Goal: Information Seeking & Learning: Compare options

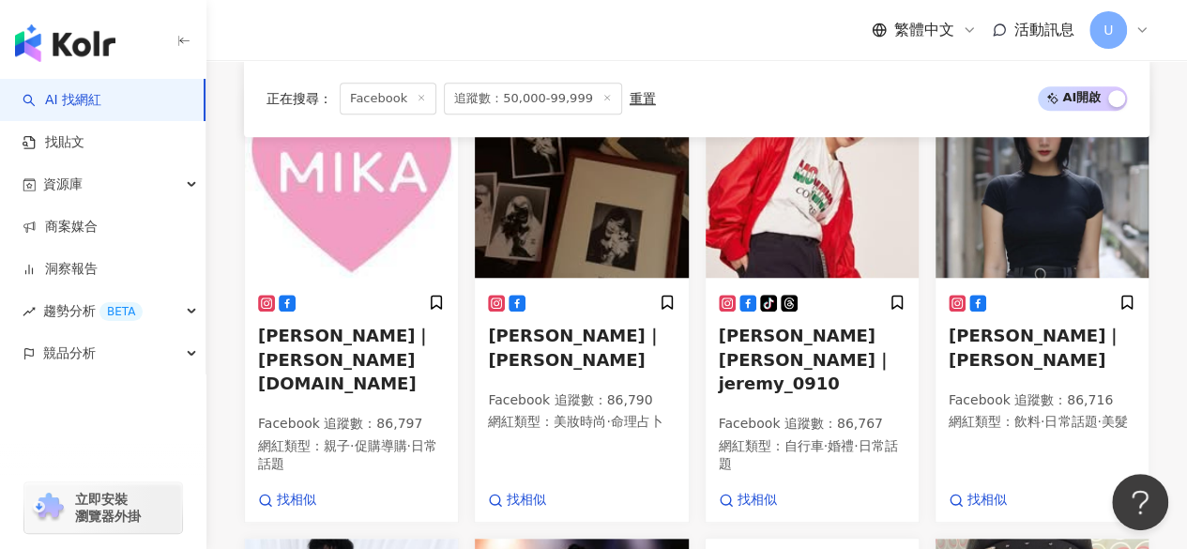
click at [1026, 247] on img at bounding box center [1042, 184] width 213 height 188
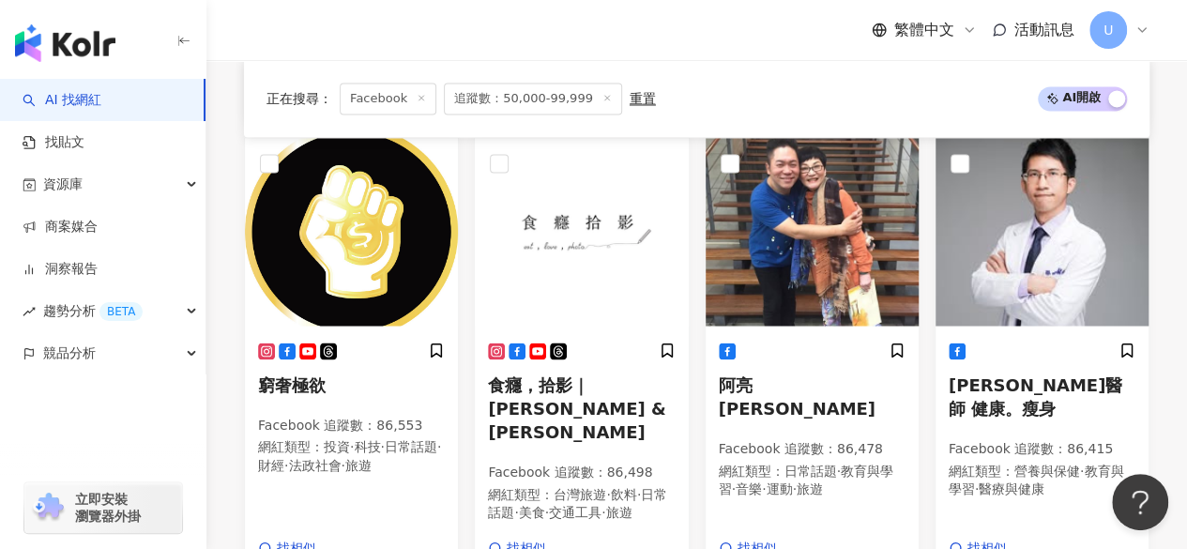
scroll to position [1543, 0]
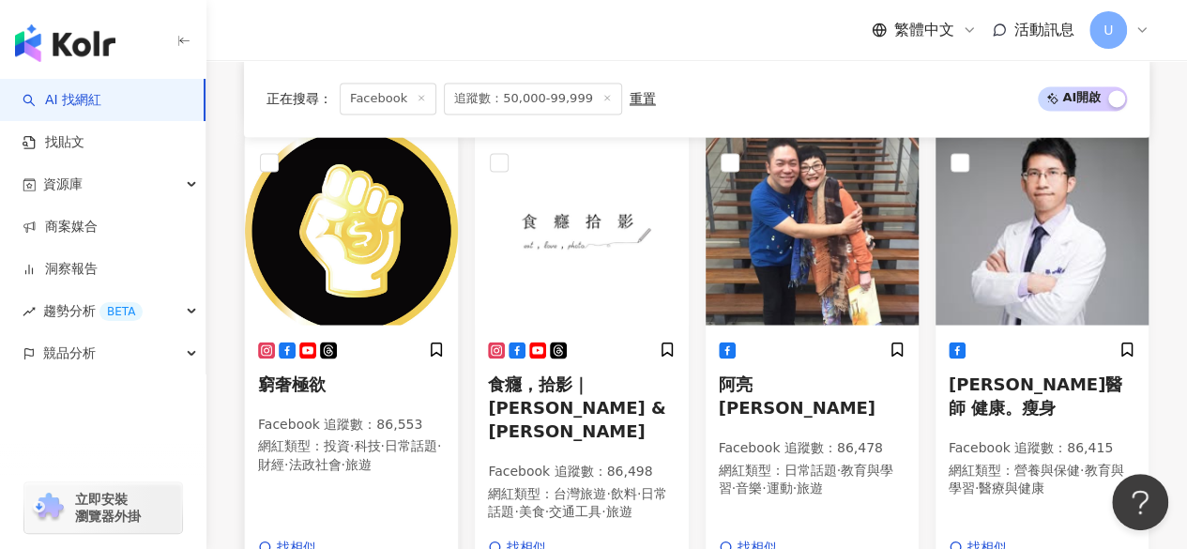
click at [407, 210] on img at bounding box center [351, 231] width 213 height 188
click at [562, 257] on img at bounding box center [581, 231] width 213 height 188
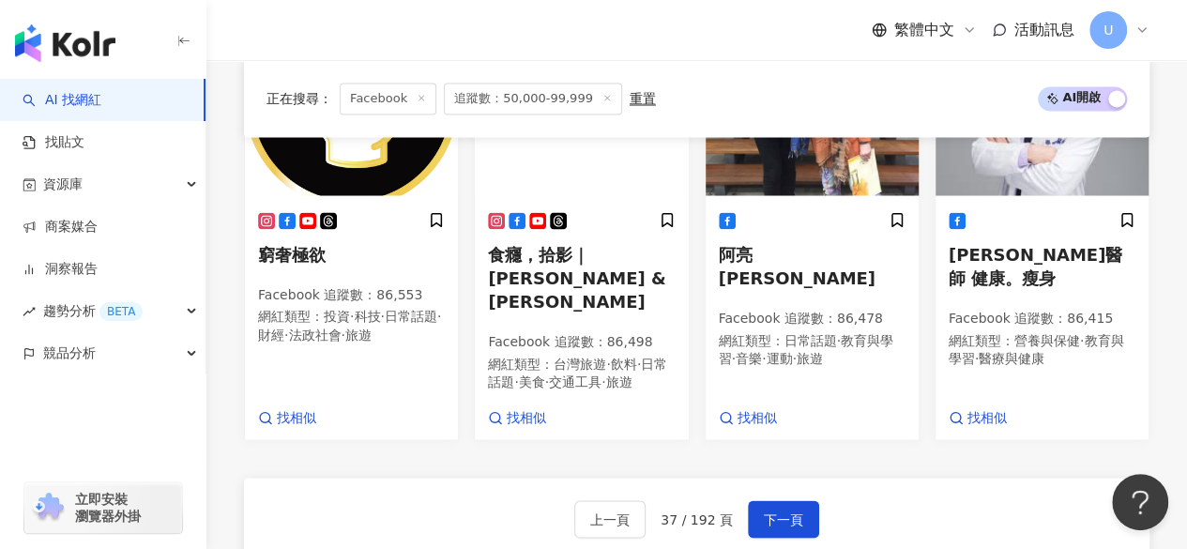
scroll to position [1761, 0]
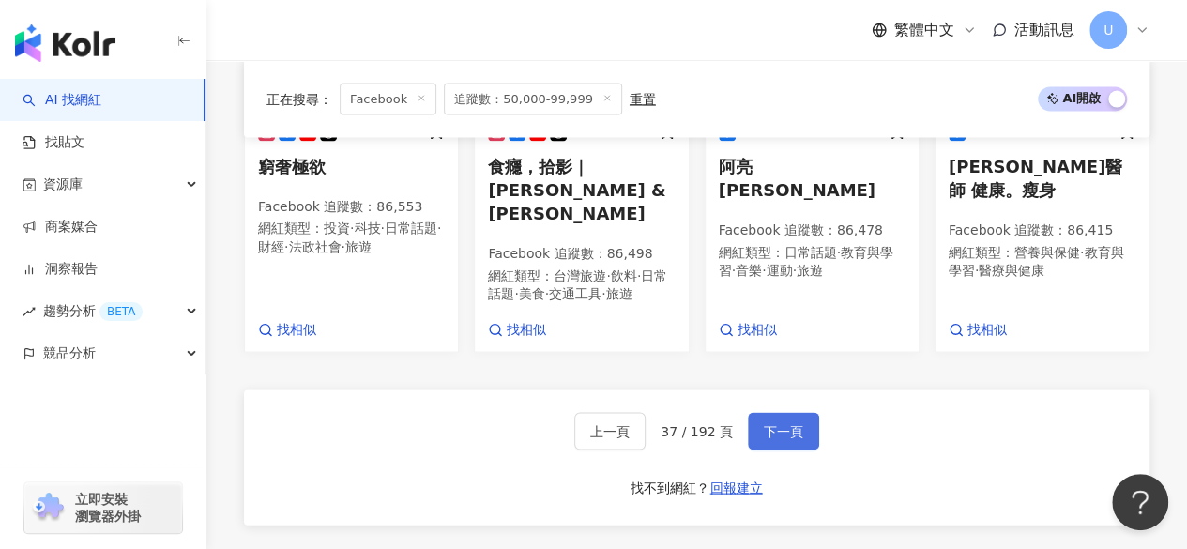
click at [792, 423] on span "下一頁" at bounding box center [783, 430] width 39 height 15
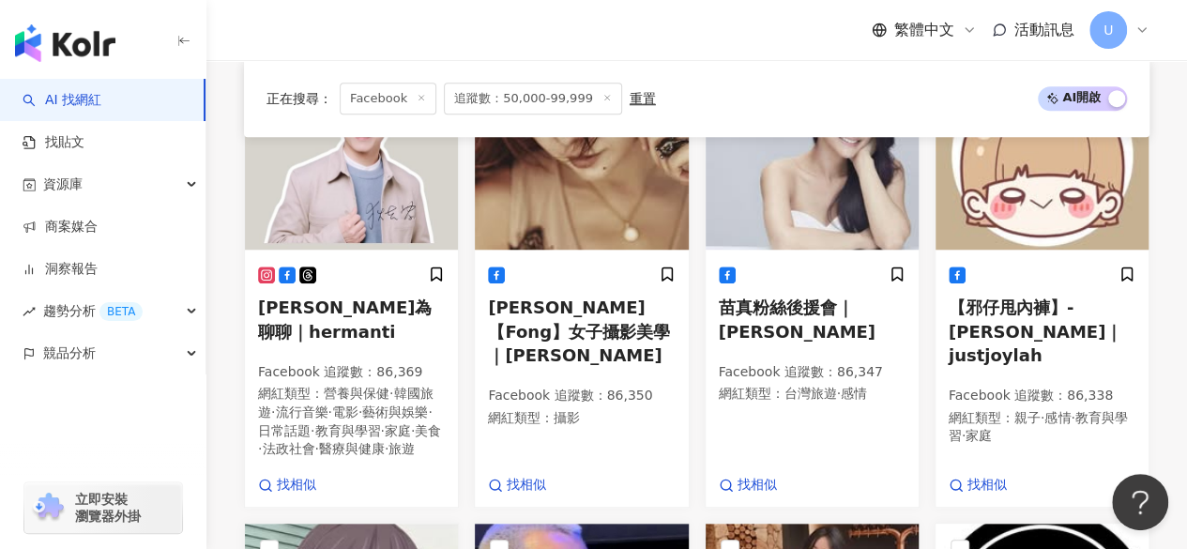
scroll to position [730, 0]
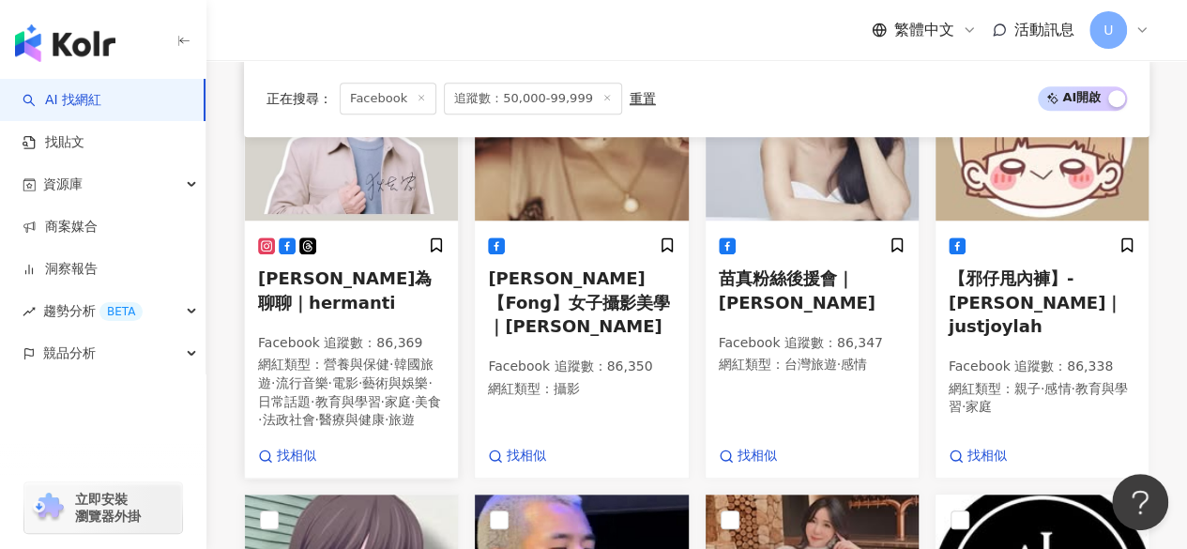
click at [375, 189] on img at bounding box center [351, 127] width 213 height 188
click at [1061, 196] on img at bounding box center [1042, 127] width 213 height 188
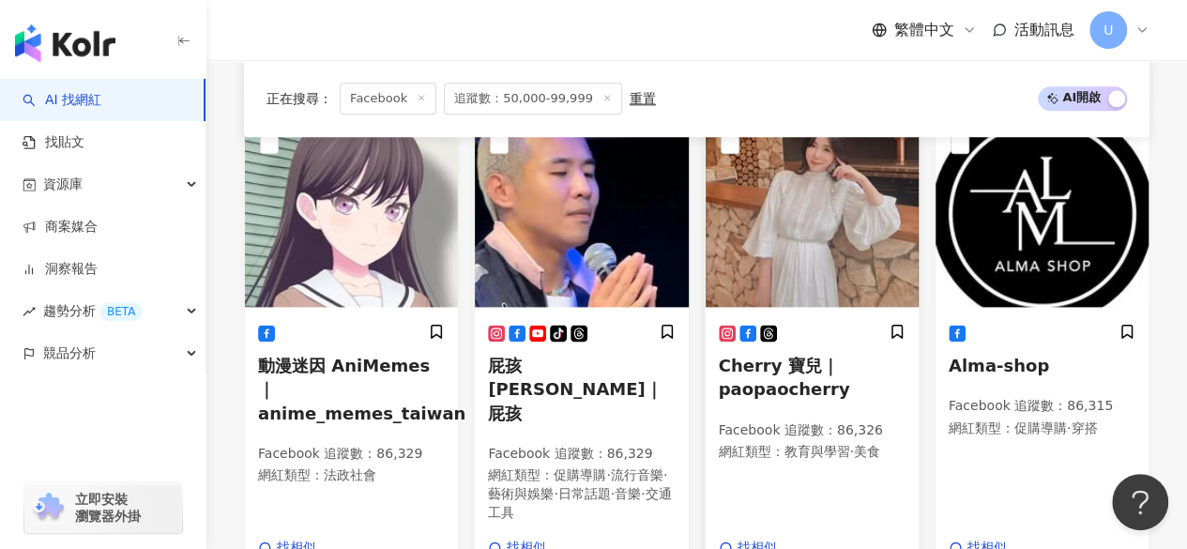
click at [814, 198] on img at bounding box center [812, 213] width 213 height 188
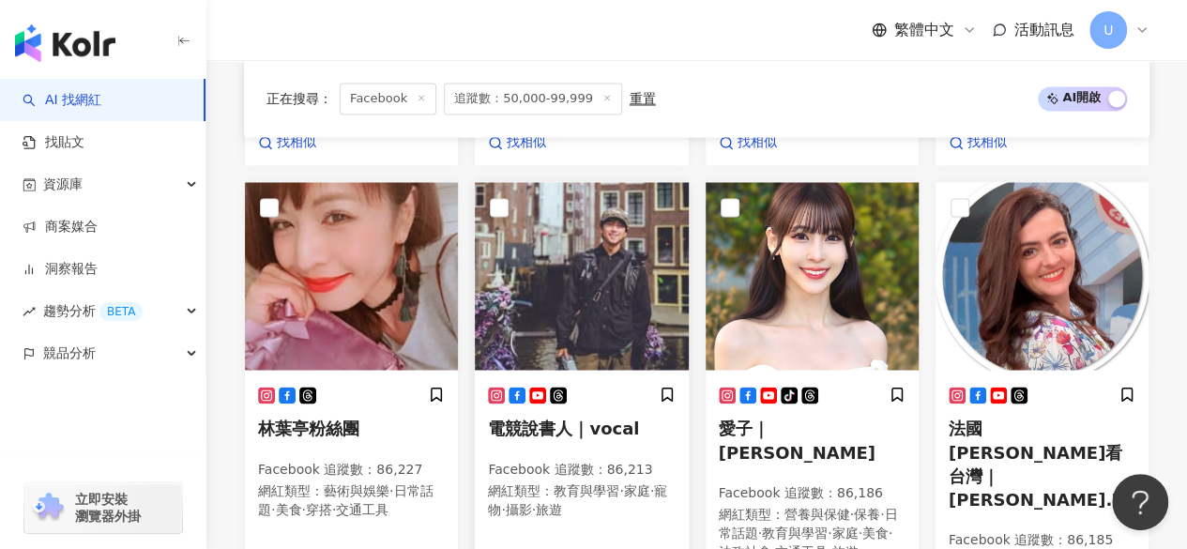
scroll to position [1481, 0]
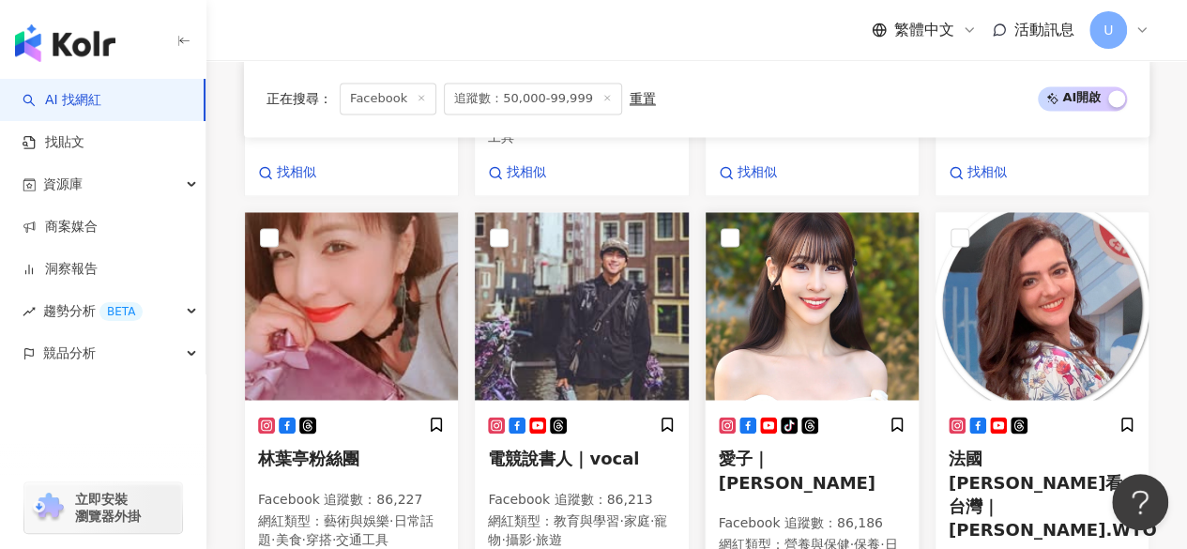
click at [848, 267] on img at bounding box center [812, 306] width 213 height 188
click at [1153, 211] on div "法國Anna看台灣｜anna.WTO Facebook 追蹤數 ： 86,185 網紅類型 ： 親子 · 韓國旅遊 · 藝術與娛樂 · 家庭 · 美食 找相似" at bounding box center [1042, 440] width 230 height 458
click at [1081, 217] on img at bounding box center [1042, 306] width 213 height 188
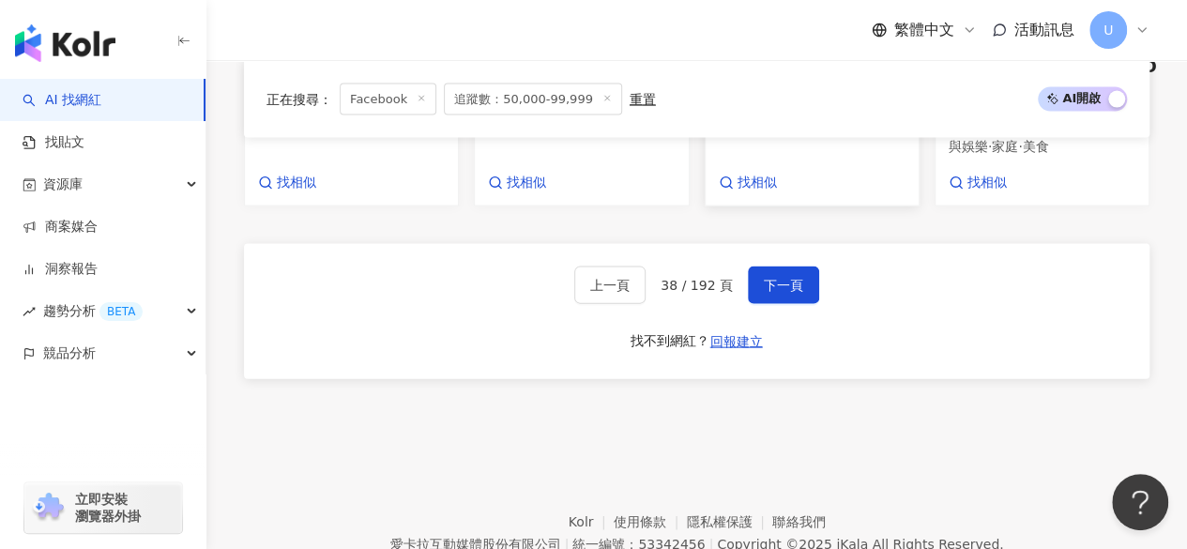
scroll to position [1951, 0]
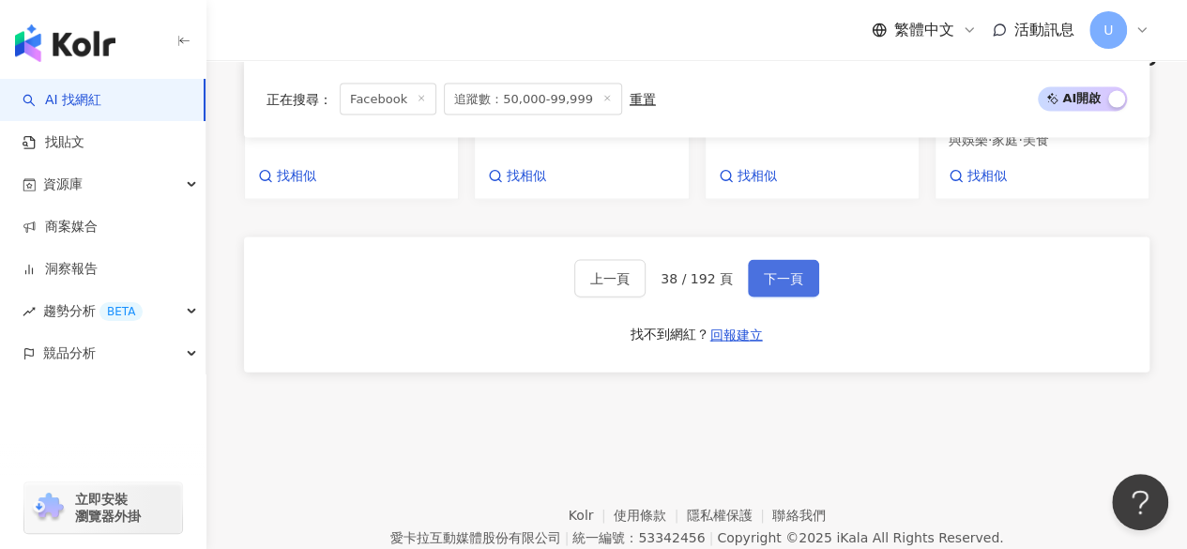
click at [773, 271] on span "下一頁" at bounding box center [783, 278] width 39 height 15
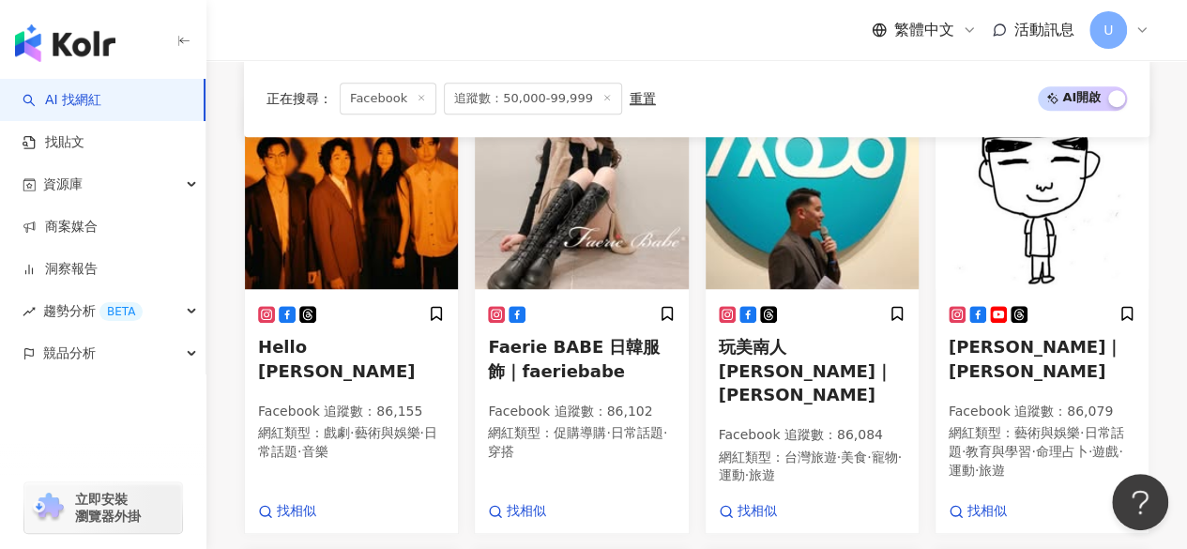
scroll to position [682, 0]
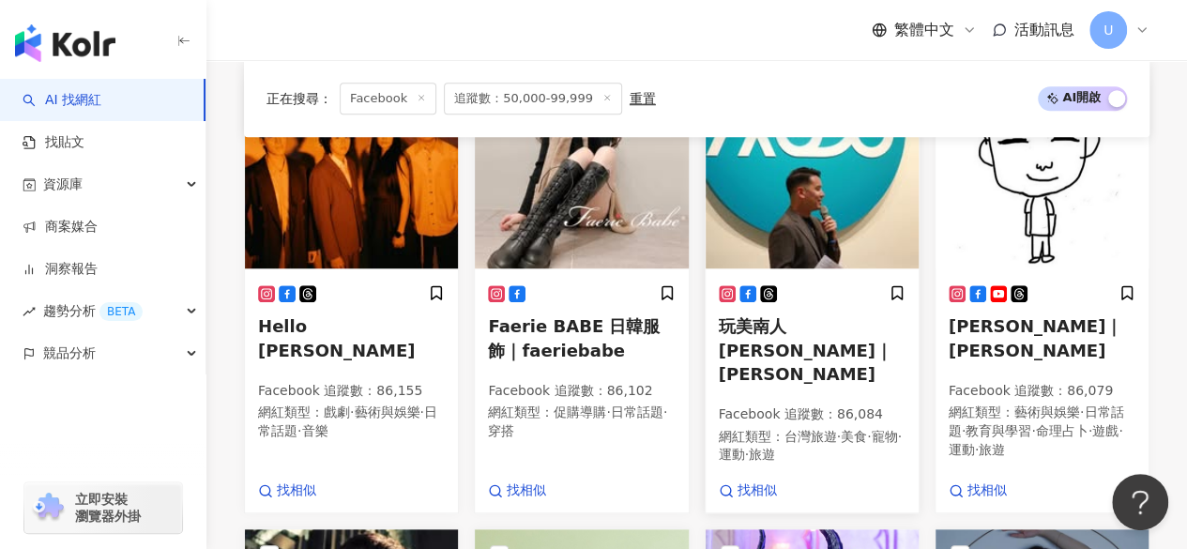
click at [776, 203] on img at bounding box center [812, 175] width 213 height 188
click at [1060, 223] on img at bounding box center [1042, 175] width 213 height 188
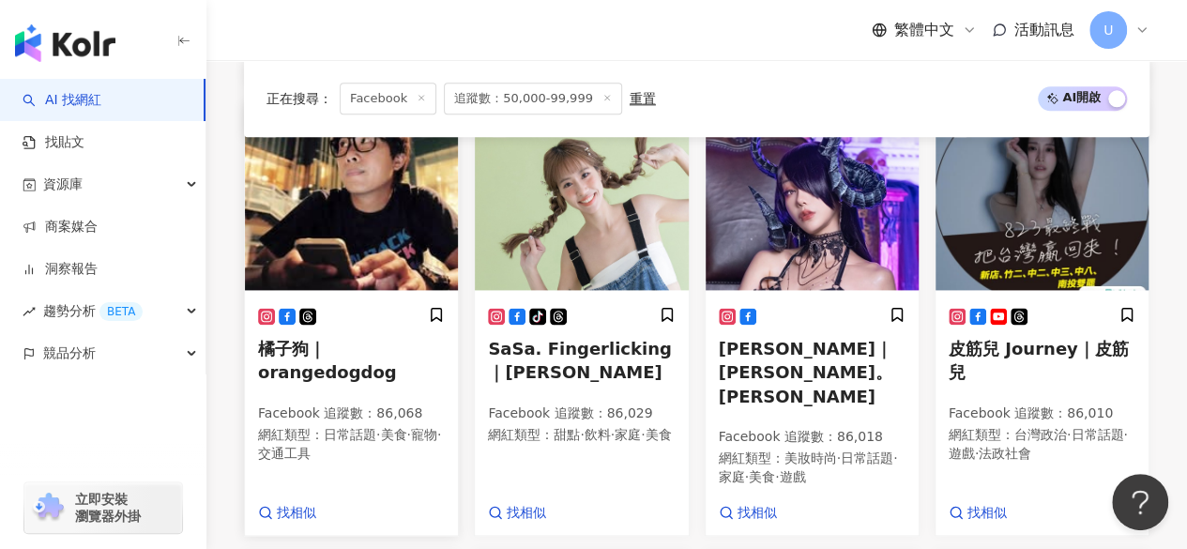
scroll to position [1110, 0]
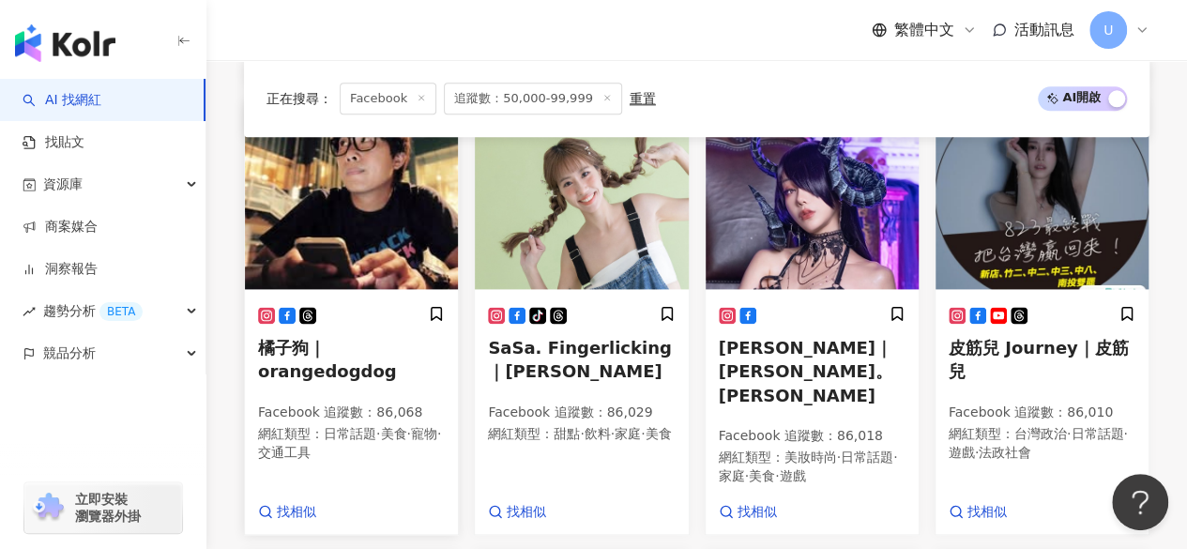
click at [359, 251] on img at bounding box center [351, 195] width 213 height 188
click at [591, 260] on img at bounding box center [581, 195] width 213 height 188
click at [803, 220] on img at bounding box center [812, 195] width 213 height 188
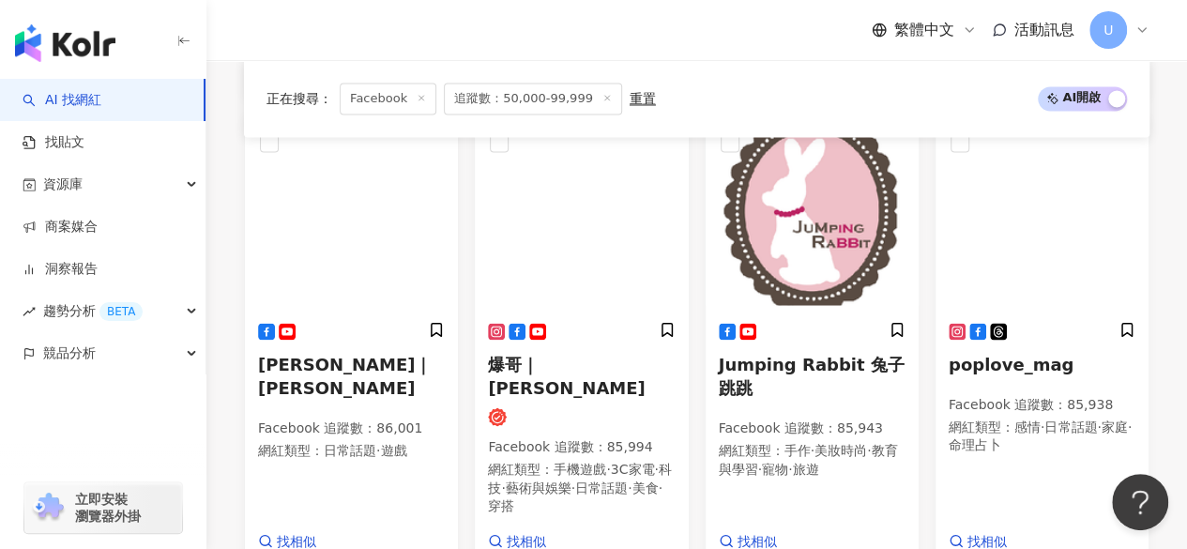
scroll to position [1546, 0]
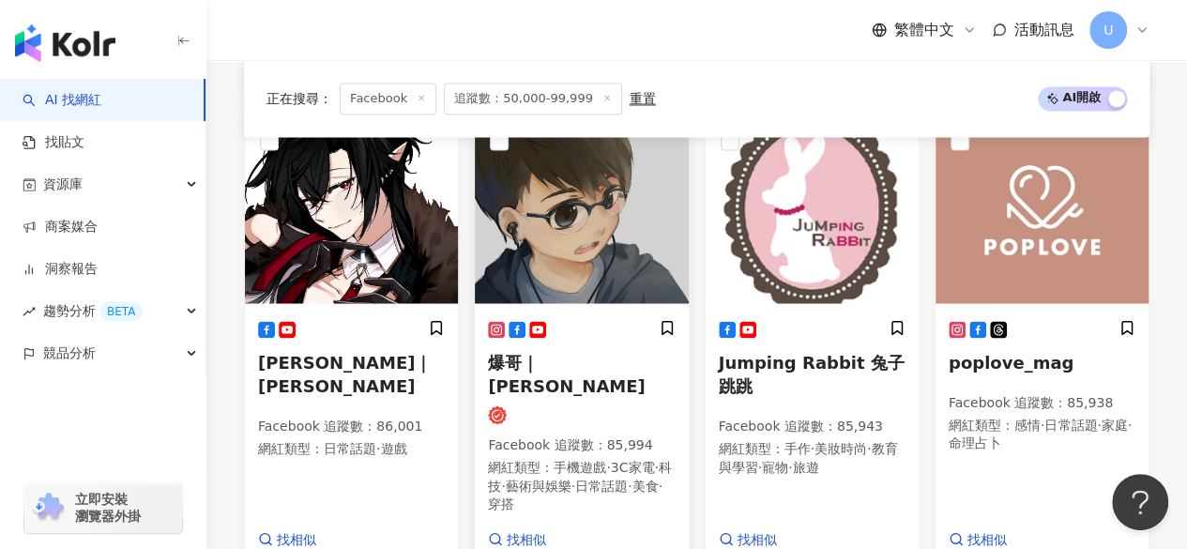
click at [564, 200] on img at bounding box center [581, 209] width 213 height 188
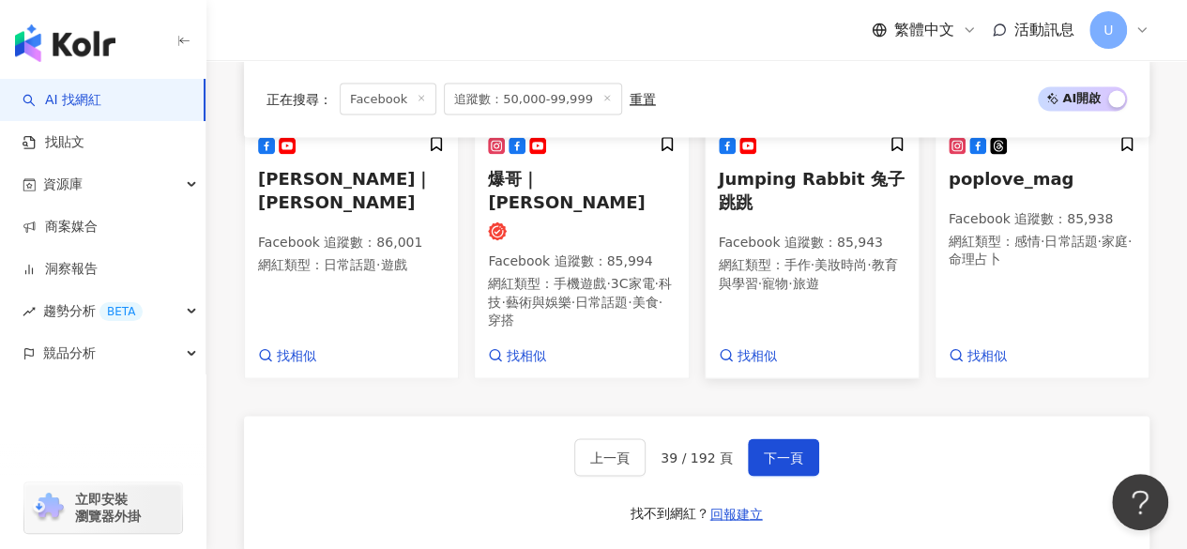
scroll to position [1744, 0]
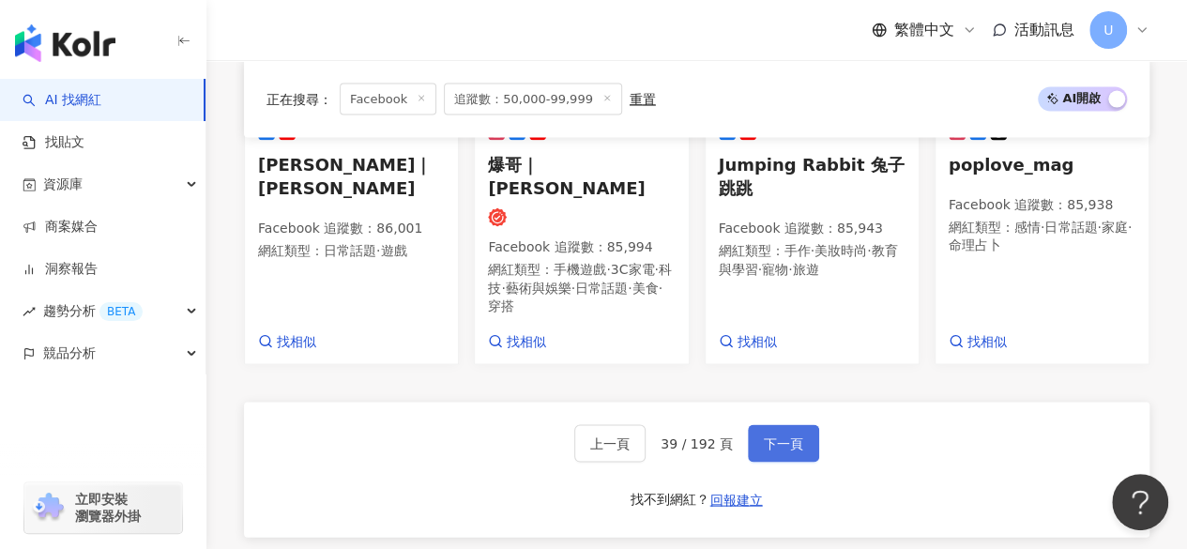
click at [777, 436] on span "下一頁" at bounding box center [783, 443] width 39 height 15
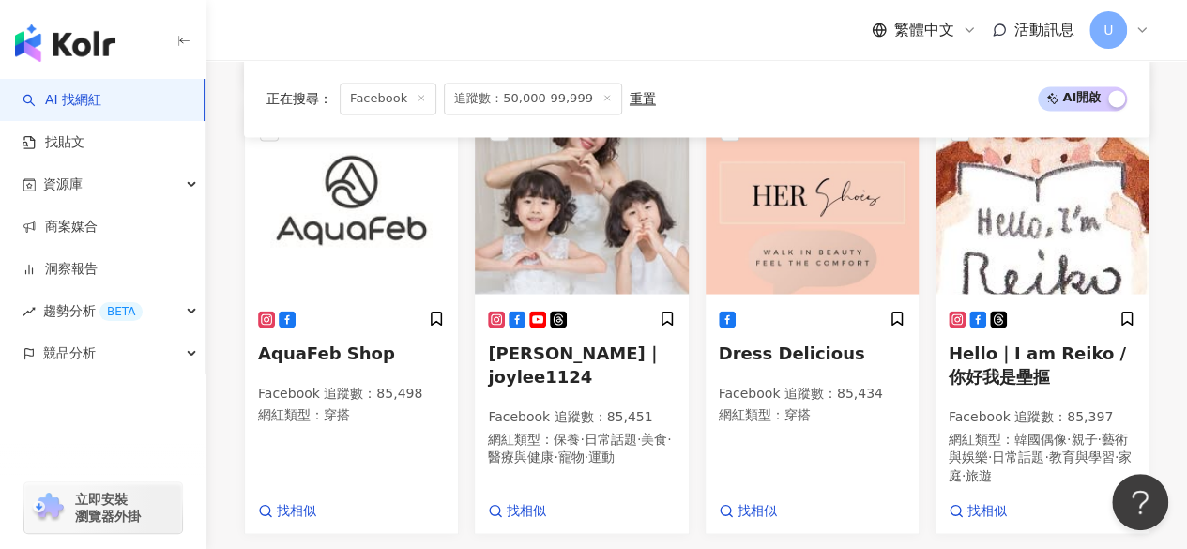
scroll to position [1757, 0]
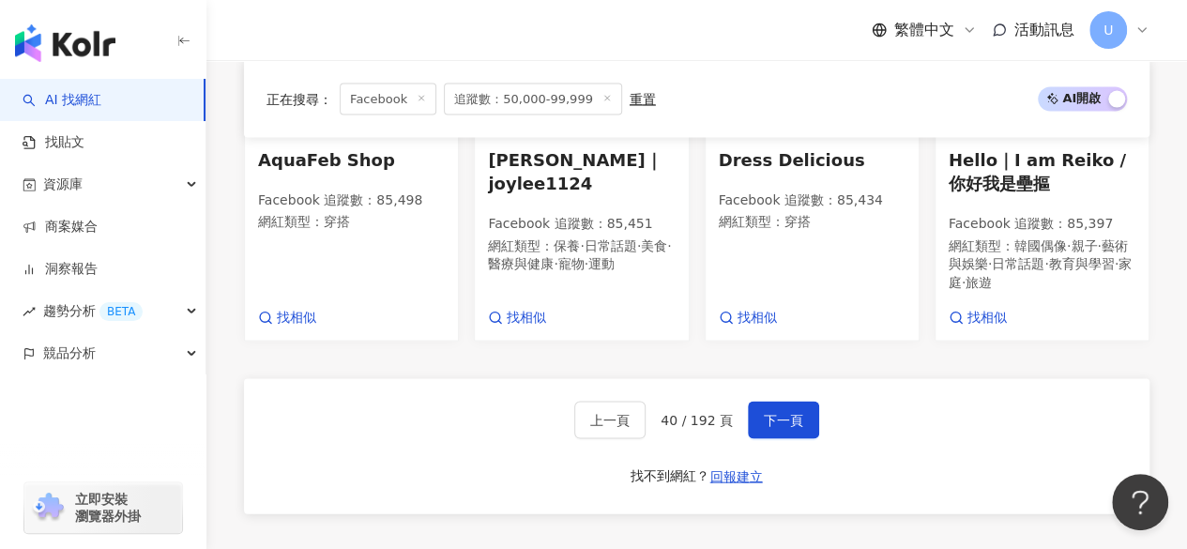
click at [369, 418] on div "上一頁 40 / 192 頁 下一頁 找不到網紅？ 回報建立" at bounding box center [697, 445] width 906 height 135
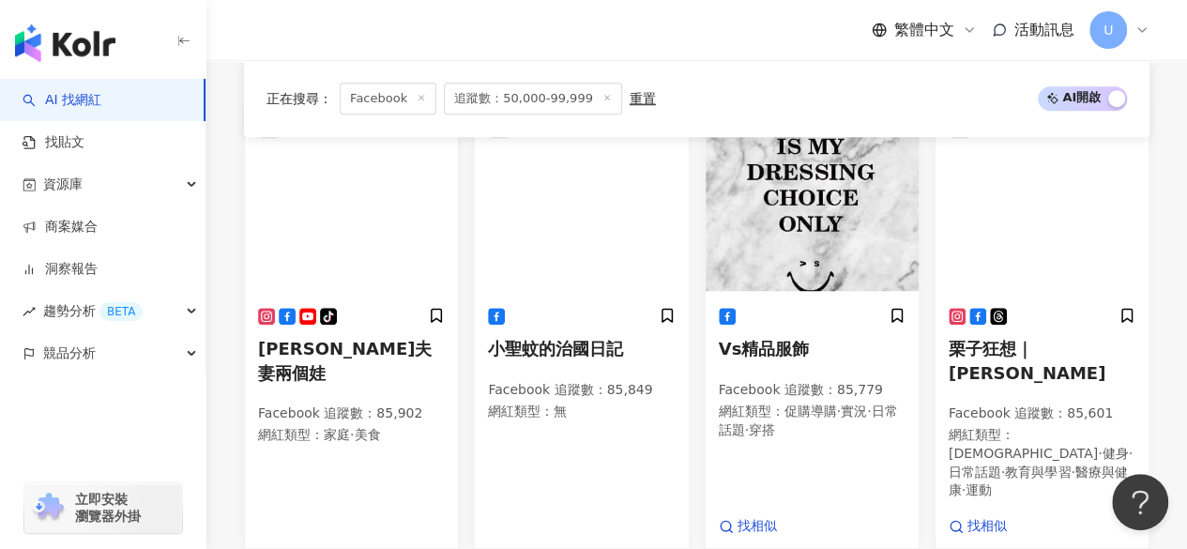
scroll to position [662, 0]
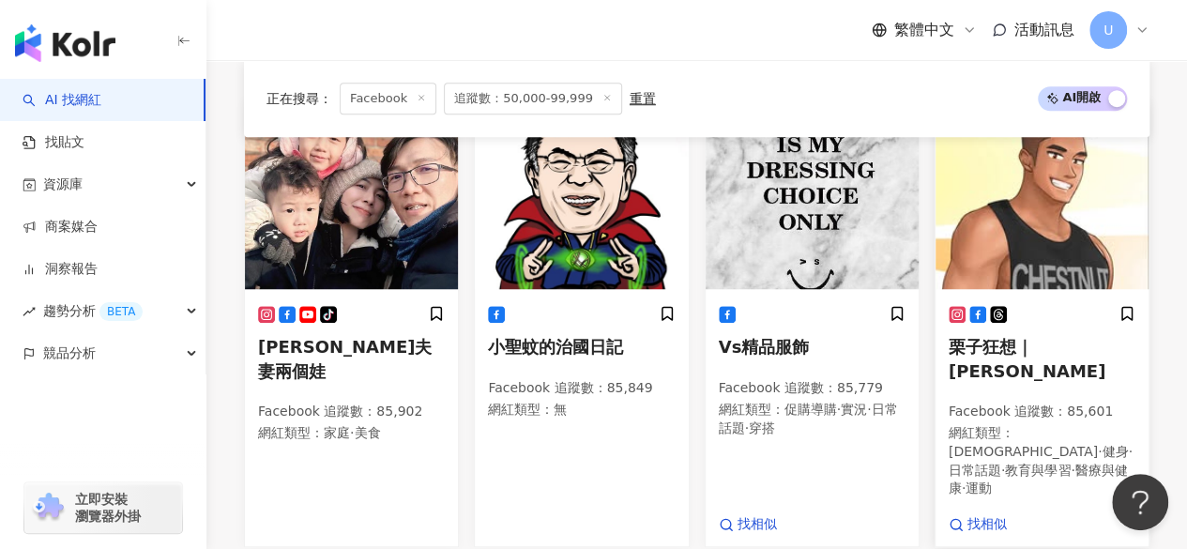
click at [1002, 224] on img at bounding box center [1042, 195] width 213 height 188
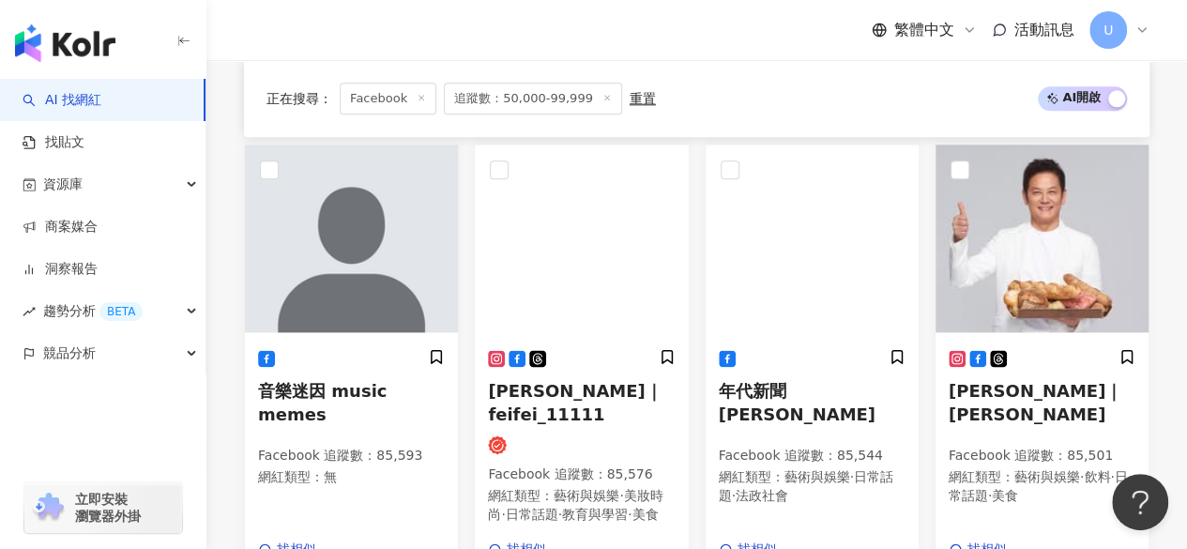
scroll to position [1092, 0]
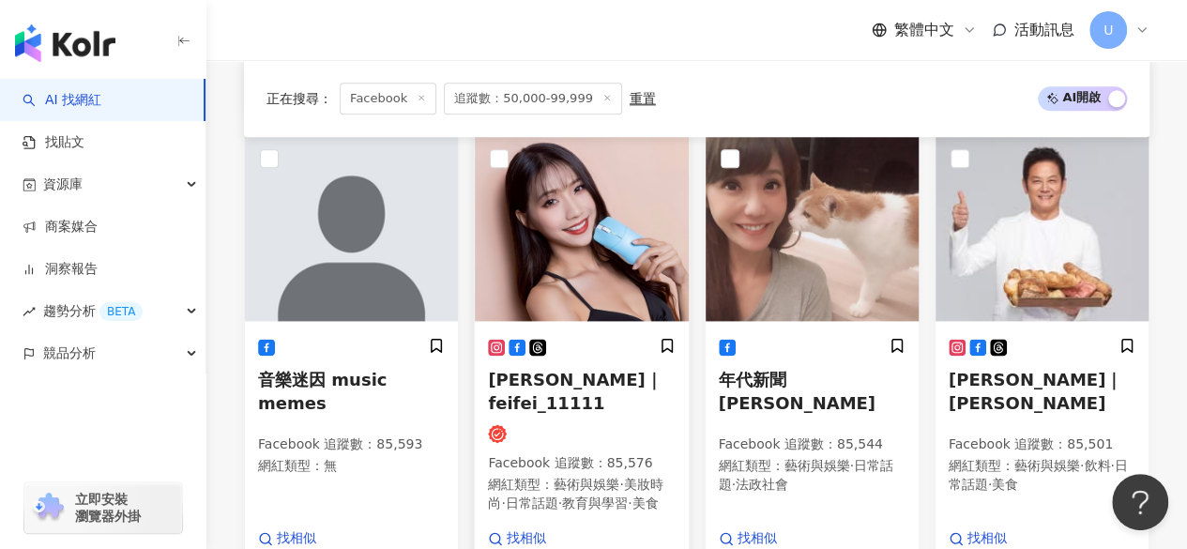
click at [559, 204] on img at bounding box center [581, 227] width 213 height 188
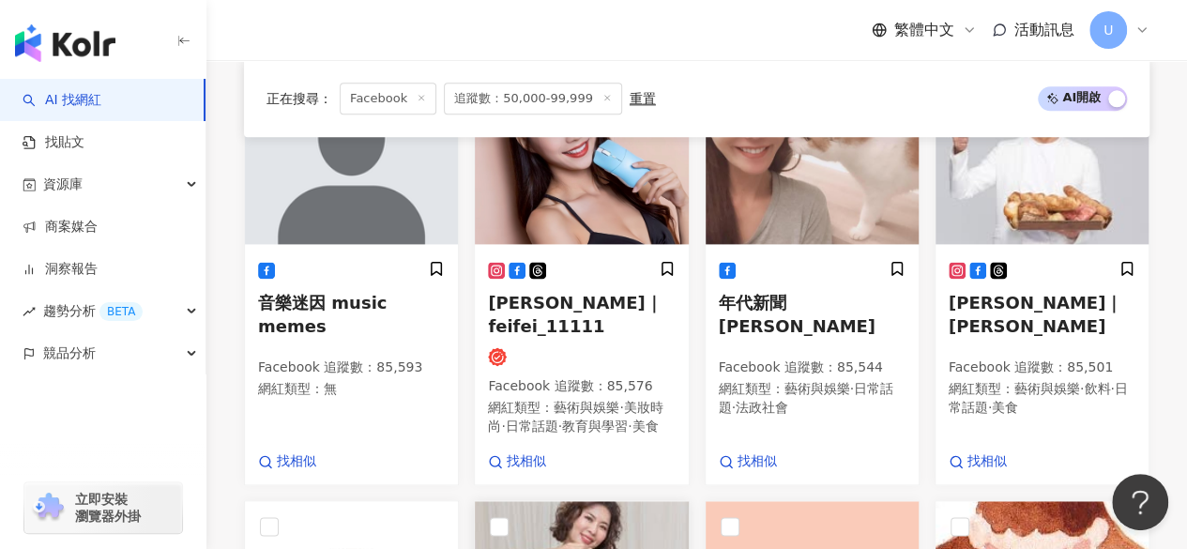
scroll to position [1582, 0]
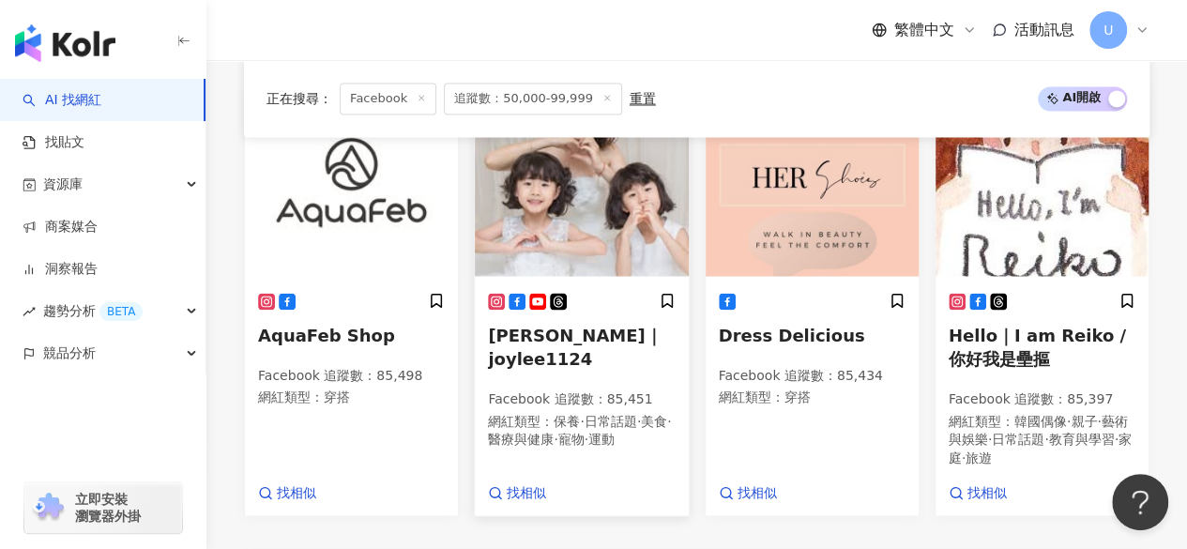
click at [575, 176] on img at bounding box center [581, 182] width 213 height 188
click at [1040, 213] on img at bounding box center [1042, 182] width 213 height 188
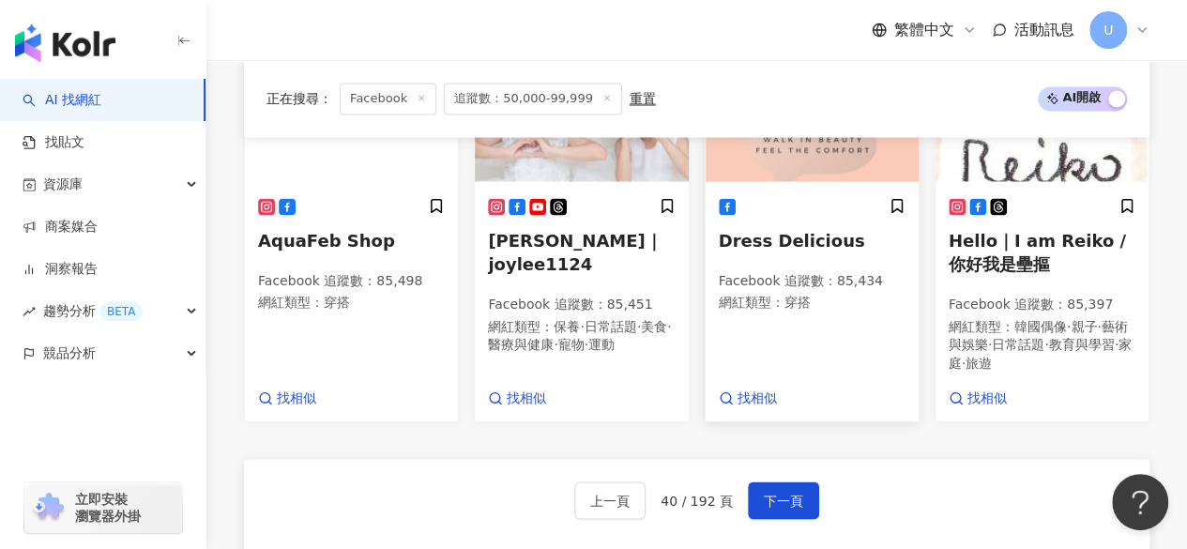
scroll to position [1767, 0]
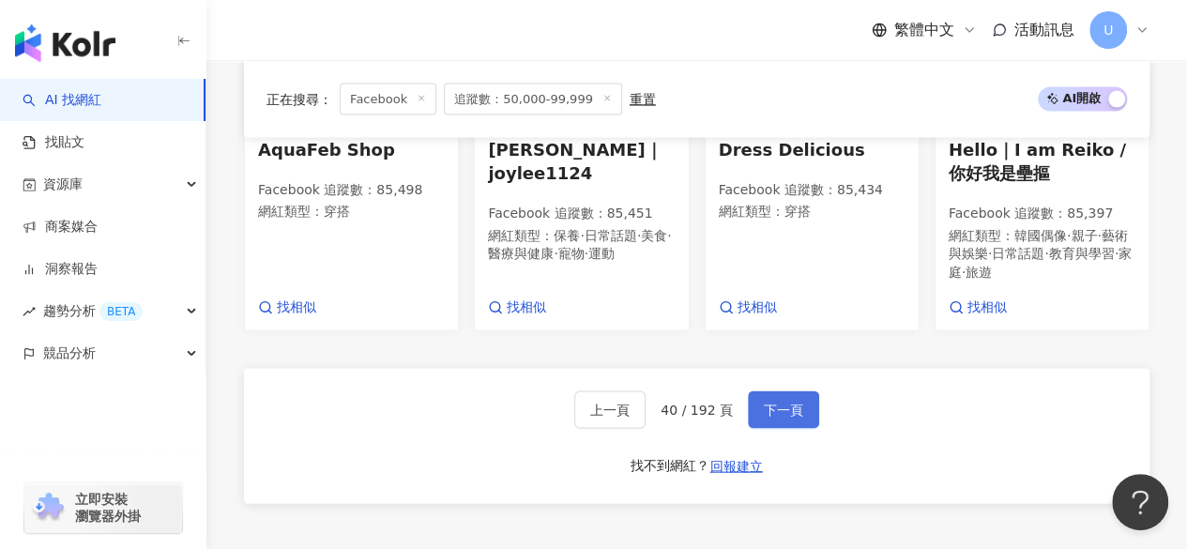
click at [780, 402] on span "下一頁" at bounding box center [783, 409] width 39 height 15
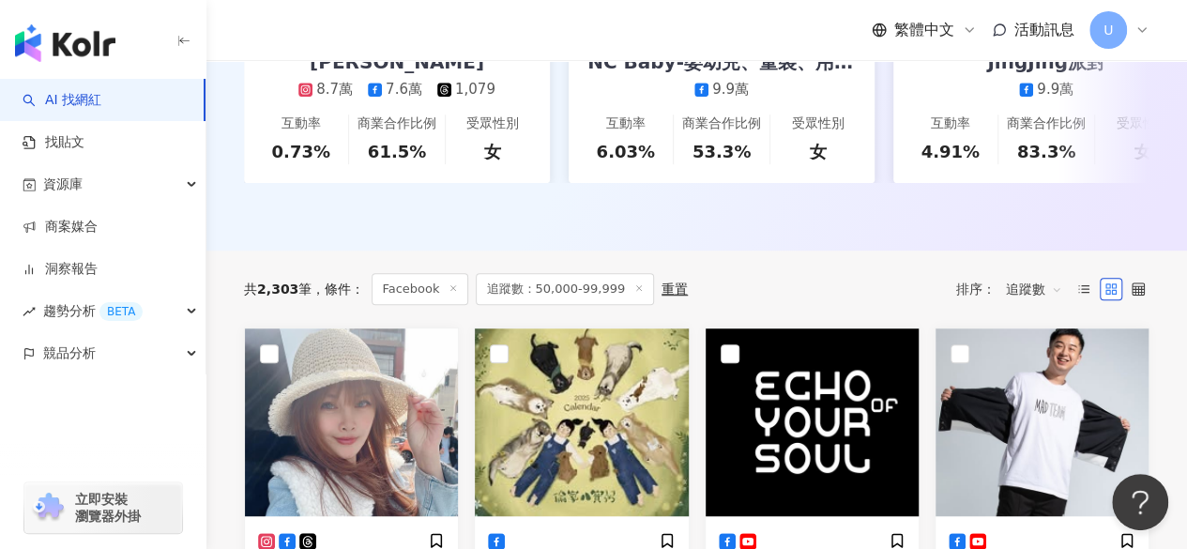
scroll to position [716, 0]
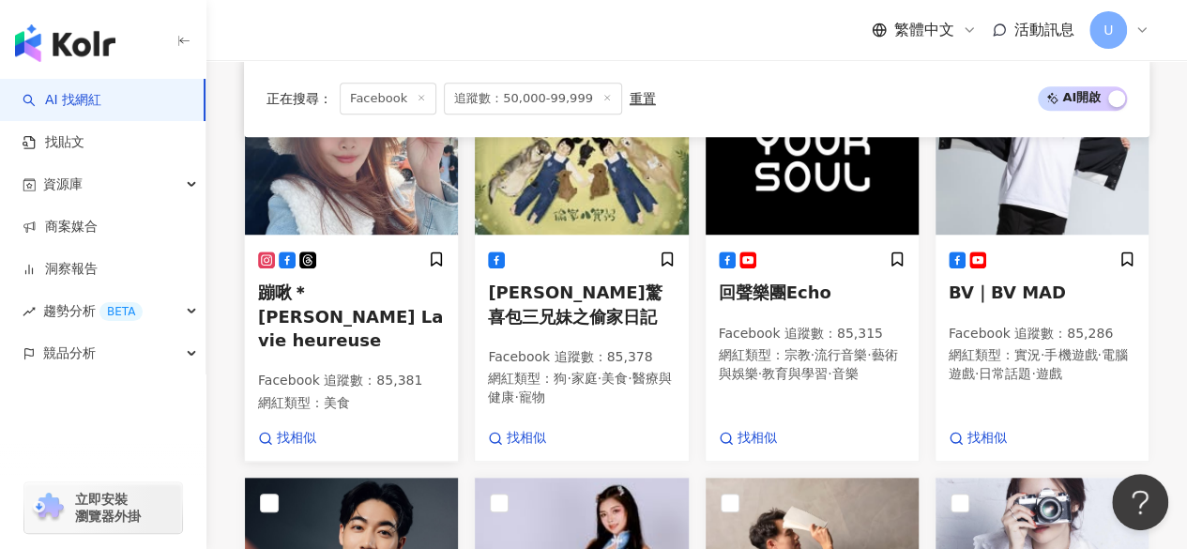
click at [362, 178] on img at bounding box center [351, 141] width 213 height 188
click at [607, 219] on img at bounding box center [581, 141] width 213 height 188
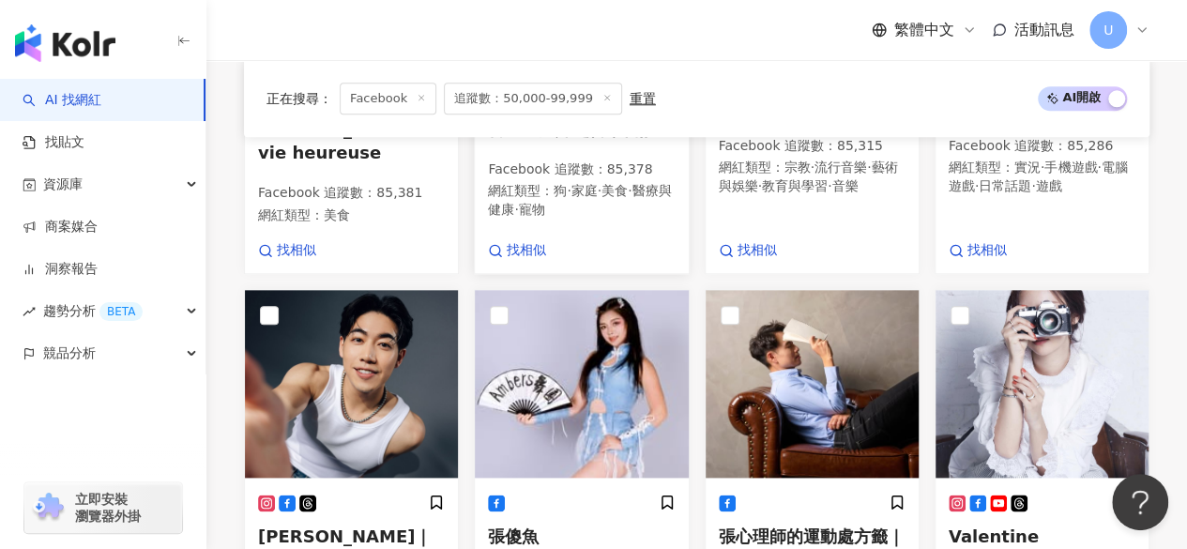
scroll to position [1092, 0]
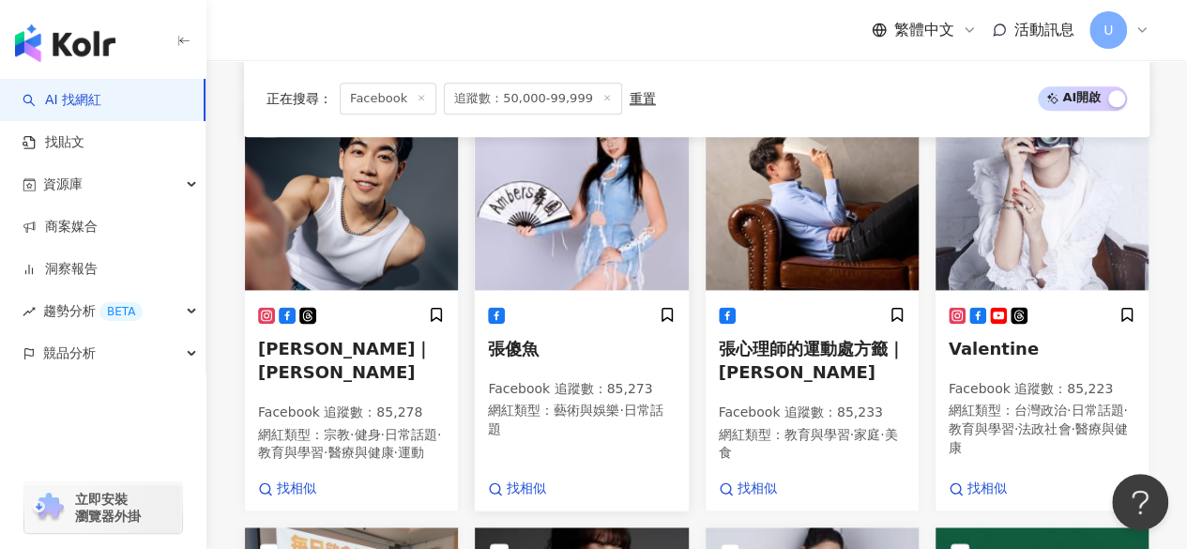
click at [556, 206] on img at bounding box center [581, 196] width 213 height 188
click at [810, 205] on img at bounding box center [812, 196] width 213 height 188
click at [987, 197] on img at bounding box center [1042, 196] width 213 height 188
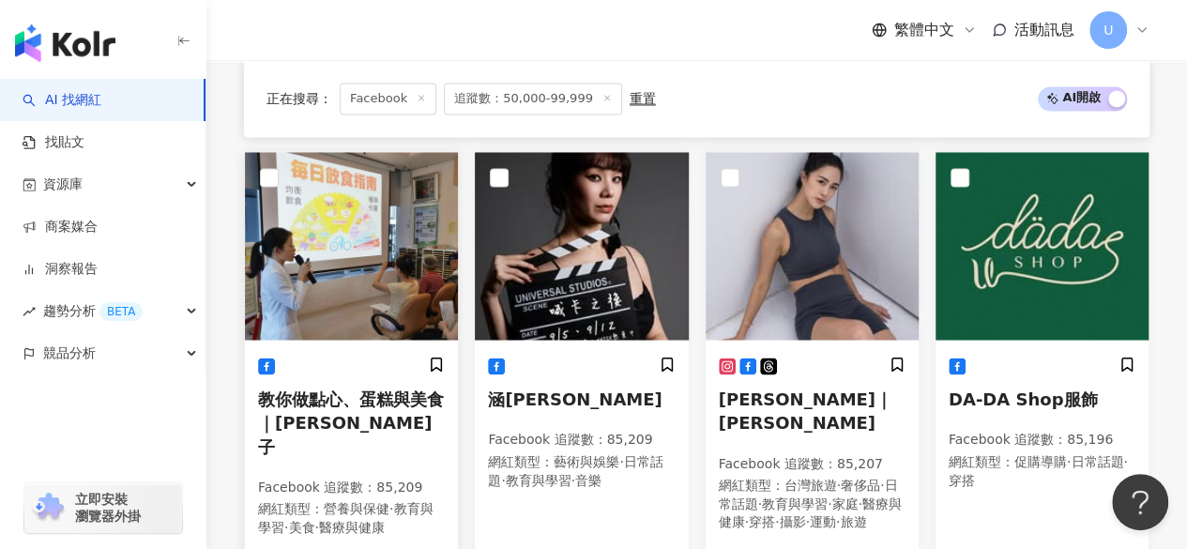
click at [396, 275] on img at bounding box center [351, 246] width 213 height 188
click at [588, 263] on img at bounding box center [581, 246] width 213 height 188
click at [801, 233] on img at bounding box center [812, 246] width 213 height 188
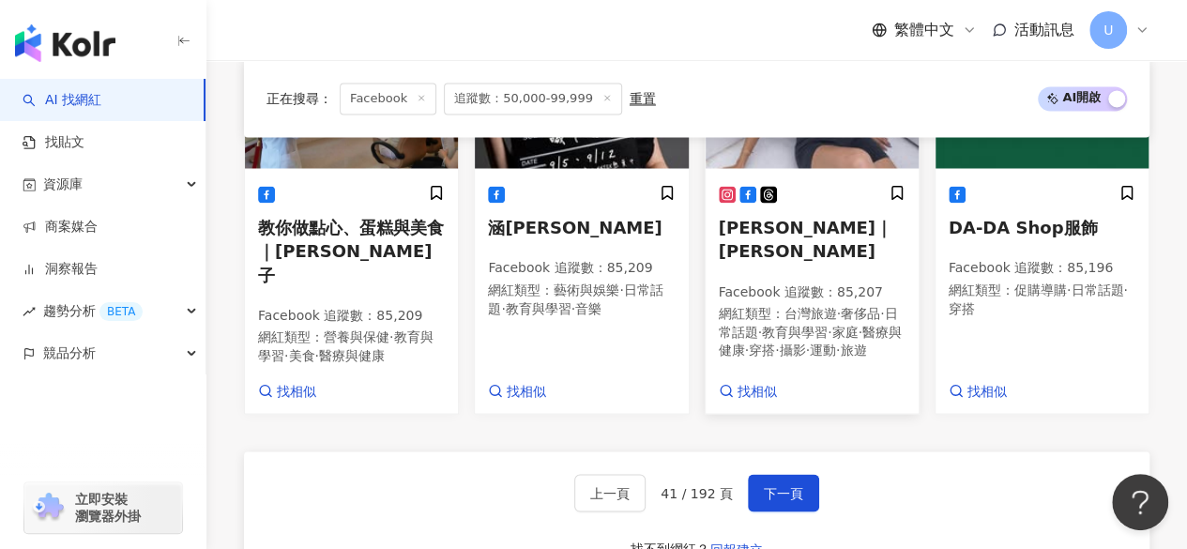
scroll to position [1843, 0]
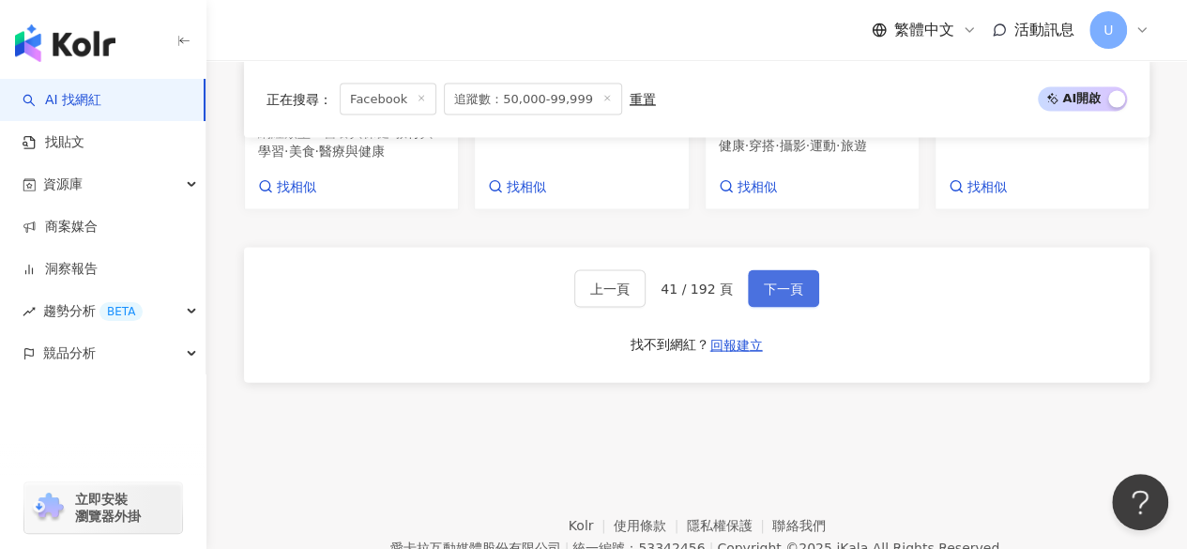
click at [778, 297] on span "下一頁" at bounding box center [783, 289] width 39 height 15
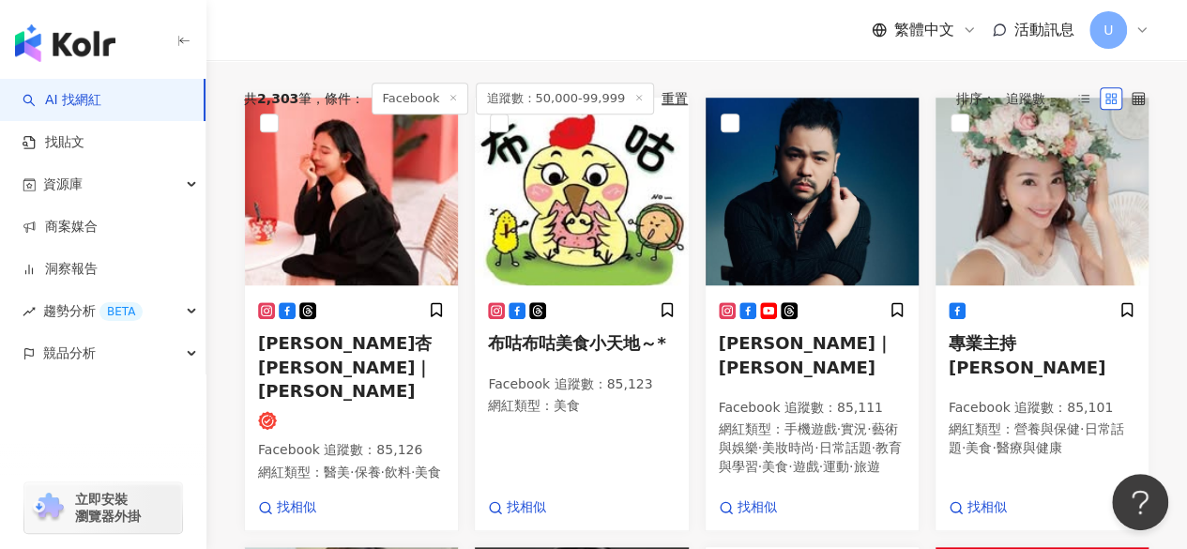
scroll to position [623, 0]
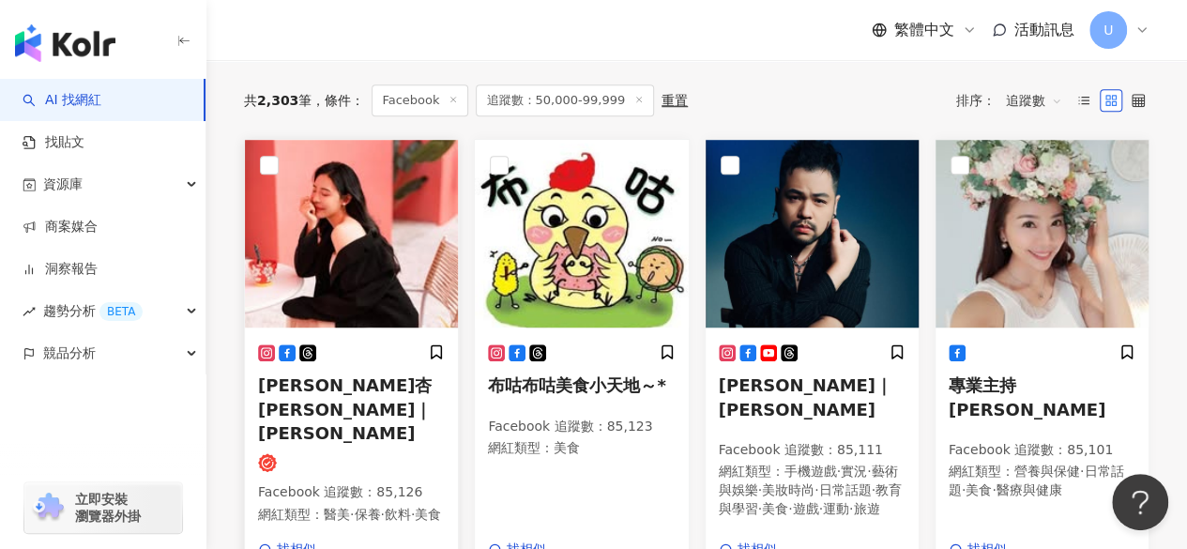
click at [360, 237] on img at bounding box center [351, 234] width 213 height 188
click at [614, 261] on img at bounding box center [581, 234] width 213 height 188
click at [803, 205] on img at bounding box center [812, 234] width 213 height 188
click at [961, 200] on img at bounding box center [1042, 234] width 213 height 188
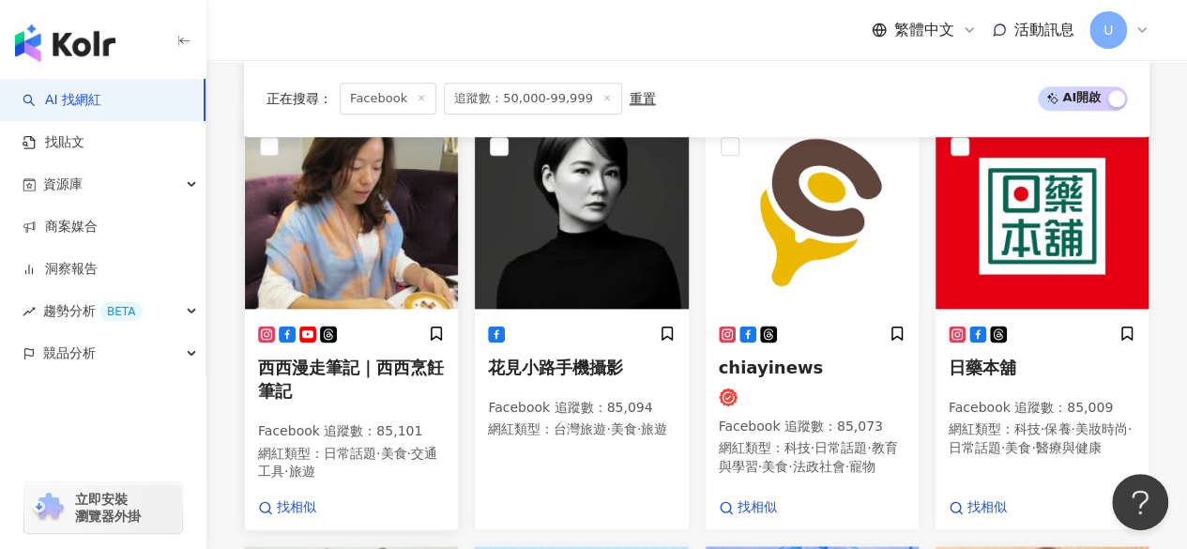
click at [405, 222] on img at bounding box center [351, 215] width 213 height 188
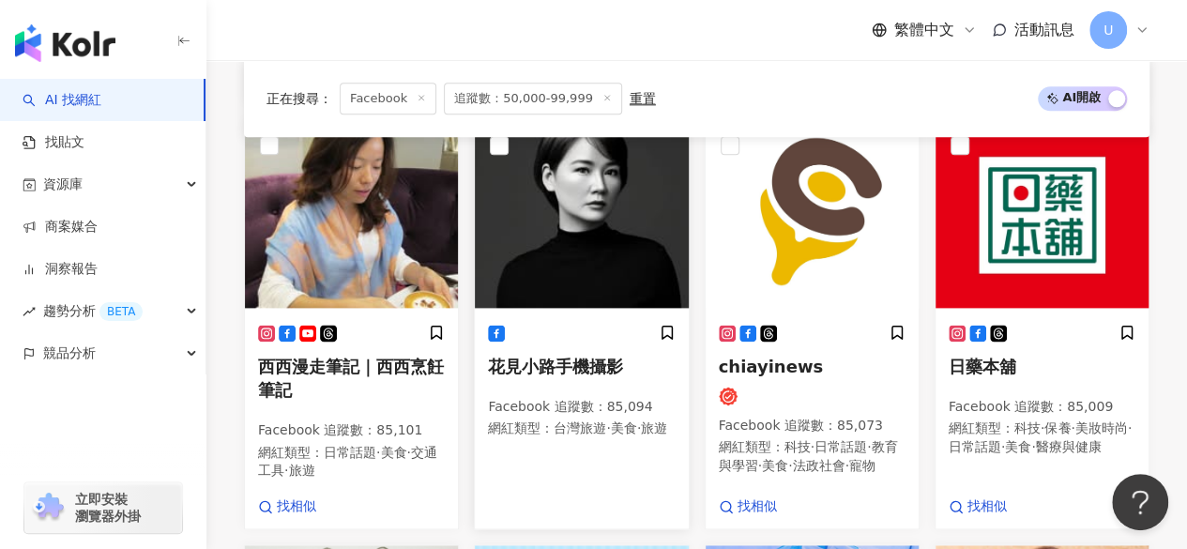
click at [554, 229] on img at bounding box center [581, 214] width 213 height 188
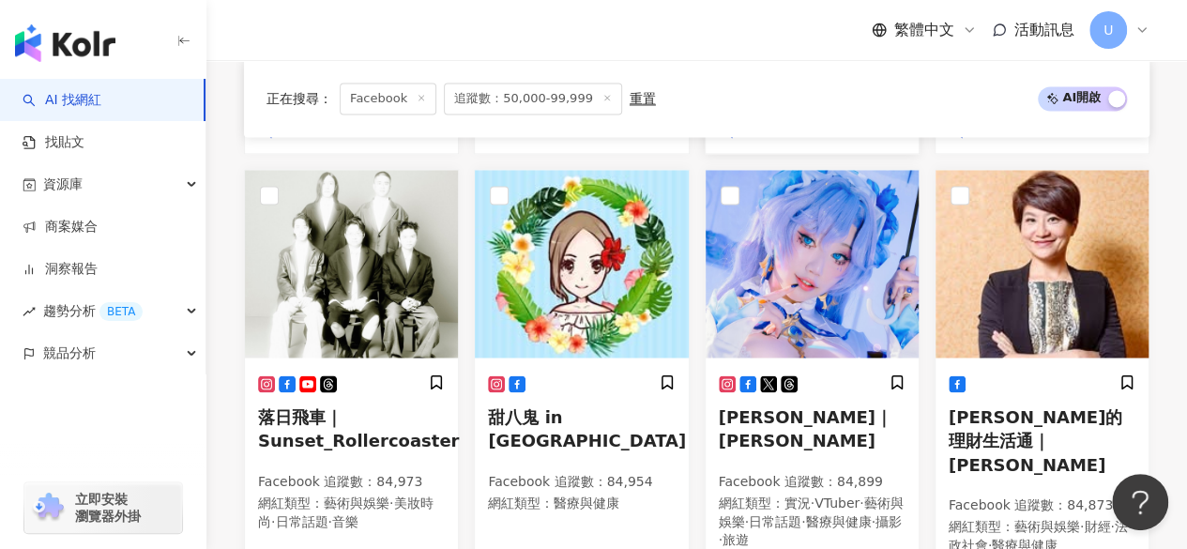
scroll to position [1562, 0]
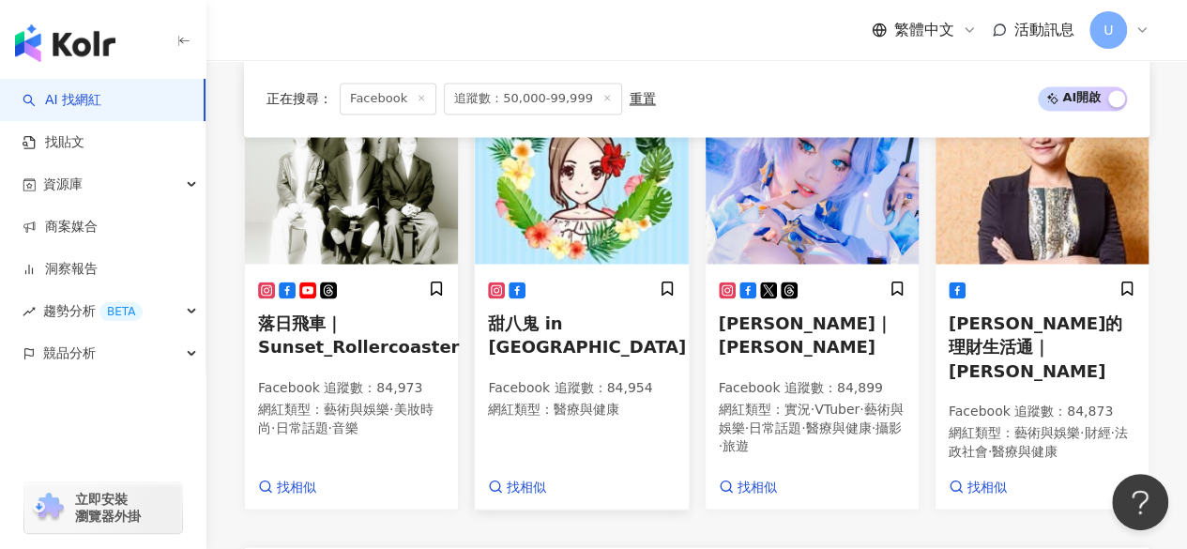
click at [591, 216] on img at bounding box center [581, 170] width 213 height 188
click at [1016, 221] on img at bounding box center [1042, 170] width 213 height 188
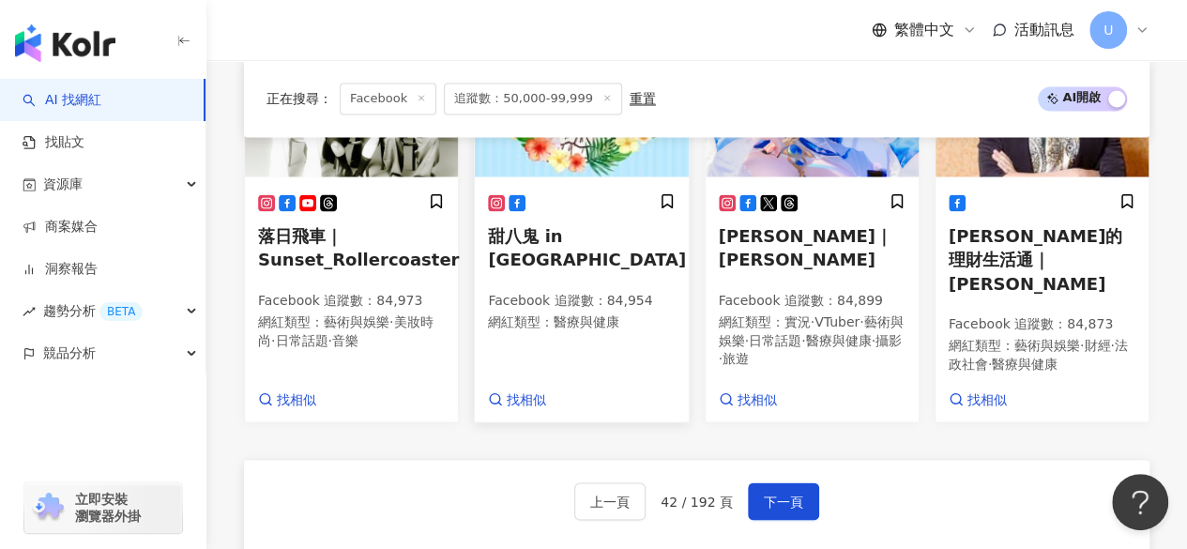
scroll to position [1750, 0]
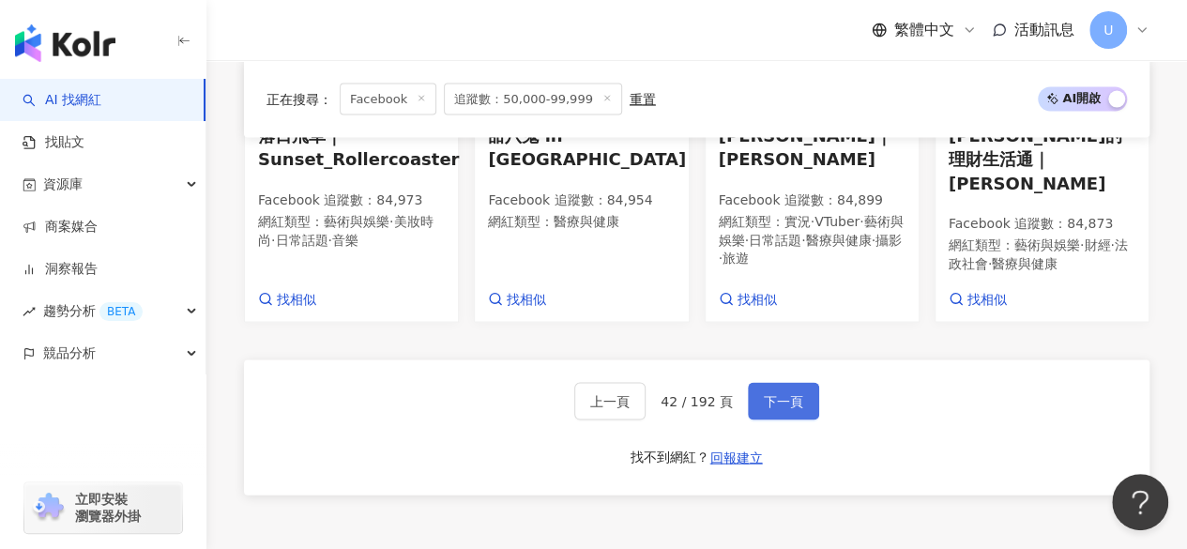
click at [791, 398] on span "下一頁" at bounding box center [783, 400] width 39 height 15
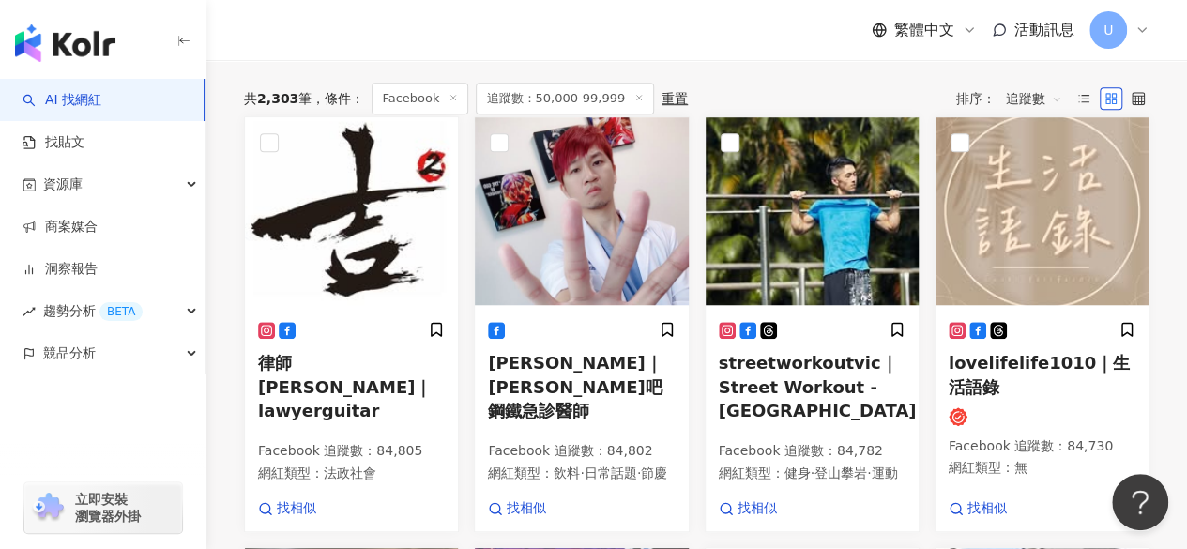
scroll to position [675, 0]
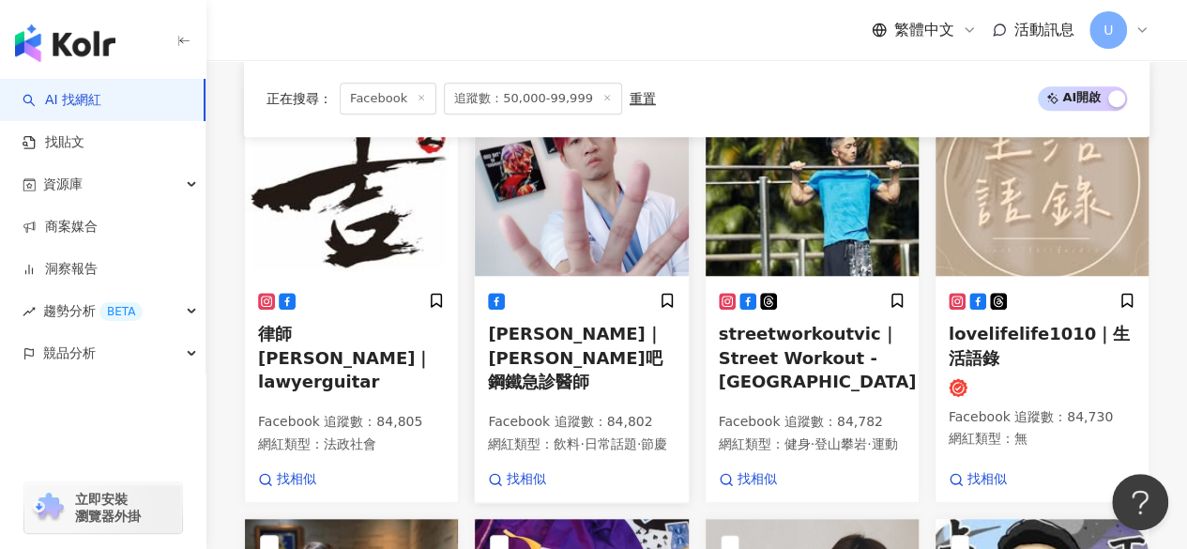
click at [580, 209] on img at bounding box center [581, 182] width 213 height 188
click at [796, 221] on img at bounding box center [812, 182] width 213 height 188
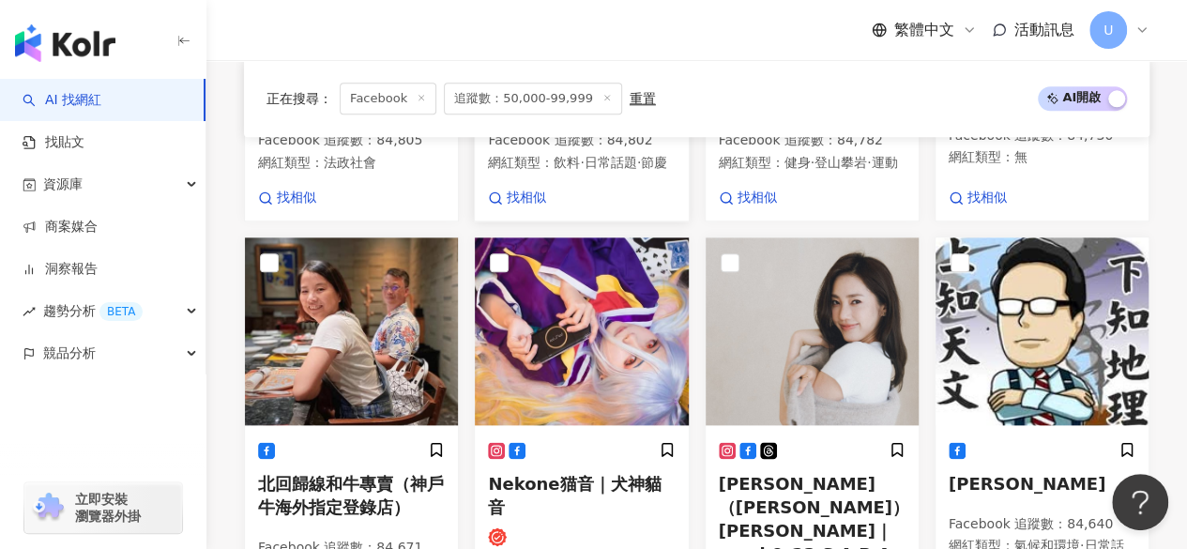
scroll to position [1050, 0]
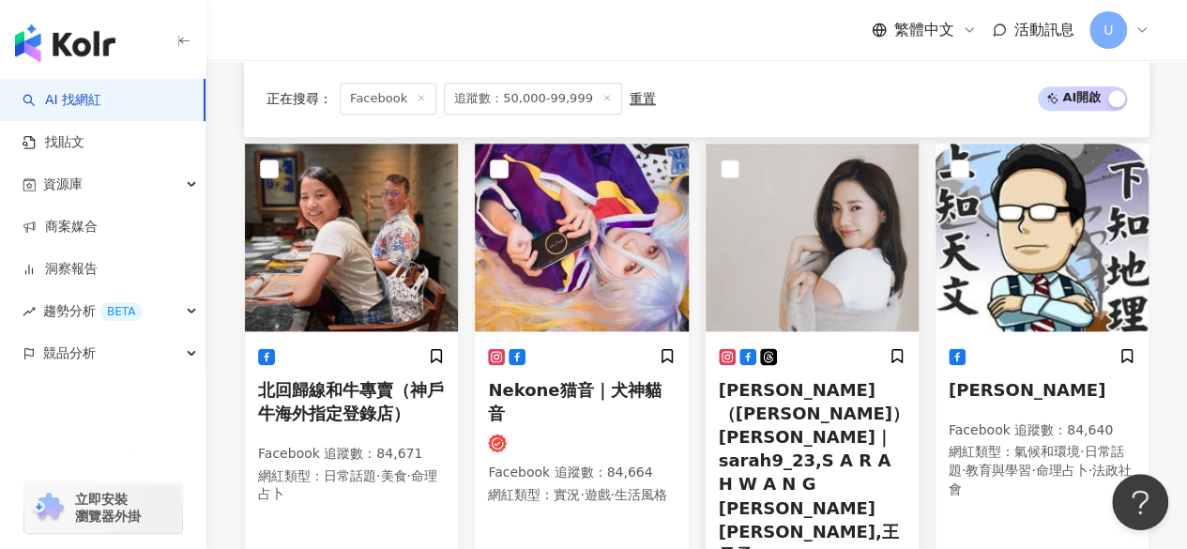
click at [789, 217] on img at bounding box center [812, 238] width 213 height 188
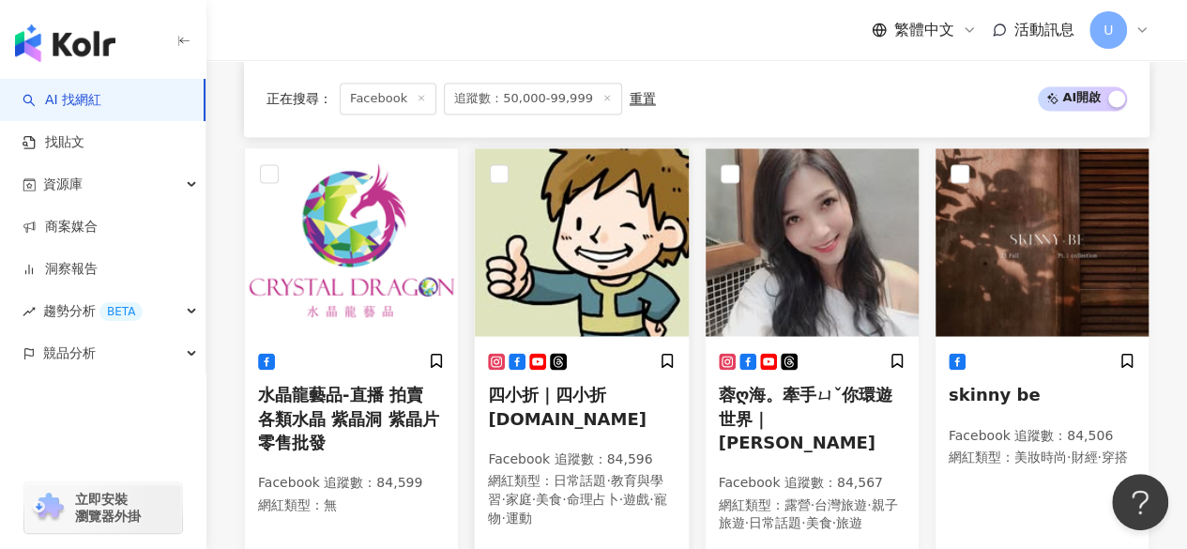
click at [611, 222] on img at bounding box center [581, 242] width 213 height 188
click at [792, 243] on img at bounding box center [812, 242] width 213 height 188
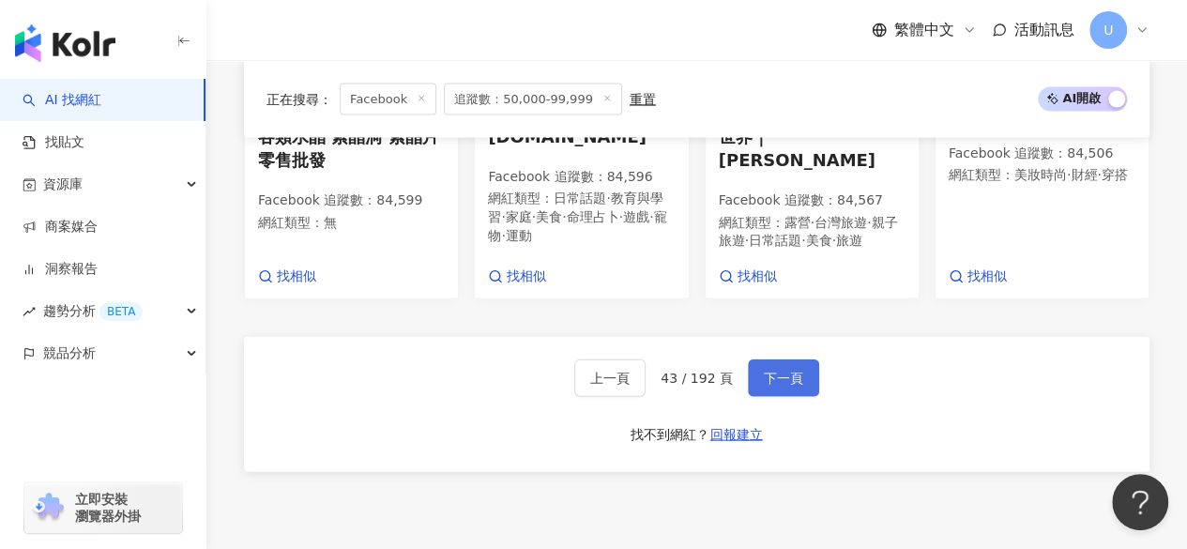
click at [769, 371] on span "下一頁" at bounding box center [783, 378] width 39 height 15
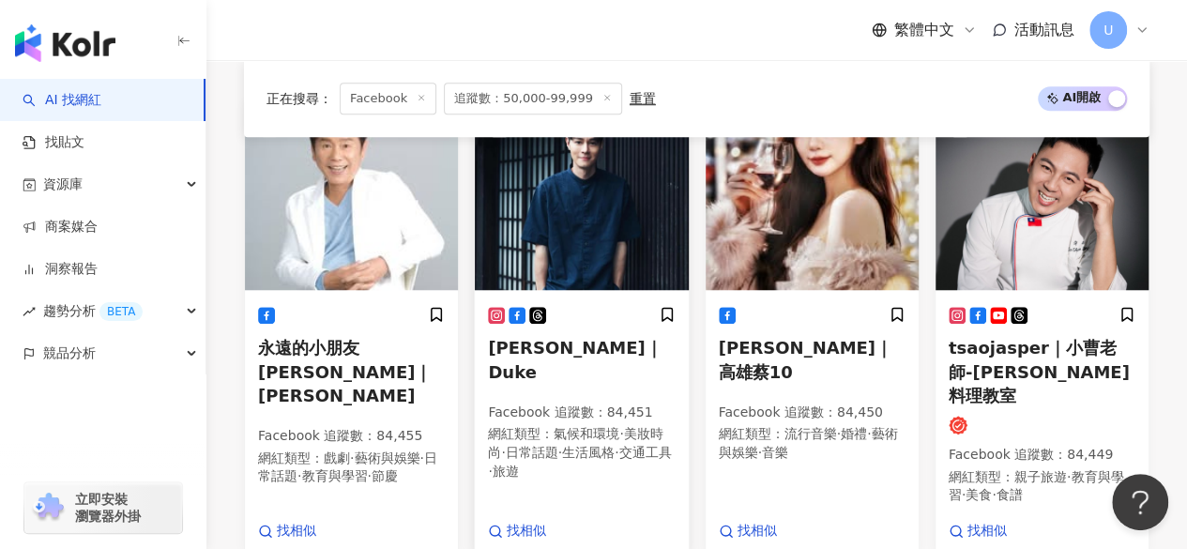
scroll to position [665, 0]
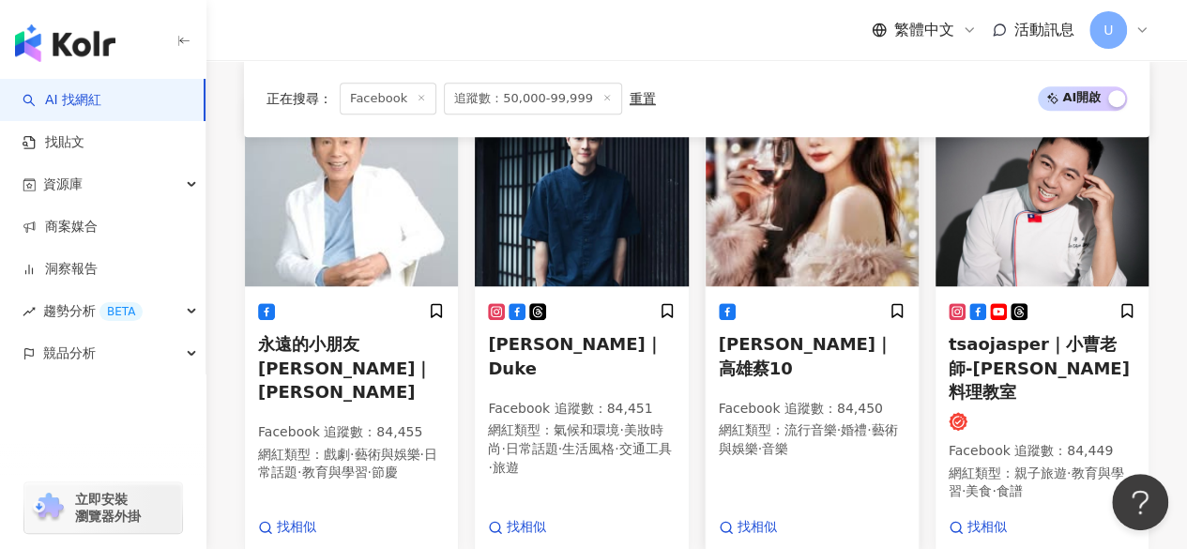
click at [806, 234] on img at bounding box center [812, 193] width 213 height 188
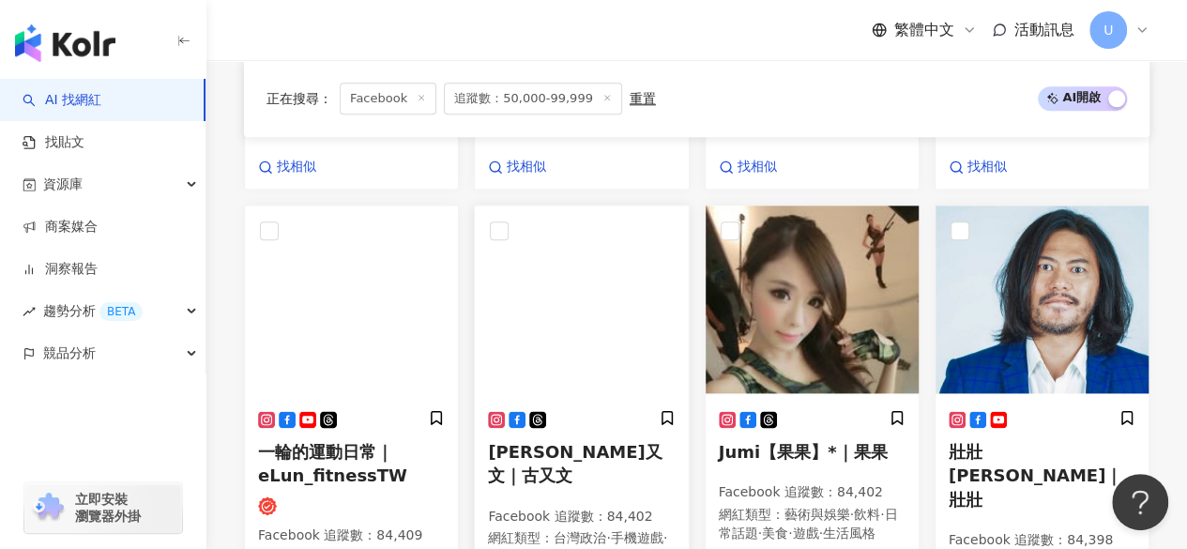
scroll to position [1034, 0]
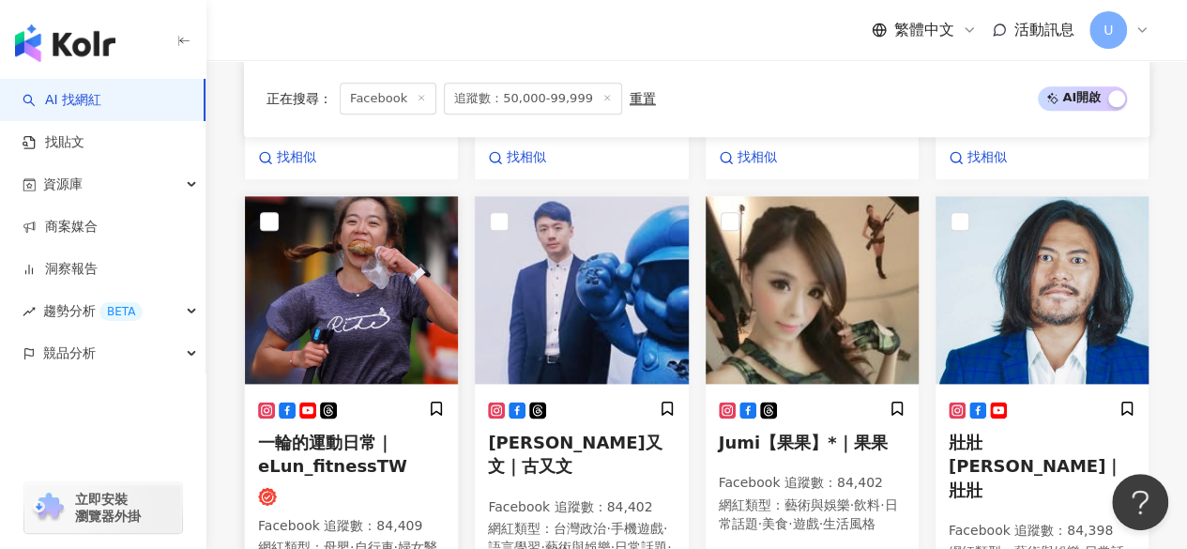
click at [337, 221] on img at bounding box center [351, 290] width 213 height 188
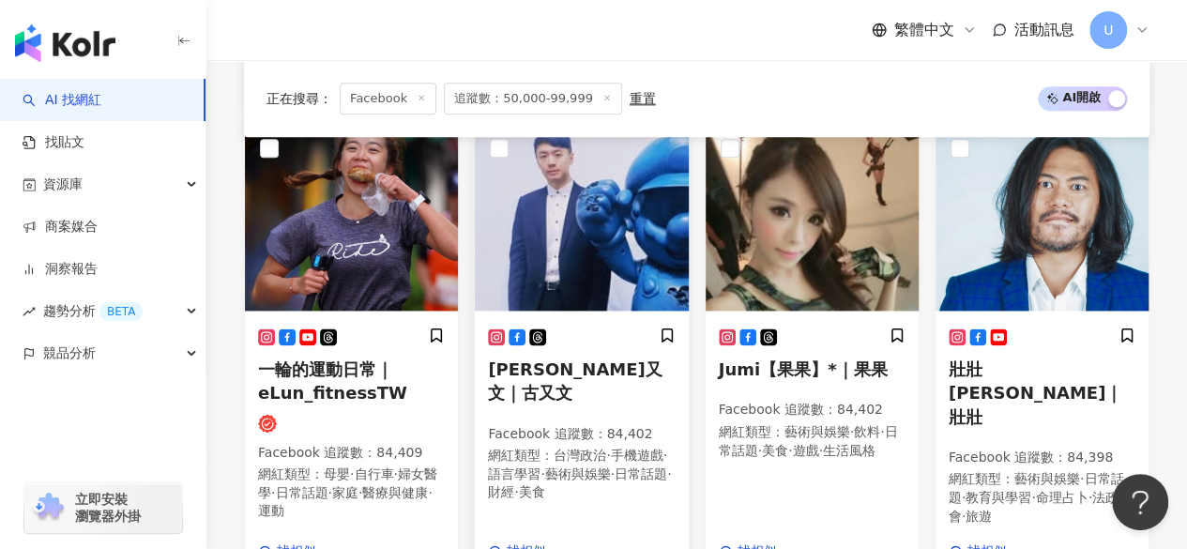
click at [565, 245] on img at bounding box center [581, 217] width 213 height 188
click at [795, 228] on img at bounding box center [812, 217] width 213 height 188
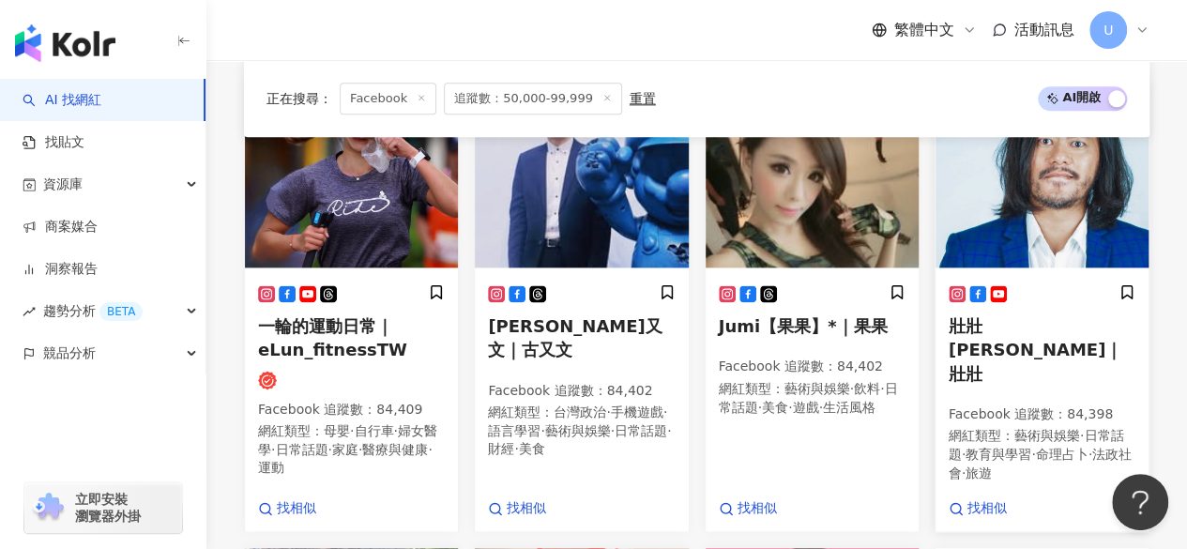
click at [1024, 209] on img at bounding box center [1042, 174] width 213 height 188
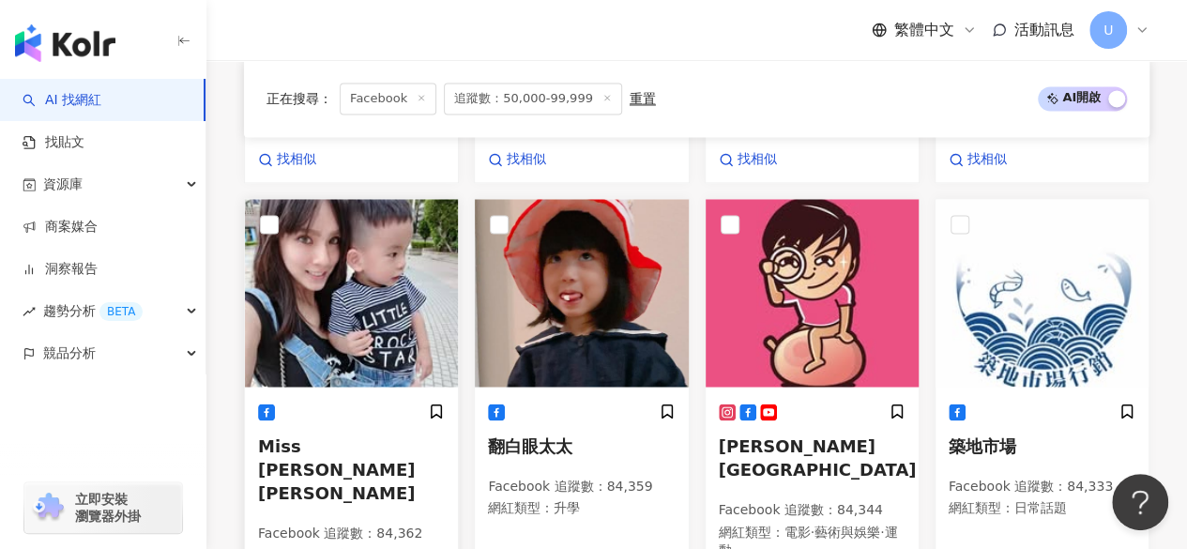
scroll to position [1549, 0]
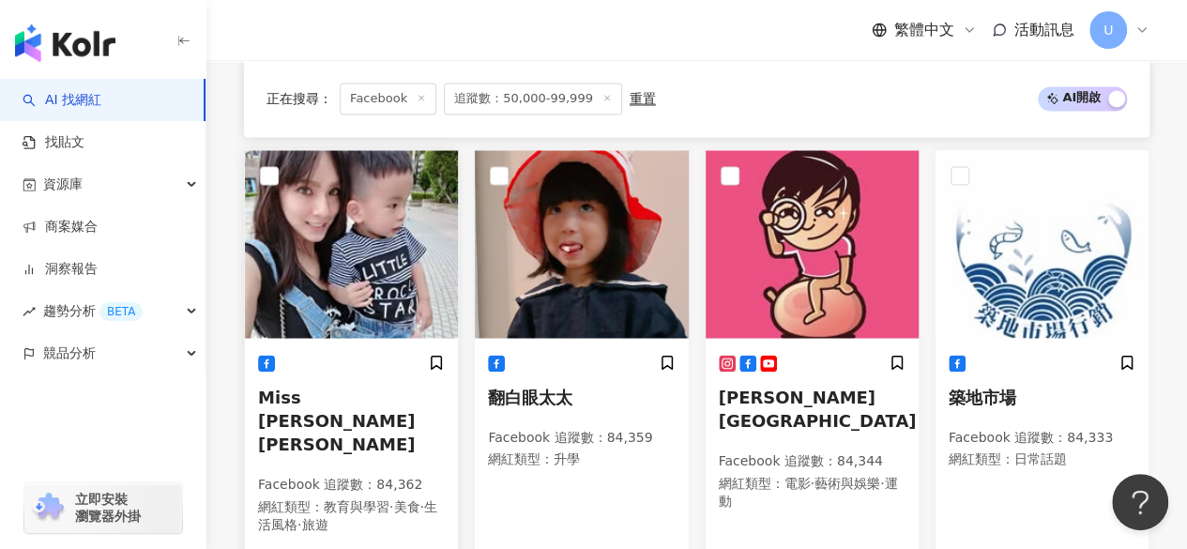
click at [345, 256] on img at bounding box center [351, 244] width 213 height 188
click at [787, 226] on img at bounding box center [812, 244] width 213 height 188
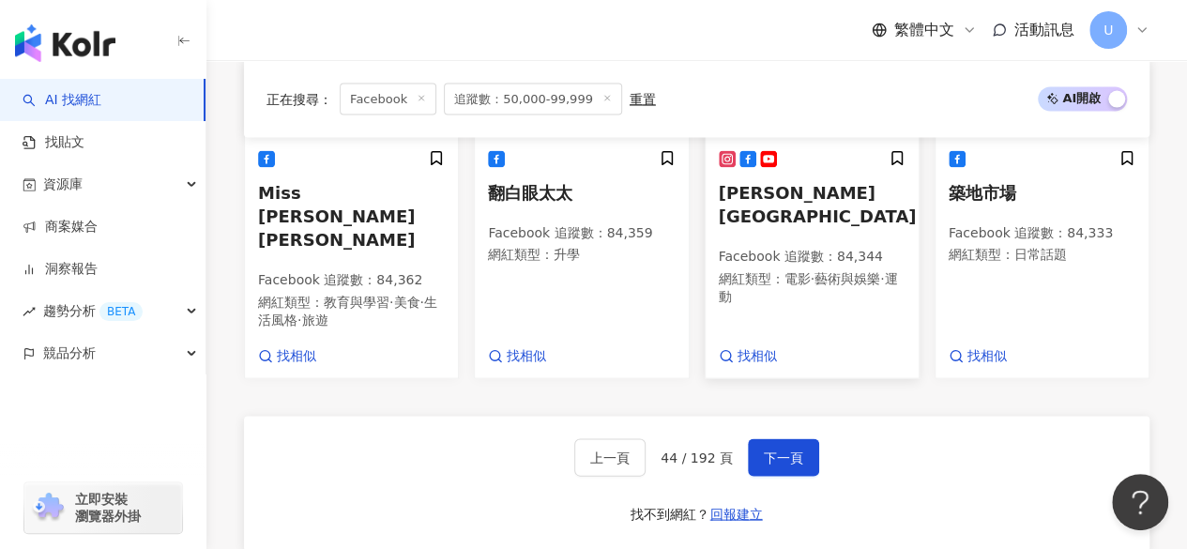
scroll to position [1755, 0]
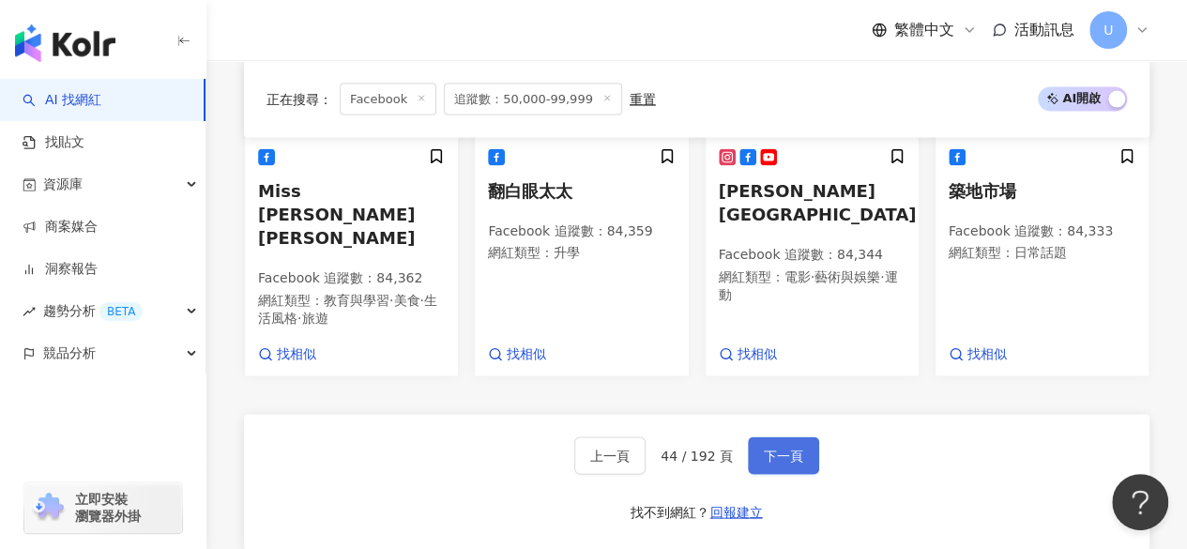
click at [772, 448] on span "下一頁" at bounding box center [783, 455] width 39 height 15
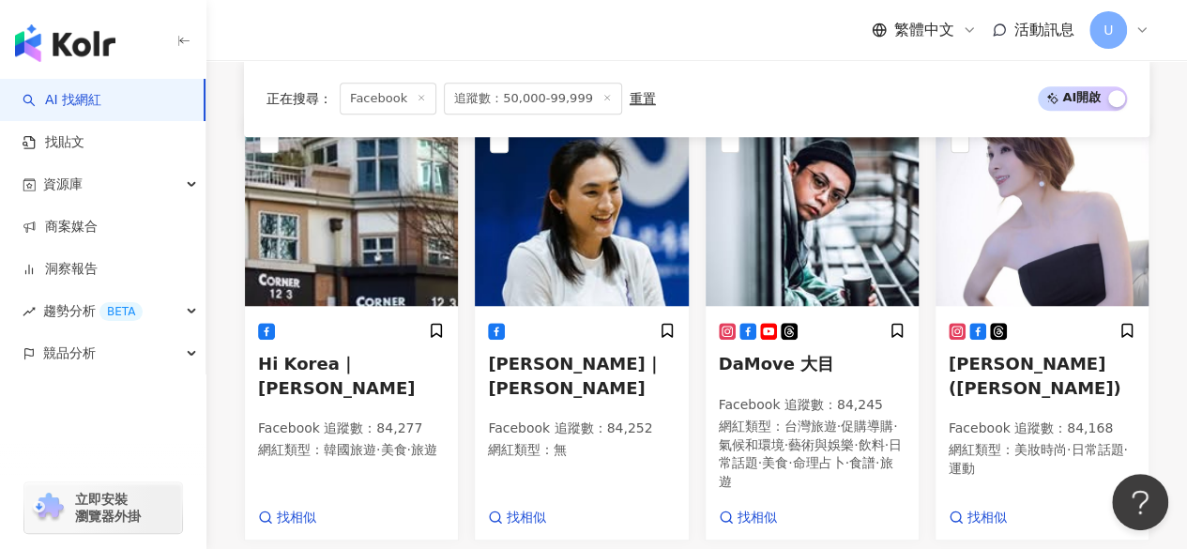
scroll to position [642, 0]
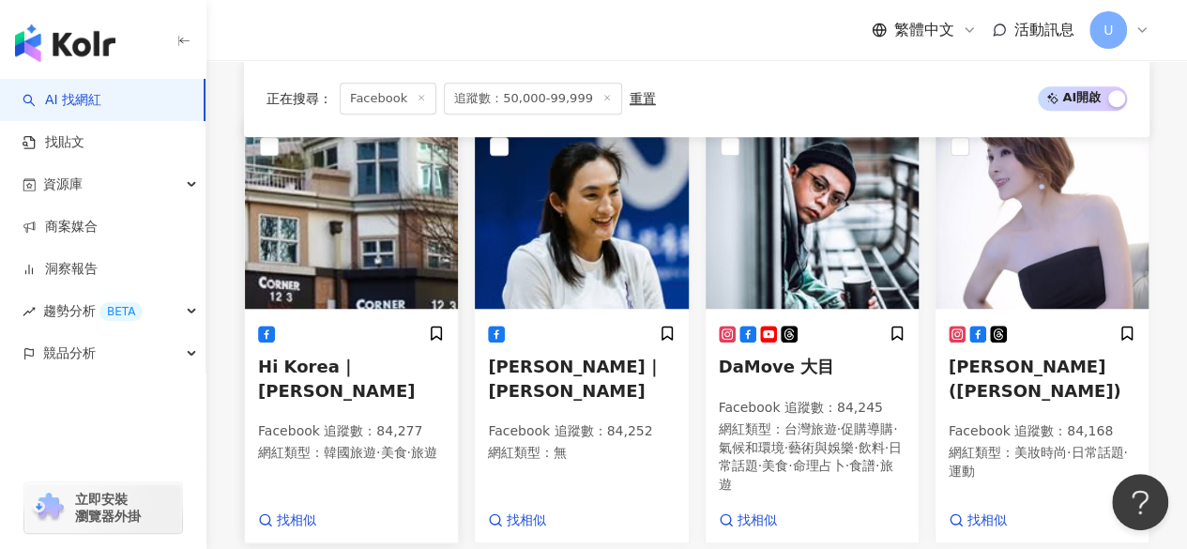
click at [362, 265] on img at bounding box center [351, 215] width 213 height 188
click at [820, 213] on img at bounding box center [812, 215] width 213 height 188
click at [1043, 201] on img at bounding box center [1042, 215] width 213 height 188
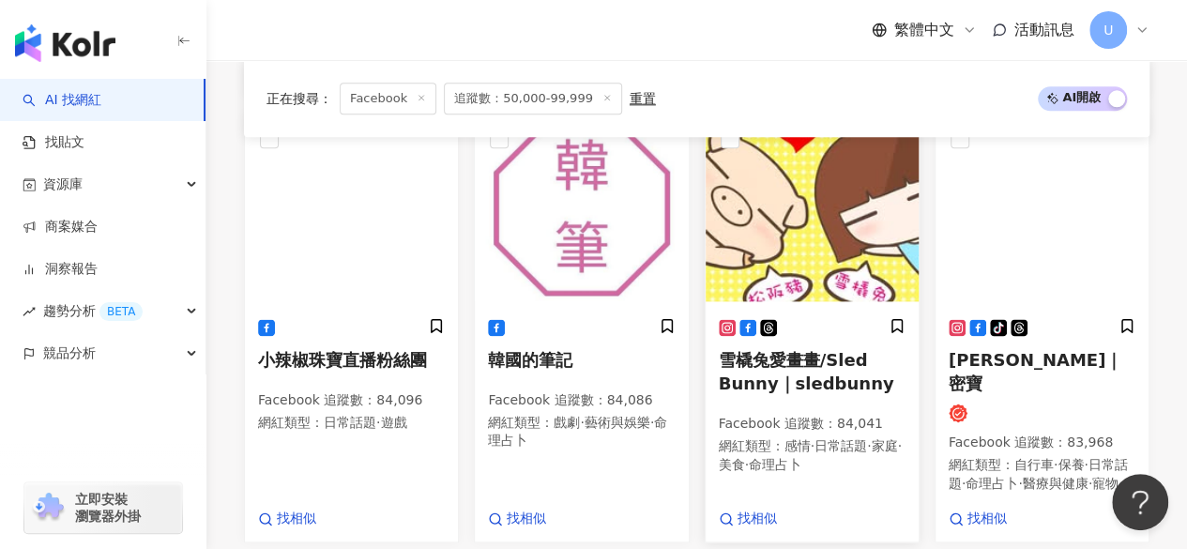
scroll to position [1094, 0]
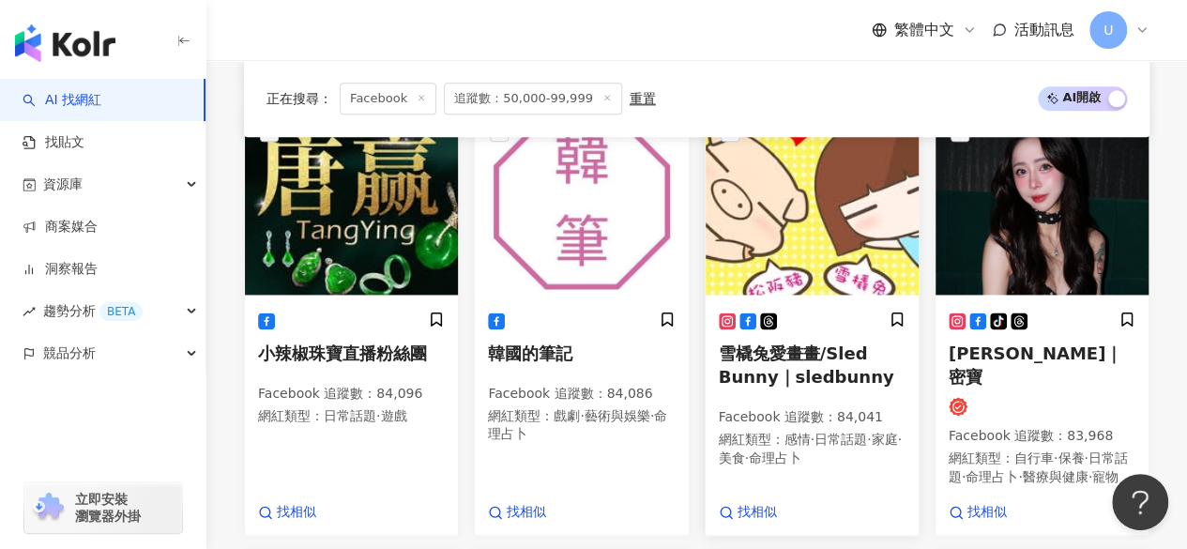
click at [795, 205] on img at bounding box center [812, 201] width 213 height 188
click at [1042, 232] on img at bounding box center [1042, 201] width 213 height 188
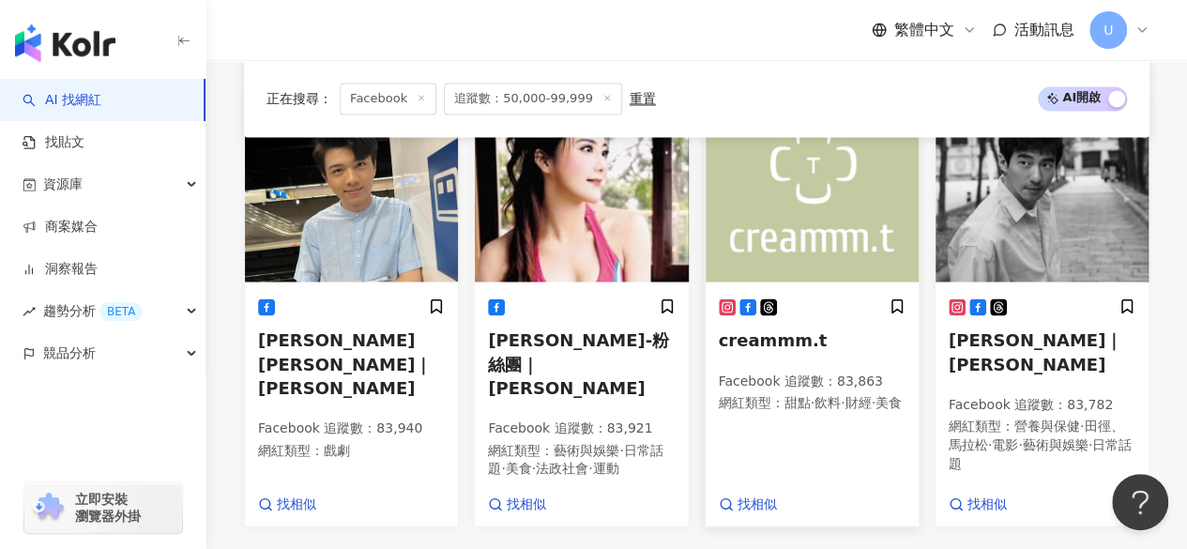
scroll to position [1834, 0]
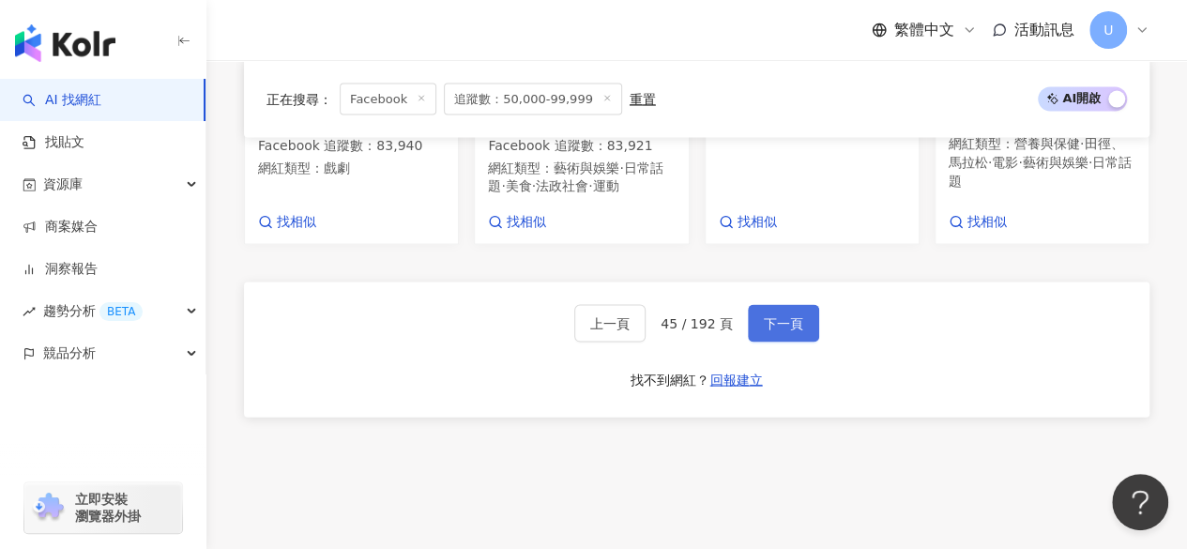
click at [766, 324] on span "下一頁" at bounding box center [783, 323] width 39 height 15
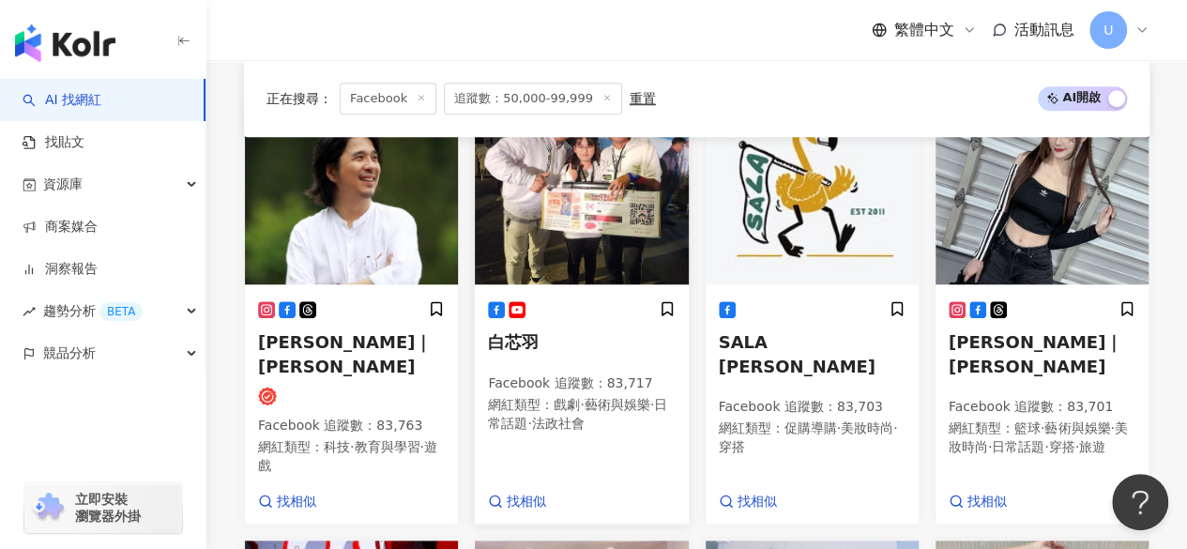
scroll to position [670, 0]
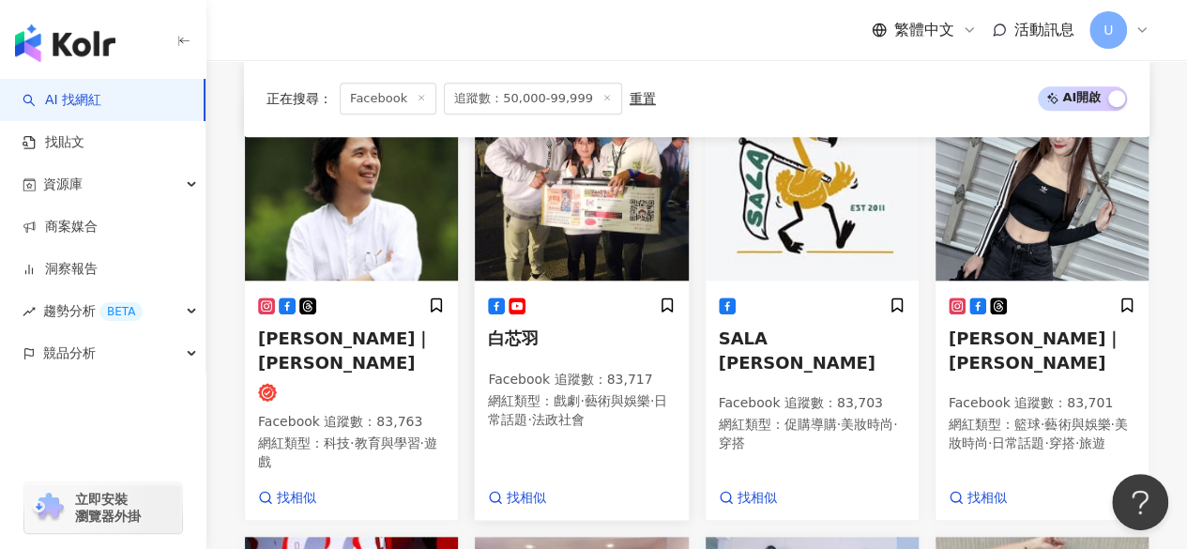
click at [574, 213] on img at bounding box center [581, 187] width 213 height 188
click at [1056, 254] on img at bounding box center [1042, 187] width 213 height 188
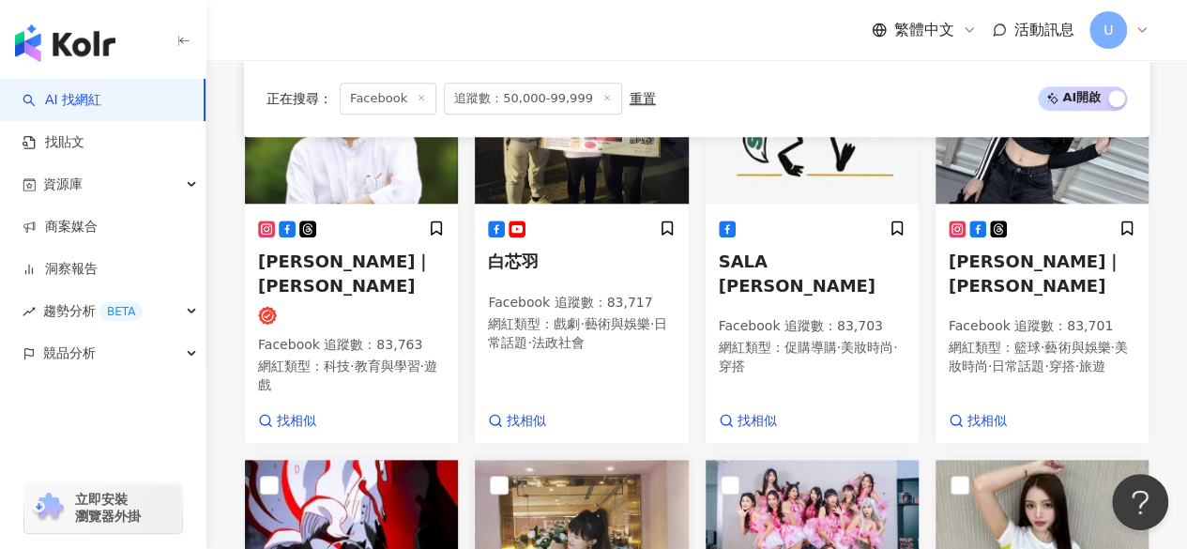
click at [563, 460] on img at bounding box center [581, 554] width 213 height 188
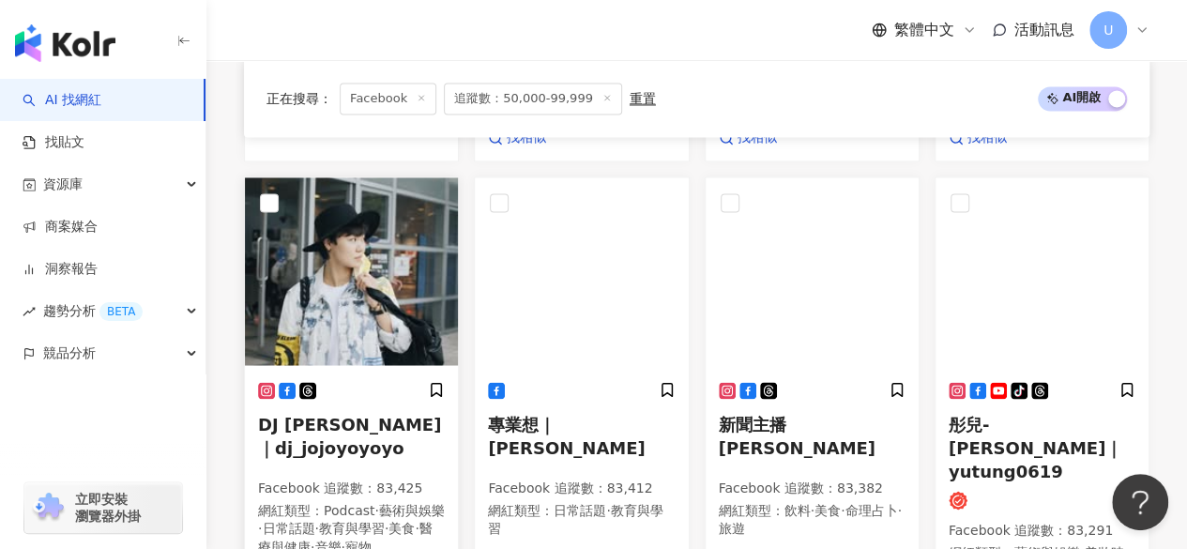
scroll to position [1515, 0]
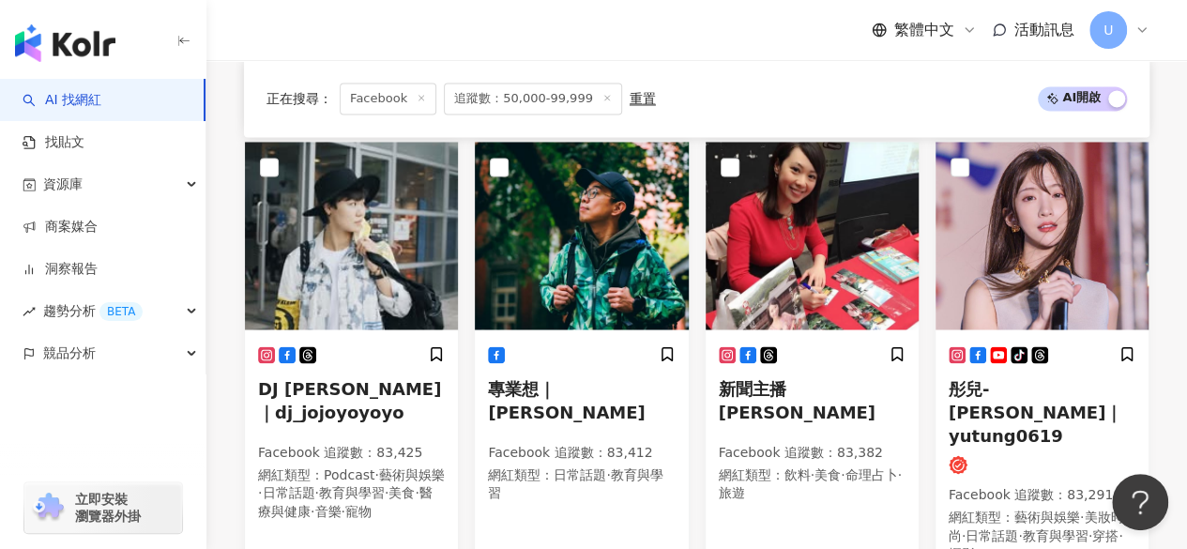
drag, startPoint x: 368, startPoint y: 207, endPoint x: 448, endPoint y: 4, distance: 217.9
click at [368, 207] on img at bounding box center [351, 236] width 213 height 188
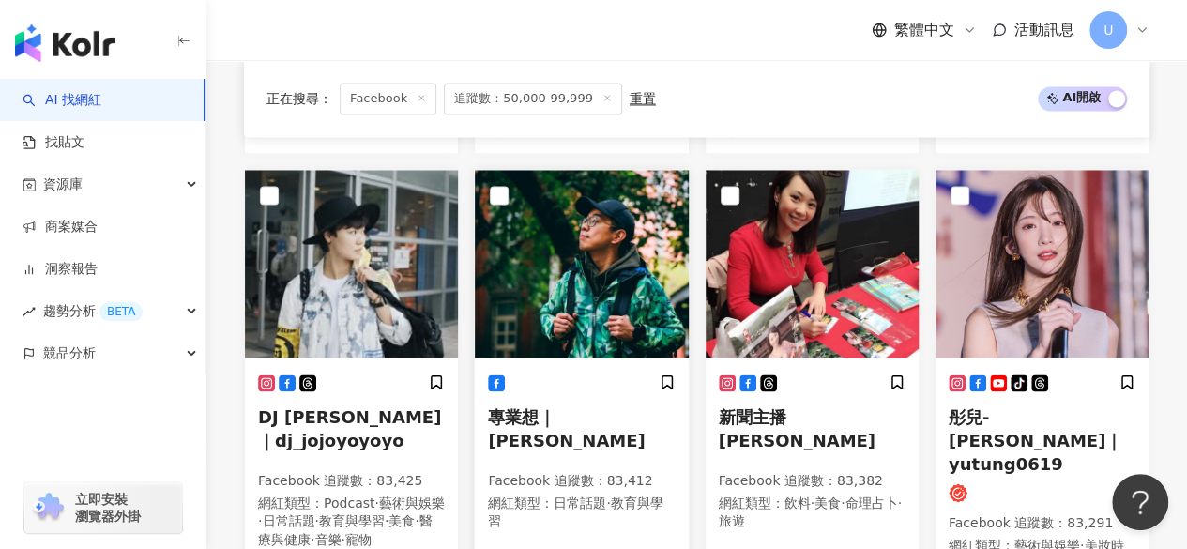
scroll to position [1479, 0]
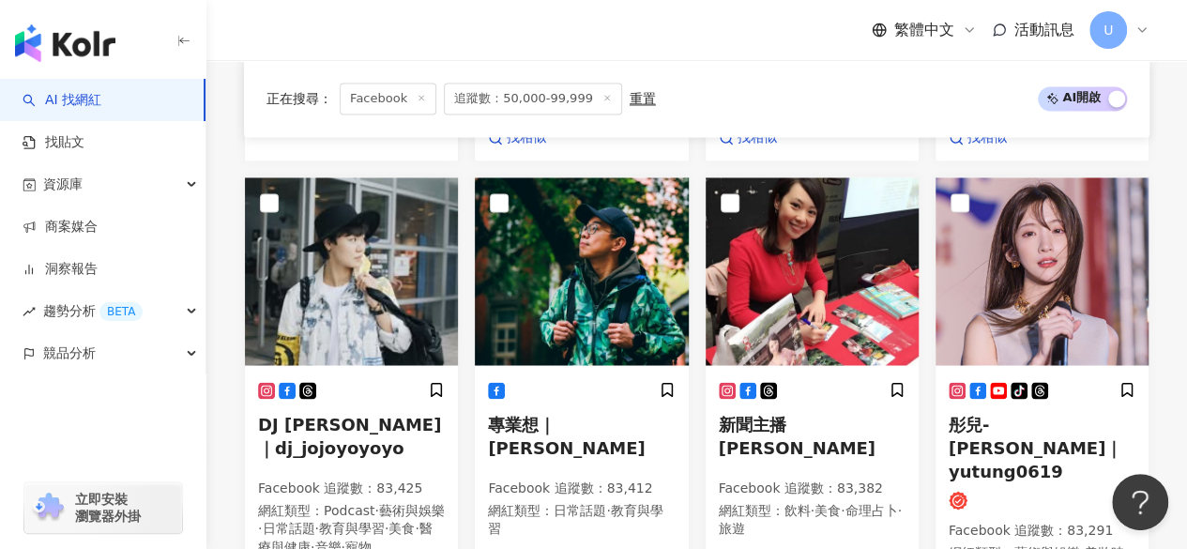
drag, startPoint x: 600, startPoint y: 212, endPoint x: 385, endPoint y: 0, distance: 302.0
click at [600, 212] on img at bounding box center [581, 271] width 213 height 188
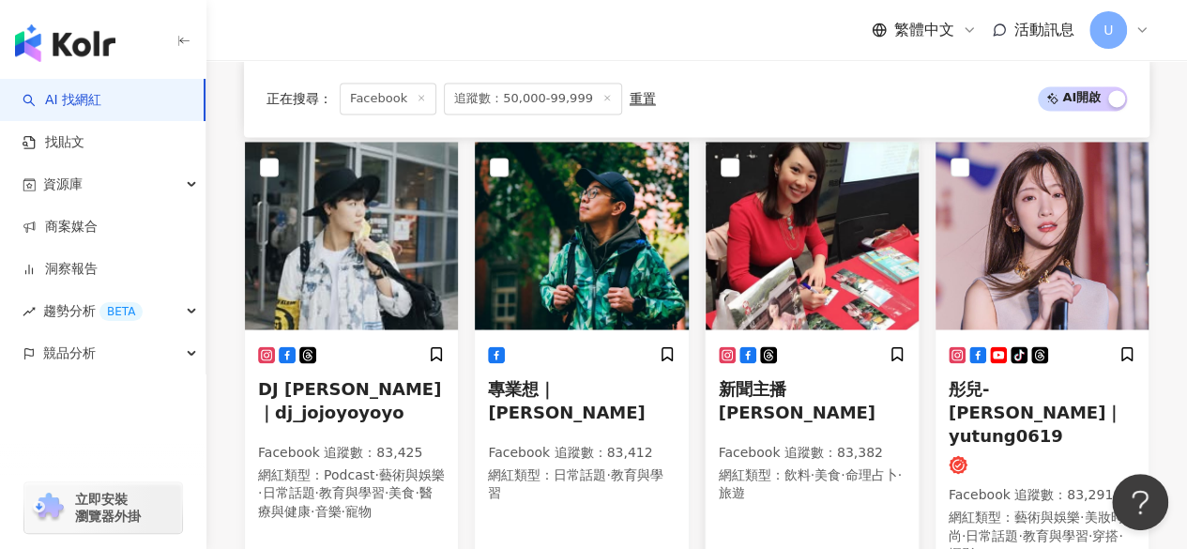
click at [781, 211] on img at bounding box center [812, 236] width 213 height 188
click at [1021, 236] on img at bounding box center [1042, 236] width 213 height 188
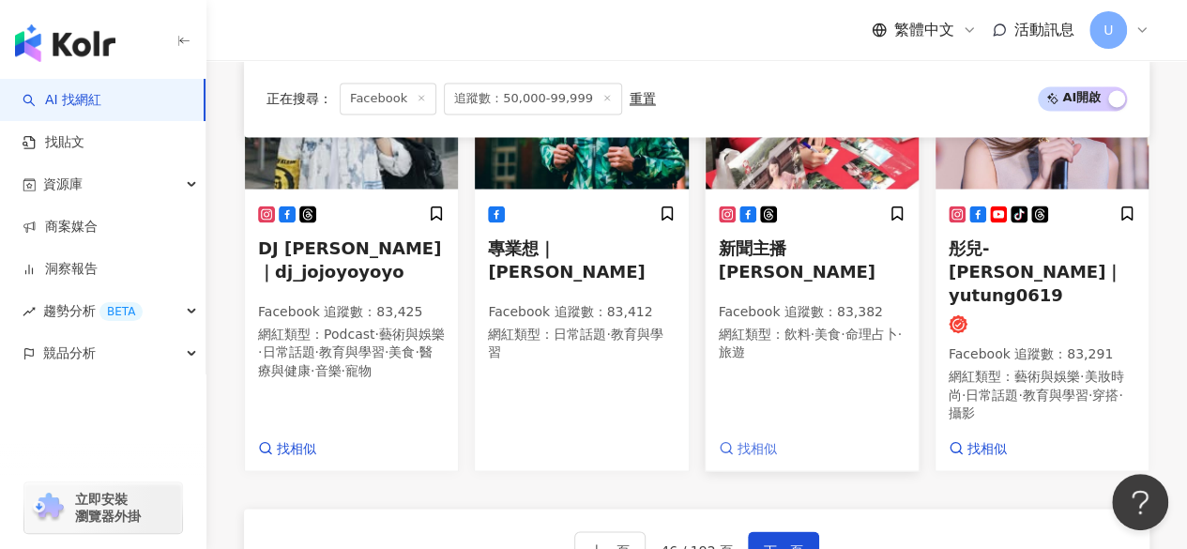
scroll to position [1733, 0]
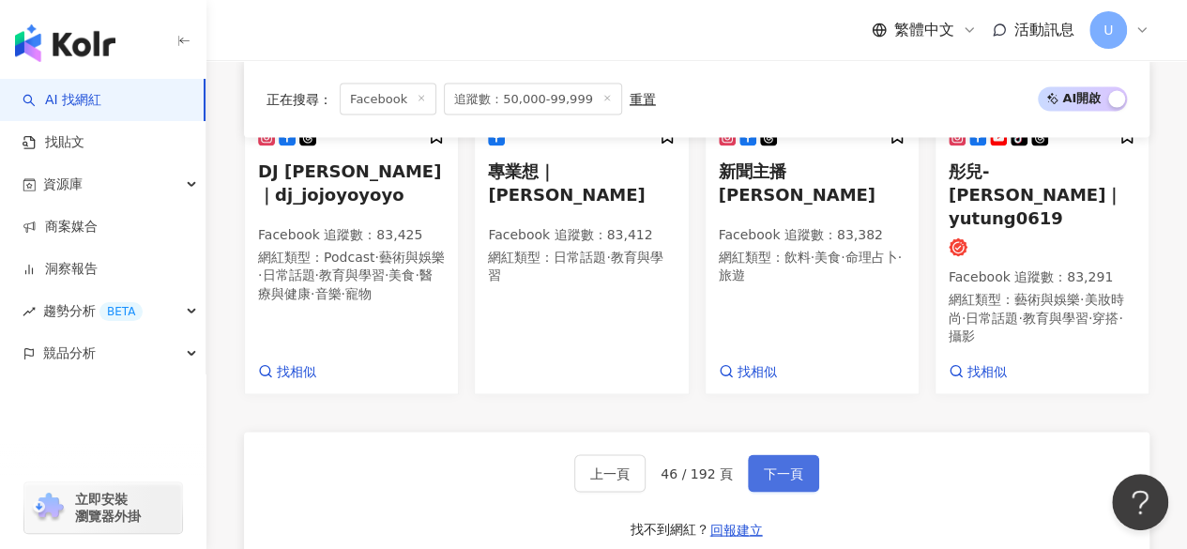
click at [781, 466] on span "下一頁" at bounding box center [783, 473] width 39 height 15
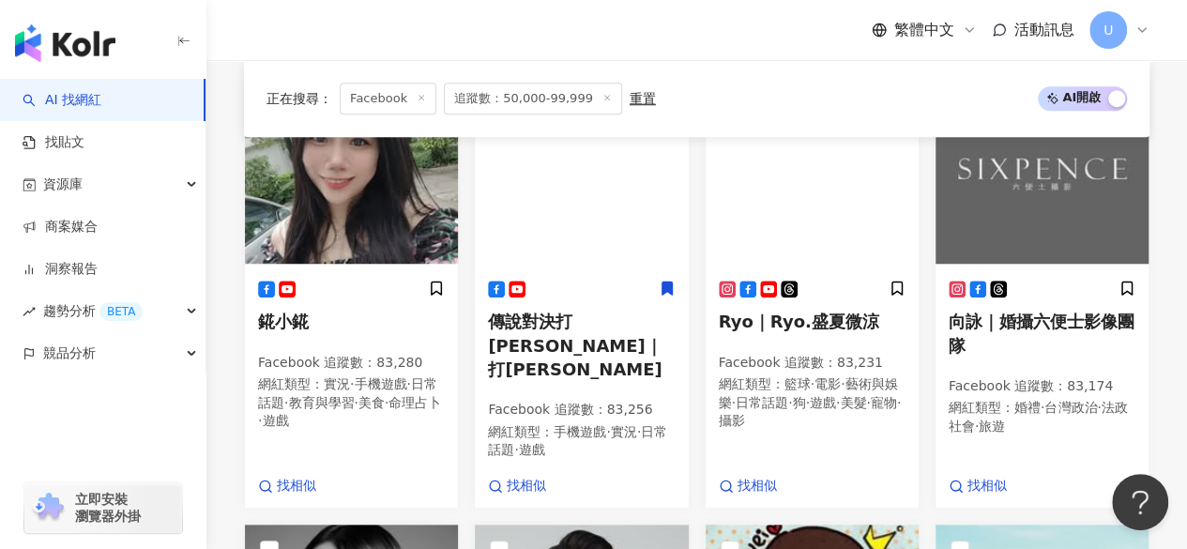
scroll to position [689, 0]
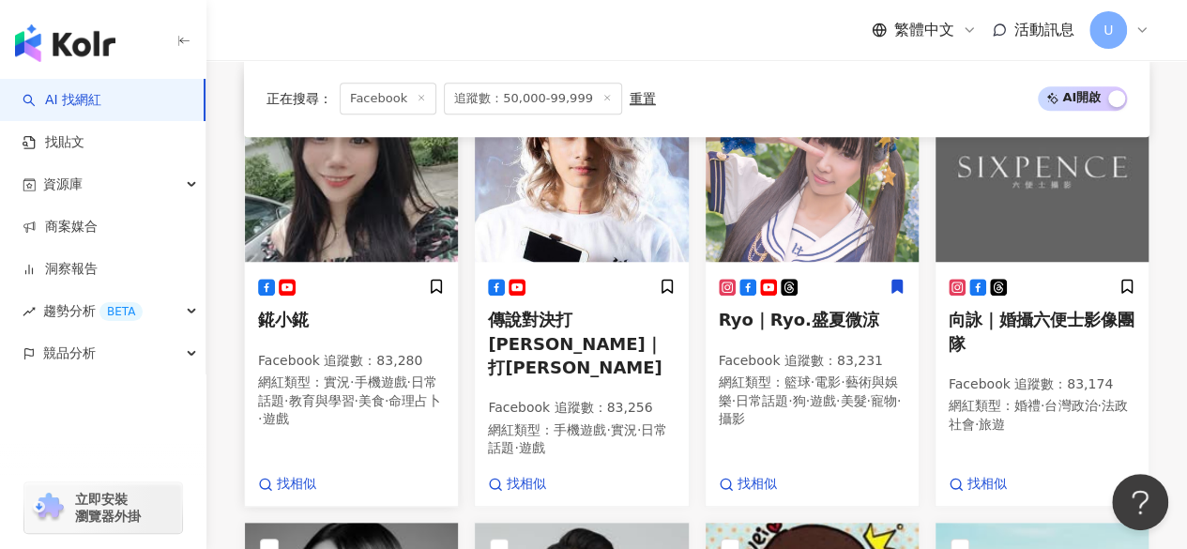
click at [344, 217] on img at bounding box center [351, 168] width 213 height 188
click at [790, 191] on img at bounding box center [812, 168] width 213 height 188
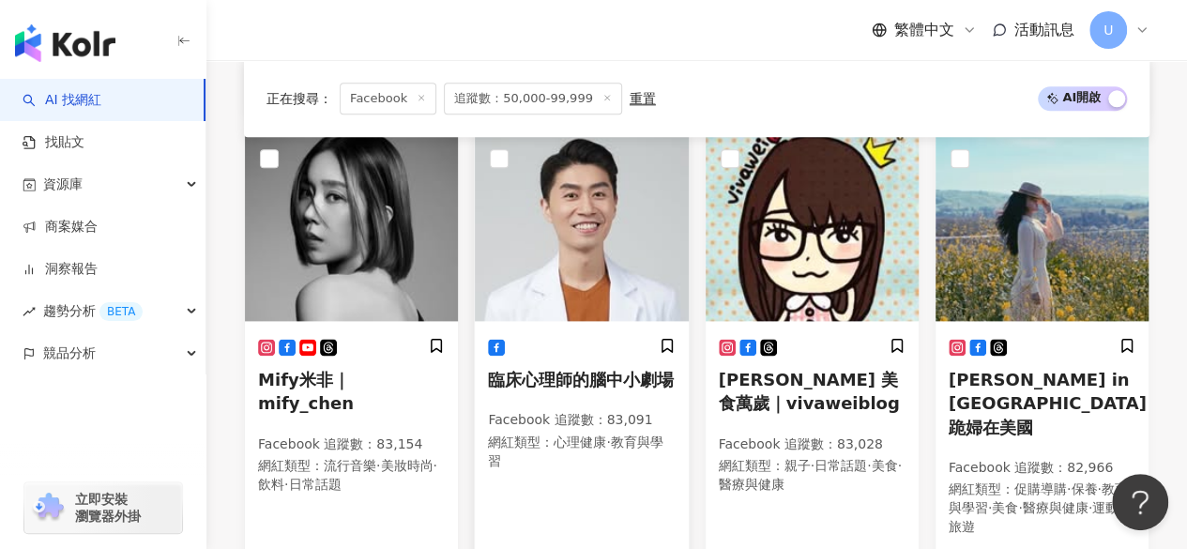
click at [604, 252] on img at bounding box center [581, 227] width 213 height 188
click at [777, 219] on img at bounding box center [812, 227] width 213 height 188
click at [1023, 226] on img at bounding box center [1042, 227] width 213 height 188
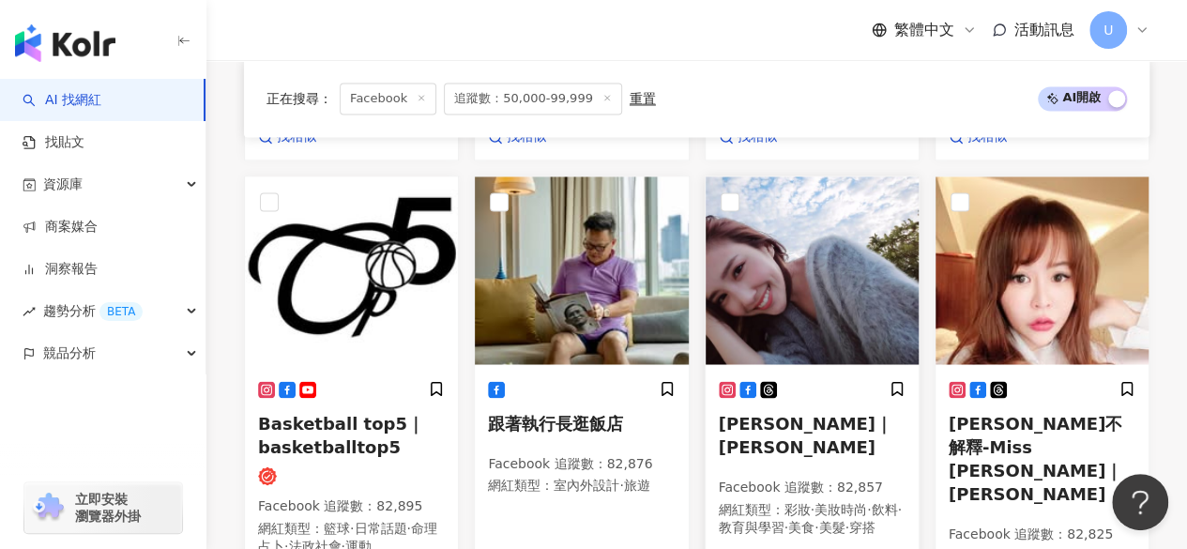
scroll to position [1528, 0]
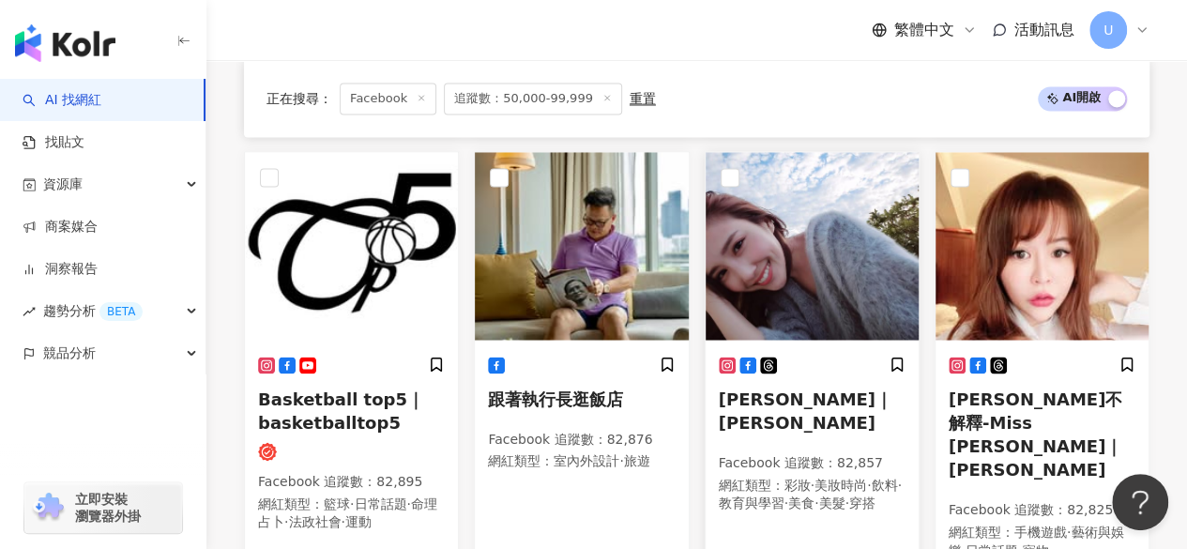
click at [783, 224] on img at bounding box center [812, 246] width 213 height 188
click at [995, 200] on img at bounding box center [1042, 246] width 213 height 188
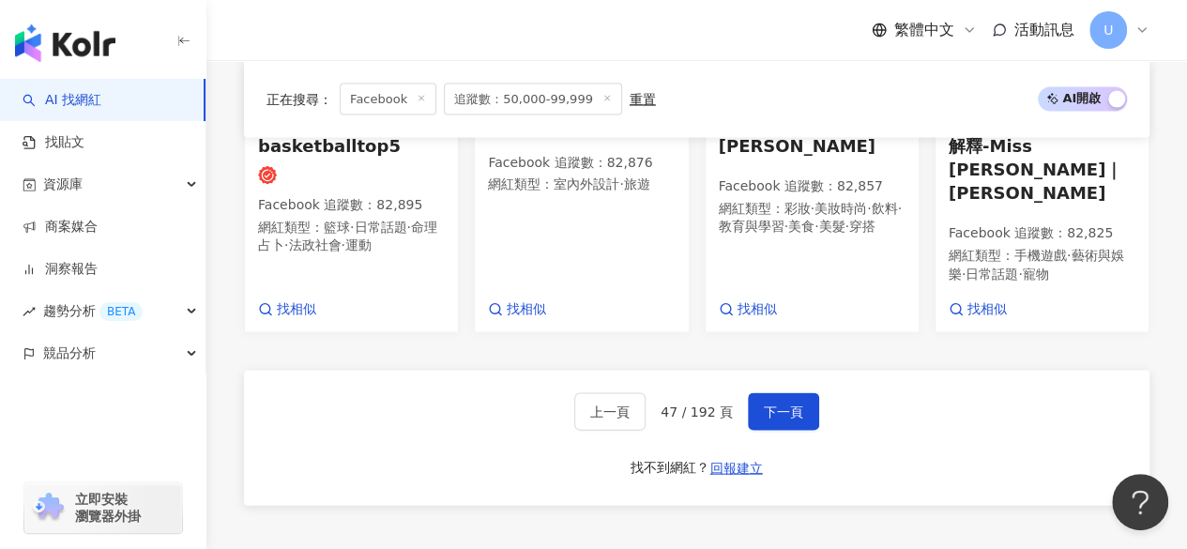
scroll to position [1810, 0]
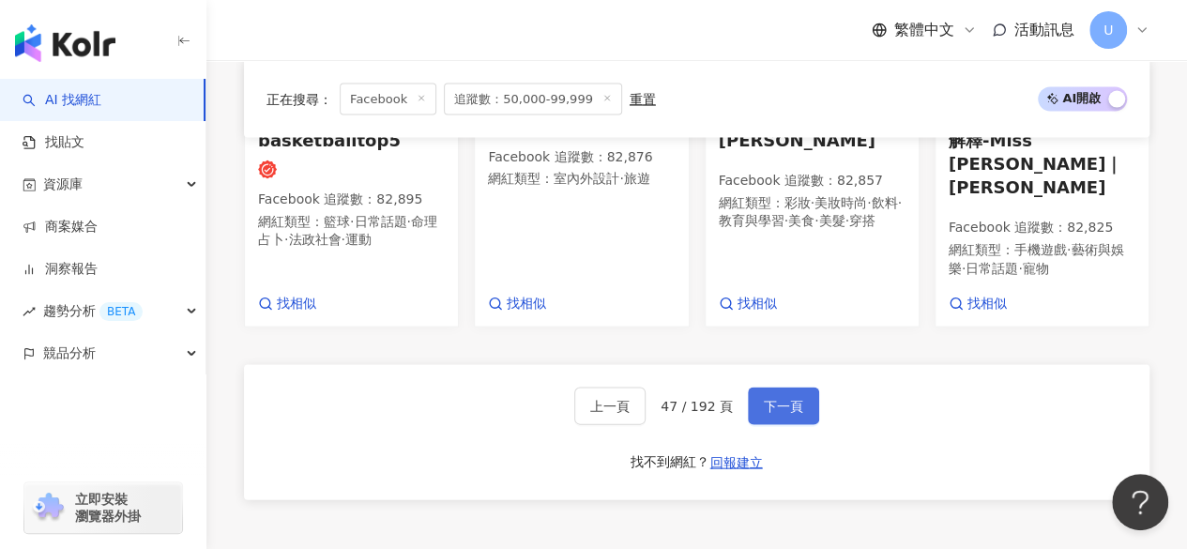
click at [773, 399] on span "下一頁" at bounding box center [783, 406] width 39 height 15
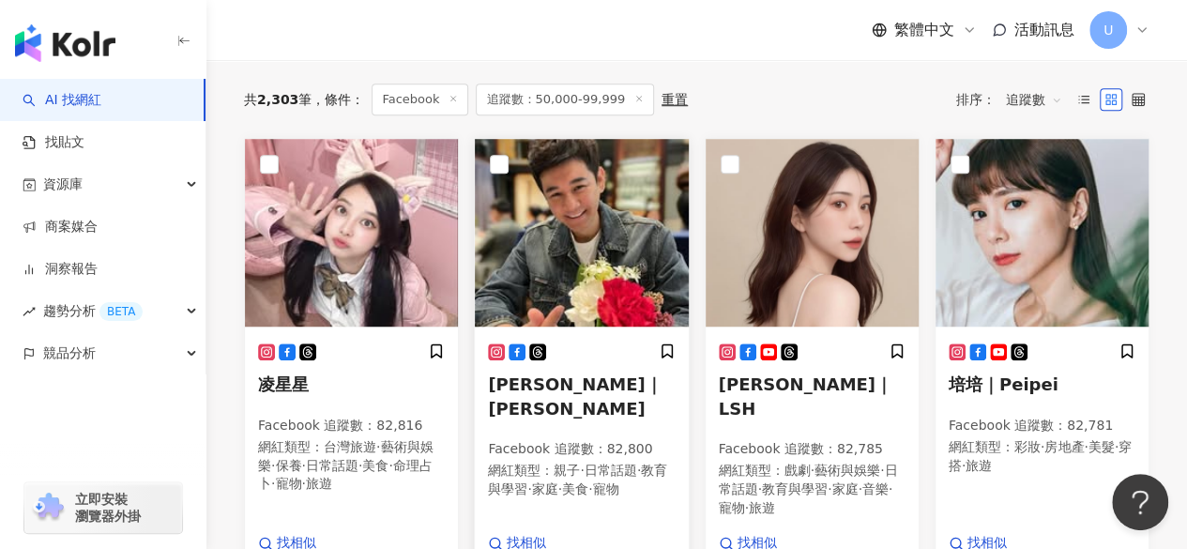
scroll to position [616, 0]
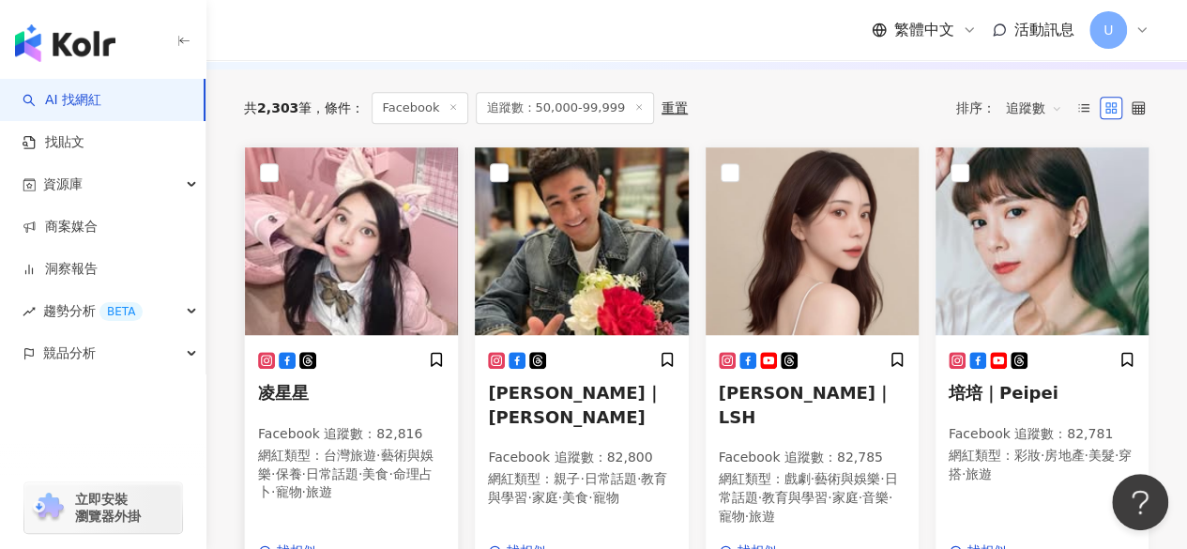
click at [397, 279] on img at bounding box center [351, 241] width 213 height 188
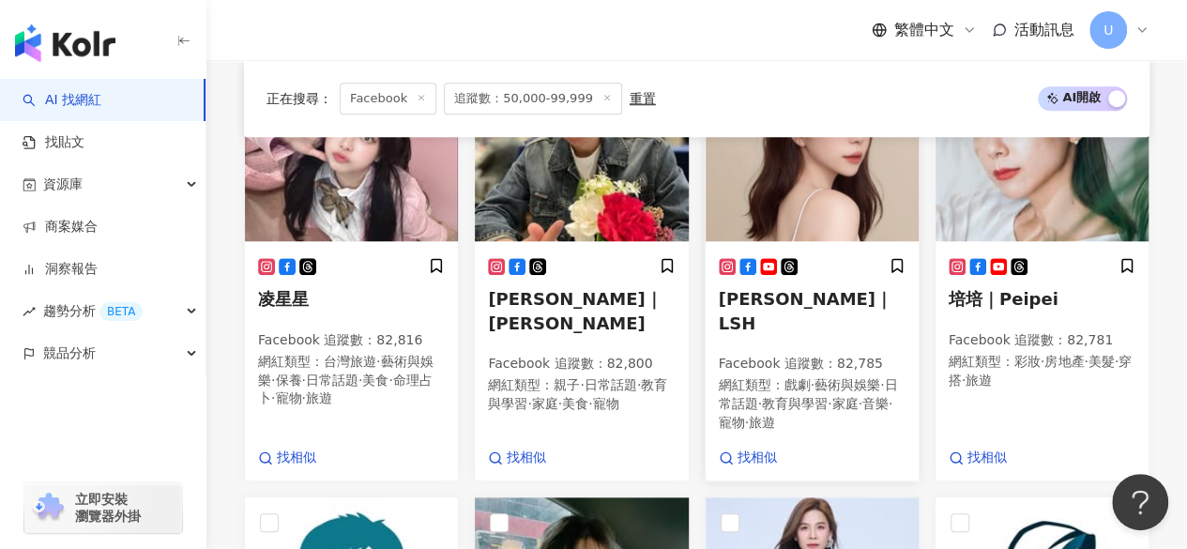
click at [813, 176] on img at bounding box center [812, 148] width 213 height 188
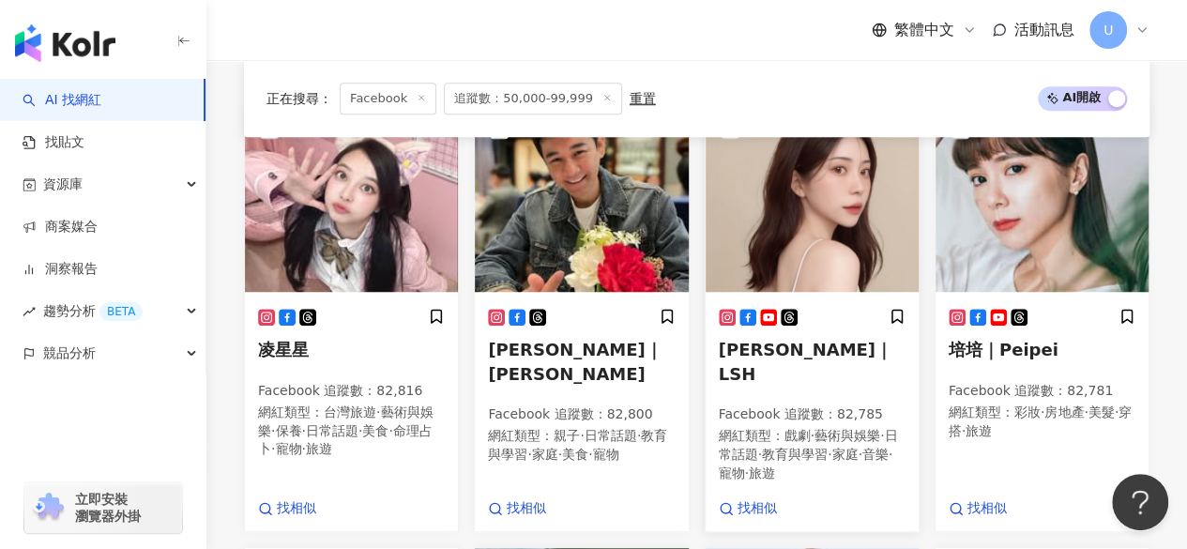
scroll to position [616, 0]
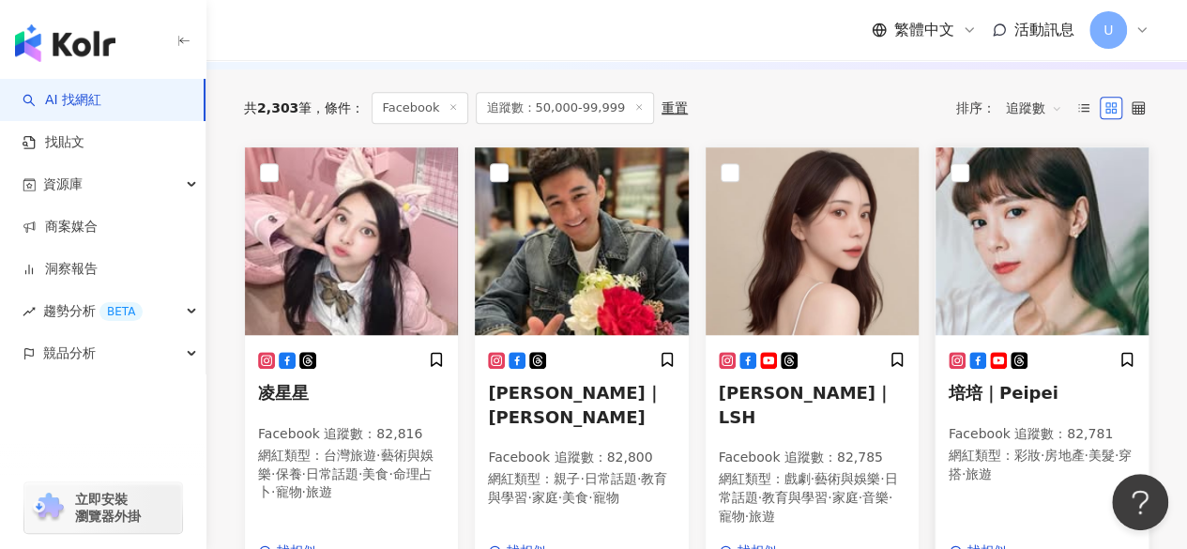
click at [1029, 230] on img at bounding box center [1042, 241] width 213 height 188
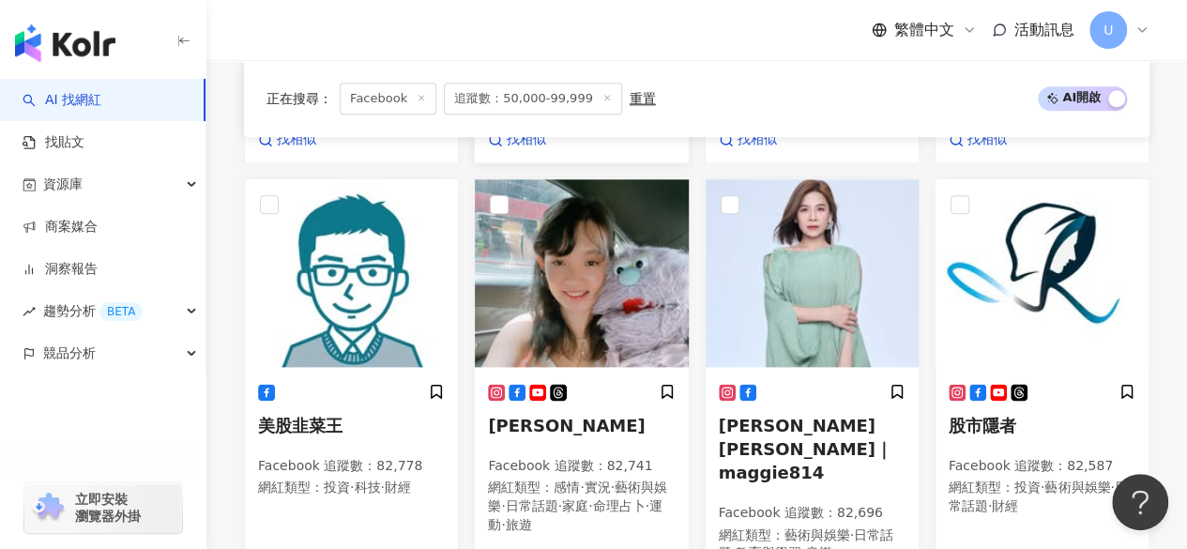
scroll to position [1085, 0]
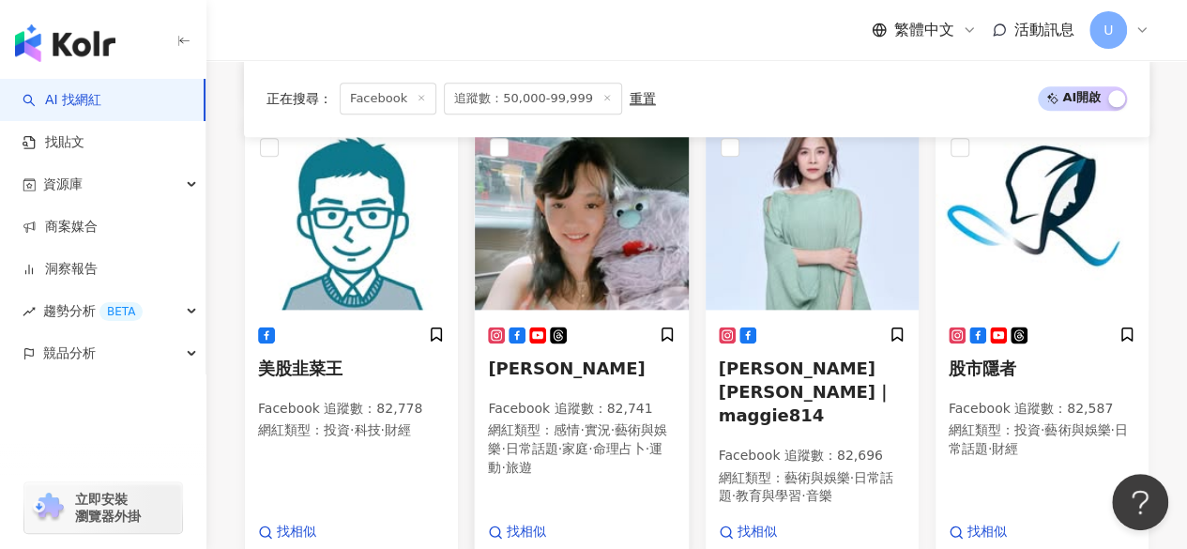
click at [545, 236] on img at bounding box center [581, 216] width 213 height 188
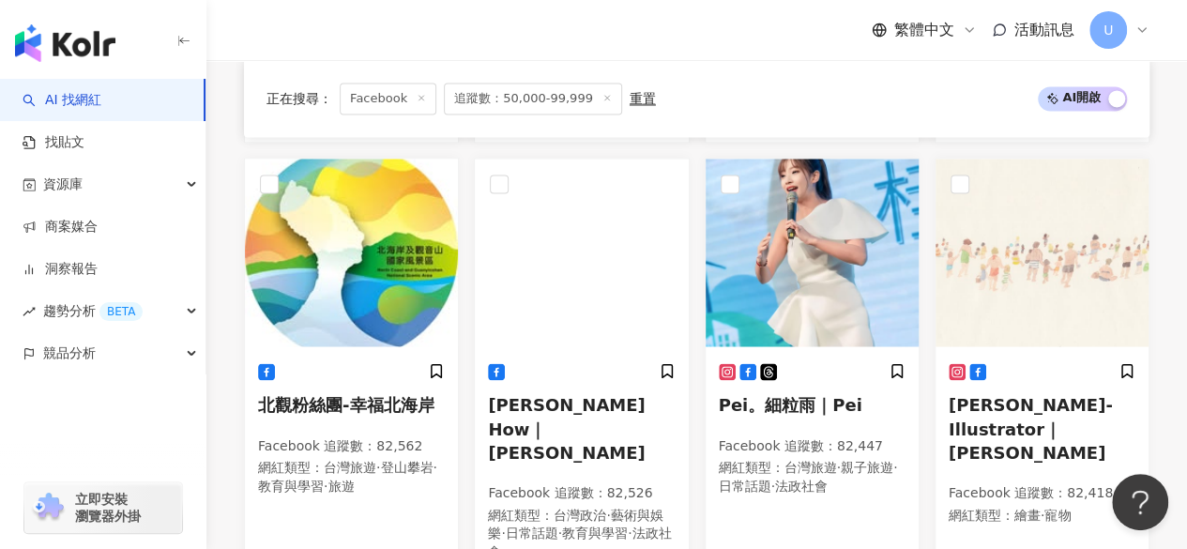
scroll to position [1461, 0]
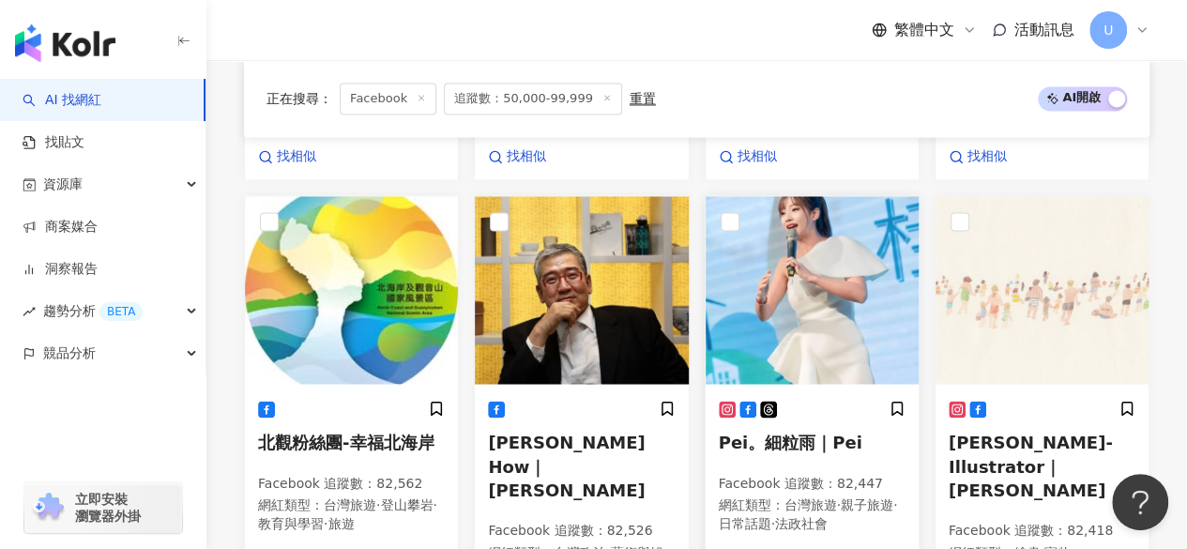
click at [777, 202] on img at bounding box center [812, 290] width 213 height 188
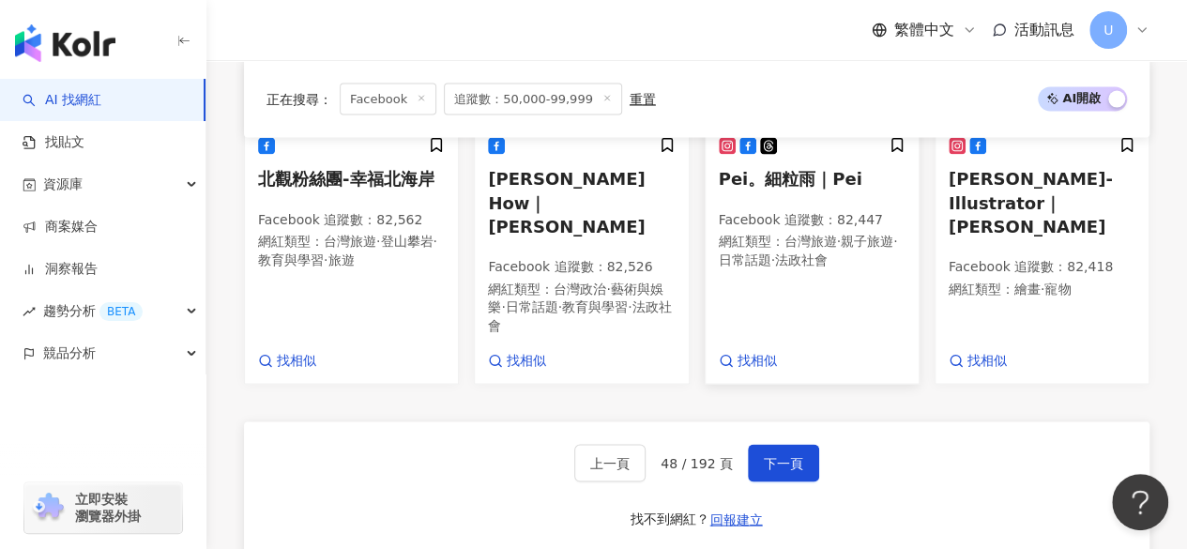
scroll to position [1742, 0]
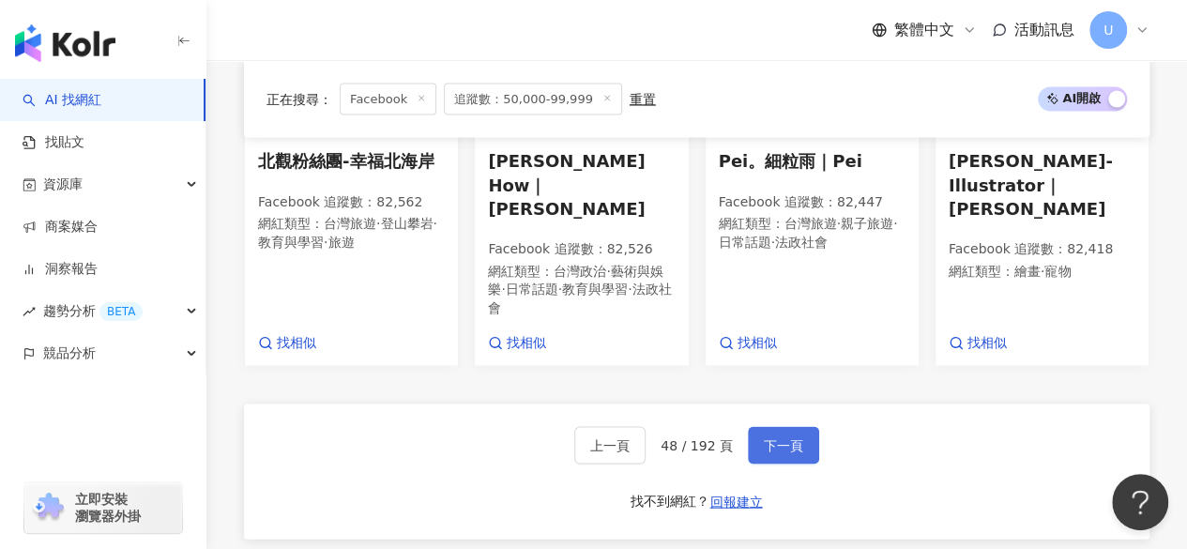
click at [780, 426] on button "下一頁" at bounding box center [783, 445] width 71 height 38
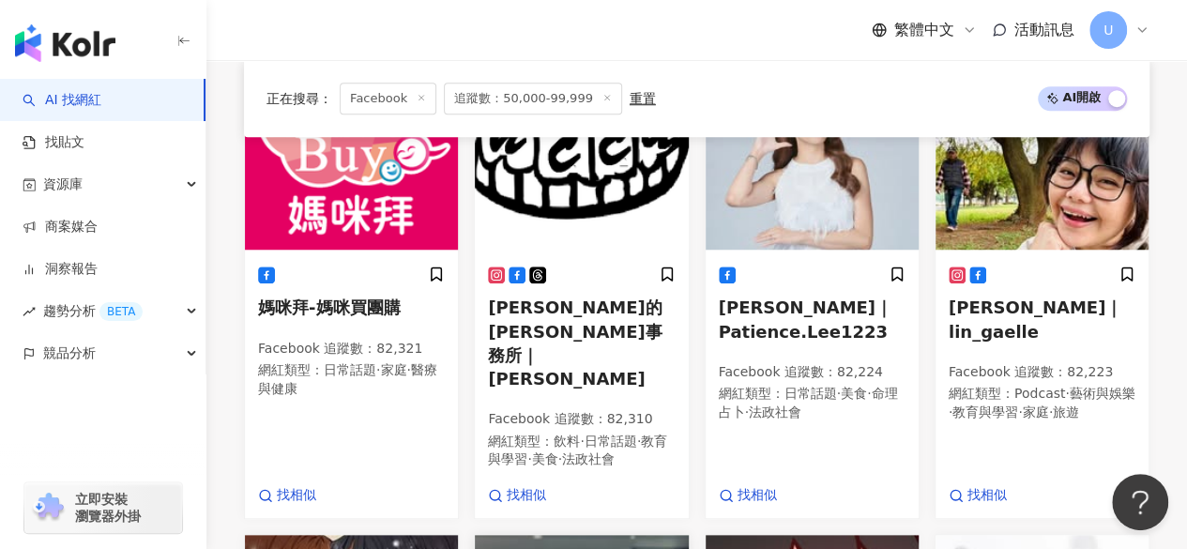
scroll to position [706, 0]
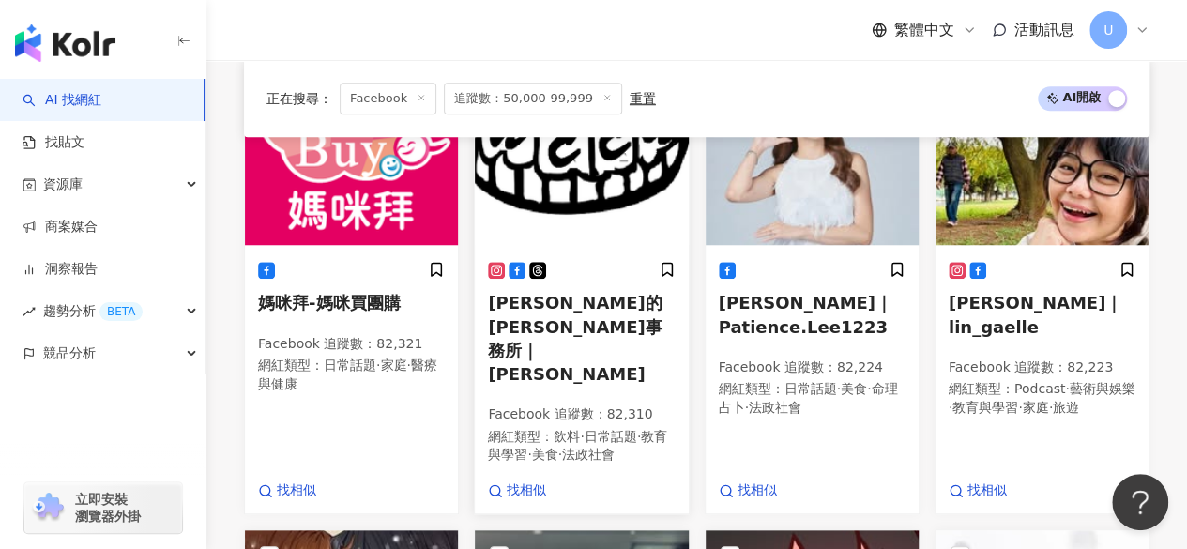
click at [559, 206] on img at bounding box center [581, 151] width 213 height 188
click at [848, 240] on img at bounding box center [812, 151] width 213 height 188
click at [1021, 200] on img at bounding box center [1042, 151] width 213 height 188
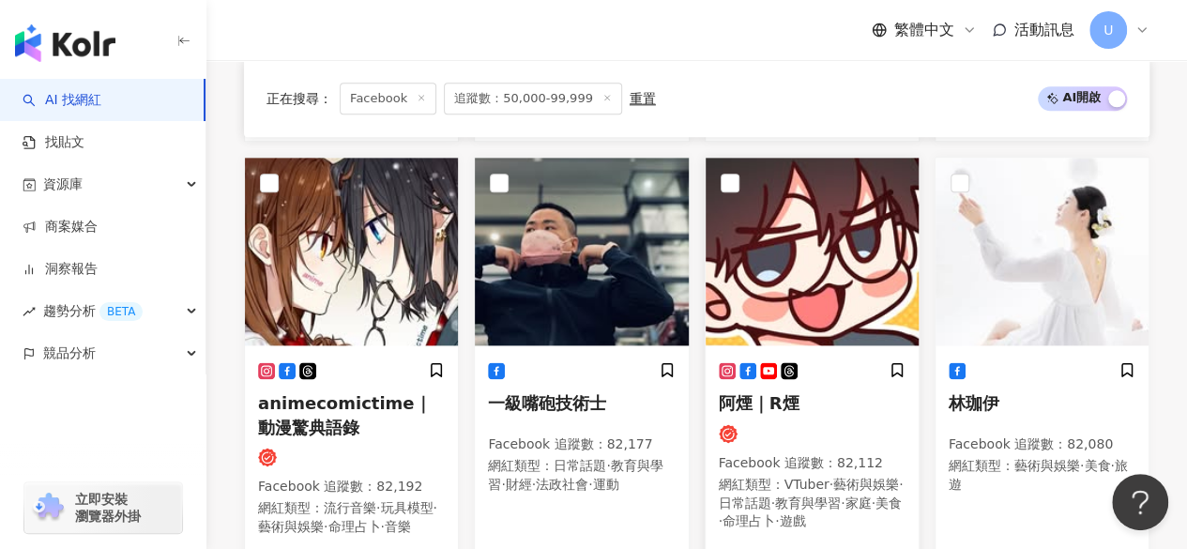
scroll to position [1097, 0]
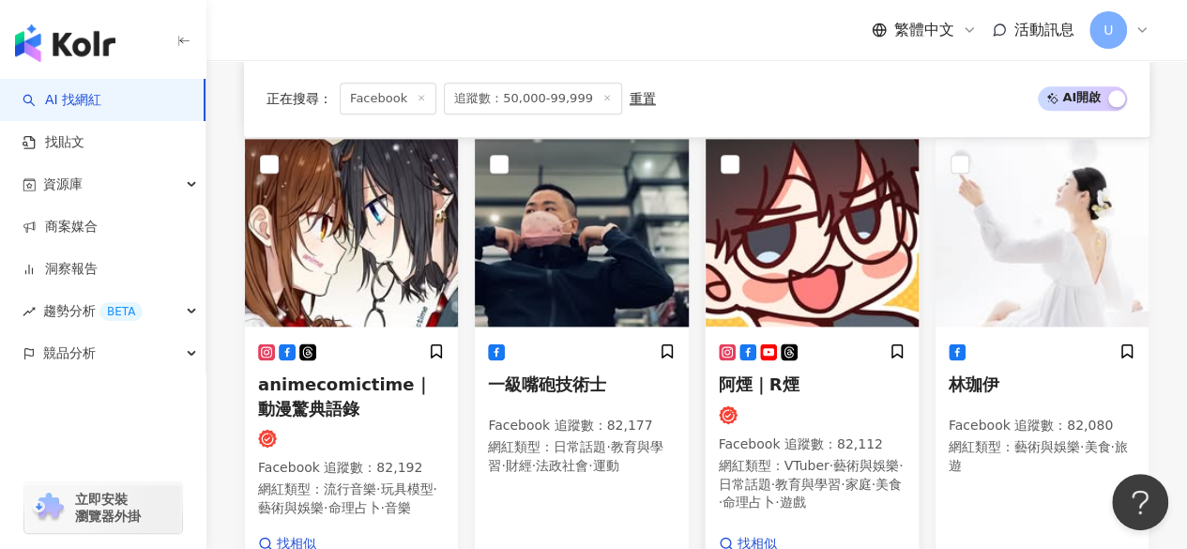
click at [782, 206] on img at bounding box center [812, 233] width 213 height 188
click at [1024, 215] on img at bounding box center [1042, 233] width 213 height 188
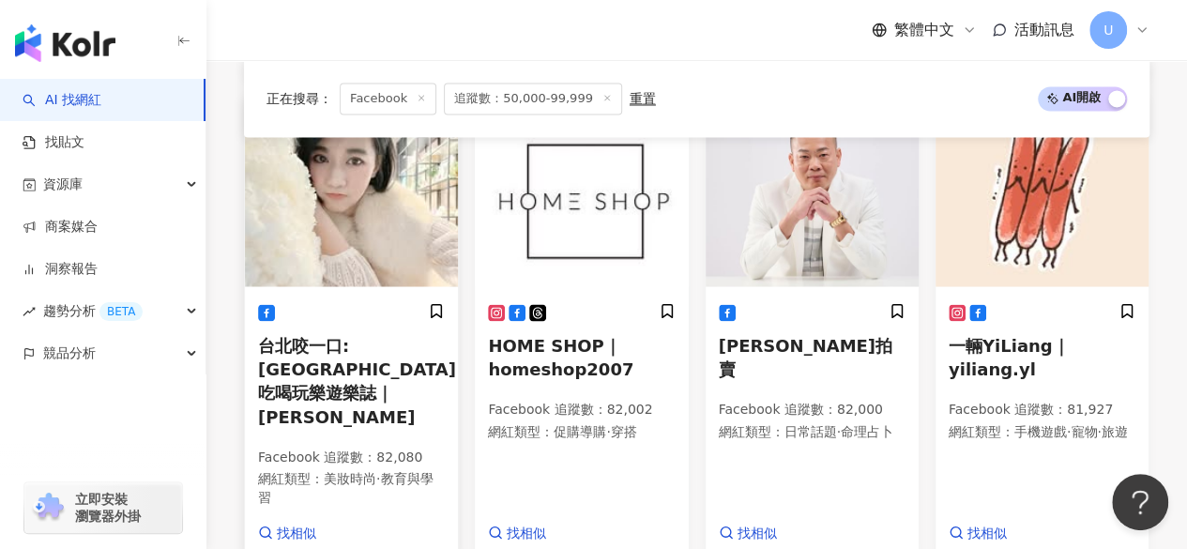
scroll to position [1533, 0]
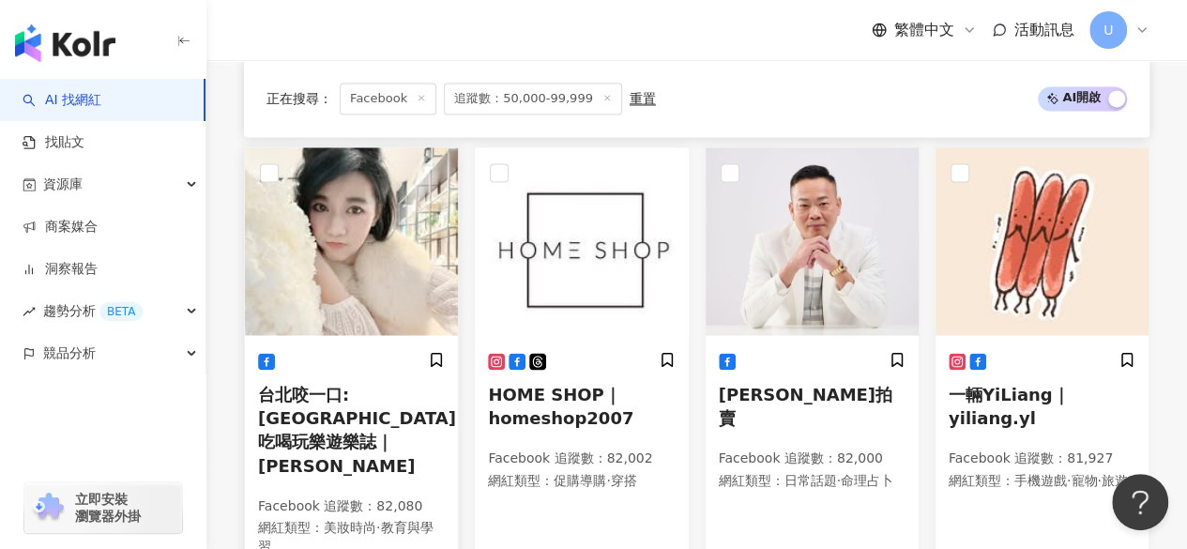
click at [359, 209] on img at bounding box center [351, 241] width 213 height 188
click at [766, 236] on img at bounding box center [812, 241] width 213 height 188
click at [1033, 208] on img at bounding box center [1042, 241] width 213 height 188
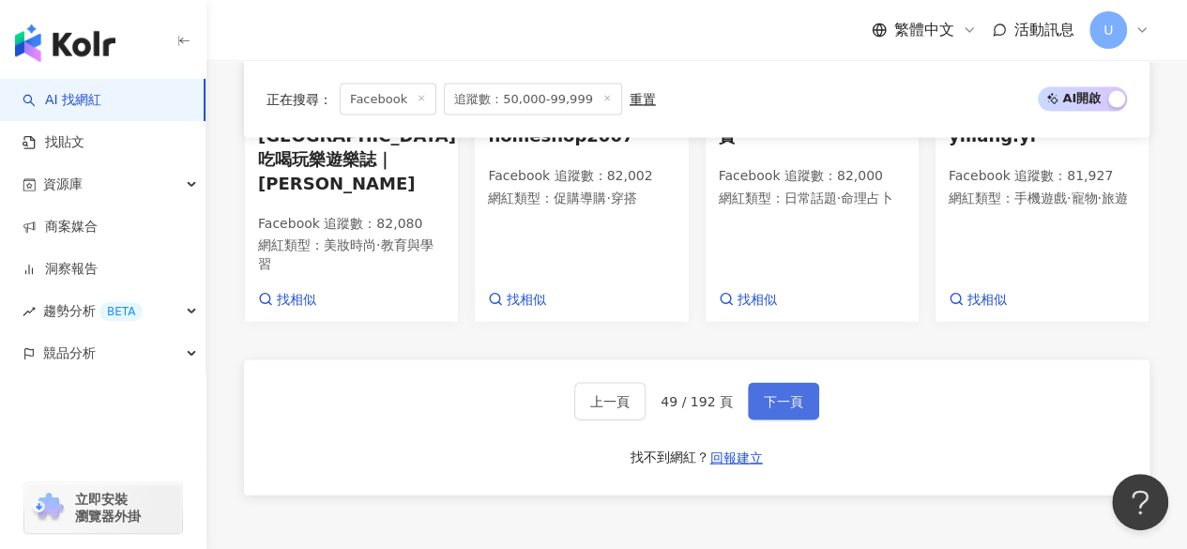
click at [783, 394] on span "下一頁" at bounding box center [783, 401] width 39 height 15
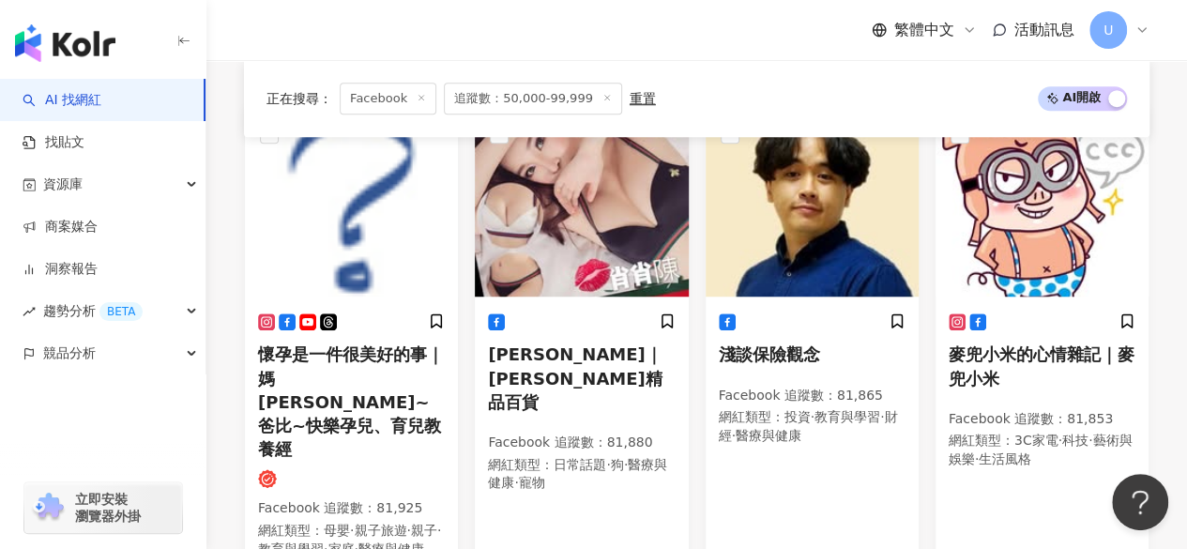
scroll to position [748, 0]
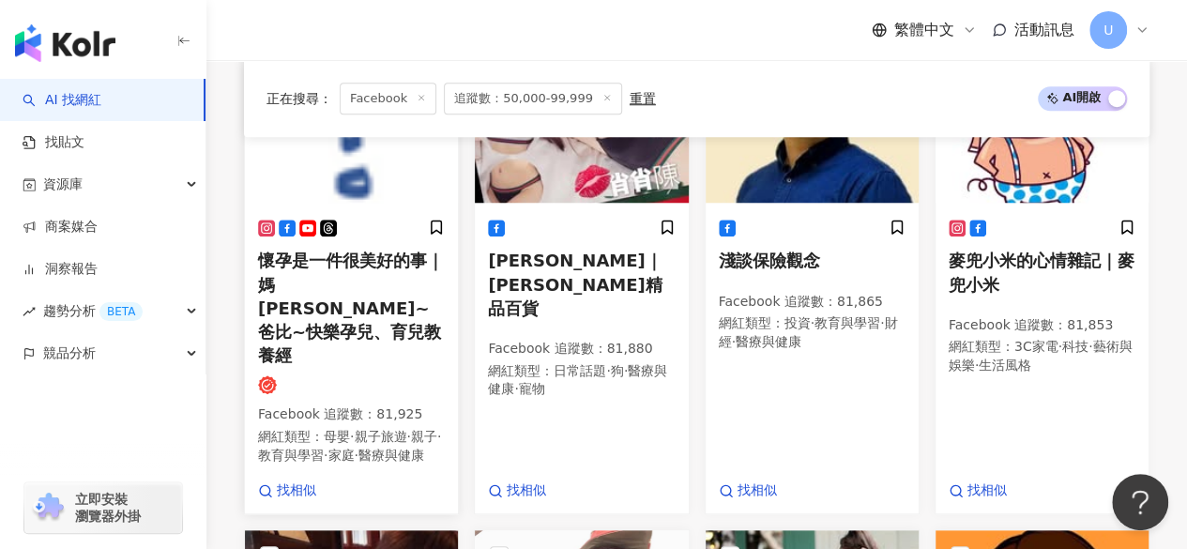
click at [404, 198] on img at bounding box center [351, 109] width 213 height 188
click at [1001, 179] on img at bounding box center [1042, 109] width 213 height 188
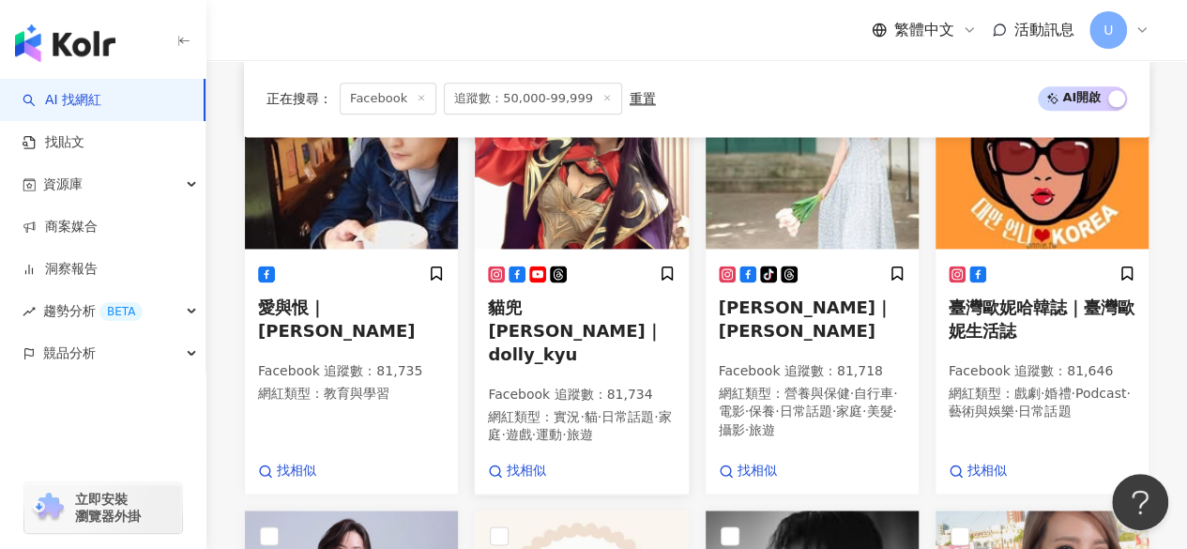
scroll to position [1124, 0]
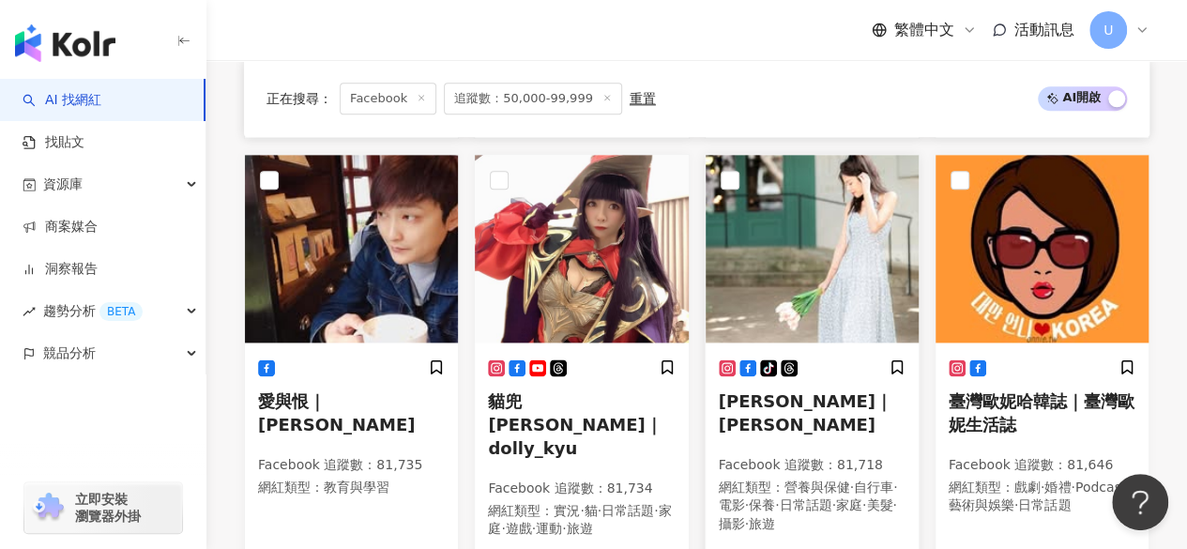
click at [819, 207] on img at bounding box center [812, 249] width 213 height 188
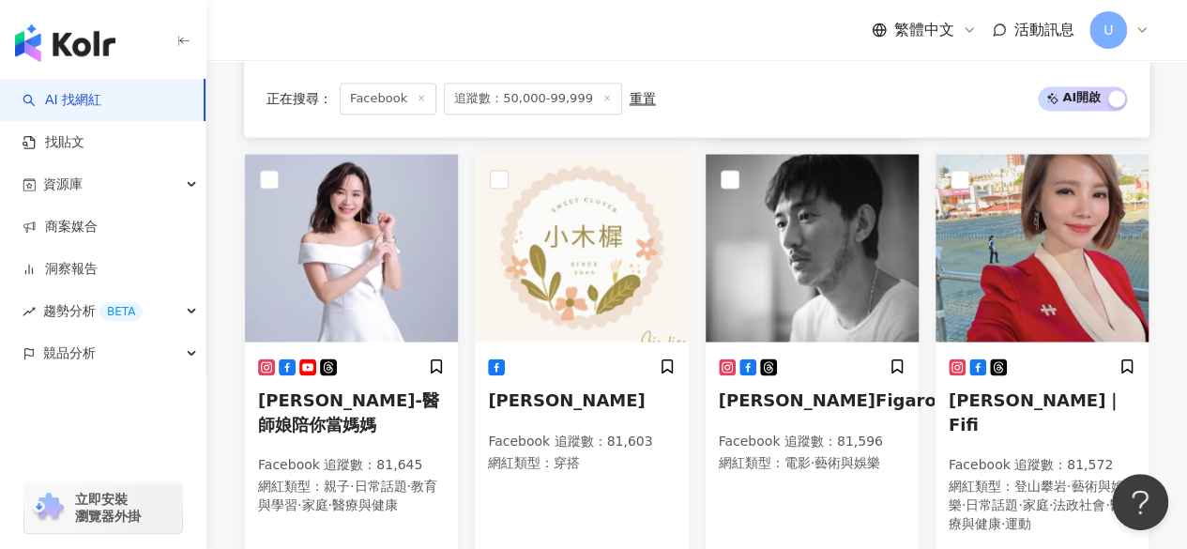
scroll to position [1593, 0]
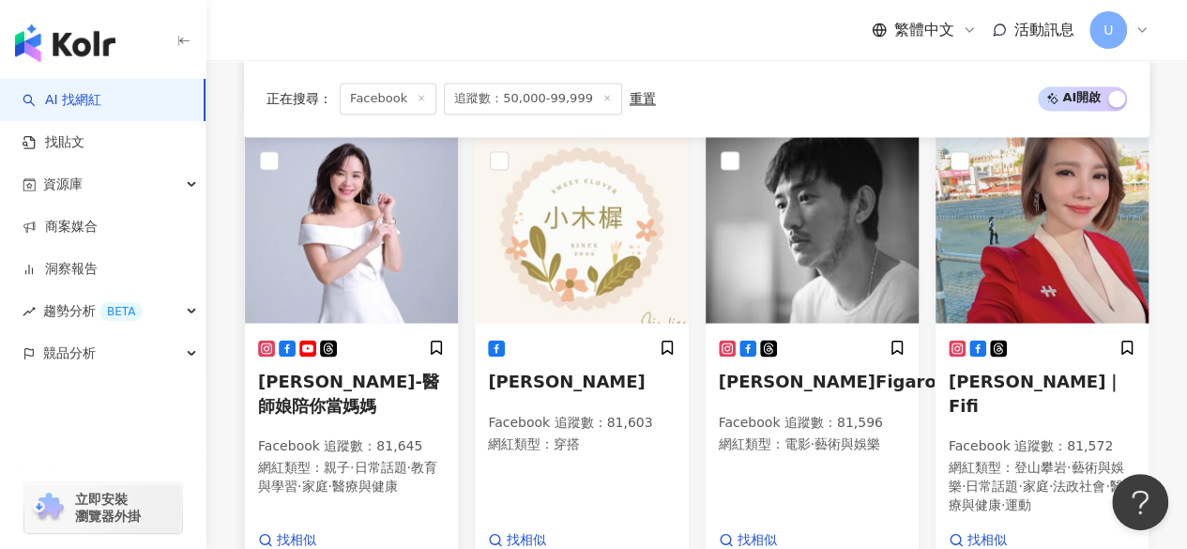
click at [404, 215] on img at bounding box center [351, 229] width 213 height 188
click at [967, 218] on img at bounding box center [1042, 229] width 213 height 188
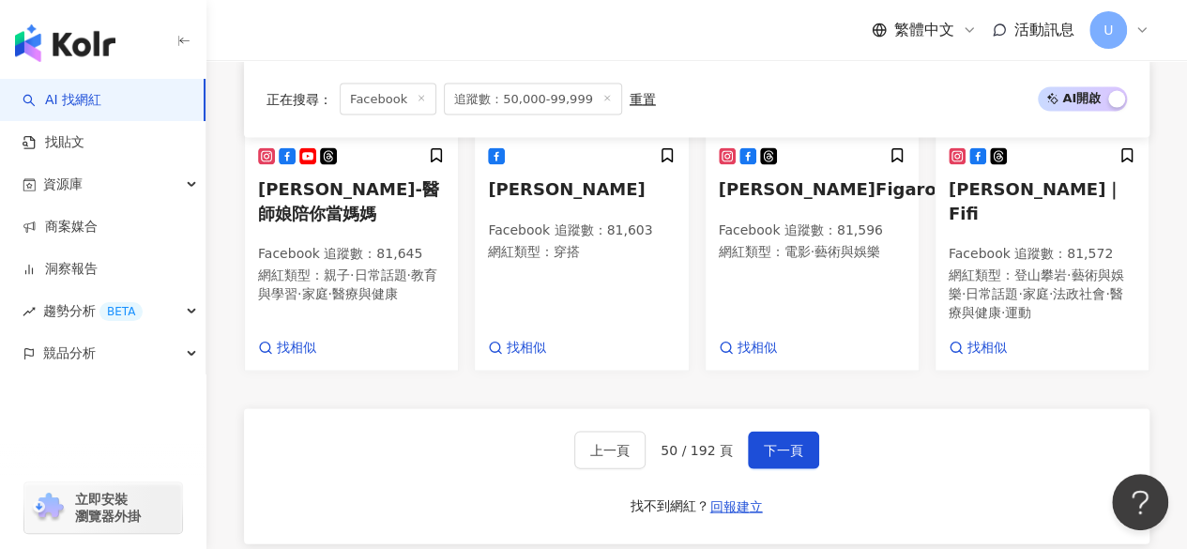
scroll to position [1818, 0]
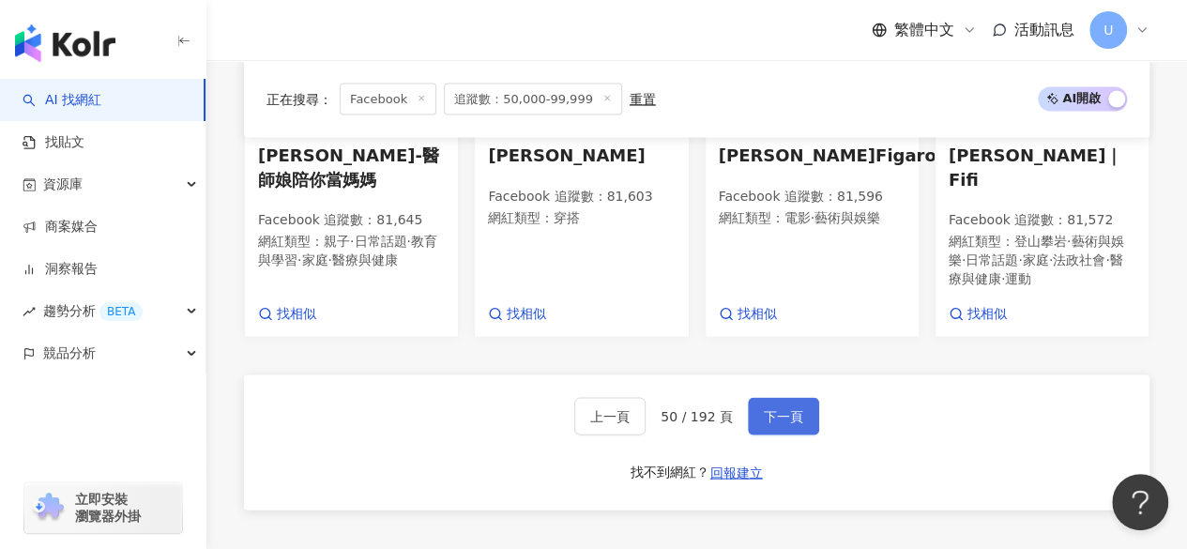
click at [780, 398] on button "下一頁" at bounding box center [783, 417] width 71 height 38
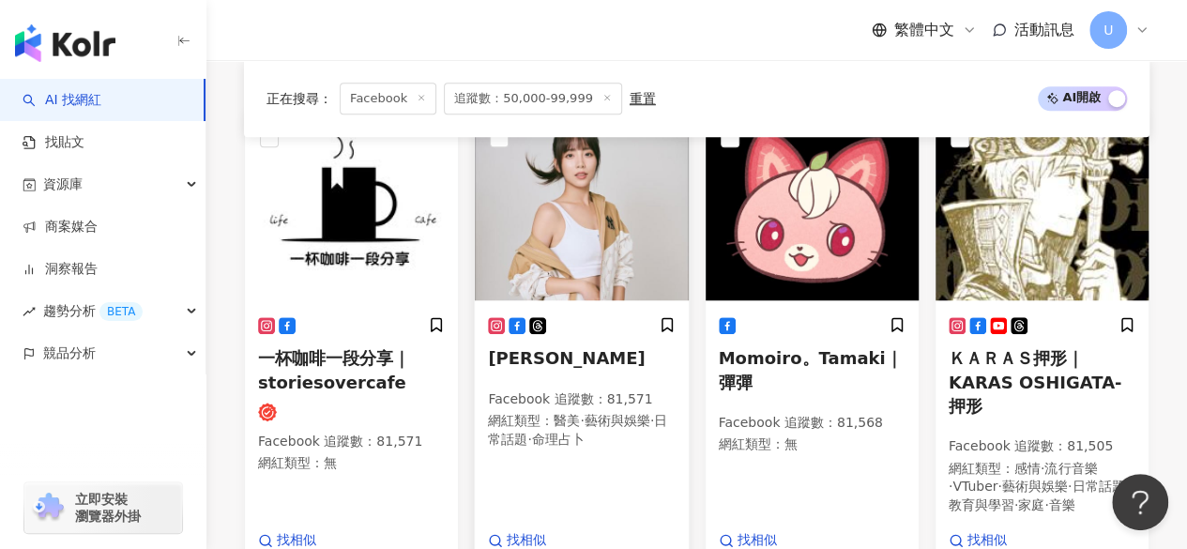
scroll to position [659, 0]
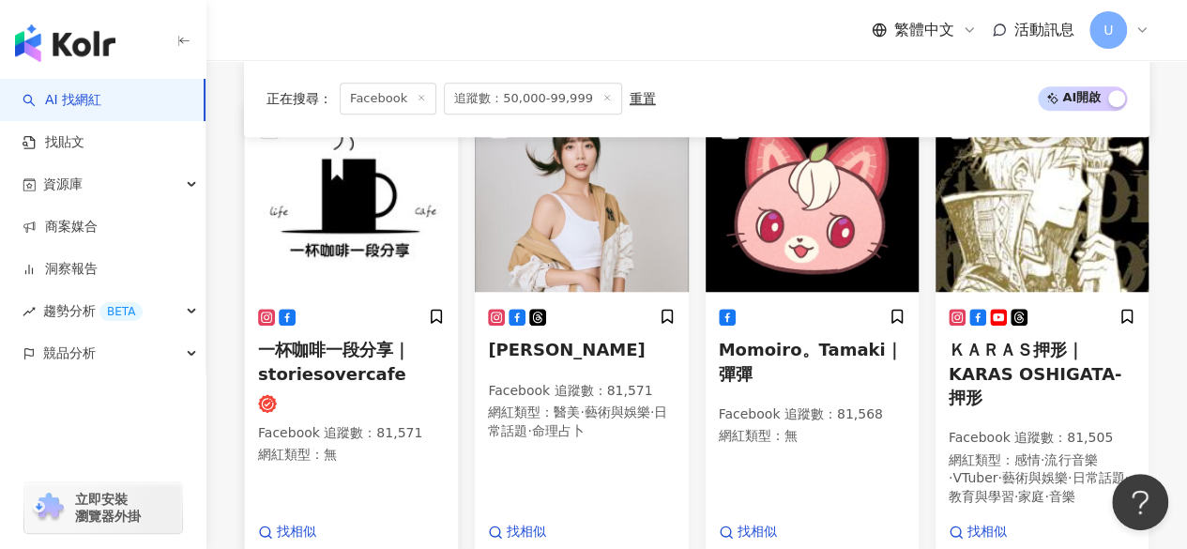
click at [353, 183] on img at bounding box center [351, 198] width 213 height 188
click at [597, 184] on img at bounding box center [581, 198] width 213 height 188
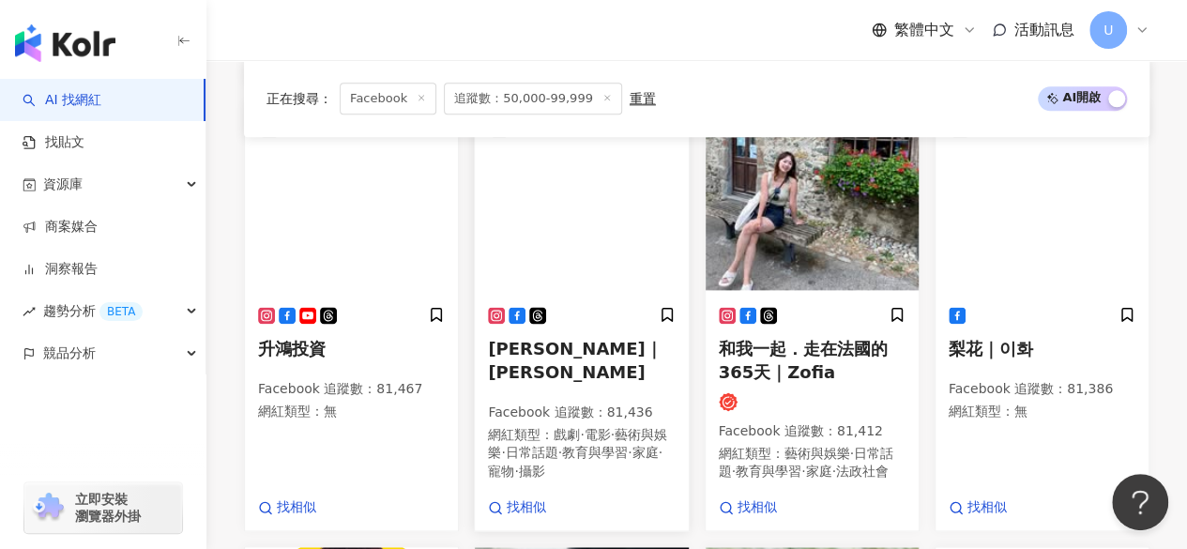
scroll to position [1130, 0]
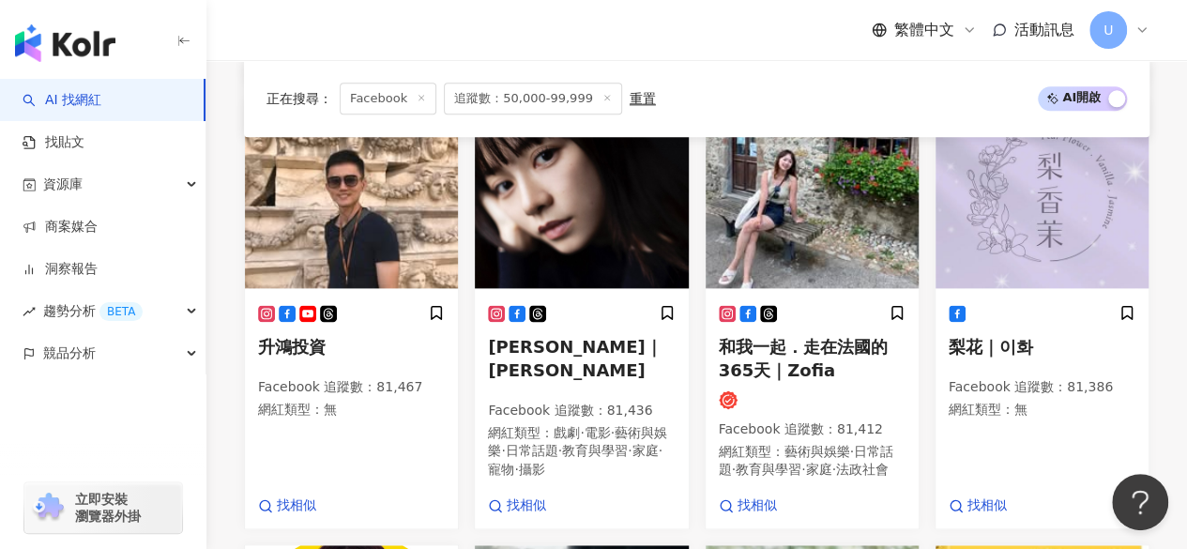
drag, startPoint x: 409, startPoint y: 204, endPoint x: 486, endPoint y: 9, distance: 209.0
click at [409, 204] on img at bounding box center [351, 194] width 213 height 188
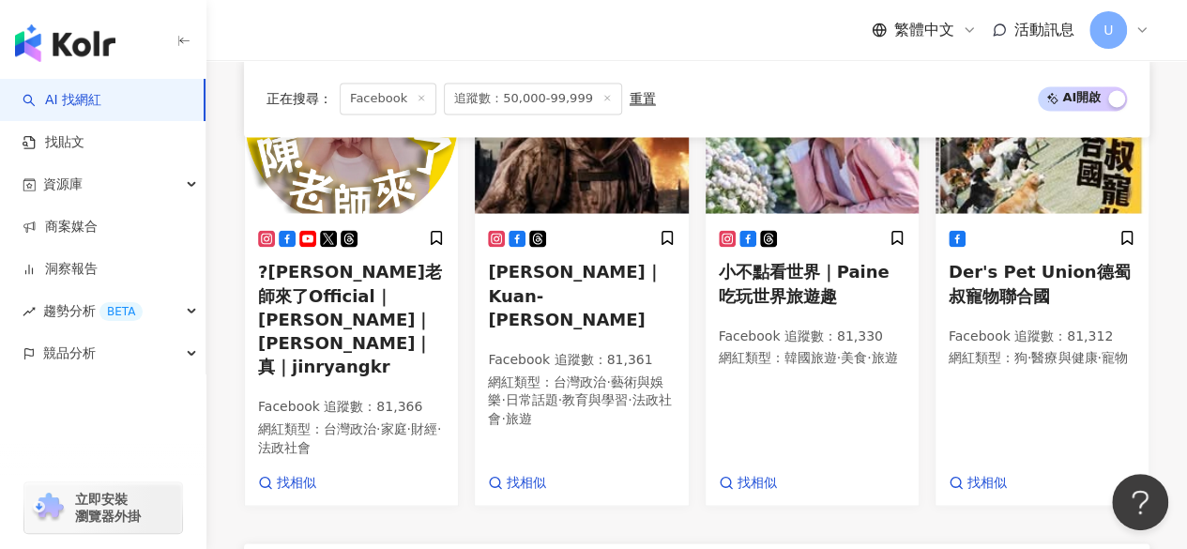
scroll to position [1604, 0]
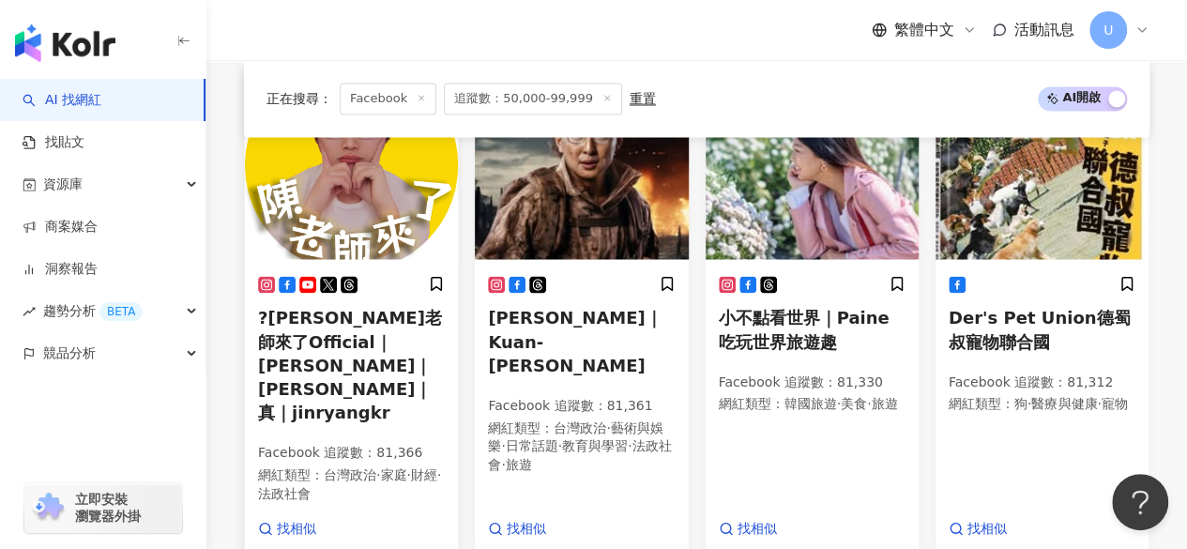
click at [391, 227] on img at bounding box center [351, 165] width 213 height 188
drag, startPoint x: 828, startPoint y: 211, endPoint x: 926, endPoint y: 1, distance: 232.2
click at [828, 211] on img at bounding box center [812, 166] width 213 height 188
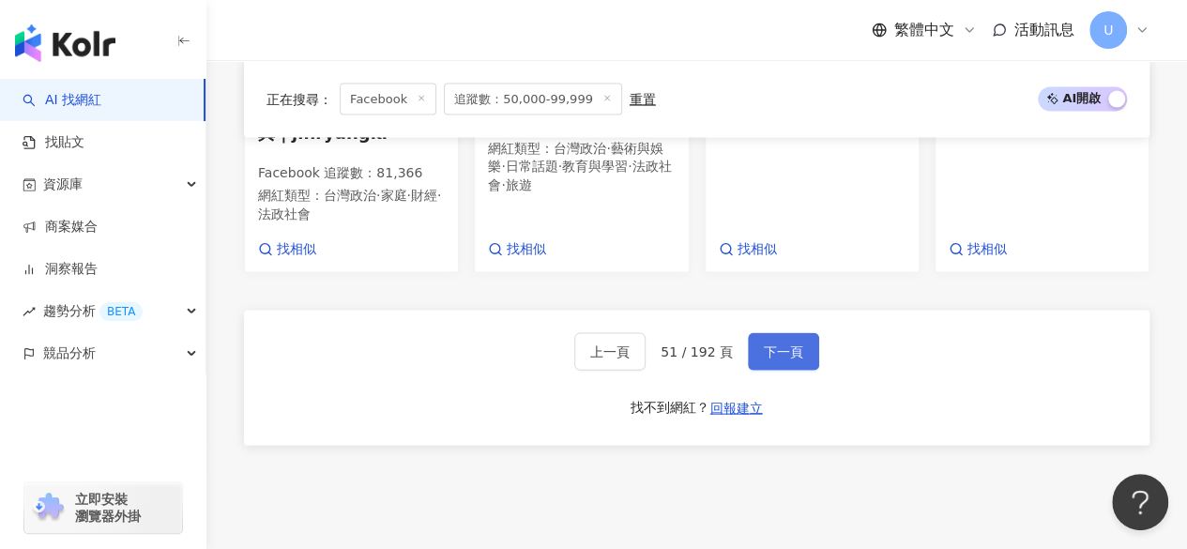
scroll to position [1885, 0]
click at [768, 343] on span "下一頁" at bounding box center [783, 350] width 39 height 15
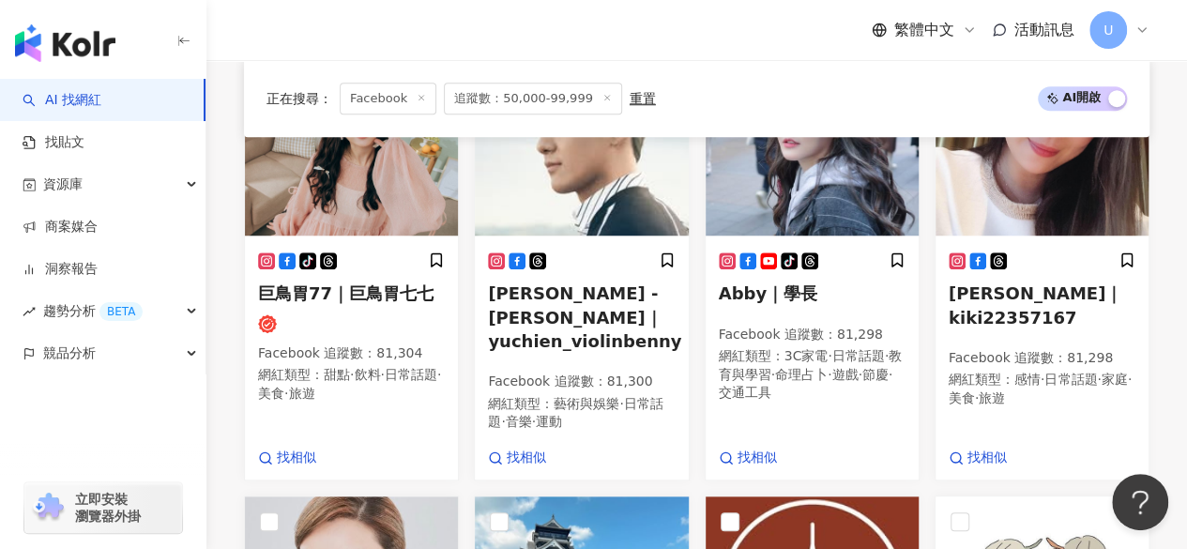
scroll to position [695, 0]
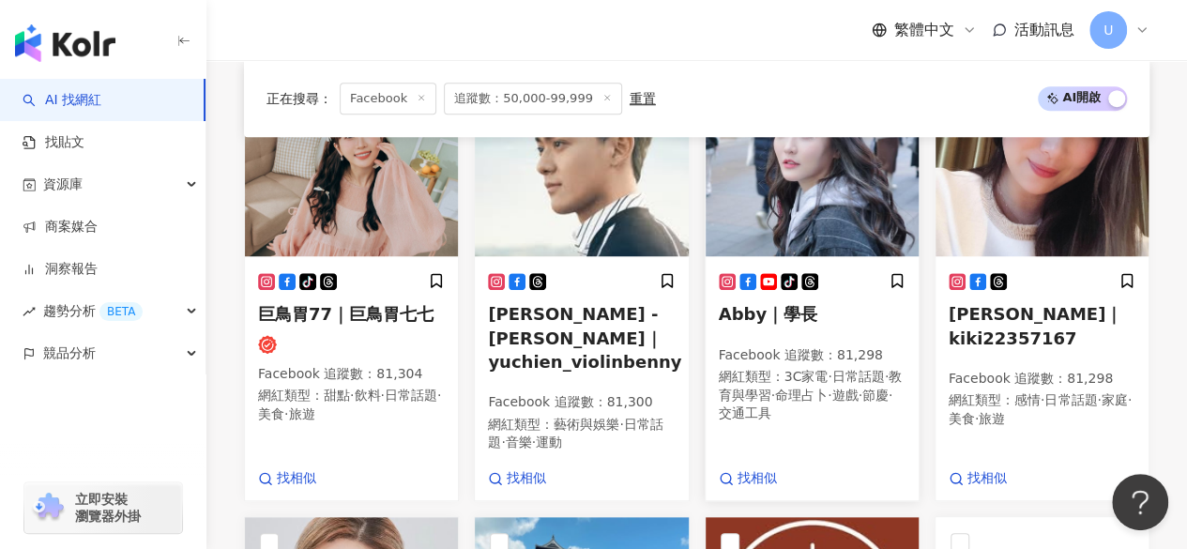
click at [830, 214] on img at bounding box center [812, 163] width 213 height 188
click at [990, 196] on img at bounding box center [1042, 163] width 213 height 188
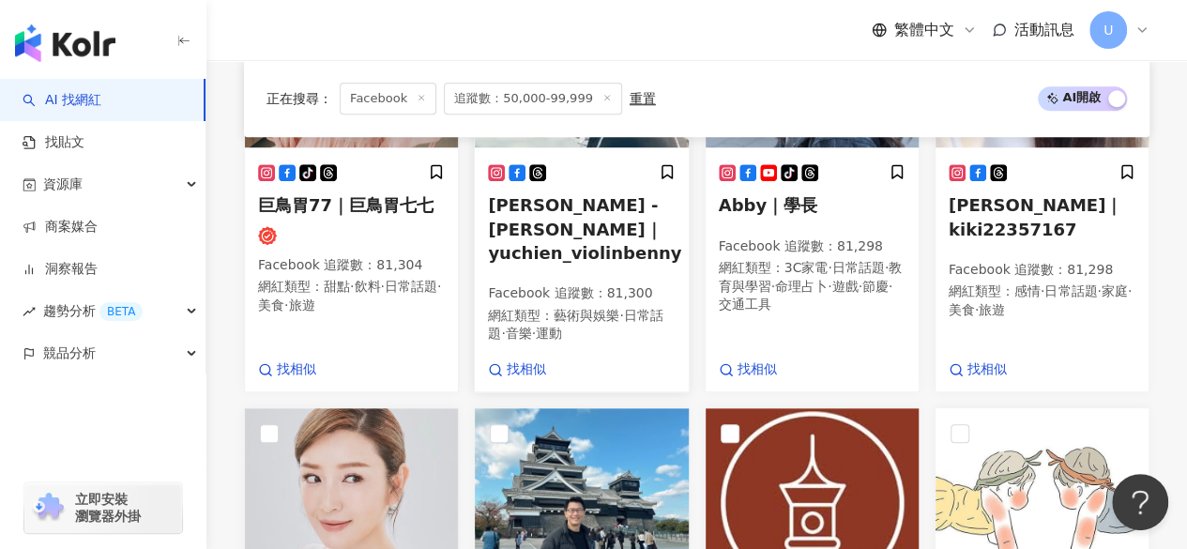
scroll to position [1126, 0]
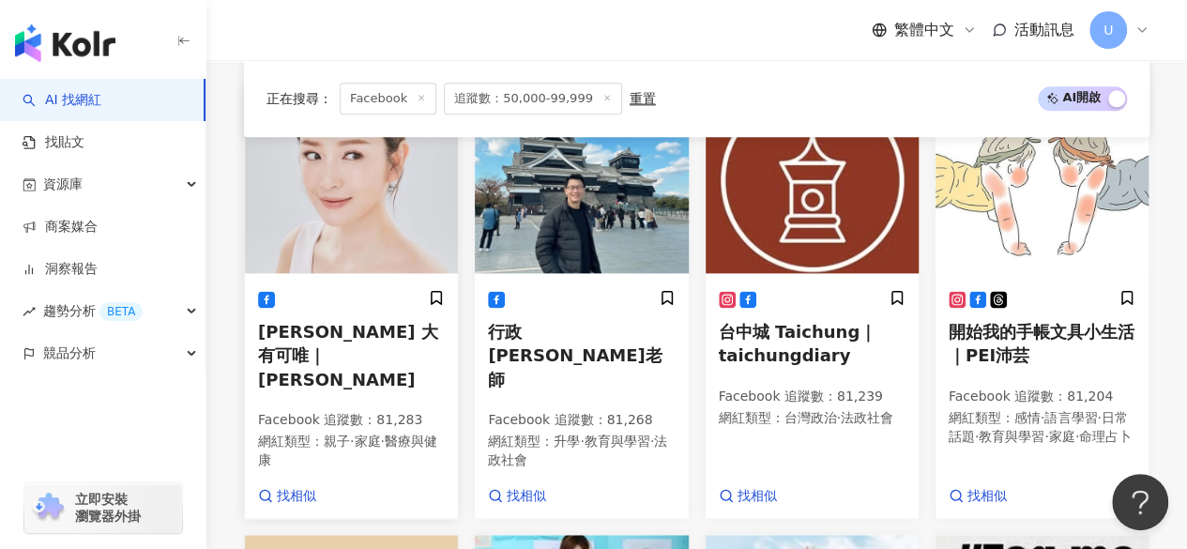
click at [393, 209] on img at bounding box center [351, 179] width 213 height 188
click at [1028, 231] on img at bounding box center [1042, 179] width 213 height 188
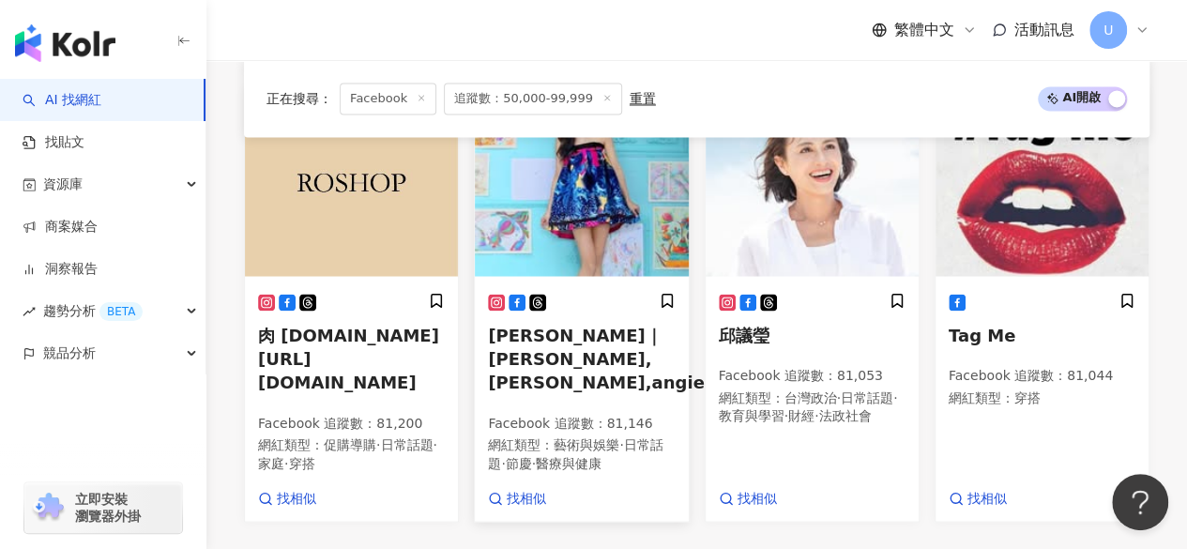
scroll to position [1575, 0]
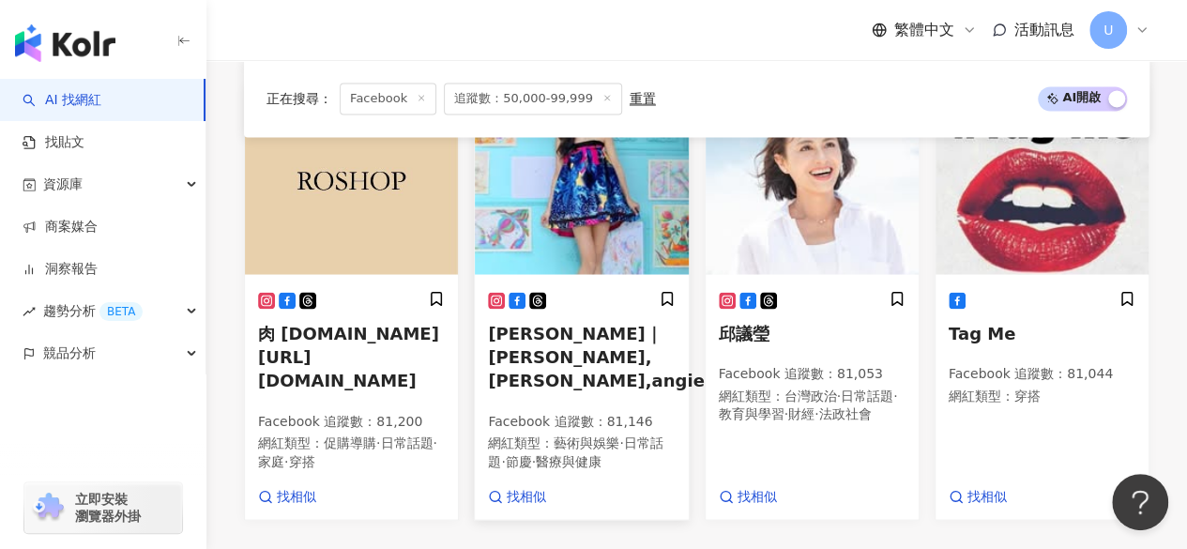
click at [584, 172] on img at bounding box center [581, 180] width 213 height 188
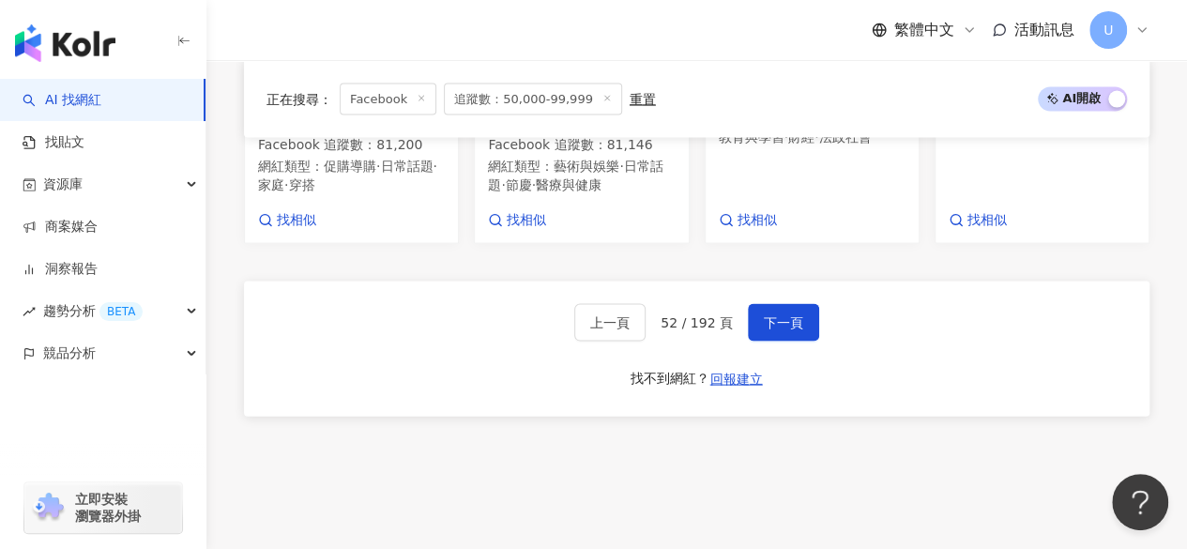
scroll to position [1857, 0]
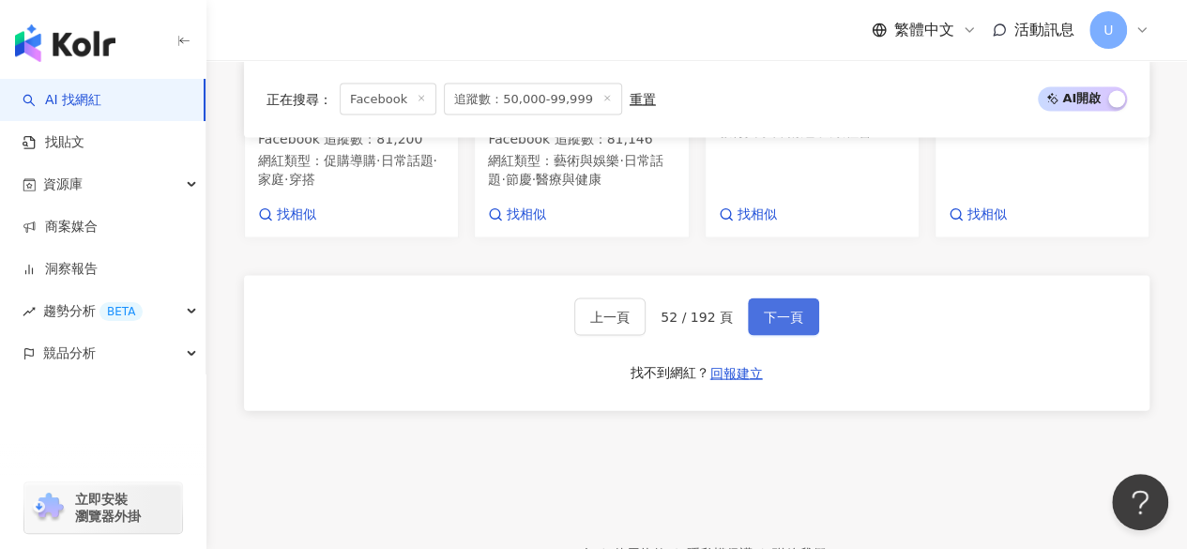
click at [773, 310] on span "下一頁" at bounding box center [783, 317] width 39 height 15
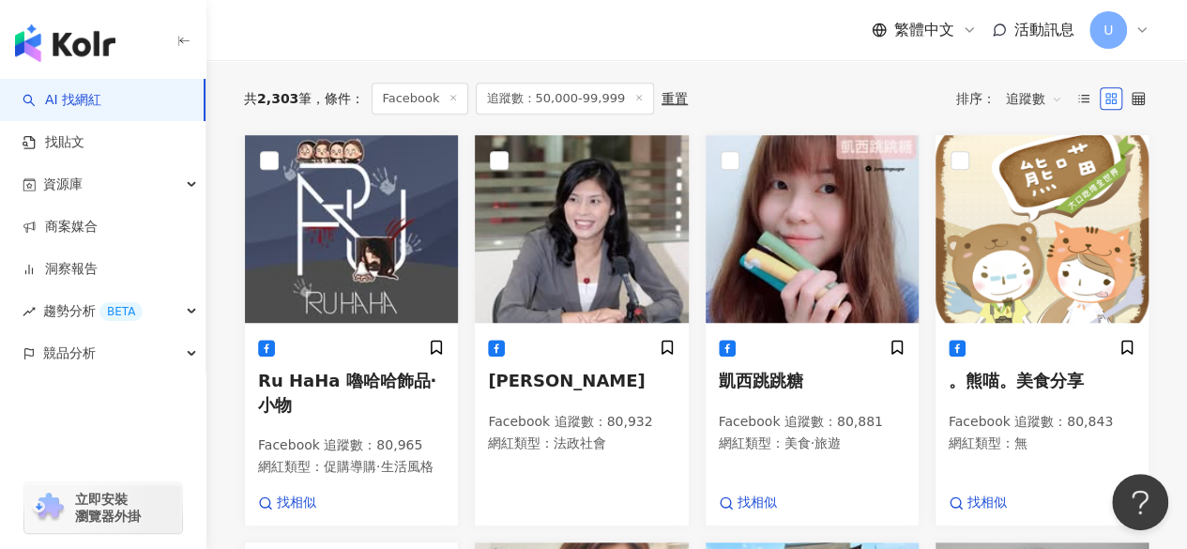
scroll to position [684, 0]
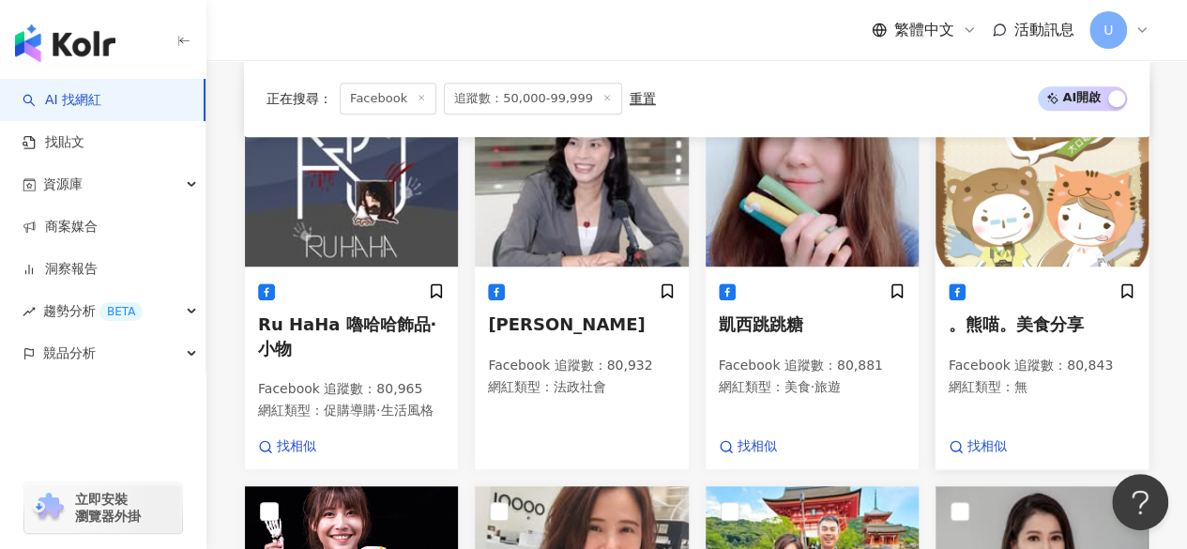
click at [1002, 174] on img at bounding box center [1042, 173] width 213 height 188
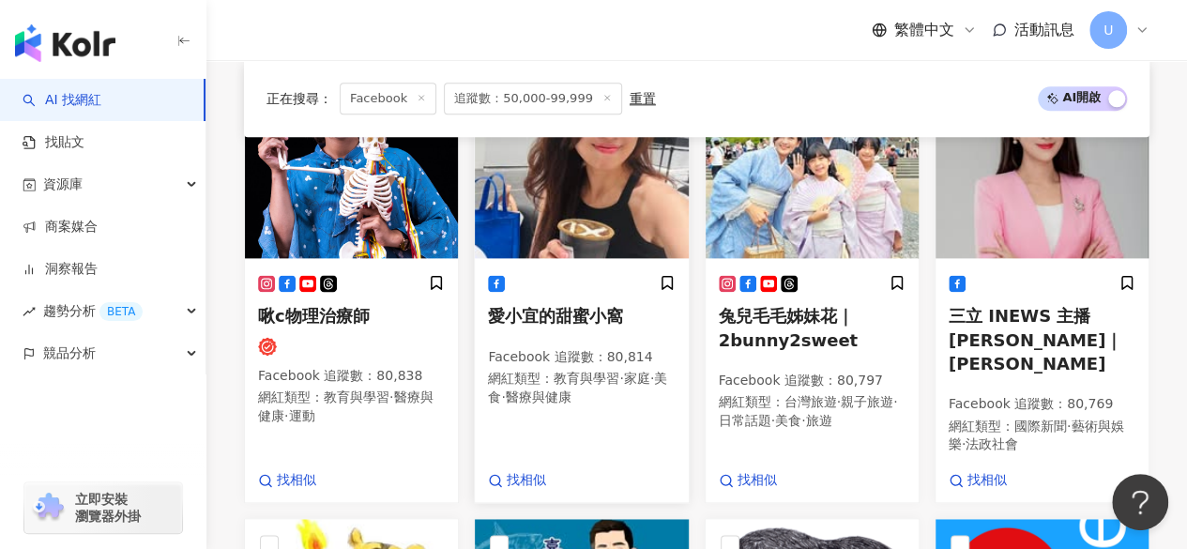
scroll to position [1060, 0]
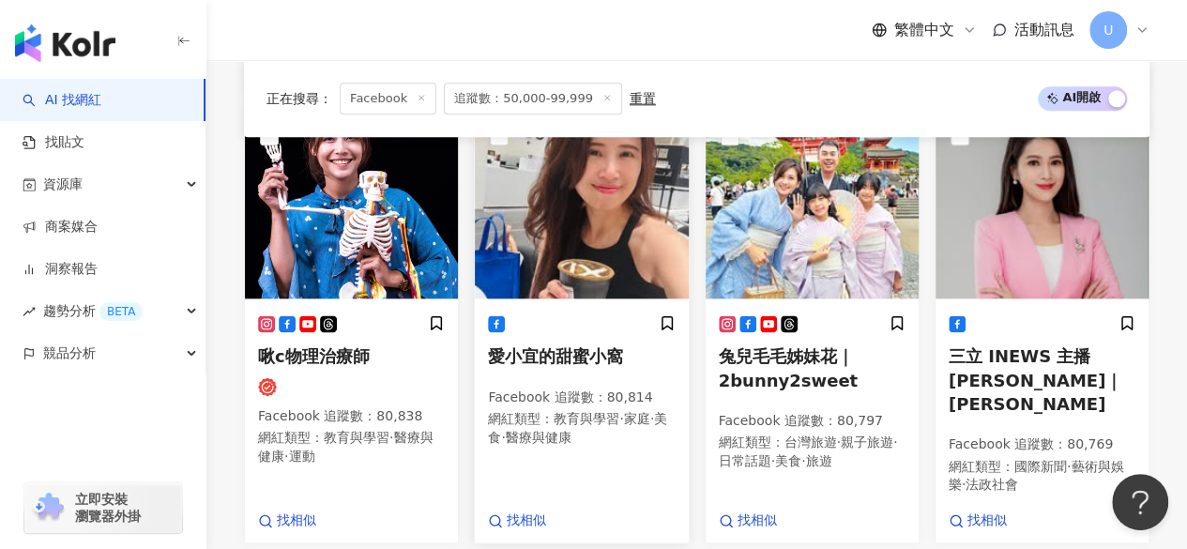
click at [581, 236] on img at bounding box center [581, 205] width 213 height 188
click at [766, 229] on img at bounding box center [812, 205] width 213 height 188
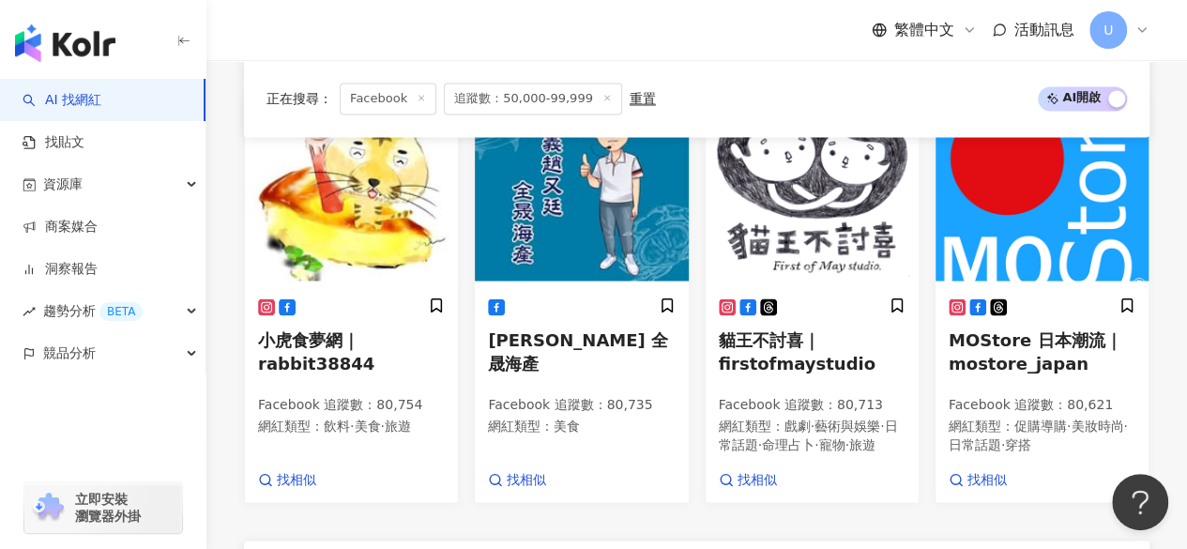
scroll to position [1529, 0]
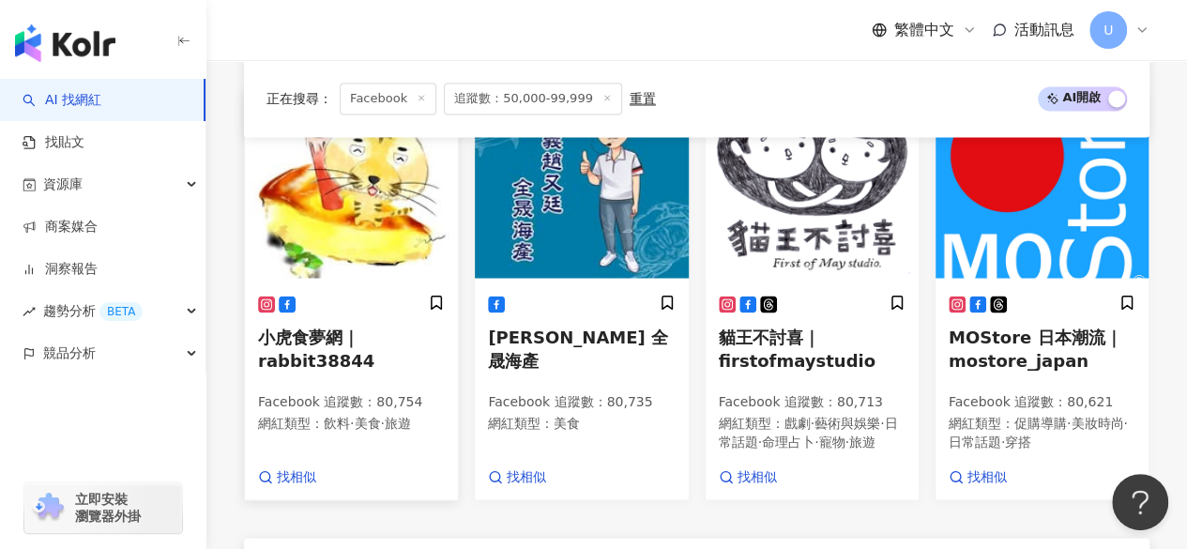
click at [391, 226] on img at bounding box center [351, 184] width 213 height 188
click at [828, 237] on img at bounding box center [812, 184] width 213 height 188
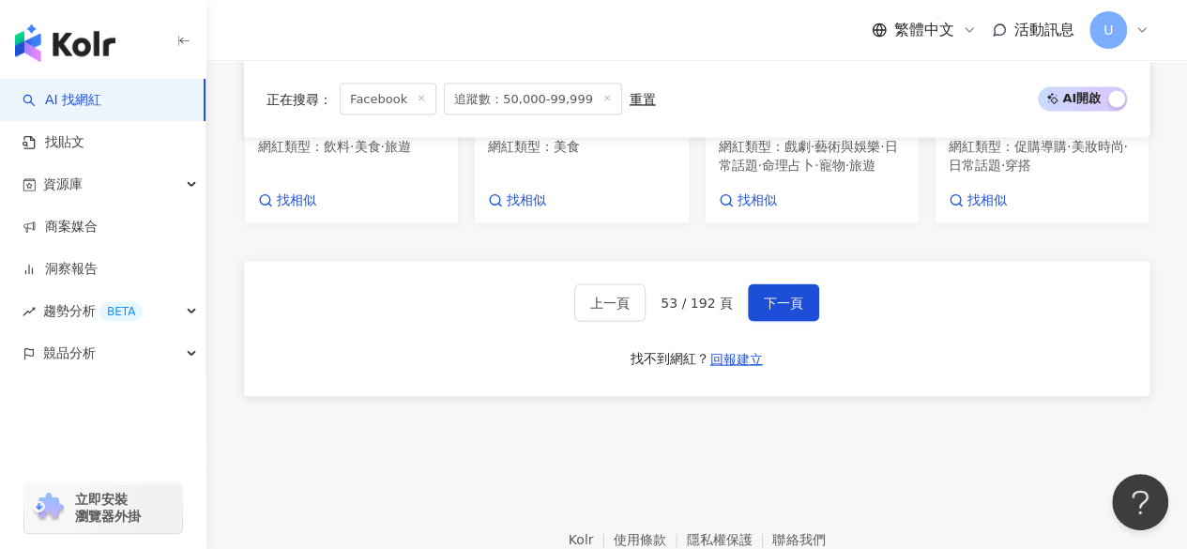
scroll to position [1811, 0]
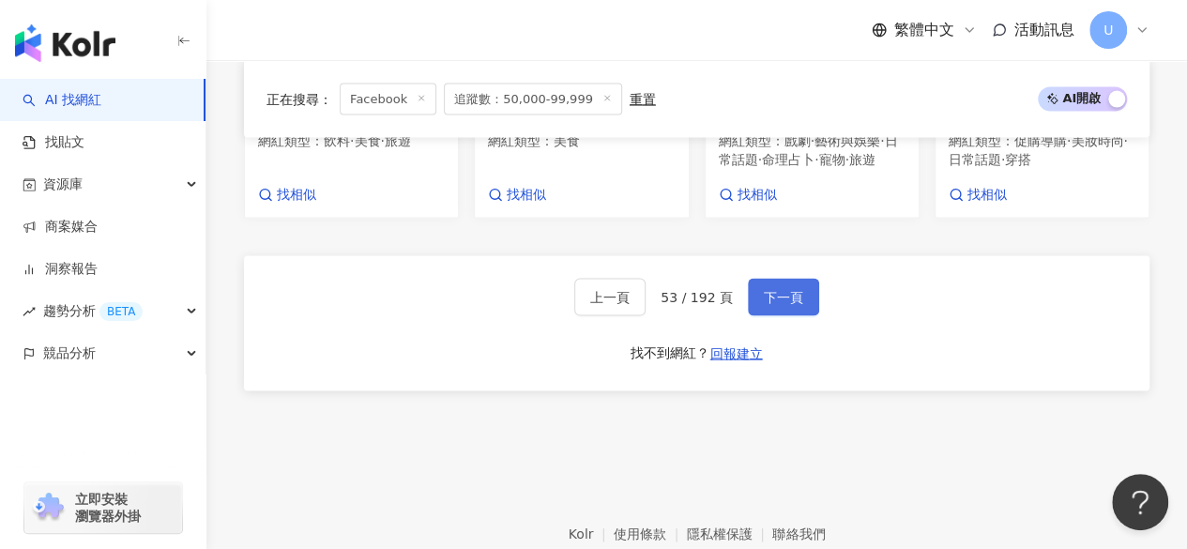
click at [764, 305] on span "下一頁" at bounding box center [783, 297] width 39 height 15
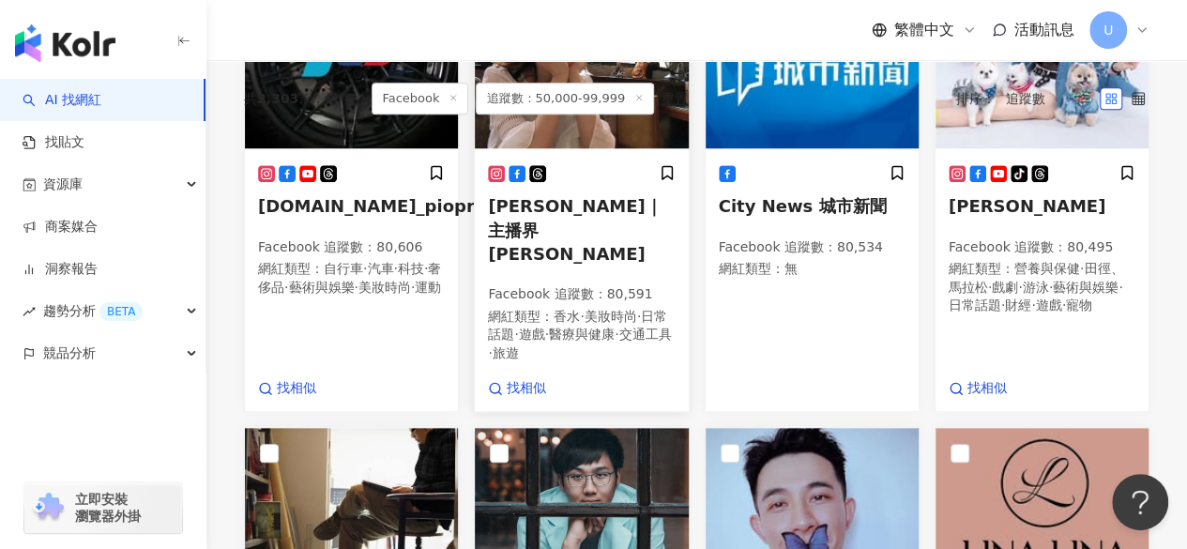
scroll to position [617, 0]
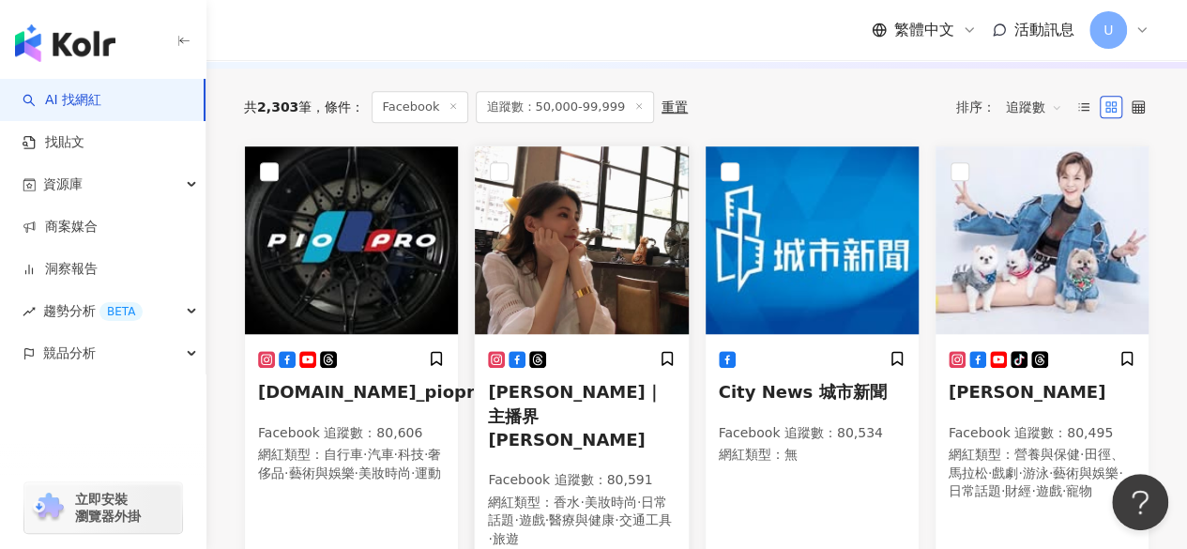
click at [613, 215] on img at bounding box center [581, 240] width 213 height 188
click at [1008, 187] on img at bounding box center [1042, 240] width 213 height 188
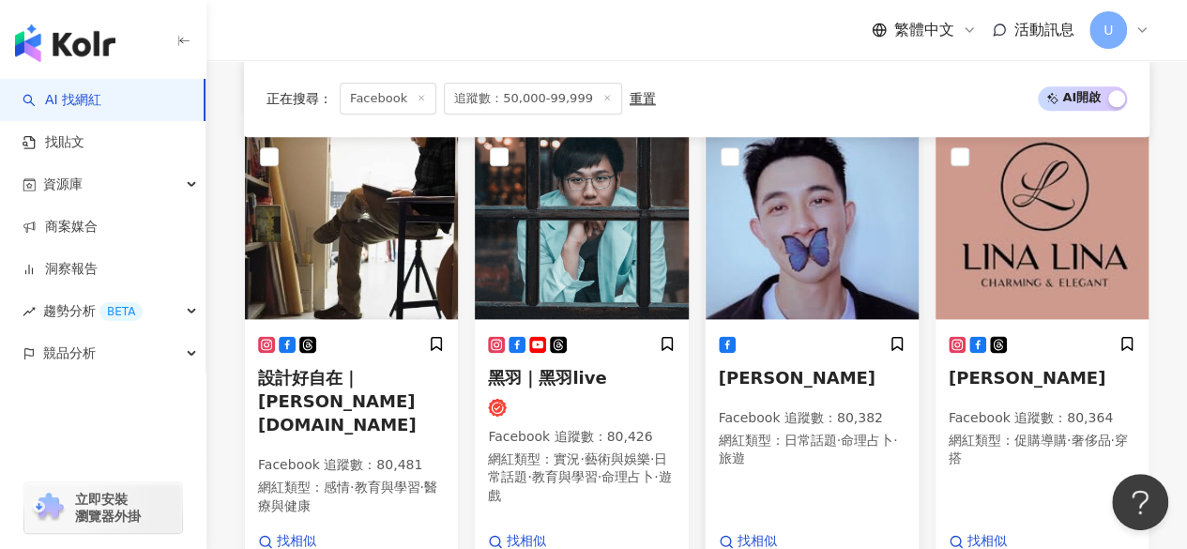
scroll to position [1555, 0]
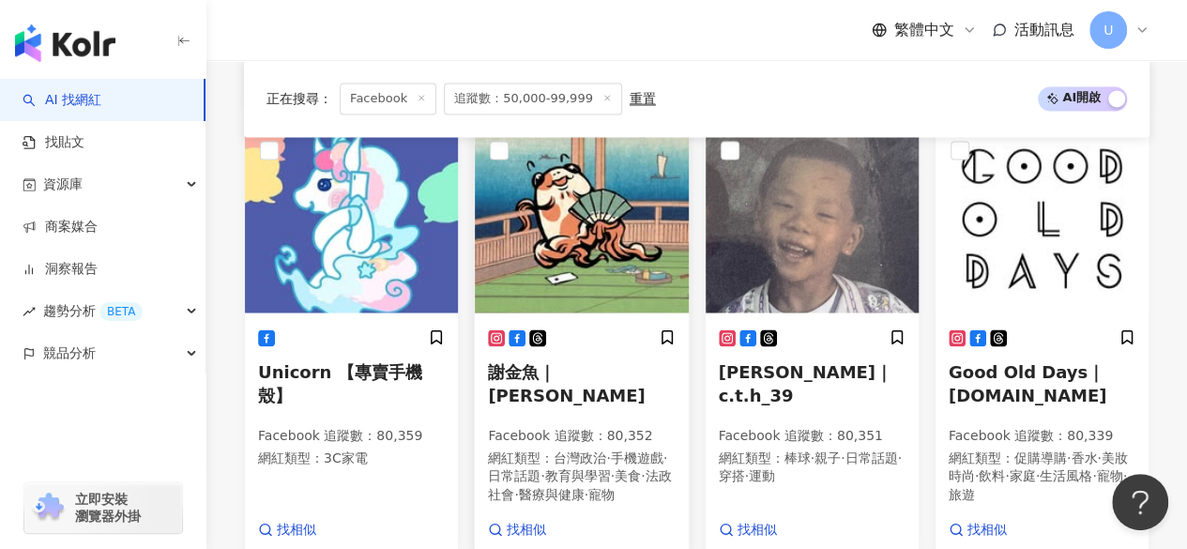
click at [641, 202] on img at bounding box center [581, 219] width 213 height 188
click at [789, 177] on img at bounding box center [812, 219] width 213 height 188
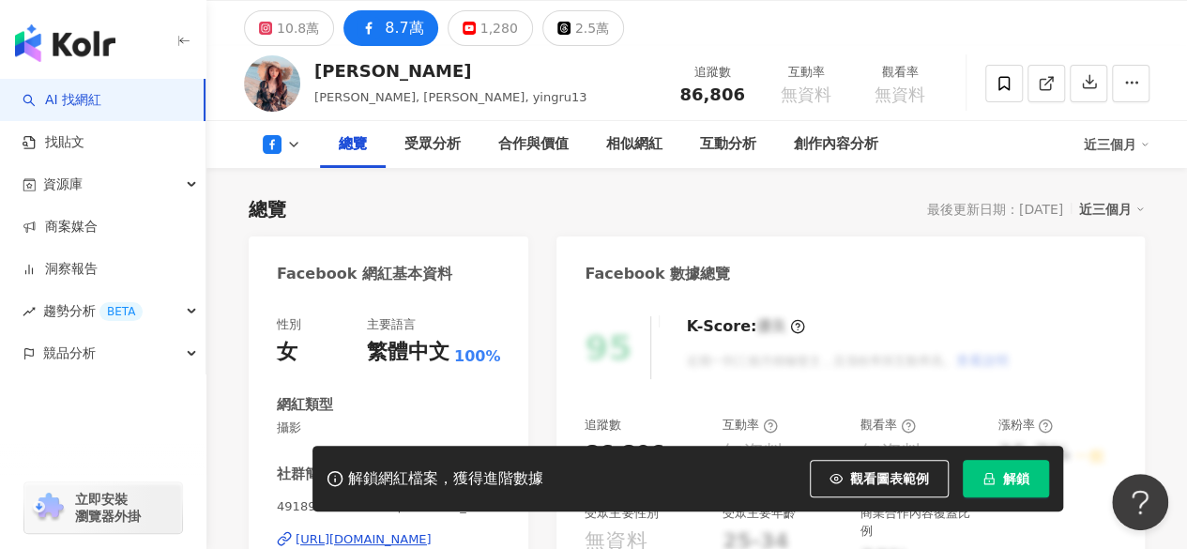
click at [382, 531] on div "https://www.facebook.com/491897630967135" at bounding box center [364, 539] width 136 height 17
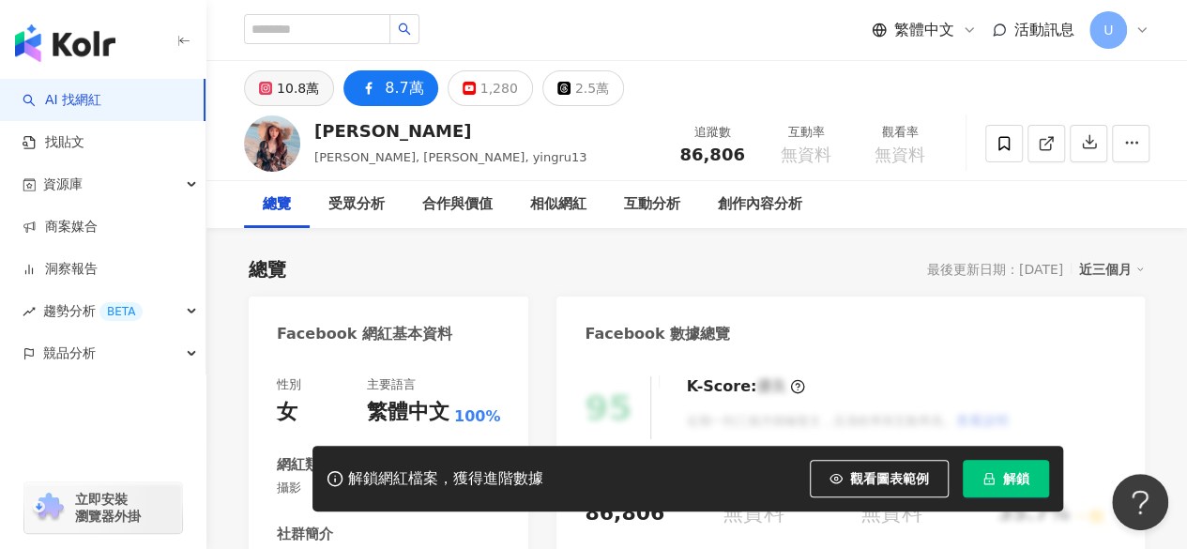
click at [293, 101] on button "10.8萬" at bounding box center [289, 88] width 90 height 36
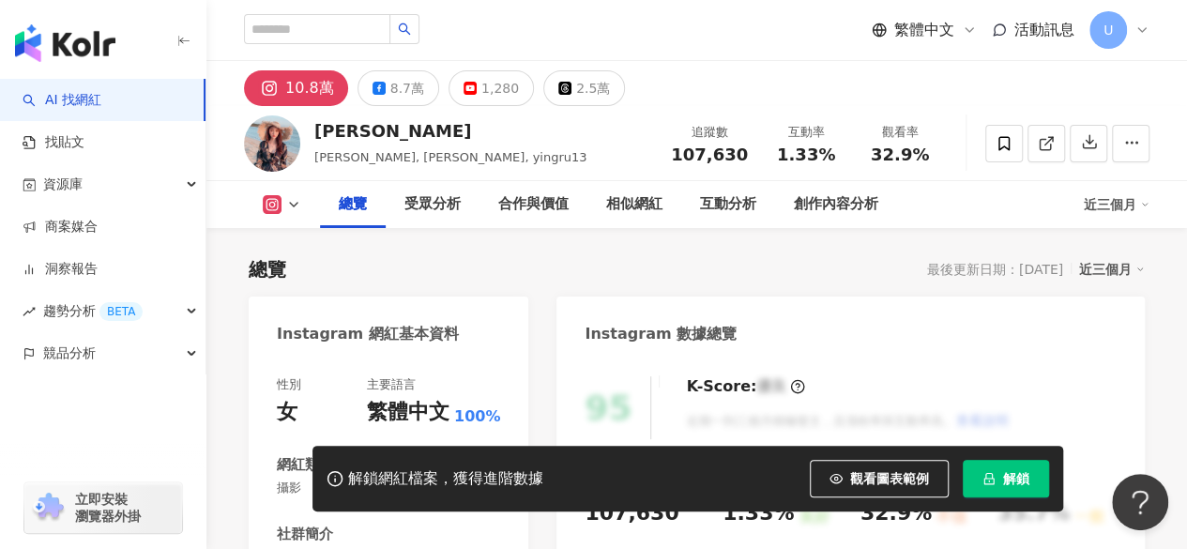
scroll to position [349, 0]
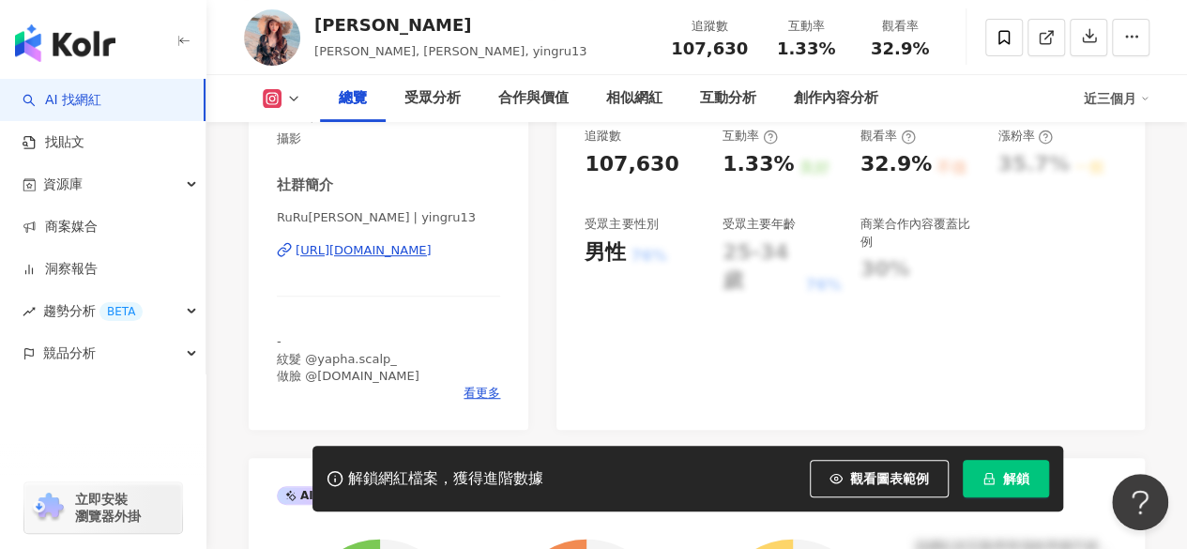
click at [403, 247] on div "https://www.instagram.com/yingru13/" at bounding box center [364, 250] width 136 height 17
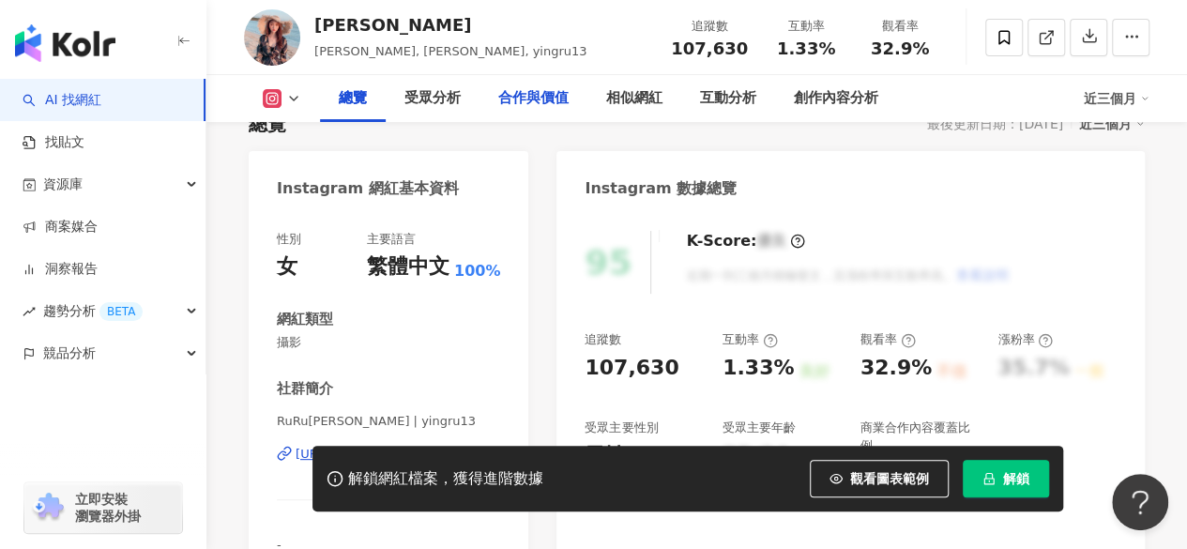
scroll to position [0, 0]
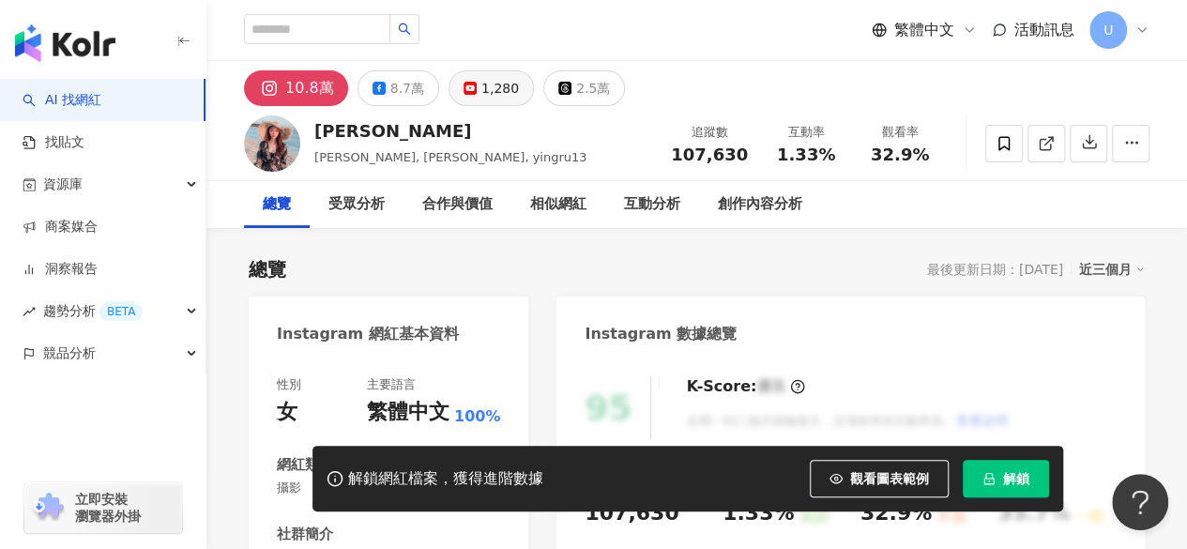
click at [466, 99] on button "1,280" at bounding box center [491, 88] width 85 height 36
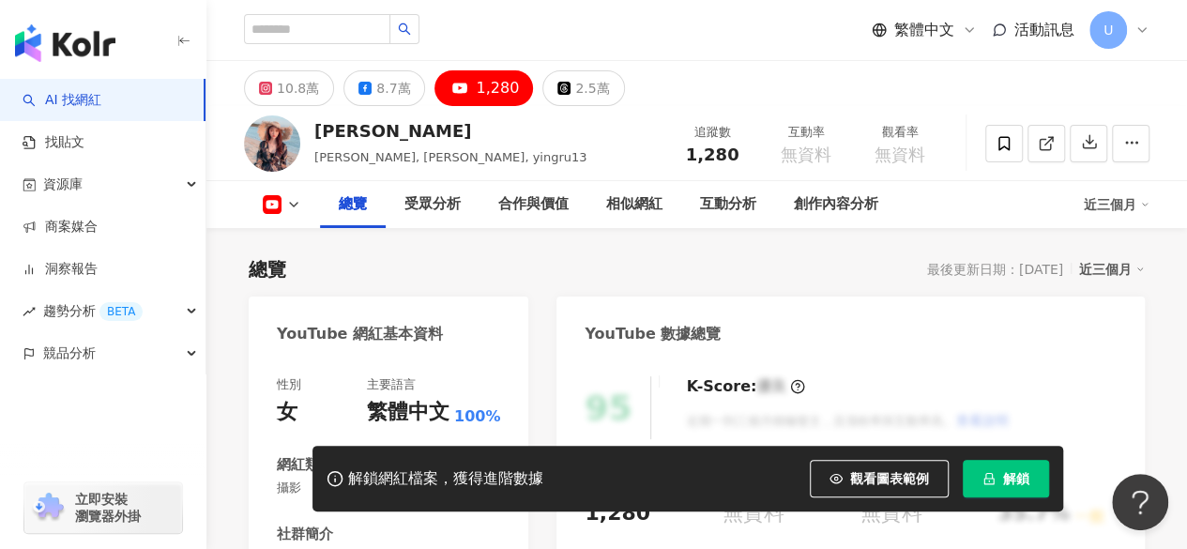
scroll to position [319, 0]
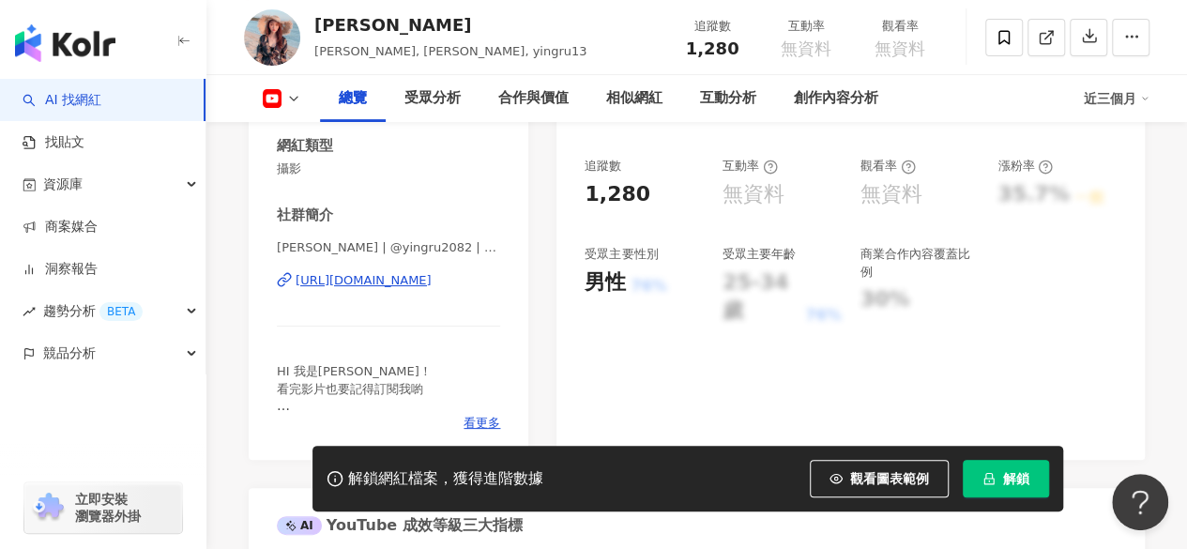
click at [385, 286] on div "https://www.youtube.com/channel/UCEykEmFUELJJpH5RuaA6aqQ" at bounding box center [364, 280] width 136 height 17
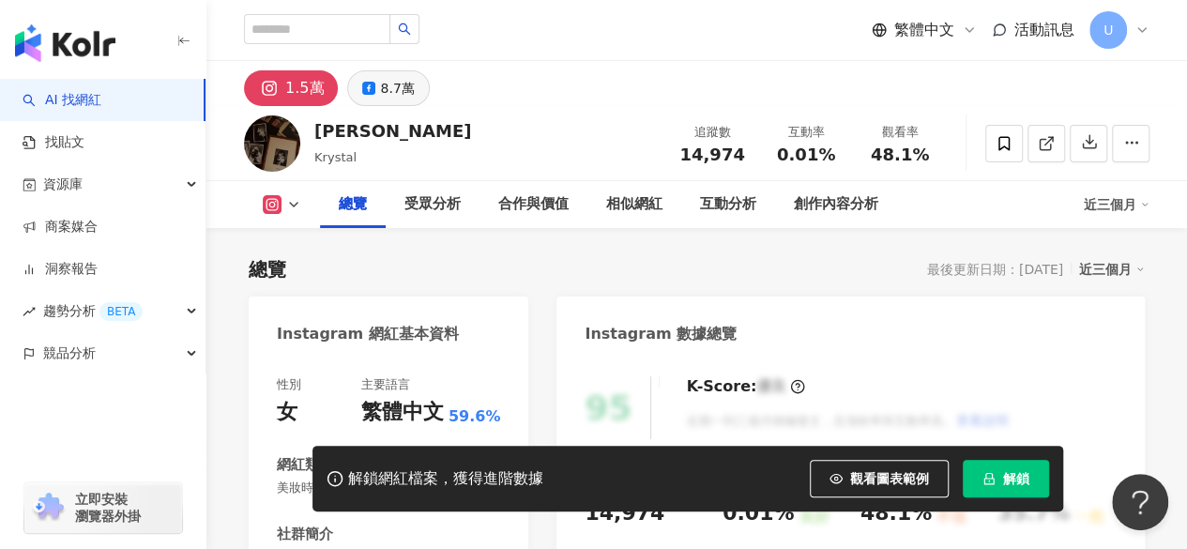
click at [399, 87] on div "8.7萬" at bounding box center [397, 88] width 34 height 26
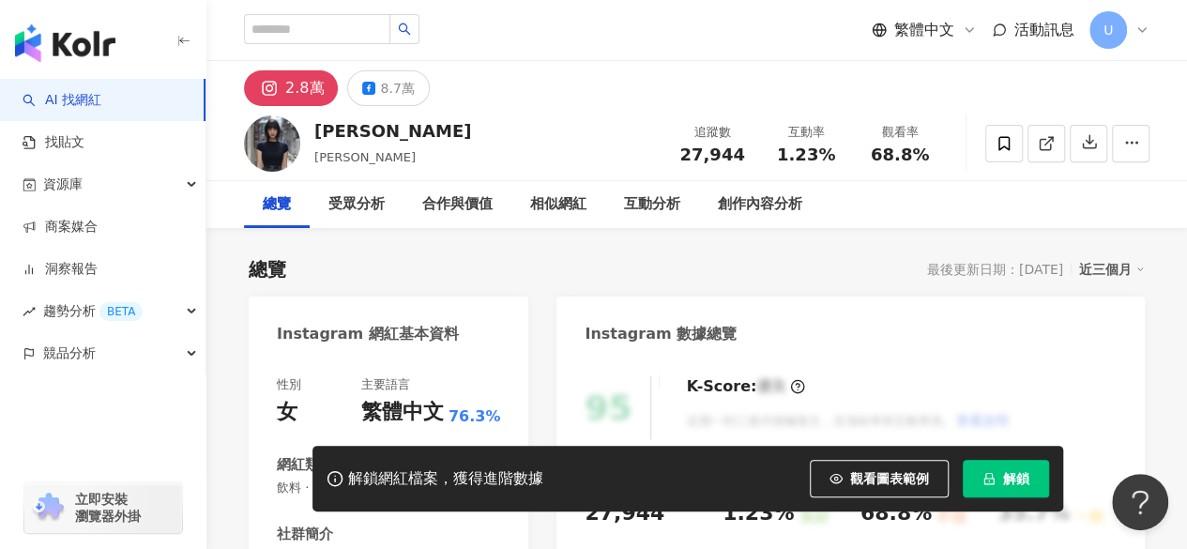
click at [398, 99] on div "8.7萬" at bounding box center [397, 88] width 34 height 26
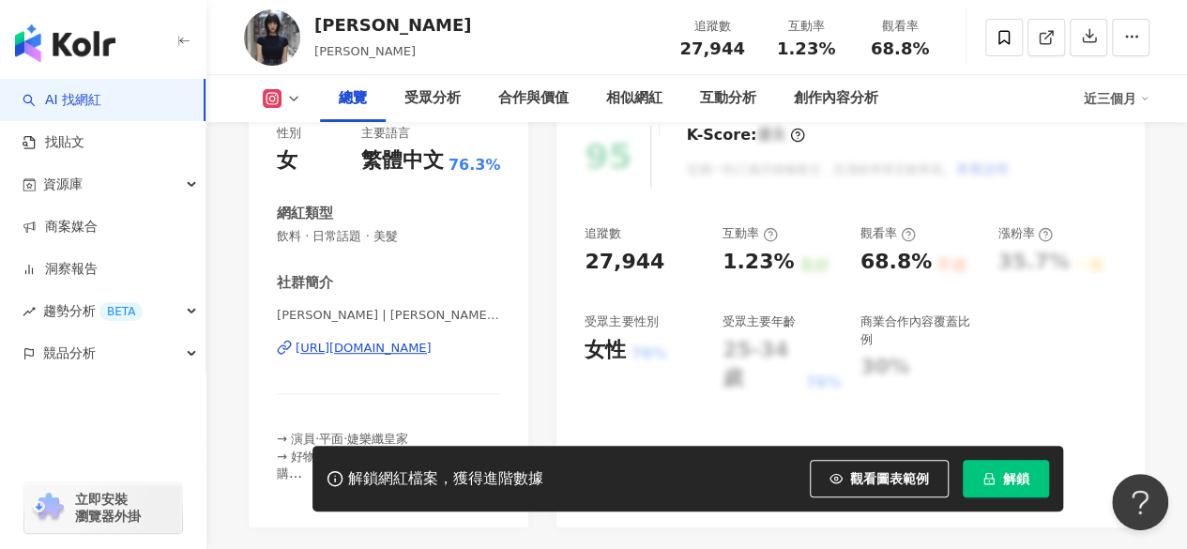
scroll to position [375, 0]
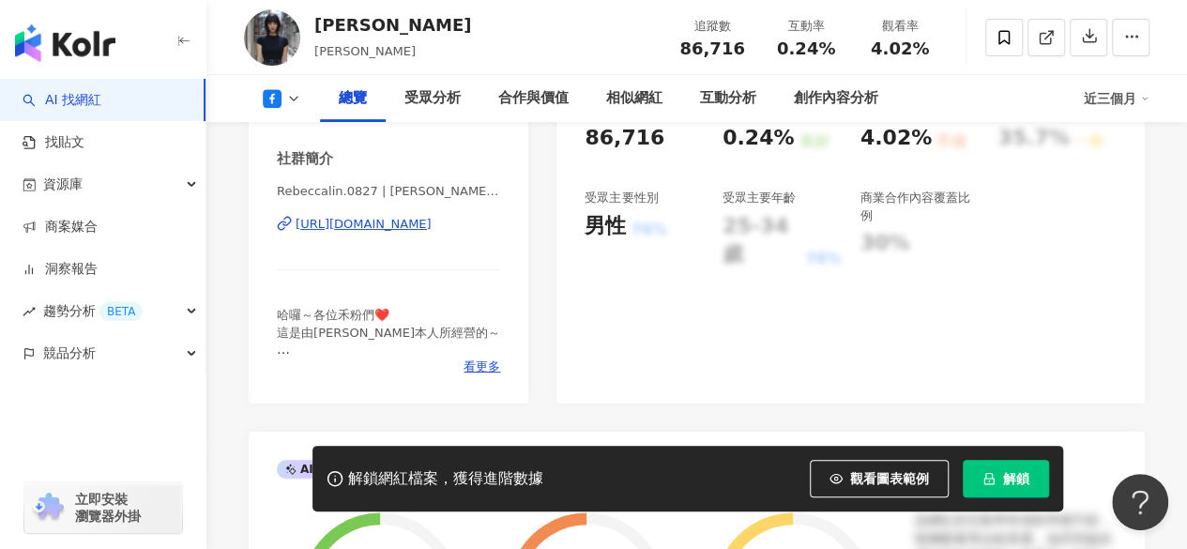
click at [396, 222] on div "[URL][DOMAIN_NAME]" at bounding box center [364, 224] width 136 height 17
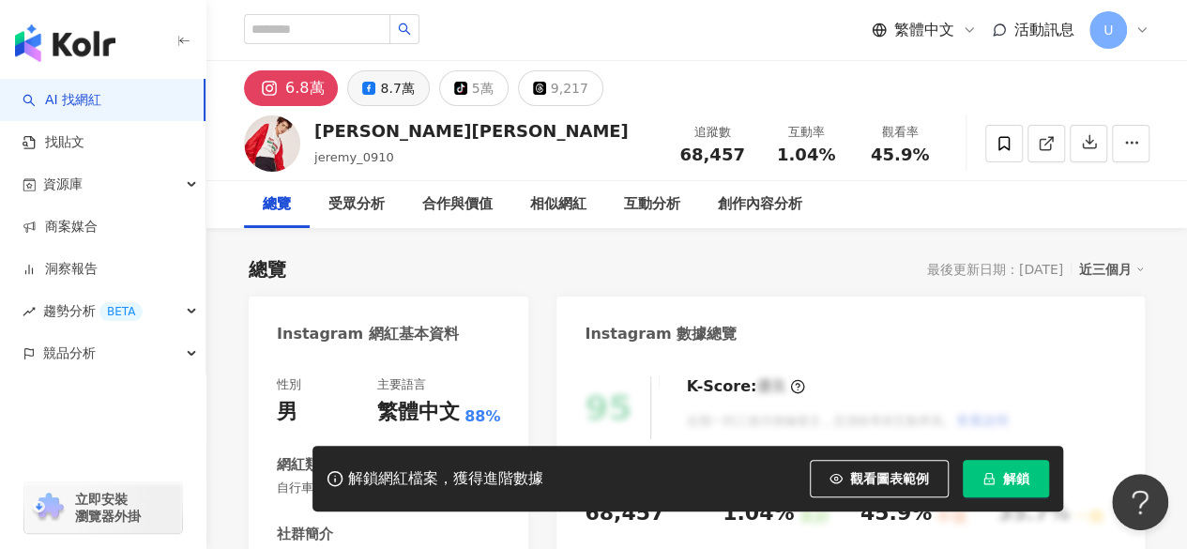
click at [398, 77] on div "8.7萬" at bounding box center [397, 88] width 34 height 26
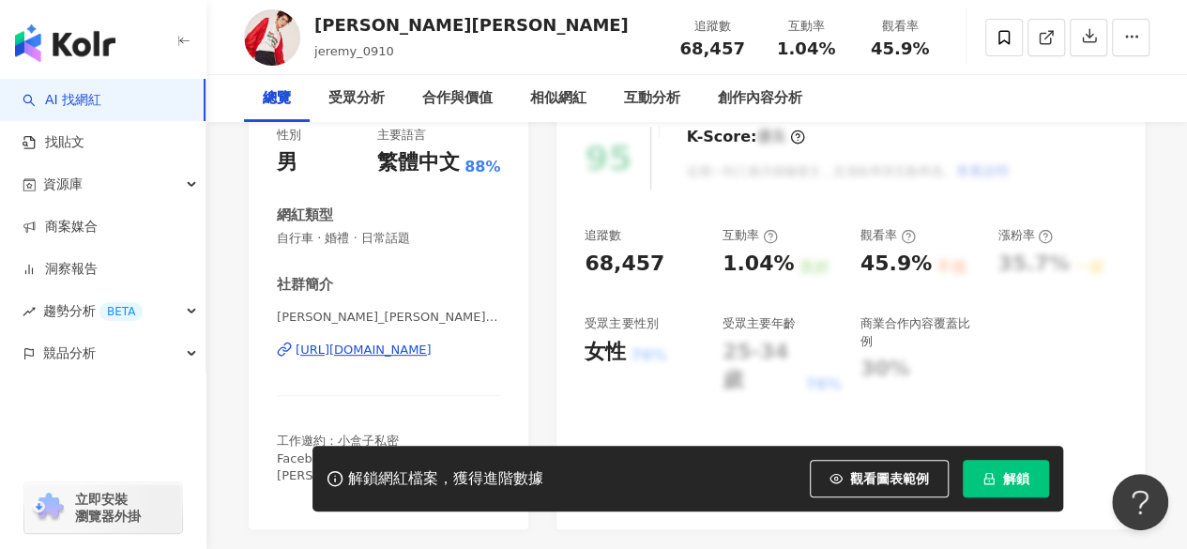
scroll to position [282, 0]
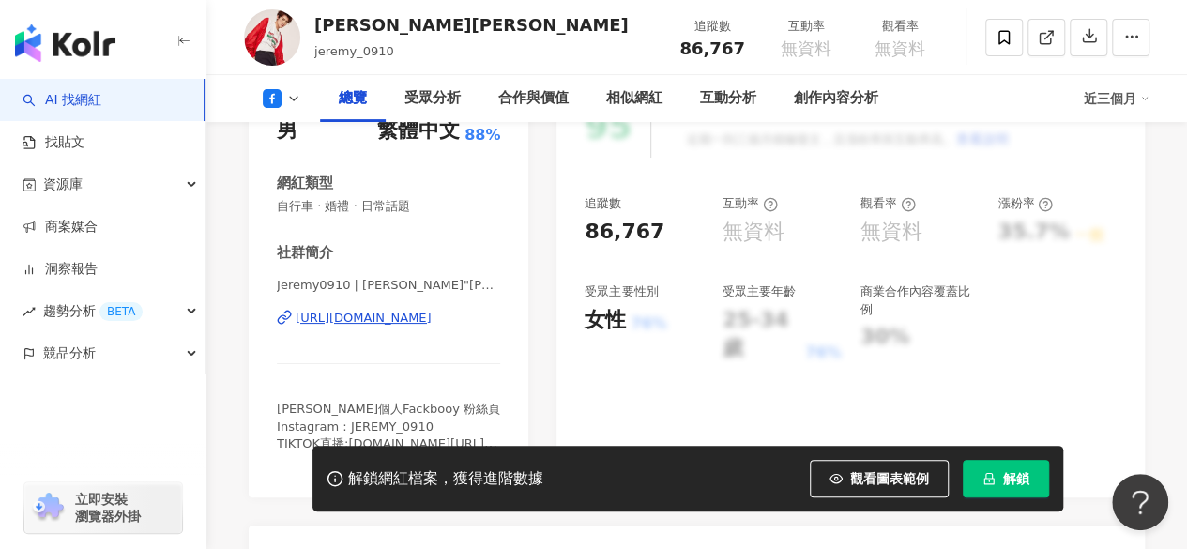
click at [394, 318] on div "https://www.facebook.com/223951797797863" at bounding box center [364, 318] width 136 height 17
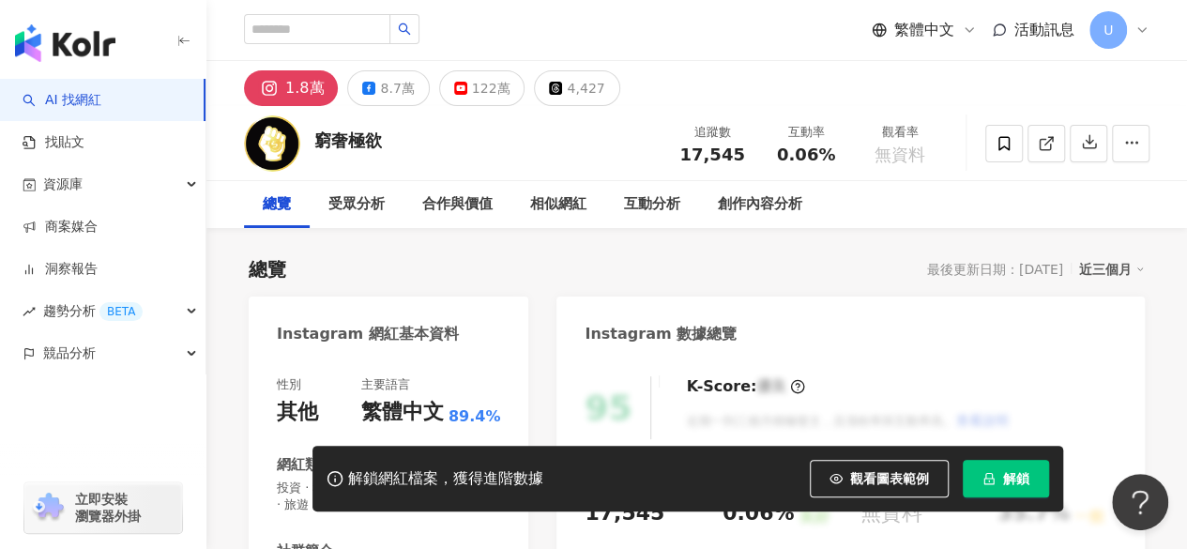
click at [390, 92] on div "8.7萬" at bounding box center [397, 88] width 34 height 26
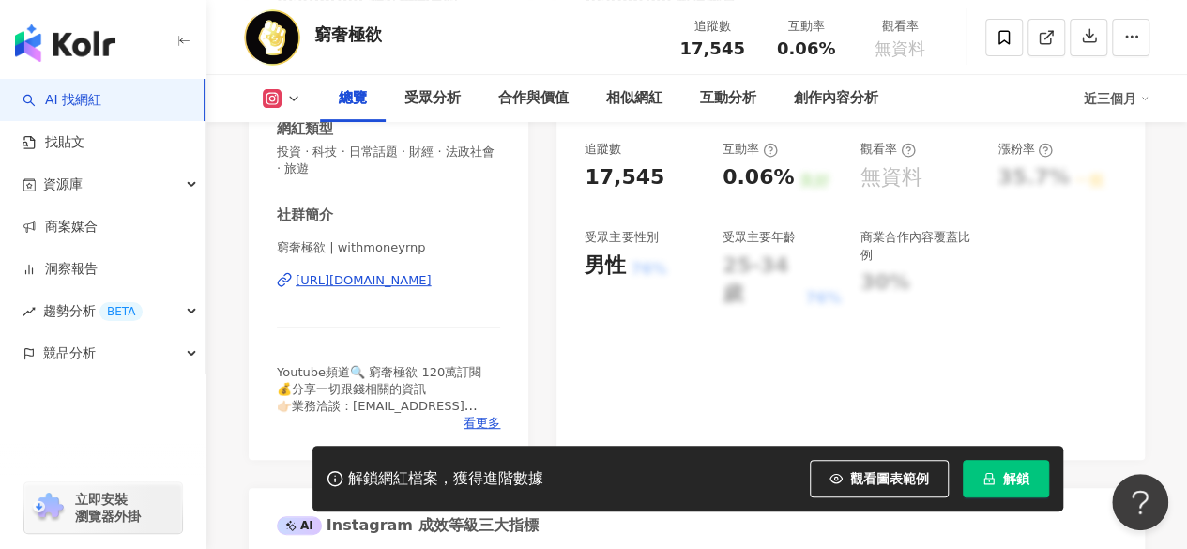
scroll to position [375, 0]
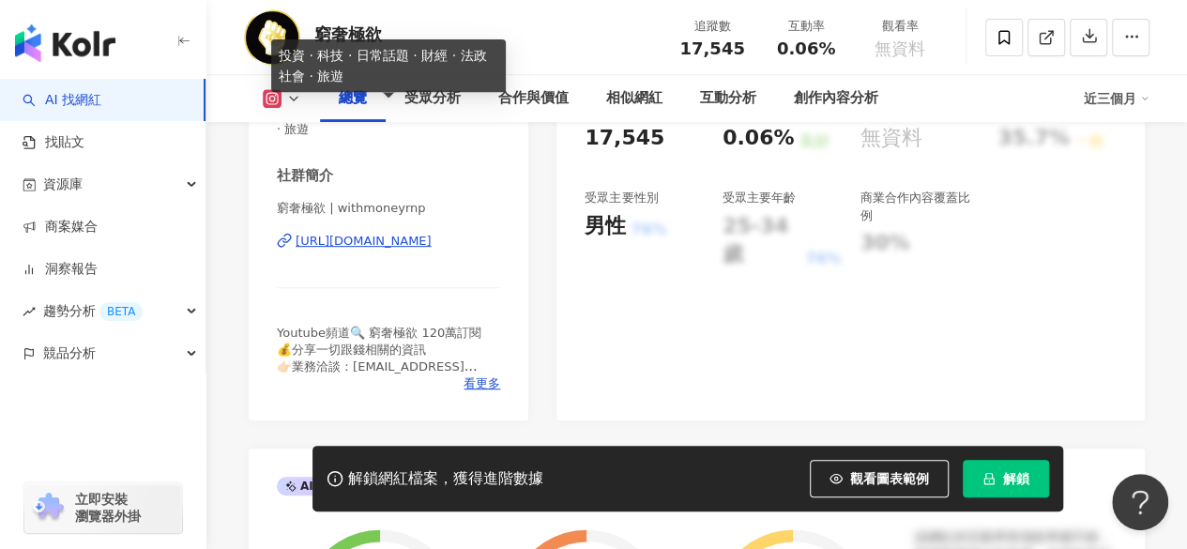
click at [355, 239] on div "[URL][DOMAIN_NAME]" at bounding box center [364, 241] width 136 height 17
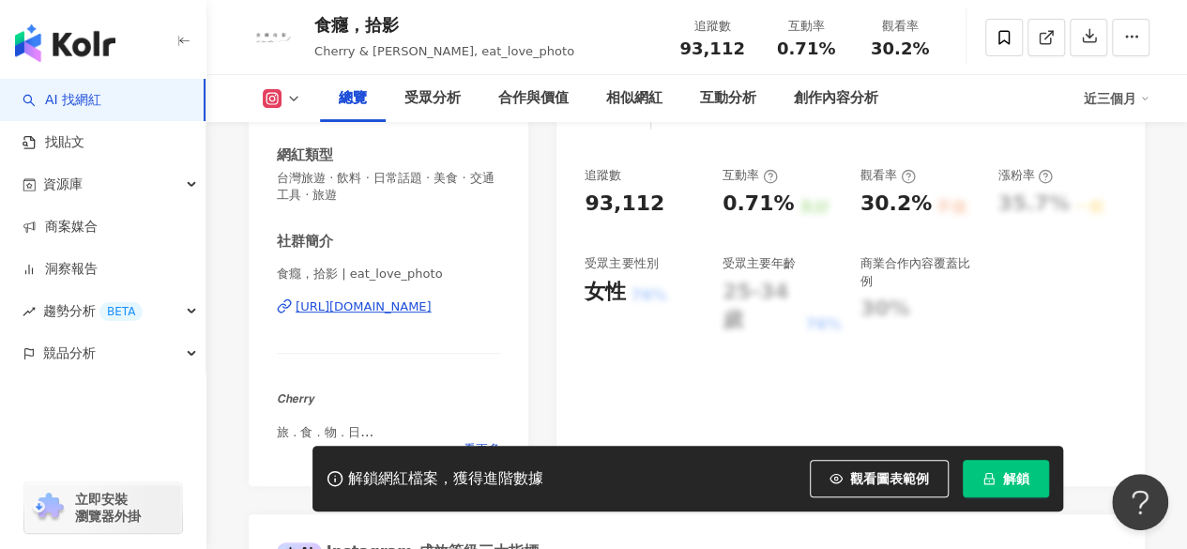
scroll to position [311, 0]
click at [357, 303] on div "https://www.instagram.com/eat_love_photo/" at bounding box center [364, 306] width 136 height 17
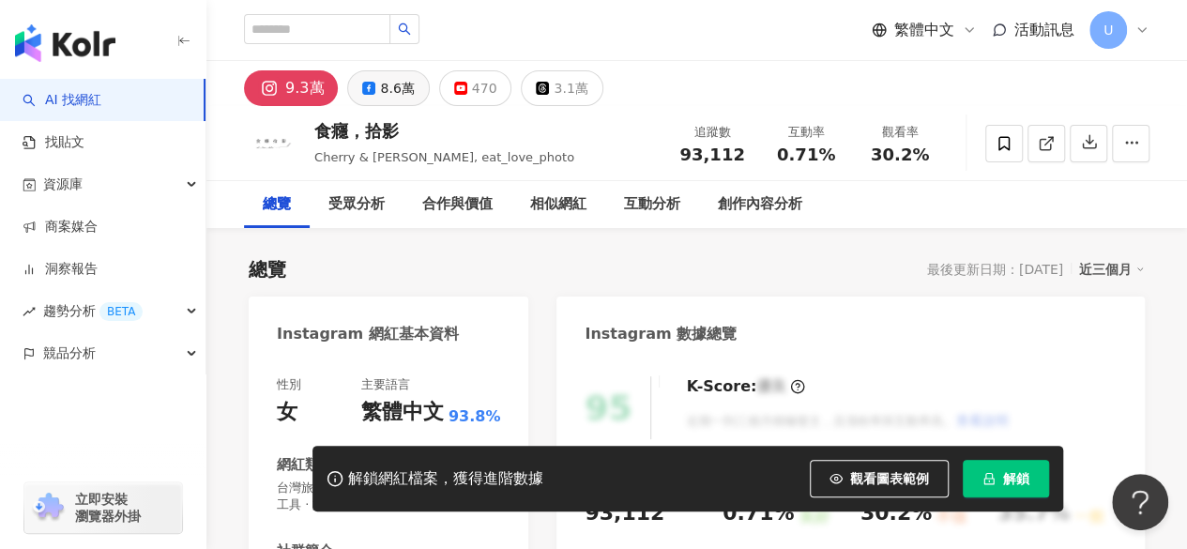
click at [389, 93] on div "8.6萬" at bounding box center [397, 88] width 34 height 26
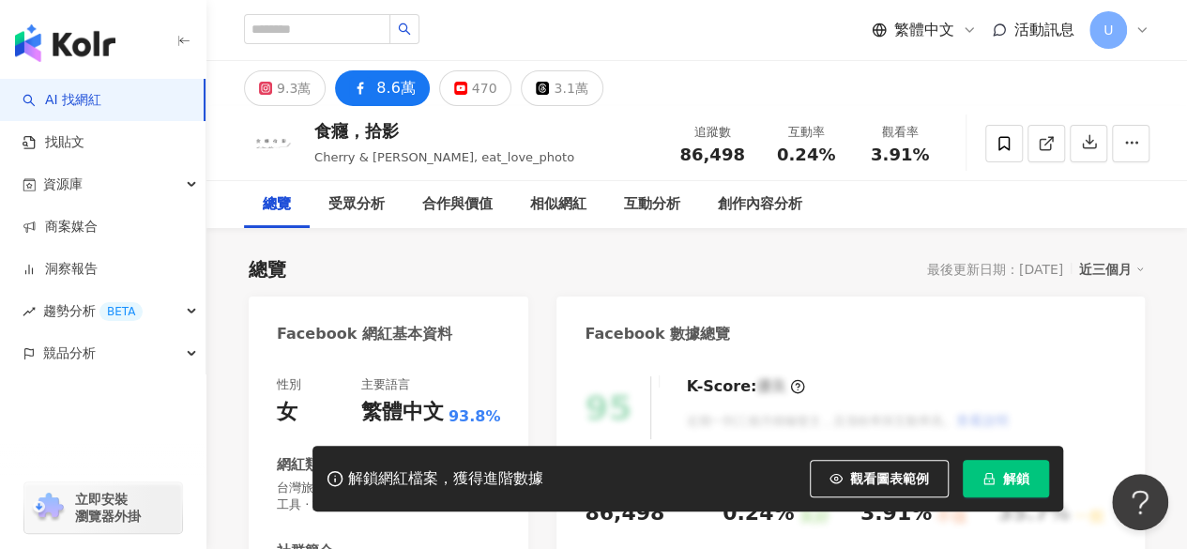
scroll to position [412, 0]
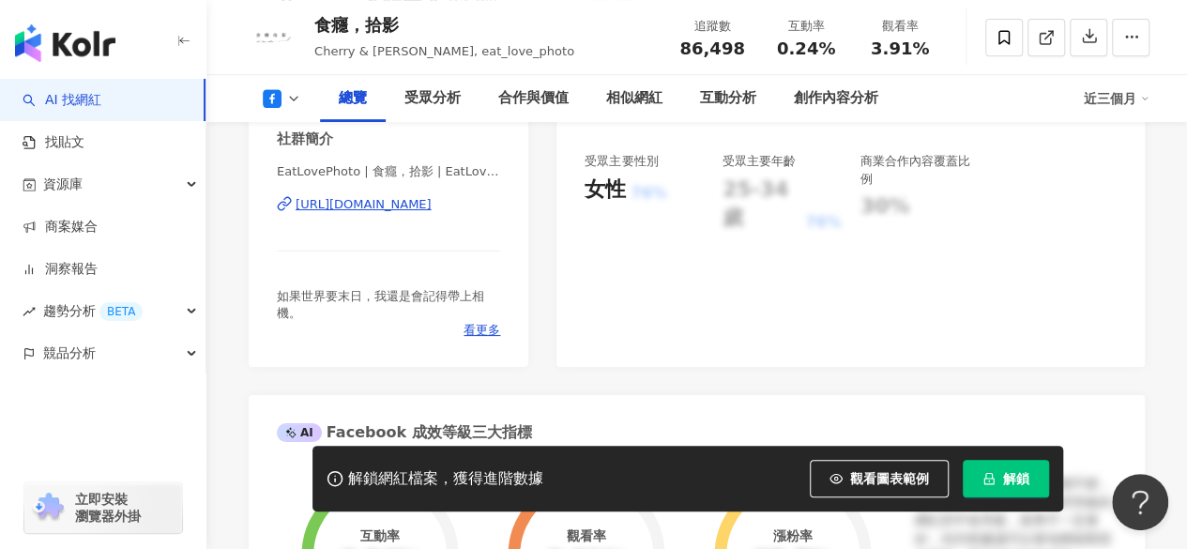
click at [376, 204] on div "https://www.facebook.com/395878700512883" at bounding box center [364, 204] width 136 height 17
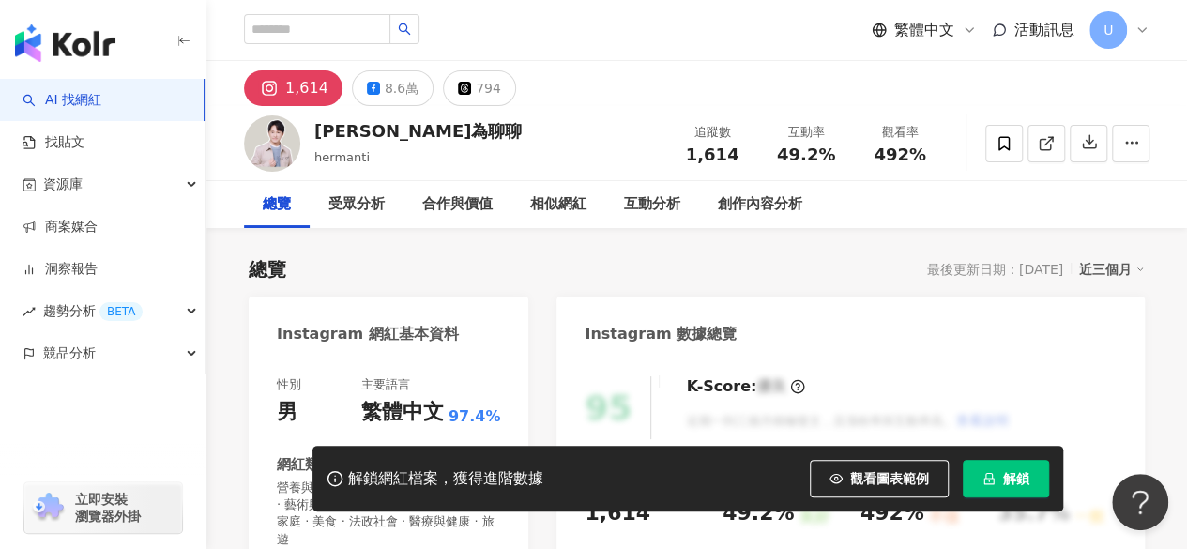
click at [369, 98] on button "8.6萬" at bounding box center [393, 88] width 82 height 36
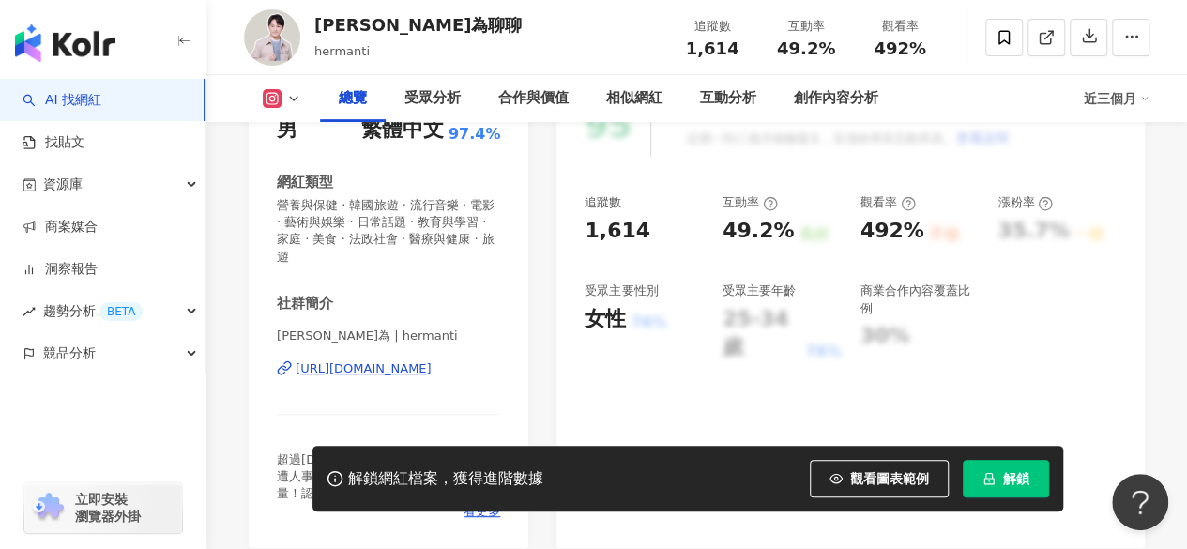
scroll to position [375, 0]
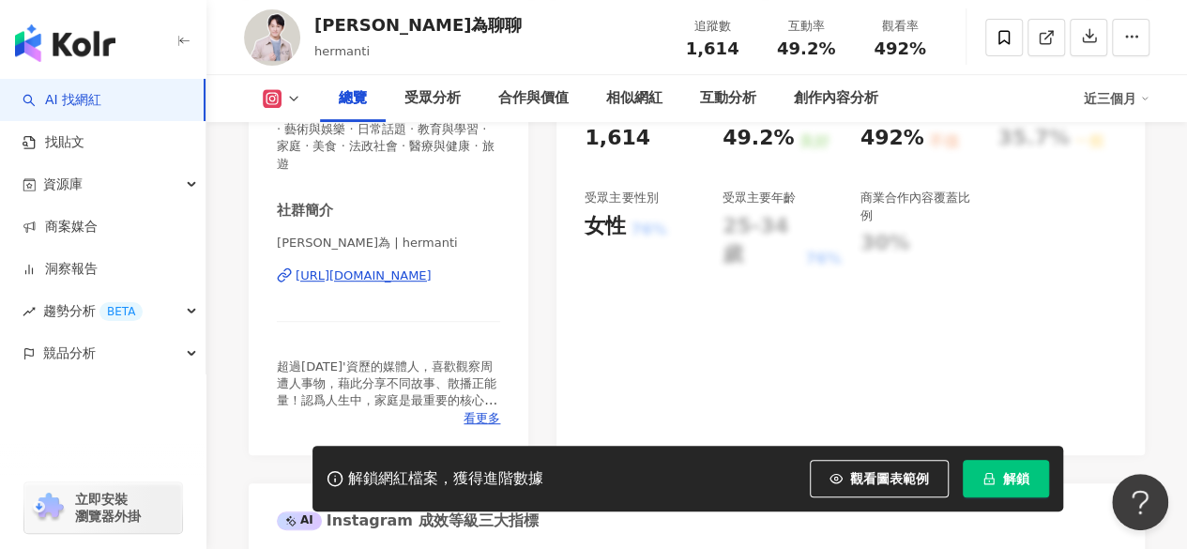
click at [407, 278] on div "https://www.instagram.com/hermanti/" at bounding box center [364, 276] width 136 height 17
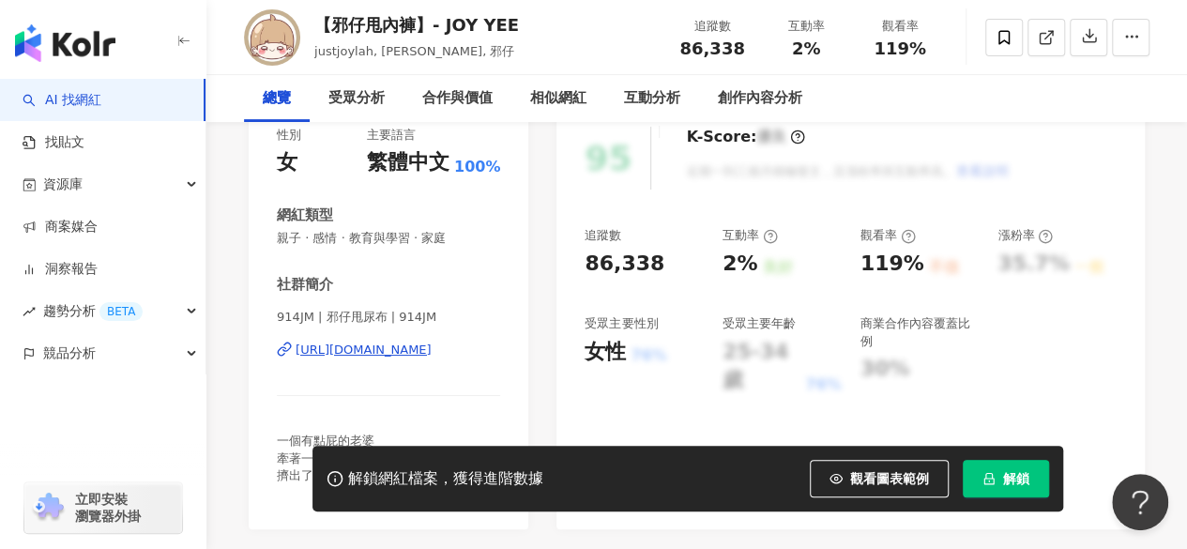
scroll to position [282, 0]
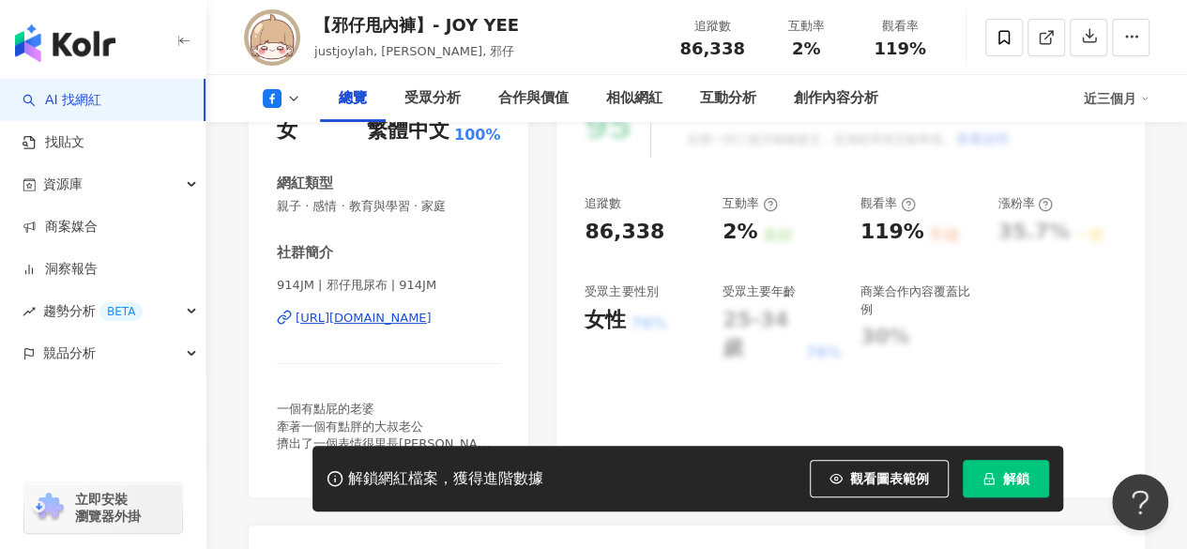
click at [421, 325] on div "[URL][DOMAIN_NAME]" at bounding box center [364, 318] width 136 height 17
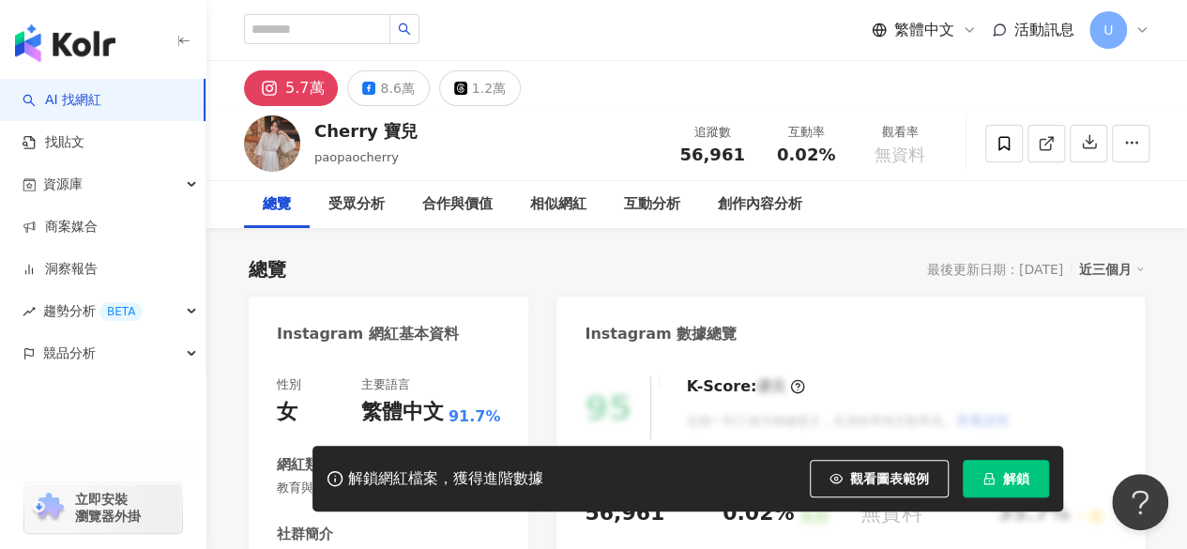
click at [380, 85] on div "8.6萬" at bounding box center [397, 88] width 34 height 26
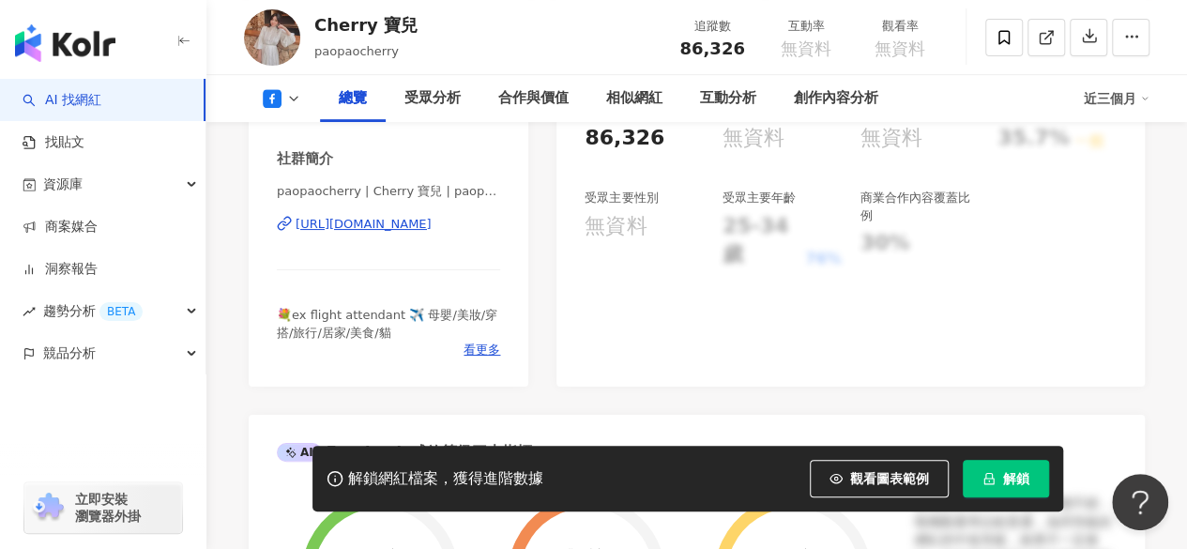
click at [355, 228] on div "https://www.facebook.com/431796280222432" at bounding box center [364, 224] width 136 height 17
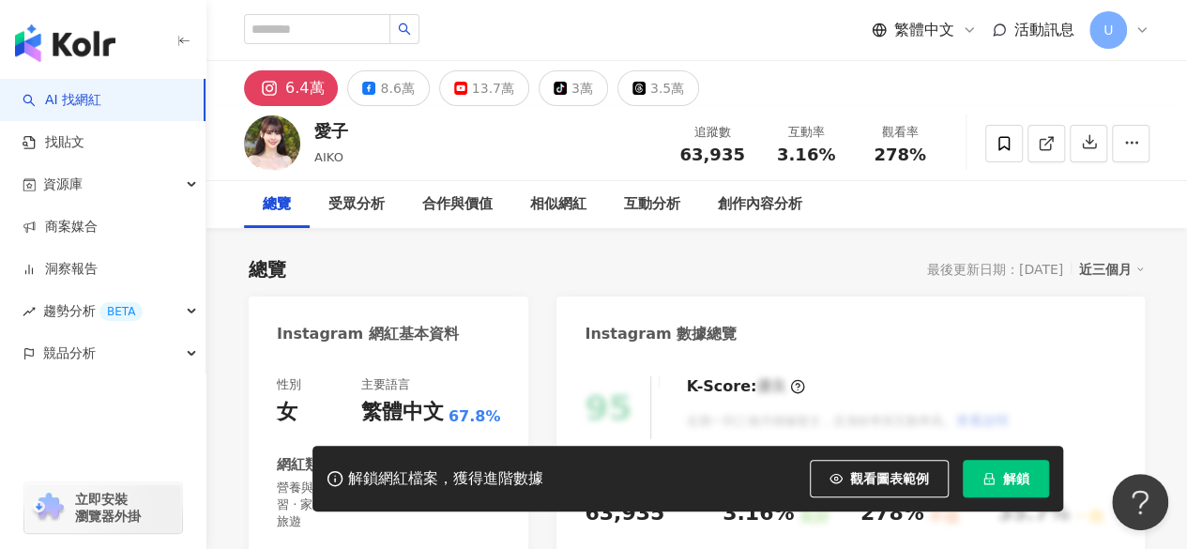
click at [404, 90] on div "8.6萬" at bounding box center [397, 88] width 34 height 26
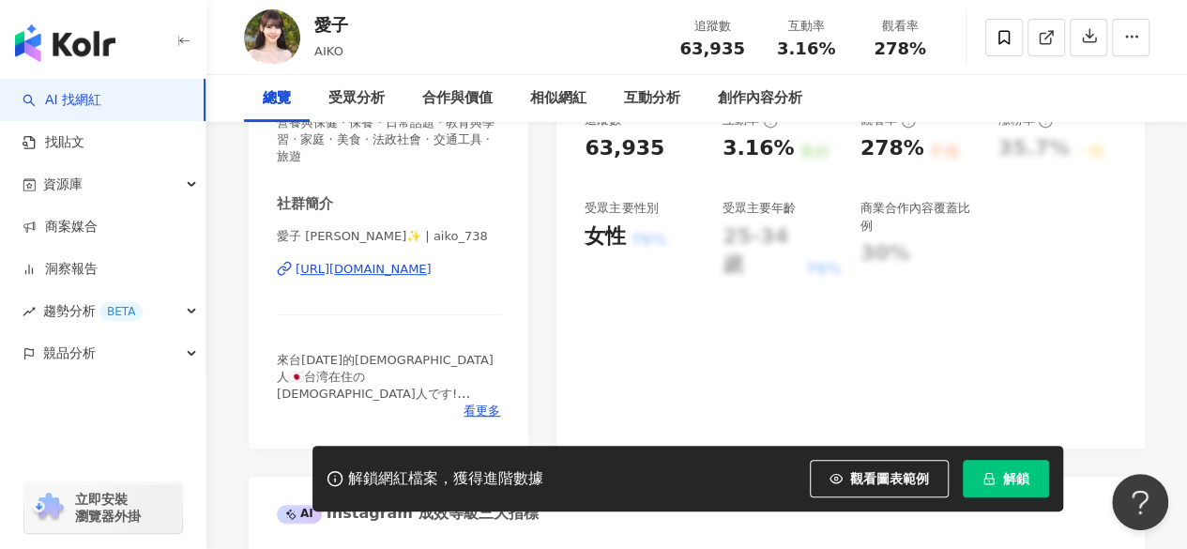
scroll to position [375, 0]
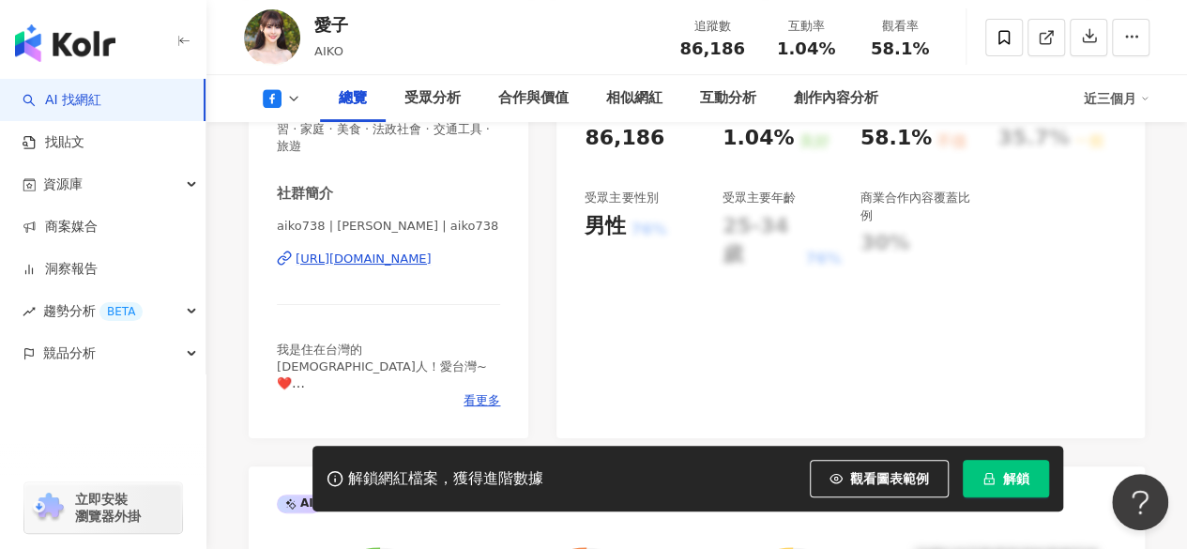
click at [348, 255] on div "https://www.facebook.com/1896925473713423" at bounding box center [364, 259] width 136 height 17
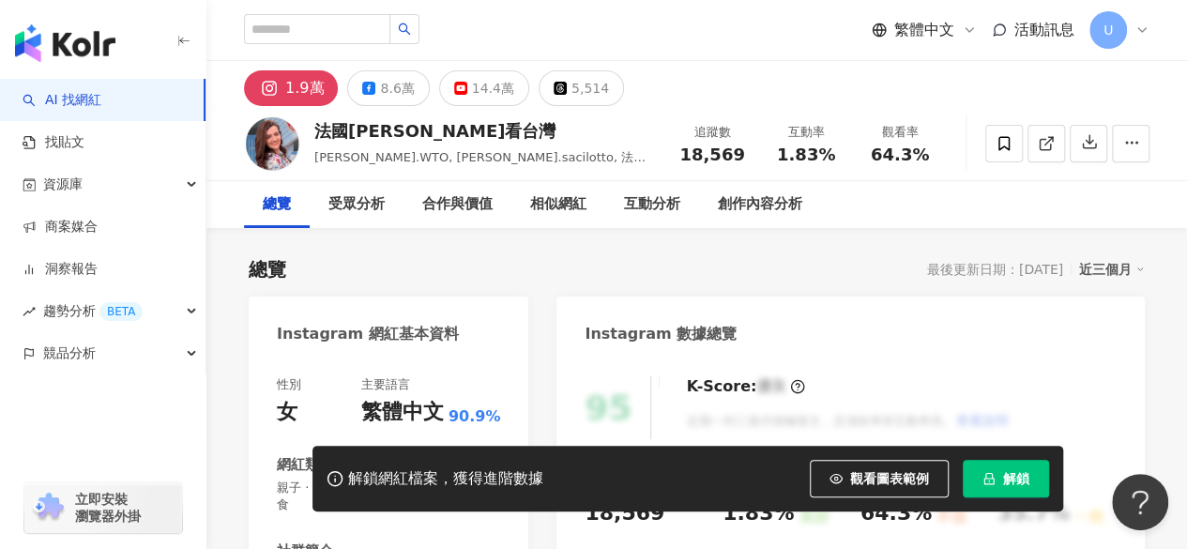
click at [398, 87] on div "8.6萬" at bounding box center [397, 88] width 34 height 26
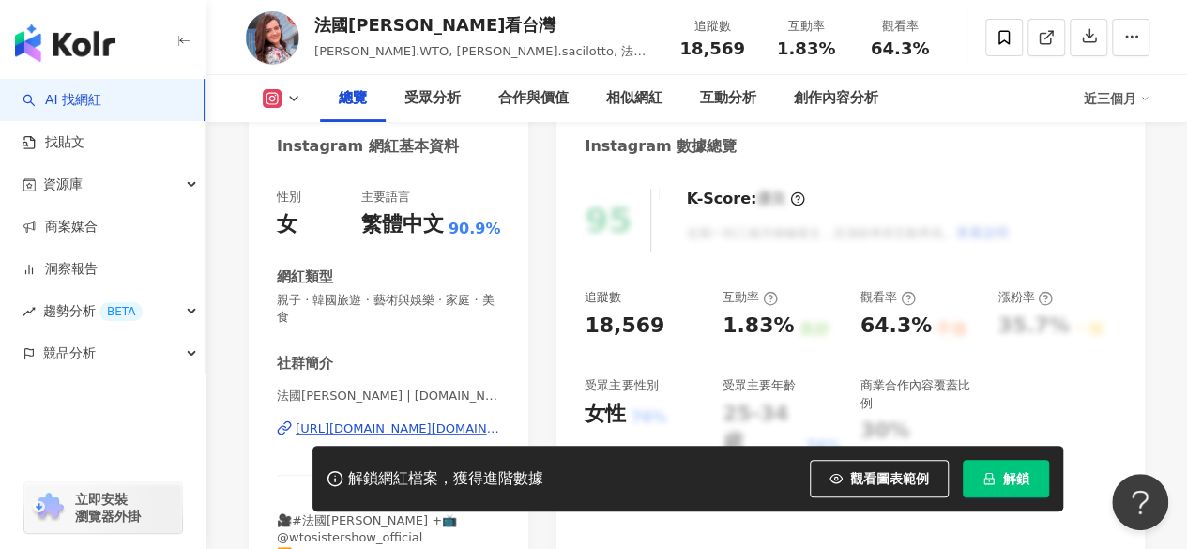
scroll to position [375, 0]
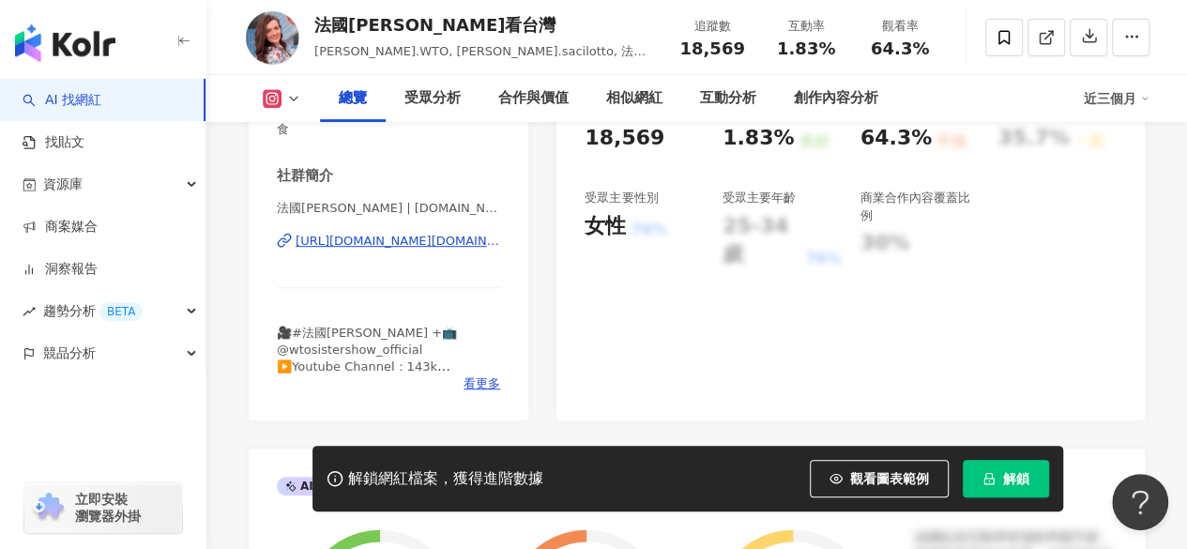
click at [357, 242] on div "https://www.instagram.com/franceanna.tw/" at bounding box center [398, 241] width 205 height 17
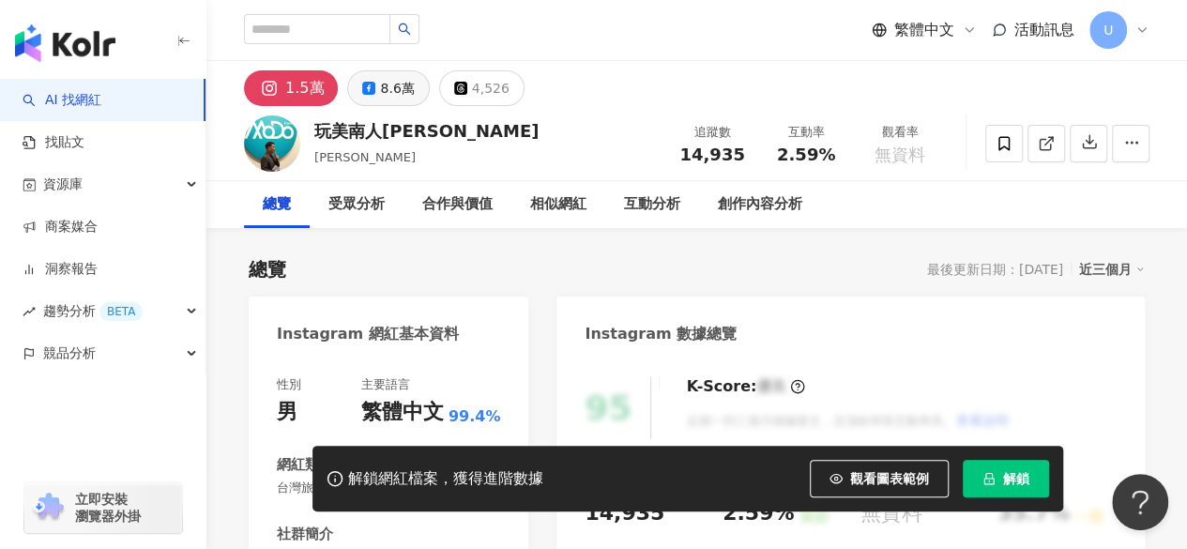
click at [399, 93] on div "8.6萬" at bounding box center [397, 88] width 34 height 26
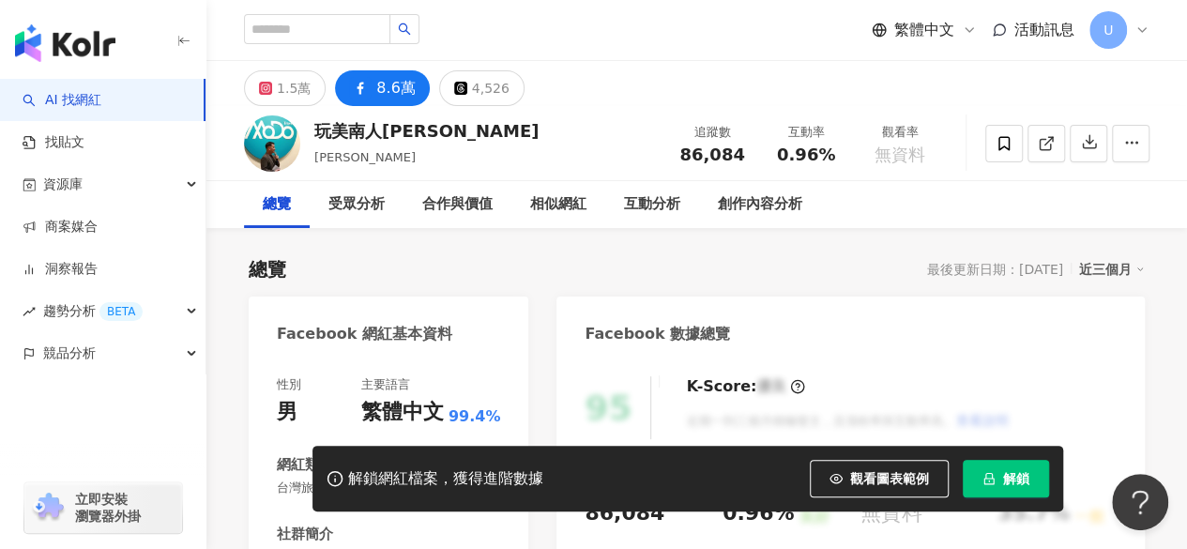
scroll to position [321, 0]
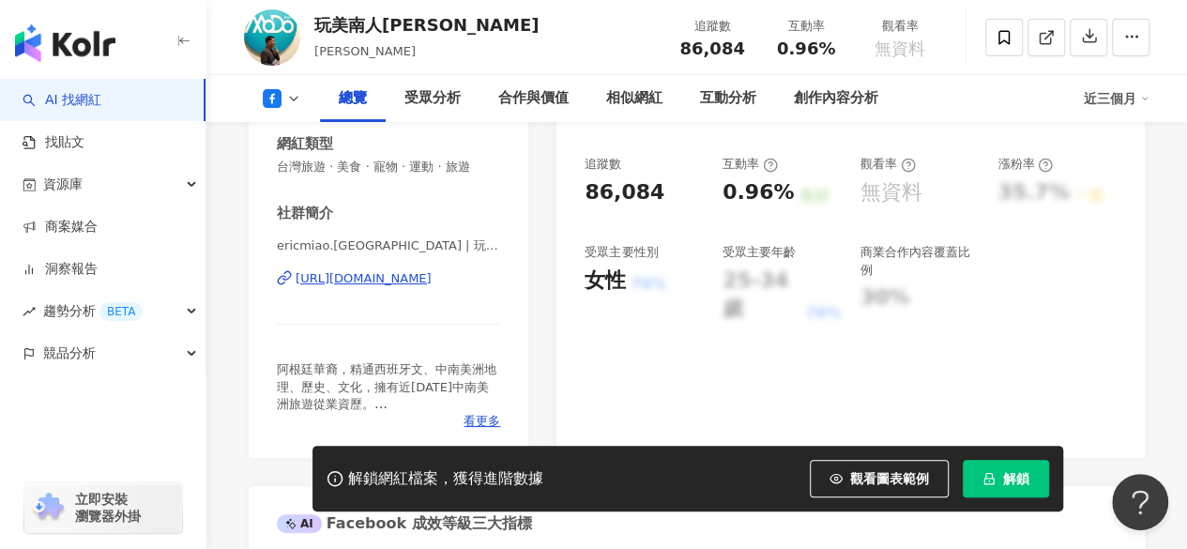
click at [372, 279] on div "https://www.facebook.com/117423105044185" at bounding box center [364, 278] width 136 height 17
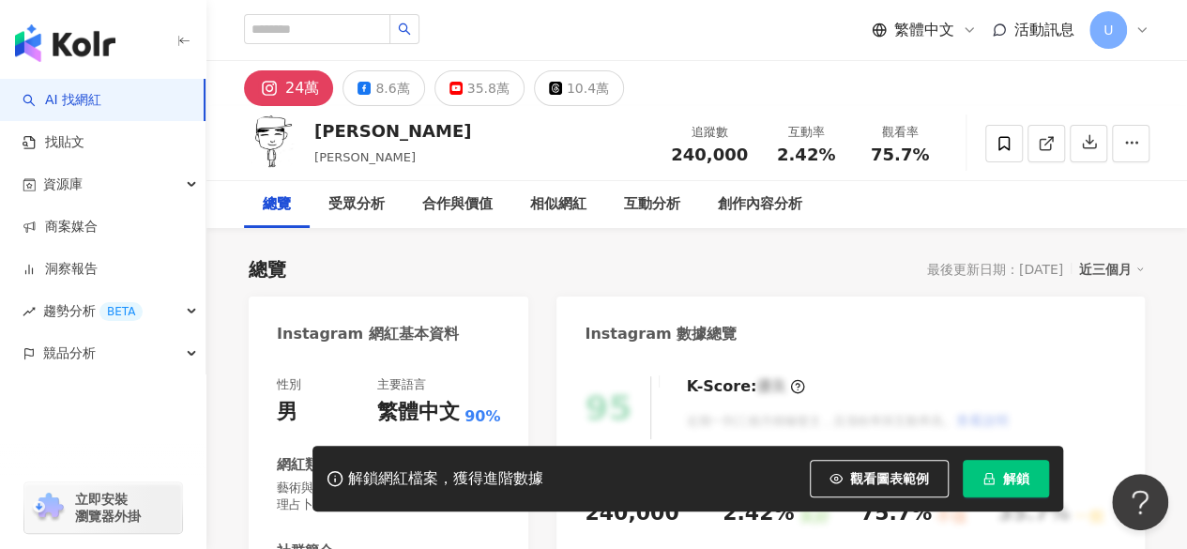
click at [369, 89] on button "8.6萬" at bounding box center [384, 88] width 82 height 36
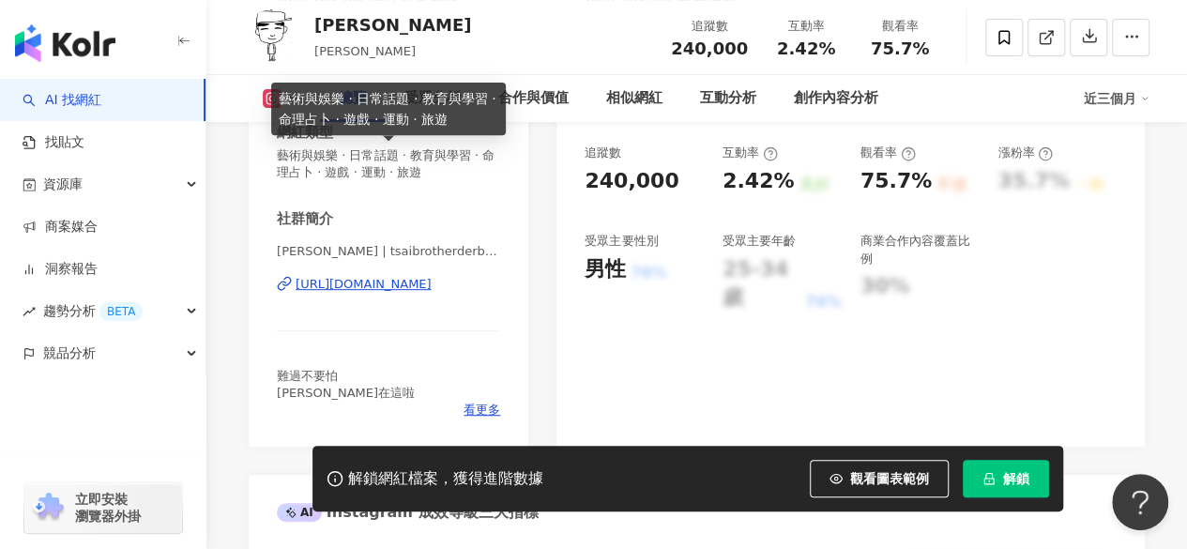
scroll to position [375, 0]
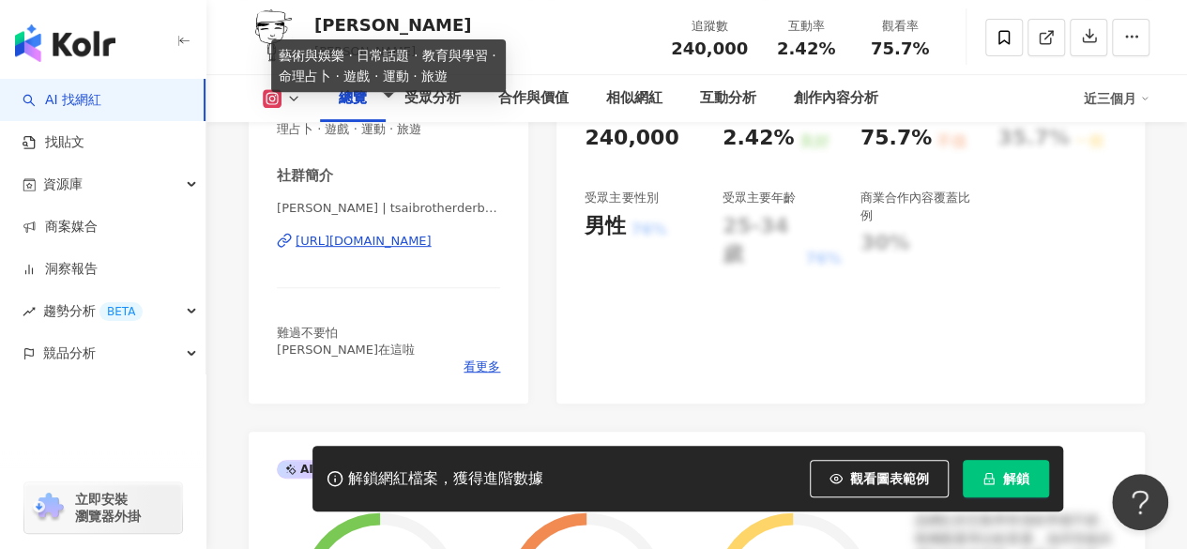
click at [385, 239] on div "https://www.instagram.com/tsaibrotherderboofan/" at bounding box center [364, 241] width 136 height 17
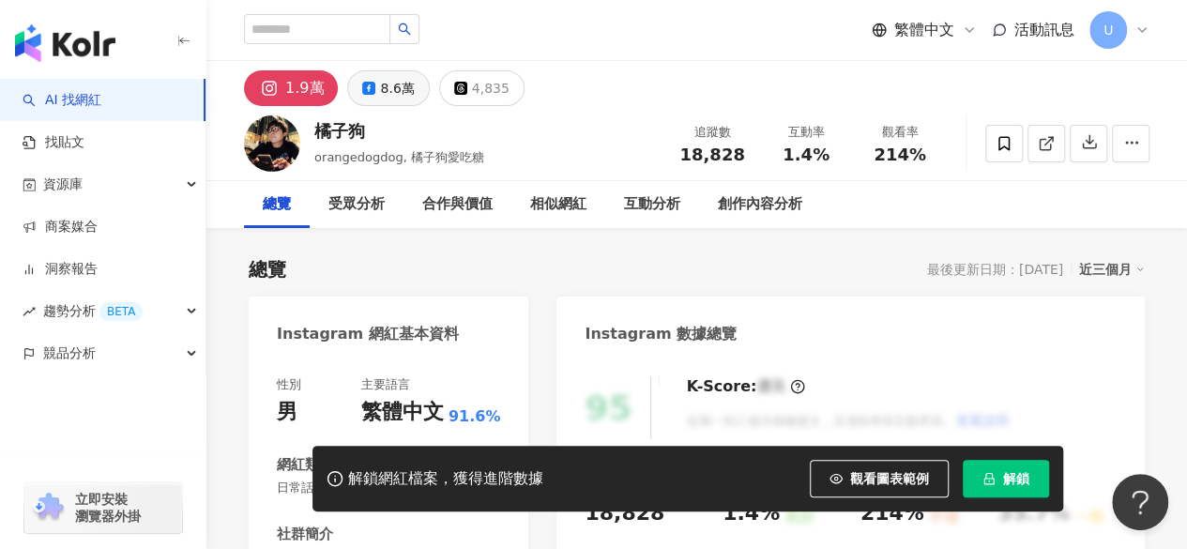
click at [387, 95] on div "8.6萬" at bounding box center [397, 88] width 34 height 26
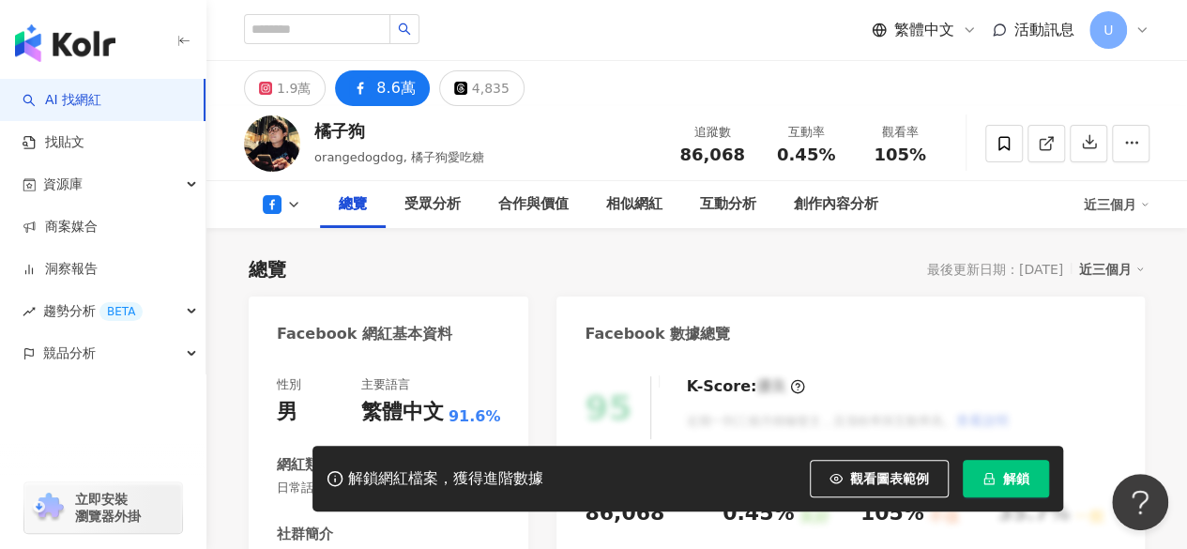
scroll to position [375, 0]
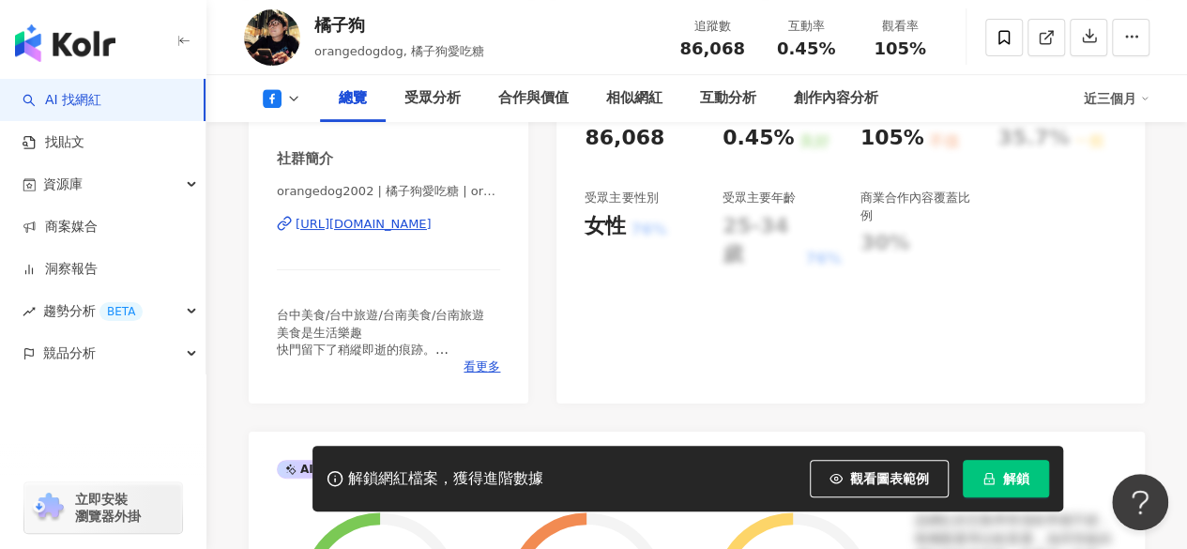
drag, startPoint x: 399, startPoint y: 228, endPoint x: 501, endPoint y: 223, distance: 102.4
click at [399, 228] on div "https://www.facebook.com/218434544859567" at bounding box center [364, 224] width 136 height 17
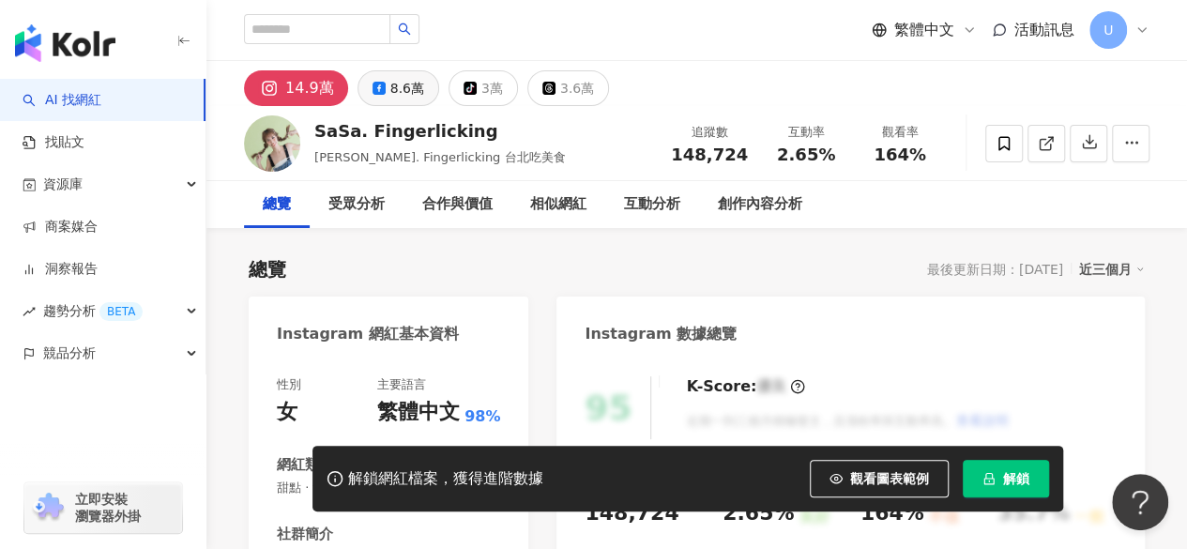
click at [407, 78] on div "8.6萬" at bounding box center [407, 88] width 34 height 26
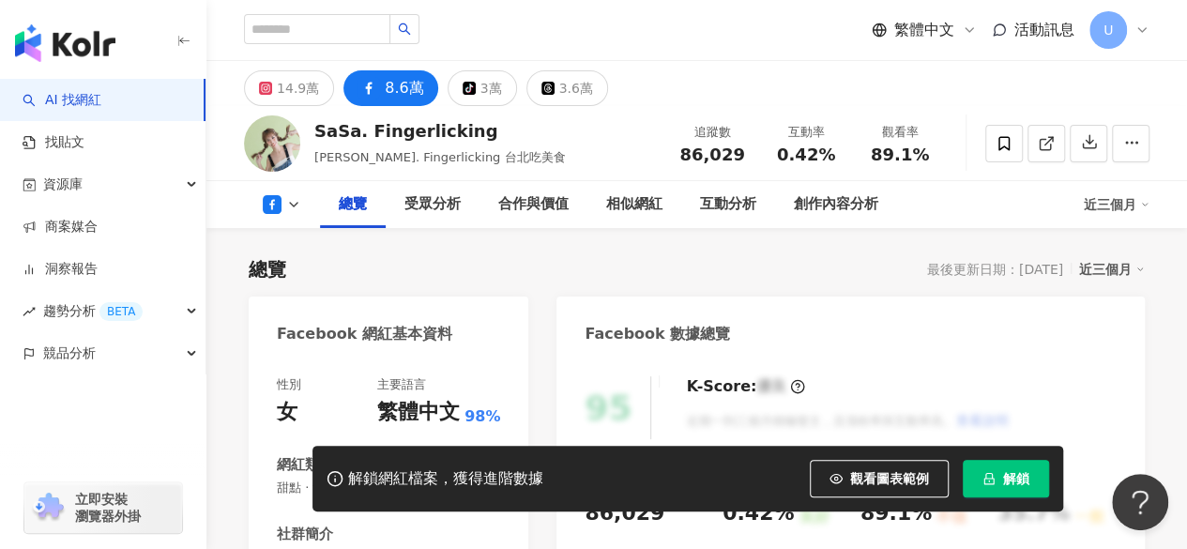
scroll to position [375, 0]
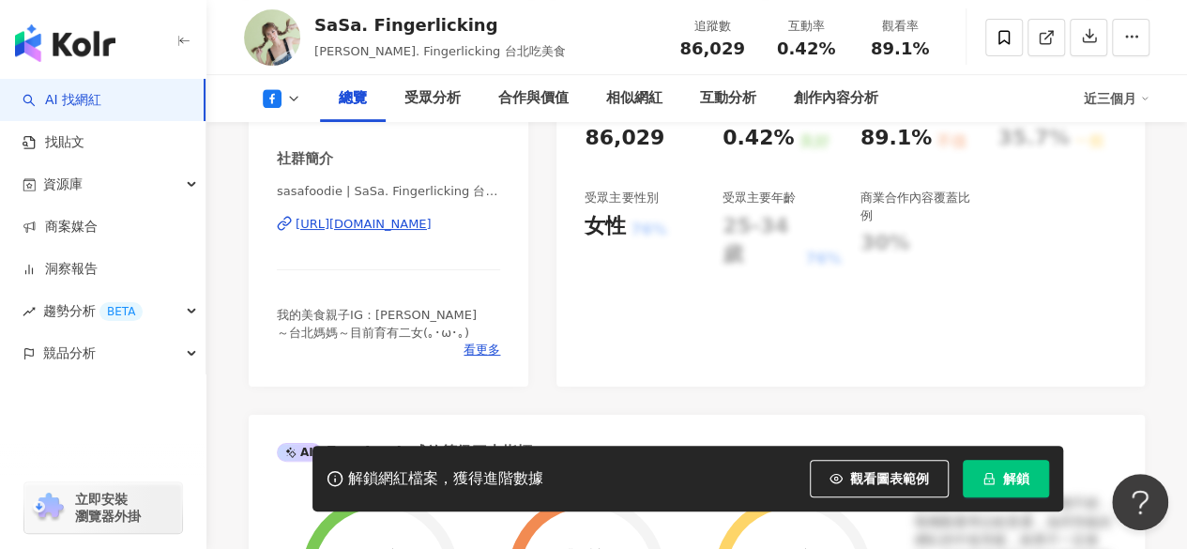
click at [419, 243] on div "sasafoodie | SaSa. Fingerlicking 台北吃美食 | sasafoodie https://www.facebook.com/15…" at bounding box center [388, 238] width 223 height 110
click at [419, 224] on div "https://www.facebook.com/153188655235923" at bounding box center [364, 224] width 136 height 17
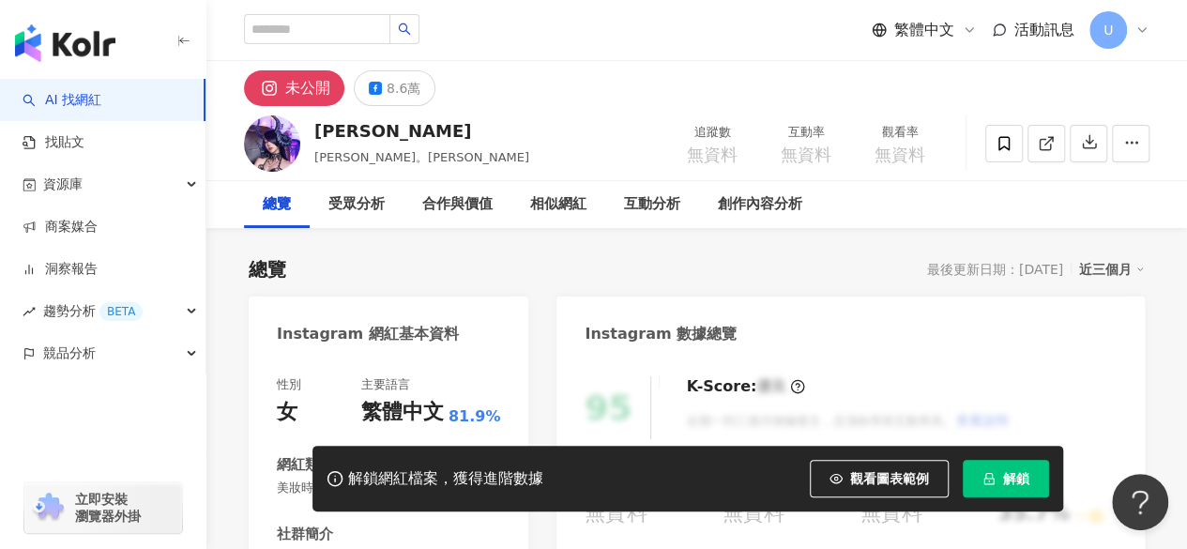
click at [579, 7] on div "繁體中文 活動訊息 U" at bounding box center [697, 30] width 906 height 60
click at [400, 94] on div "8.6萬" at bounding box center [404, 88] width 34 height 26
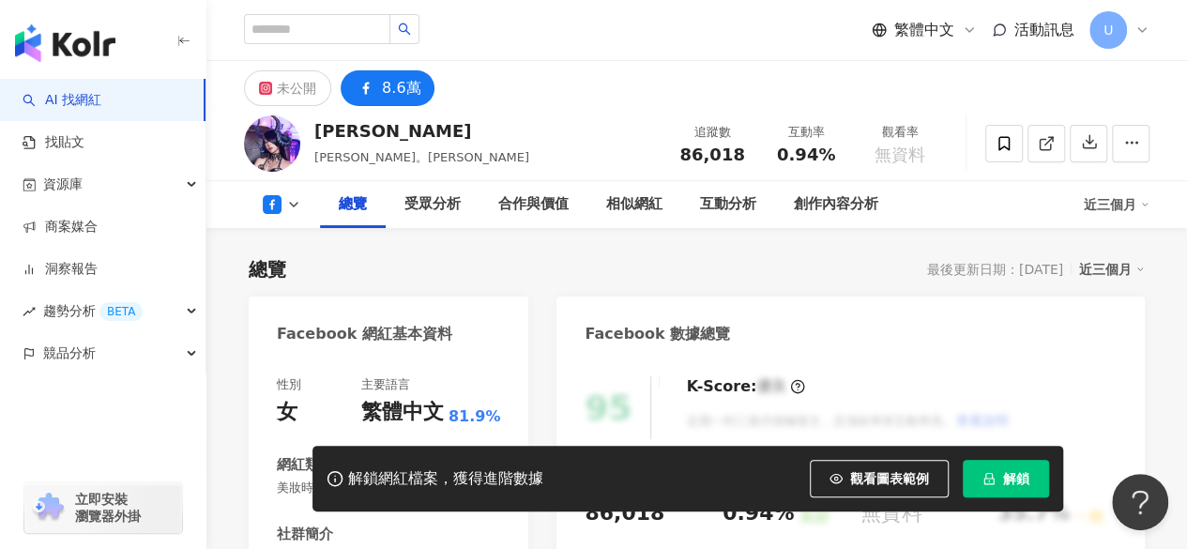
scroll to position [375, 0]
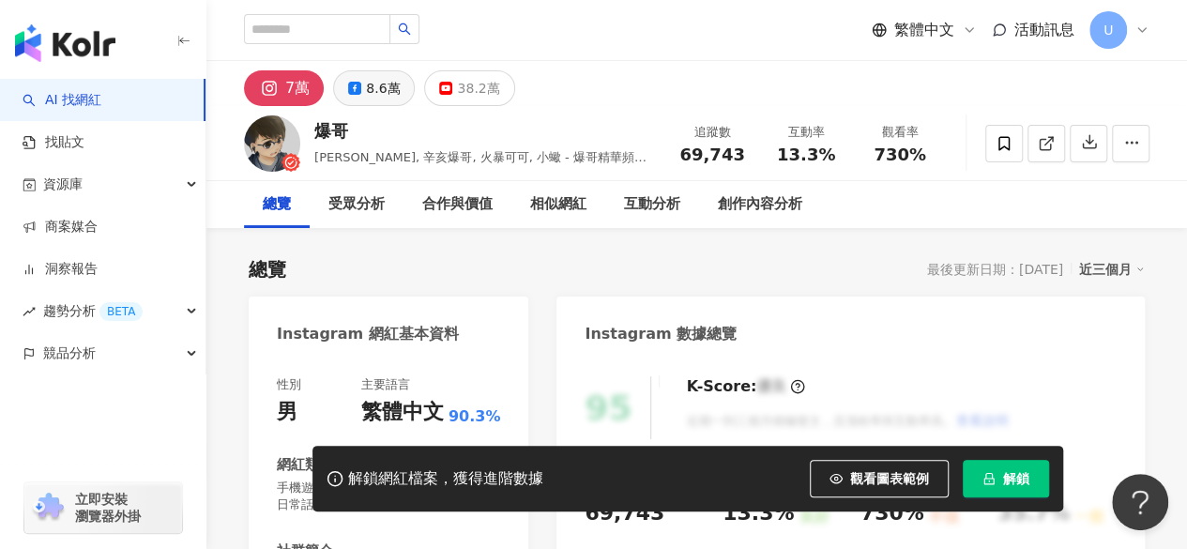
click at [374, 99] on div "8.6萬" at bounding box center [383, 88] width 34 height 26
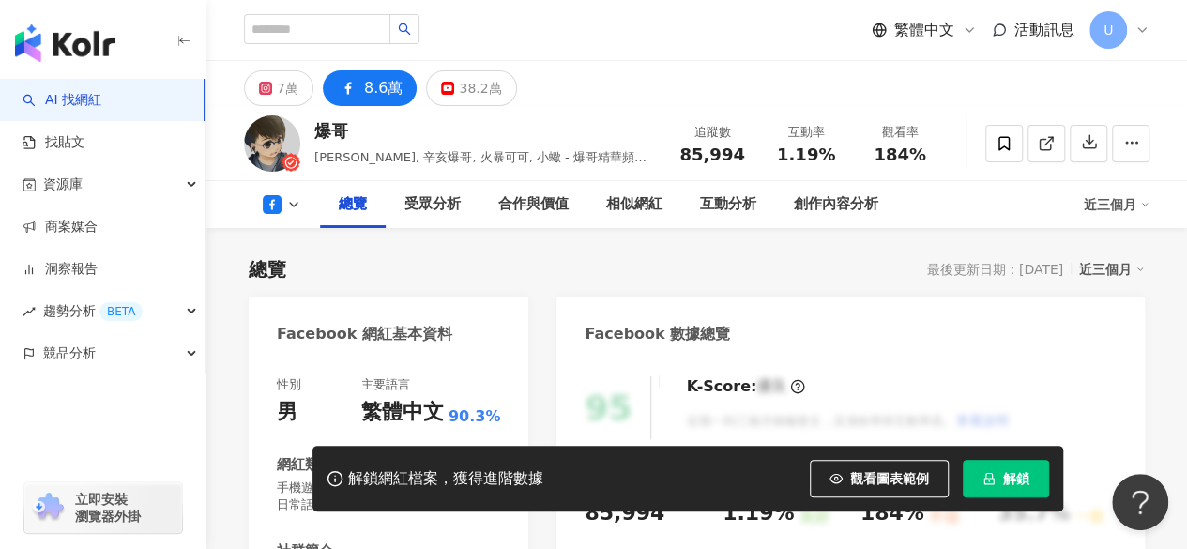
scroll to position [409, 0]
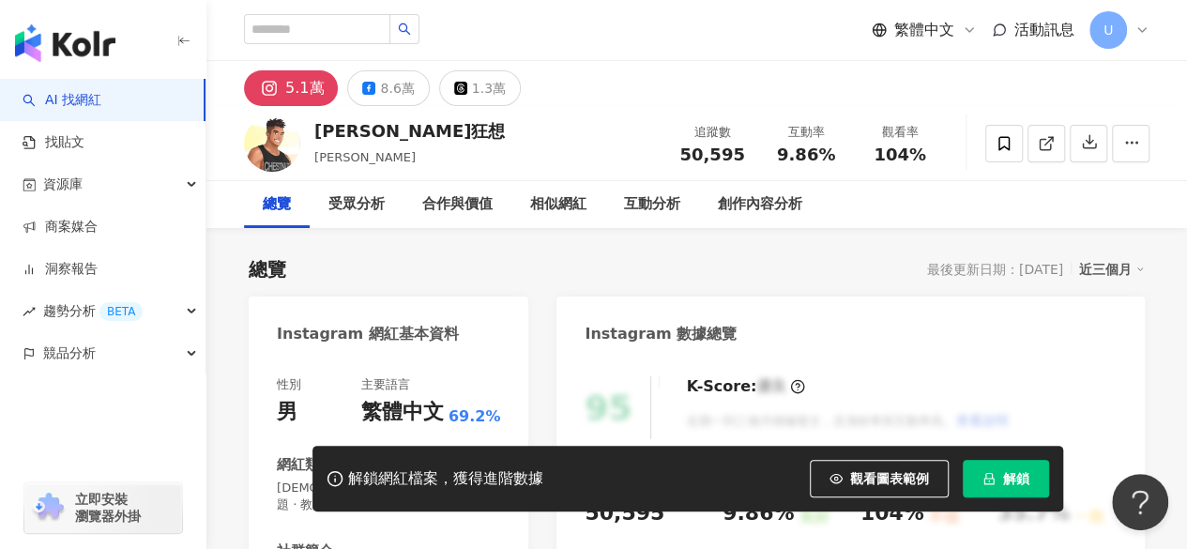
drag, startPoint x: 895, startPoint y: 252, endPoint x: 899, endPoint y: 226, distance: 26.5
click at [400, 80] on div "8.6萬" at bounding box center [397, 88] width 34 height 26
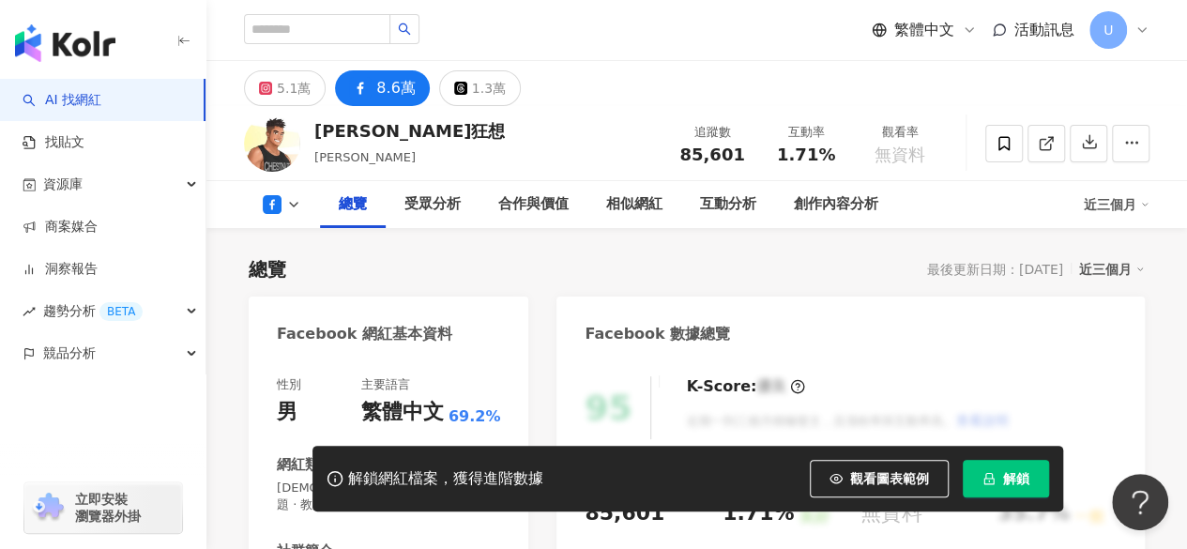
scroll to position [282, 0]
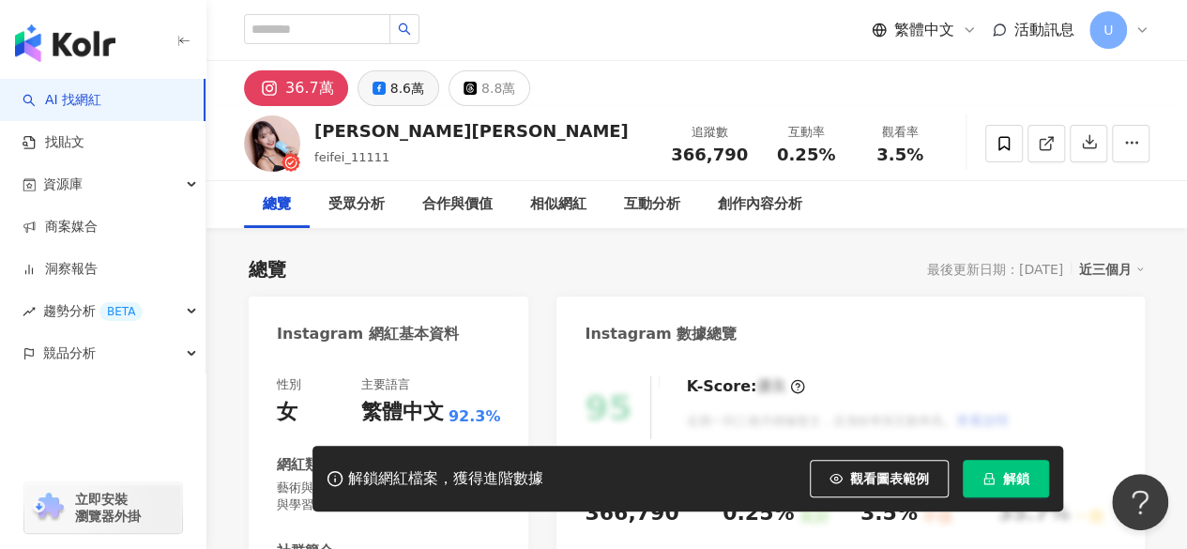
click at [391, 93] on div "8.6萬" at bounding box center [407, 88] width 34 height 26
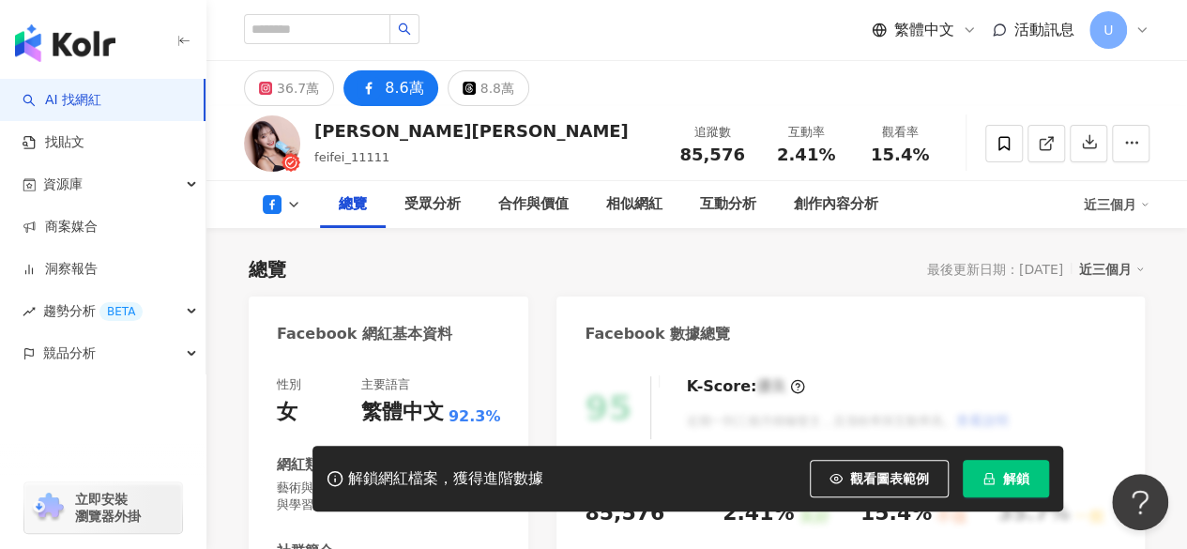
scroll to position [375, 0]
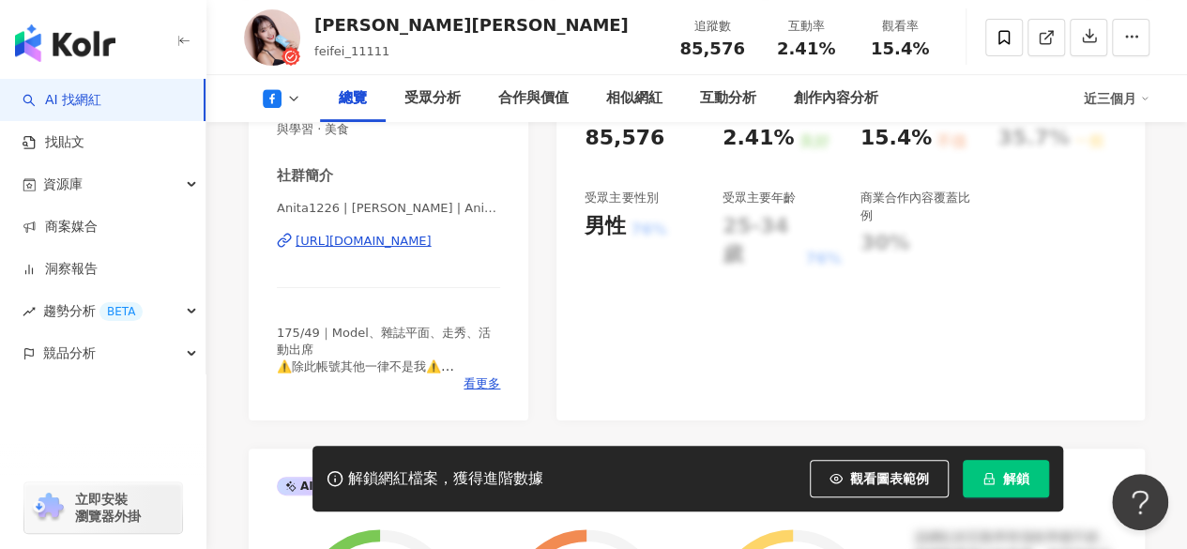
click at [368, 241] on div "[URL][DOMAIN_NAME]" at bounding box center [364, 241] width 136 height 17
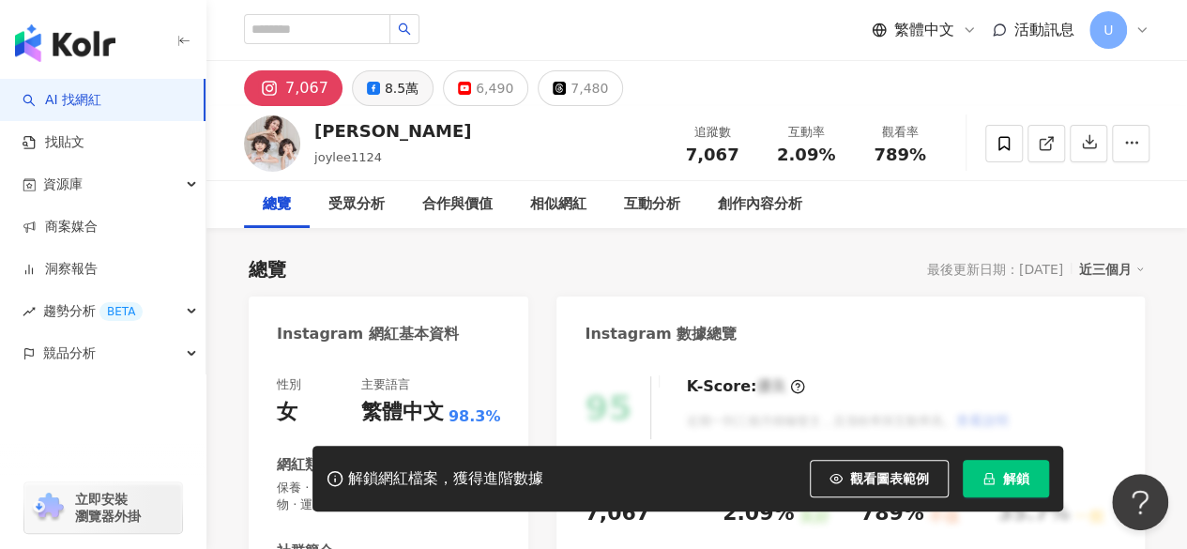
click at [417, 81] on button "8.5萬" at bounding box center [393, 88] width 82 height 36
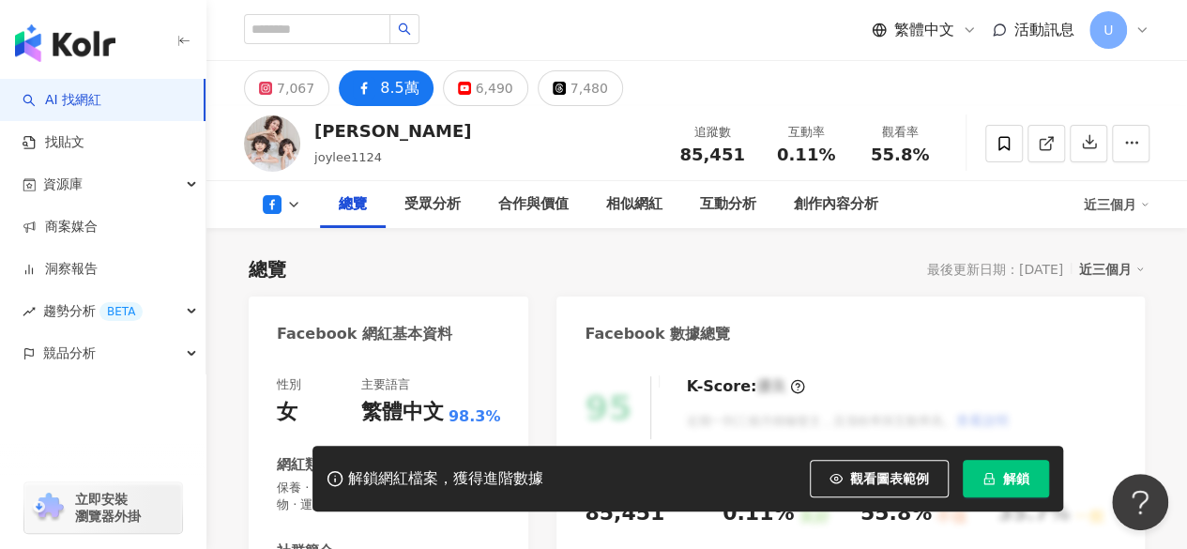
scroll to position [375, 0]
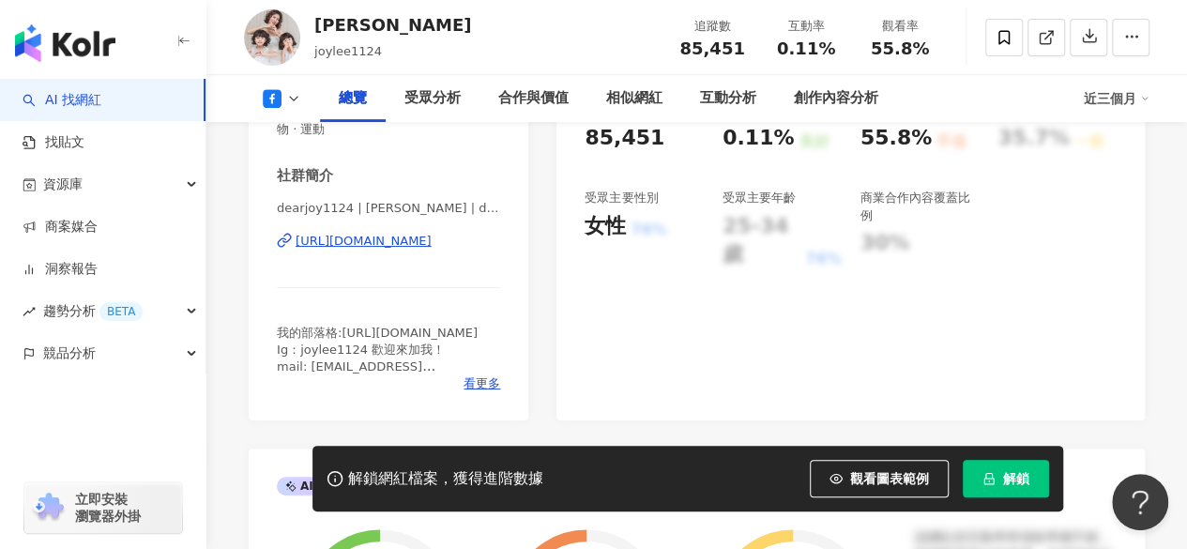
click at [416, 249] on div "https://www.facebook.com/173350139380636" at bounding box center [364, 241] width 136 height 17
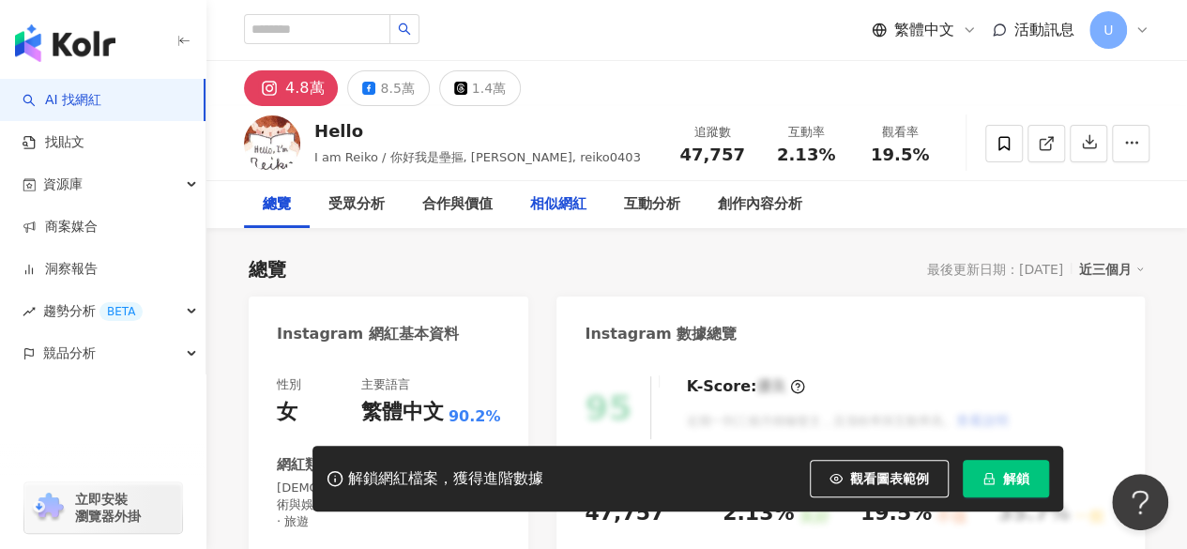
click at [389, 85] on div "8.5萬" at bounding box center [397, 88] width 34 height 26
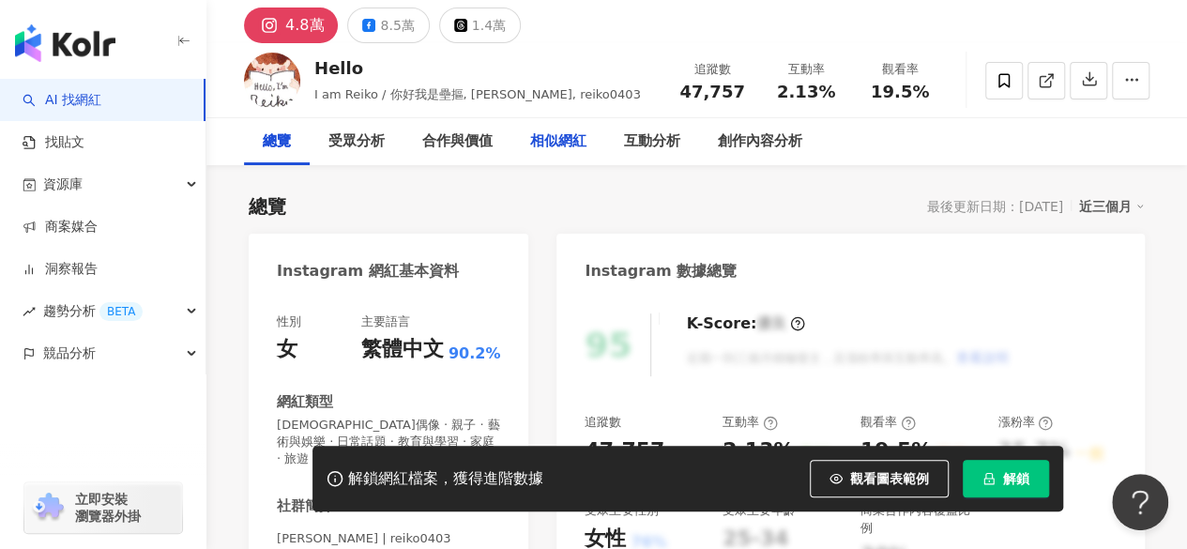
scroll to position [282, 0]
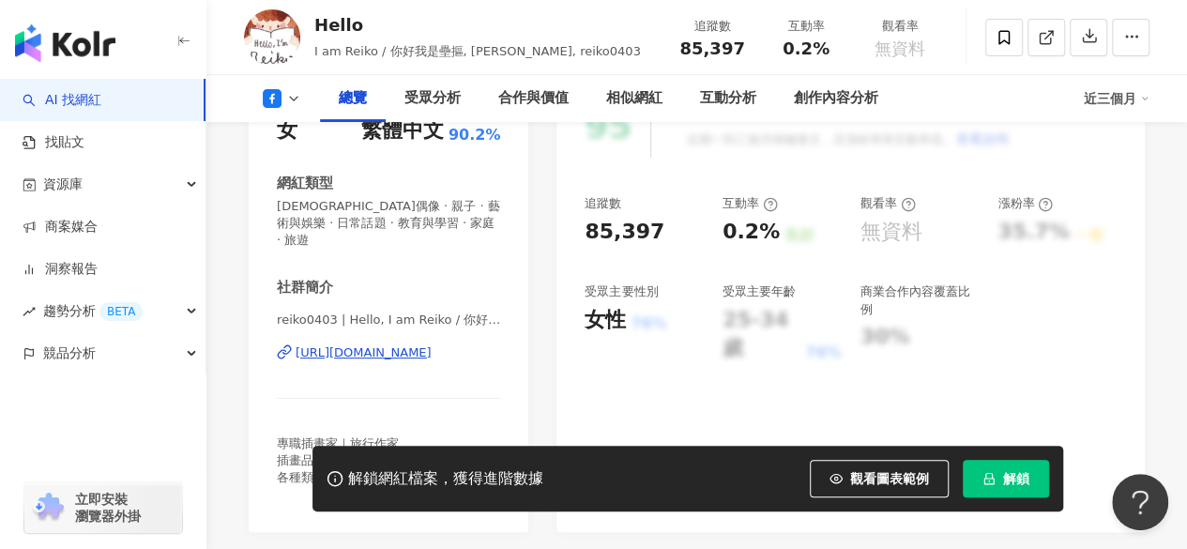
click at [374, 344] on div "[URL][DOMAIN_NAME]" at bounding box center [364, 352] width 136 height 17
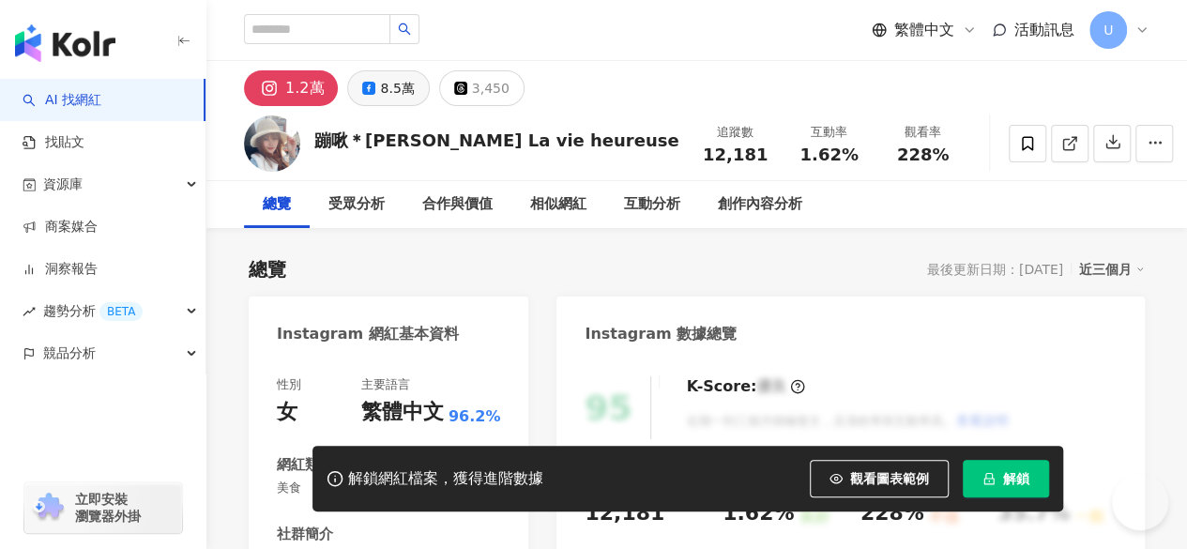
click at [399, 92] on div "8.5萬" at bounding box center [397, 88] width 34 height 26
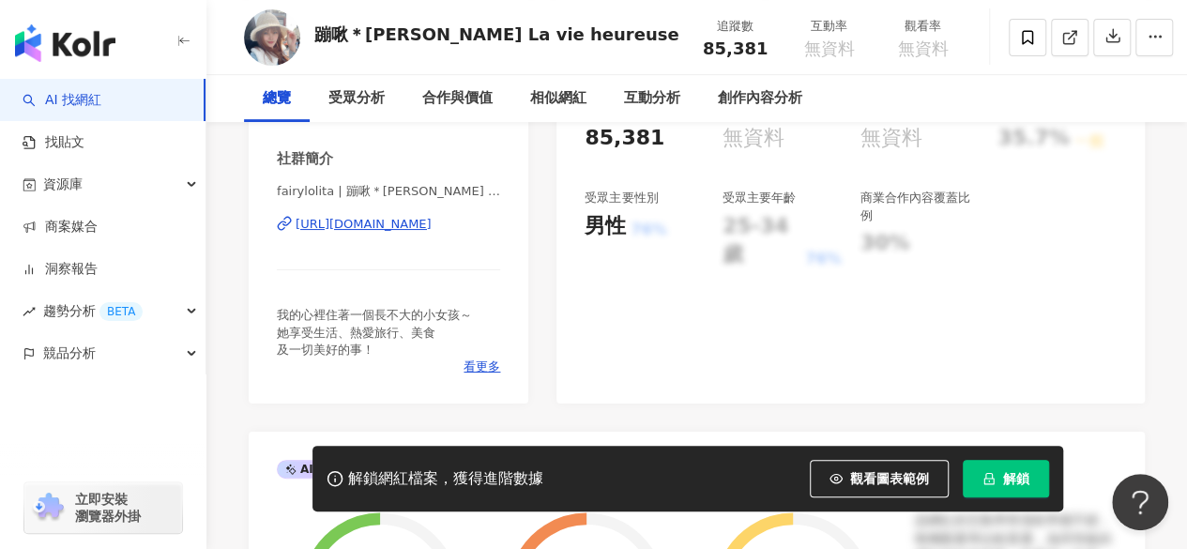
click at [387, 216] on div "https://www.facebook.com/280388842299700" at bounding box center [364, 224] width 136 height 17
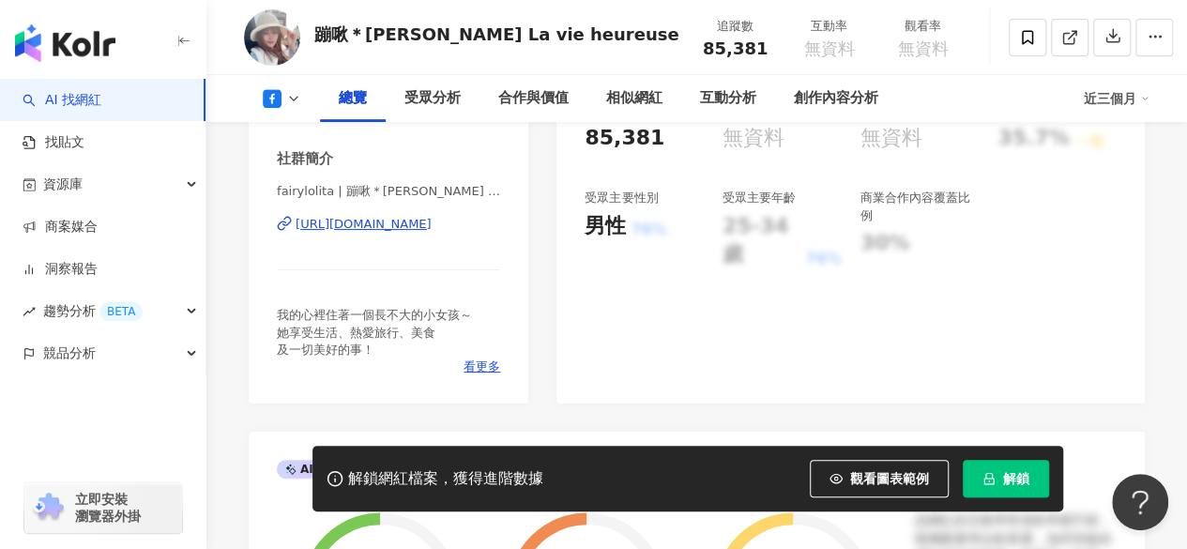
scroll to position [425, 0]
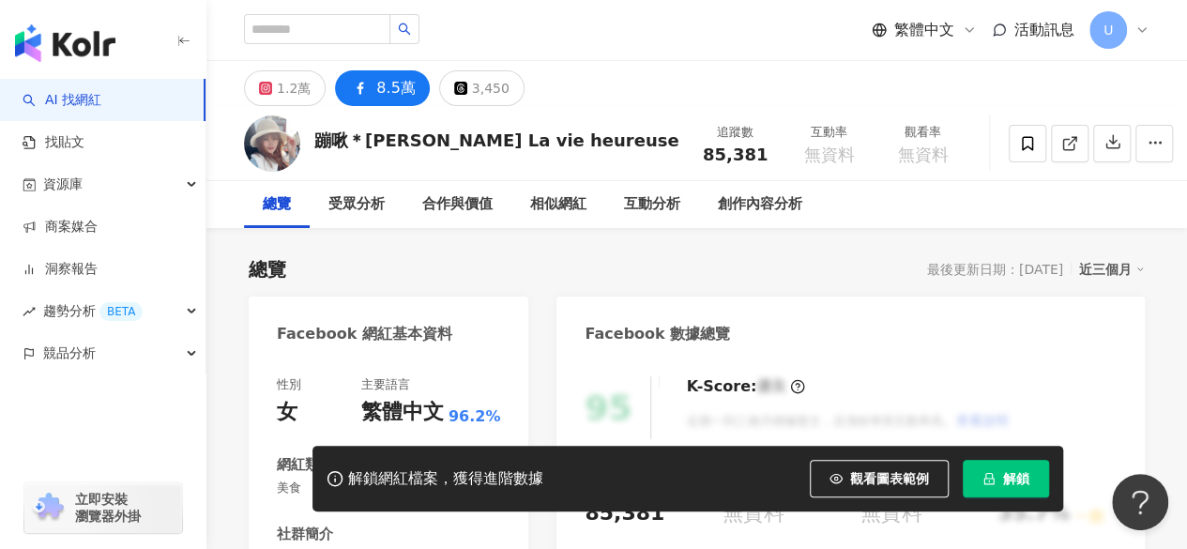
scroll to position [340, 0]
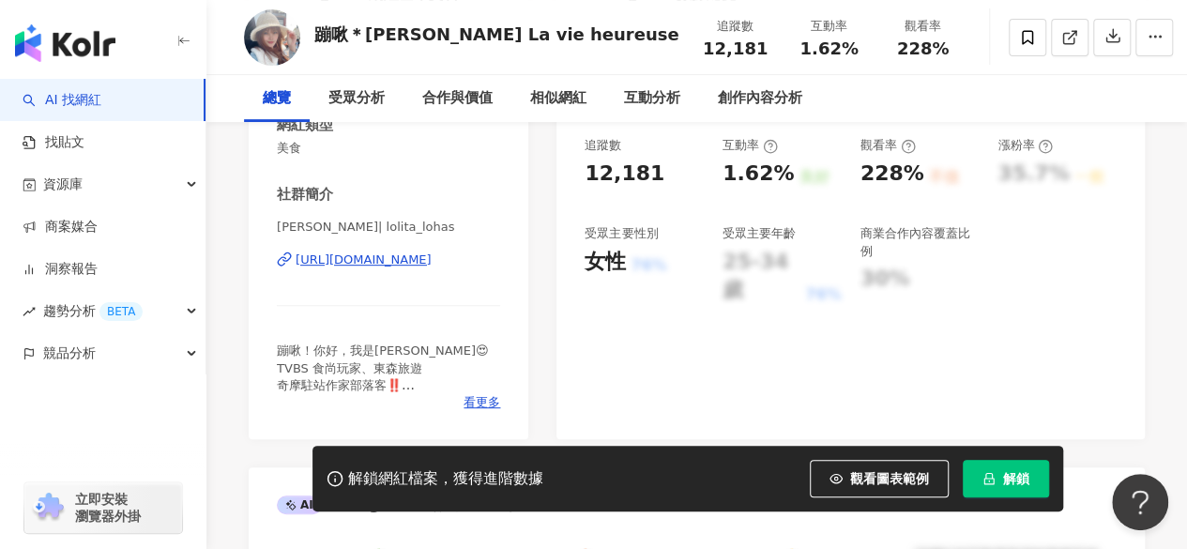
click at [353, 252] on div "https://www.instagram.com/lolita_lohas/" at bounding box center [364, 260] width 136 height 17
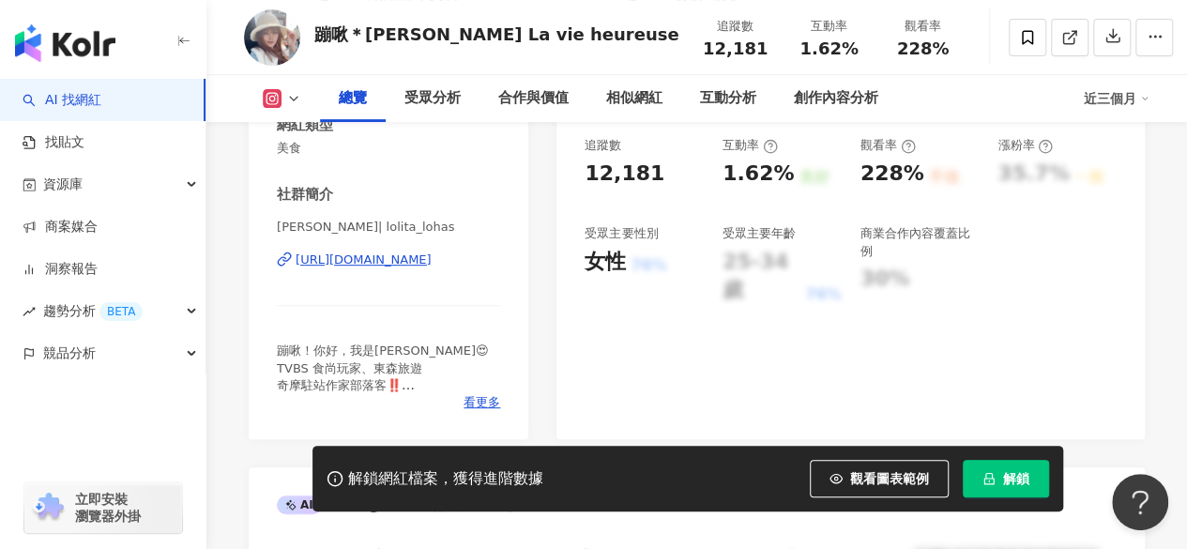
scroll to position [352, 0]
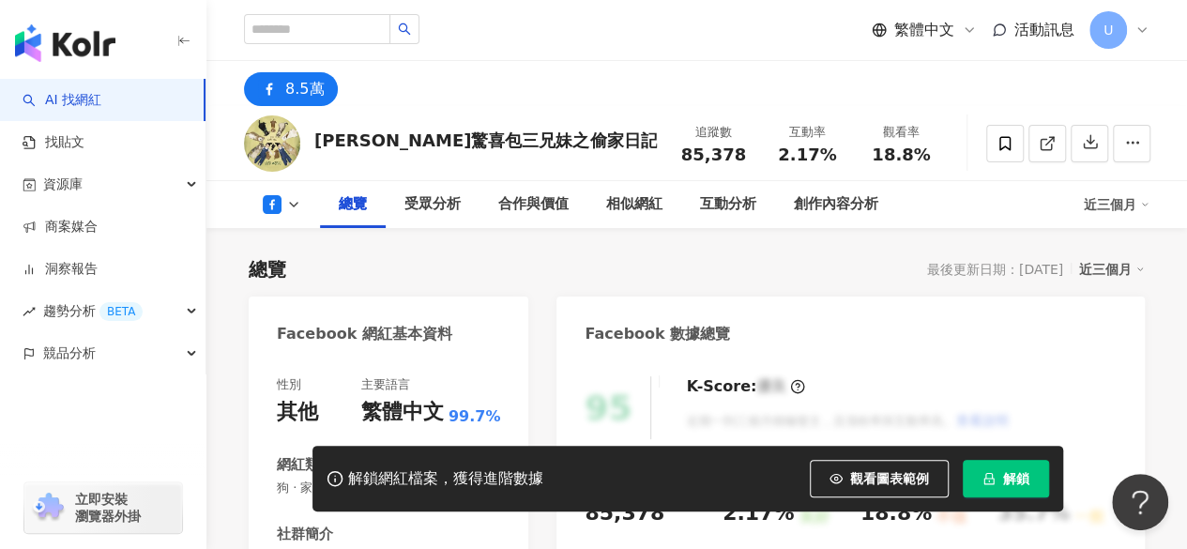
scroll to position [282, 0]
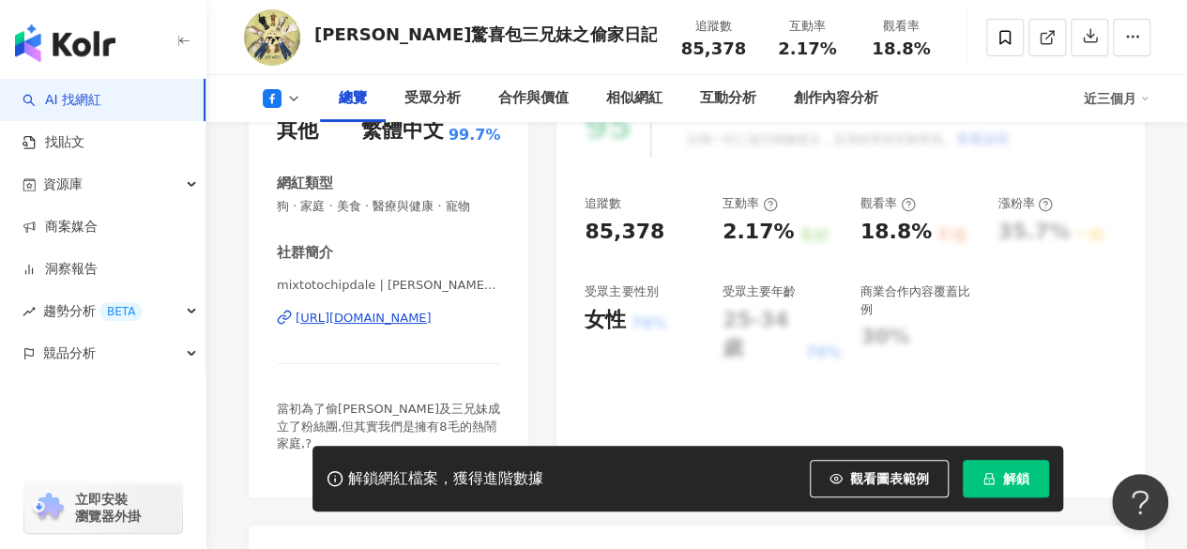
click at [409, 311] on div "https://www.facebook.com/1660034790933342" at bounding box center [364, 318] width 136 height 17
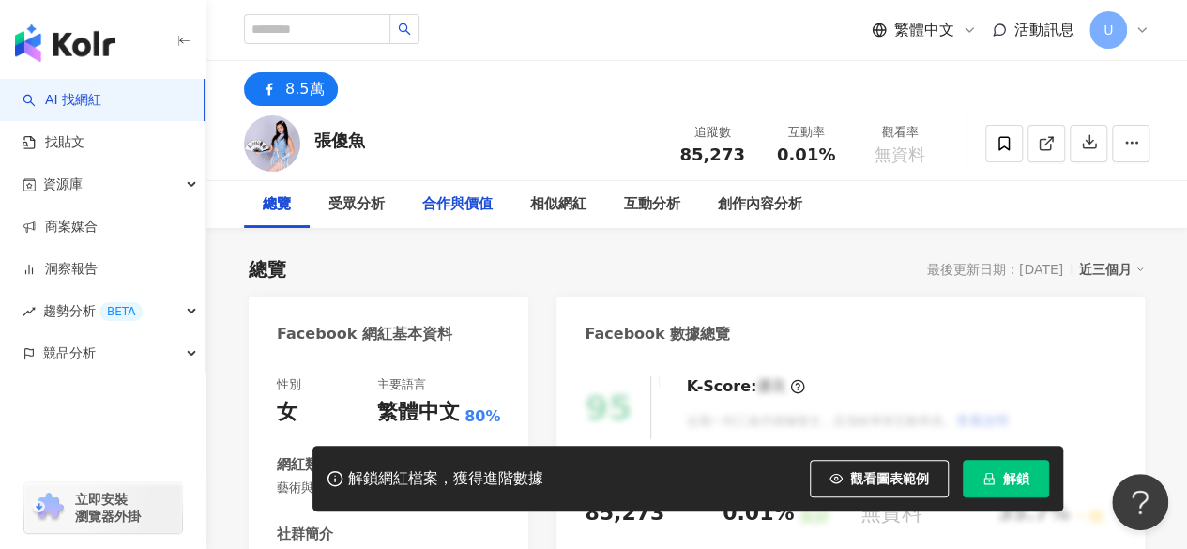
scroll to position [375, 0]
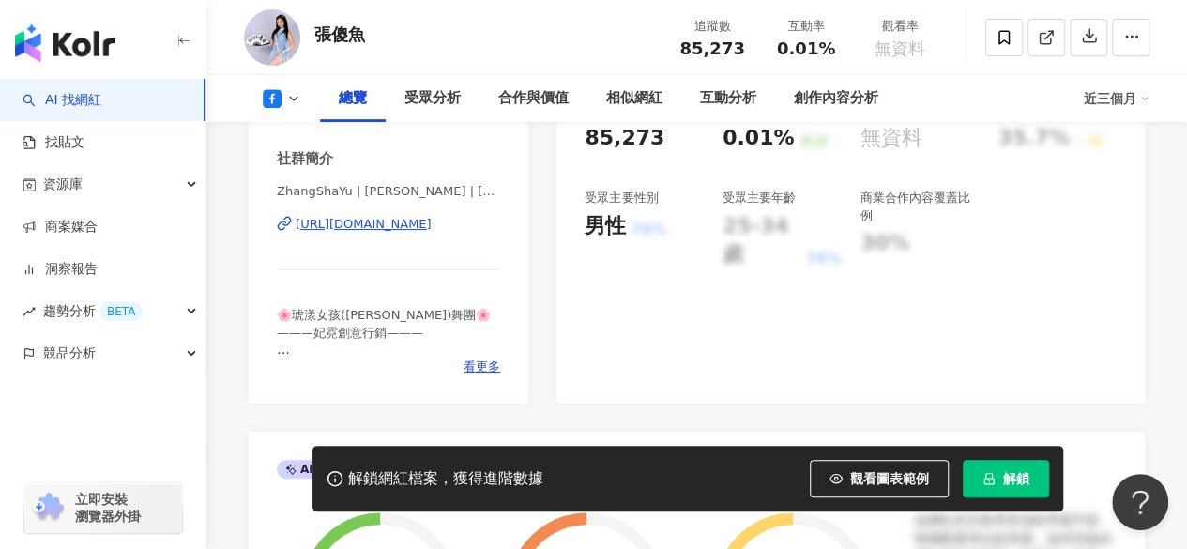
click at [399, 228] on div "[URL][DOMAIN_NAME]" at bounding box center [364, 224] width 136 height 17
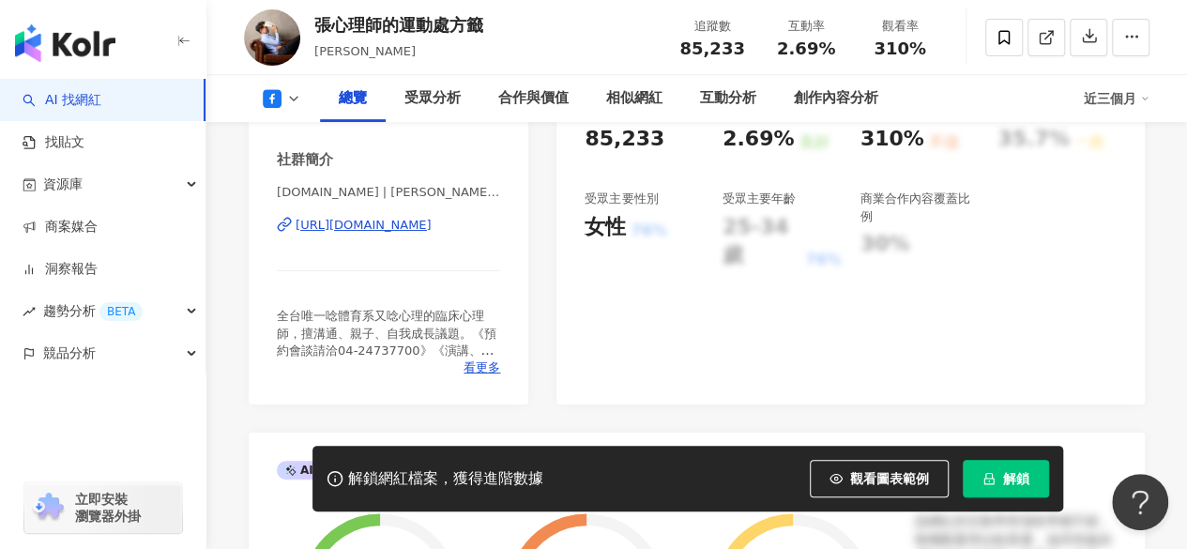
scroll to position [375, 0]
click at [338, 217] on div "https://www.facebook.com/1251948954920619" at bounding box center [364, 224] width 136 height 17
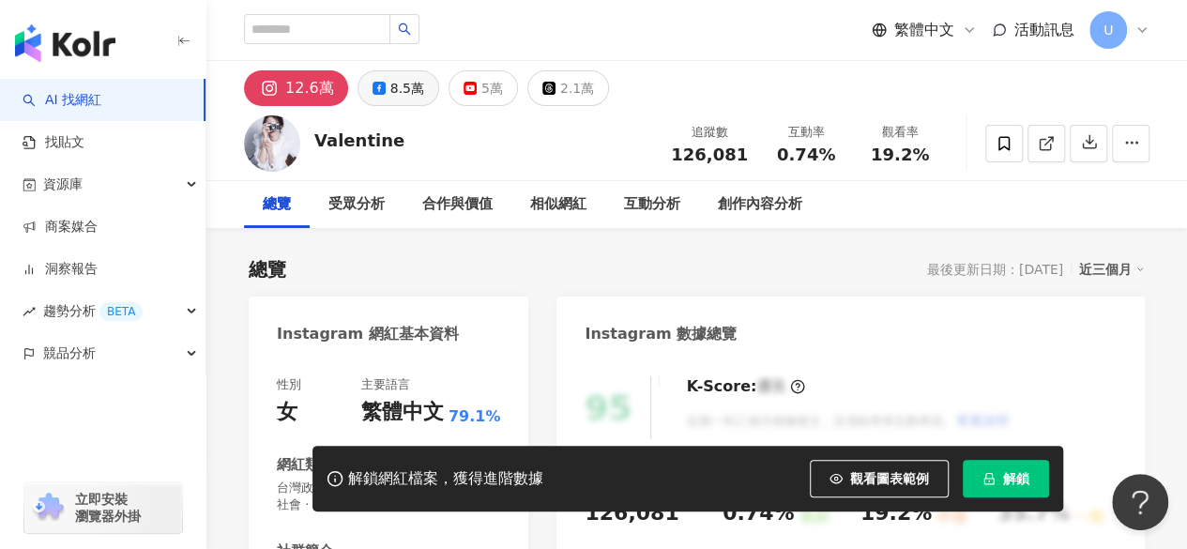
click at [400, 91] on div "8.5萬" at bounding box center [407, 88] width 34 height 26
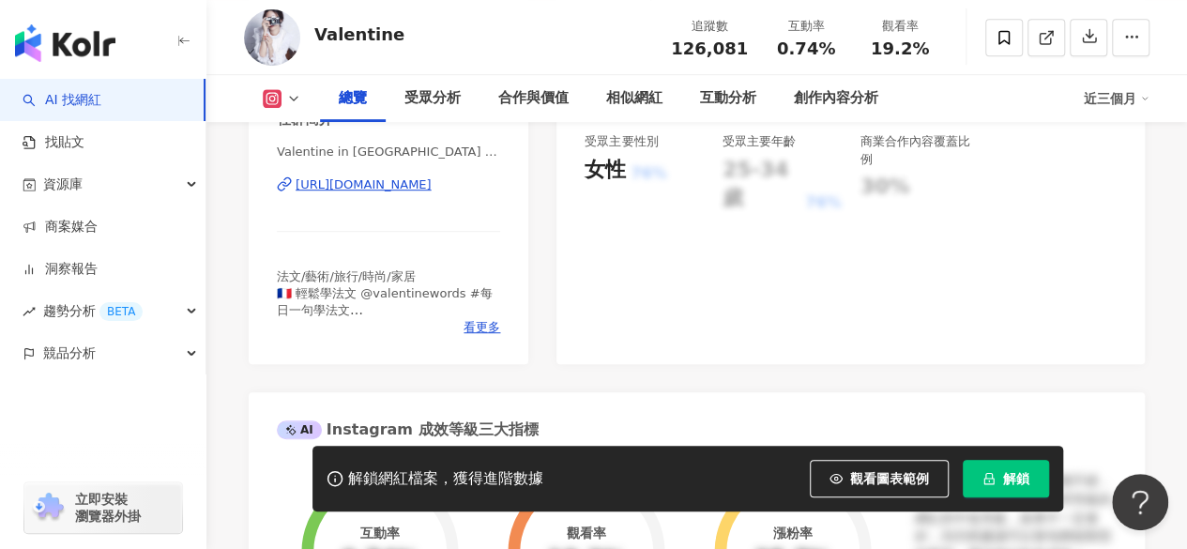
scroll to position [469, 0]
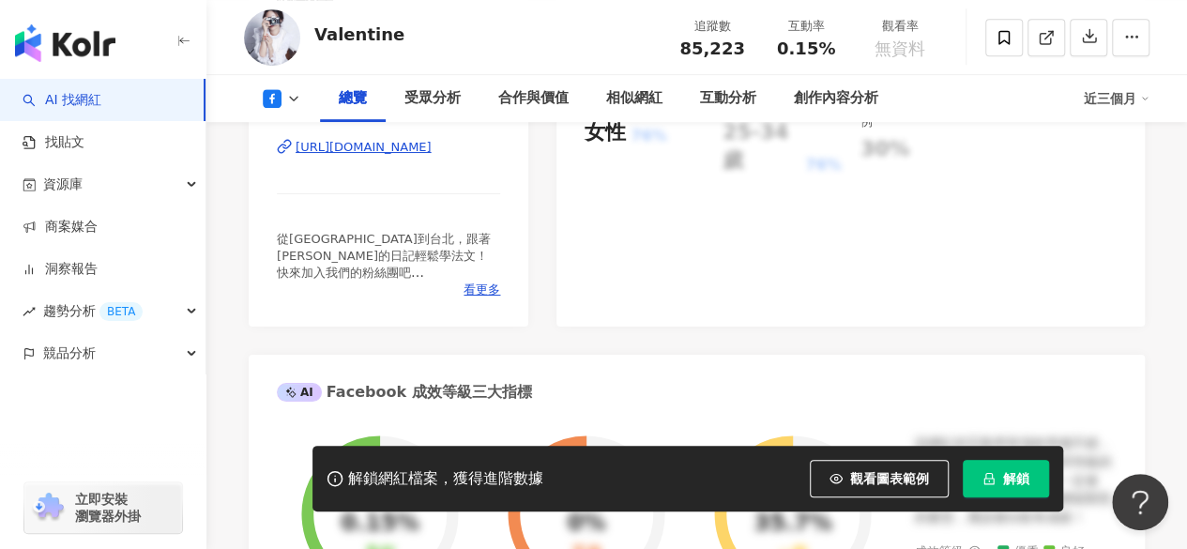
click at [366, 149] on div "https://www.facebook.com/382253885258828" at bounding box center [364, 147] width 136 height 17
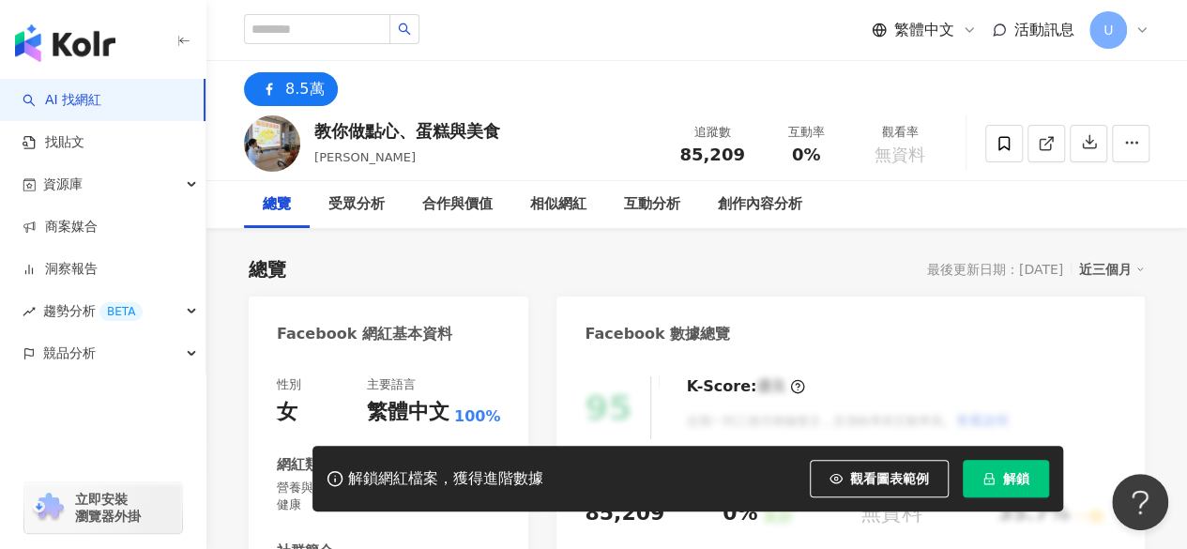
scroll to position [375, 0]
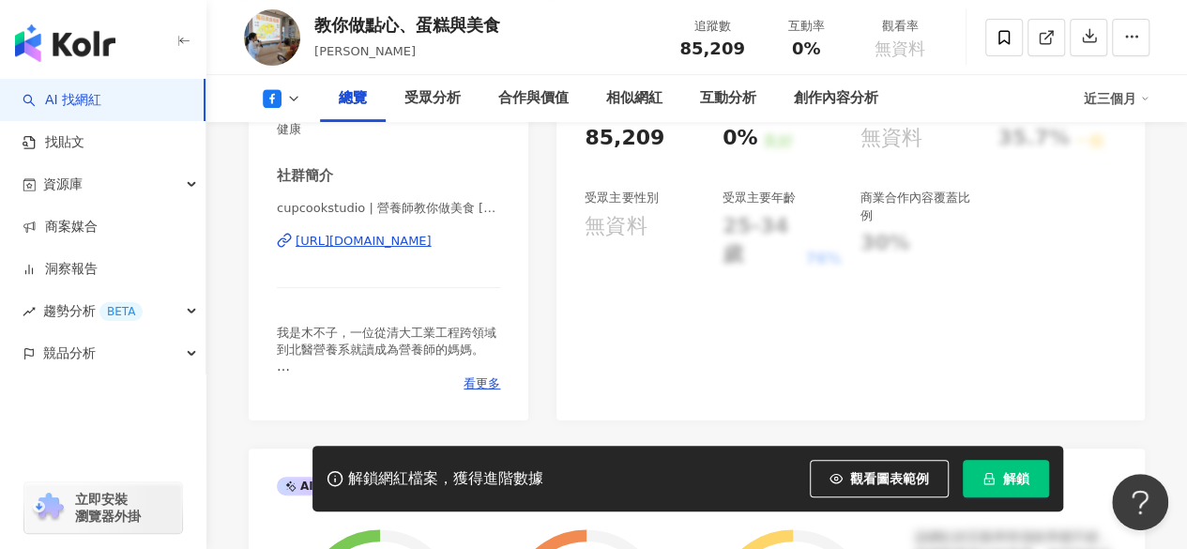
click at [374, 252] on div "cupcookstudio | 營養師教你做美食 周宜姍營養師 | cupcookstudio https://www.facebook.com/259363…" at bounding box center [388, 255] width 223 height 110
click at [385, 249] on div "https://www.facebook.com/259363487620" at bounding box center [364, 241] width 136 height 17
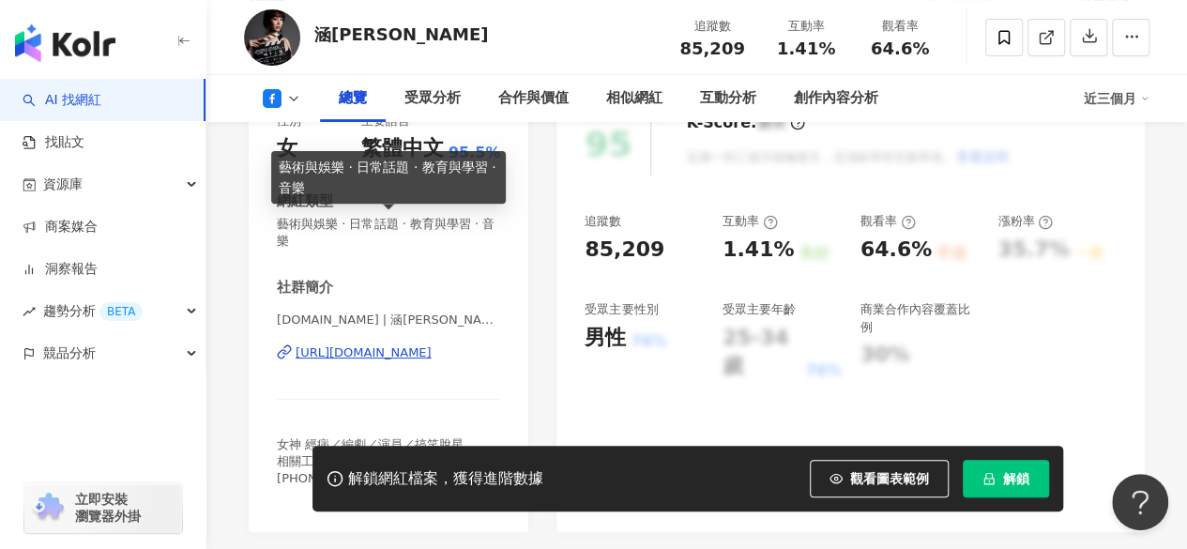
scroll to position [282, 0]
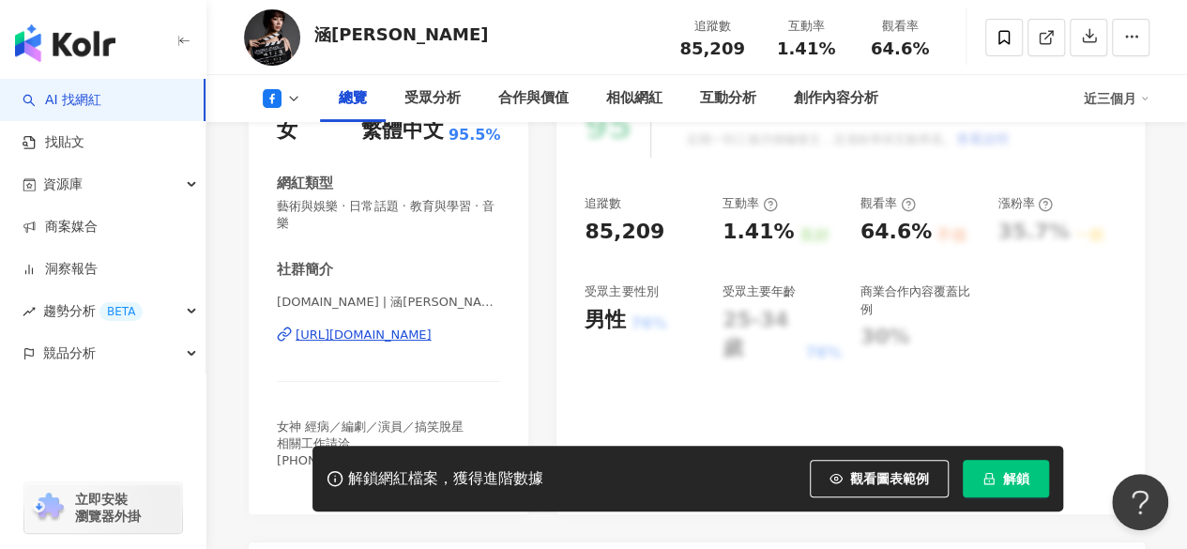
click at [389, 330] on div "https://www.facebook.com/173262489477504" at bounding box center [364, 335] width 136 height 17
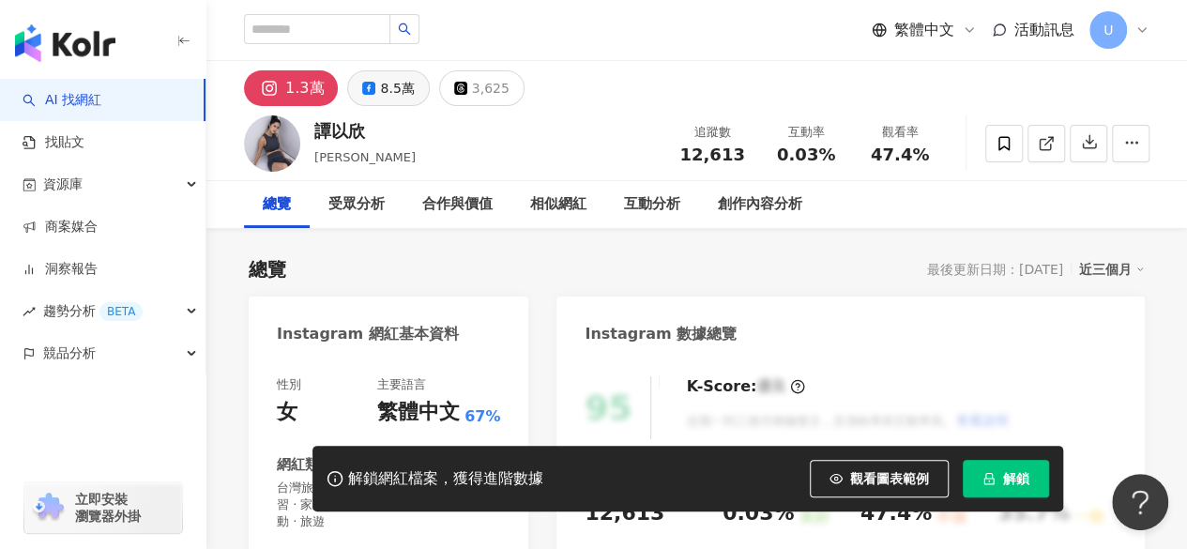
click at [390, 90] on div "8.5萬" at bounding box center [397, 88] width 34 height 26
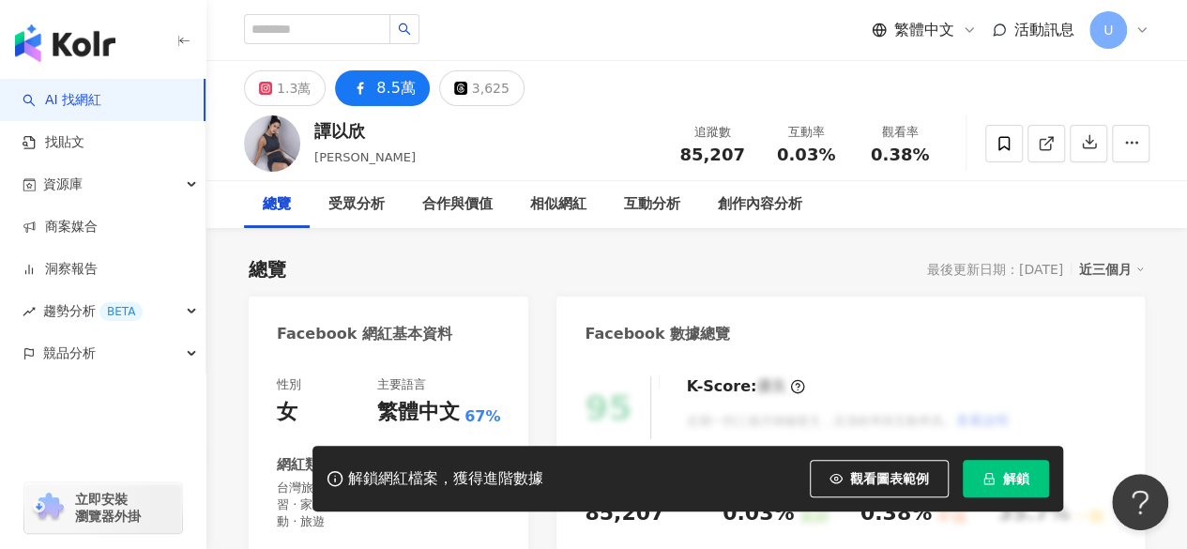
scroll to position [375, 0]
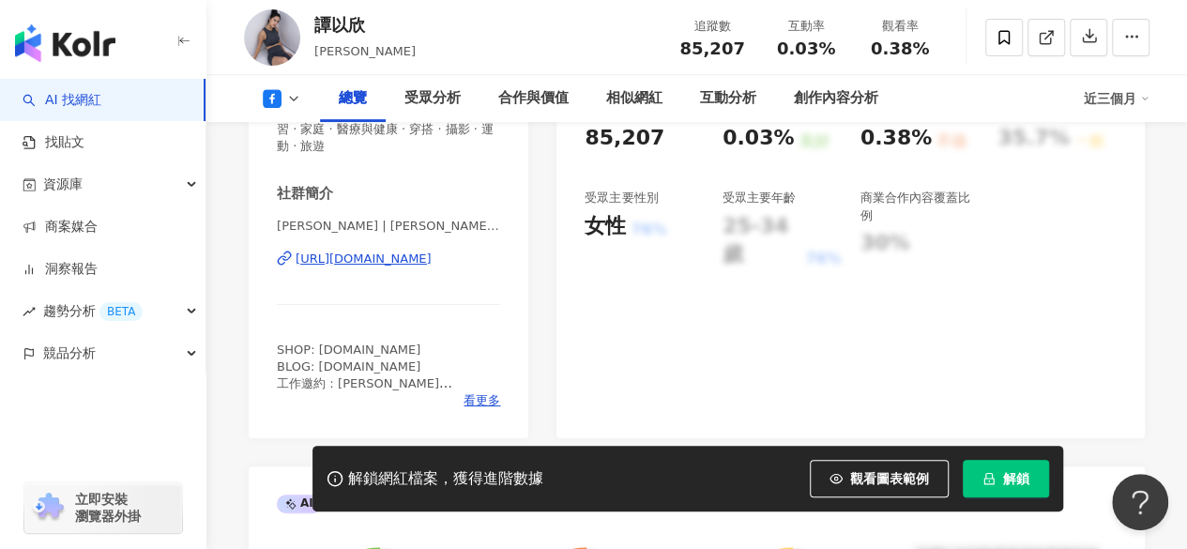
click at [405, 260] on div "https://www.facebook.com/432825090100769" at bounding box center [364, 259] width 136 height 17
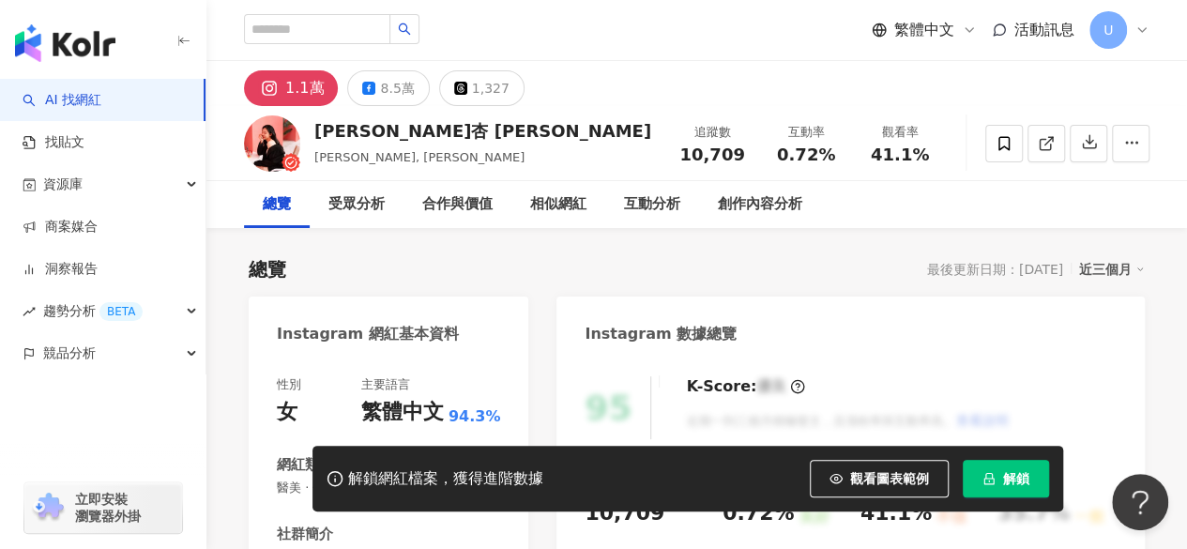
click at [377, 96] on button "8.5萬" at bounding box center [388, 88] width 82 height 36
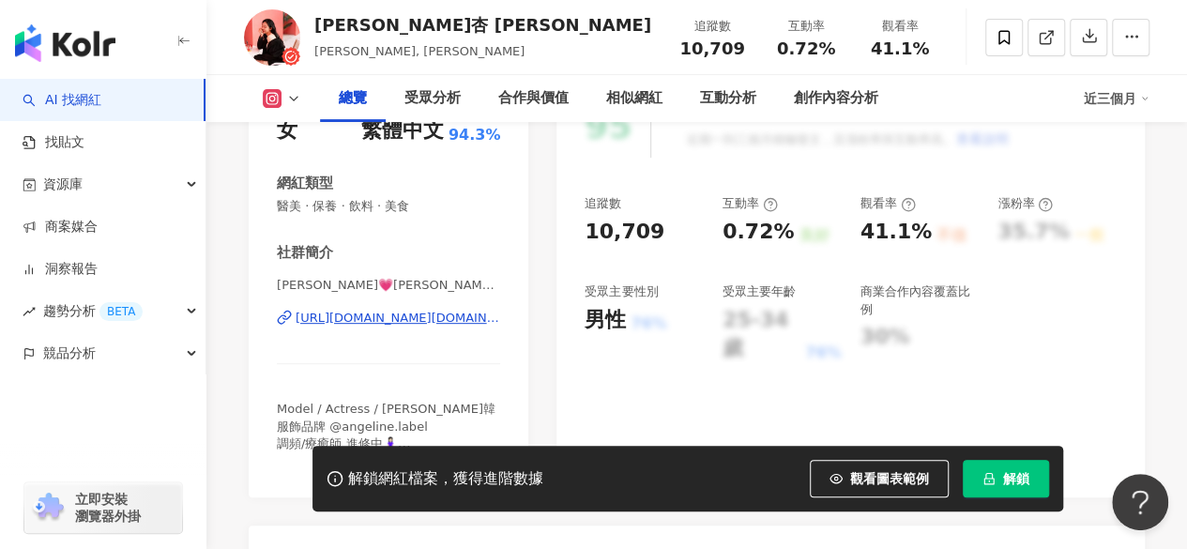
click at [370, 320] on div "https://www.instagram.com/angeline.chou/" at bounding box center [398, 318] width 205 height 17
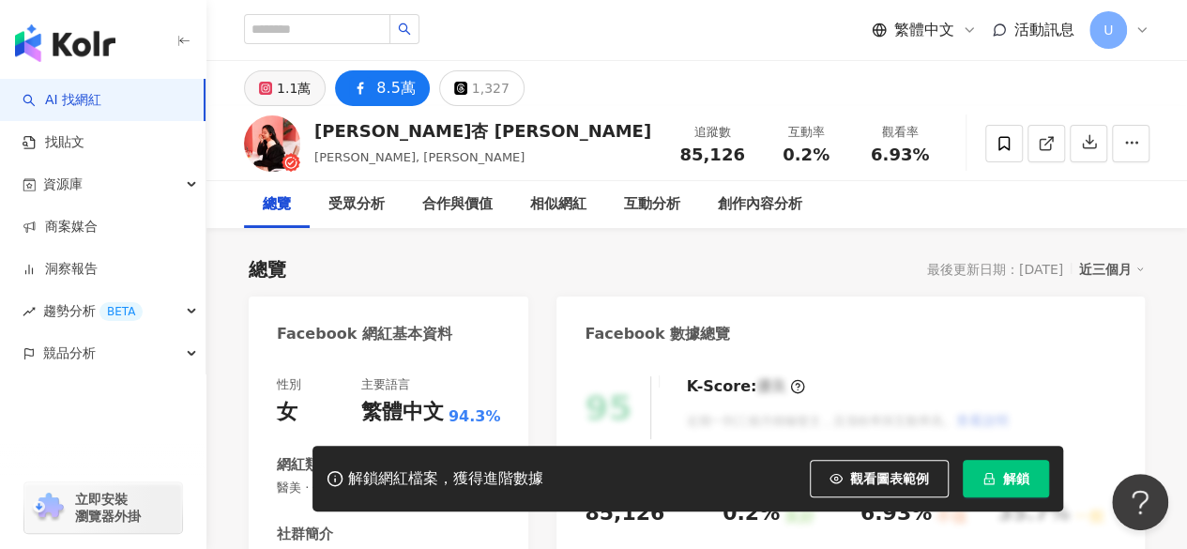
click at [283, 91] on div "1.1萬" at bounding box center [294, 88] width 34 height 26
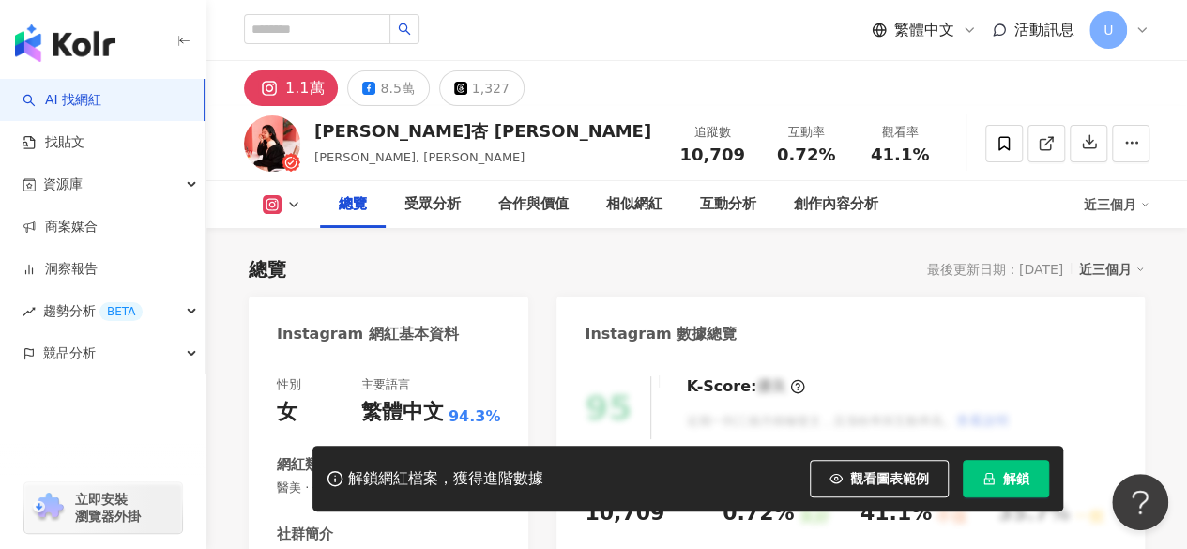
scroll to position [375, 0]
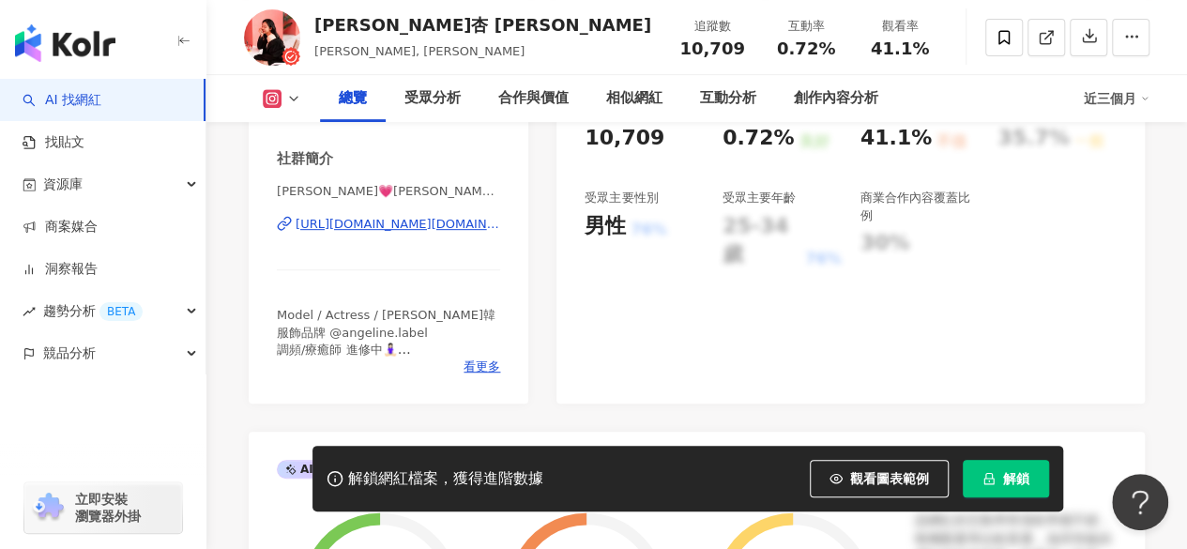
click at [394, 229] on div "https://www.instagram.com/angeline.chou/" at bounding box center [398, 224] width 205 height 17
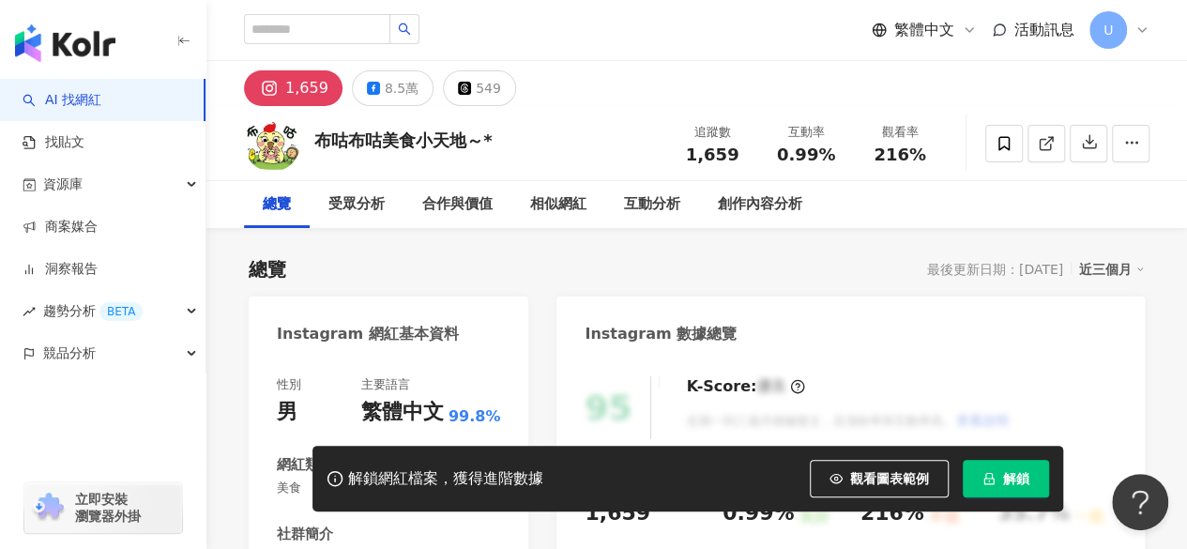
click at [394, 88] on div "8.5萬" at bounding box center [402, 88] width 34 height 26
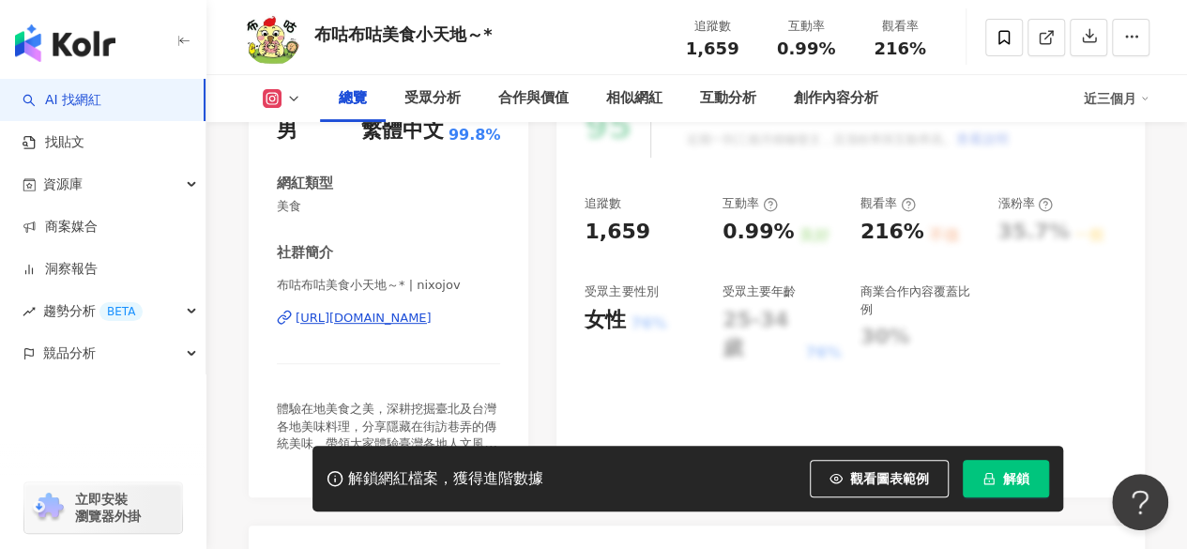
scroll to position [375, 0]
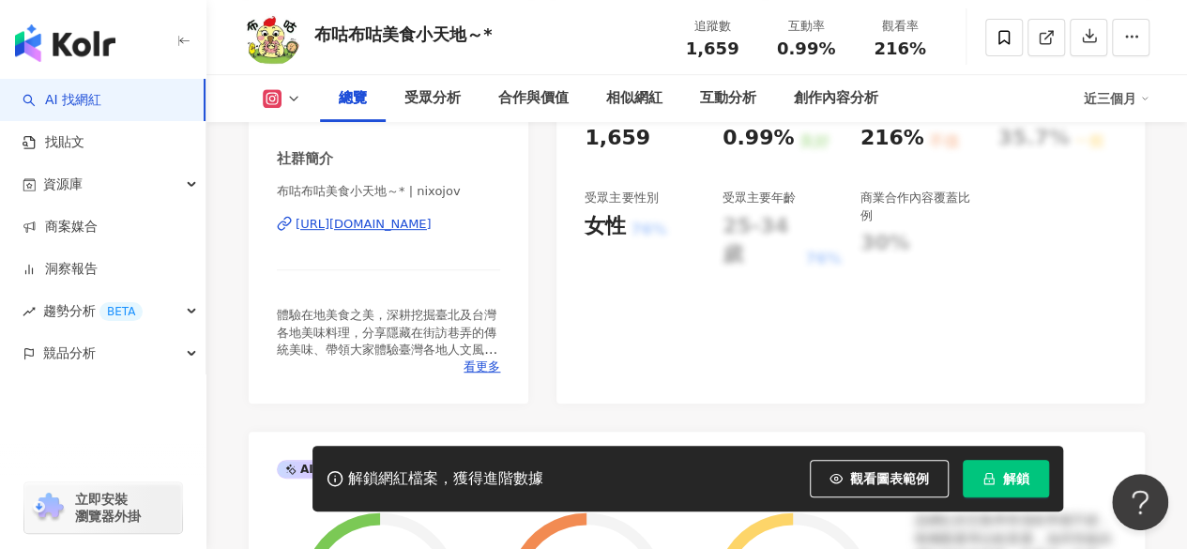
click at [374, 230] on div "https://www.instagram.com/nixojov/" at bounding box center [364, 224] width 136 height 17
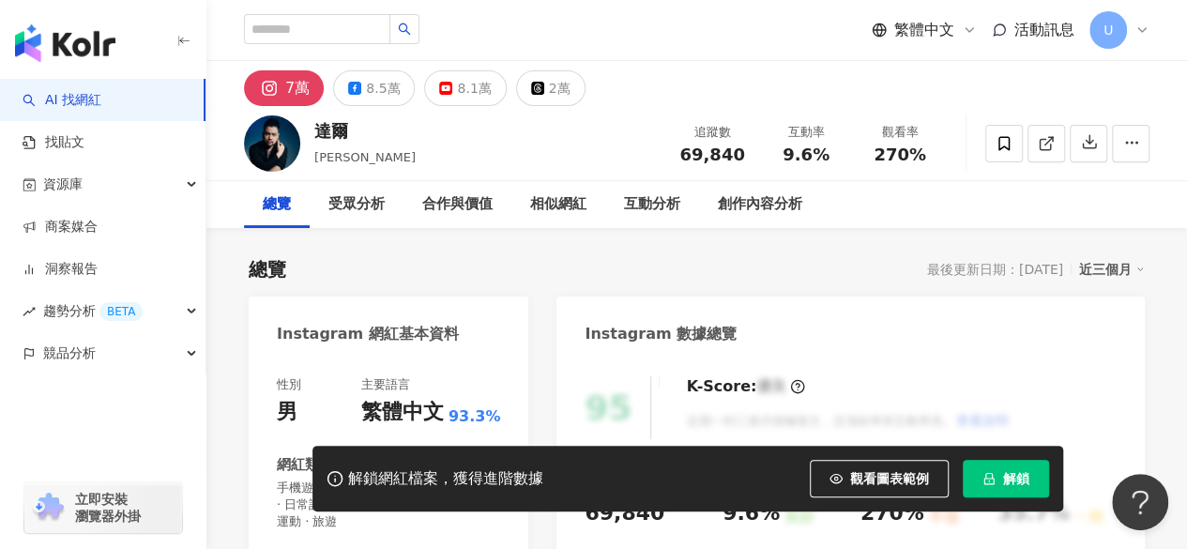
click at [372, 92] on div "8.5萬" at bounding box center [383, 88] width 34 height 26
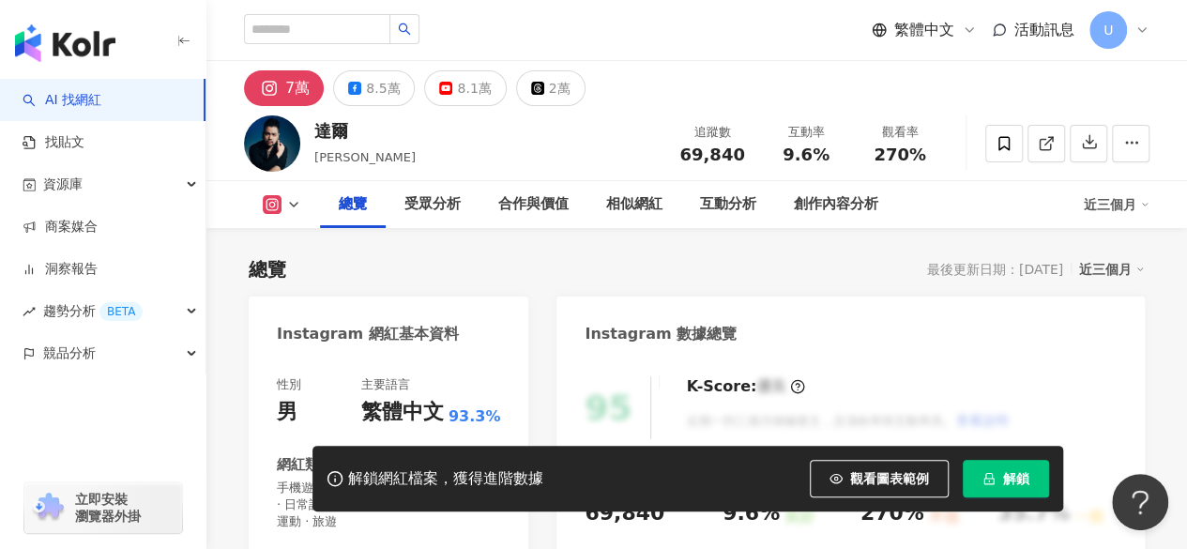
scroll to position [375, 0]
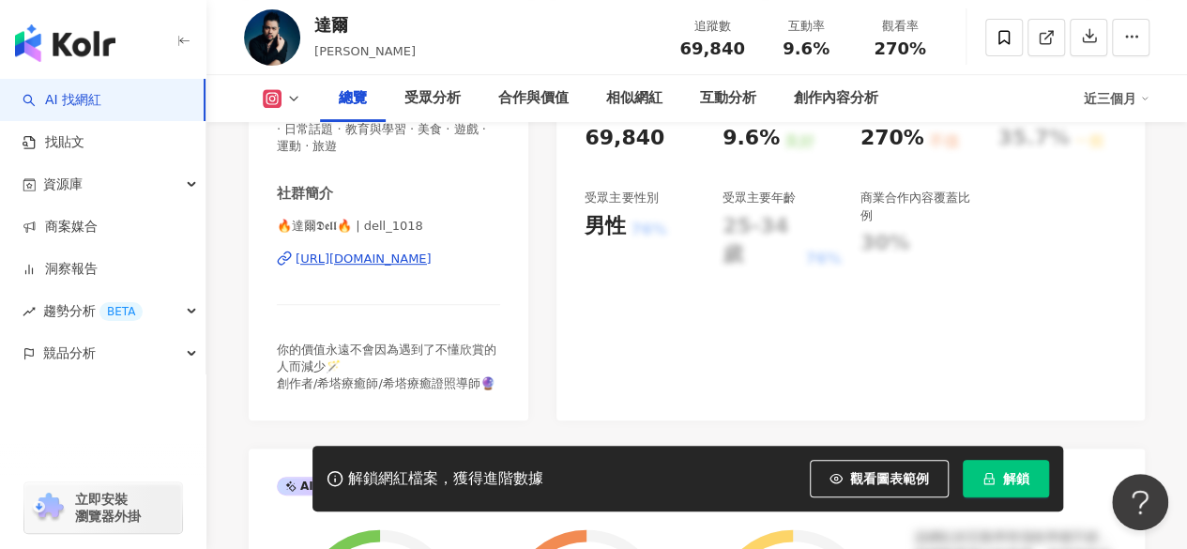
click at [353, 261] on div "[URL][DOMAIN_NAME]" at bounding box center [364, 259] width 136 height 17
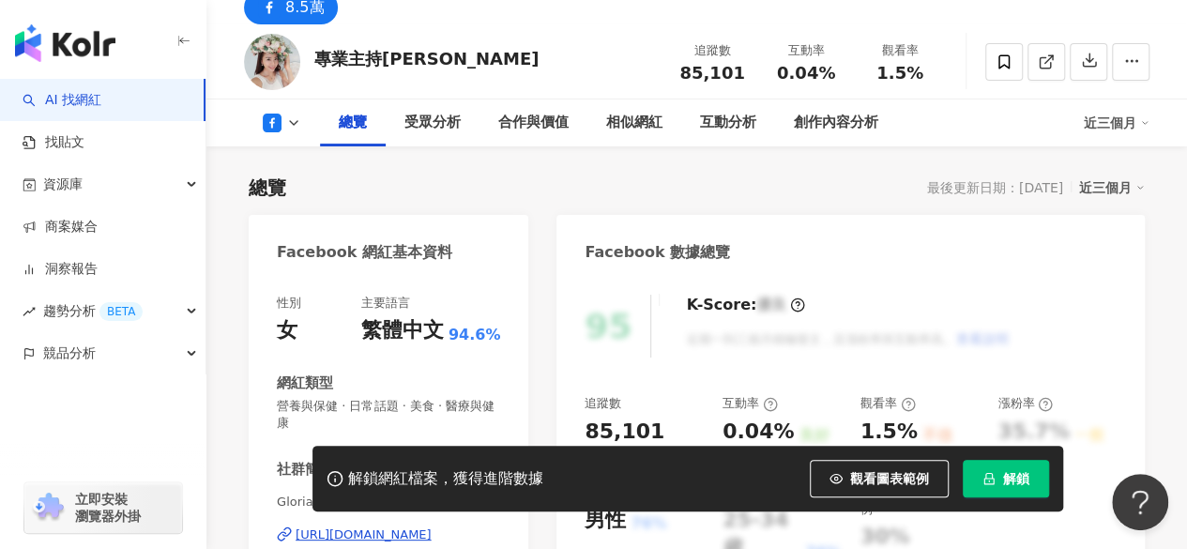
scroll to position [188, 0]
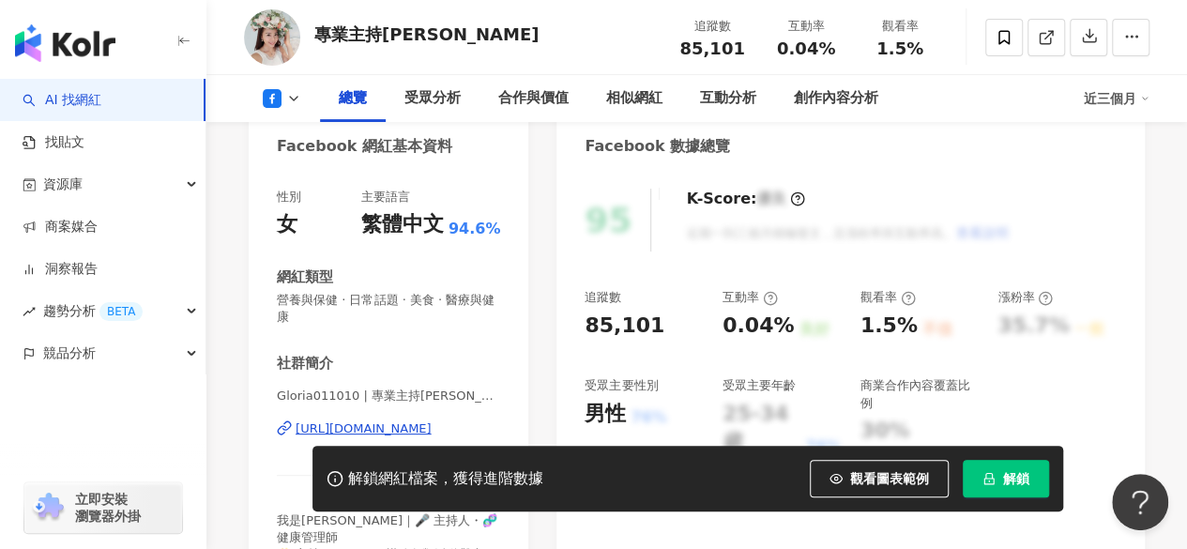
click at [383, 427] on div "https://www.facebook.com/172358942889507" at bounding box center [364, 429] width 136 height 17
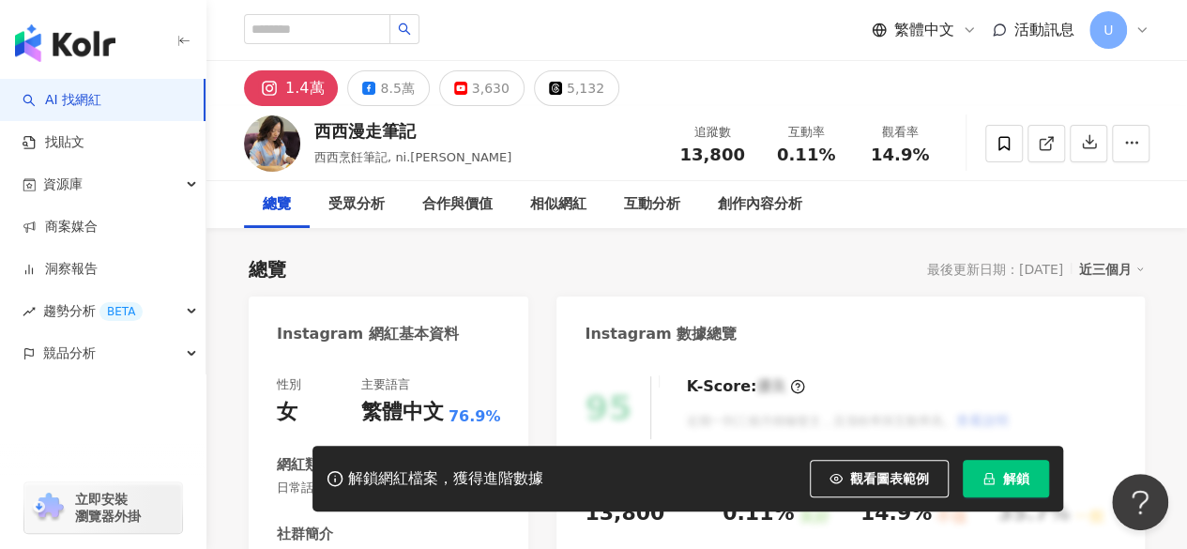
click at [400, 82] on div "8.5萬" at bounding box center [397, 88] width 34 height 26
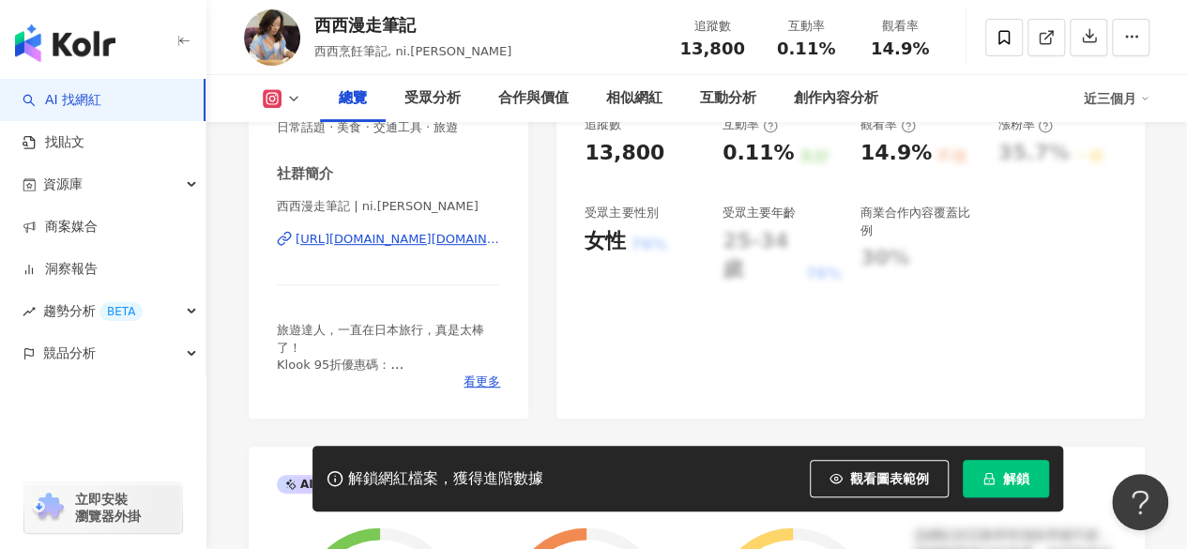
scroll to position [375, 0]
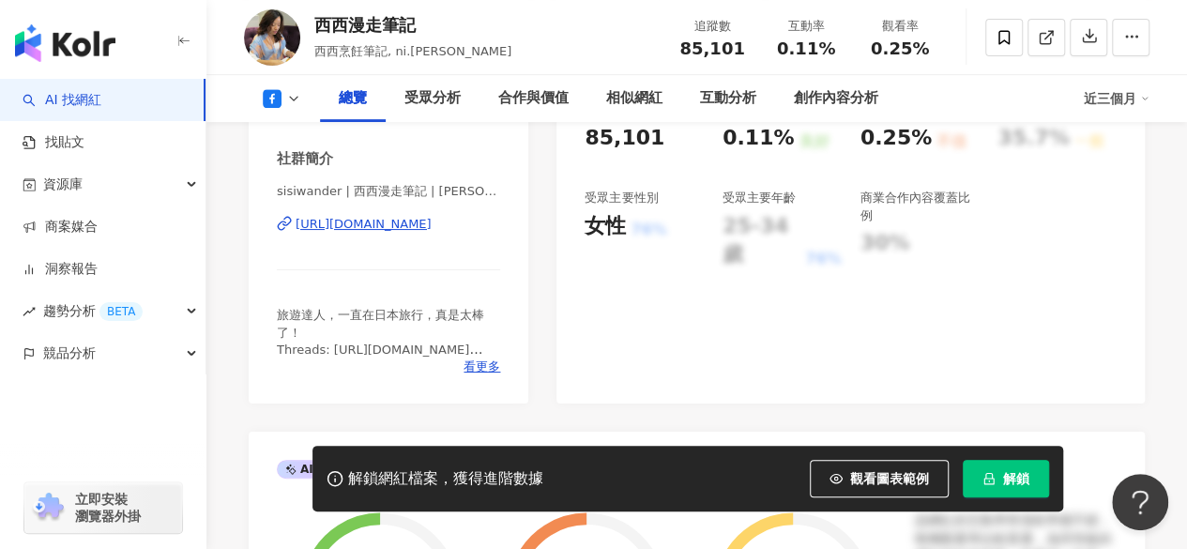
click at [377, 224] on div "https://www.facebook.com/567507796713708" at bounding box center [364, 224] width 136 height 17
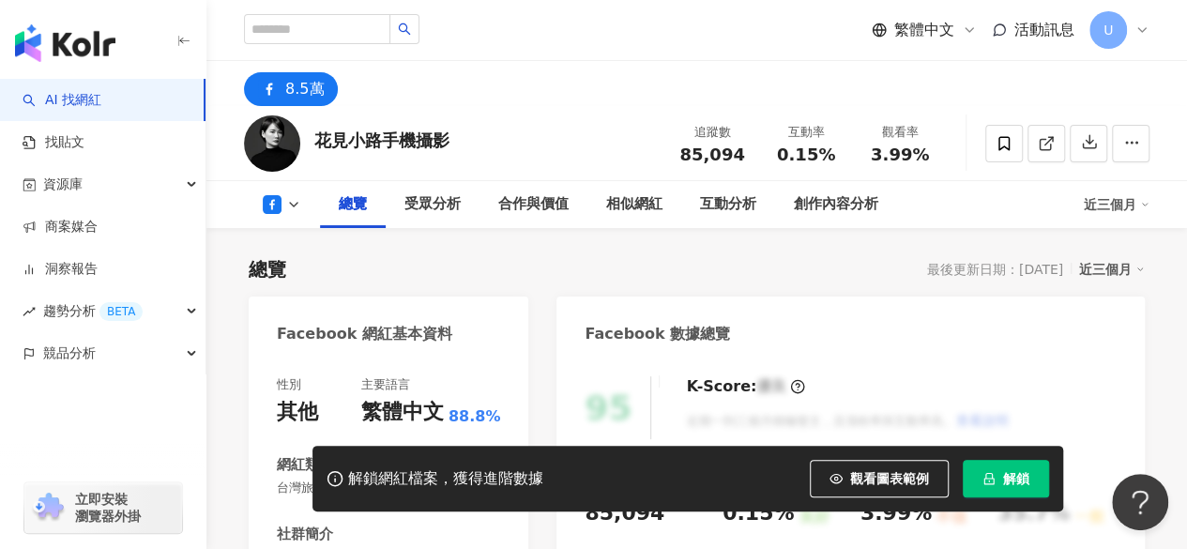
drag, startPoint x: 361, startPoint y: 410, endPoint x: 393, endPoint y: 387, distance: 39.6
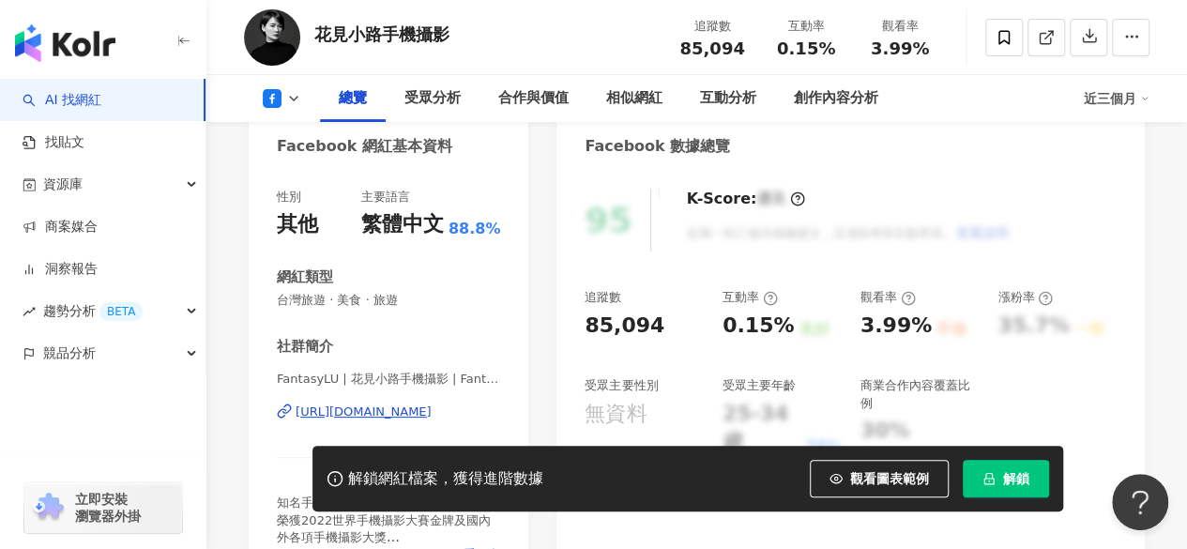
click at [379, 410] on div "https://www.facebook.com/739540939407454" at bounding box center [364, 412] width 136 height 17
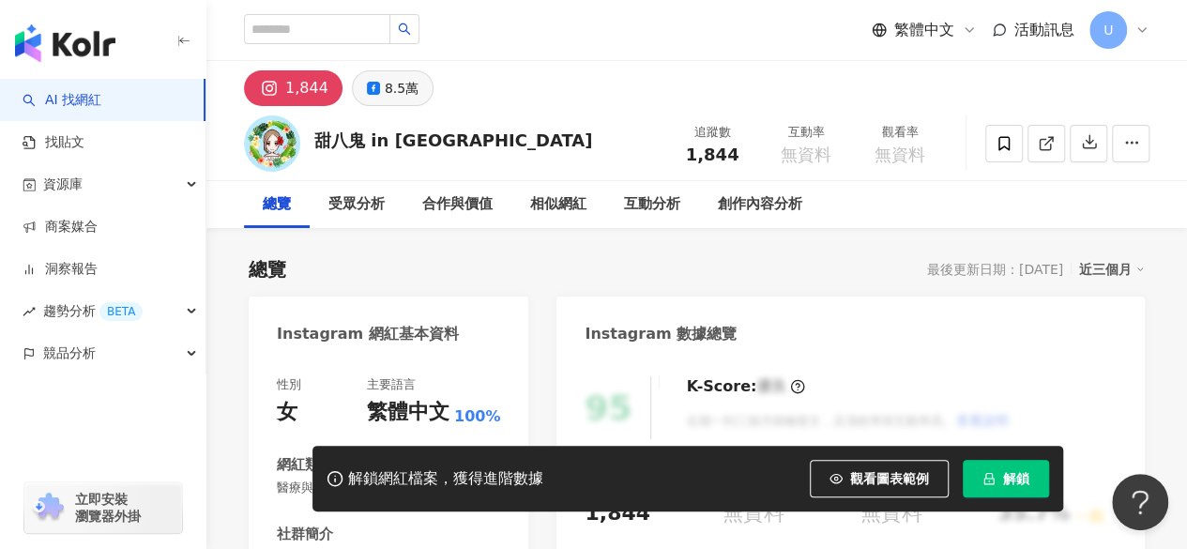
click at [396, 93] on div "8.5萬" at bounding box center [402, 88] width 34 height 26
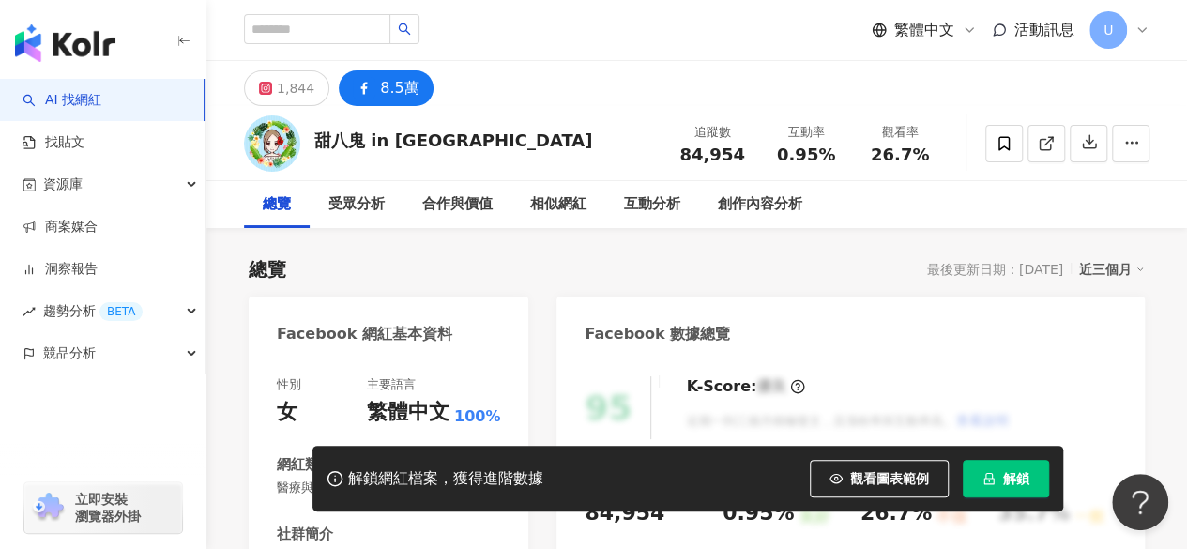
scroll to position [375, 0]
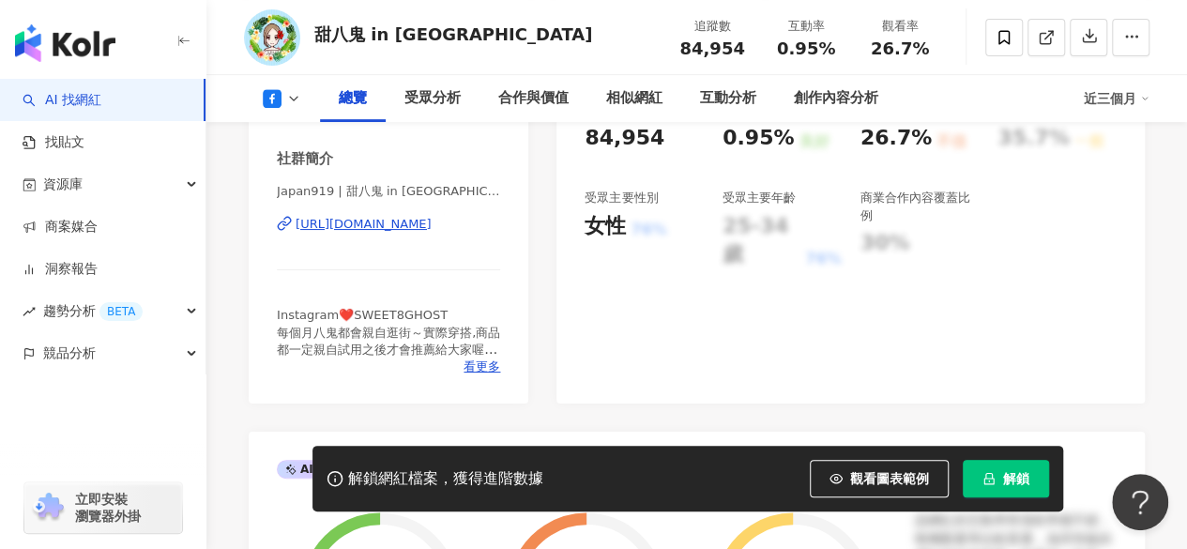
click at [411, 224] on div "https://www.facebook.com/669321366494577" at bounding box center [364, 224] width 136 height 17
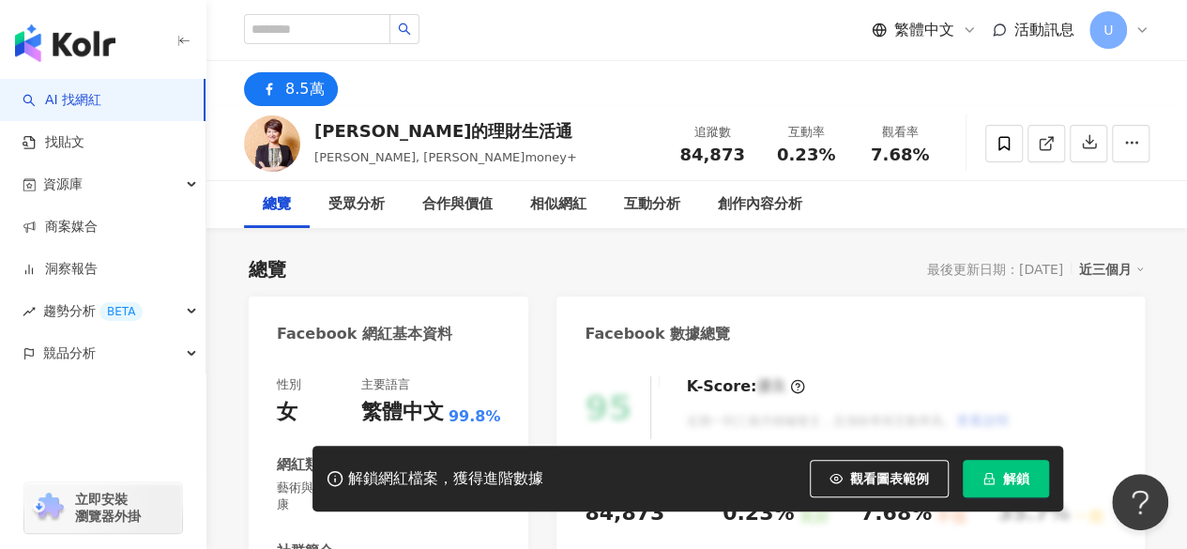
scroll to position [375, 0]
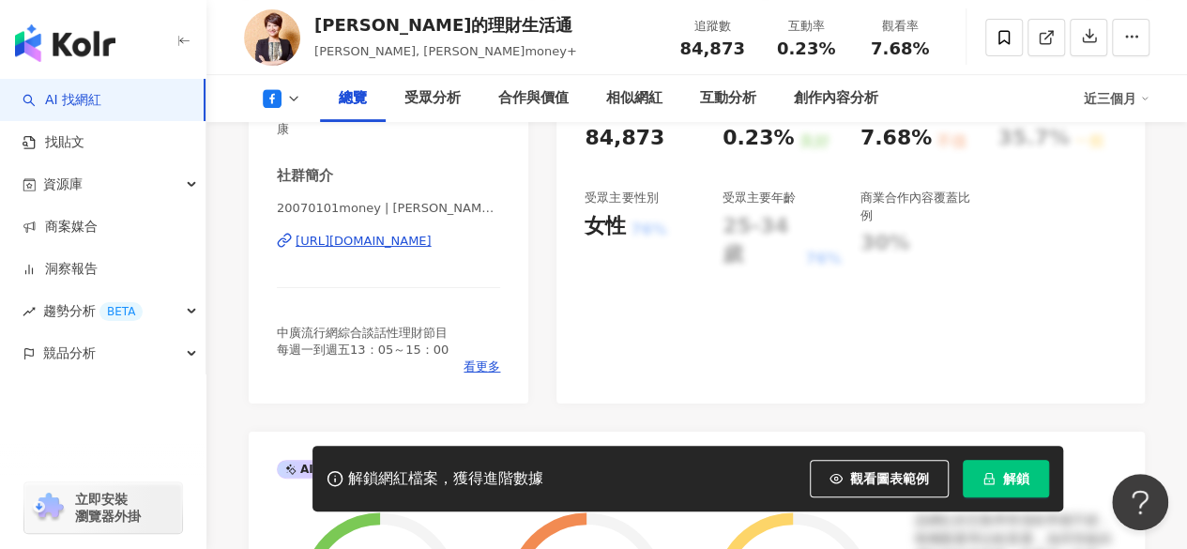
click at [398, 244] on div "[URL][DOMAIN_NAME]" at bounding box center [364, 241] width 136 height 17
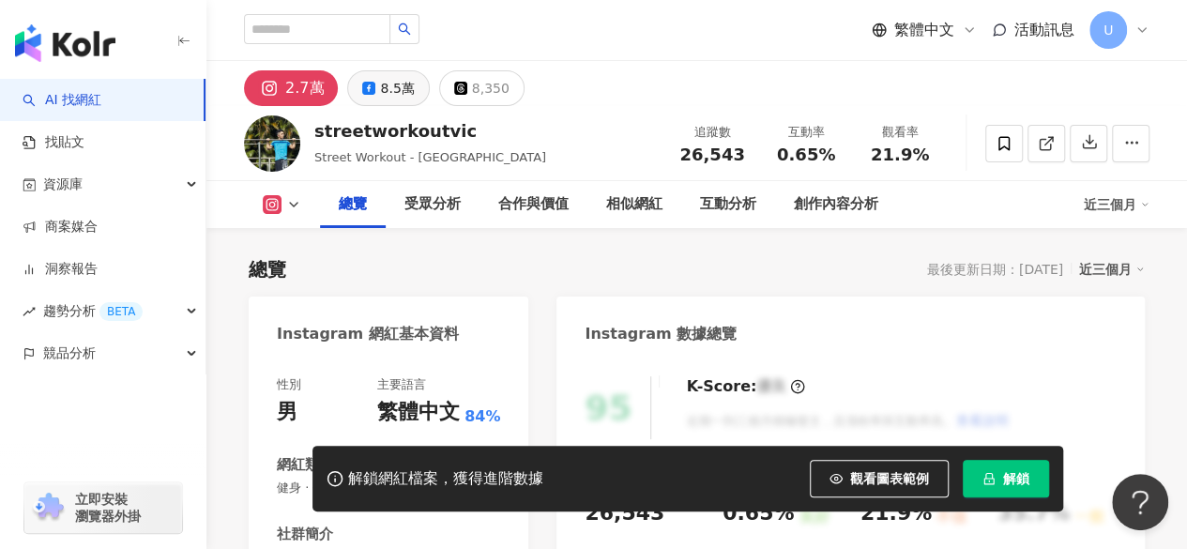
click at [375, 86] on button "8.5萬" at bounding box center [388, 88] width 82 height 36
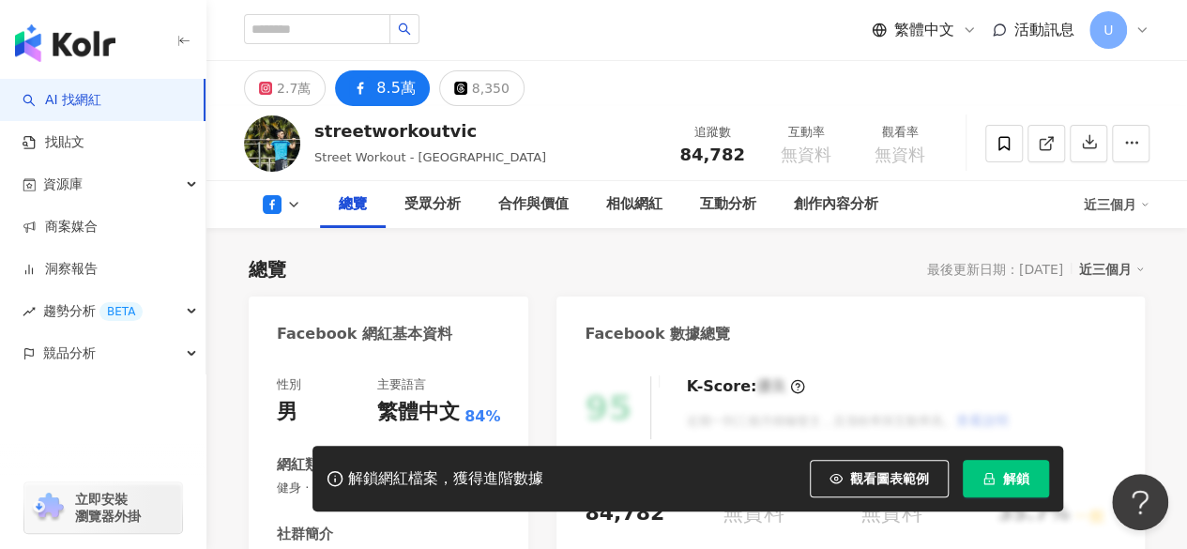
scroll to position [282, 0]
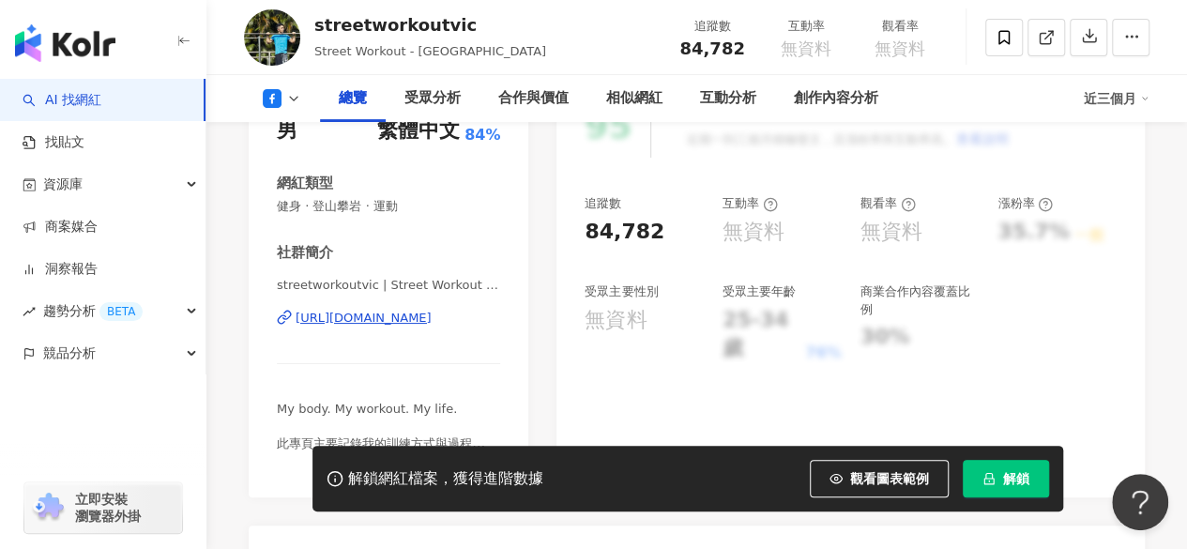
click at [405, 322] on div "https://www.facebook.com/1703251016576964" at bounding box center [364, 318] width 136 height 17
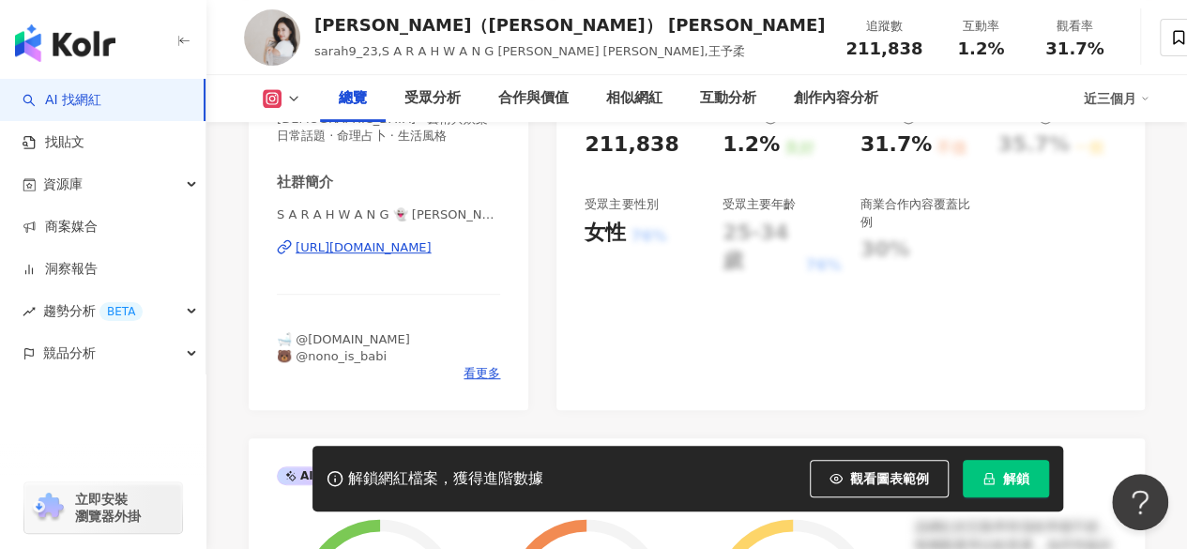
scroll to position [375, 0]
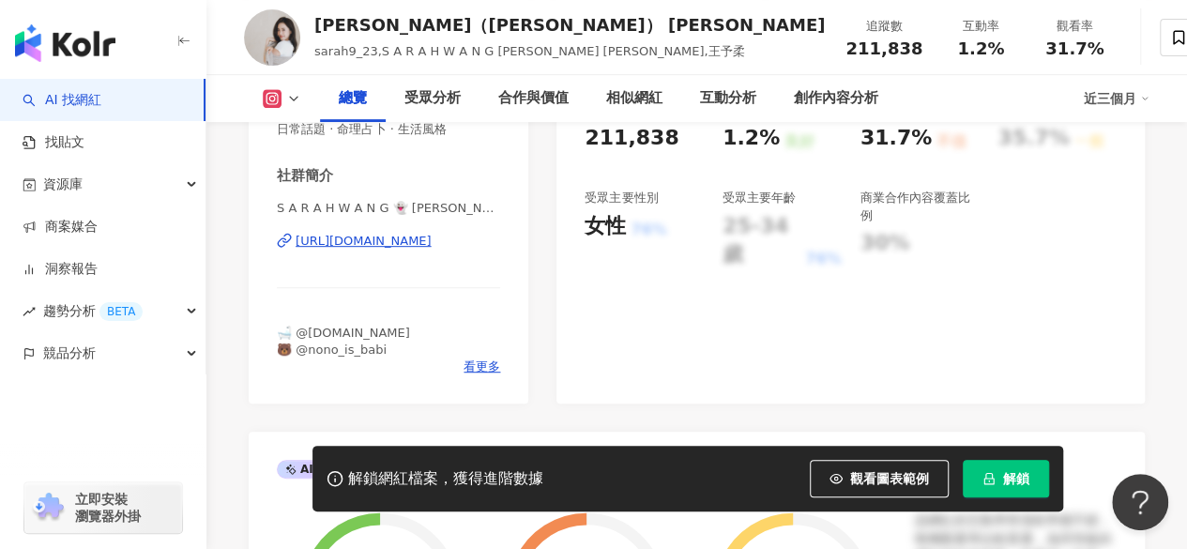
click at [402, 240] on div "[URL][DOMAIN_NAME]" at bounding box center [364, 241] width 136 height 17
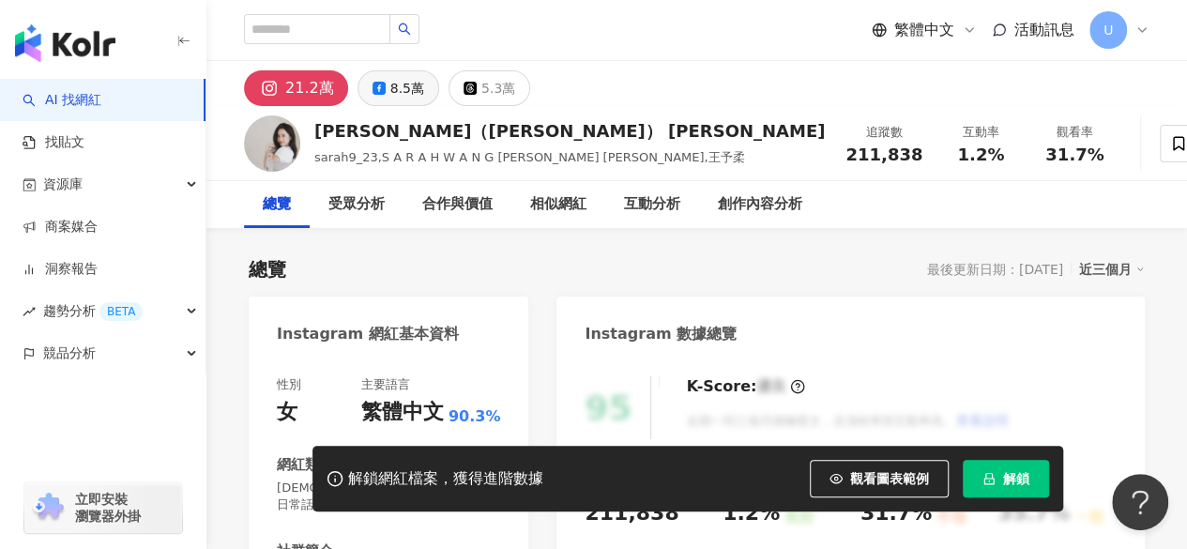
click at [381, 93] on icon at bounding box center [379, 88] width 13 height 13
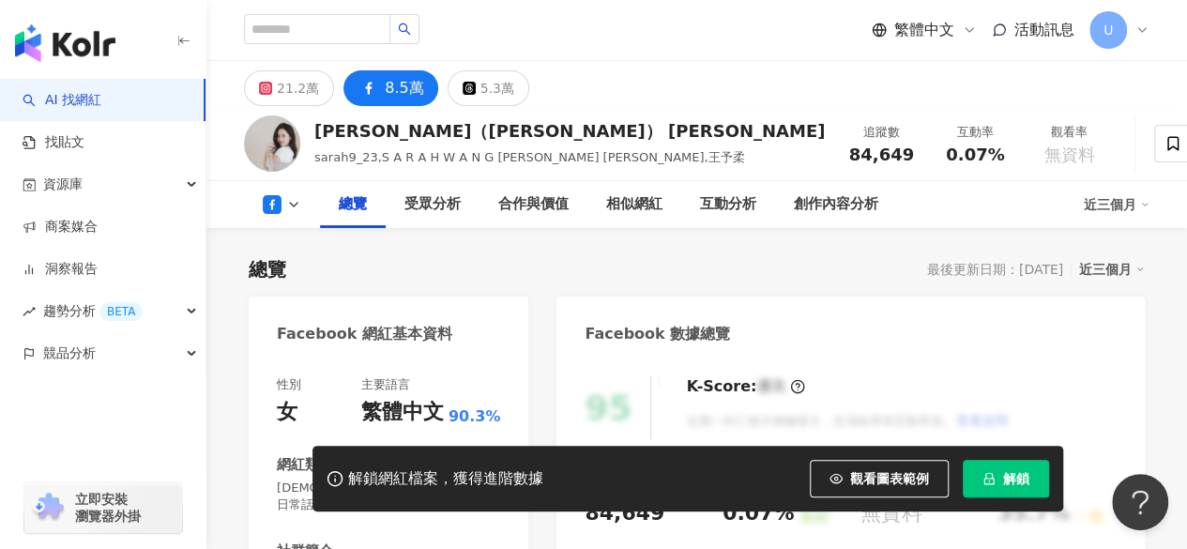
scroll to position [368, 0]
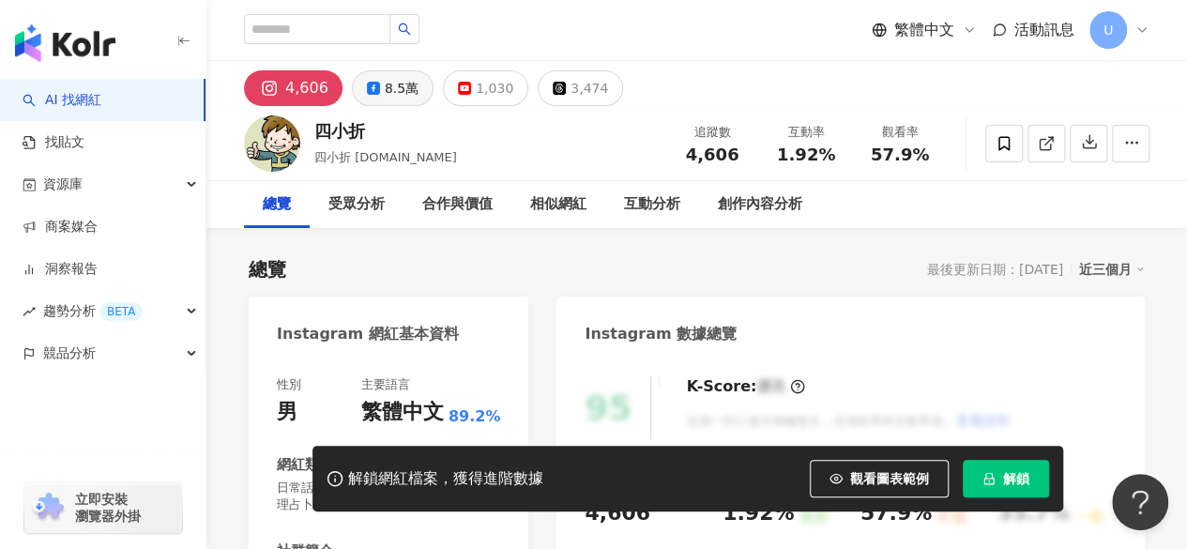
click at [394, 84] on div "8.5萬" at bounding box center [402, 88] width 34 height 26
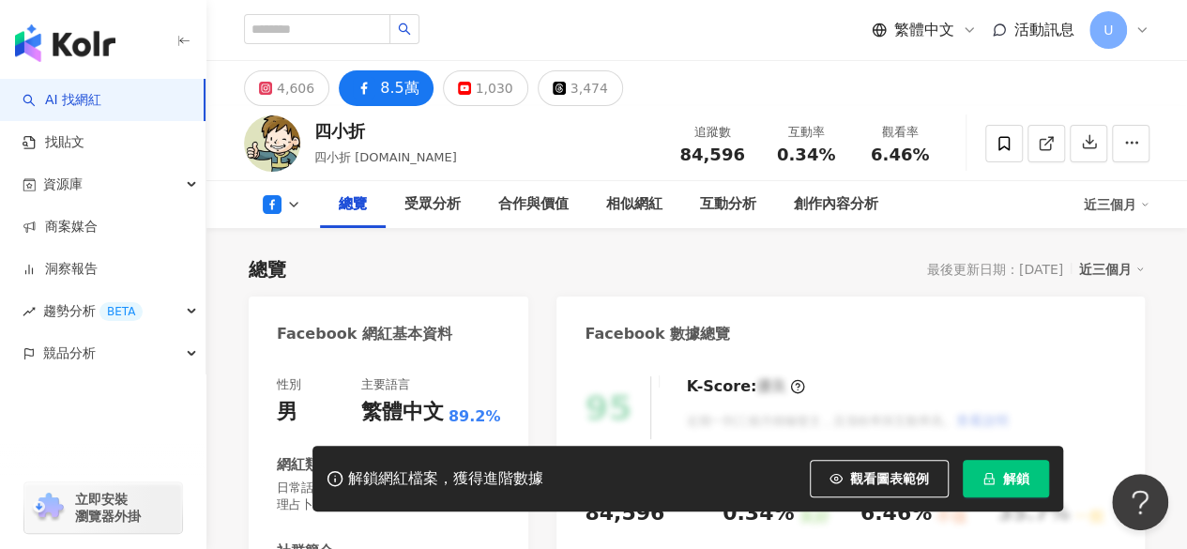
scroll to position [375, 0]
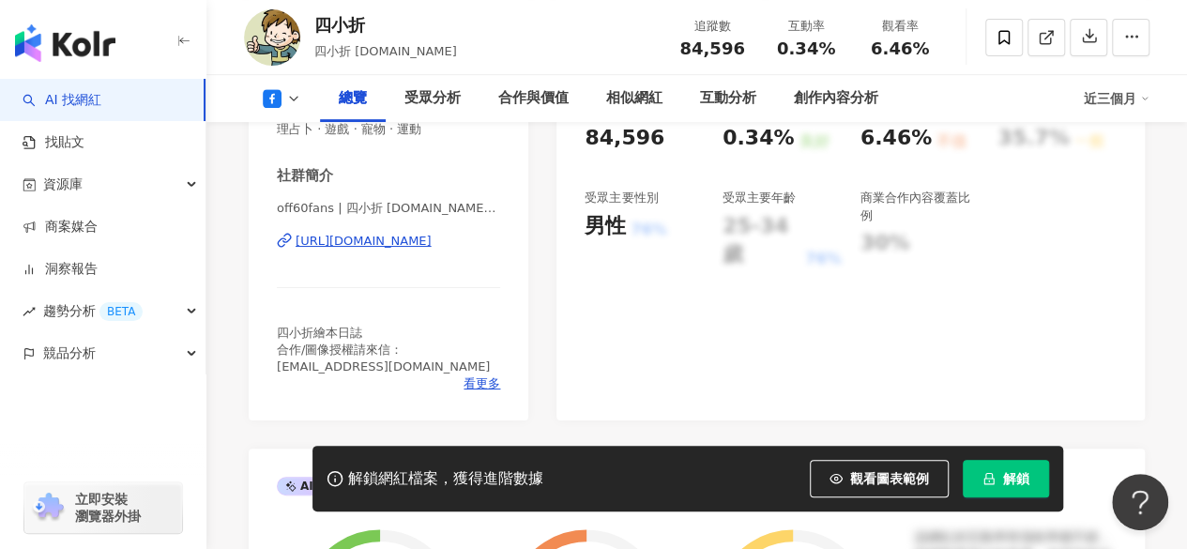
click at [409, 244] on div "https://www.facebook.com/10150111990735790" at bounding box center [364, 241] width 136 height 17
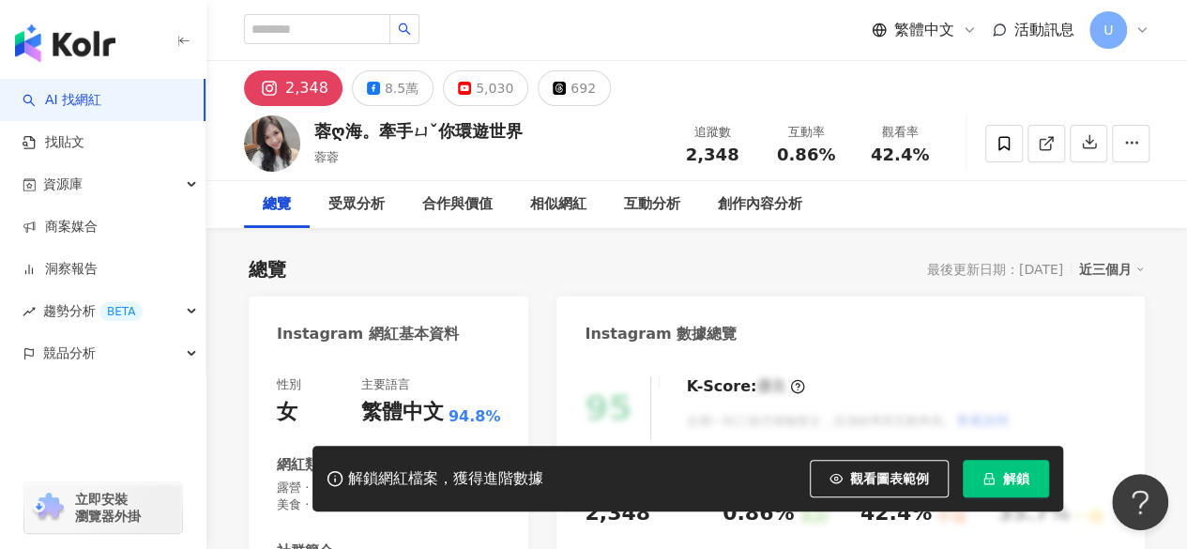
click at [401, 91] on div "8.5萬" at bounding box center [402, 88] width 34 height 26
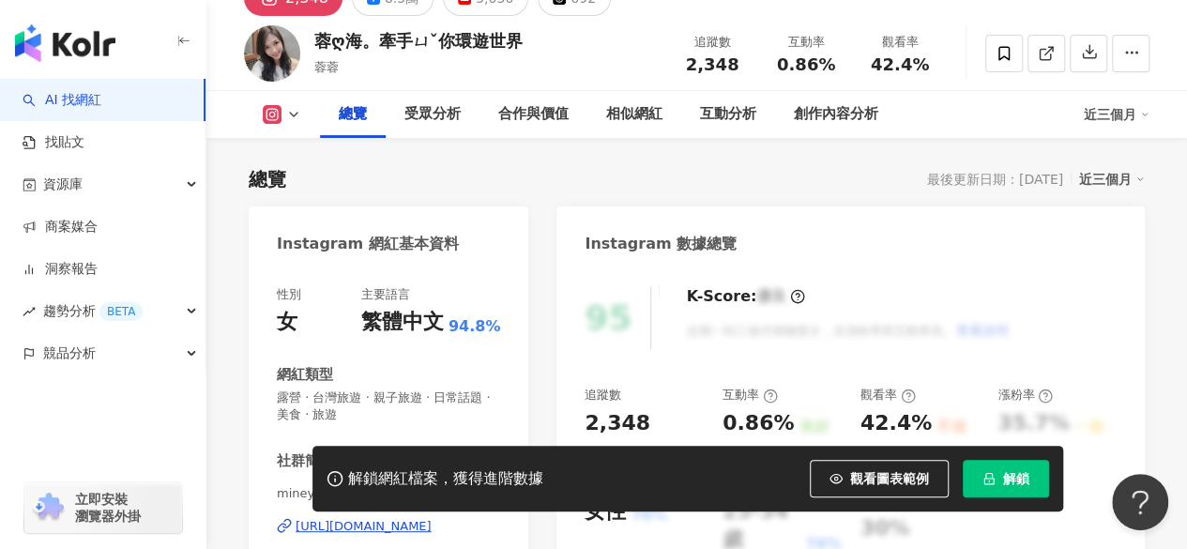
scroll to position [375, 0]
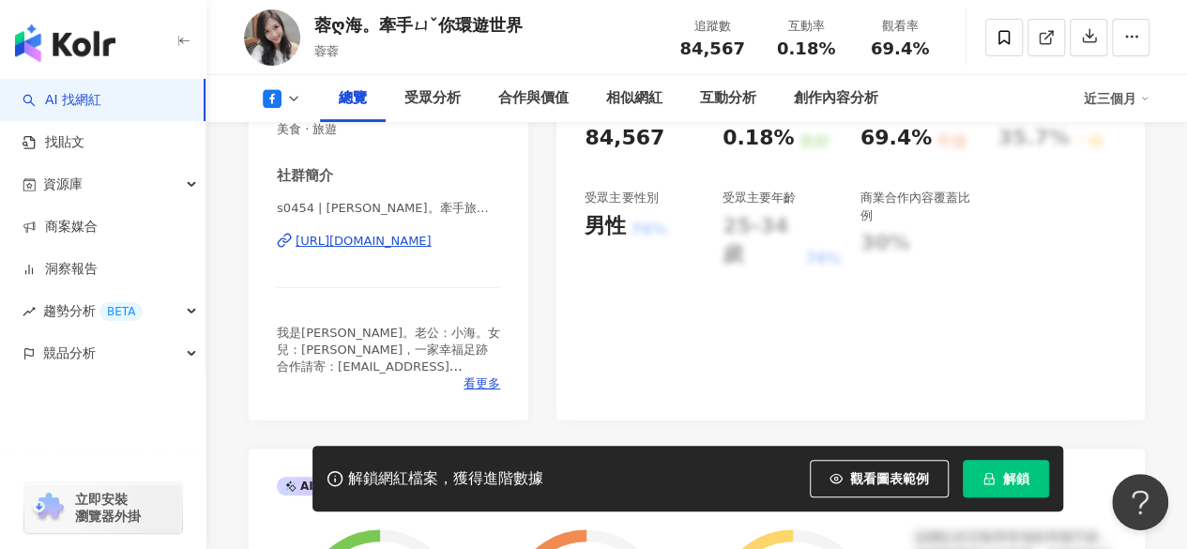
click at [403, 236] on div "https://www.facebook.com/380370548696161" at bounding box center [364, 241] width 136 height 17
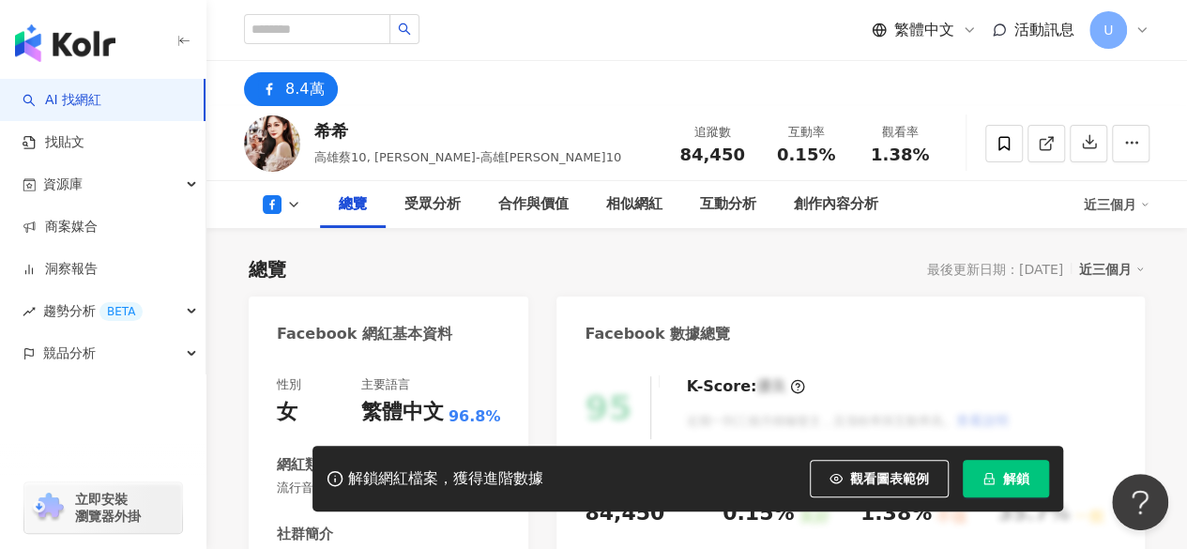
scroll to position [282, 0]
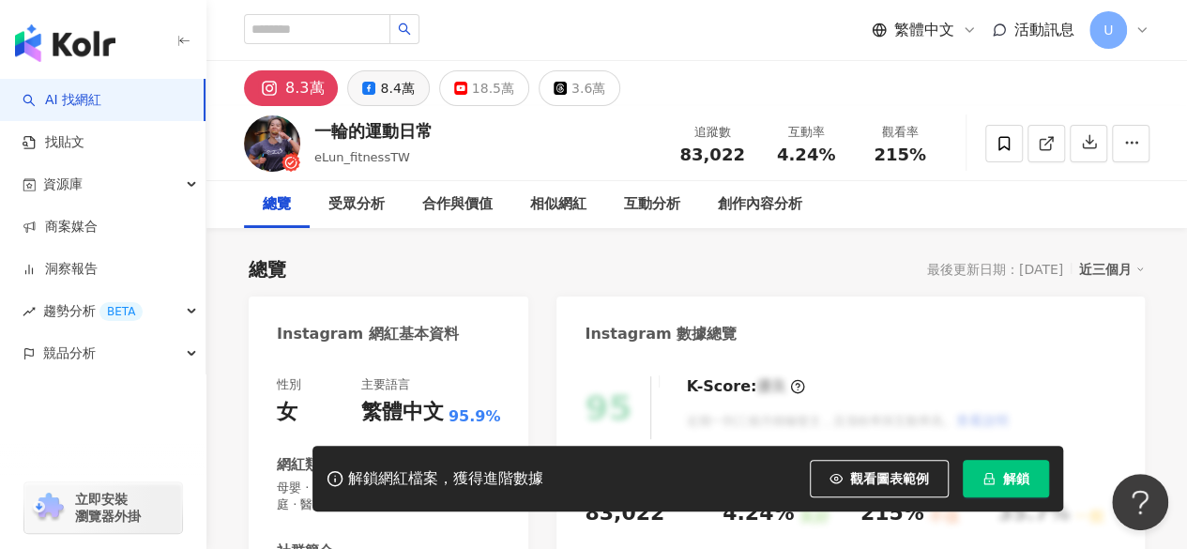
click at [397, 92] on div "8.4萬" at bounding box center [397, 88] width 34 height 26
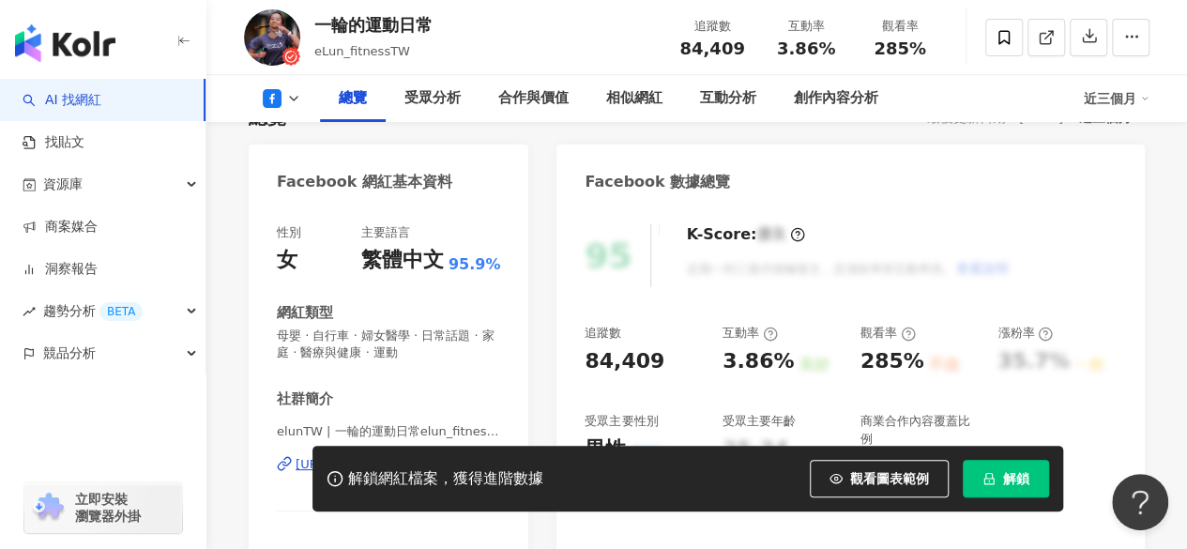
scroll to position [282, 0]
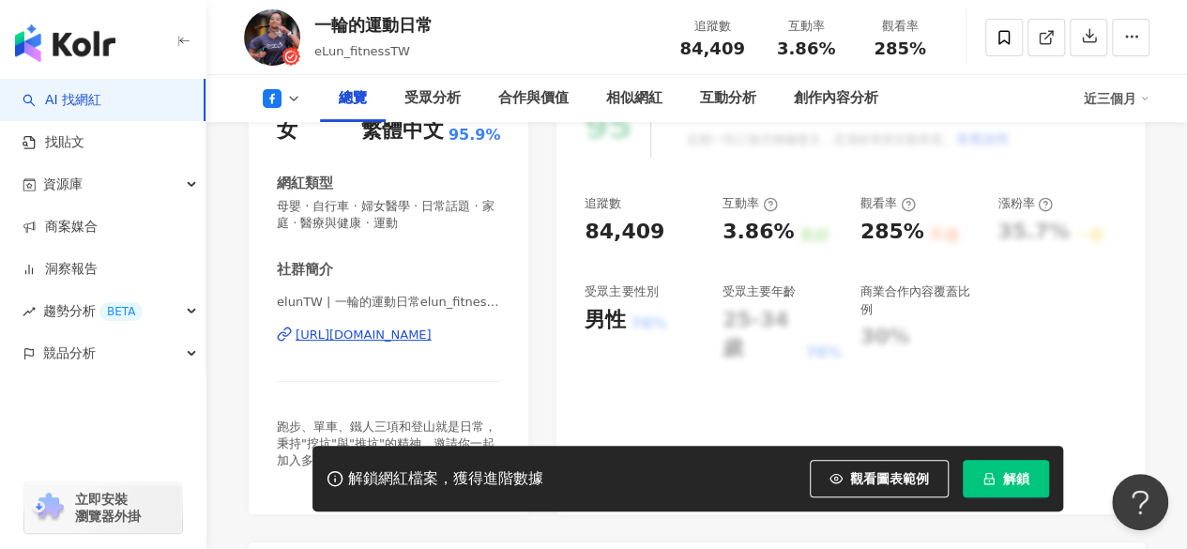
click at [421, 335] on div "https://www.facebook.com/110823327168487" at bounding box center [364, 335] width 136 height 17
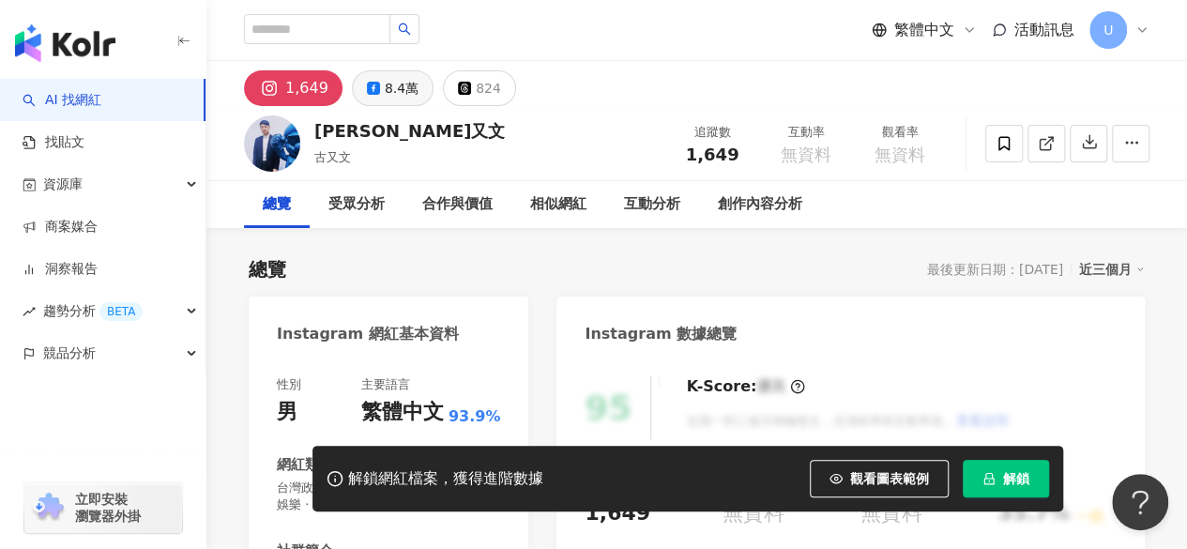
click at [388, 85] on div "8.4萬" at bounding box center [402, 88] width 34 height 26
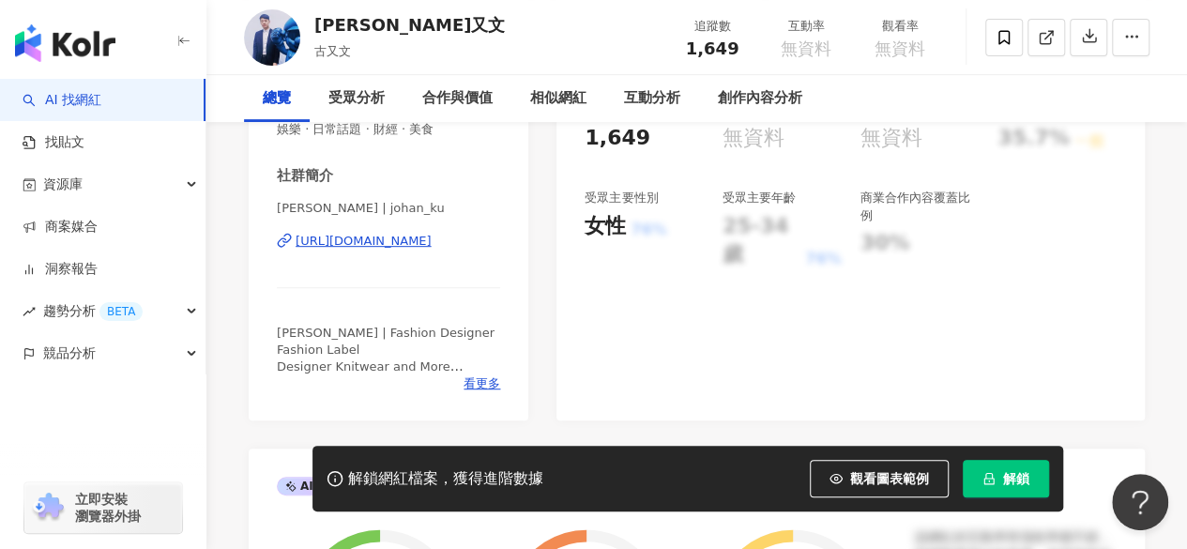
click at [405, 244] on div "https://www.instagram.com/johan_ku/" at bounding box center [364, 241] width 136 height 17
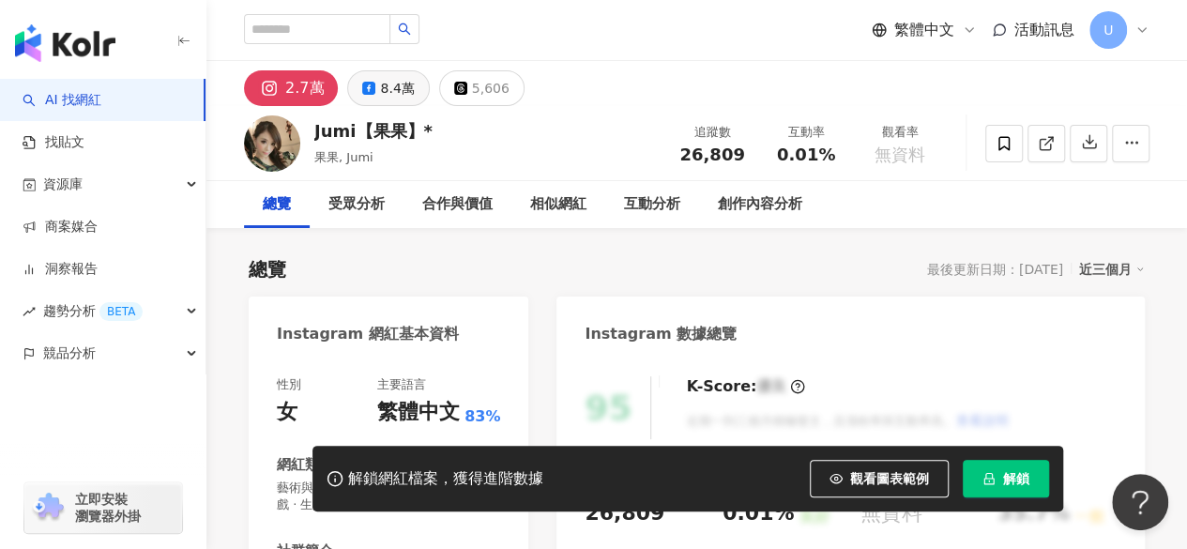
click at [397, 94] on div "8.4萬" at bounding box center [397, 88] width 34 height 26
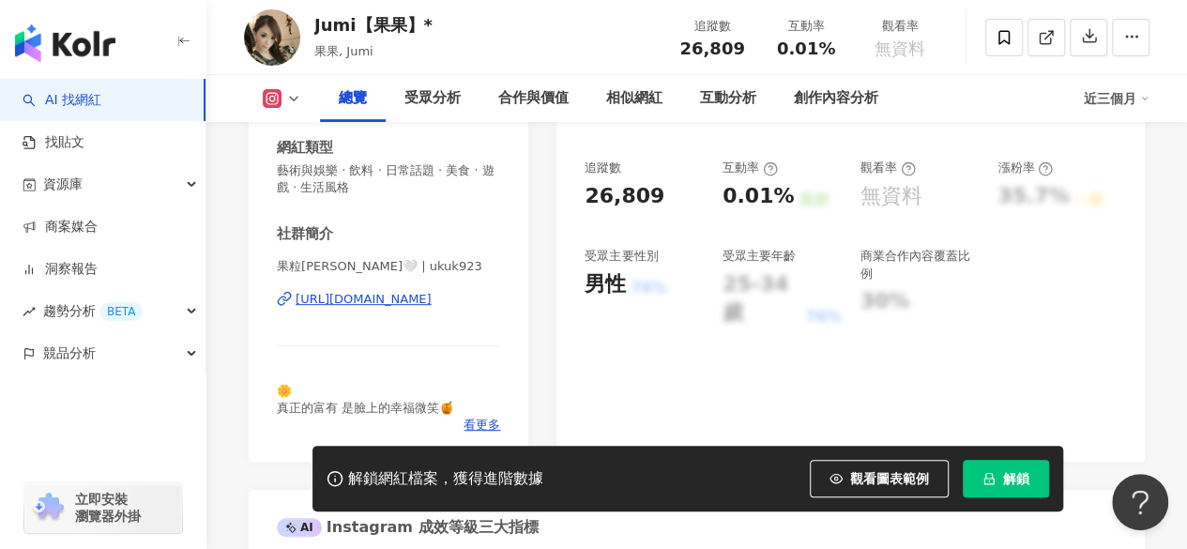
scroll to position [375, 0]
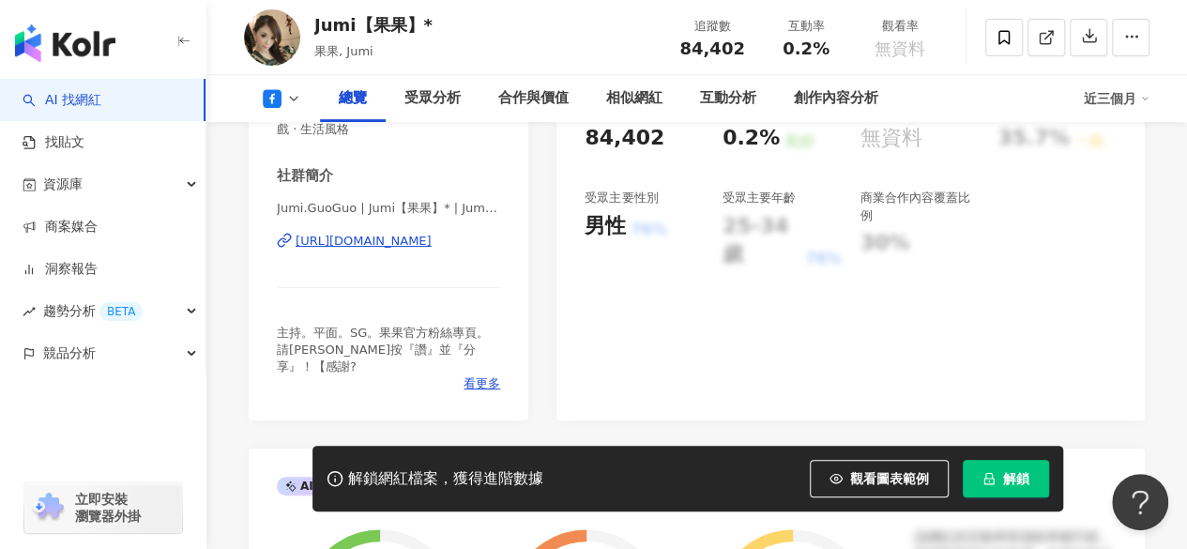
click at [380, 239] on div "https://www.facebook.com/183012821746506" at bounding box center [364, 241] width 136 height 17
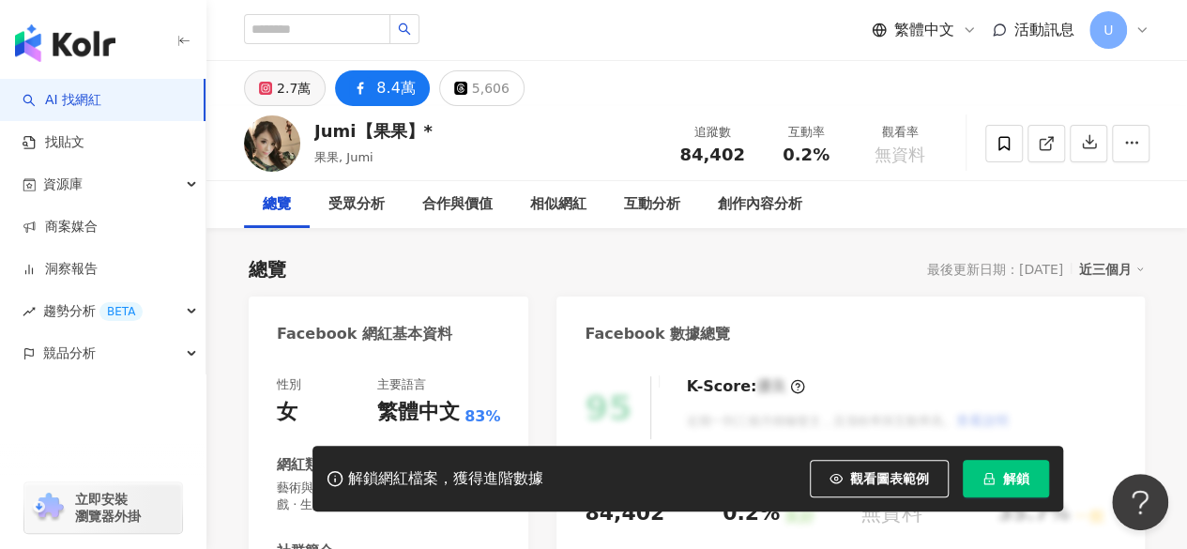
click at [286, 88] on div "2.7萬" at bounding box center [294, 88] width 34 height 26
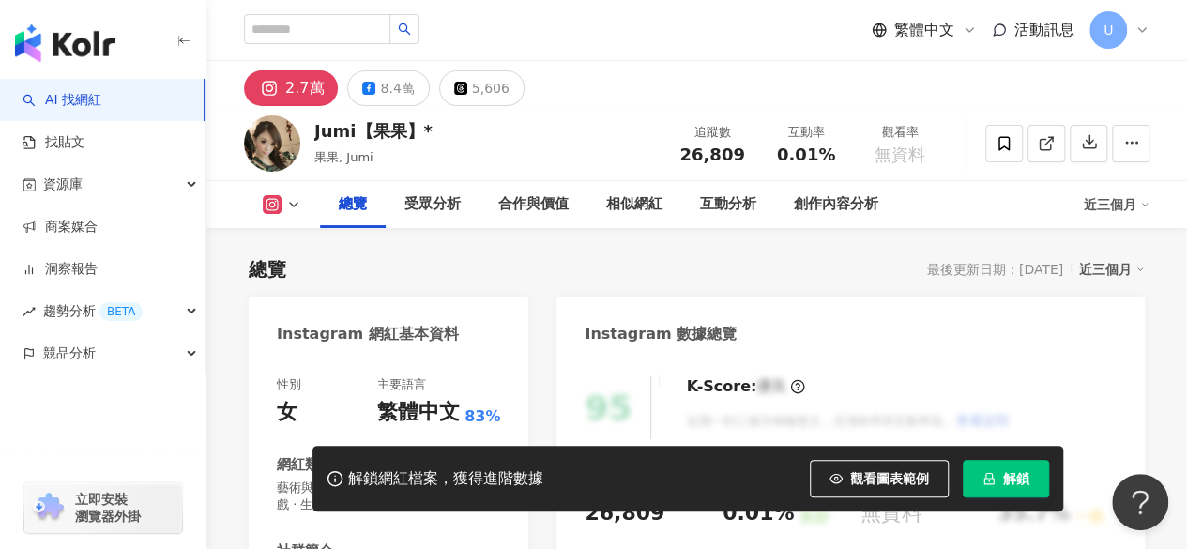
scroll to position [469, 0]
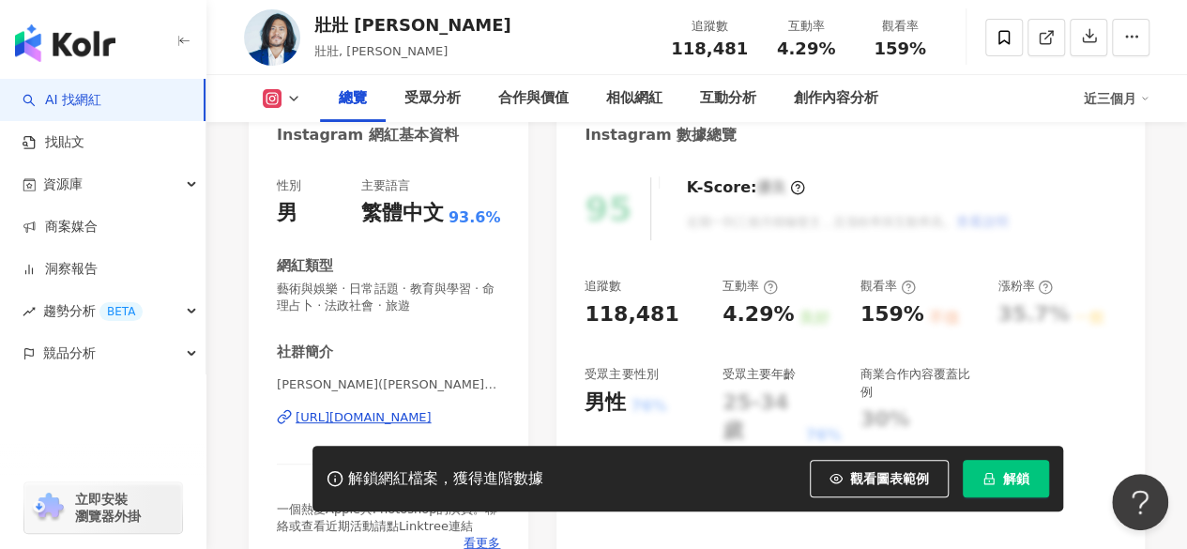
scroll to position [375, 0]
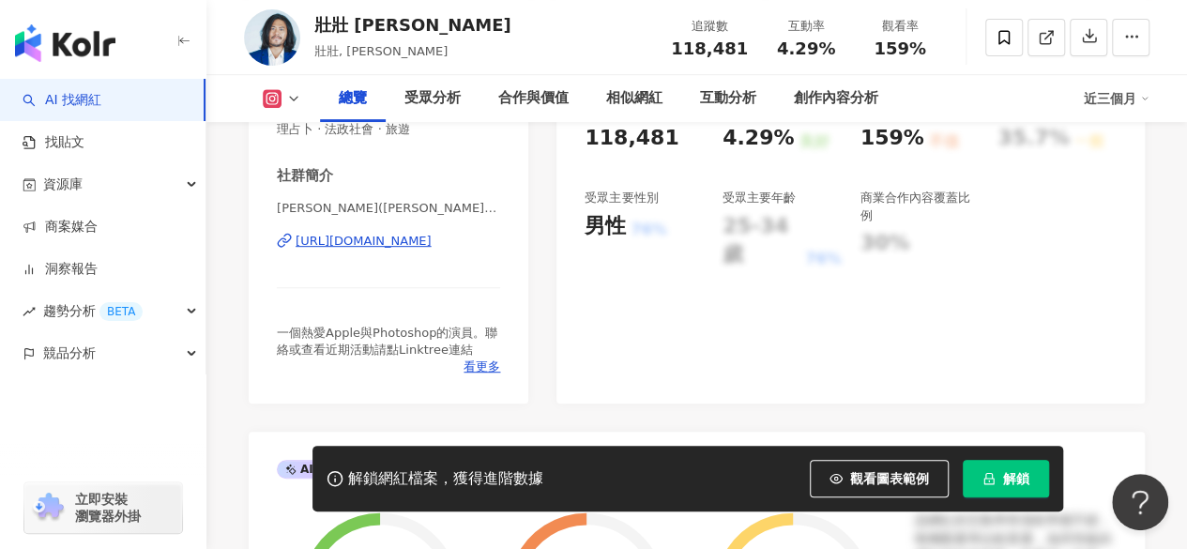
click at [405, 238] on div "[URL][DOMAIN_NAME]" at bounding box center [364, 241] width 136 height 17
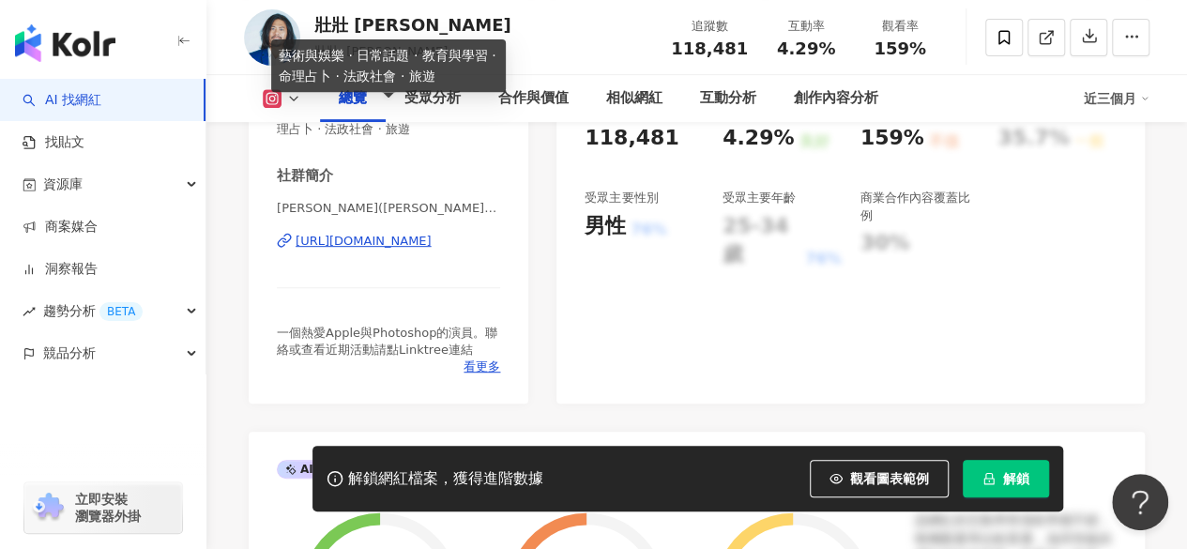
scroll to position [0, 0]
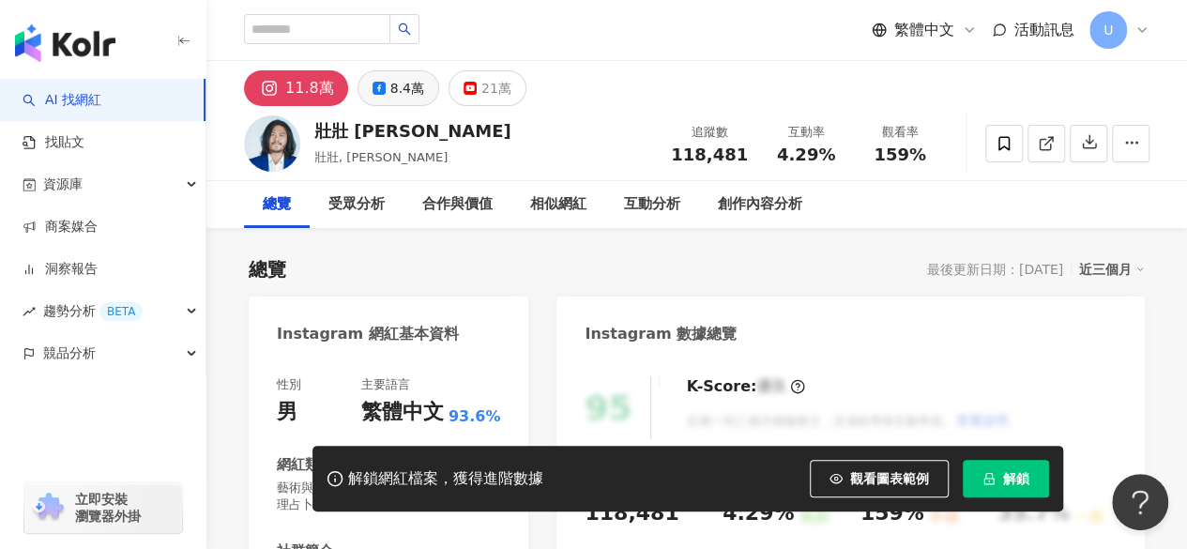
click at [396, 89] on div "8.4萬" at bounding box center [407, 88] width 34 height 26
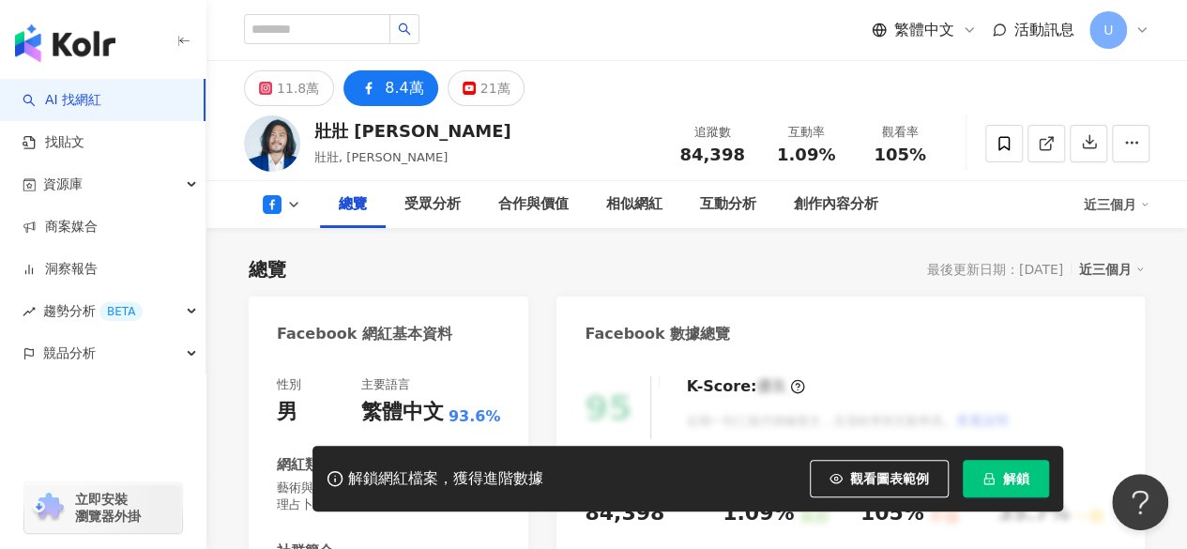
scroll to position [282, 0]
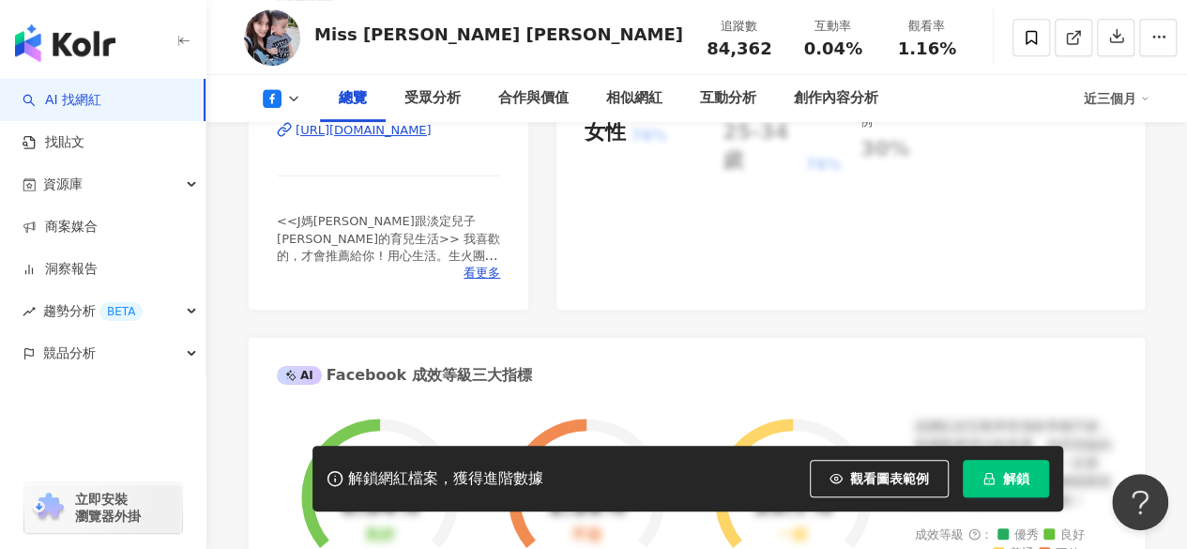
scroll to position [405, 0]
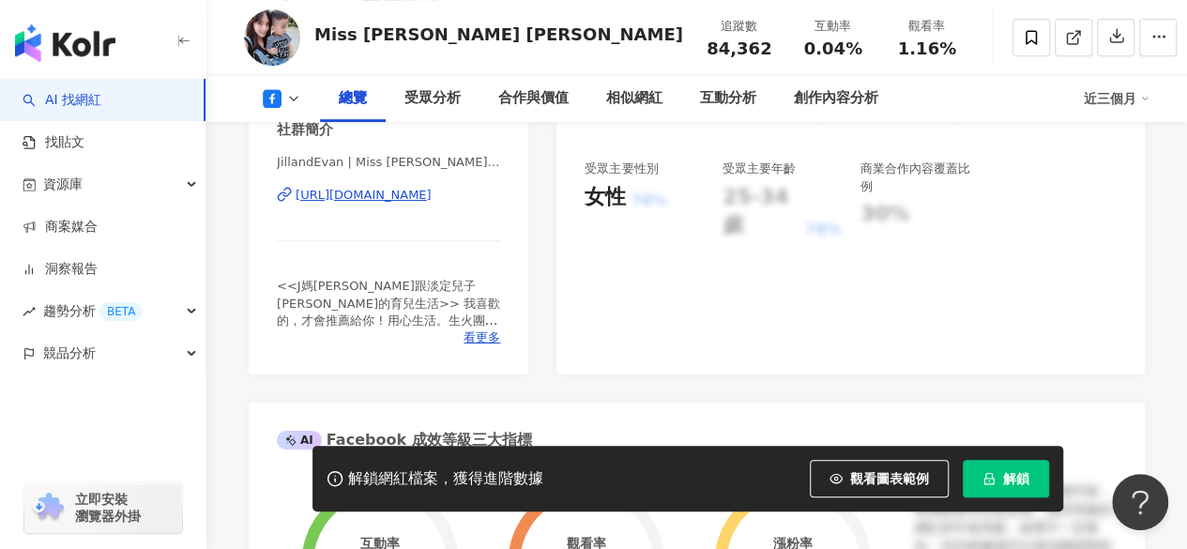
click at [381, 204] on div "[URL][DOMAIN_NAME]" at bounding box center [364, 195] width 136 height 17
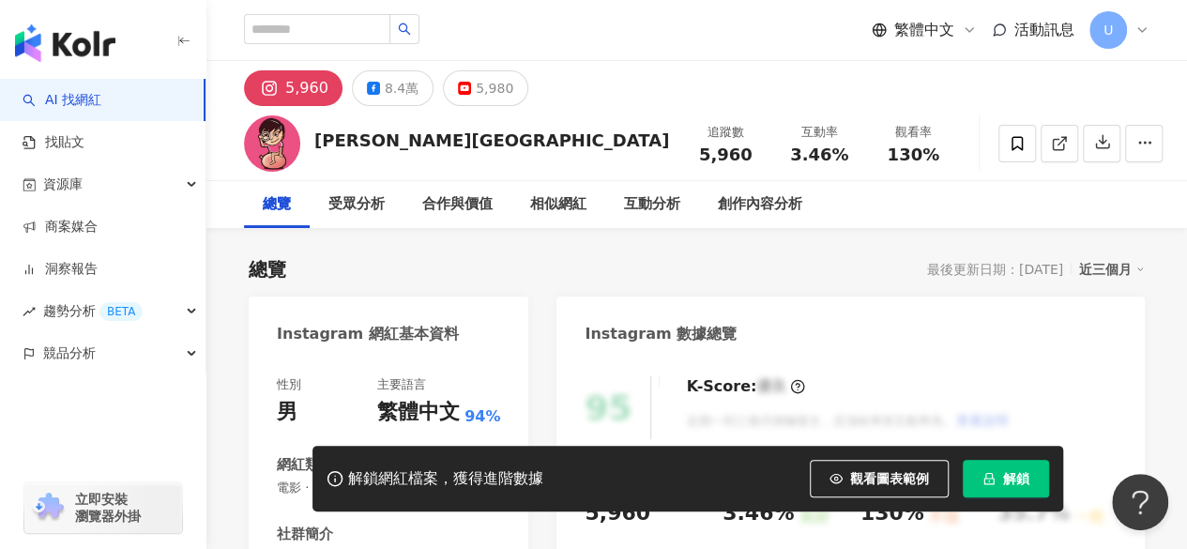
click at [390, 95] on div "8.4萬" at bounding box center [402, 88] width 34 height 26
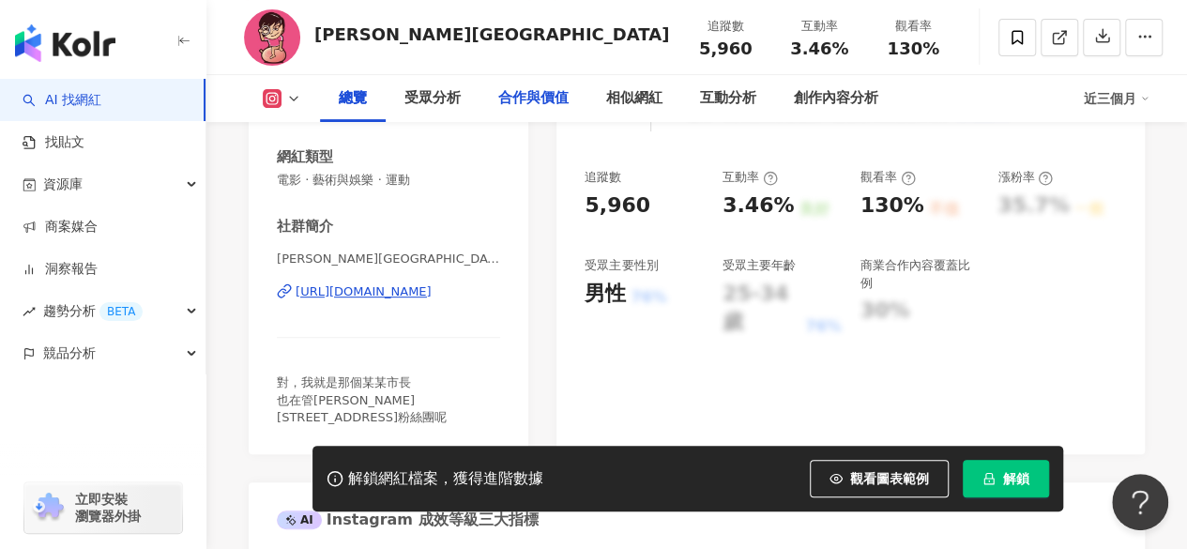
scroll to position [375, 0]
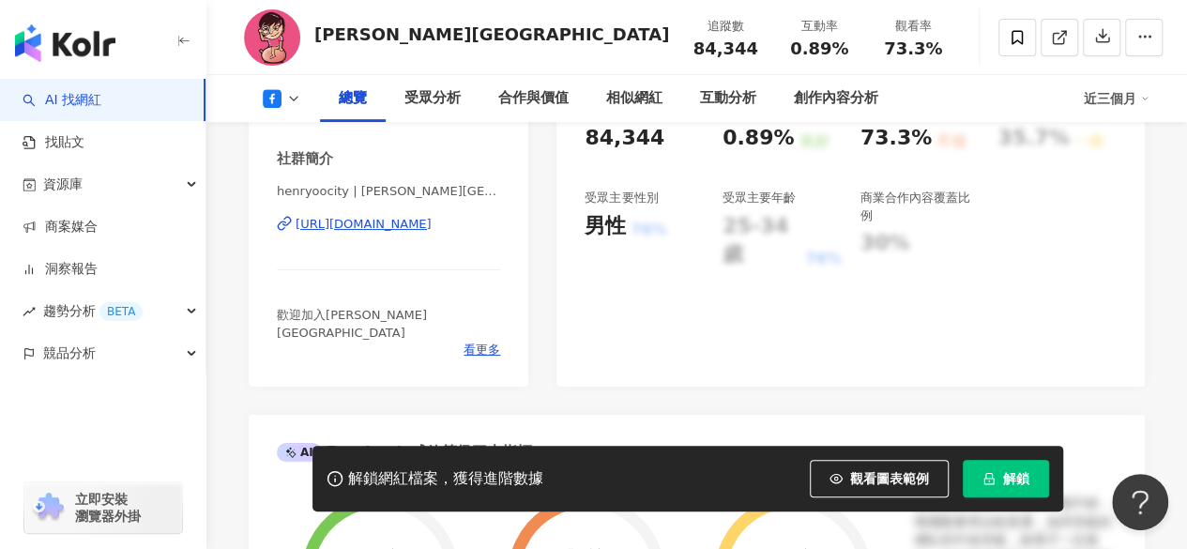
click at [387, 230] on div "https://www.facebook.com/255497954460377" at bounding box center [364, 224] width 136 height 17
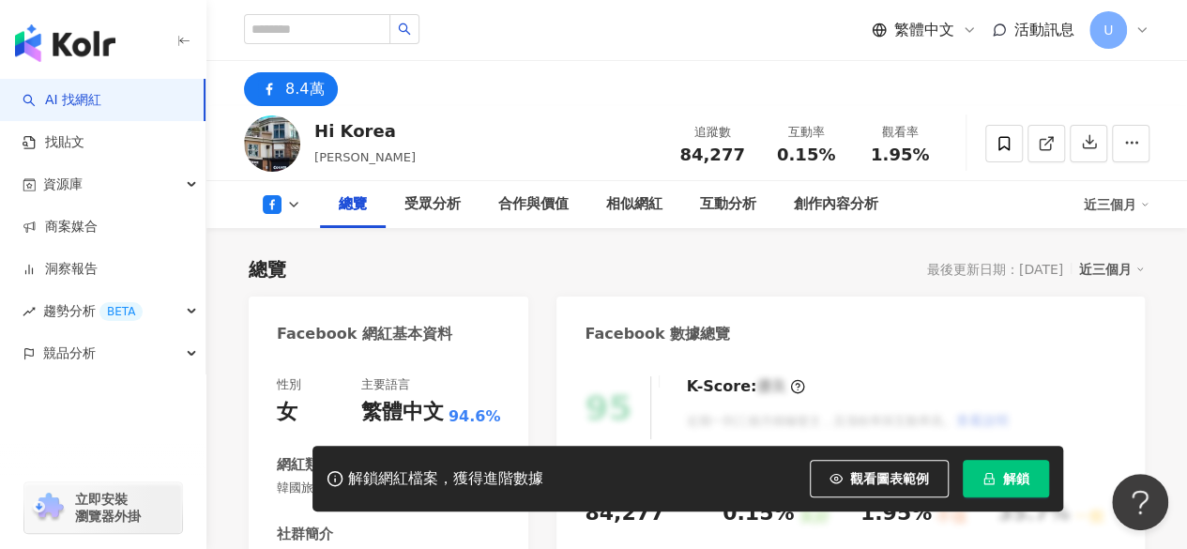
scroll to position [282, 0]
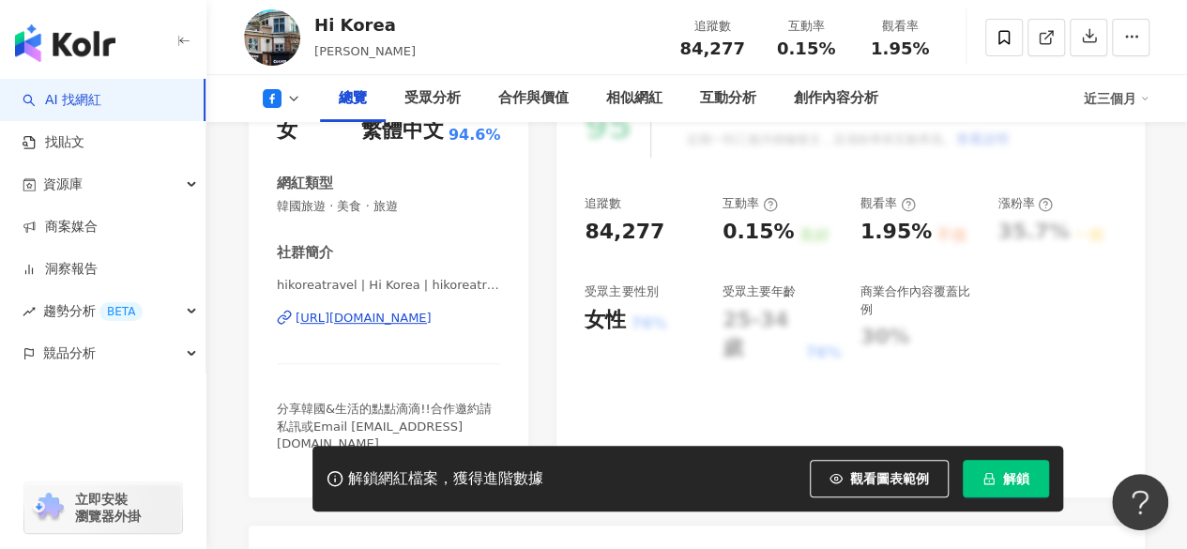
click at [357, 324] on div "[URL][DOMAIN_NAME]" at bounding box center [364, 318] width 136 height 17
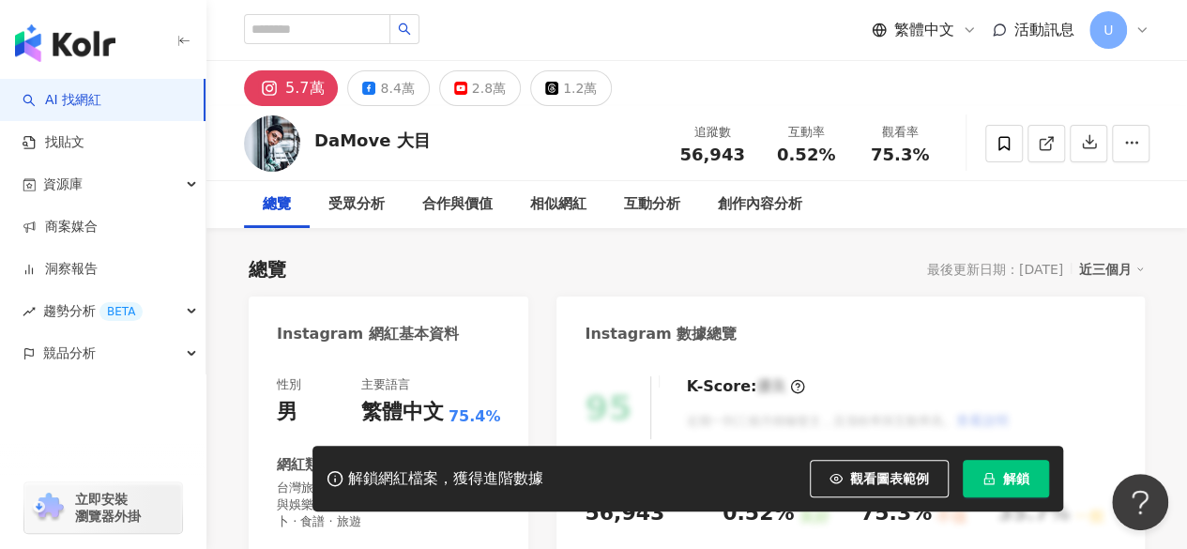
click at [380, 91] on div "8.4萬" at bounding box center [397, 88] width 34 height 26
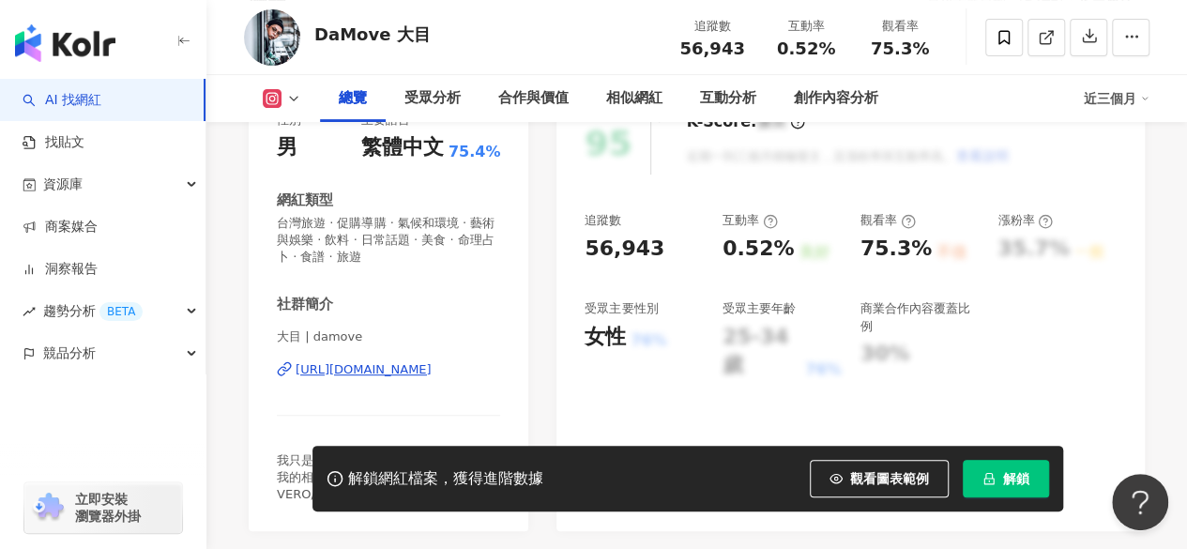
scroll to position [282, 0]
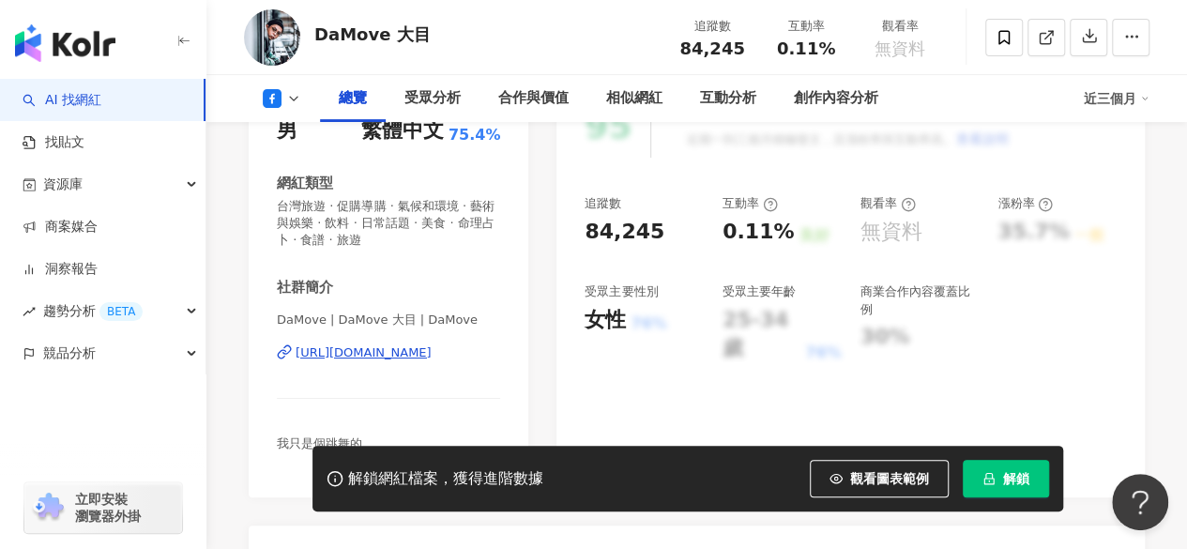
click at [375, 344] on div "https://www.facebook.com/274323318166" at bounding box center [364, 352] width 136 height 17
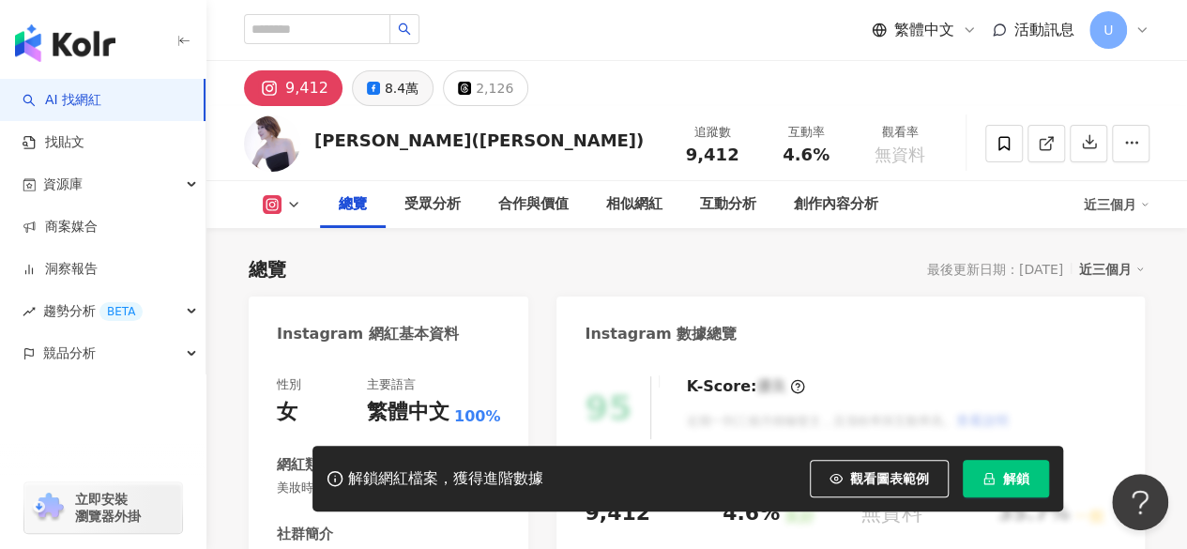
click at [387, 75] on div "8.4萬" at bounding box center [402, 88] width 34 height 26
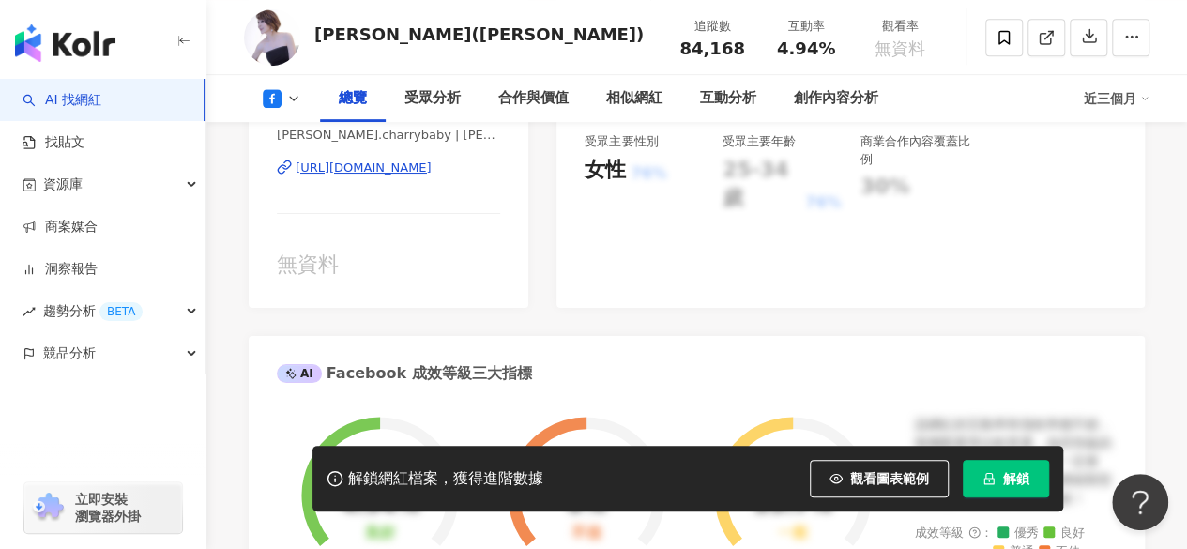
scroll to position [375, 0]
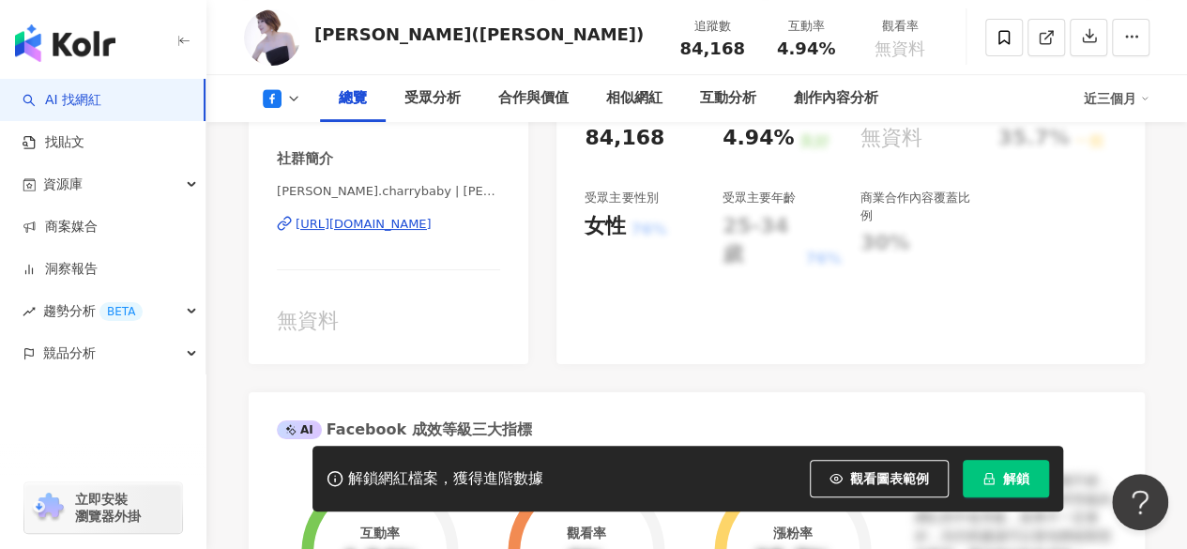
click at [396, 222] on div "[URL][DOMAIN_NAME]" at bounding box center [364, 224] width 136 height 17
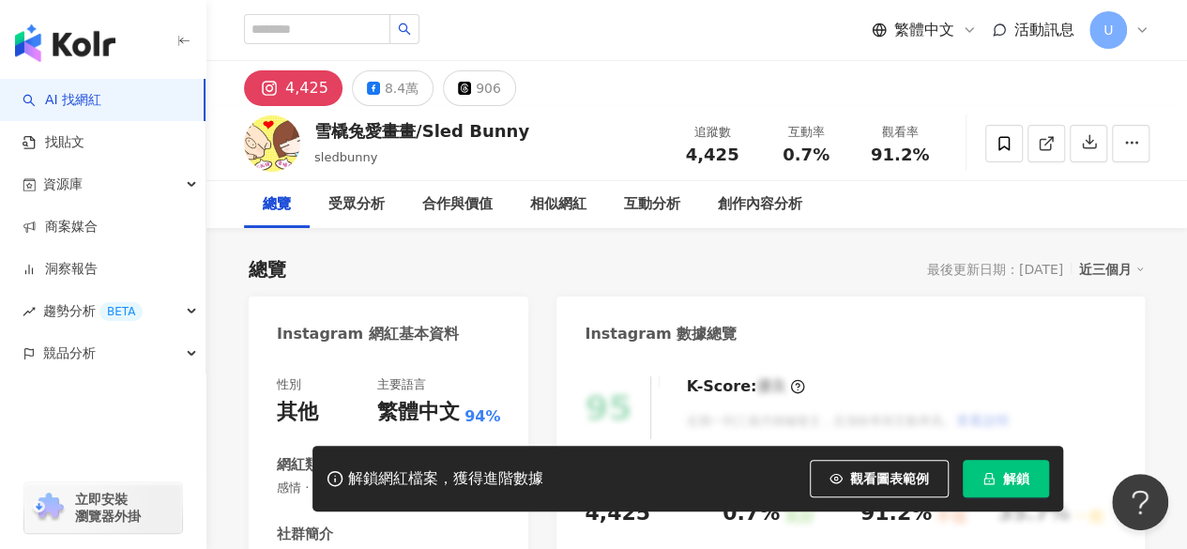
click at [668, 16] on div "繁體中文 活動訊息 U" at bounding box center [697, 30] width 906 height 60
click at [374, 87] on icon at bounding box center [373, 88] width 13 height 13
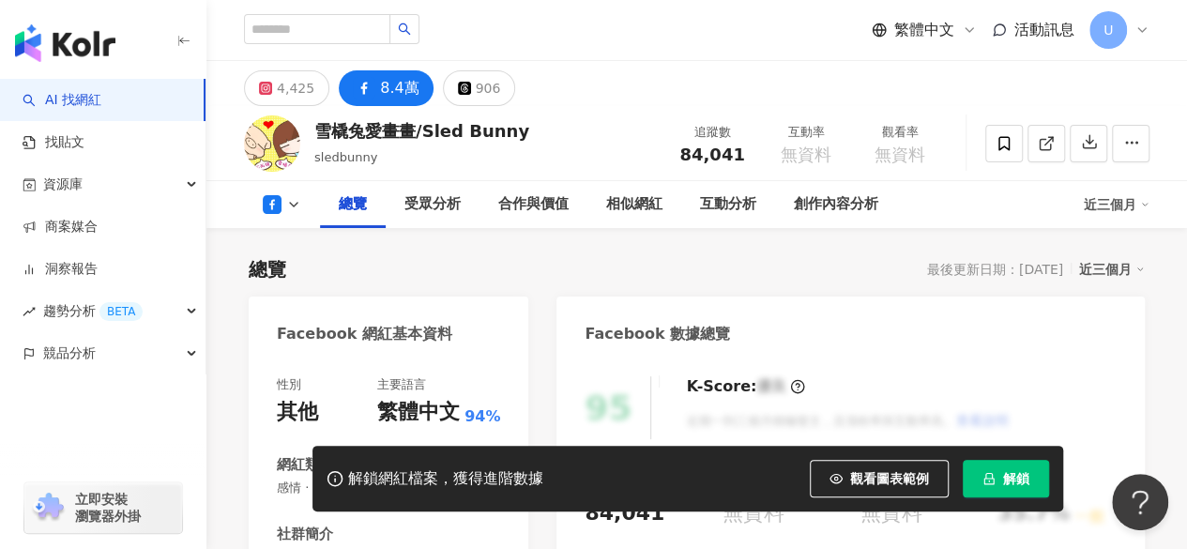
scroll to position [375, 0]
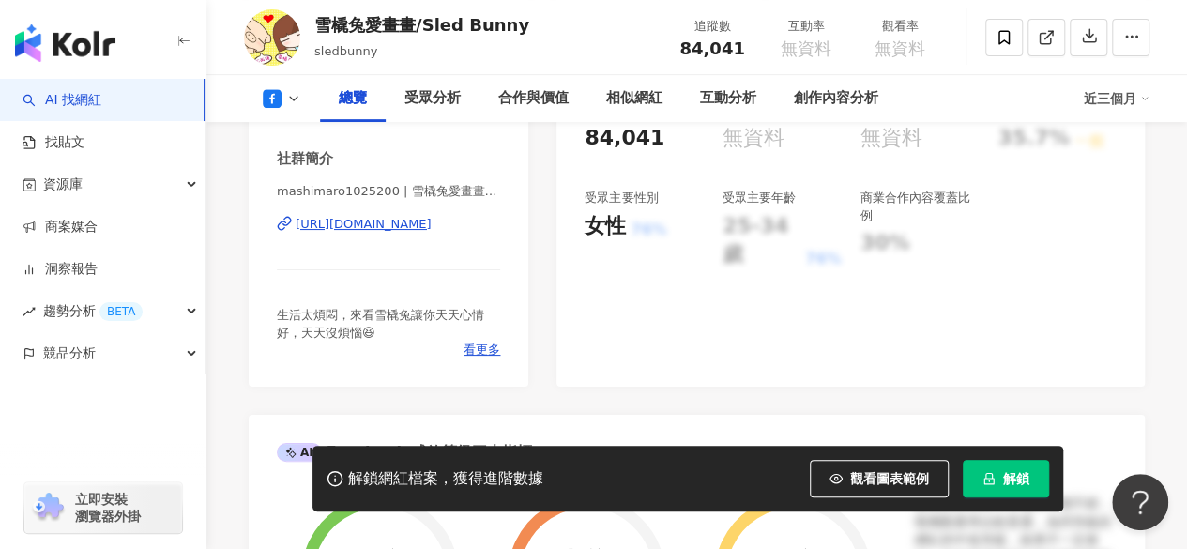
click at [412, 233] on div "https://www.facebook.com/493967174008479" at bounding box center [364, 224] width 136 height 17
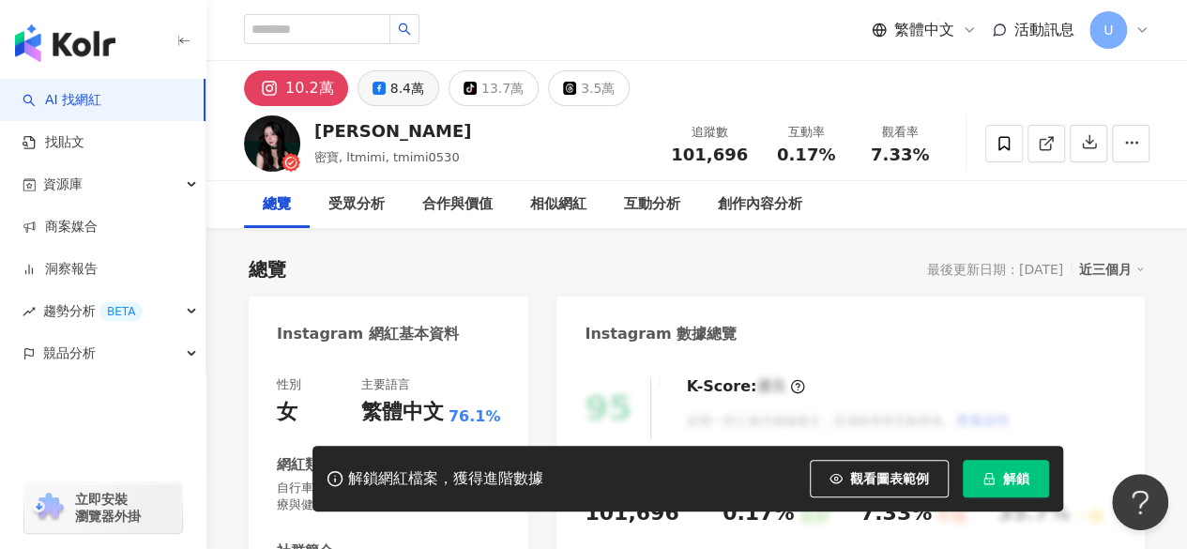
click at [375, 92] on icon at bounding box center [379, 88] width 13 height 13
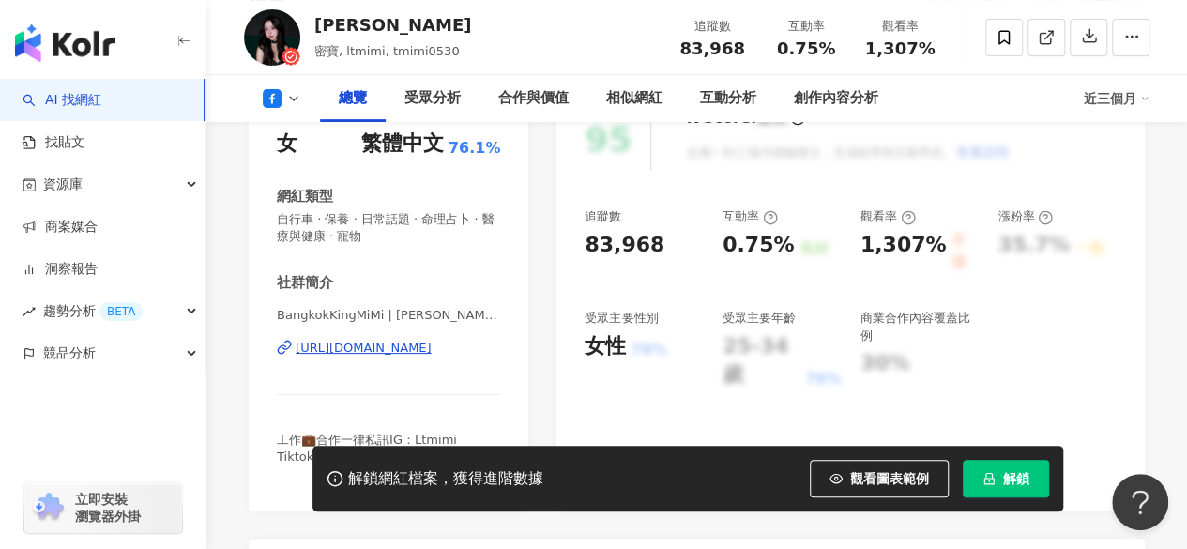
scroll to position [375, 0]
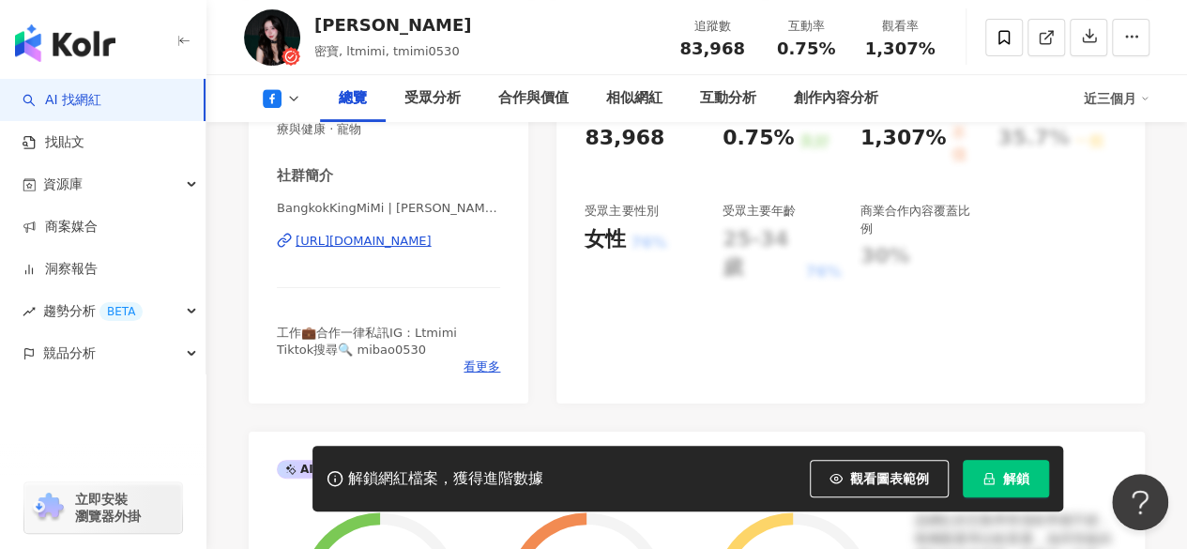
click at [374, 237] on div "https://www.facebook.com/424577181278123" at bounding box center [364, 241] width 136 height 17
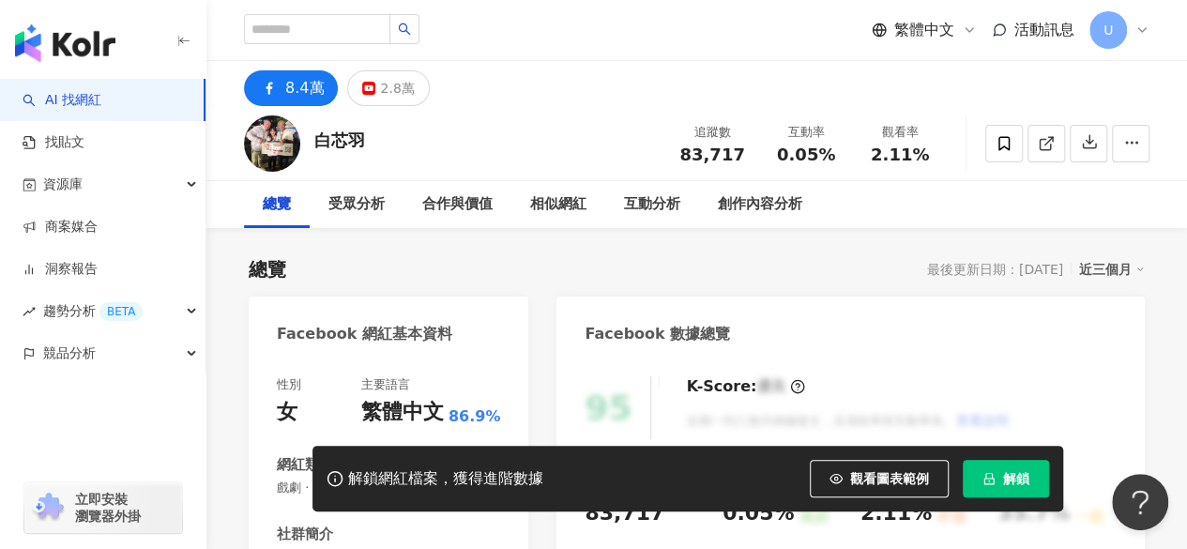
click at [701, 29] on div "繁體中文 活動訊息 U" at bounding box center [697, 30] width 906 height 60
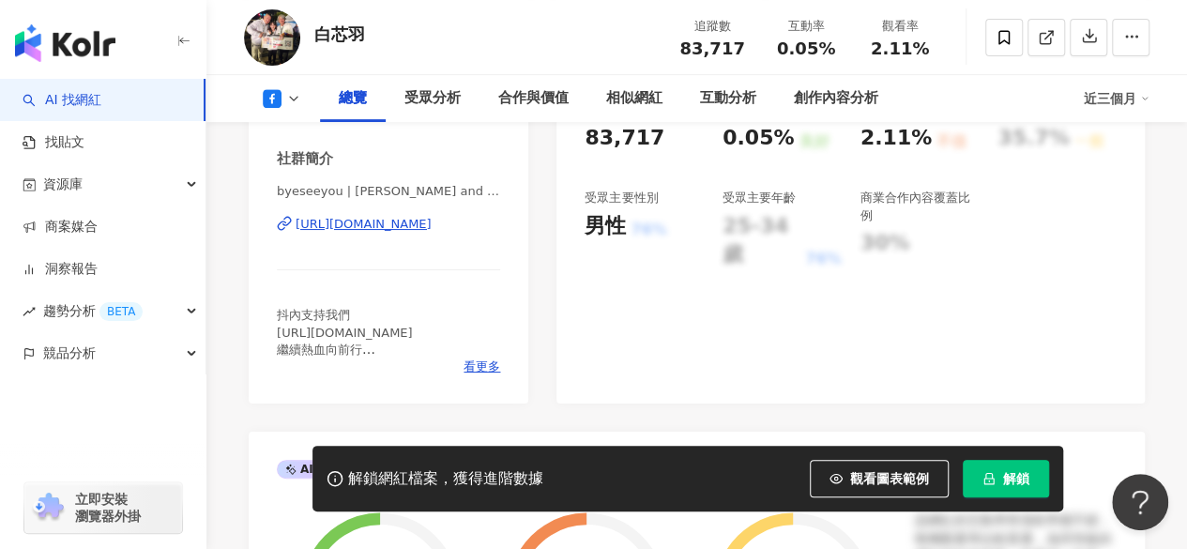
click at [378, 233] on div "https://www.facebook.com/281855628534994" at bounding box center [364, 224] width 136 height 17
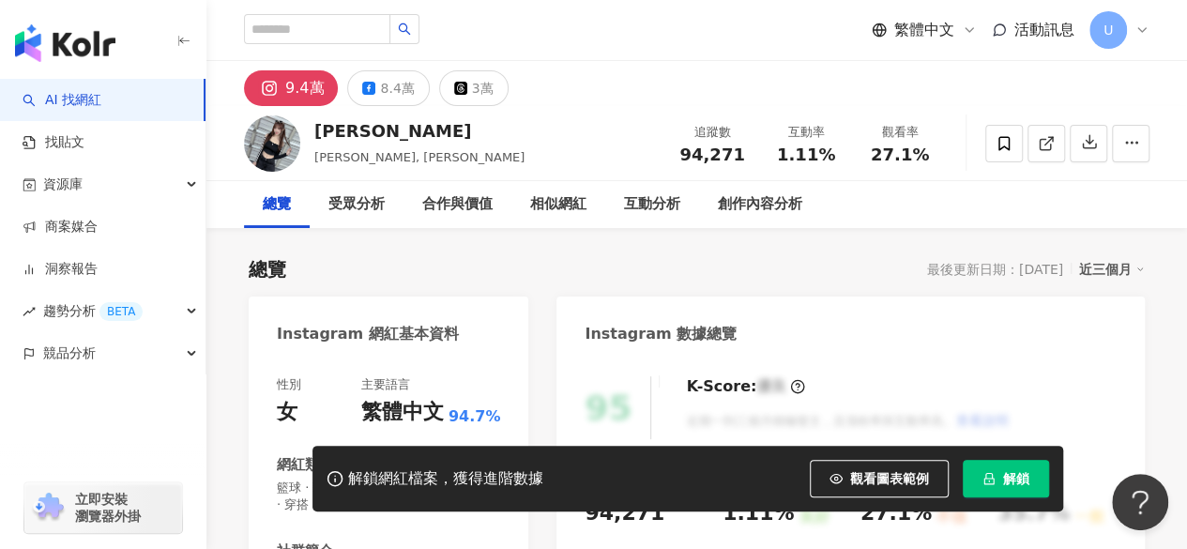
click at [369, 99] on button "8.4萬" at bounding box center [388, 88] width 82 height 36
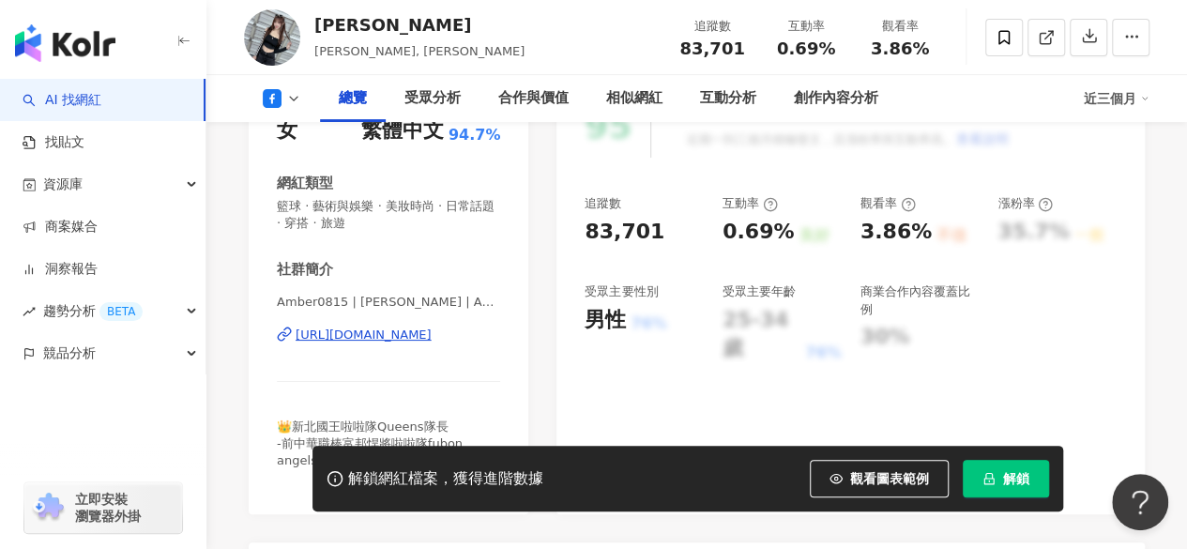
click at [375, 331] on div "https://www.facebook.com/646058212145159" at bounding box center [364, 335] width 136 height 17
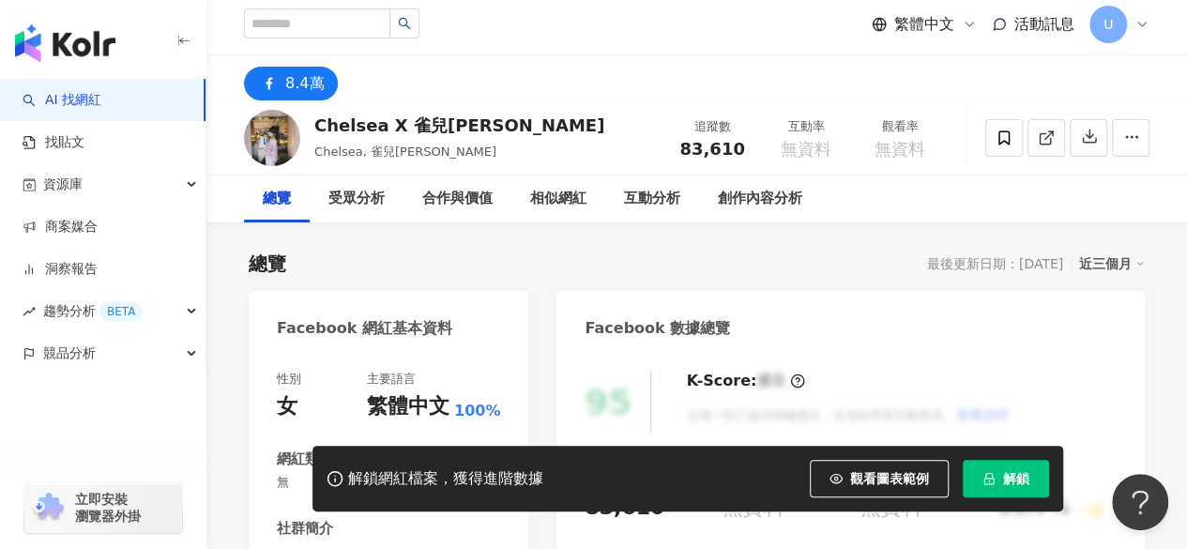
scroll to position [282, 0]
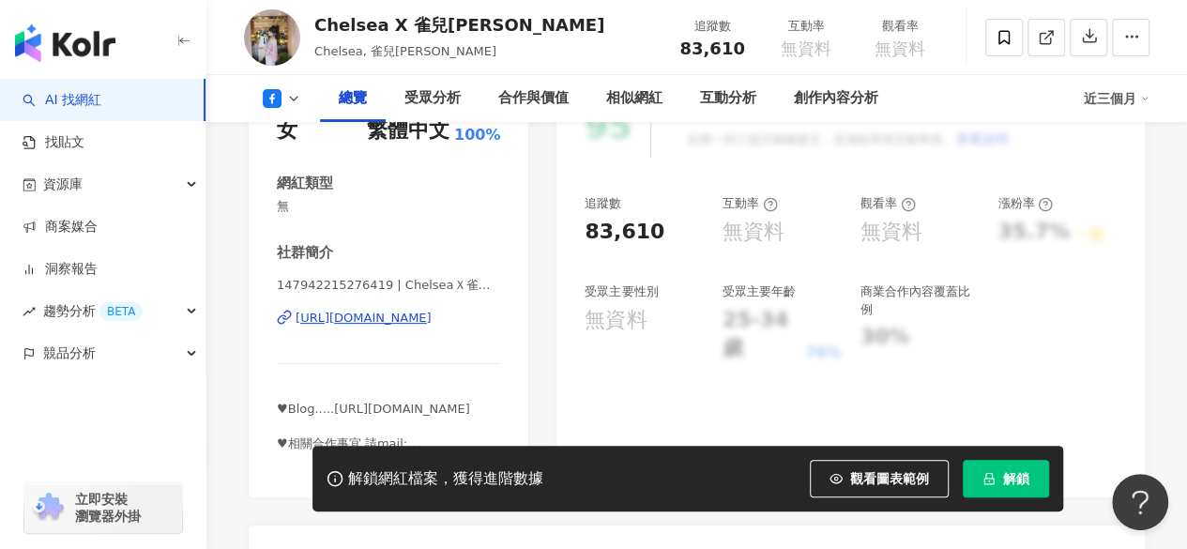
click at [390, 316] on div "[URL][DOMAIN_NAME]" at bounding box center [364, 318] width 136 height 17
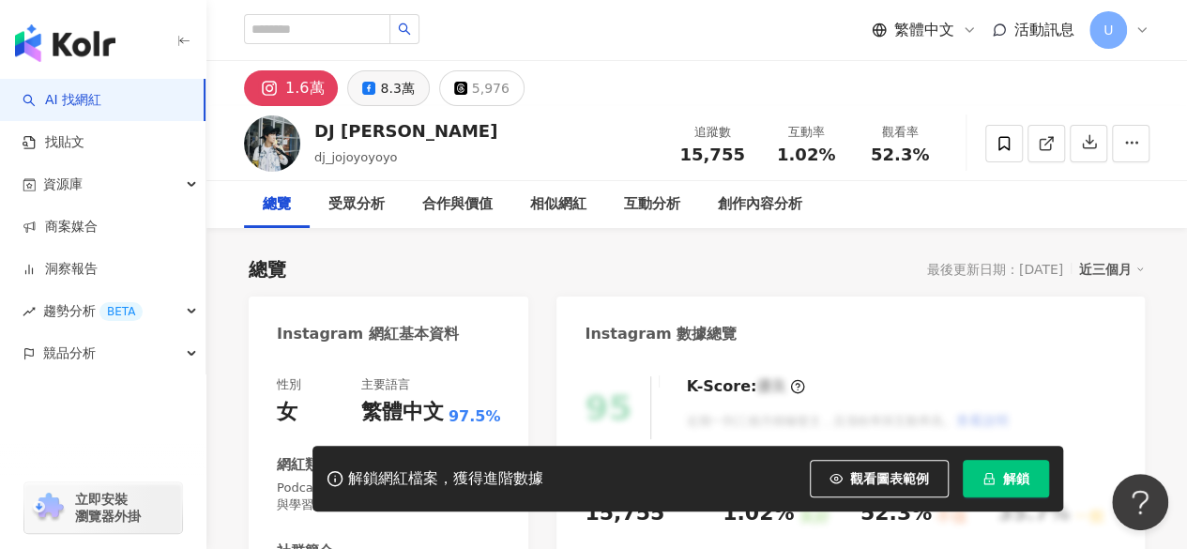
click at [381, 82] on div "8.3萬" at bounding box center [397, 88] width 34 height 26
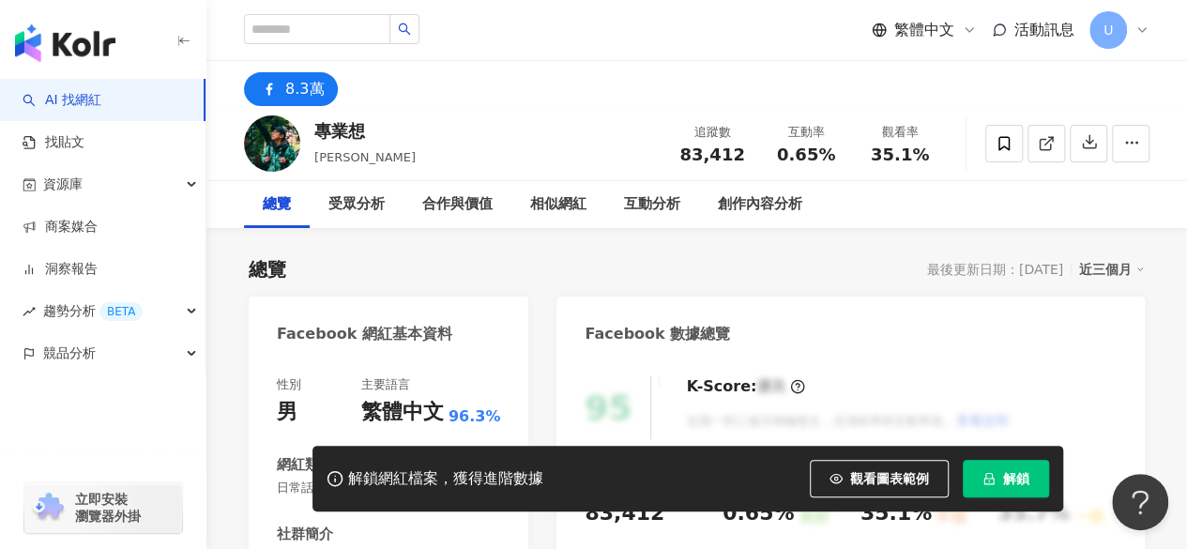
scroll to position [282, 0]
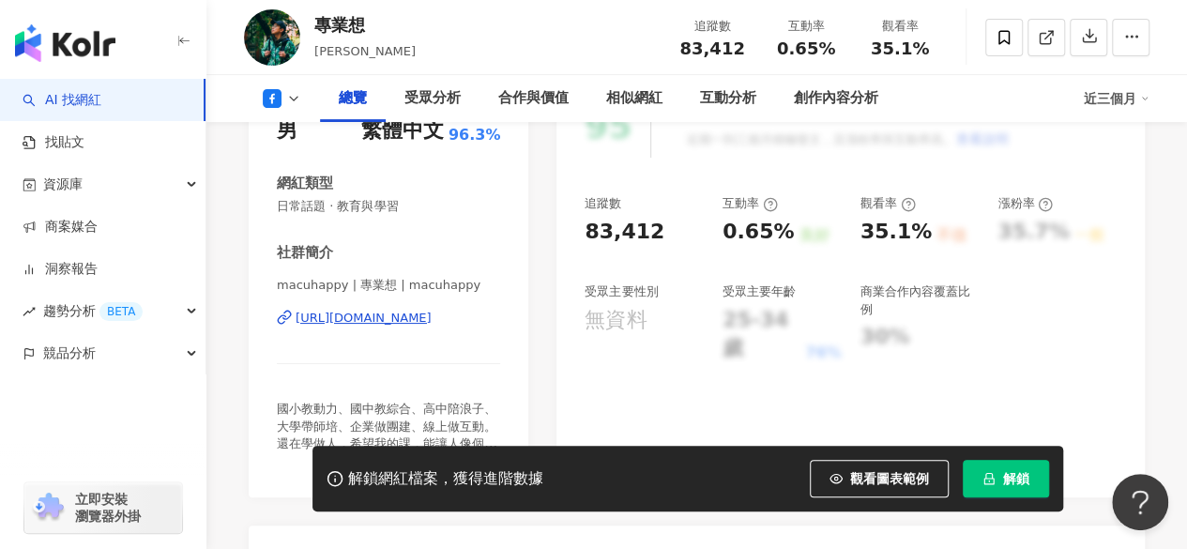
click at [419, 316] on div "https://www.facebook.com/302017839987376" at bounding box center [364, 318] width 136 height 17
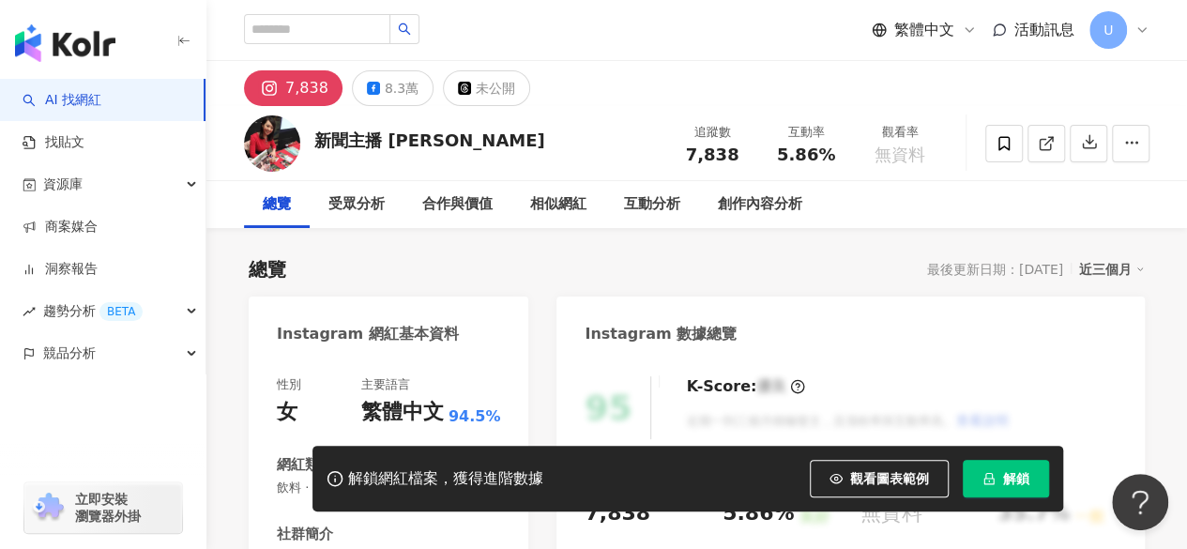
click at [377, 87] on button "8.3萬" at bounding box center [393, 88] width 82 height 36
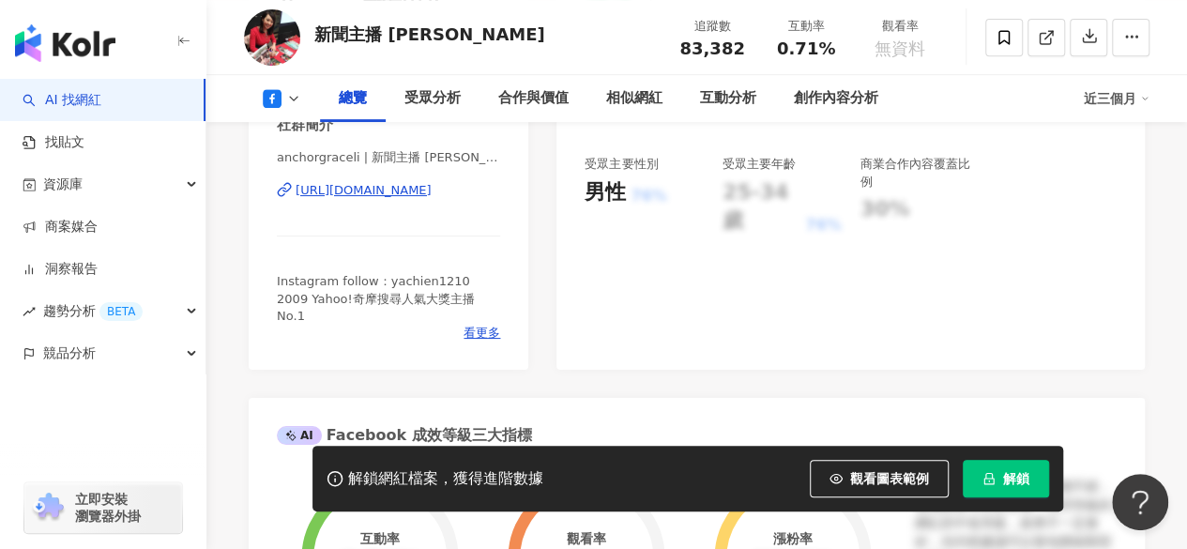
scroll to position [293, 0]
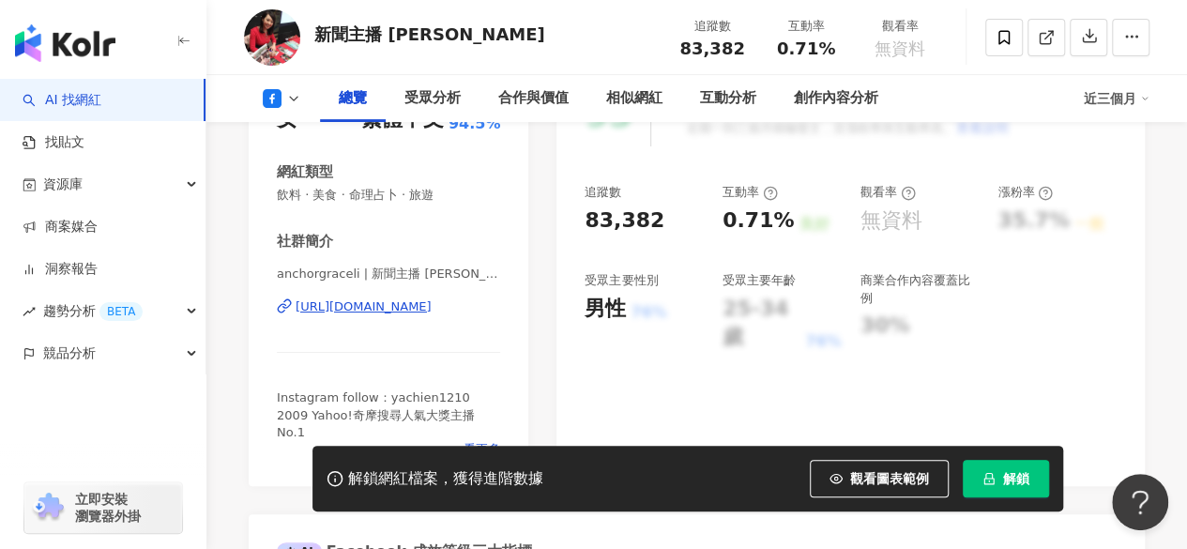
click at [412, 311] on div "https://www.facebook.com/391643350926921" at bounding box center [364, 306] width 136 height 17
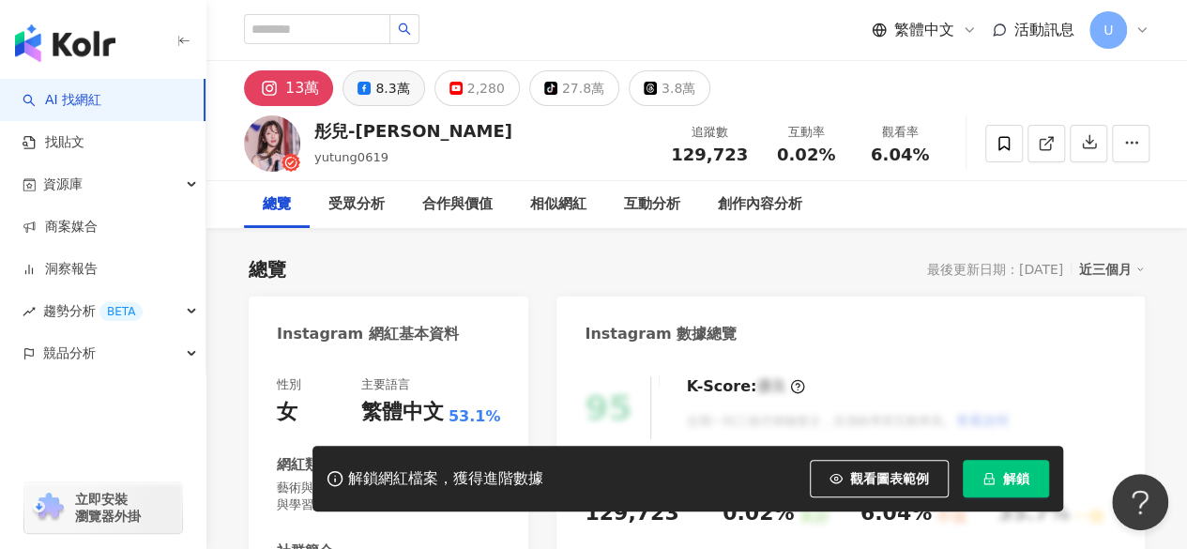
click at [387, 97] on div "8.3萬" at bounding box center [392, 88] width 34 height 26
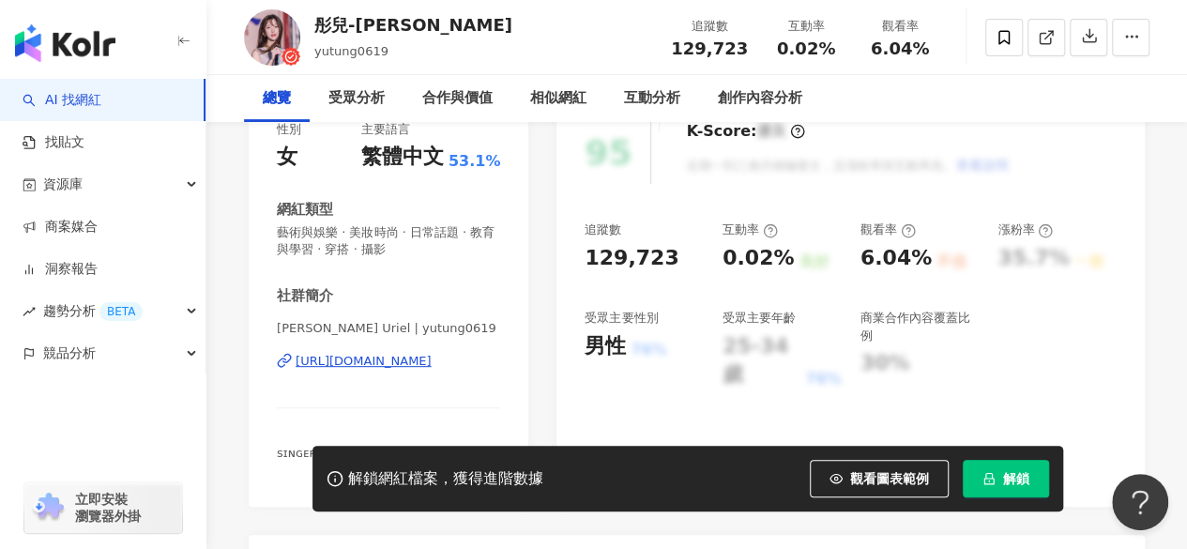
scroll to position [349, 0]
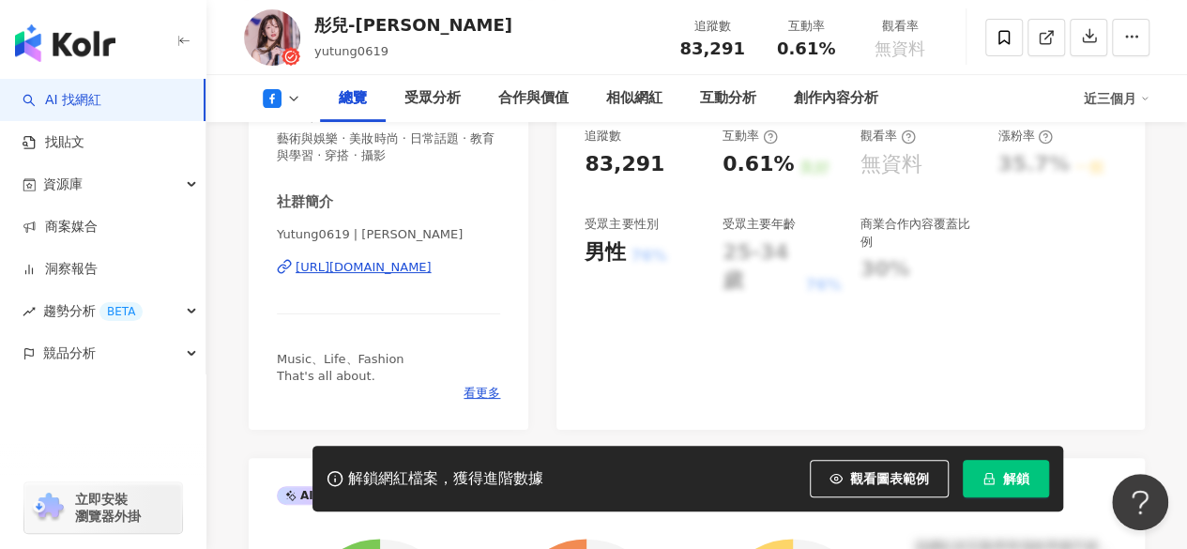
click at [372, 267] on div "https://www.facebook.com/1635029230111038" at bounding box center [364, 267] width 136 height 17
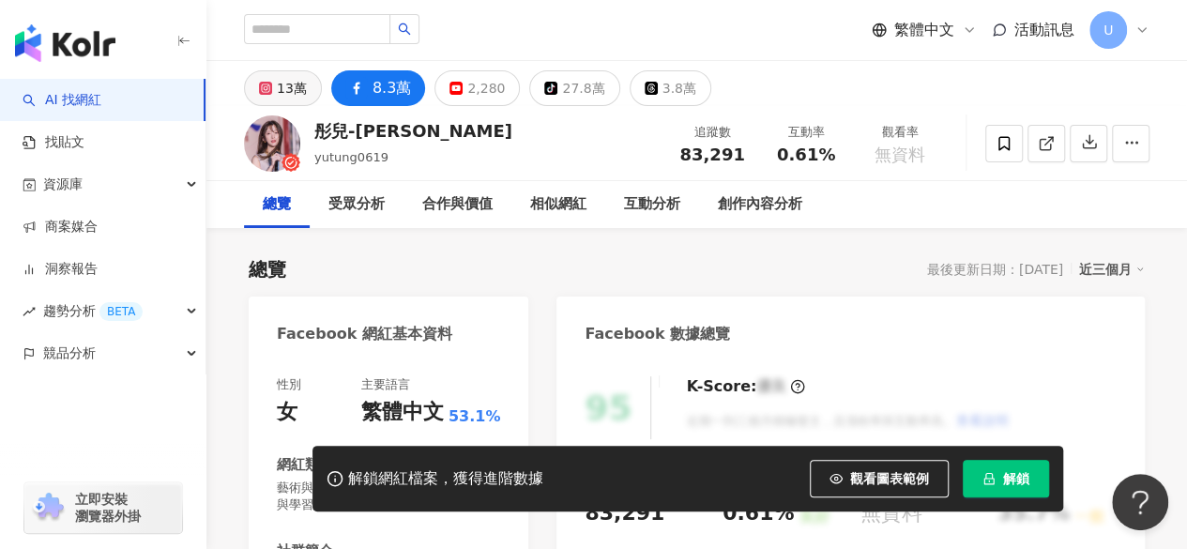
click at [287, 95] on div "13萬" at bounding box center [292, 88] width 30 height 26
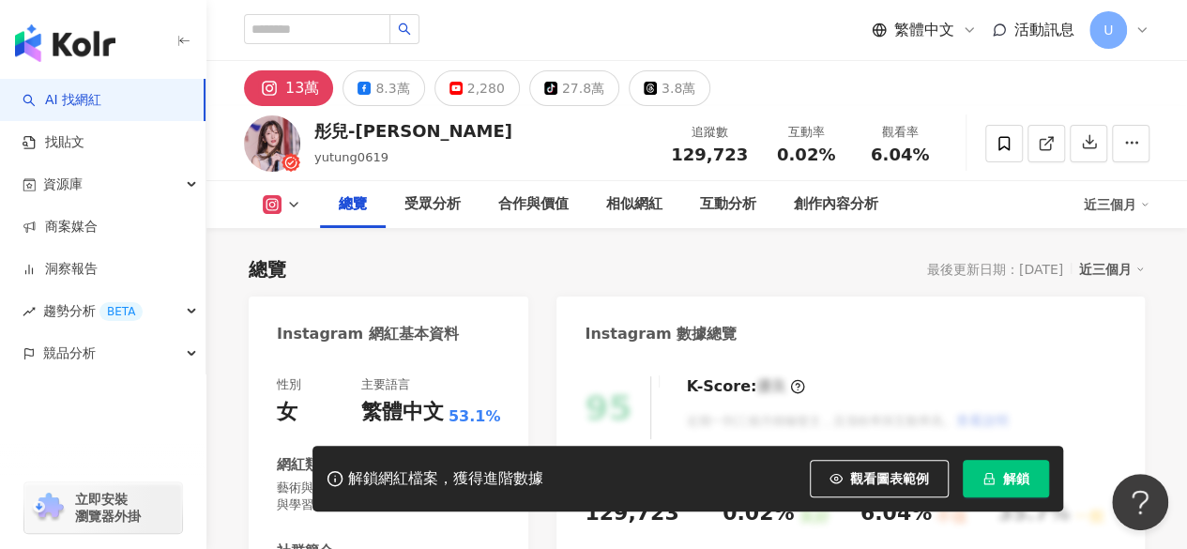
scroll to position [314, 0]
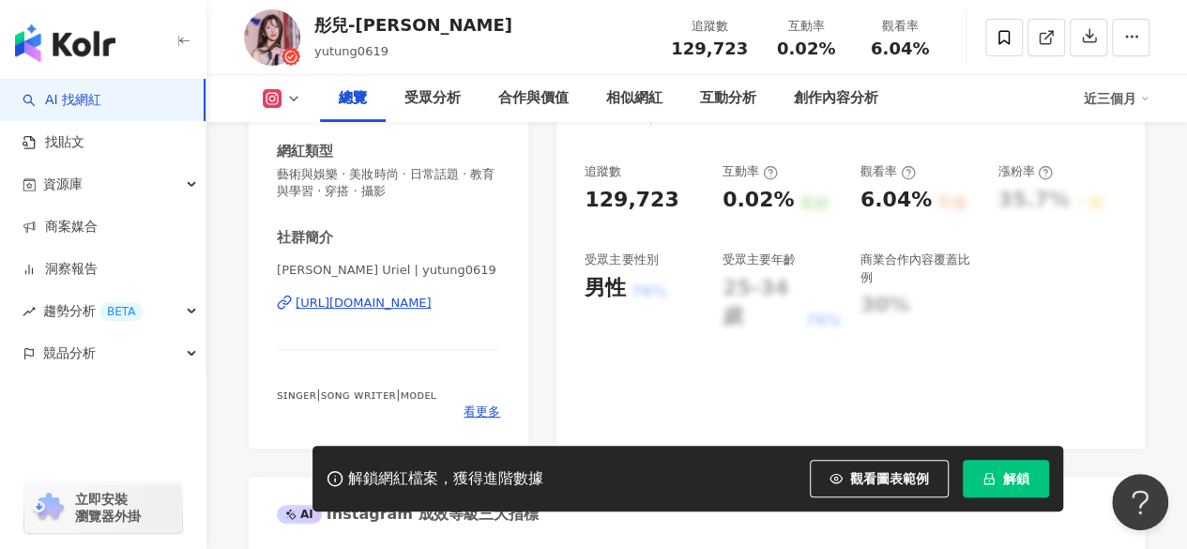
click at [406, 307] on div "https://www.instagram.com/yutung0619/" at bounding box center [364, 303] width 136 height 17
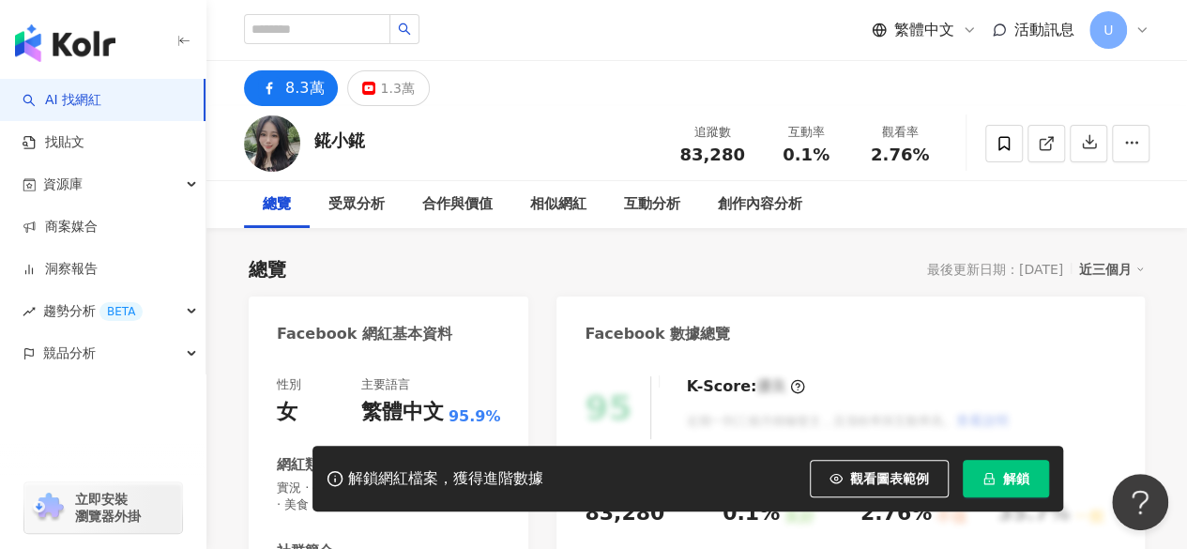
scroll to position [305, 0]
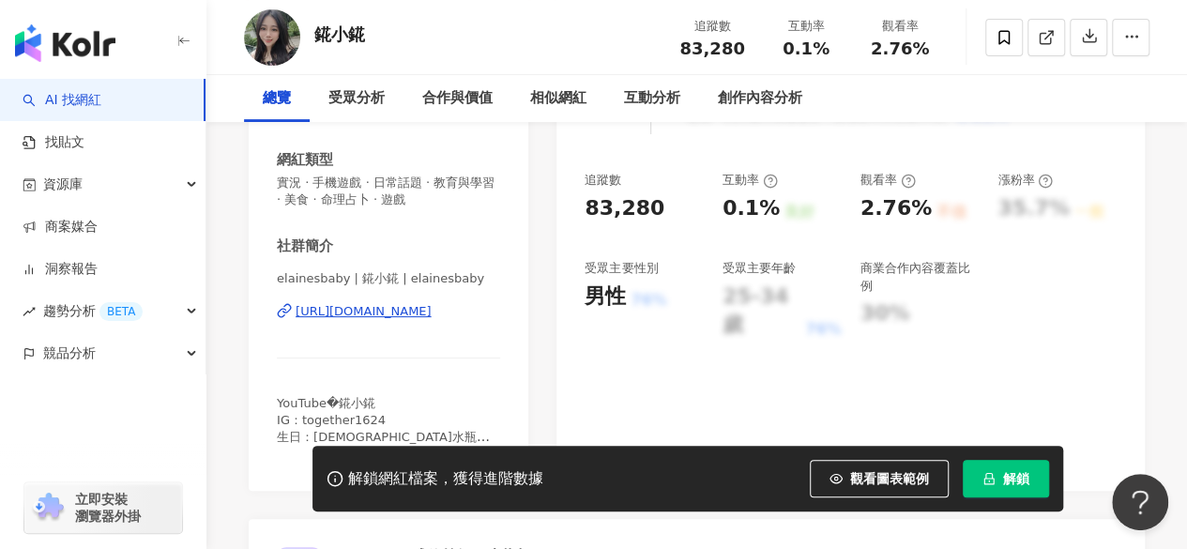
click at [432, 303] on div "[URL][DOMAIN_NAME]" at bounding box center [364, 311] width 136 height 17
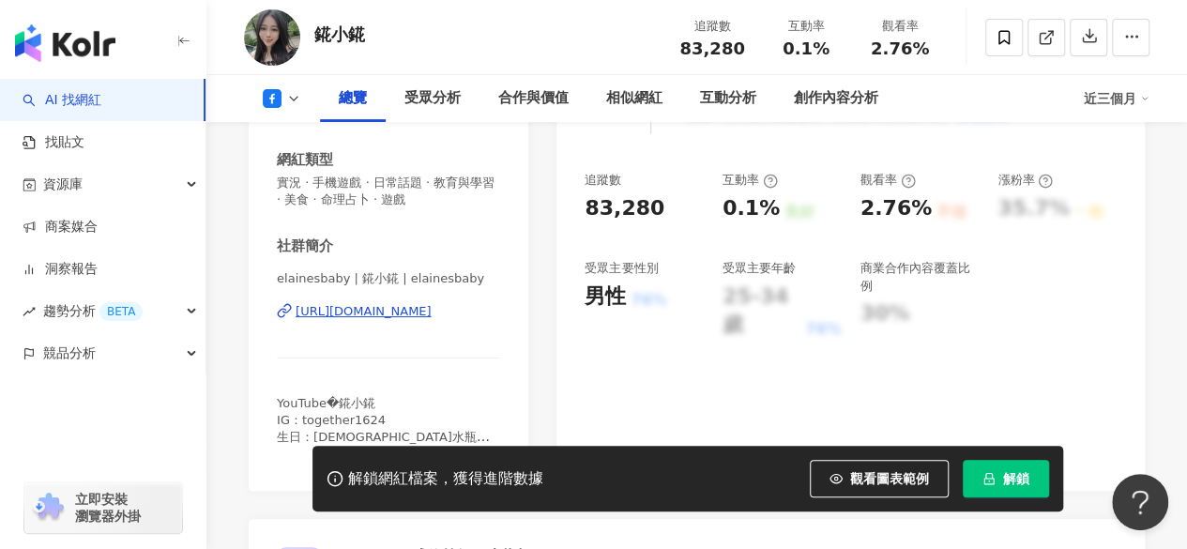
scroll to position [319, 0]
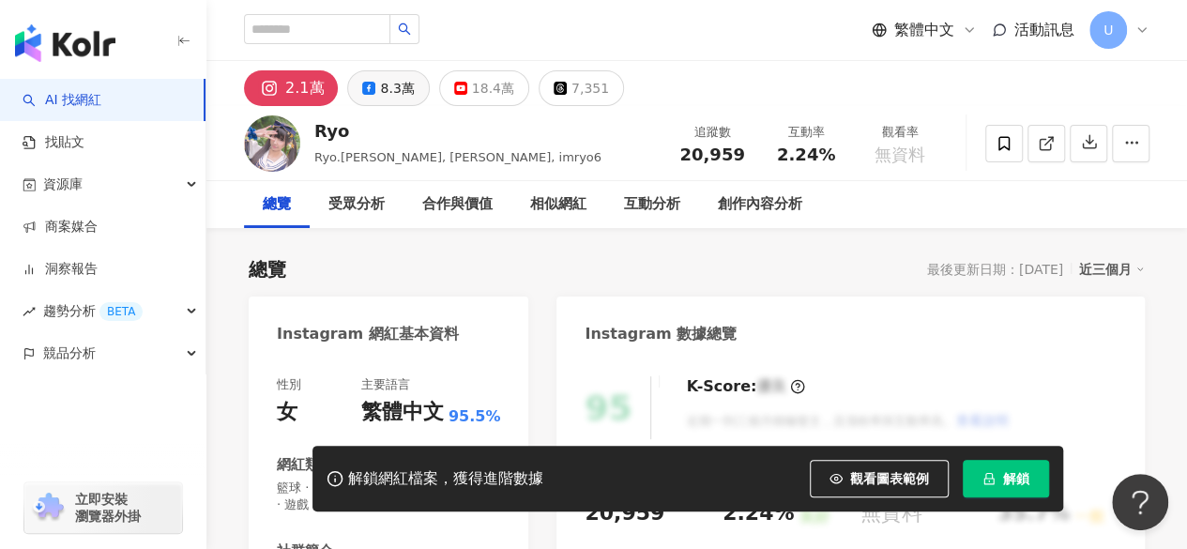
click at [382, 96] on div "8.3萬" at bounding box center [397, 88] width 34 height 26
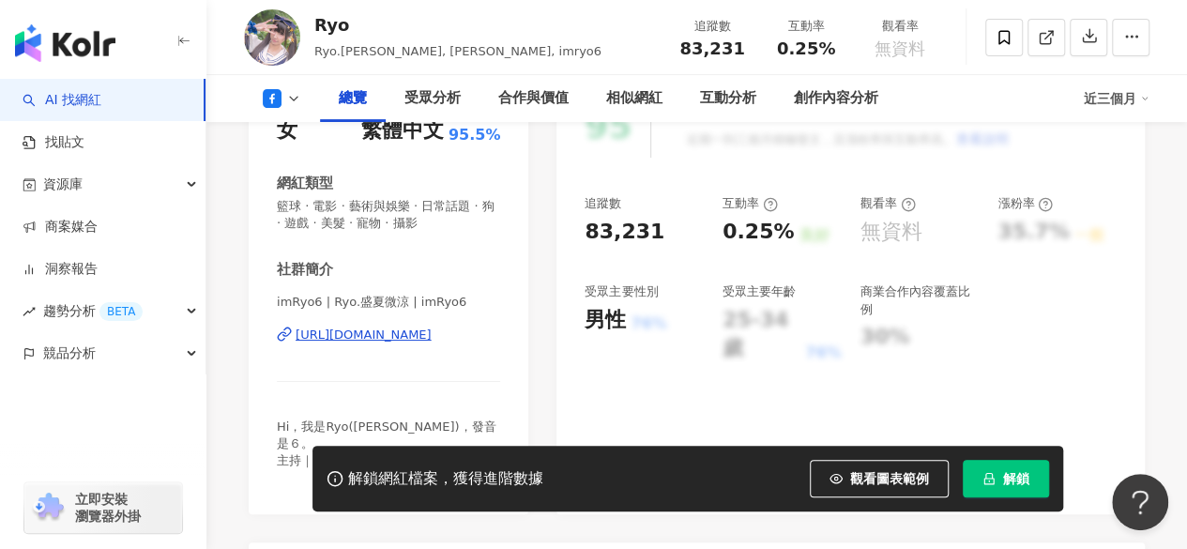
scroll to position [375, 0]
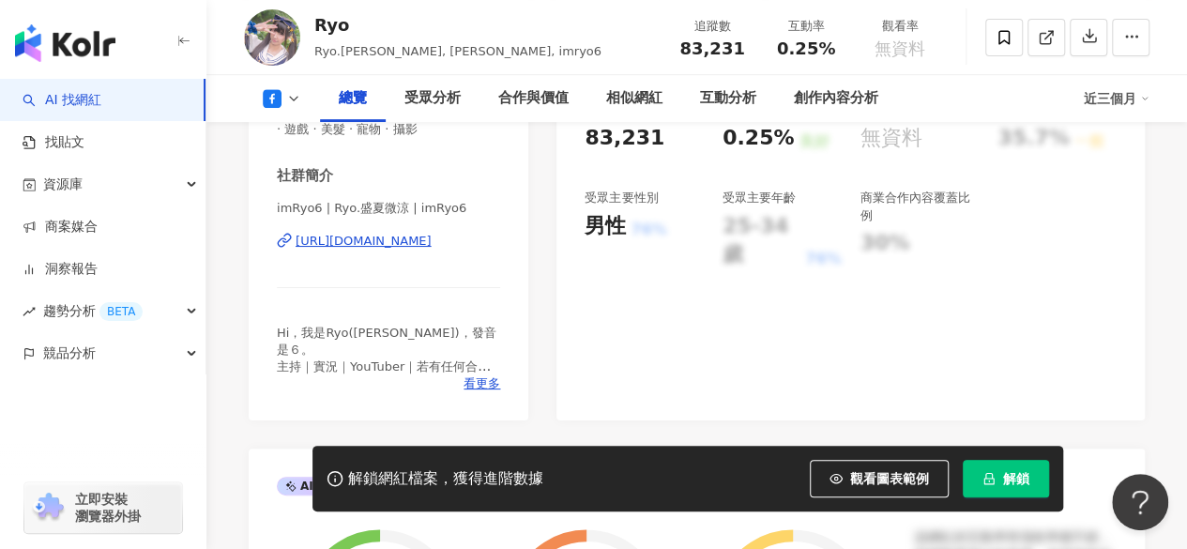
click at [377, 239] on div "https://www.facebook.com/532436730220695" at bounding box center [364, 241] width 136 height 17
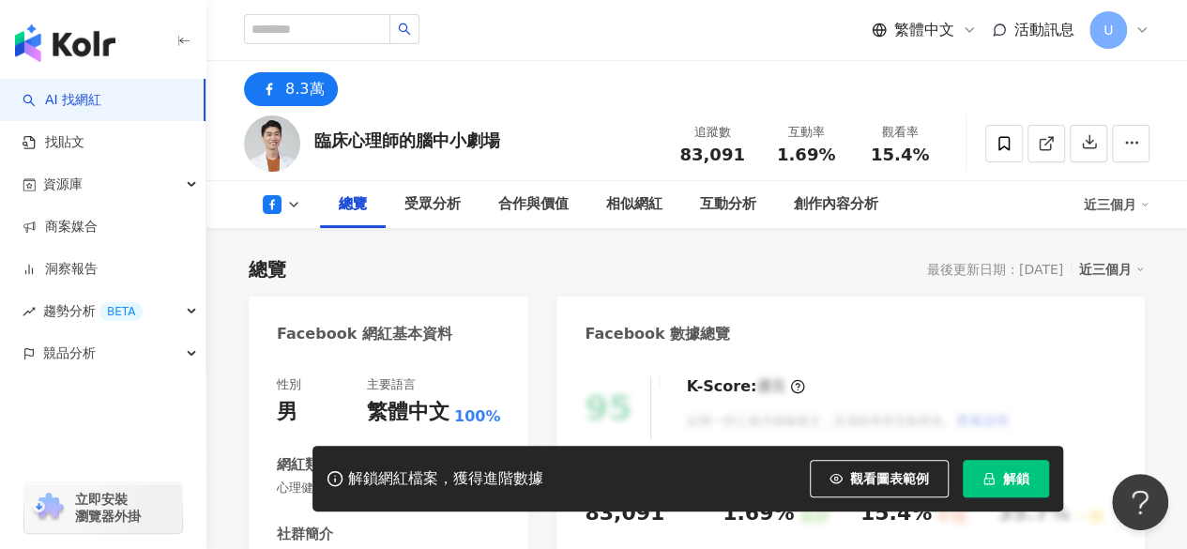
scroll to position [375, 0]
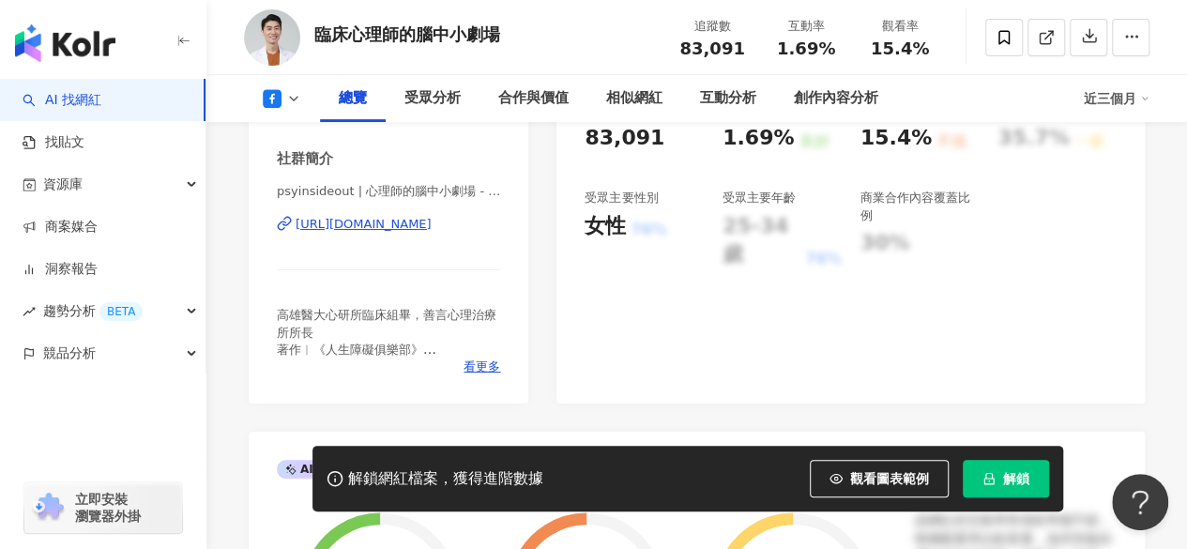
click at [376, 218] on div "[URL][DOMAIN_NAME]" at bounding box center [364, 224] width 136 height 17
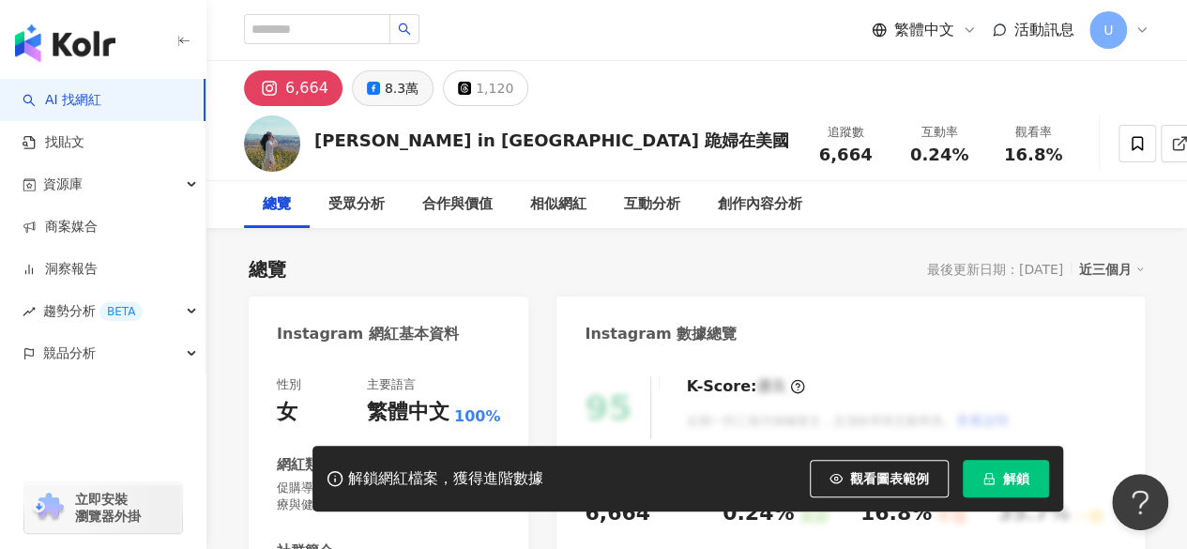
click at [407, 91] on div "8.3萬" at bounding box center [402, 88] width 34 height 26
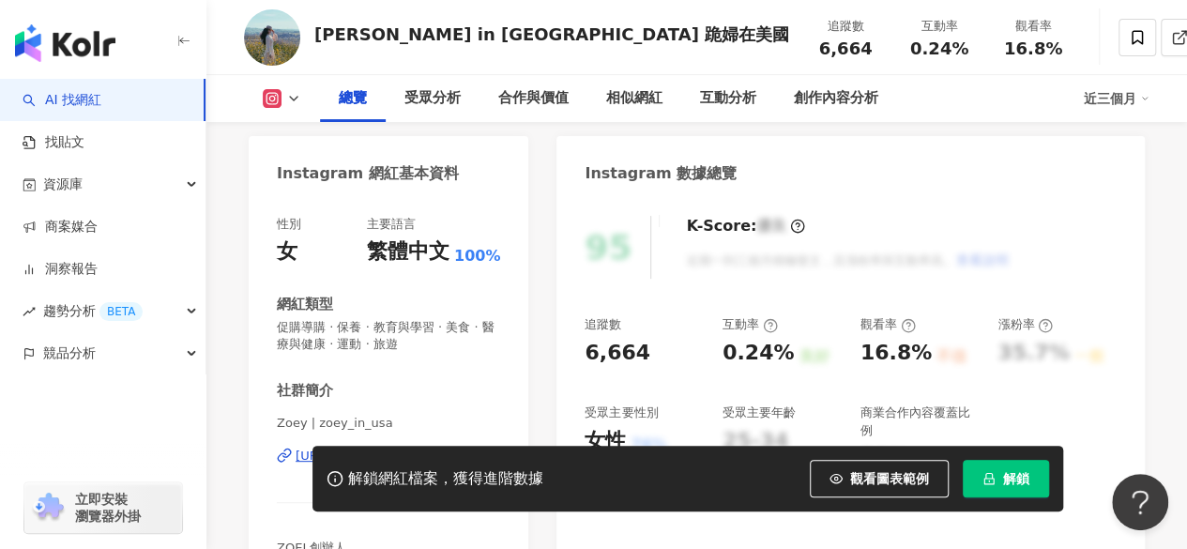
scroll to position [375, 0]
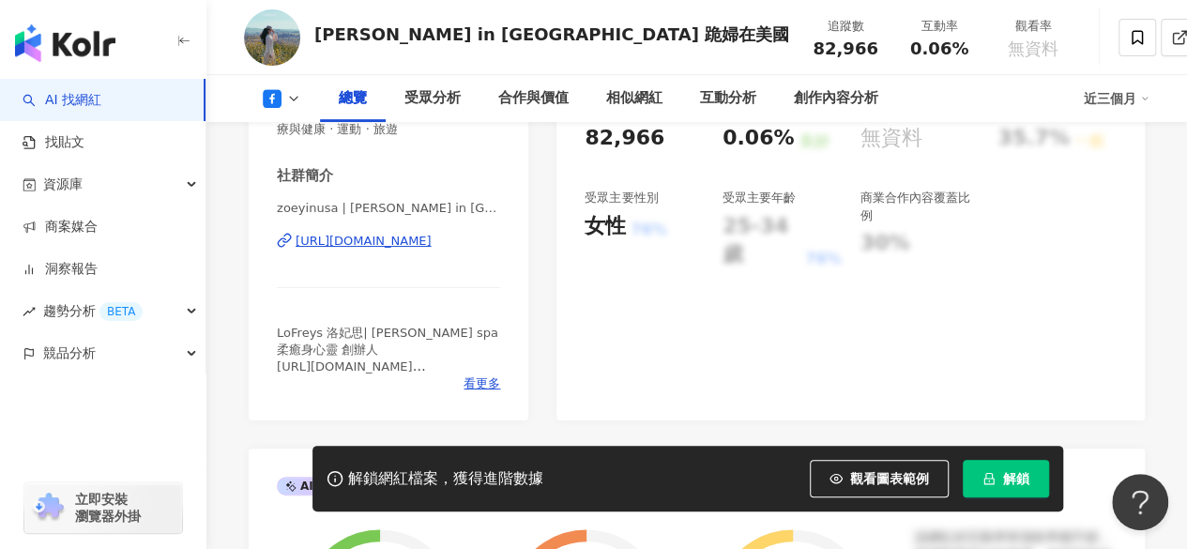
click at [376, 236] on div "https://www.facebook.com/209902635855742" at bounding box center [364, 241] width 136 height 17
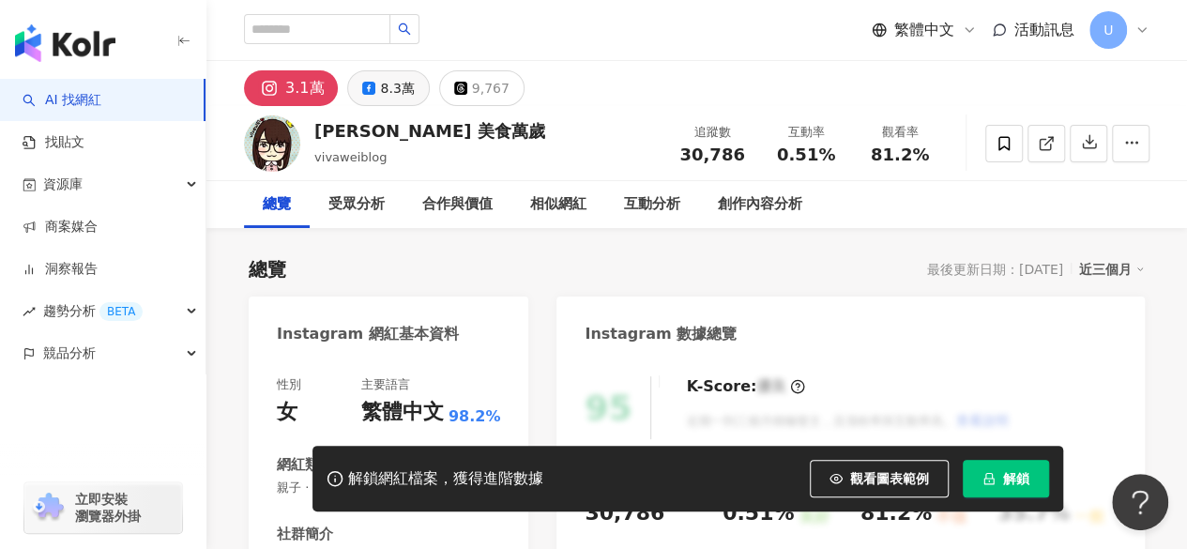
click at [392, 85] on div "8.3萬" at bounding box center [397, 88] width 34 height 26
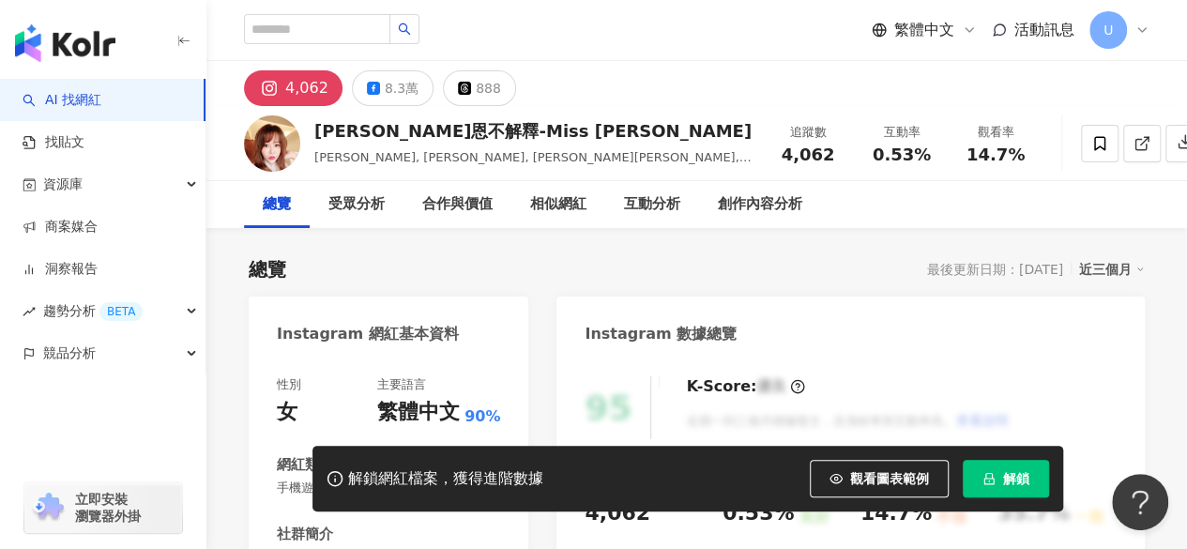
click at [393, 99] on div "8.3萬" at bounding box center [402, 88] width 34 height 26
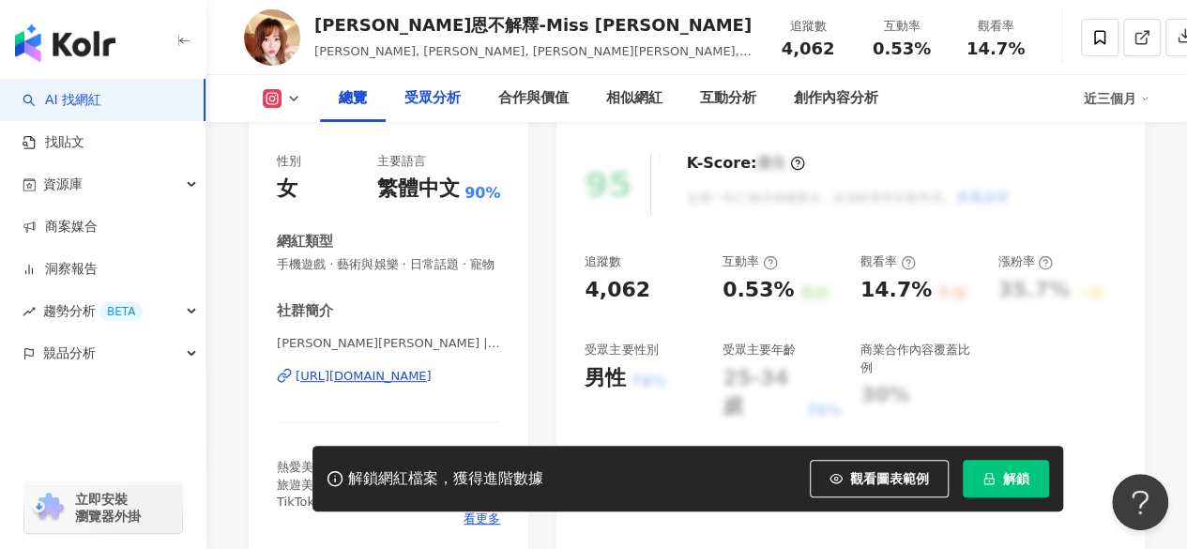
scroll to position [375, 0]
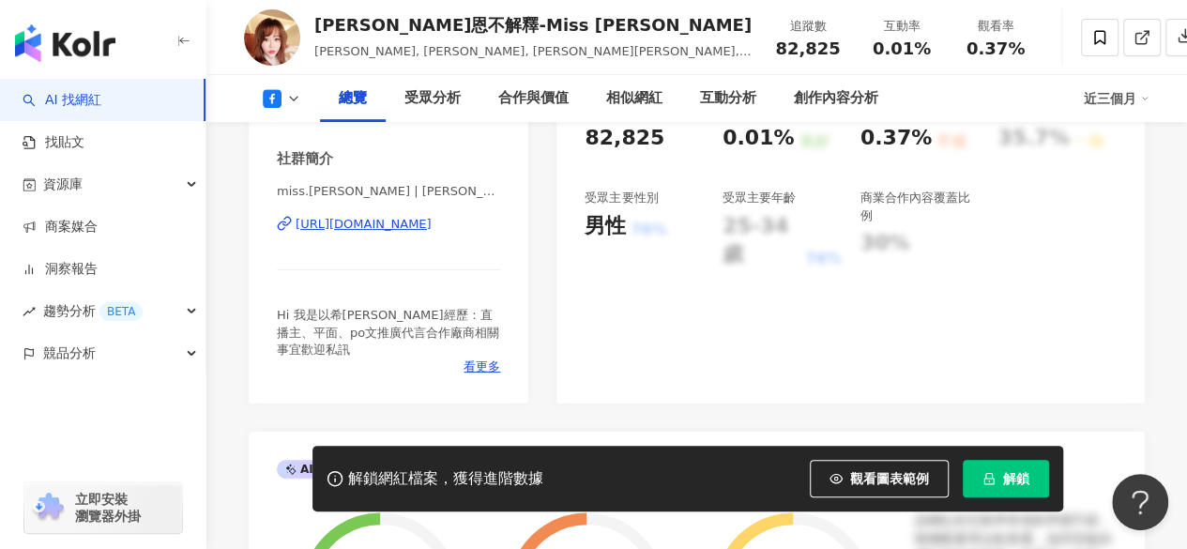
click at [364, 233] on div "https://www.facebook.com/1569566876682119" at bounding box center [364, 224] width 136 height 17
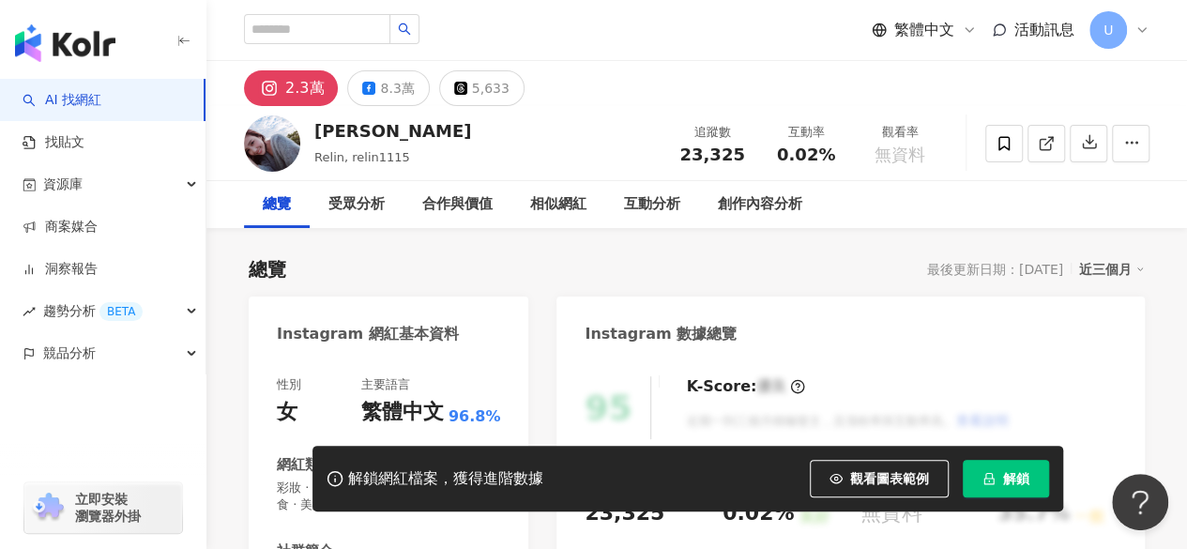
click at [383, 97] on div "8.3萬" at bounding box center [397, 88] width 34 height 26
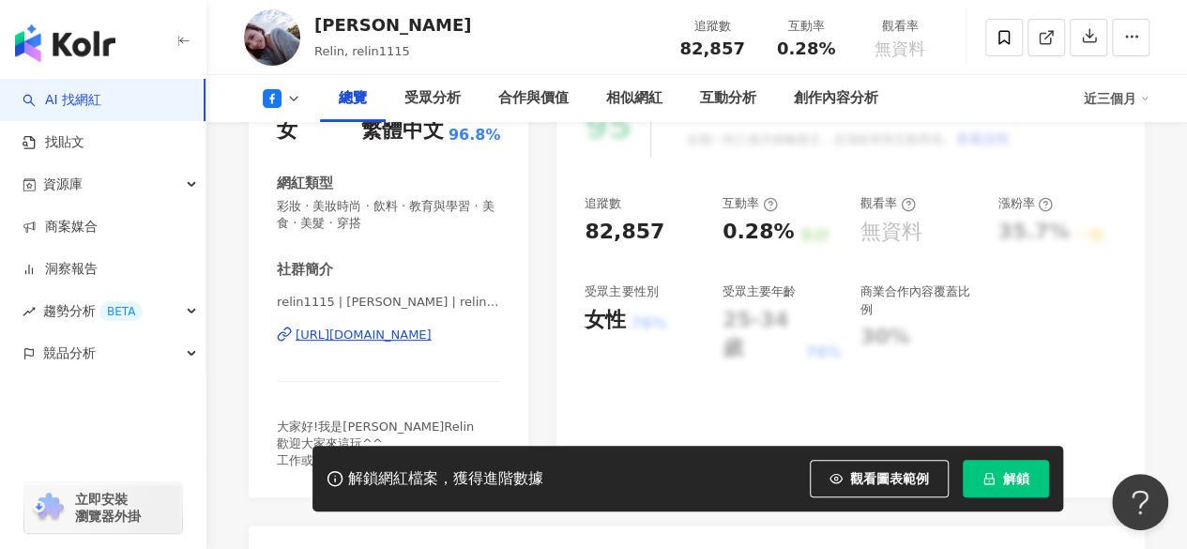
click at [390, 339] on div "https://www.facebook.com/160037357348561" at bounding box center [364, 335] width 136 height 17
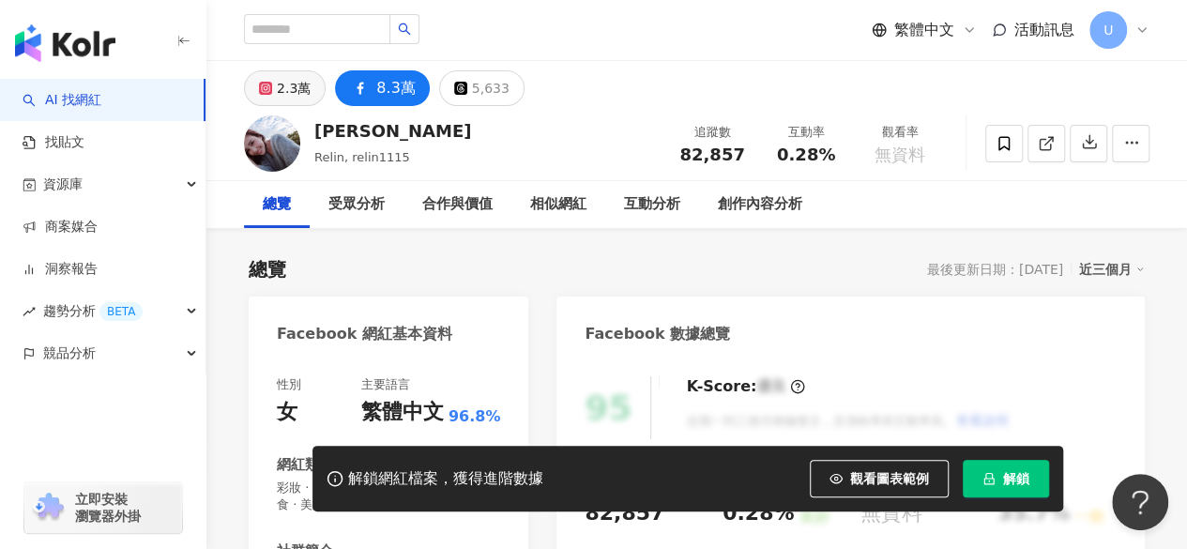
click at [296, 95] on div "2.3萬" at bounding box center [294, 88] width 34 height 26
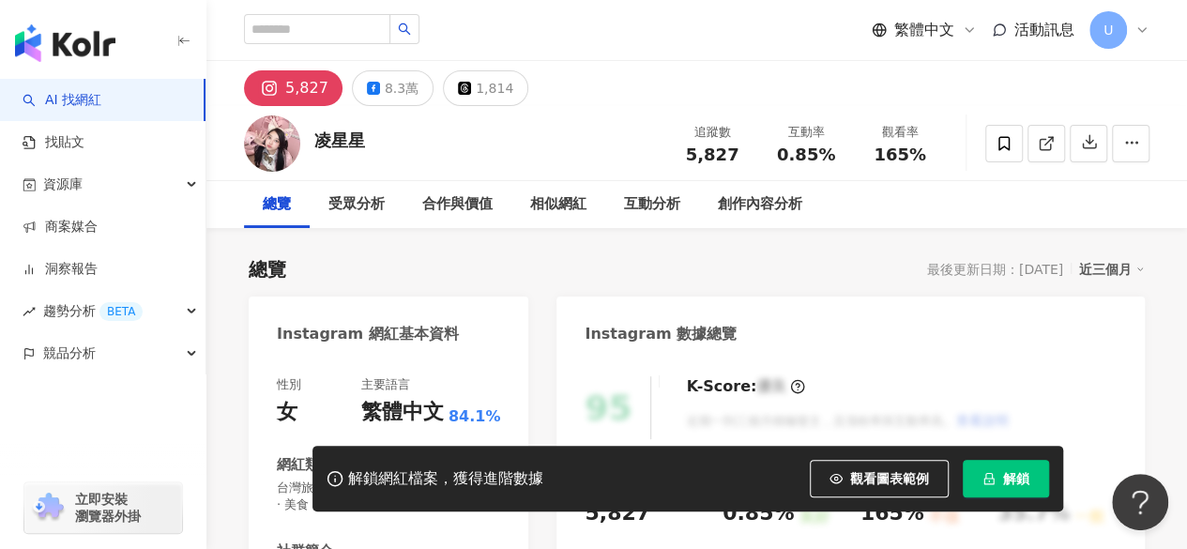
click at [405, 96] on div "8.3萬" at bounding box center [402, 88] width 34 height 26
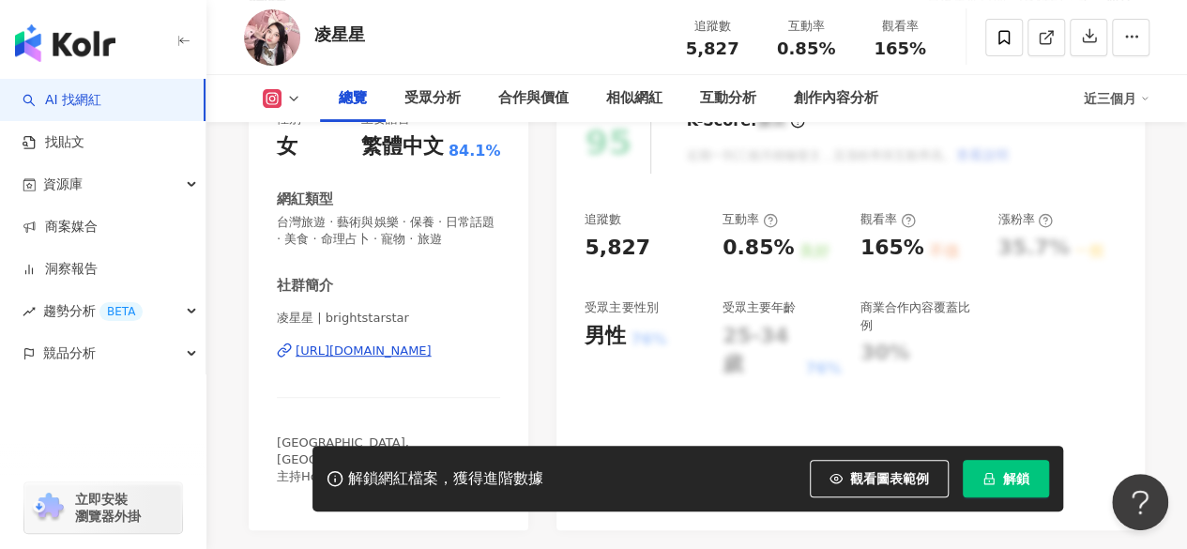
scroll to position [282, 0]
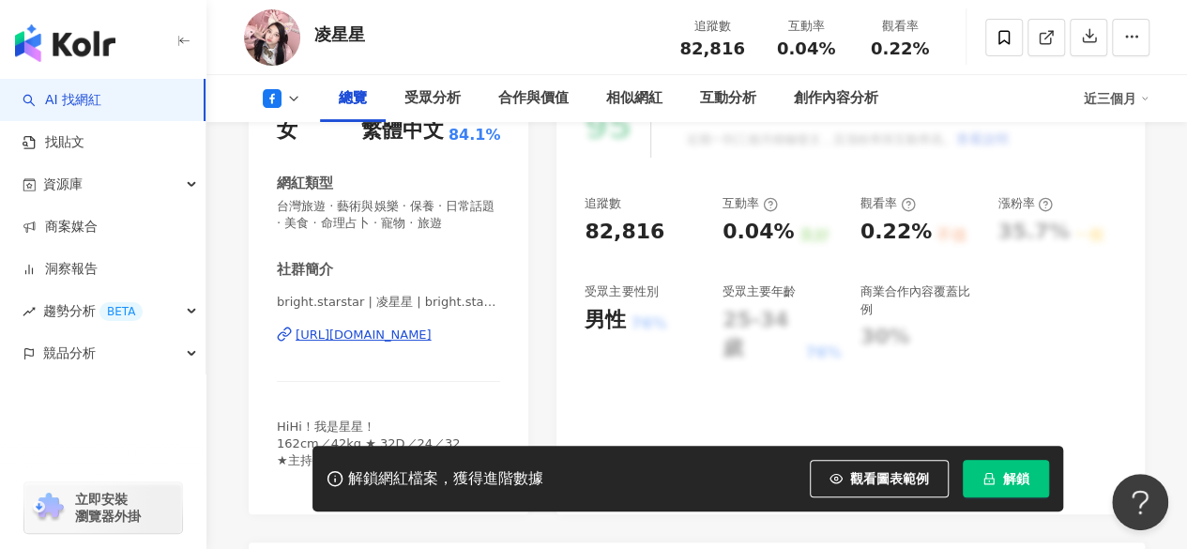
click at [413, 332] on div "https://www.facebook.com/127489950631258" at bounding box center [364, 335] width 136 height 17
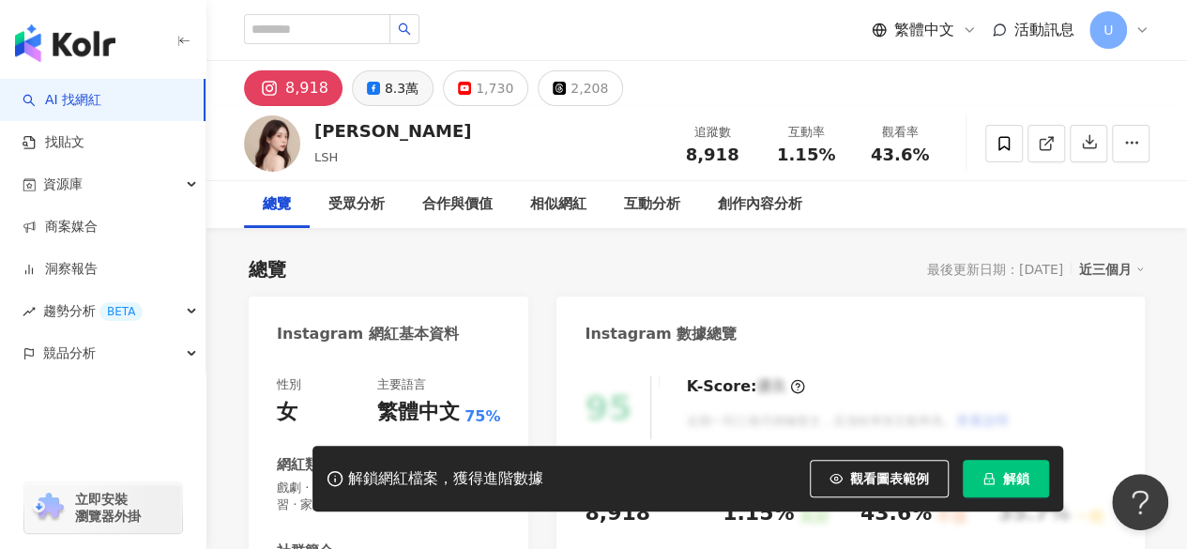
click at [394, 85] on div "8.3萬" at bounding box center [402, 88] width 34 height 26
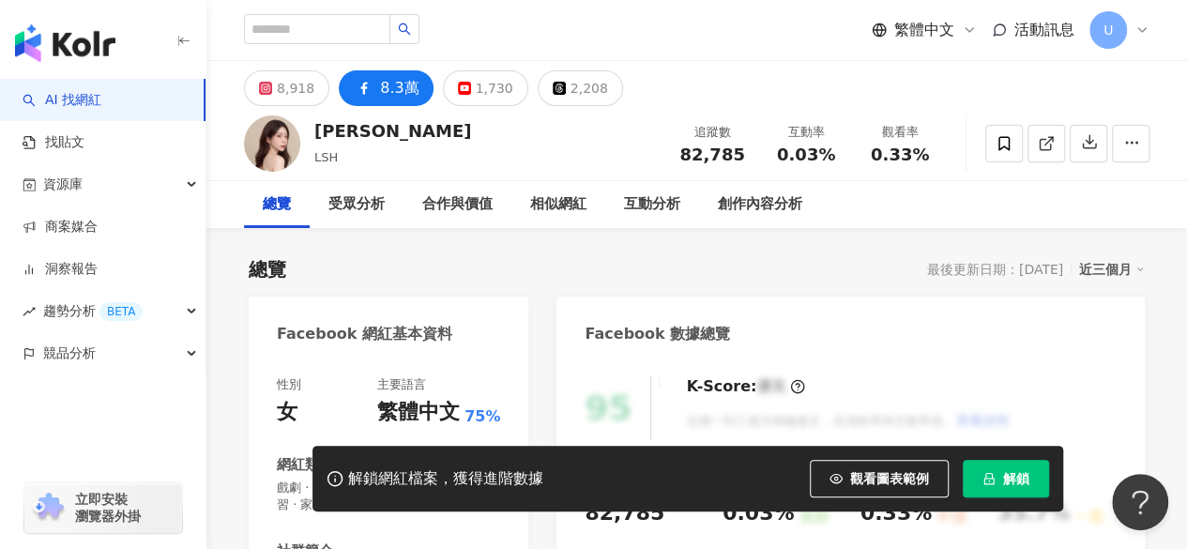
scroll to position [375, 0]
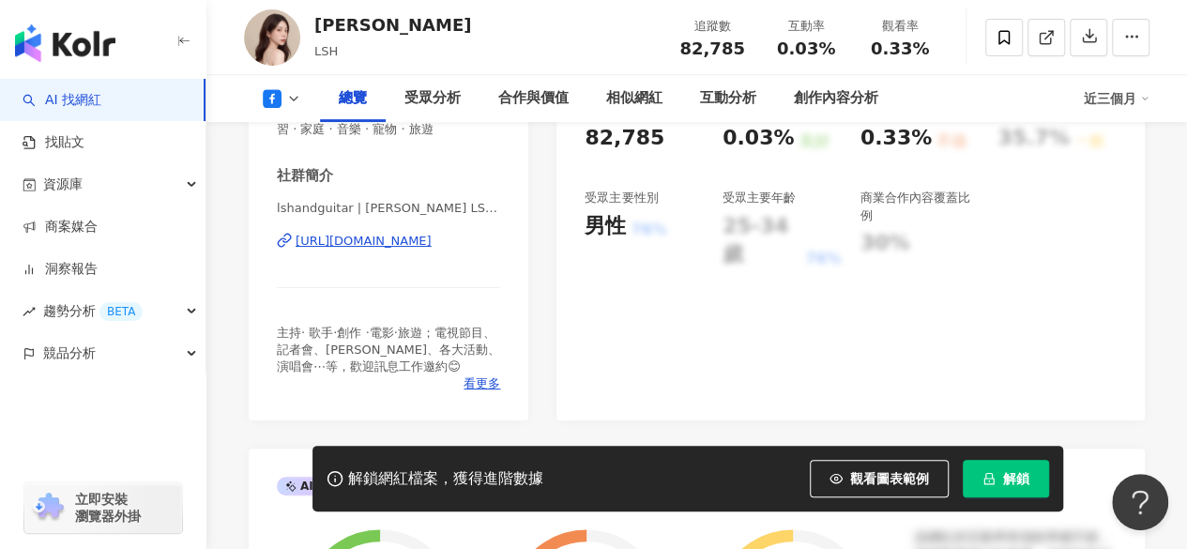
click at [378, 241] on div "https://www.facebook.com/147178168747299" at bounding box center [364, 241] width 136 height 17
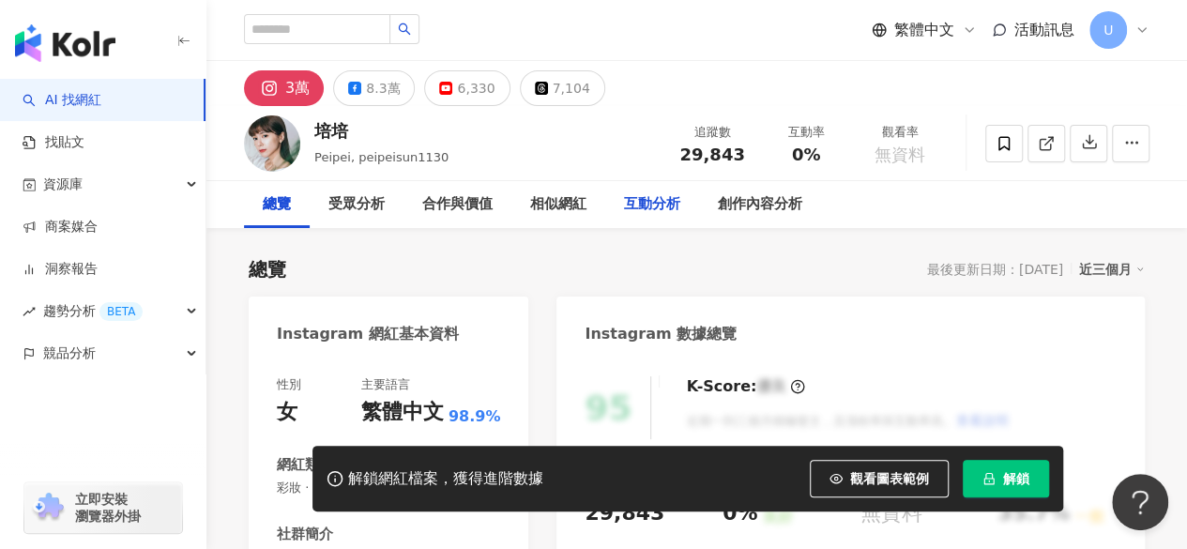
click at [368, 91] on div "8.3萬" at bounding box center [383, 88] width 34 height 26
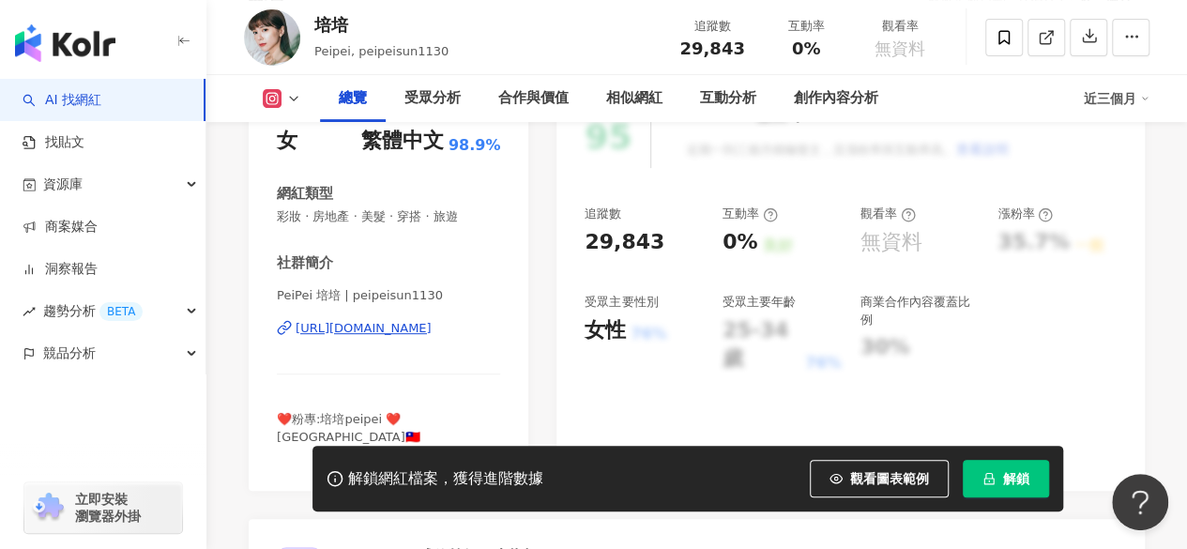
scroll to position [282, 0]
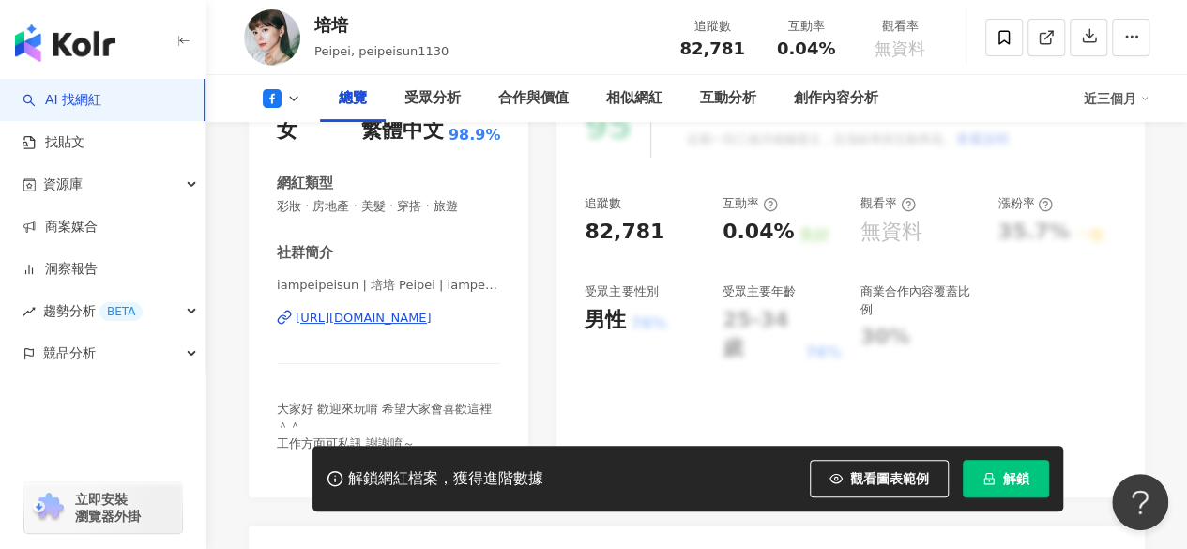
click at [350, 315] on div "https://www.facebook.com/471861546188507" at bounding box center [364, 318] width 136 height 17
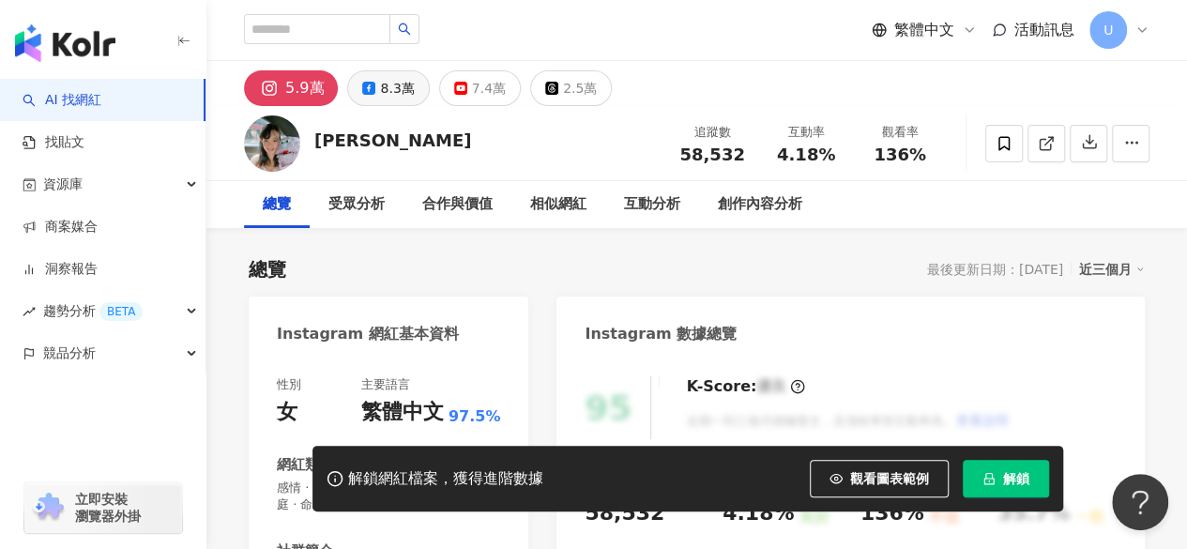
click at [380, 90] on div "8.3萬" at bounding box center [397, 88] width 34 height 26
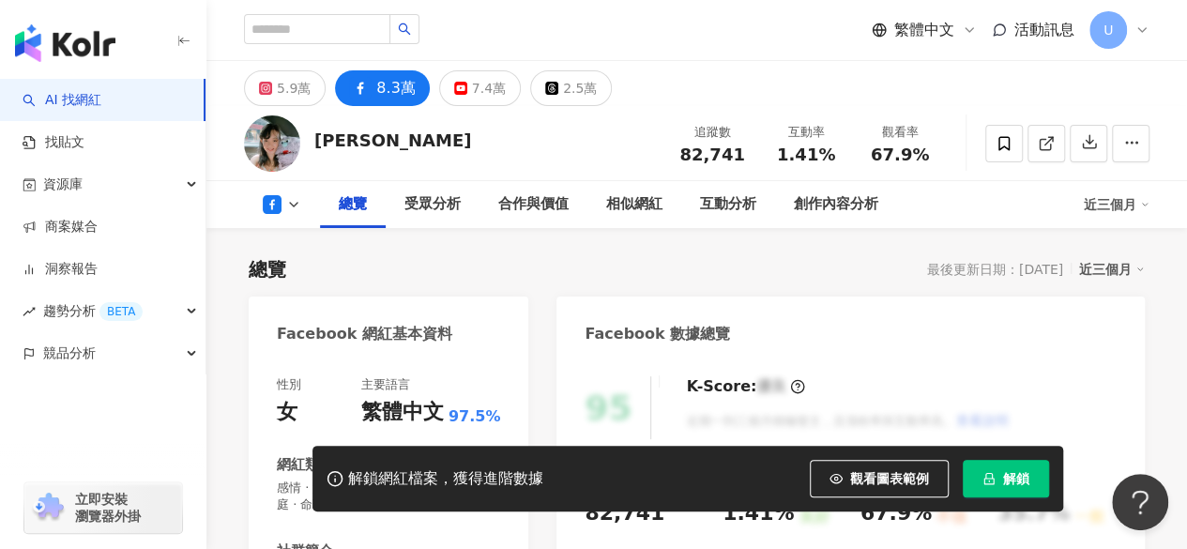
scroll to position [375, 0]
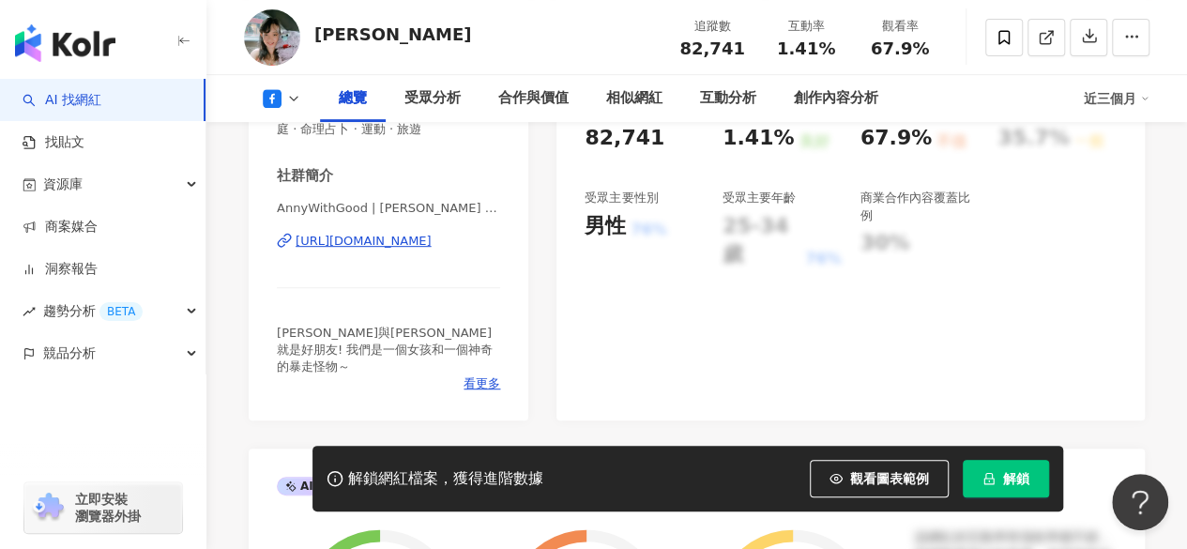
click at [389, 248] on div "https://www.facebook.com/152129415360855" at bounding box center [364, 241] width 136 height 17
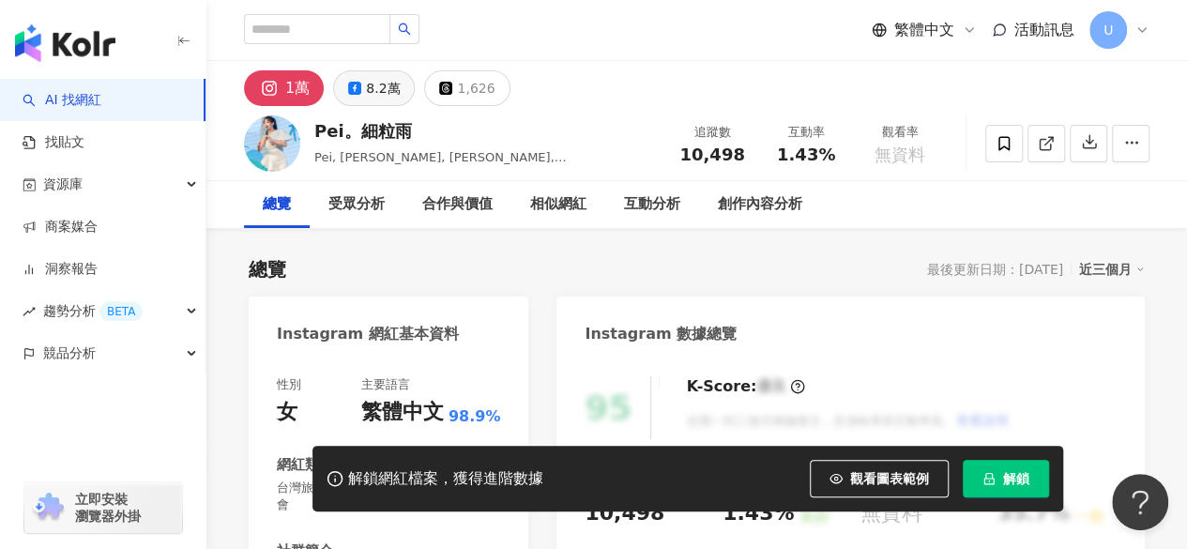
click at [380, 92] on div "8.2萬" at bounding box center [383, 88] width 34 height 26
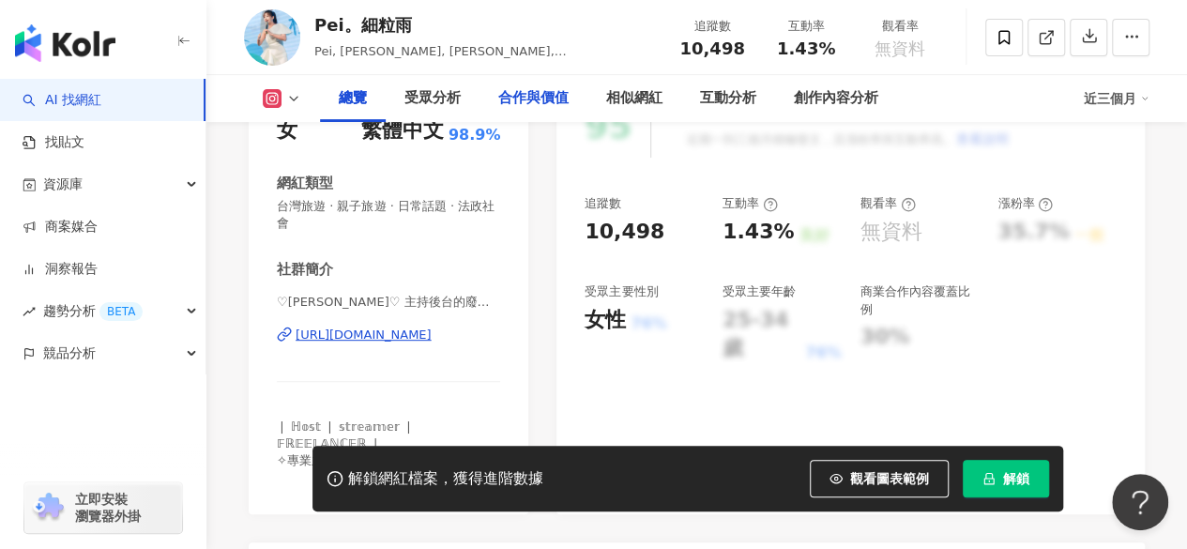
scroll to position [375, 0]
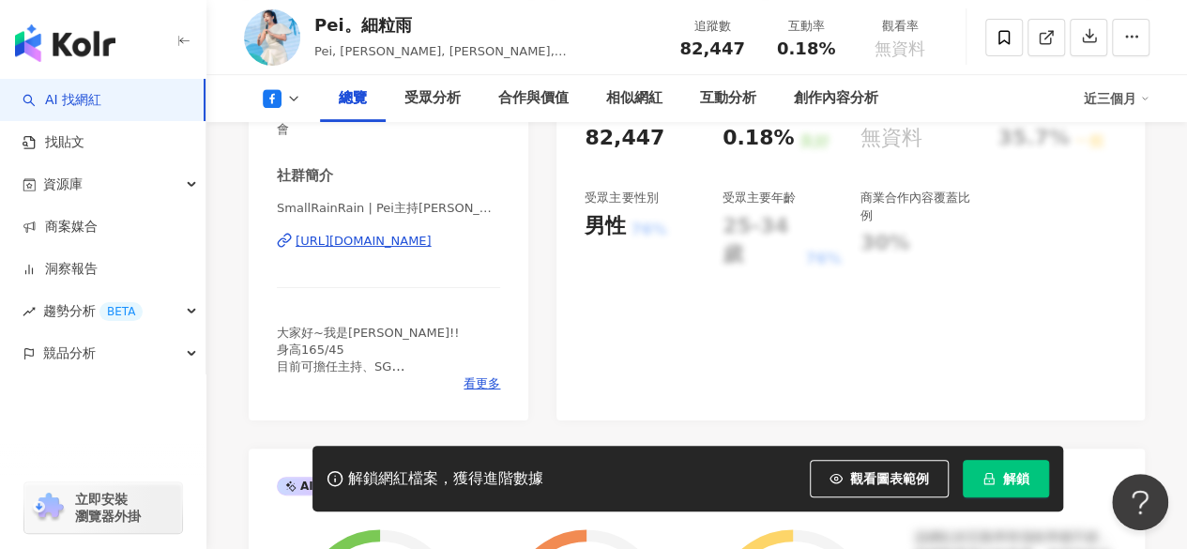
click at [375, 241] on div "https://www.facebook.com/199318956920060" at bounding box center [364, 241] width 136 height 17
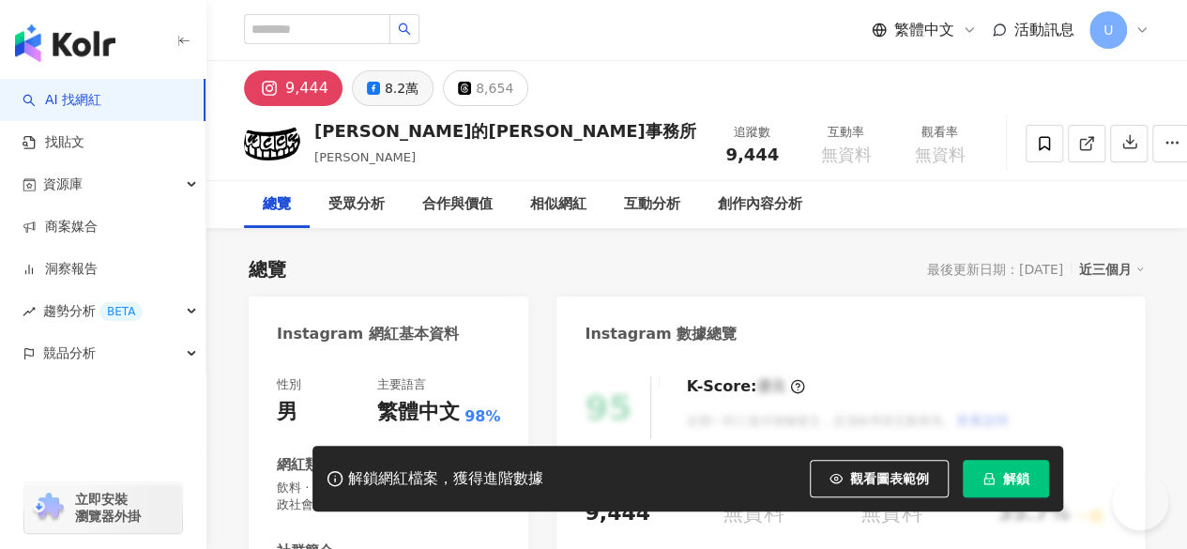
click at [389, 89] on div "8.2萬" at bounding box center [402, 88] width 34 height 26
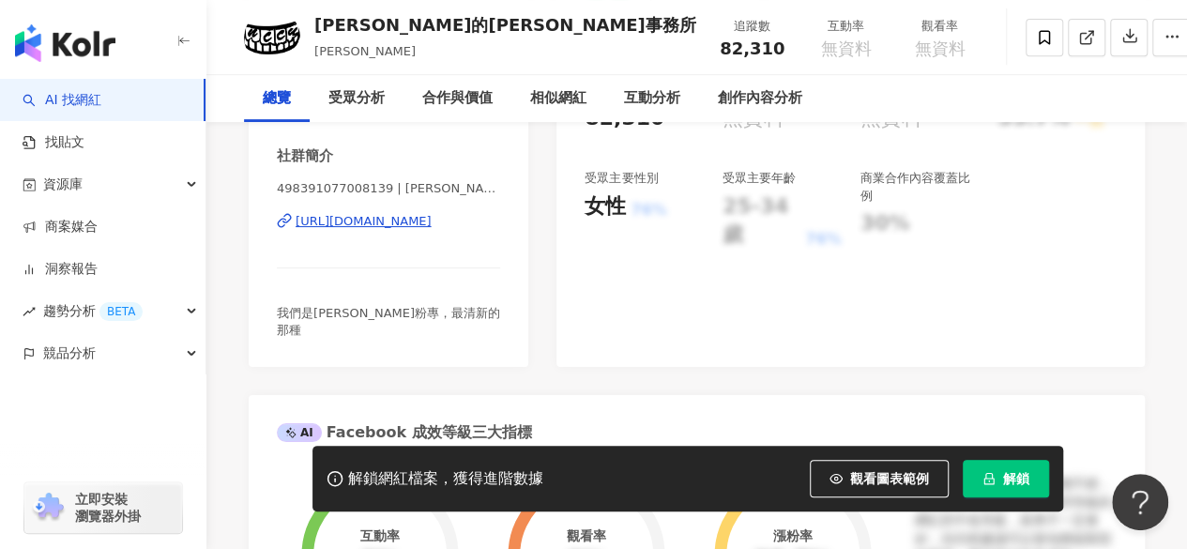
scroll to position [396, 0]
click at [405, 220] on div "https://www.facebook.com/498391077008139" at bounding box center [364, 220] width 136 height 17
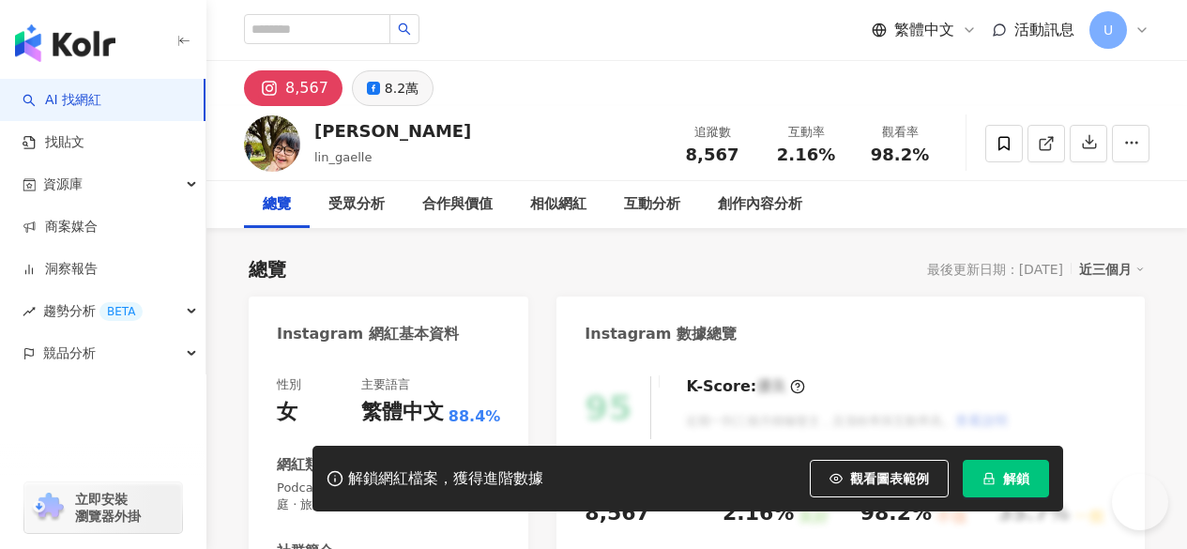
click at [390, 87] on div "8.2萬" at bounding box center [402, 88] width 34 height 26
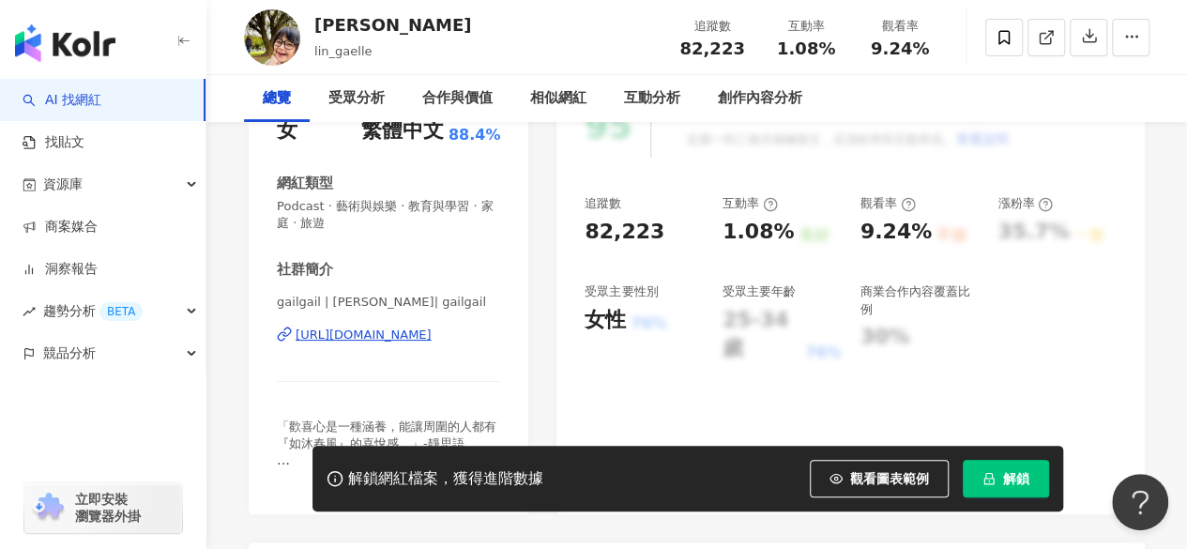
click at [390, 336] on div "https://www.facebook.com/108108132563786" at bounding box center [364, 335] width 136 height 17
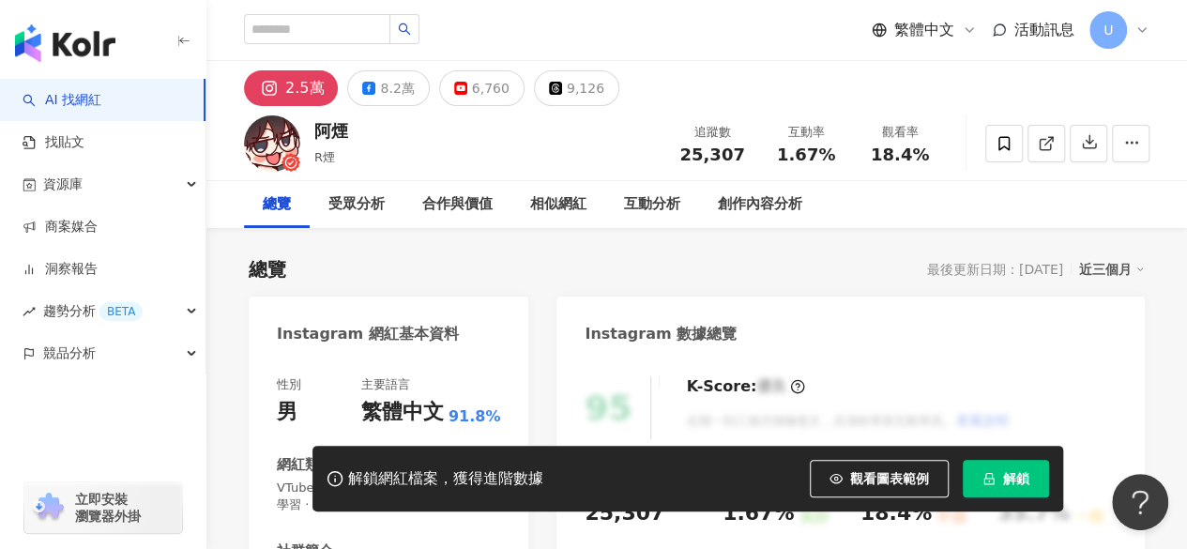
click at [389, 97] on div "8.2萬" at bounding box center [397, 88] width 34 height 26
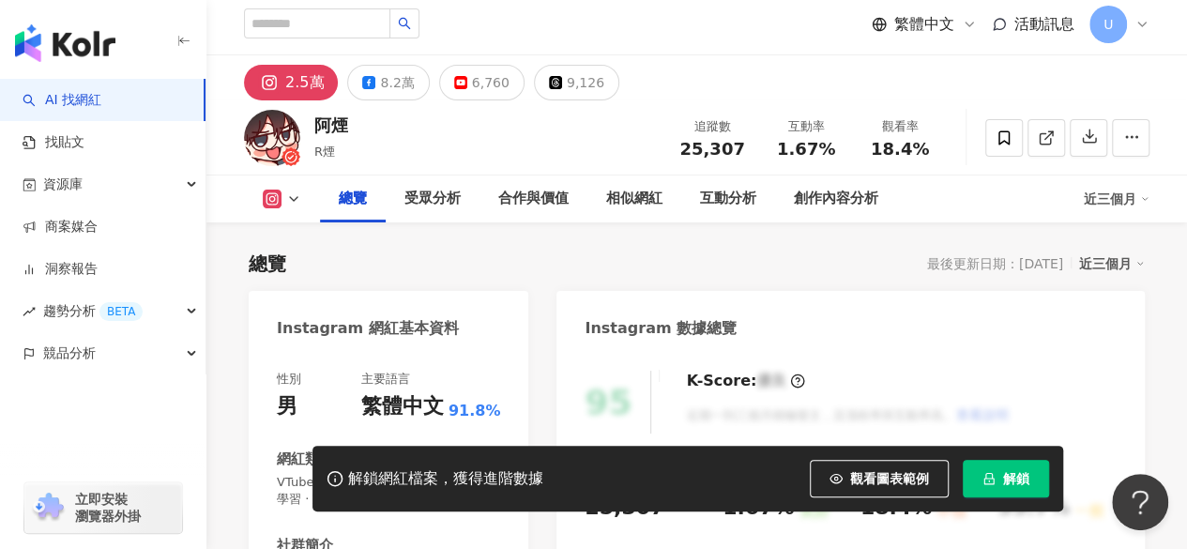
scroll to position [282, 0]
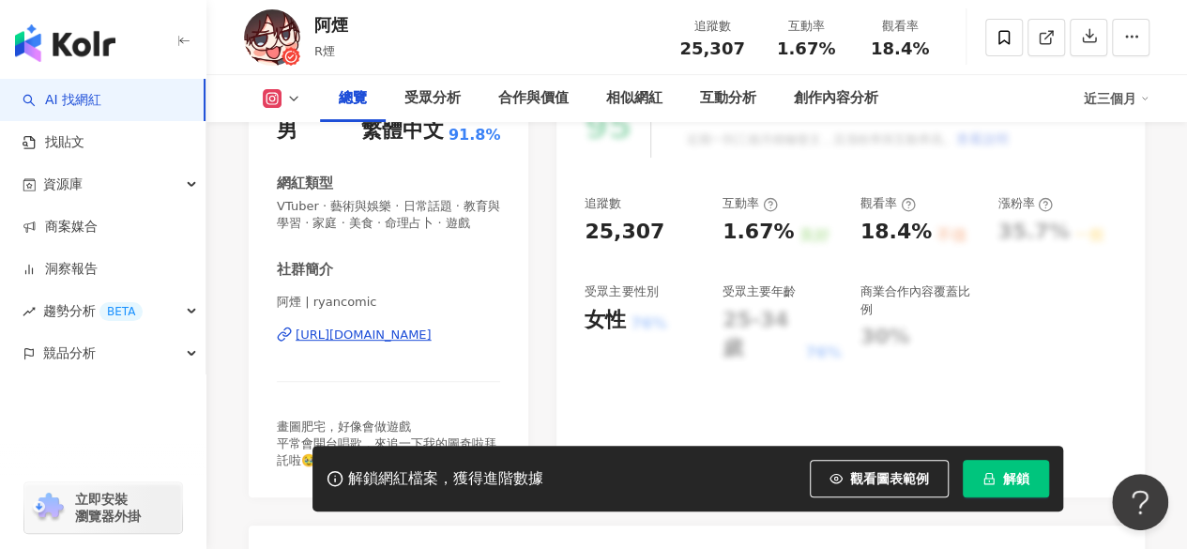
click at [390, 344] on div "https://www.instagram.com/ryancomic/" at bounding box center [364, 335] width 136 height 17
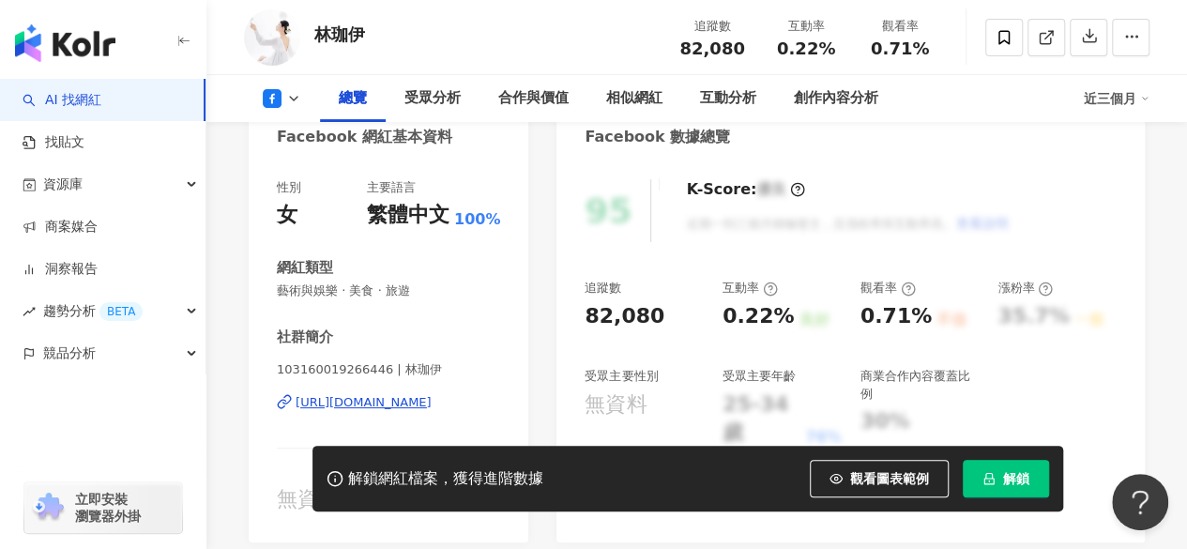
scroll to position [282, 0]
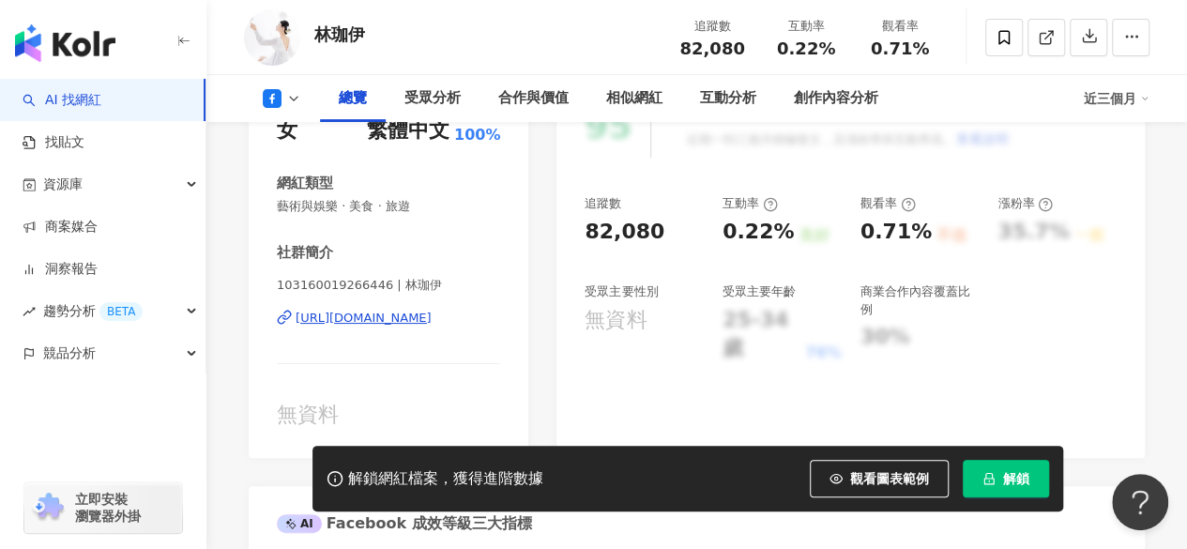
click at [395, 317] on div "https://www.facebook.com/103160019266446" at bounding box center [364, 318] width 136 height 17
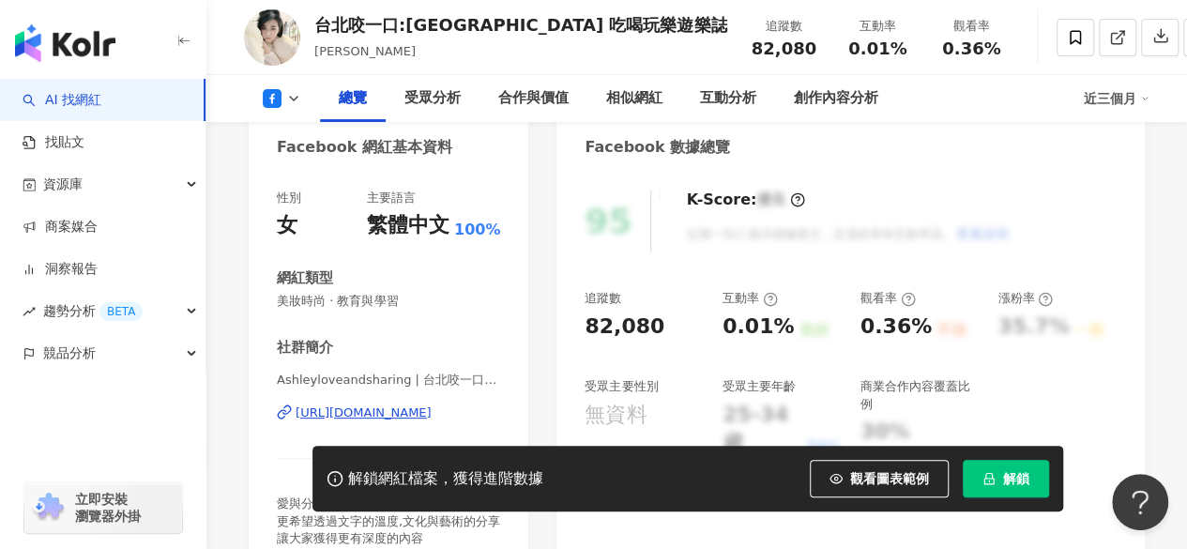
scroll to position [188, 0]
click at [340, 412] on div "https://www.facebook.com/215377318611960" at bounding box center [364, 412] width 136 height 17
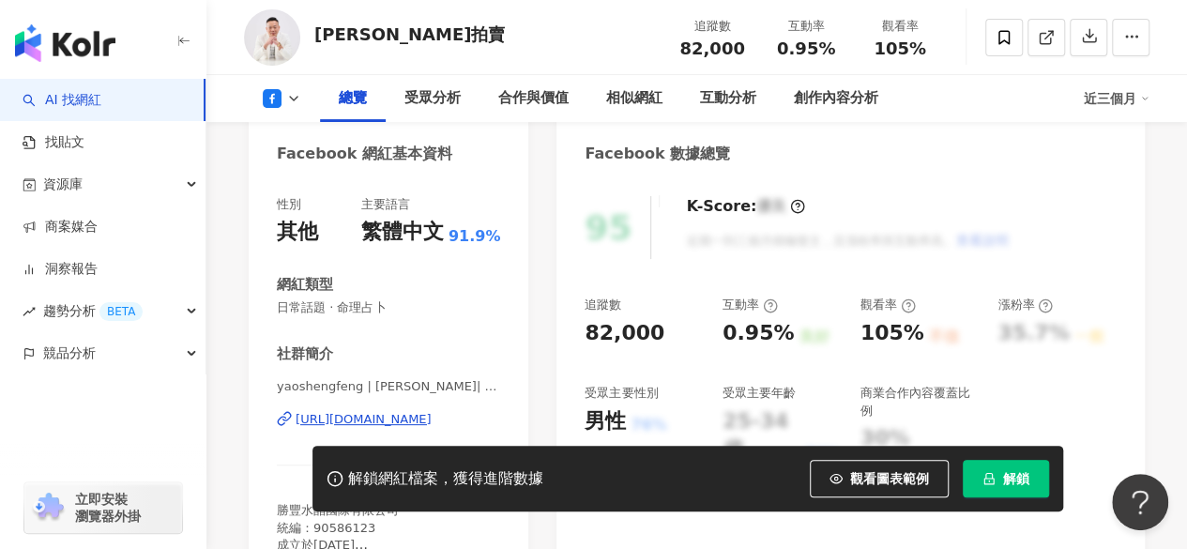
scroll to position [282, 0]
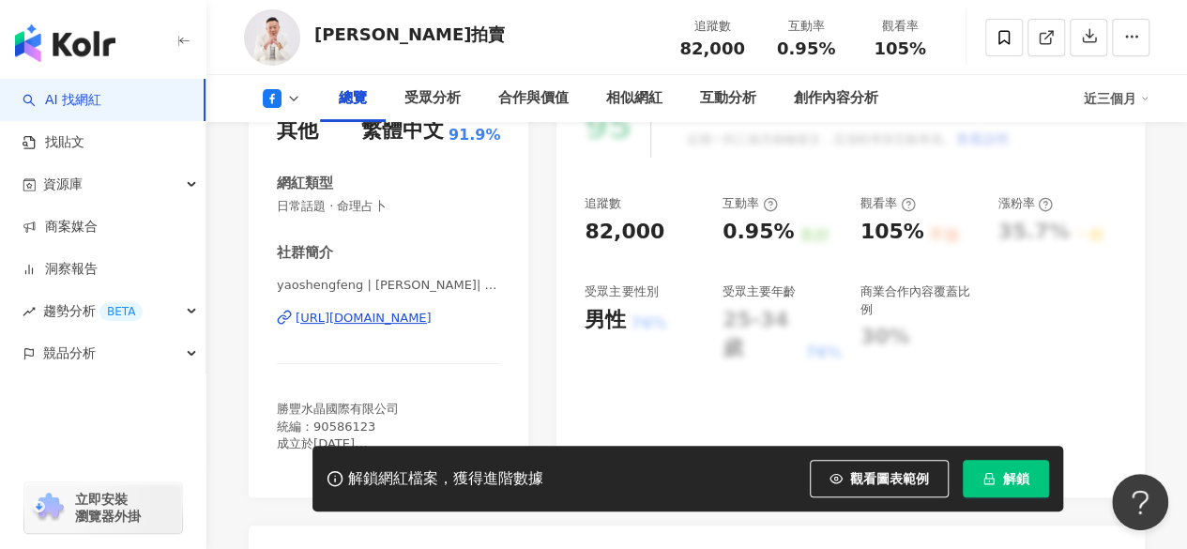
click at [369, 316] on div "https://www.facebook.com/249475062179122" at bounding box center [364, 318] width 136 height 17
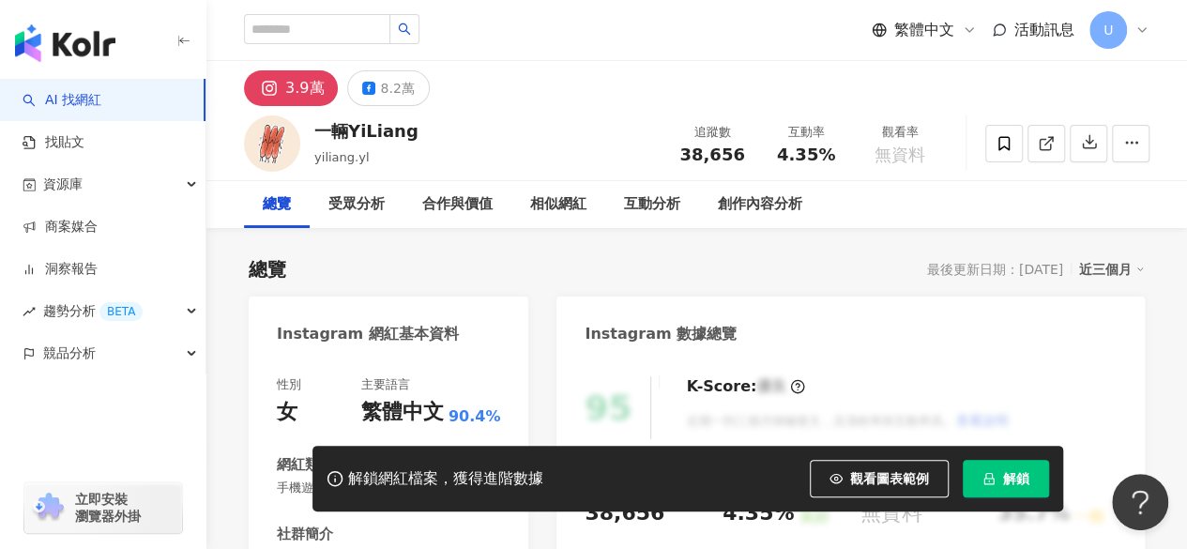
click at [387, 90] on div "8.2萬" at bounding box center [397, 88] width 34 height 26
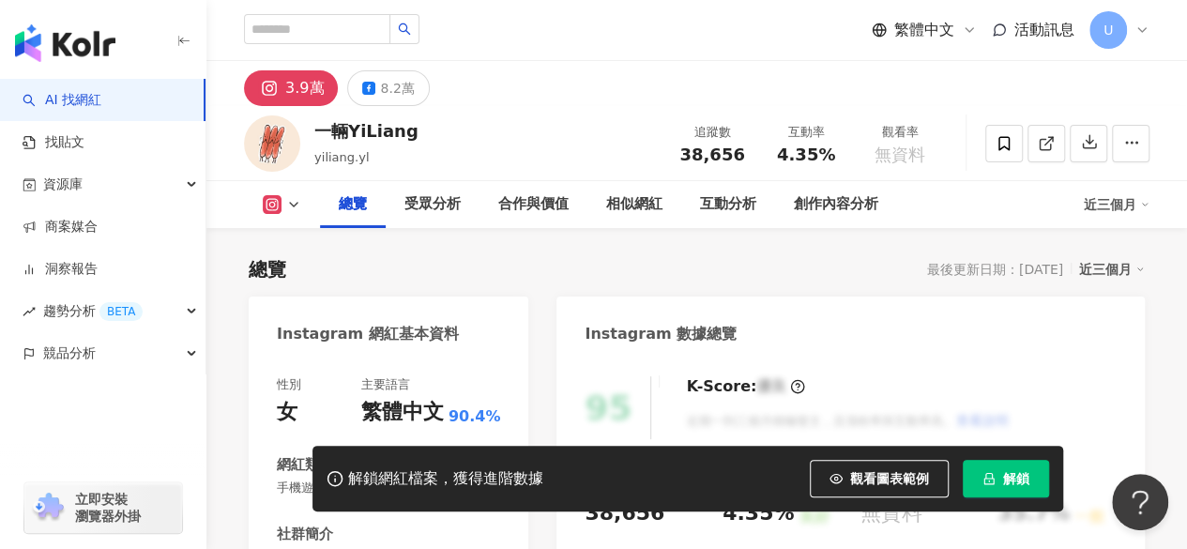
scroll to position [375, 0]
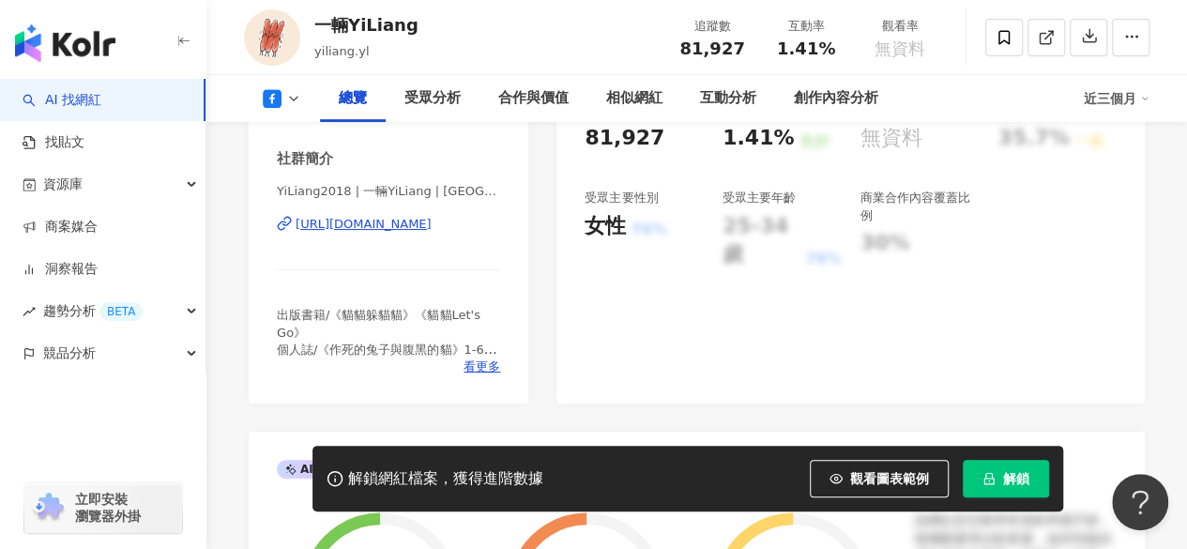
click at [377, 226] on div "https://www.facebook.com/1982180558768292" at bounding box center [364, 224] width 136 height 17
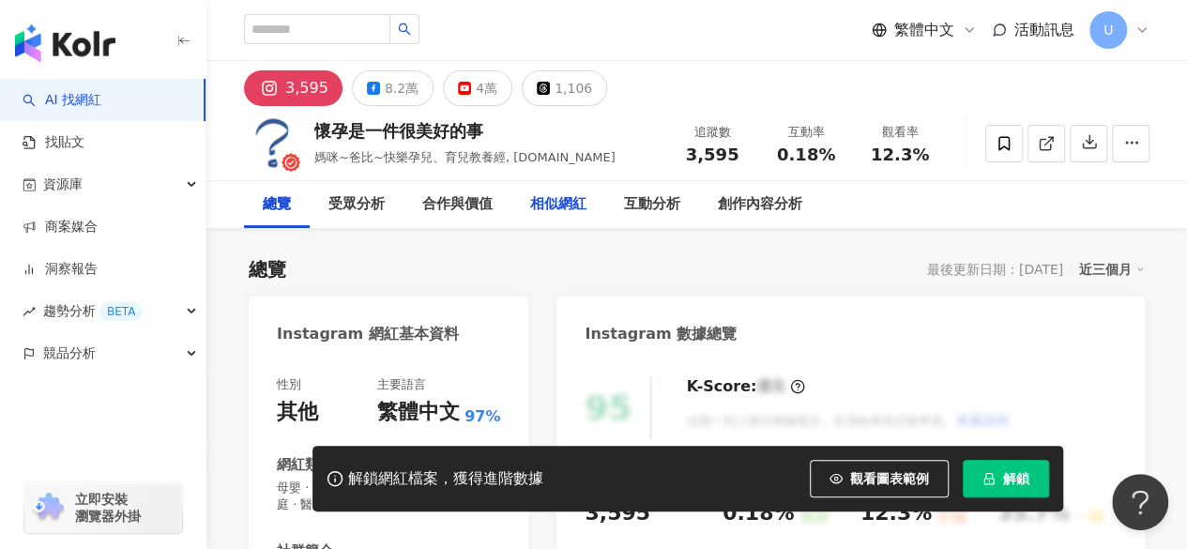
click at [385, 89] on div "8.2萬" at bounding box center [402, 88] width 34 height 26
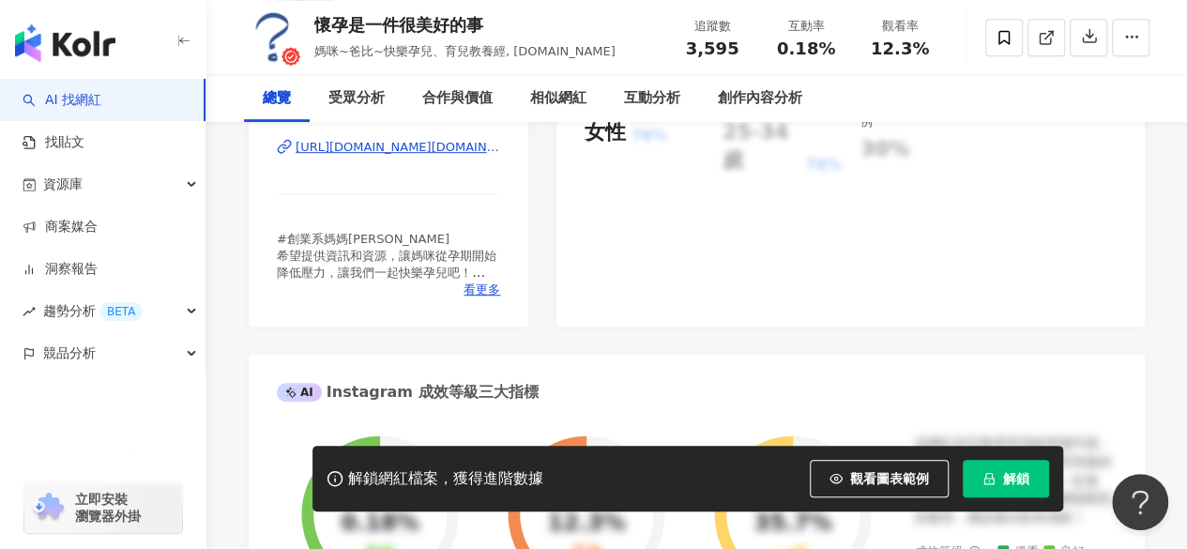
scroll to position [419, 0]
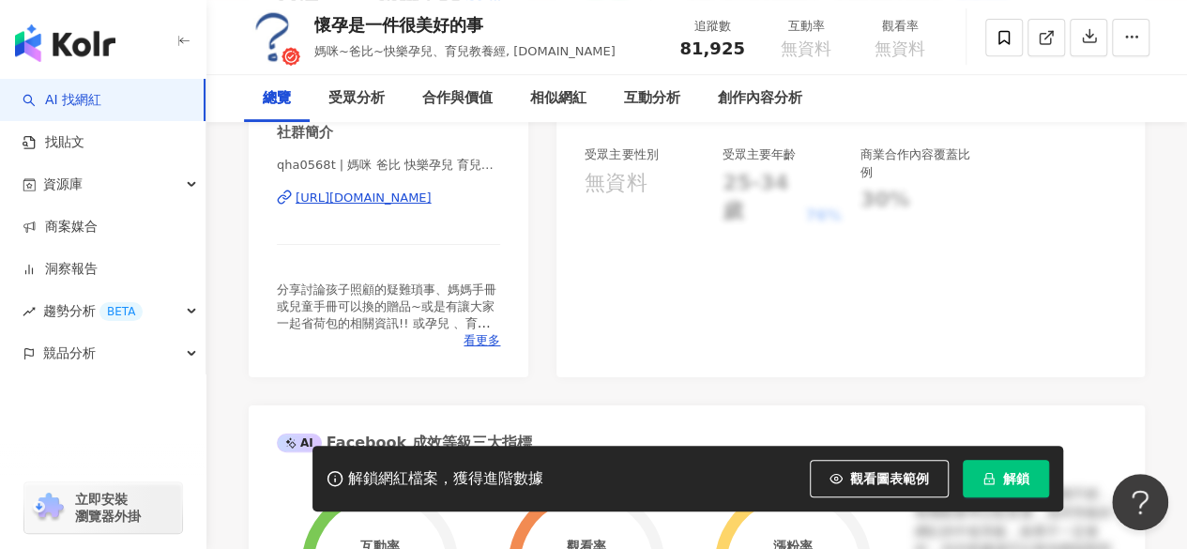
click at [353, 207] on div "https://www.facebook.com/123280451520116" at bounding box center [364, 198] width 136 height 17
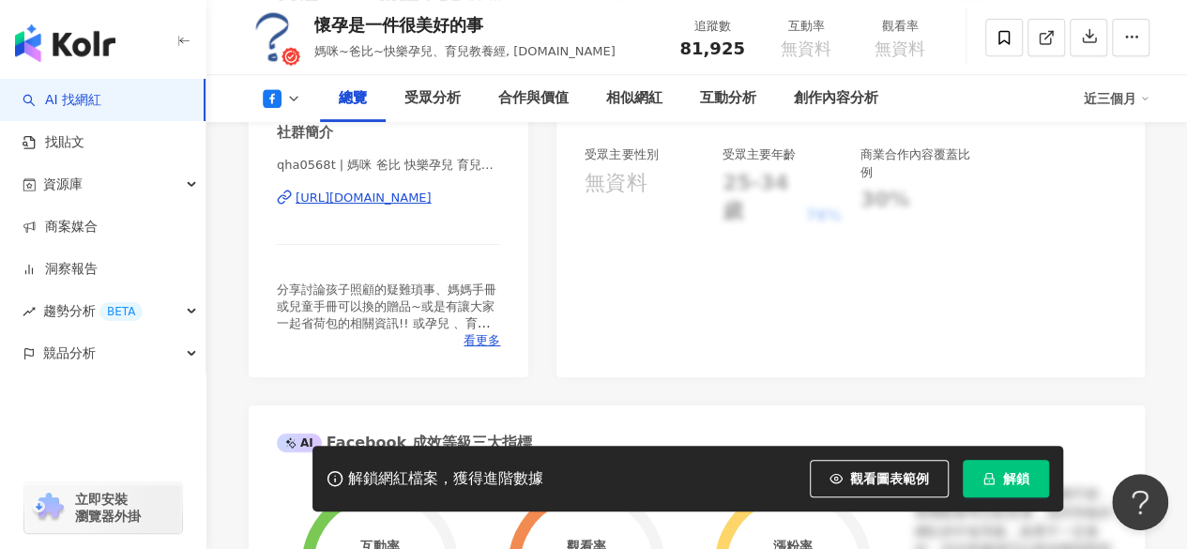
scroll to position [375, 0]
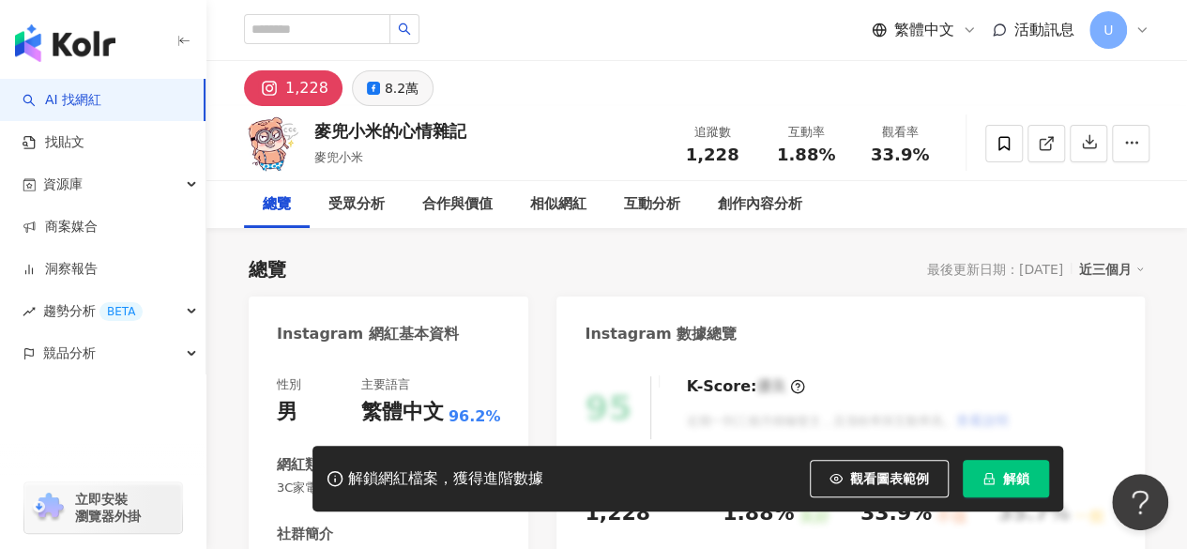
click at [396, 95] on div "8.2萬" at bounding box center [402, 88] width 34 height 26
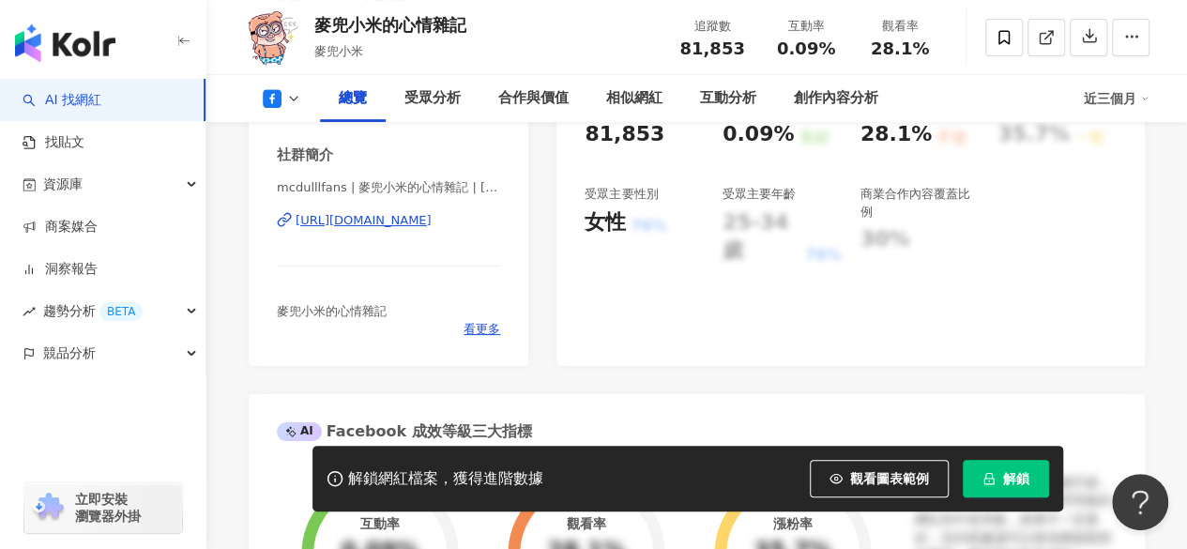
scroll to position [282, 0]
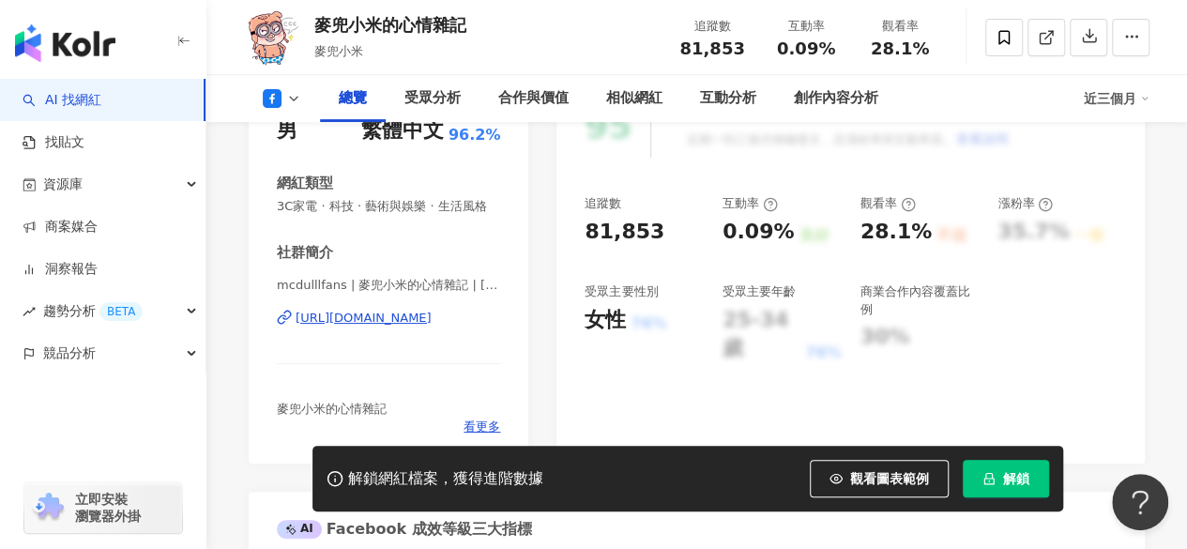
click at [394, 327] on div "https://www.facebook.com/270843616273855" at bounding box center [364, 318] width 136 height 17
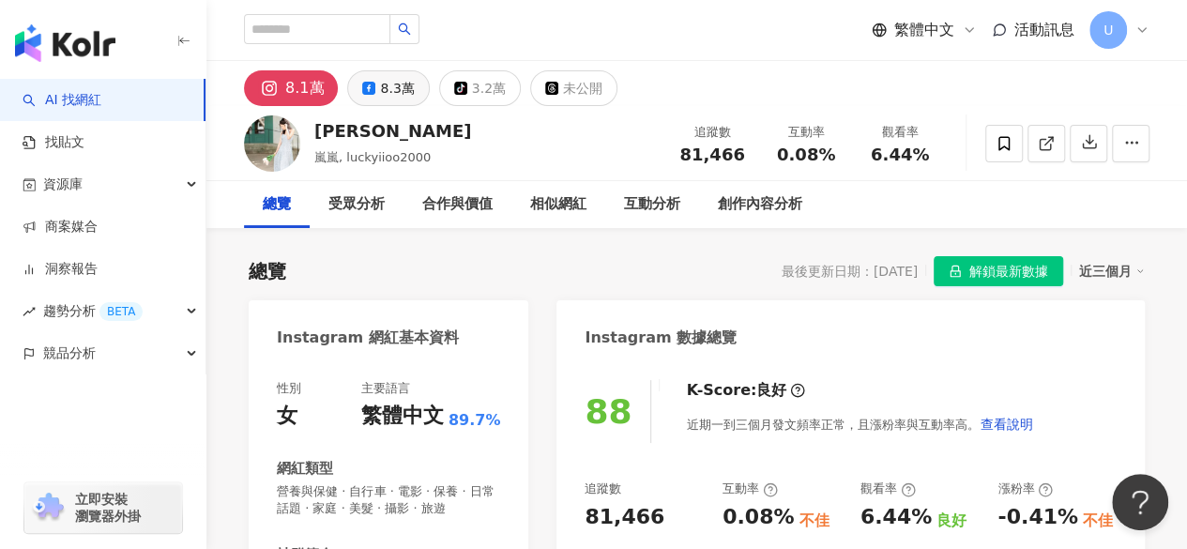
click at [394, 94] on div "8.3萬" at bounding box center [397, 88] width 34 height 26
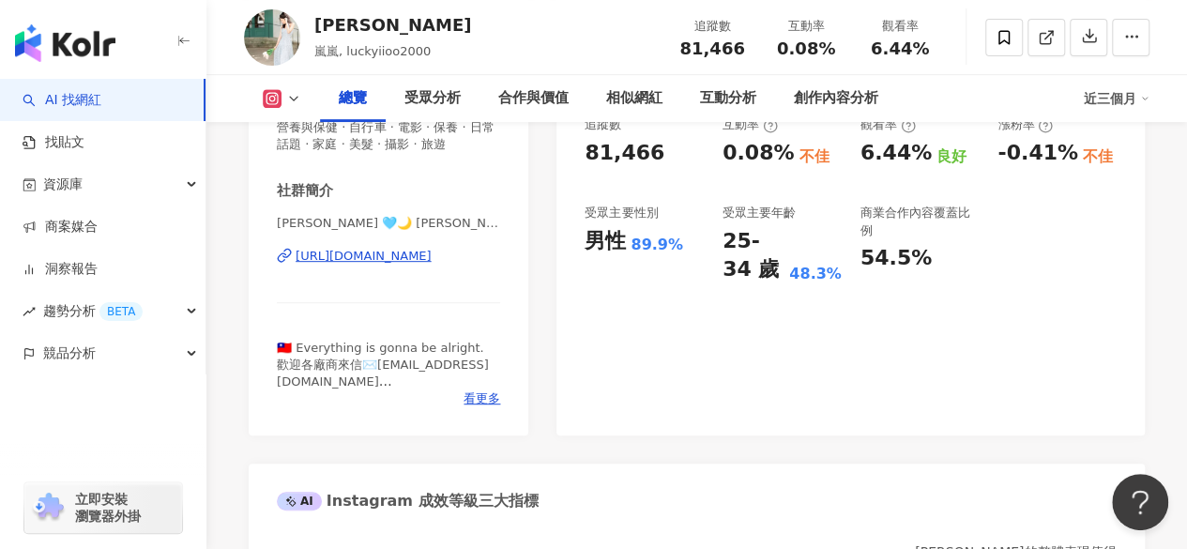
scroll to position [282, 0]
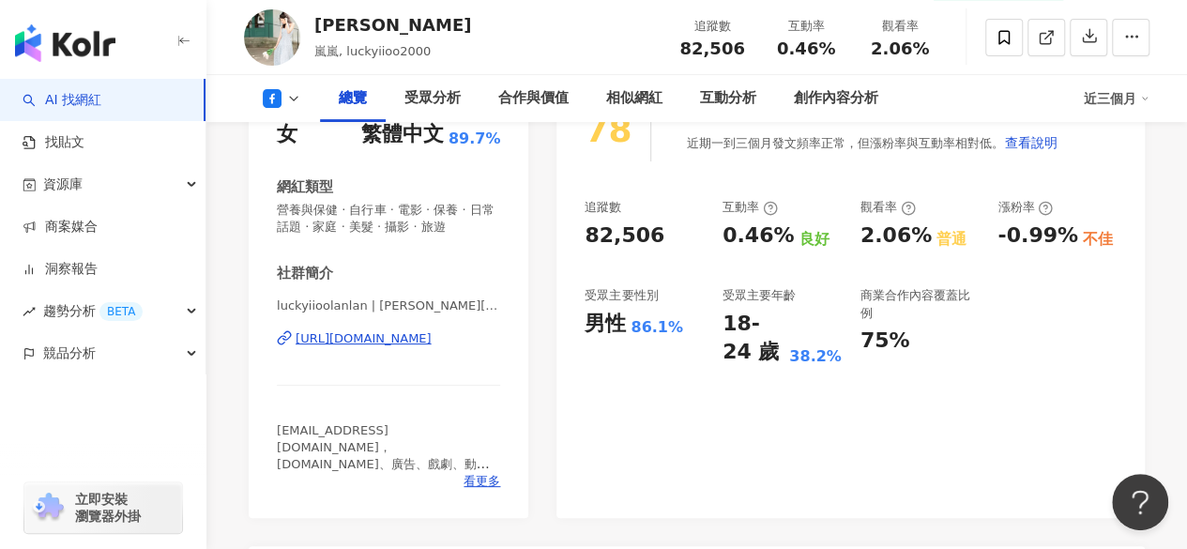
click at [391, 346] on div "https://www.facebook.com/113320120107343" at bounding box center [364, 338] width 136 height 17
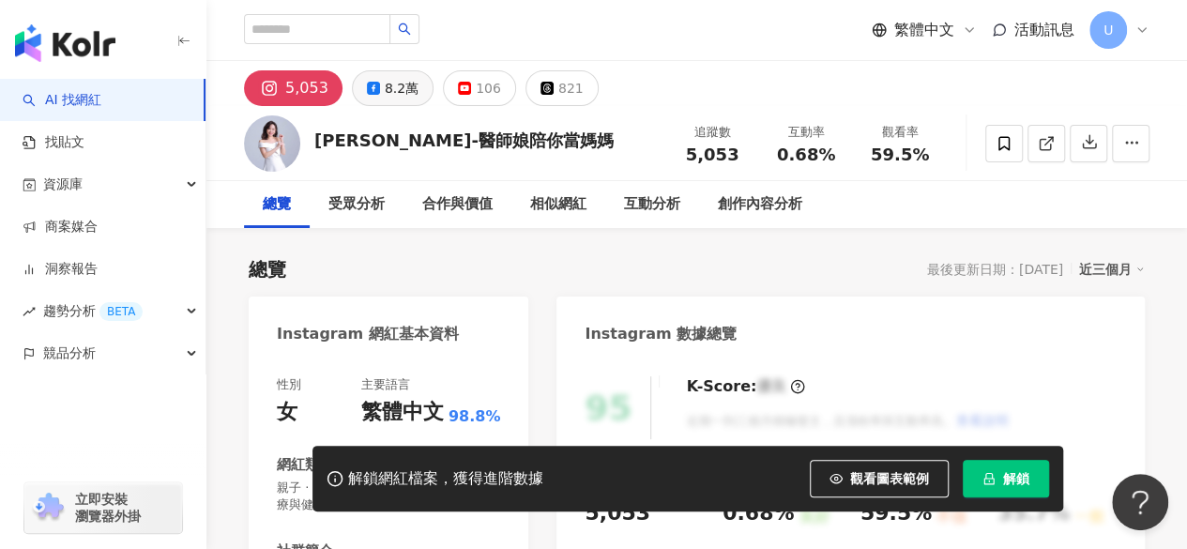
click at [390, 93] on div "8.2萬" at bounding box center [402, 88] width 34 height 26
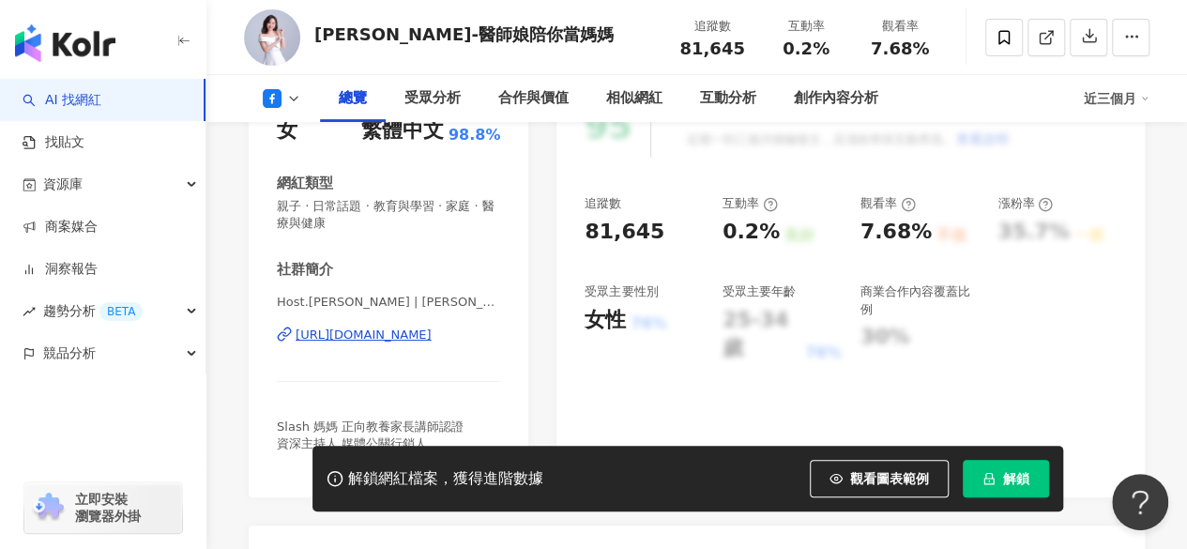
click at [392, 330] on div "https://www.facebook.com/168519849855368" at bounding box center [364, 335] width 136 height 17
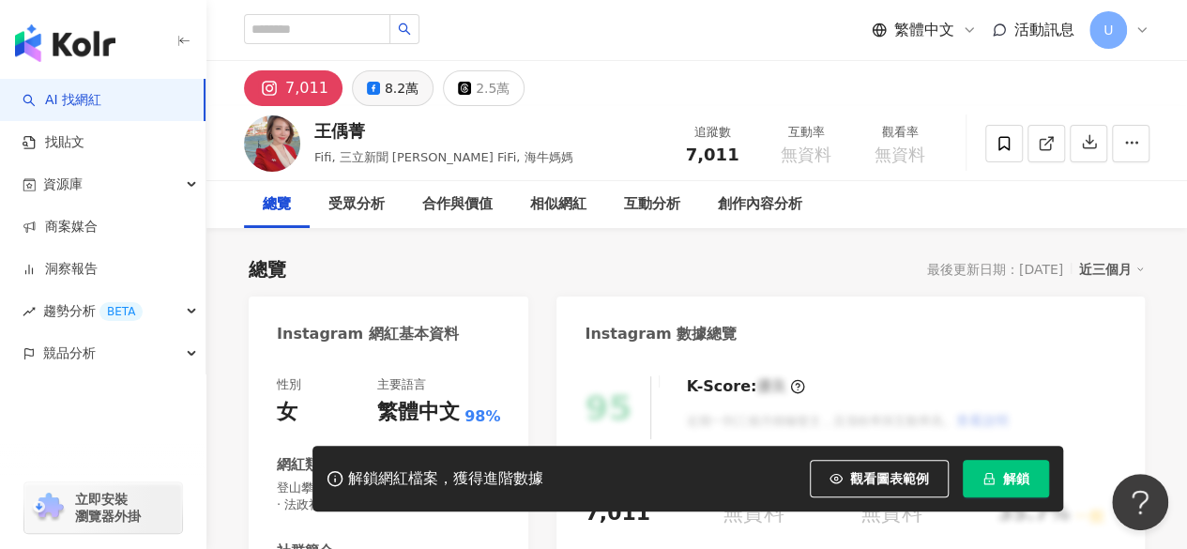
click at [396, 87] on div "8.2萬" at bounding box center [402, 88] width 34 height 26
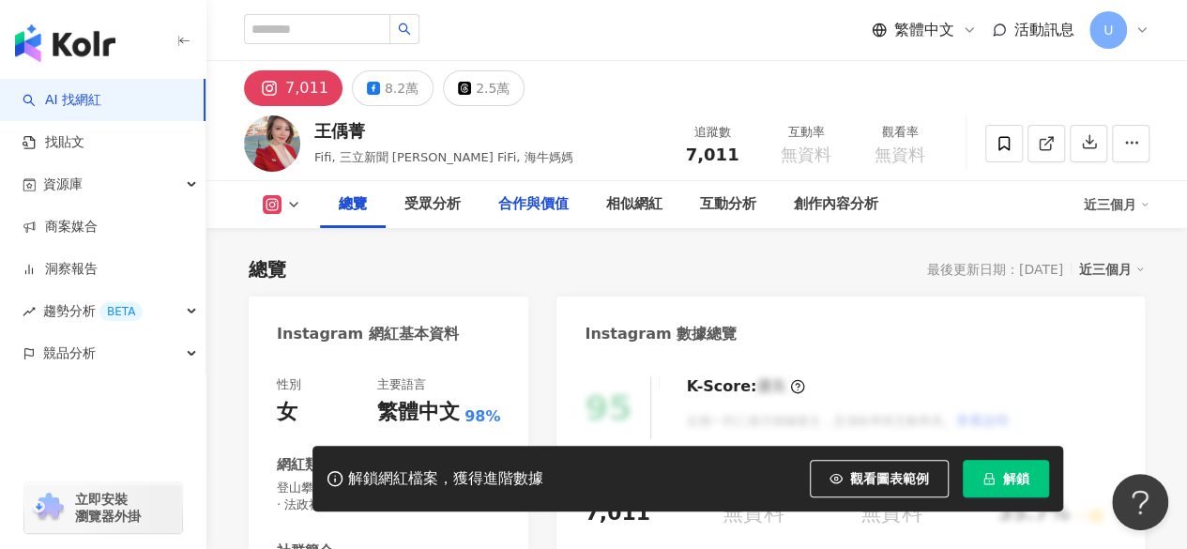
scroll to position [279, 0]
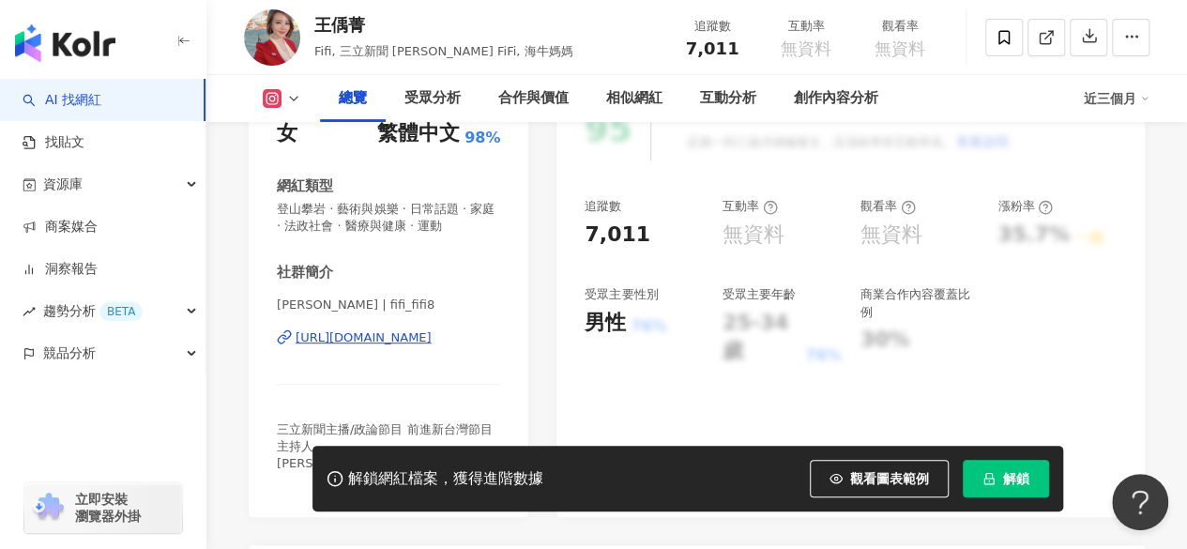
click at [393, 329] on div "https://www.instagram.com/fifi_fifi8/" at bounding box center [364, 337] width 136 height 17
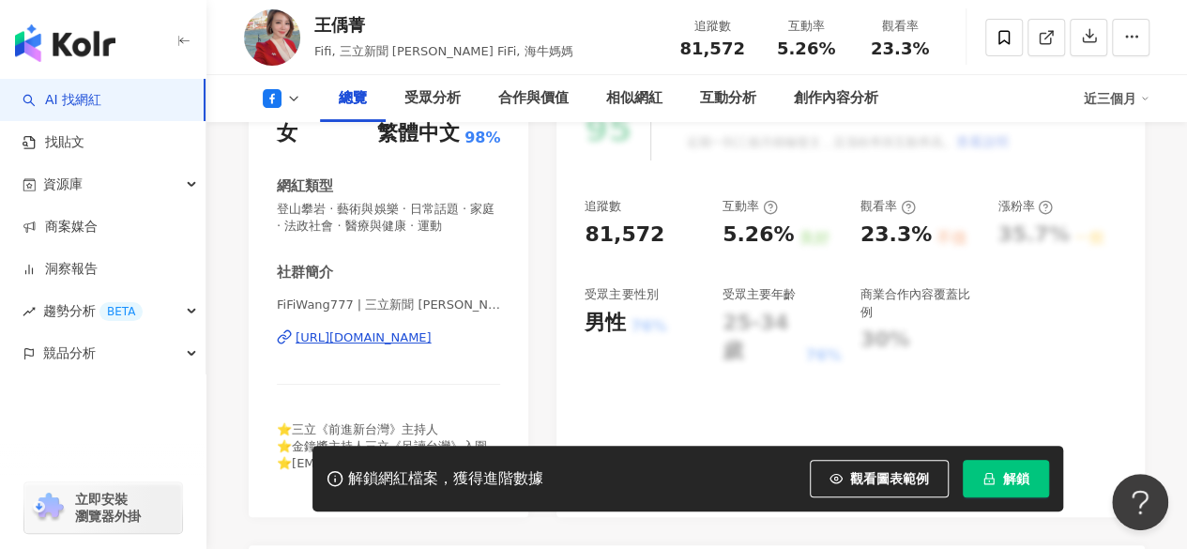
scroll to position [333, 0]
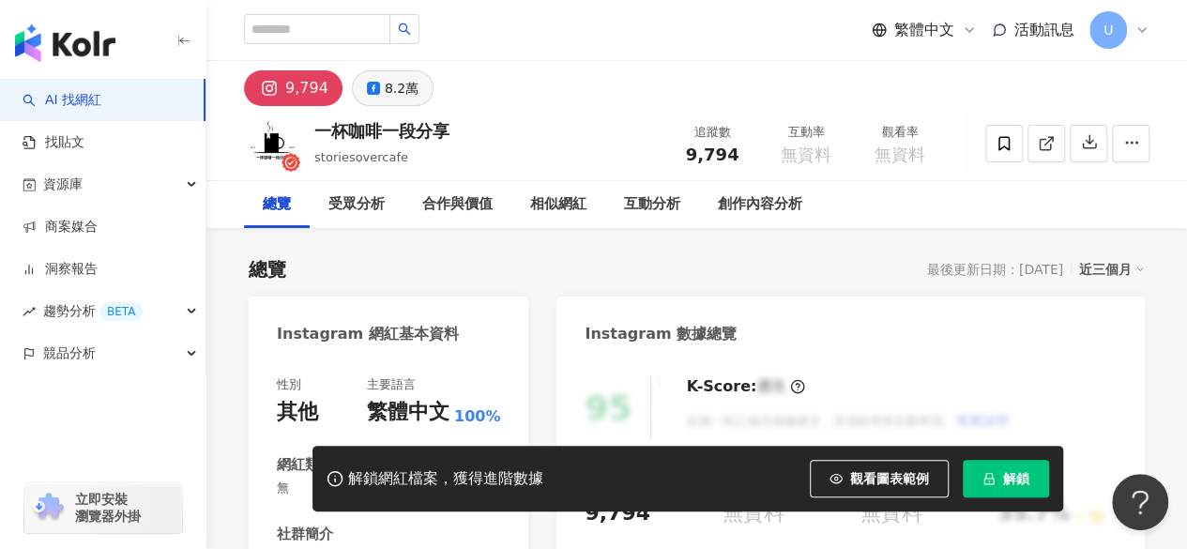
click at [400, 95] on div "8.2萬" at bounding box center [402, 88] width 34 height 26
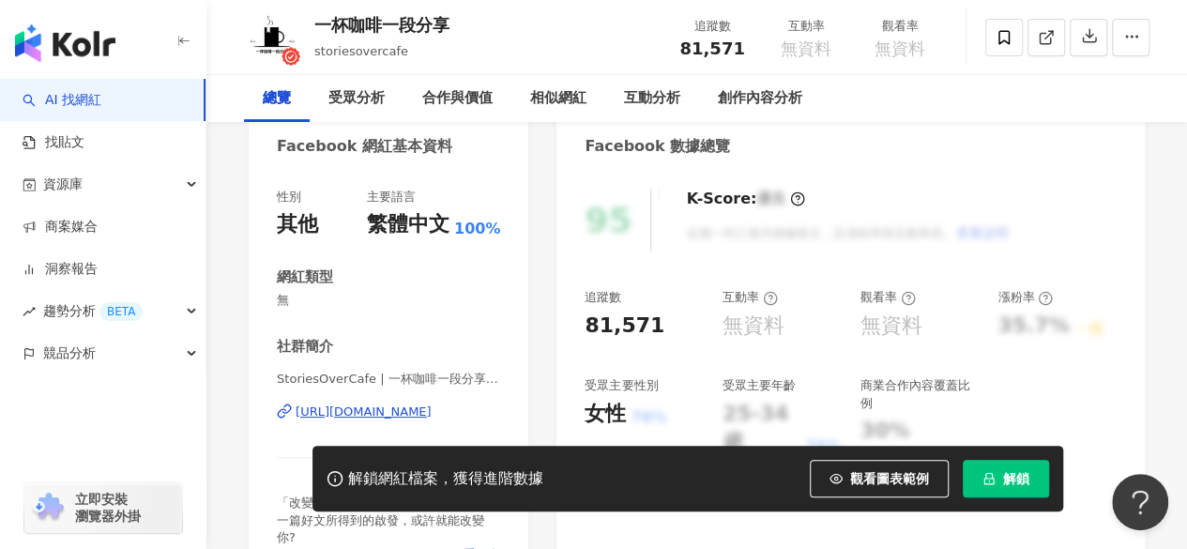
click at [424, 404] on div "https://www.facebook.com/1735580840055288" at bounding box center [364, 412] width 136 height 17
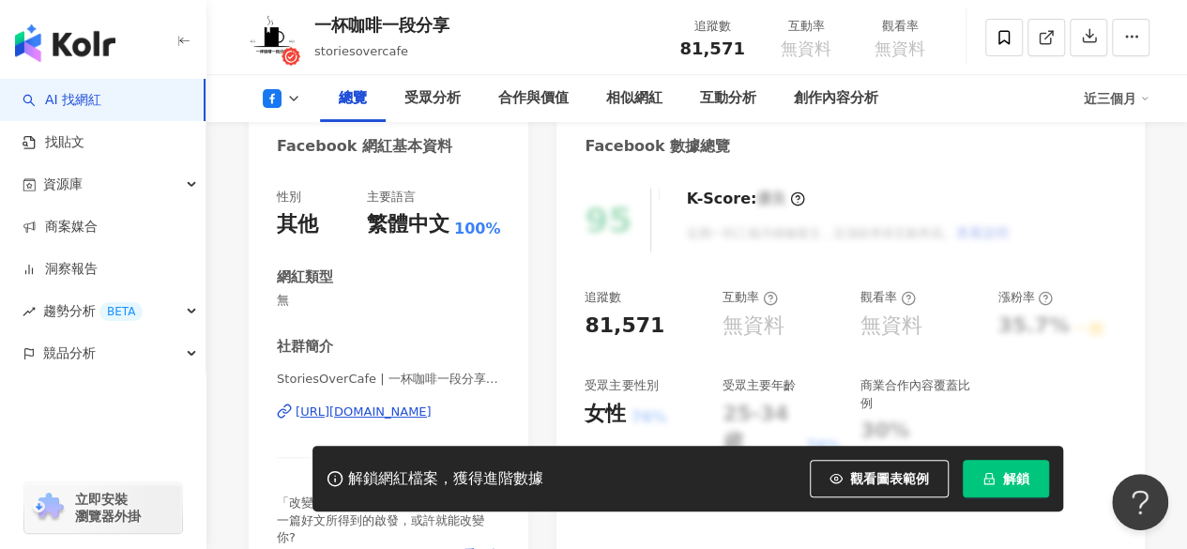
scroll to position [282, 0]
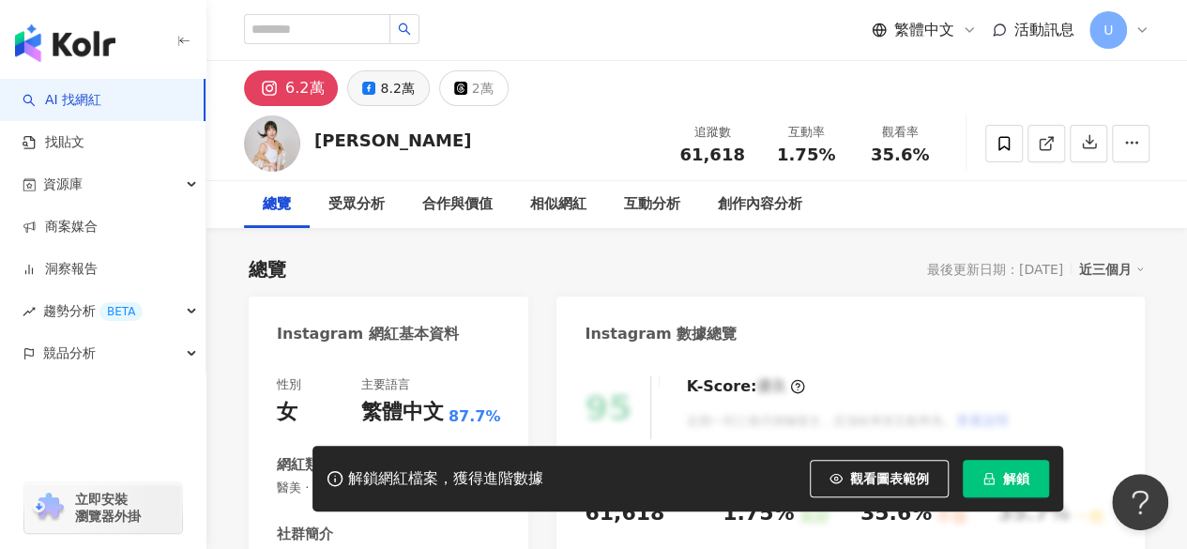
click at [374, 82] on button "8.2萬" at bounding box center [388, 88] width 82 height 36
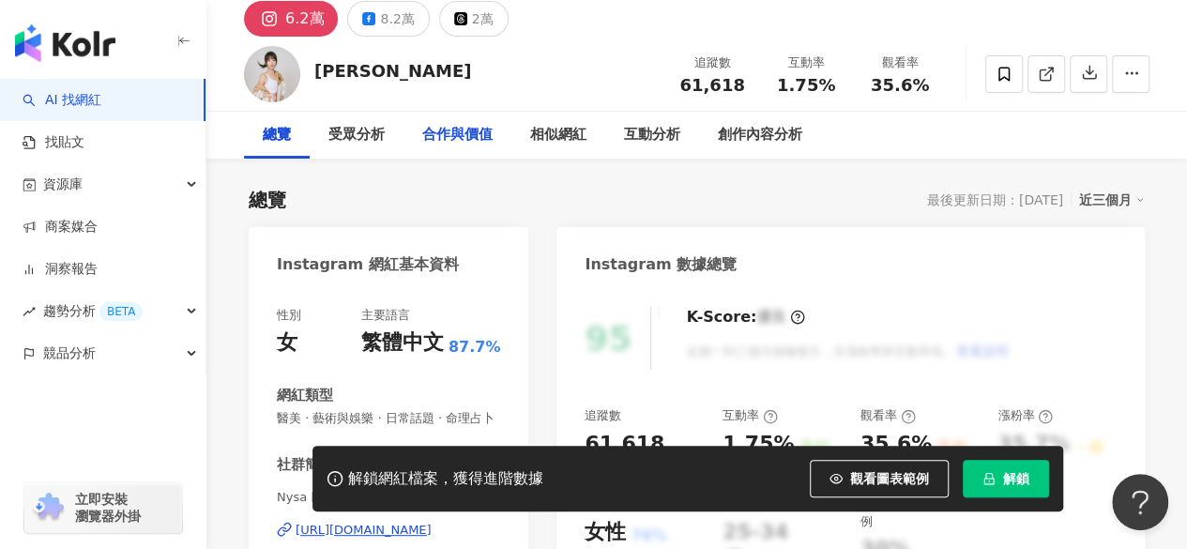
scroll to position [375, 0]
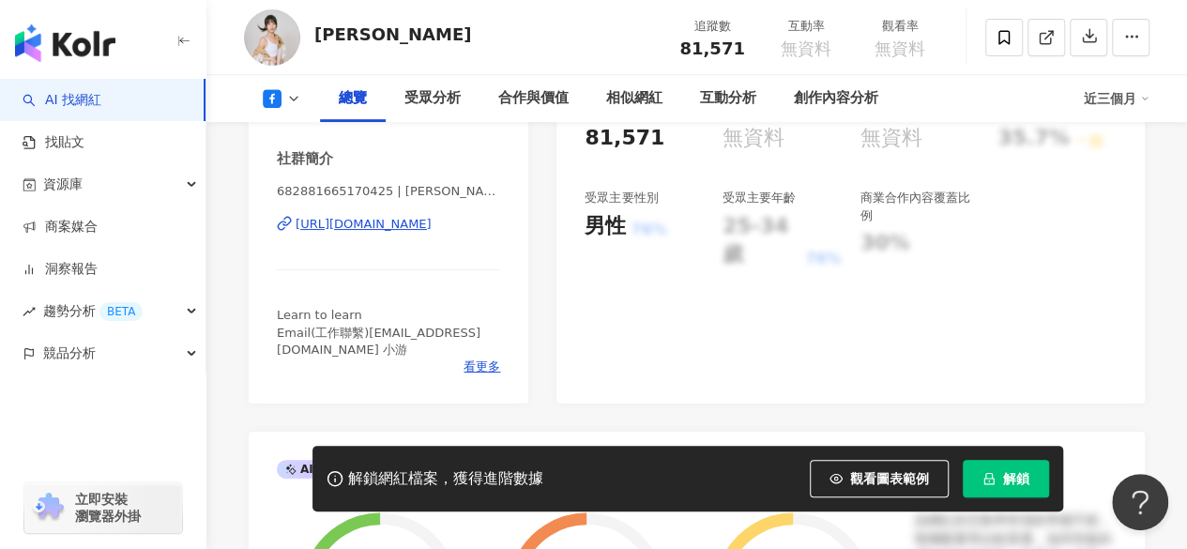
click at [375, 233] on div "https://www.facebook.com/682881665170425" at bounding box center [364, 224] width 136 height 17
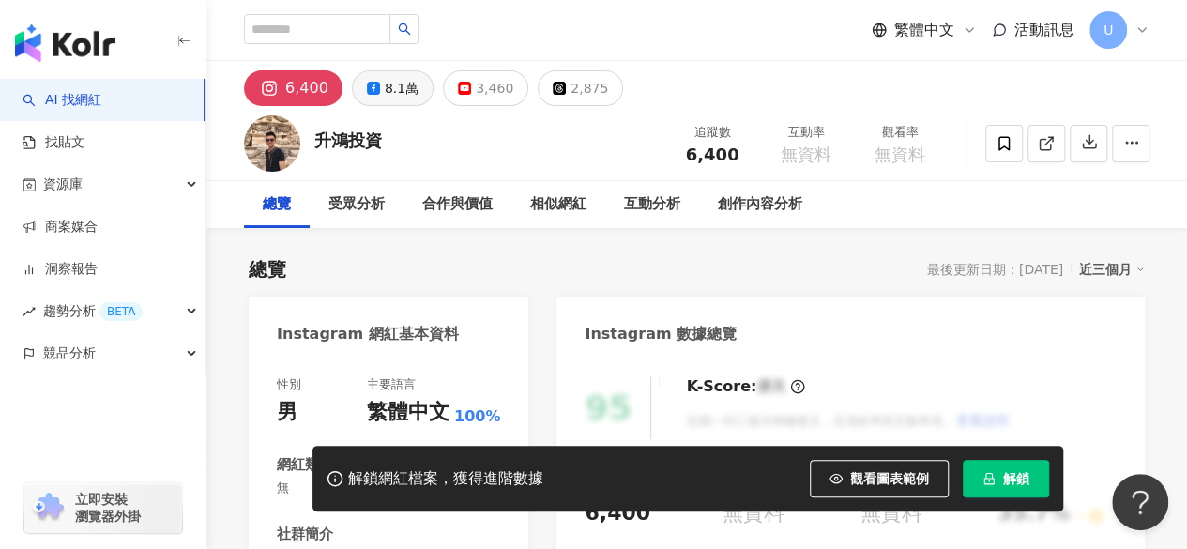
click at [405, 93] on div "8.1萬" at bounding box center [402, 88] width 34 height 26
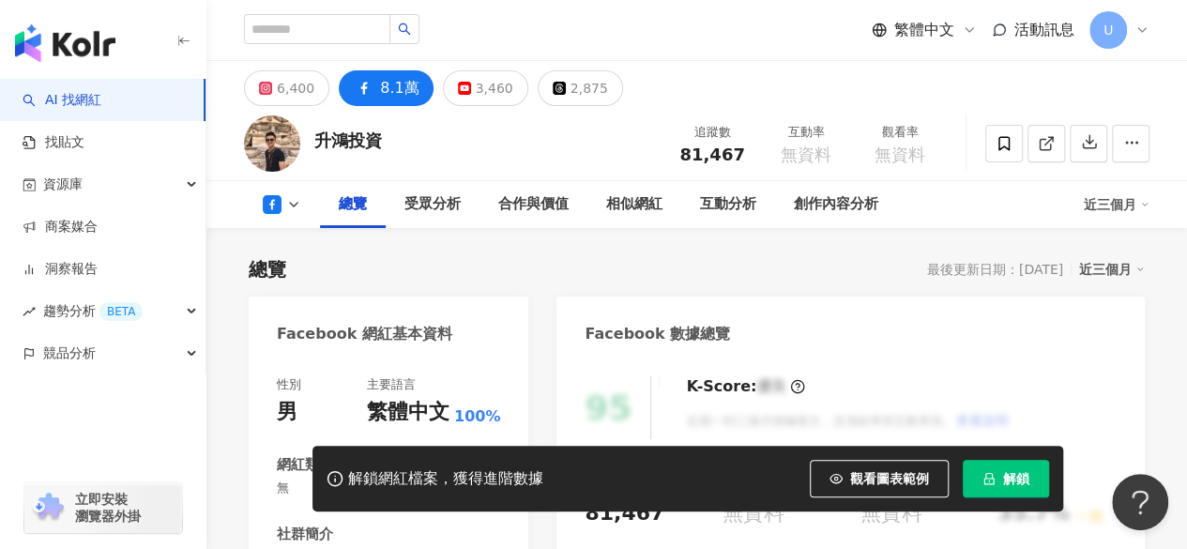
scroll to position [375, 0]
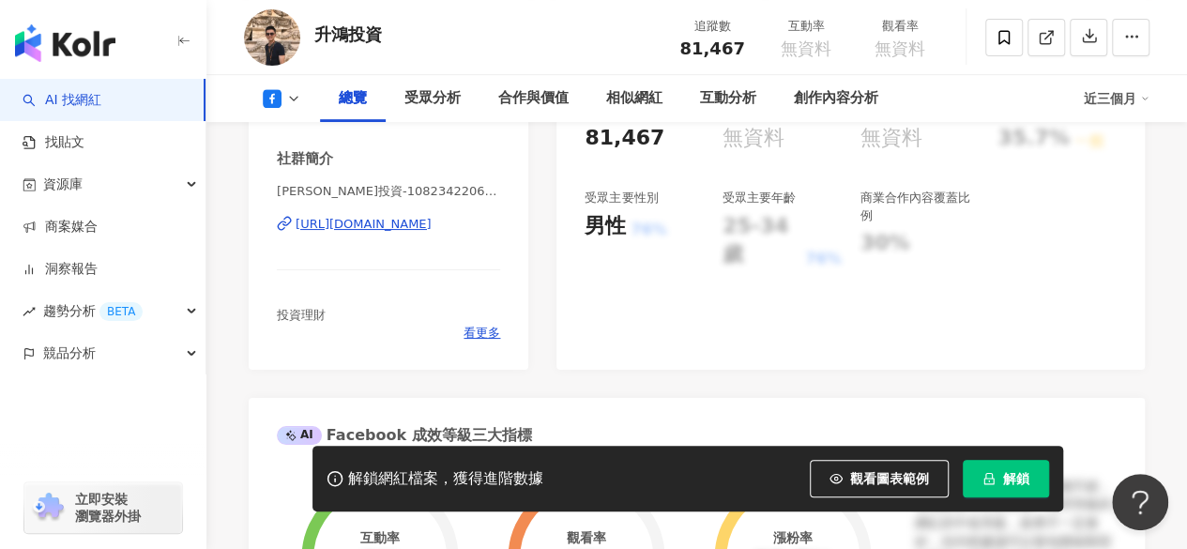
click at [402, 226] on div "https://www.facebook.com/108234220675813" at bounding box center [364, 224] width 136 height 17
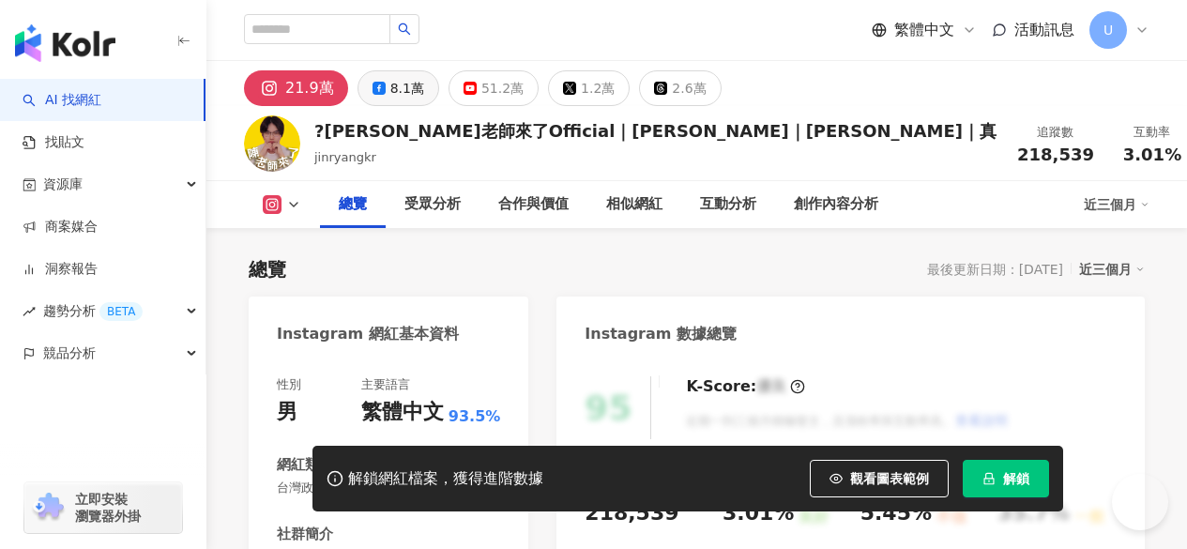
click at [381, 84] on icon at bounding box center [379, 88] width 13 height 13
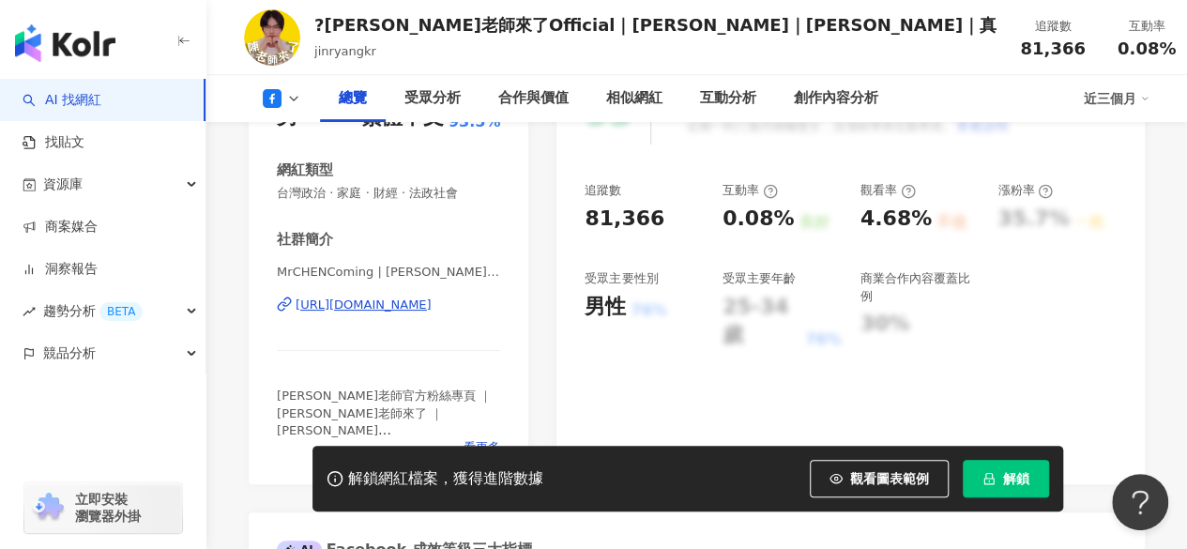
scroll to position [282, 0]
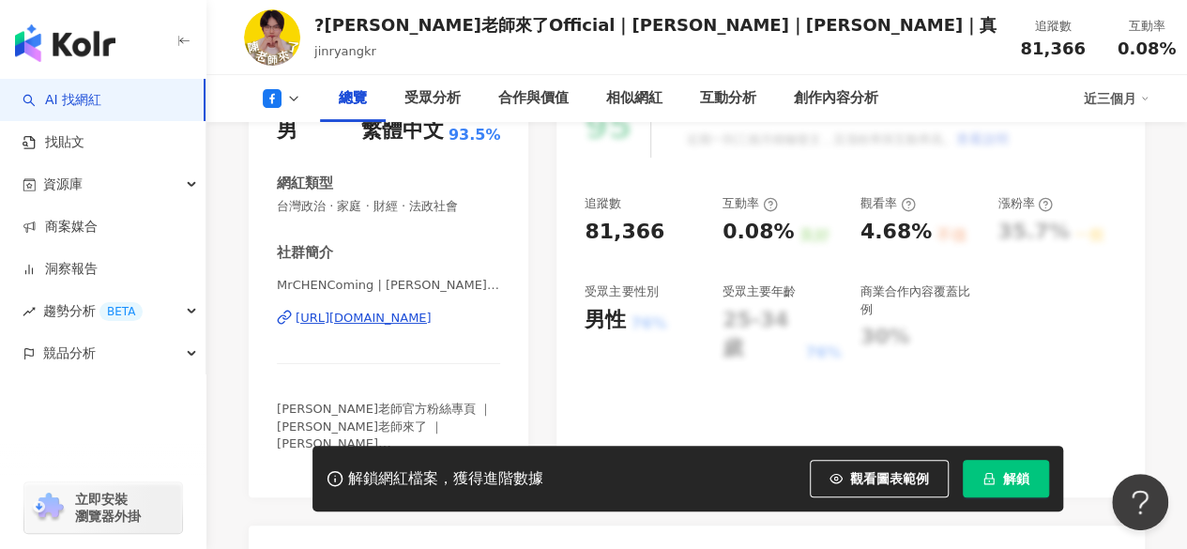
click at [375, 316] on div "https://www.facebook.com/103659711533227" at bounding box center [364, 318] width 136 height 17
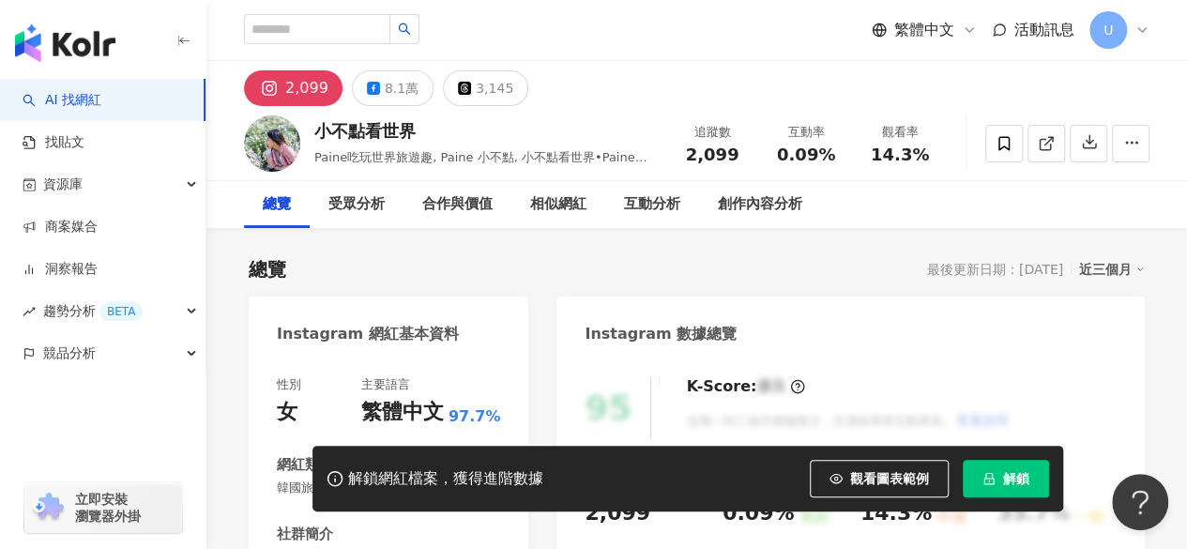
click at [392, 91] on div "8.1萬" at bounding box center [402, 88] width 34 height 26
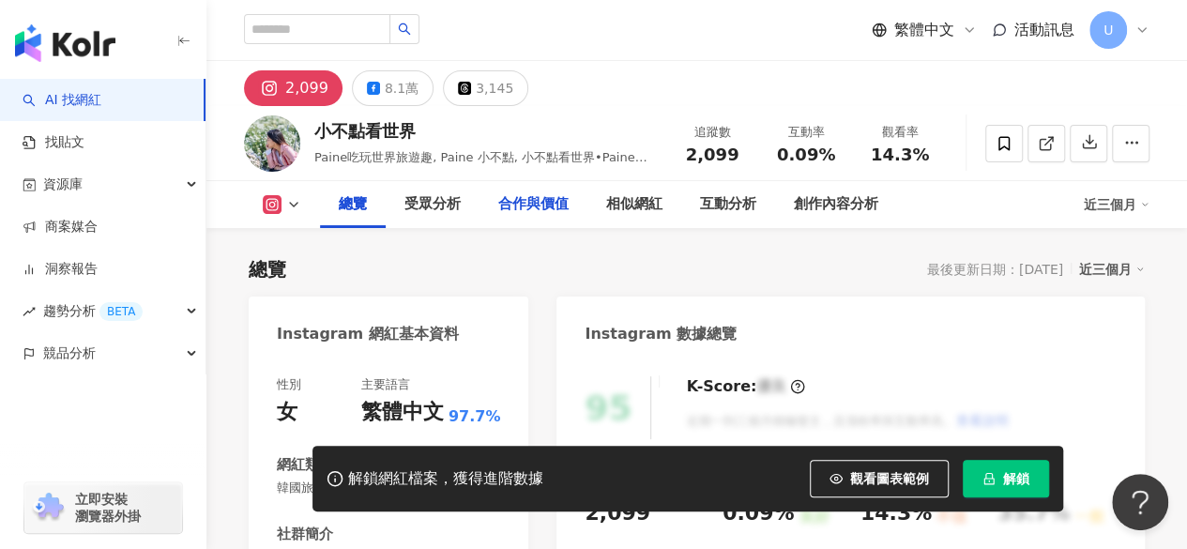
scroll to position [375, 0]
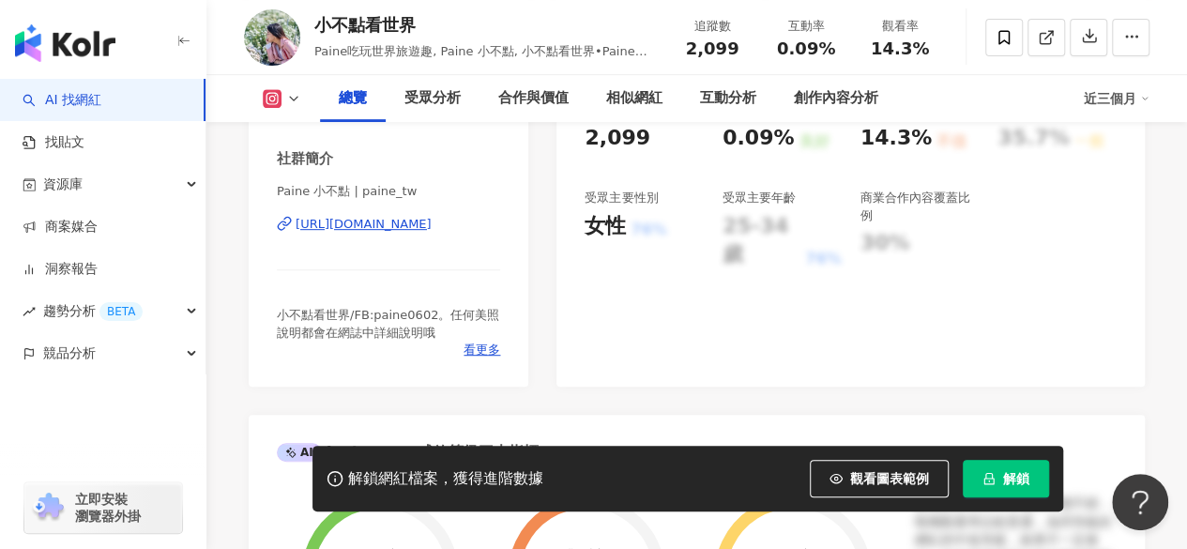
click at [401, 222] on div "https://www.instagram.com/paine_tw/" at bounding box center [364, 224] width 136 height 17
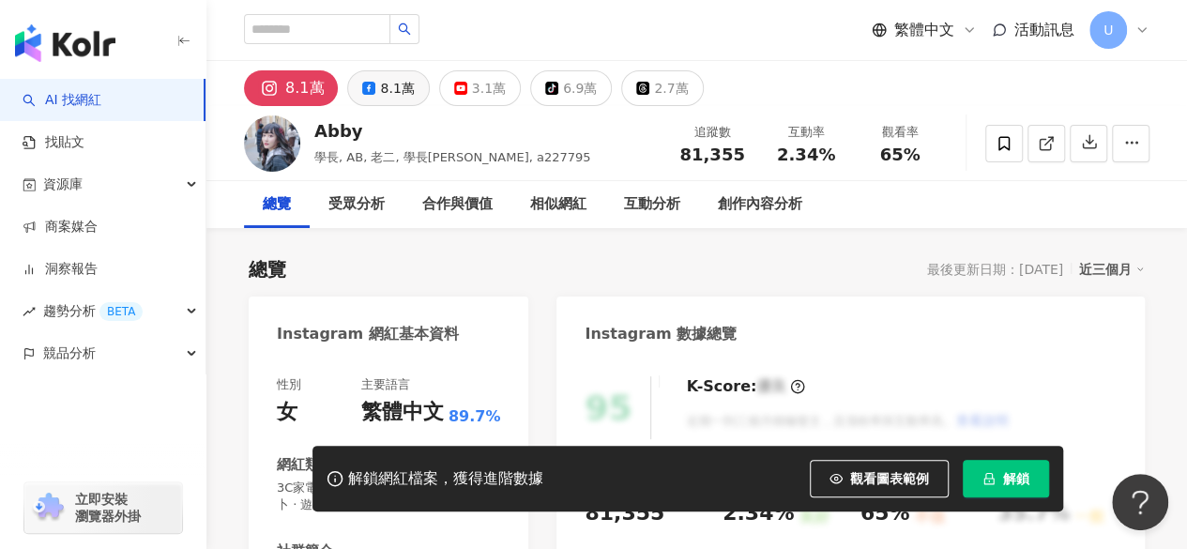
click at [381, 91] on div "8.1萬" at bounding box center [397, 88] width 34 height 26
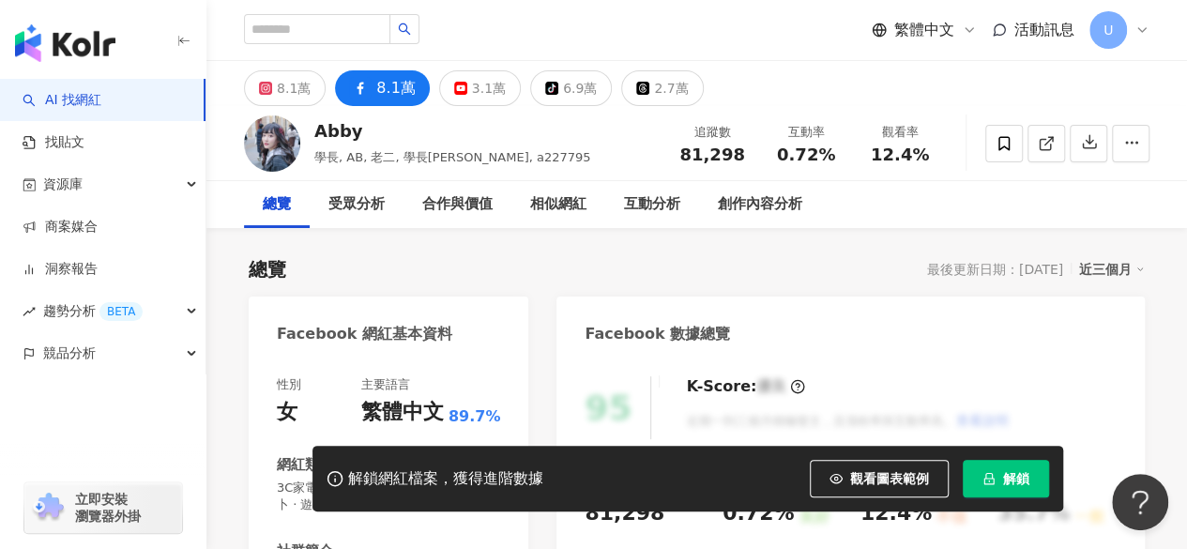
scroll to position [394, 0]
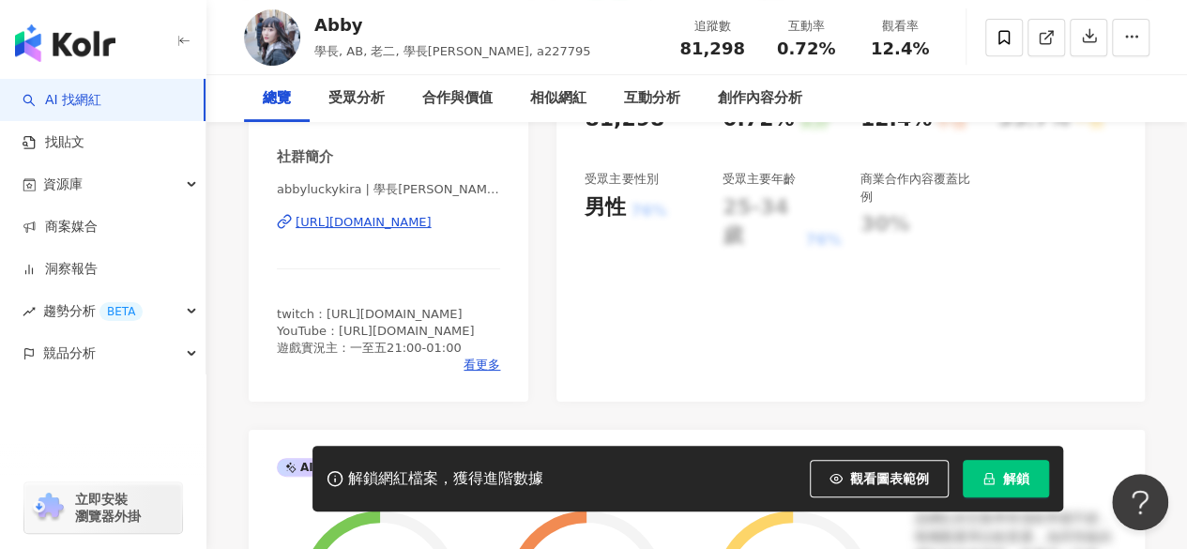
click at [432, 219] on div "https://www.facebook.com/1491140440915800" at bounding box center [364, 222] width 136 height 17
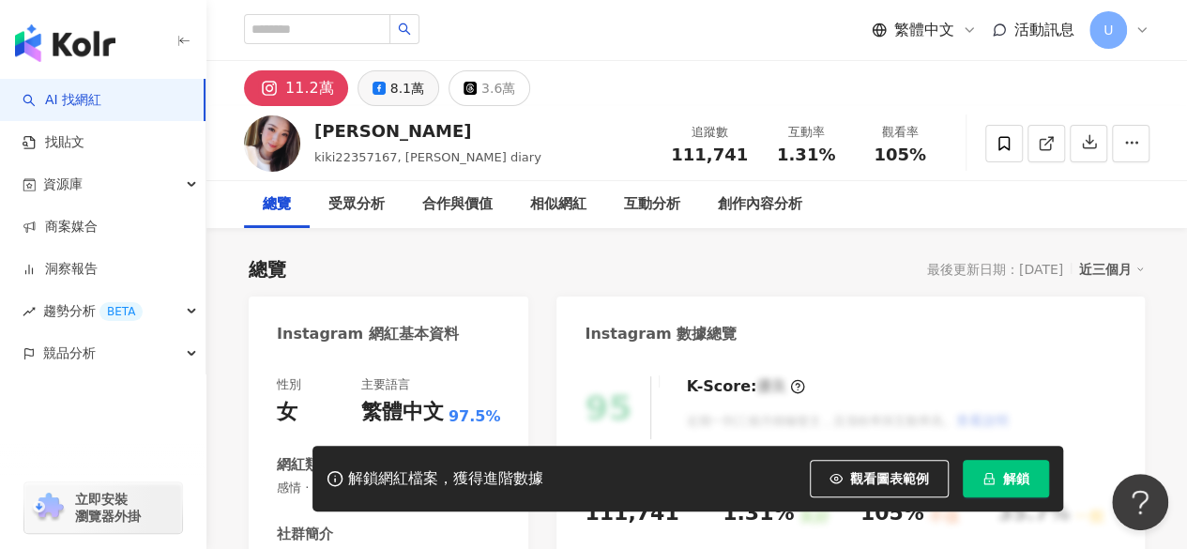
click at [394, 88] on div "8.1萬" at bounding box center [407, 88] width 34 height 26
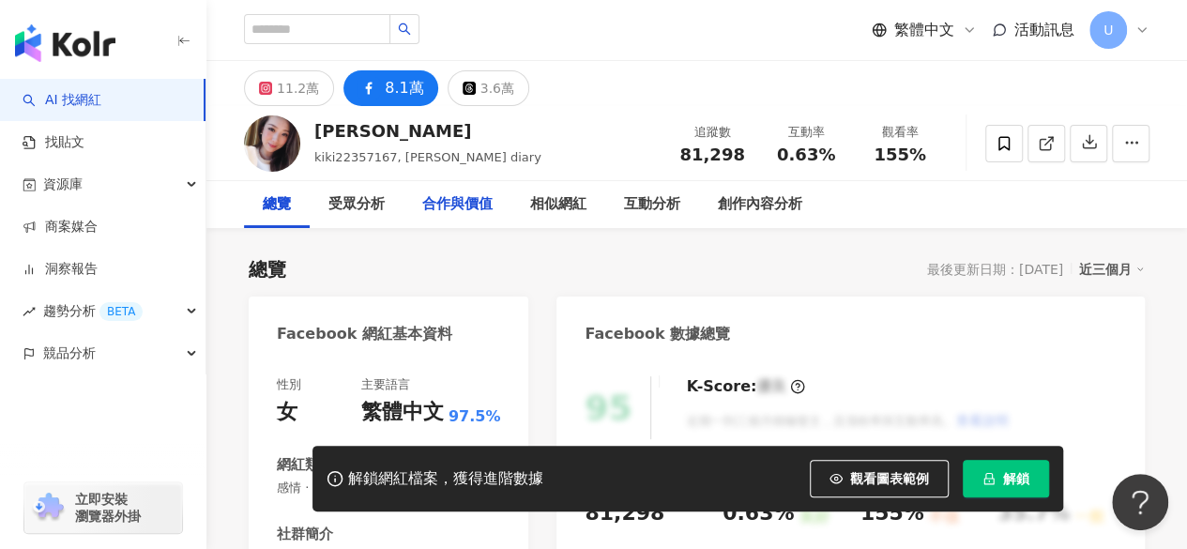
scroll to position [322, 0]
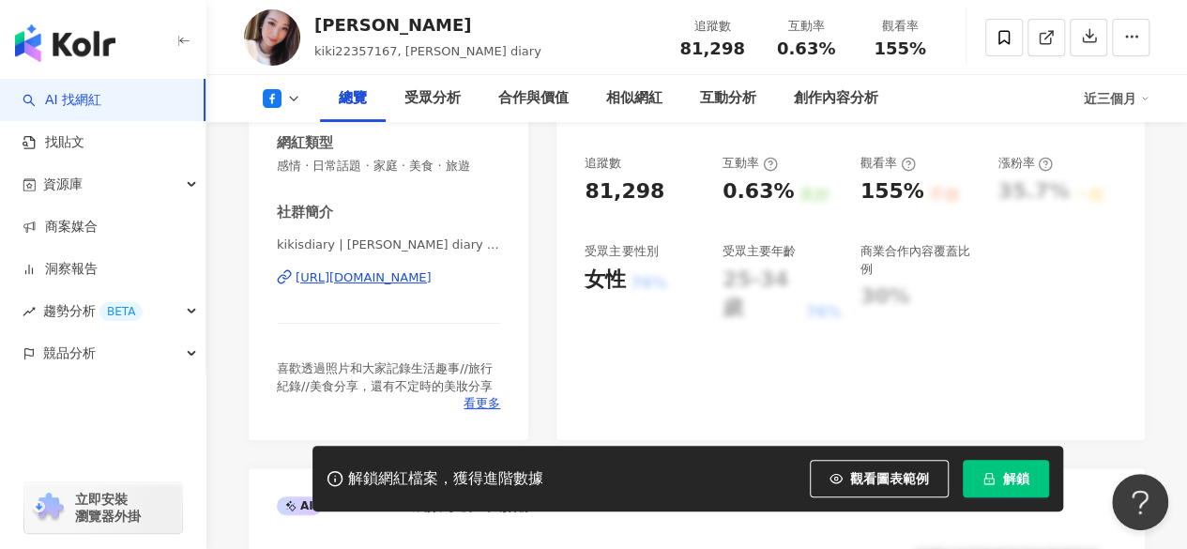
click at [392, 269] on div "https://www.facebook.com/1052856201435578" at bounding box center [364, 277] width 136 height 17
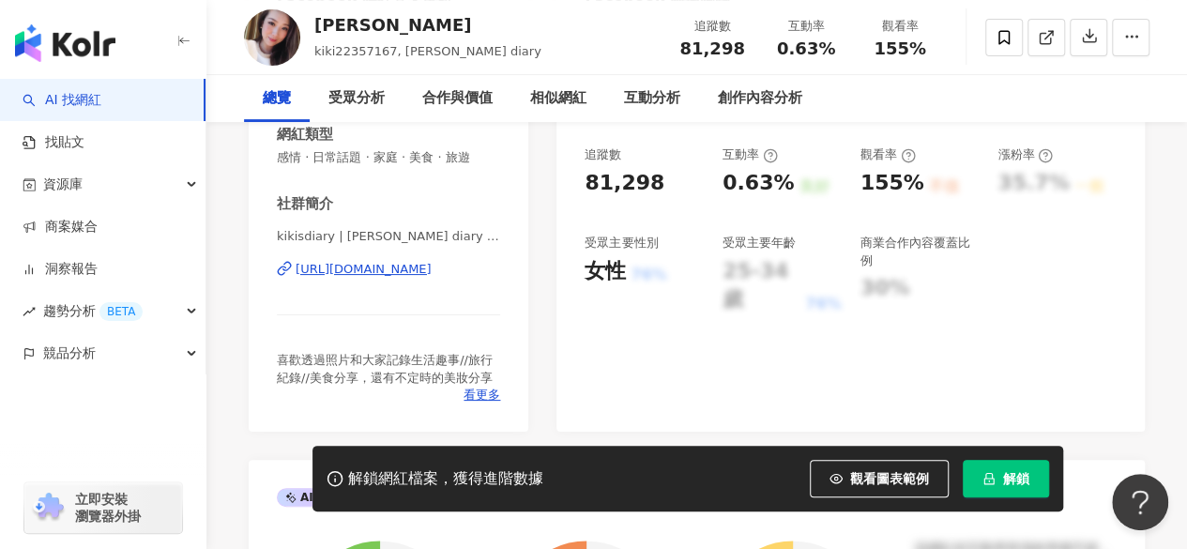
scroll to position [0, 0]
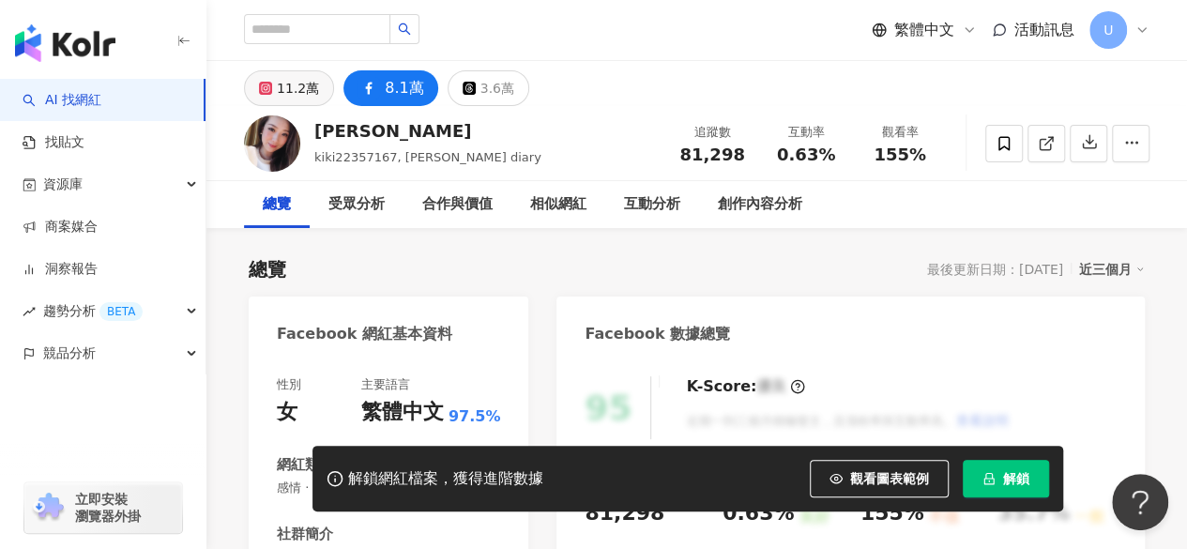
click at [289, 89] on div "11.2萬" at bounding box center [298, 88] width 42 height 26
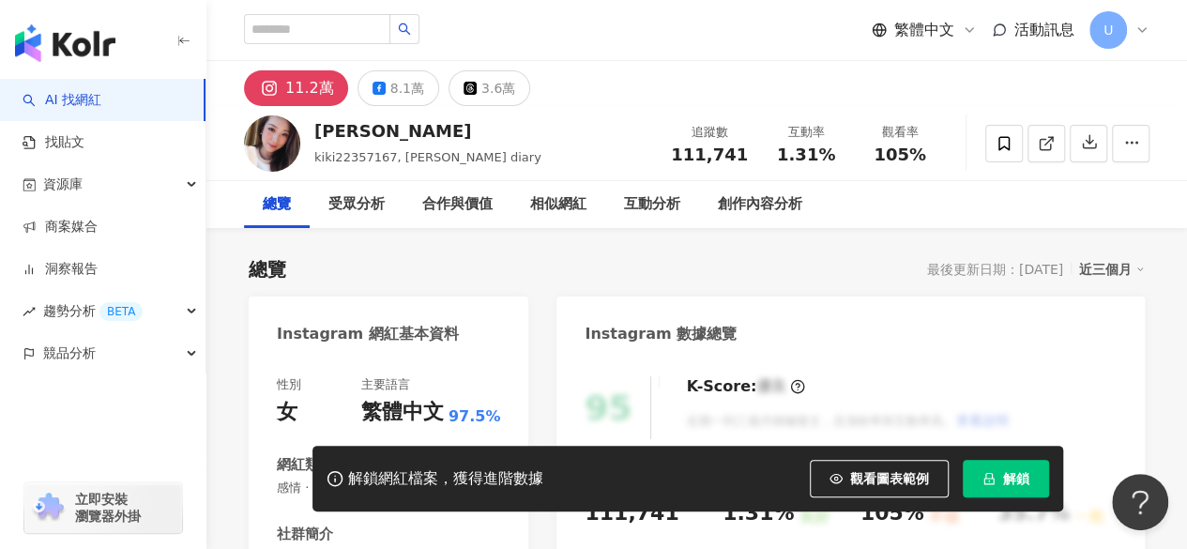
scroll to position [437, 0]
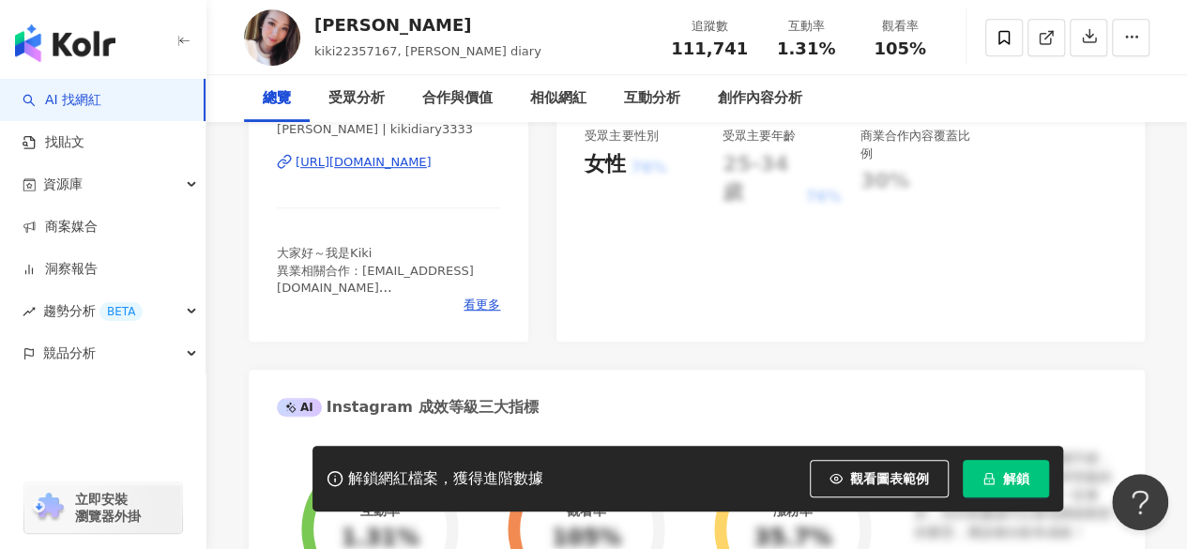
click at [413, 165] on div "https://www.instagram.com/kikidiary3333/" at bounding box center [364, 162] width 136 height 17
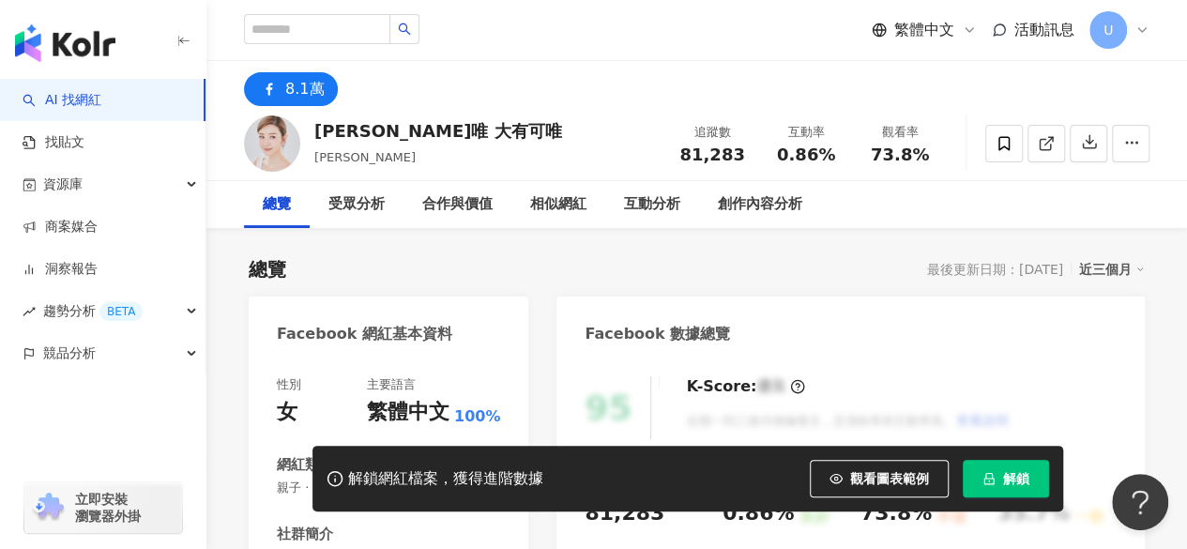
scroll to position [282, 0]
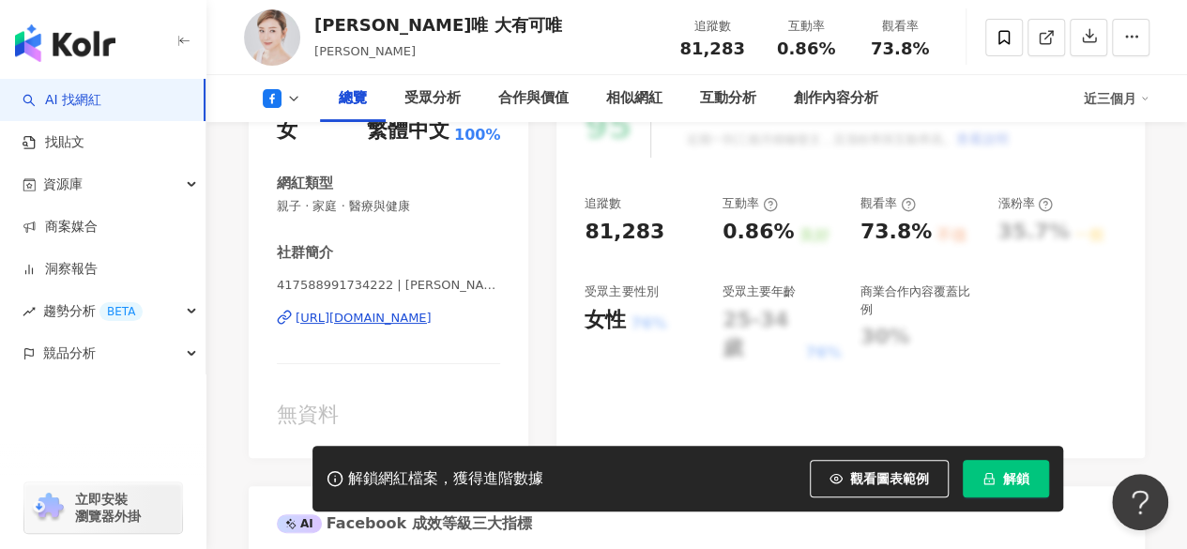
drag, startPoint x: 361, startPoint y: 325, endPoint x: 651, endPoint y: 3, distance: 433.3
click at [361, 325] on div "https://www.facebook.com/417588991734222" at bounding box center [364, 318] width 136 height 17
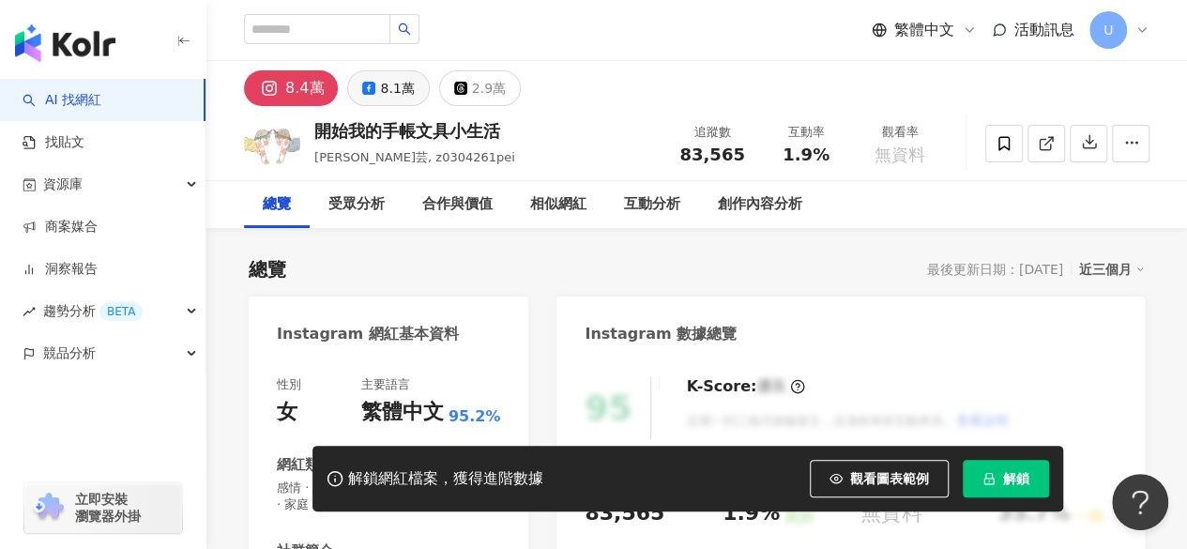
click at [402, 78] on div "8.1萬" at bounding box center [397, 88] width 34 height 26
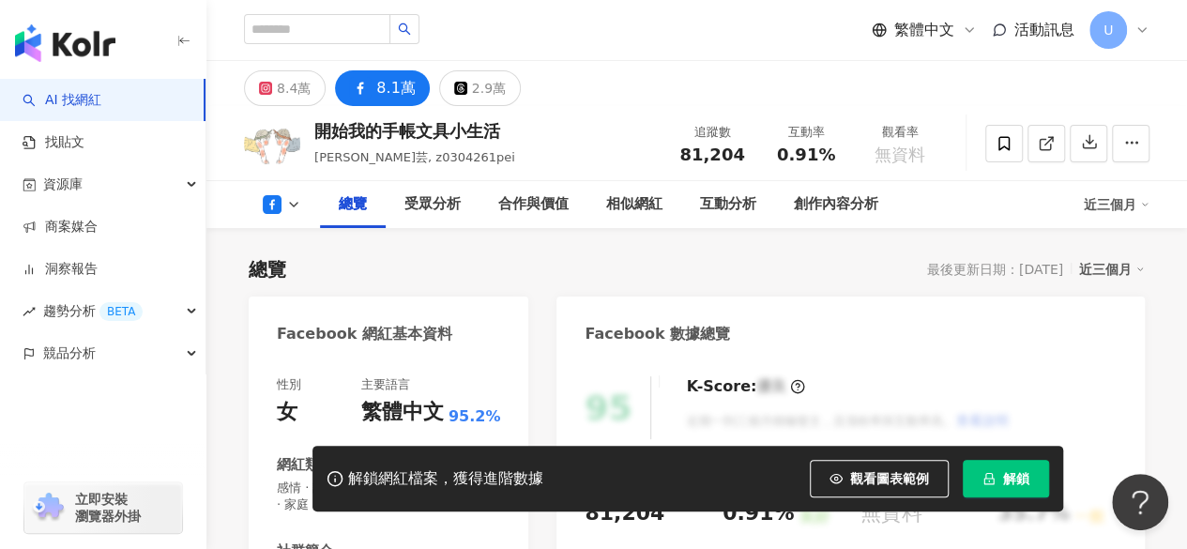
scroll to position [391, 0]
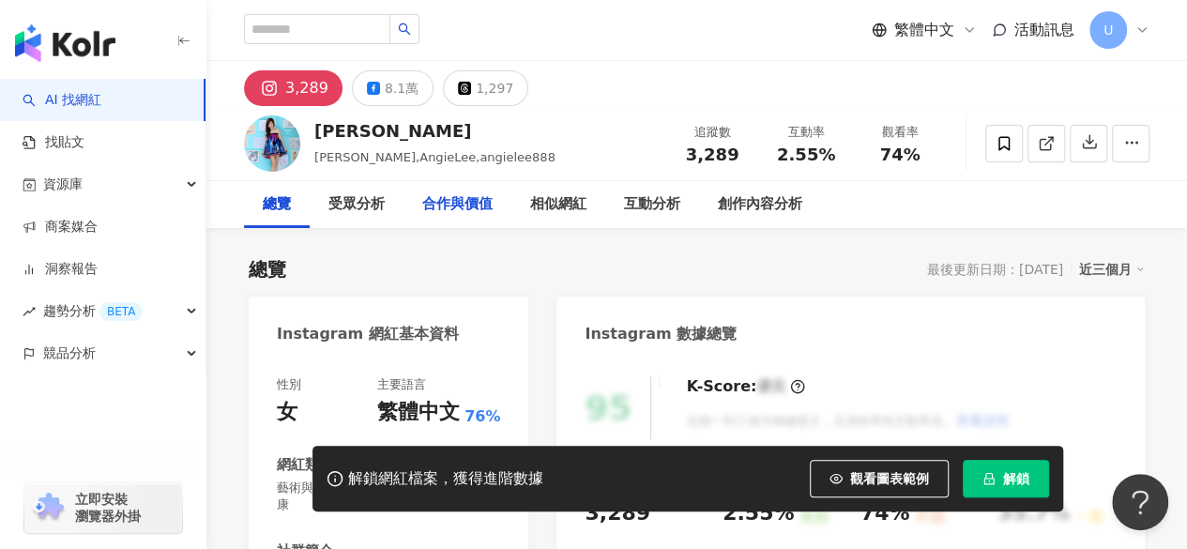
click at [373, 89] on icon at bounding box center [373, 88] width 13 height 13
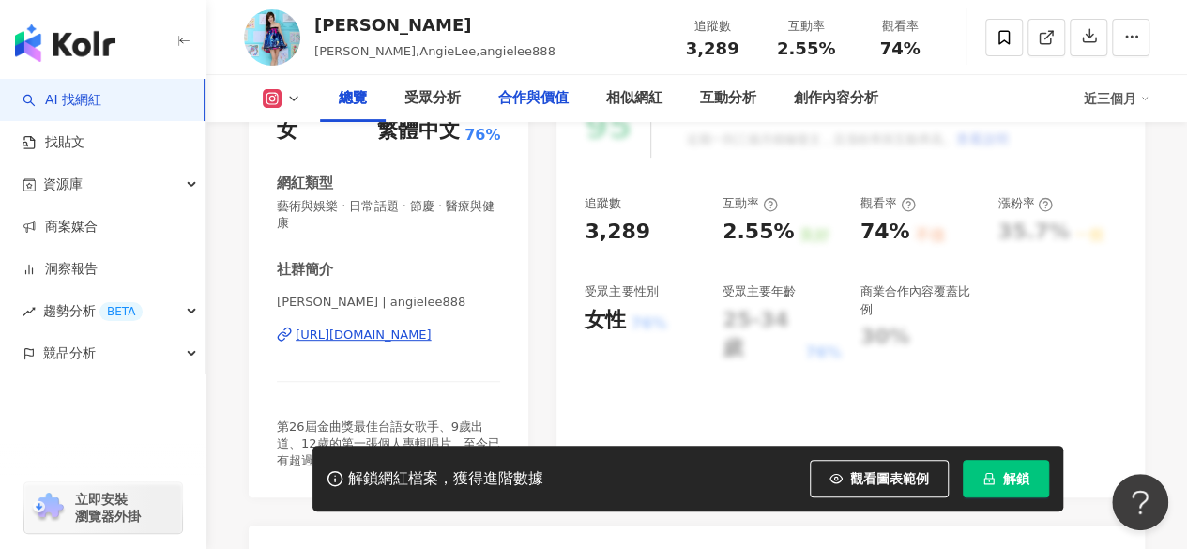
scroll to position [375, 0]
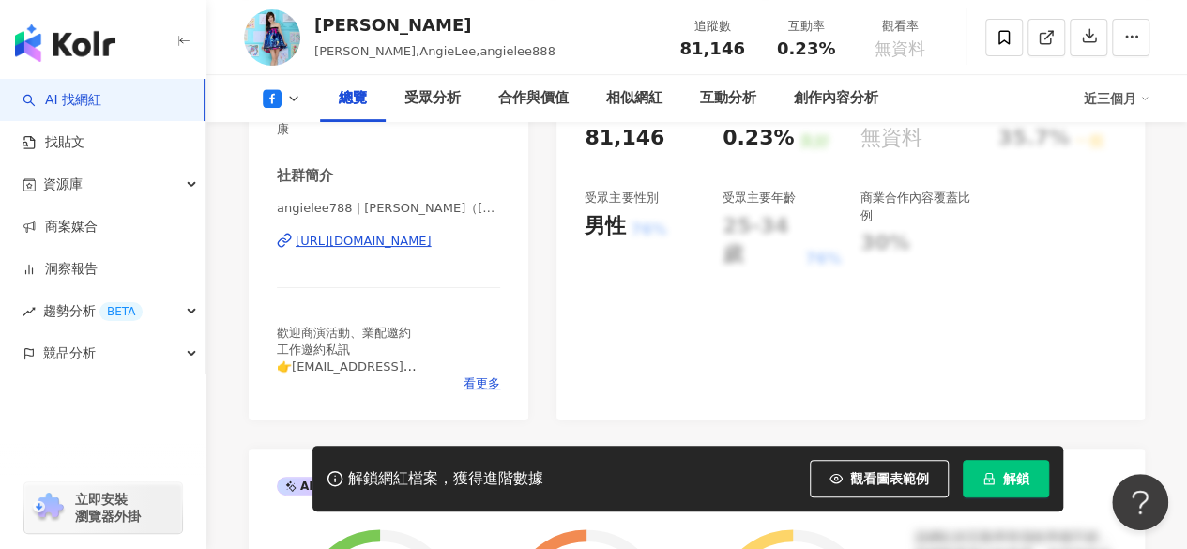
click at [430, 239] on div "https://www.facebook.com/173672589648378" at bounding box center [364, 241] width 136 height 17
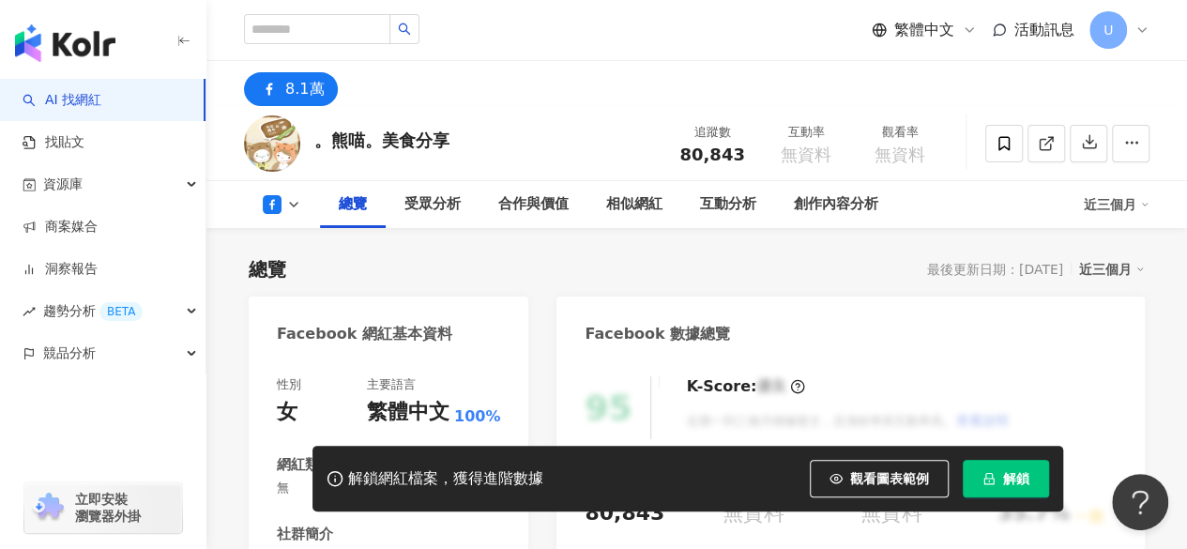
scroll to position [282, 0]
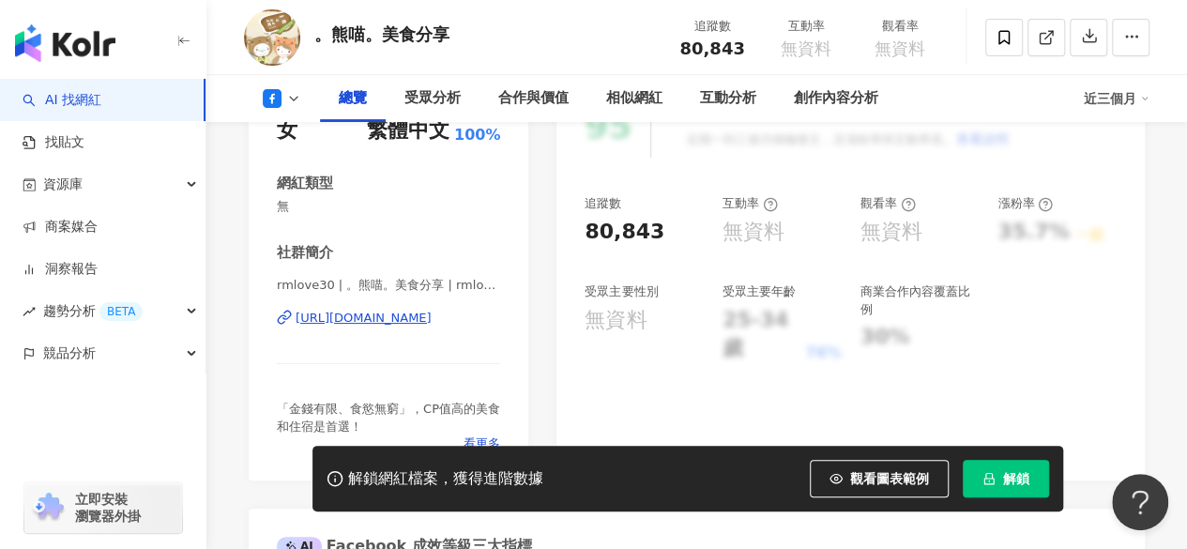
click at [387, 318] on div "[URL][DOMAIN_NAME]" at bounding box center [364, 318] width 136 height 17
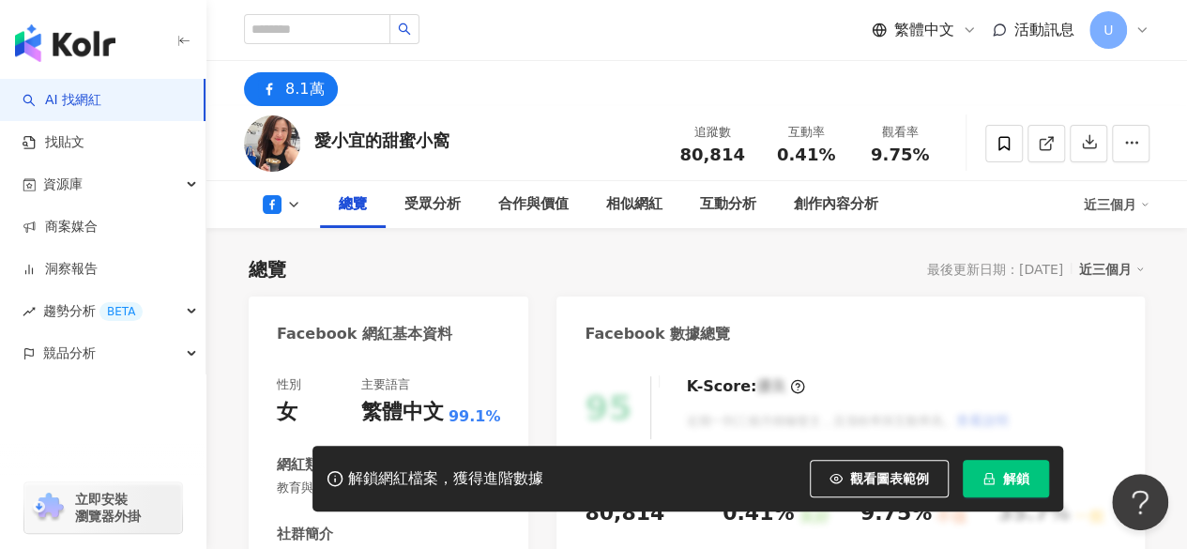
scroll to position [282, 0]
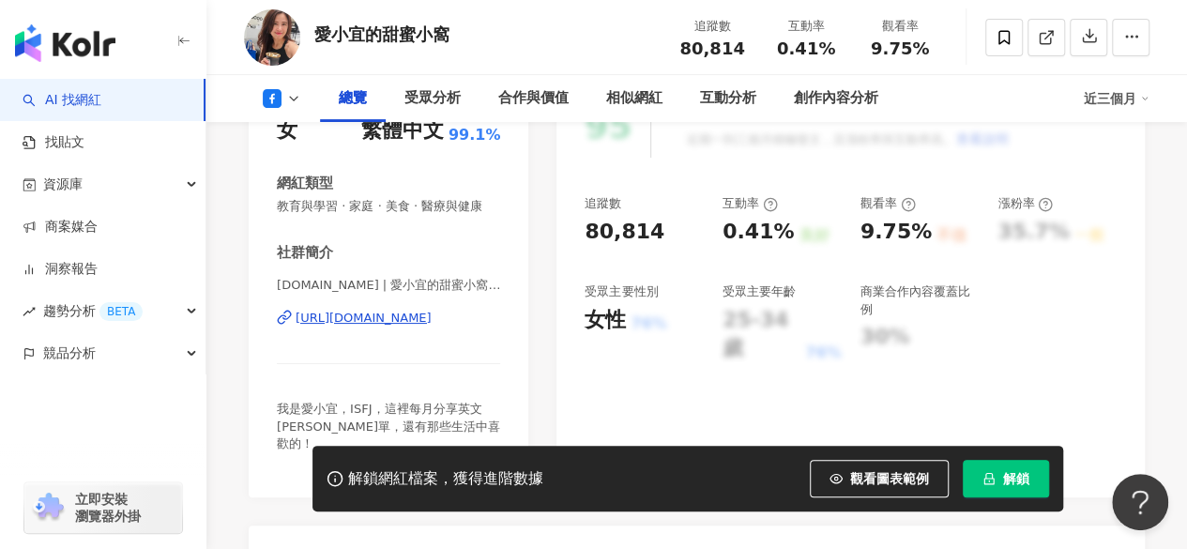
click at [386, 327] on div "https://www.facebook.com/352626764791247" at bounding box center [364, 318] width 136 height 17
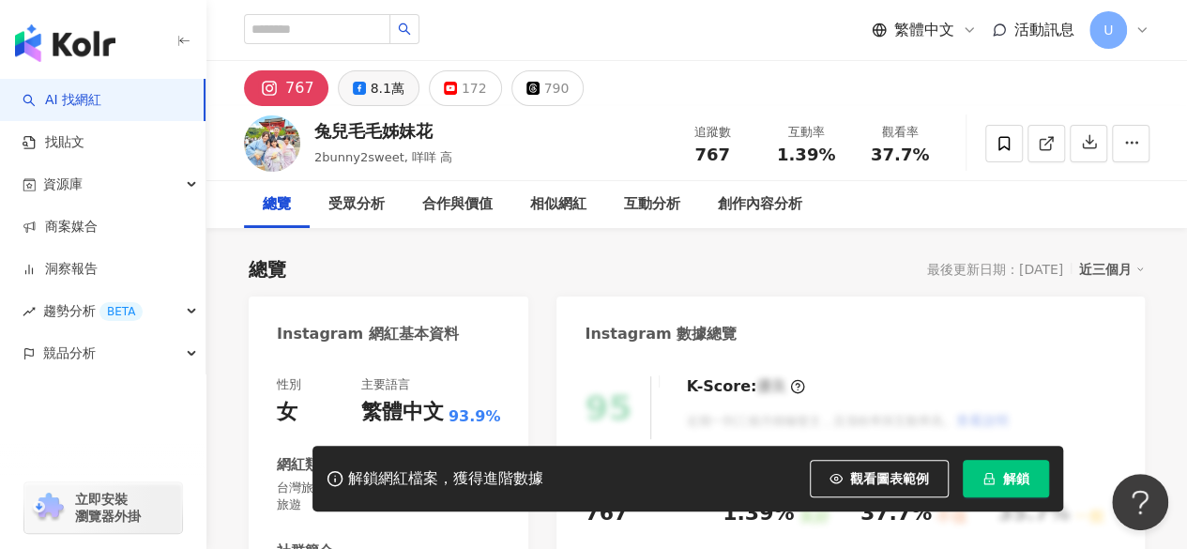
click at [401, 88] on button "8.1萬" at bounding box center [379, 88] width 82 height 36
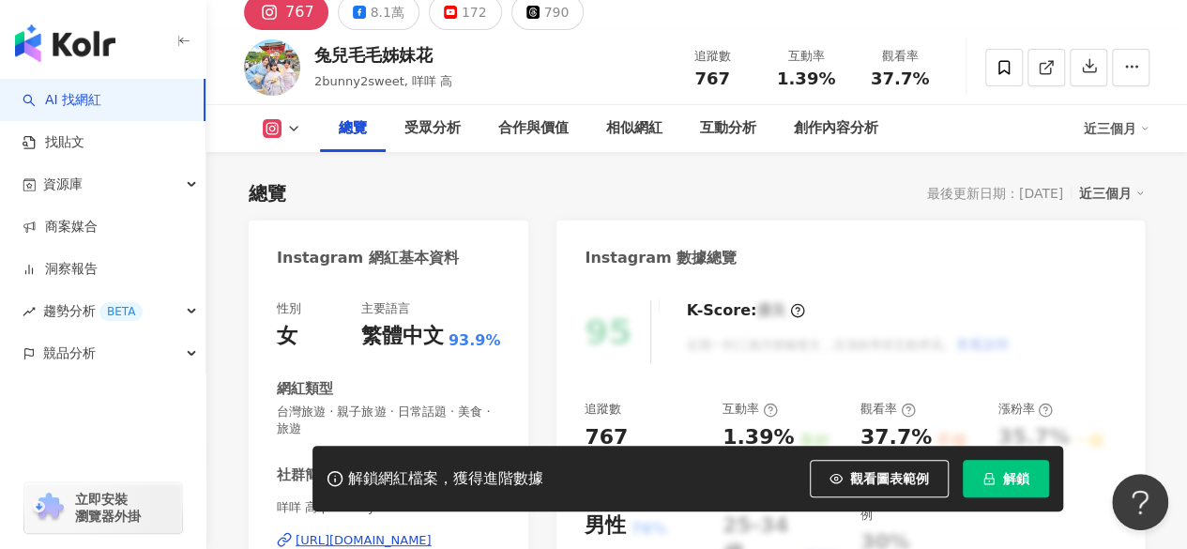
scroll to position [302, 0]
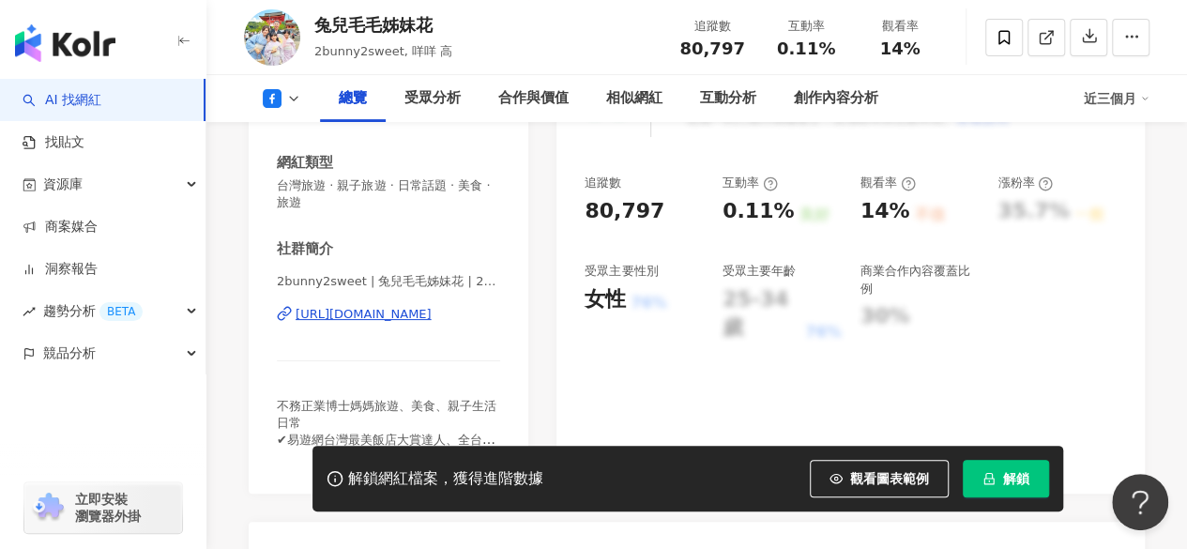
click at [389, 317] on div "https://www.facebook.com/655978884473370" at bounding box center [364, 314] width 136 height 17
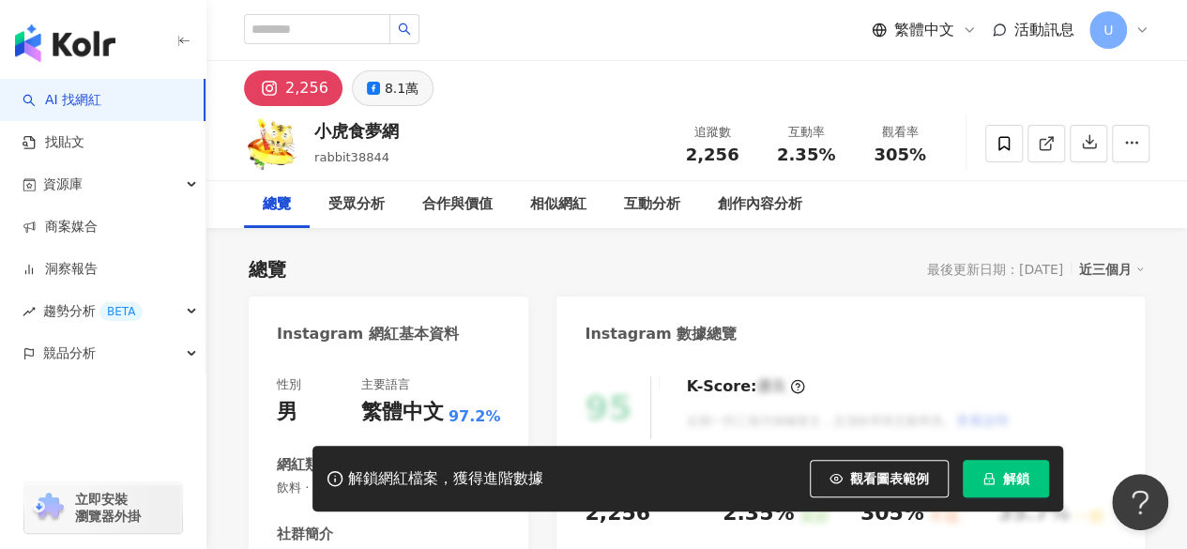
click at [391, 98] on div "8.1萬" at bounding box center [402, 88] width 34 height 26
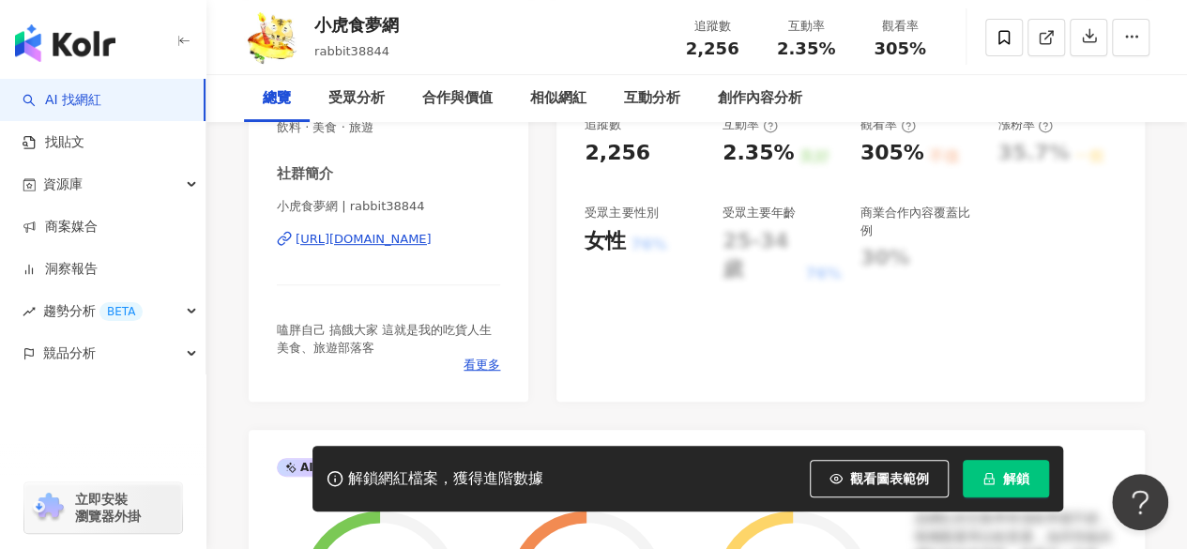
scroll to position [375, 0]
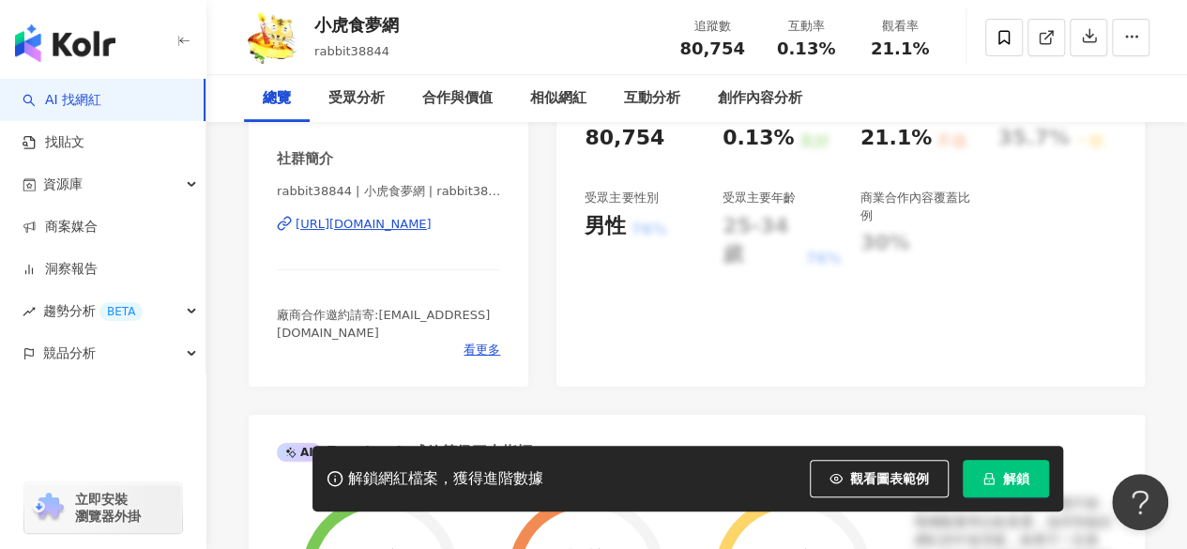
click at [396, 221] on div "https://www.facebook.com/144493285642996" at bounding box center [364, 224] width 136 height 17
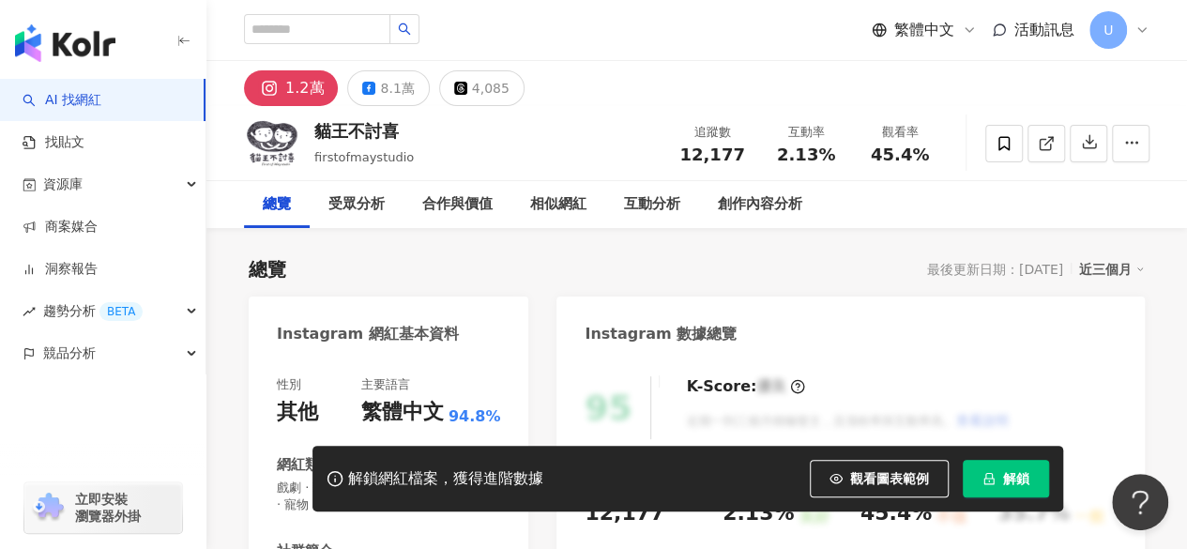
click at [373, 83] on icon at bounding box center [368, 88] width 13 height 13
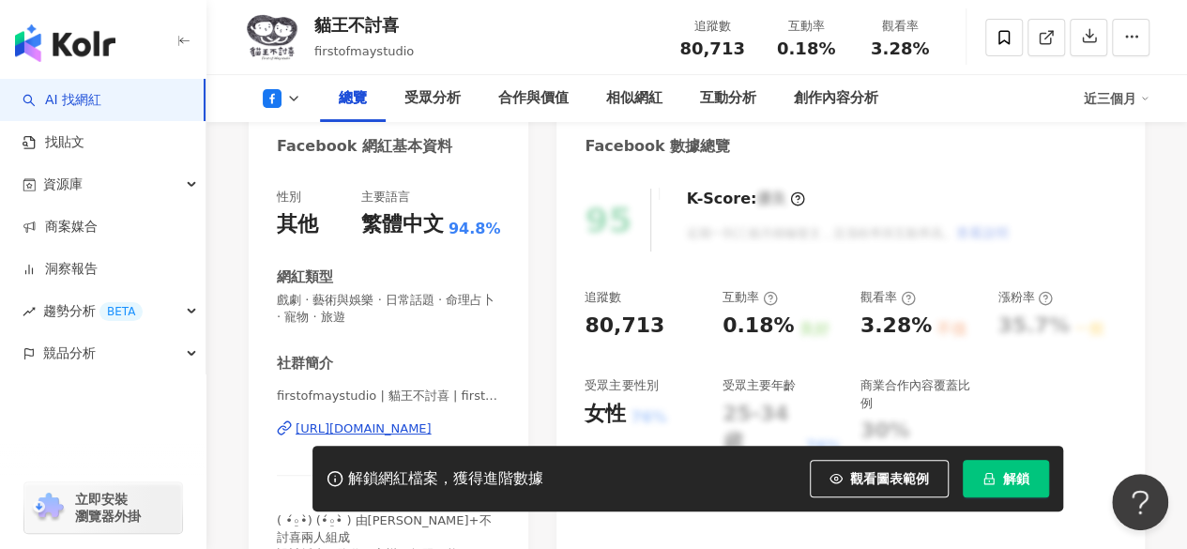
scroll to position [375, 0]
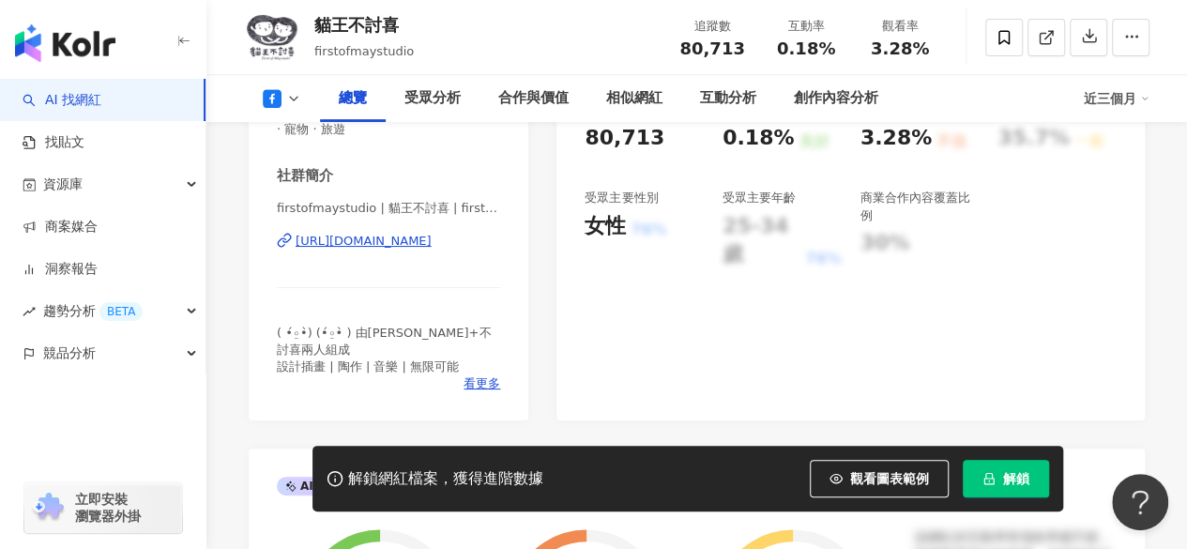
click at [389, 240] on div "https://www.facebook.com/137299245278" at bounding box center [364, 241] width 136 height 17
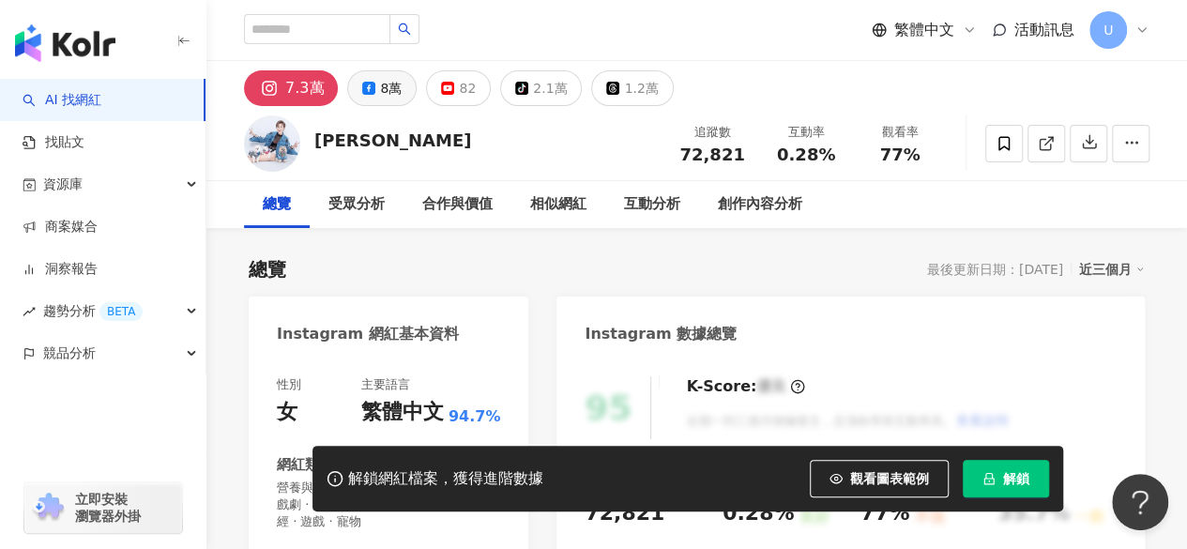
click at [407, 80] on button "8萬" at bounding box center [381, 88] width 69 height 36
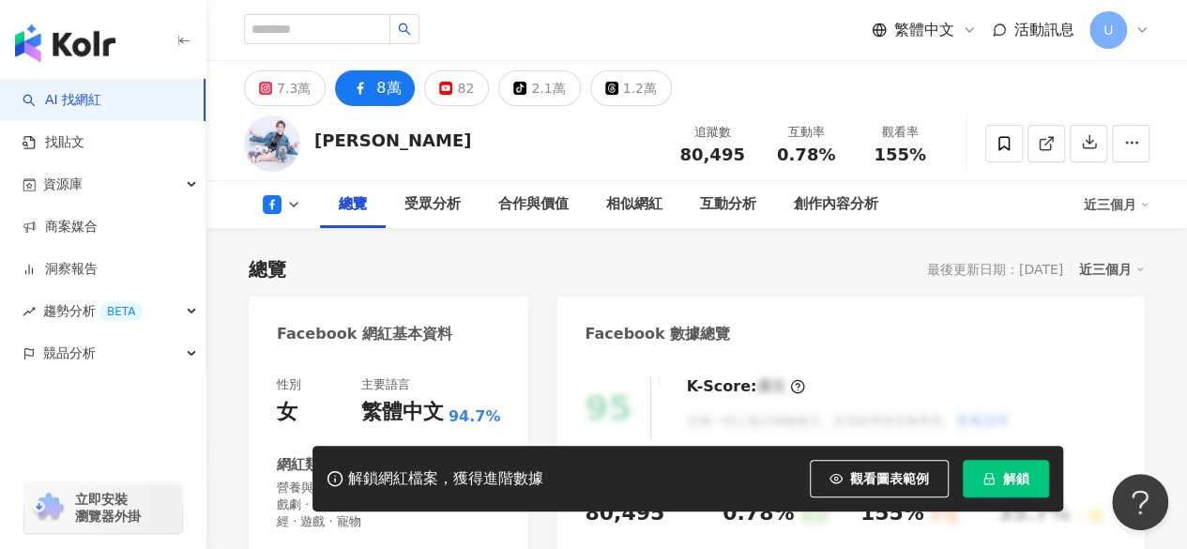
scroll to position [469, 0]
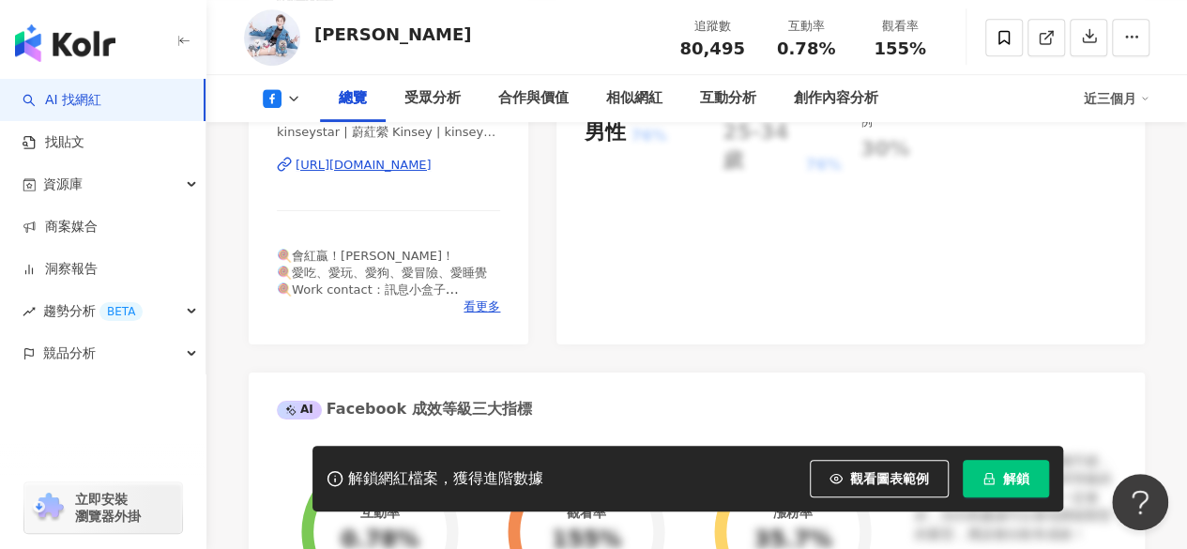
click at [400, 162] on div "https://www.facebook.com/144719469014754" at bounding box center [364, 165] width 136 height 17
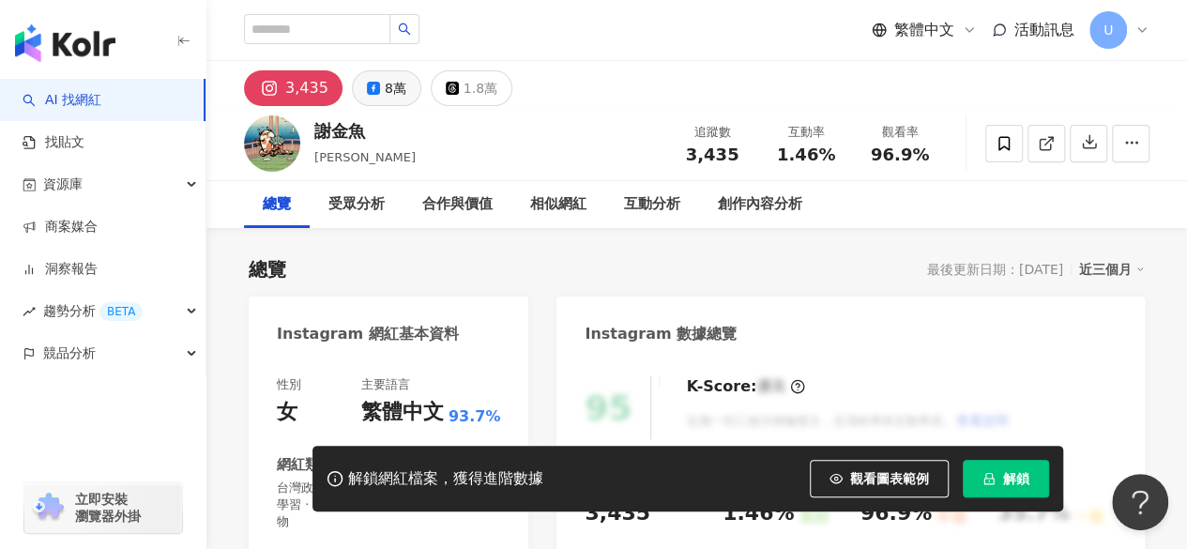
click at [375, 97] on button "8萬" at bounding box center [386, 88] width 69 height 36
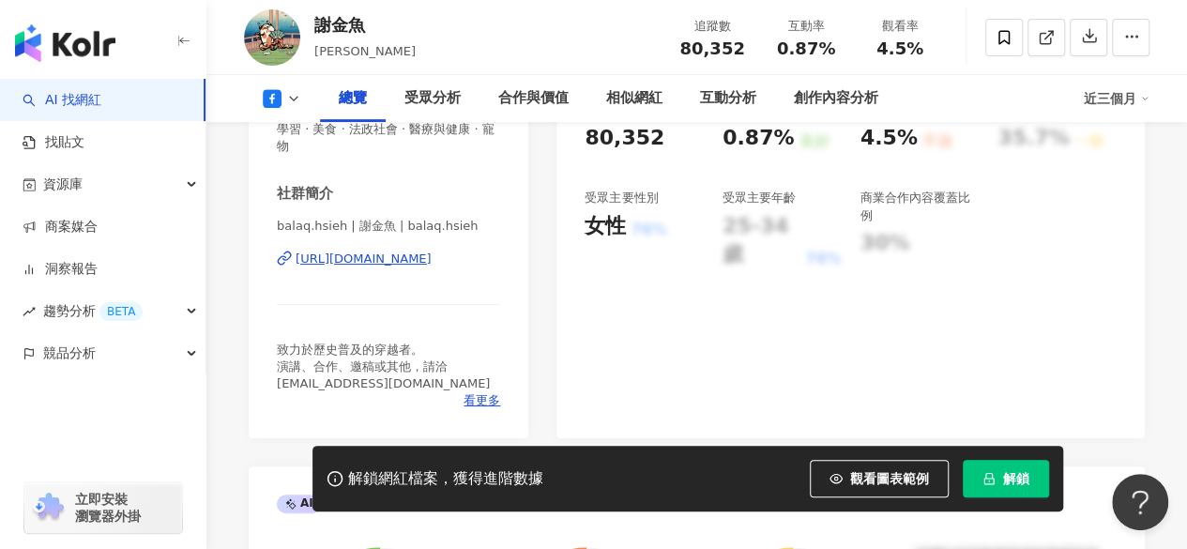
click at [432, 258] on div "https://www.facebook.com/517157668296451" at bounding box center [364, 259] width 136 height 17
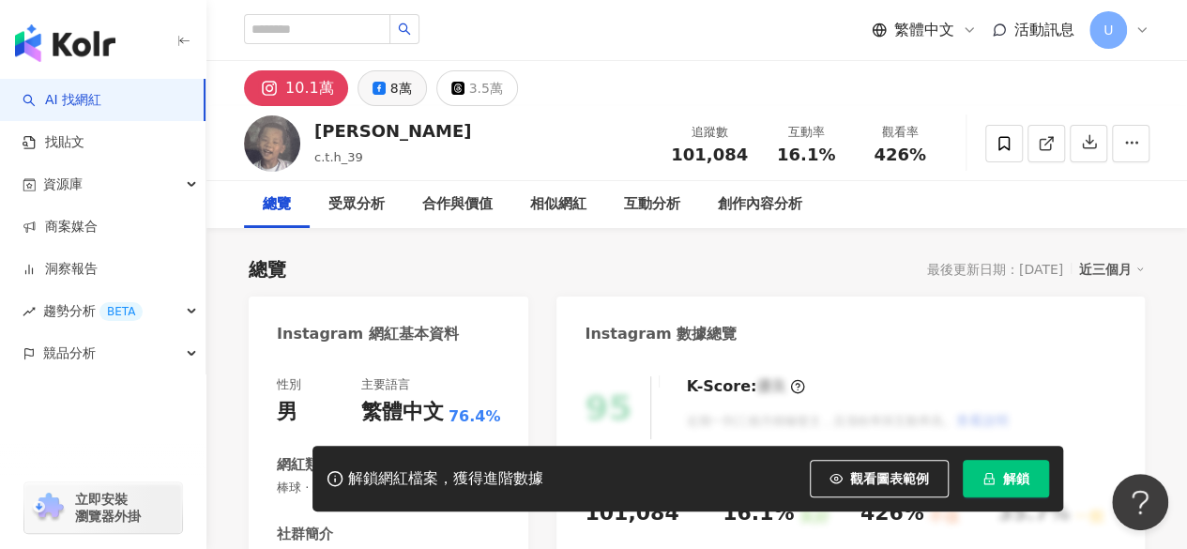
click at [390, 89] on div "8萬" at bounding box center [401, 88] width 22 height 26
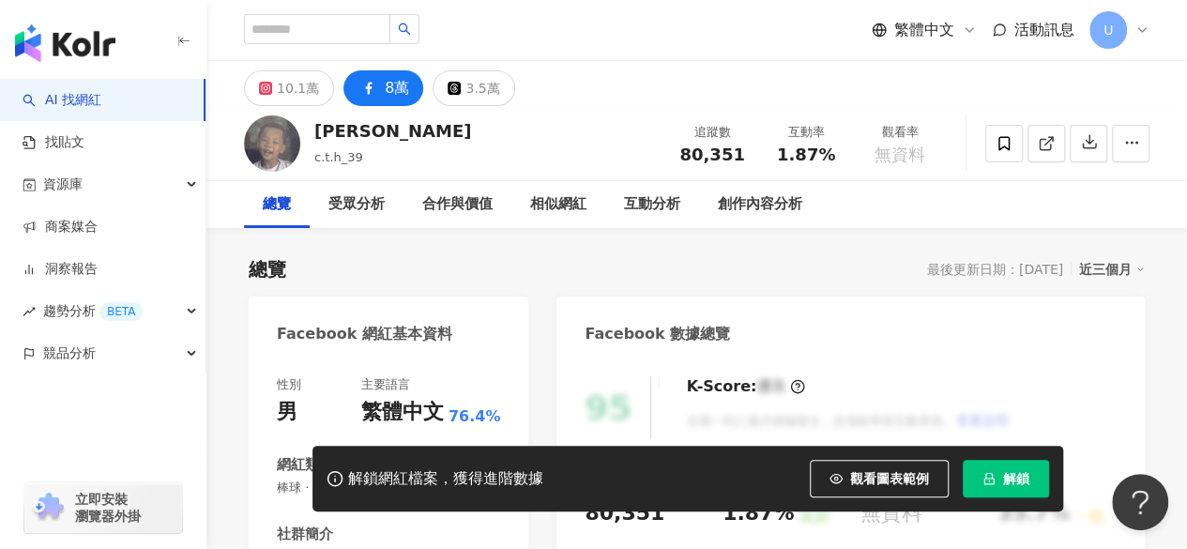
scroll to position [375, 0]
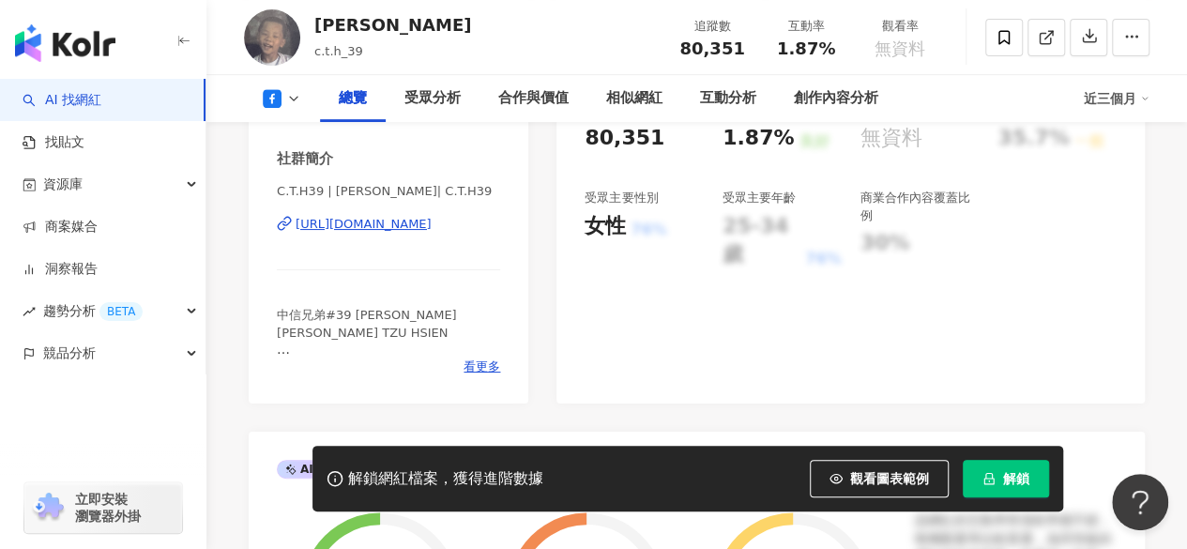
click at [374, 224] on div "https://www.facebook.com/1768808120006184" at bounding box center [364, 224] width 136 height 17
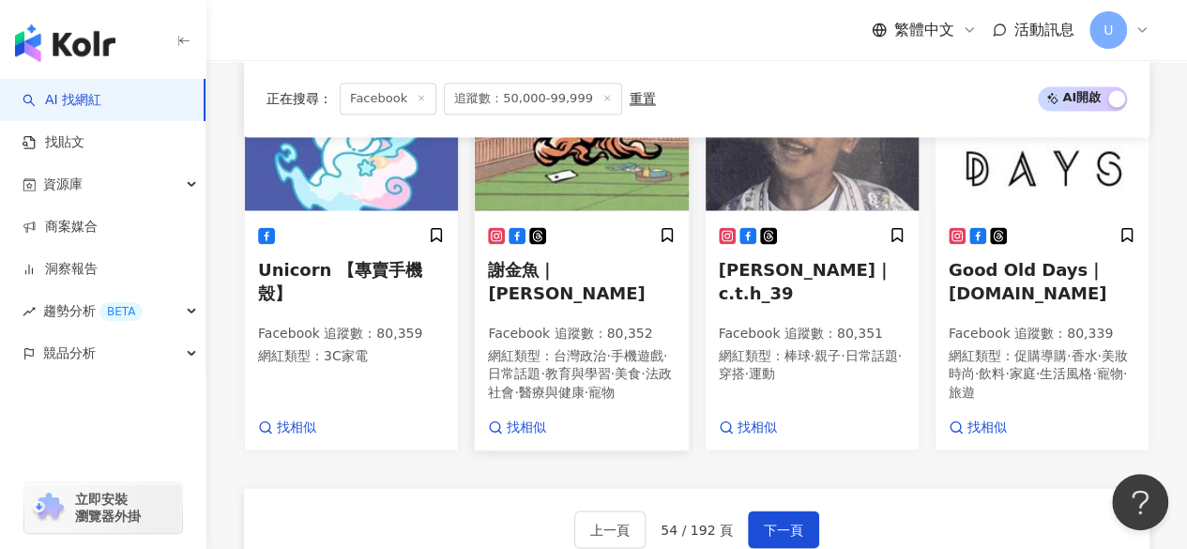
scroll to position [1837, 0]
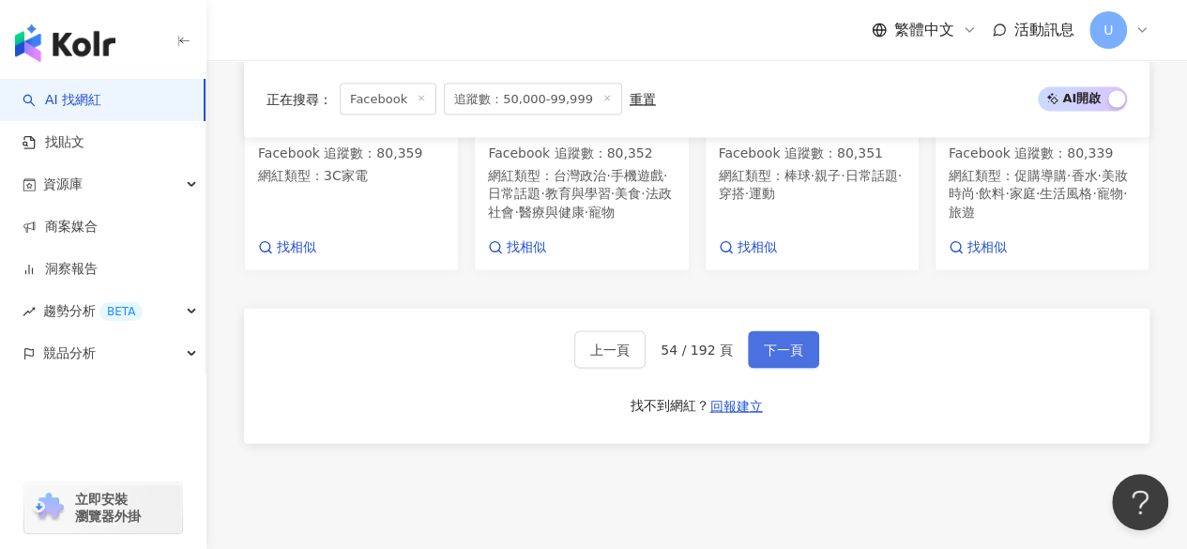
click at [764, 343] on span "下一頁" at bounding box center [783, 350] width 39 height 15
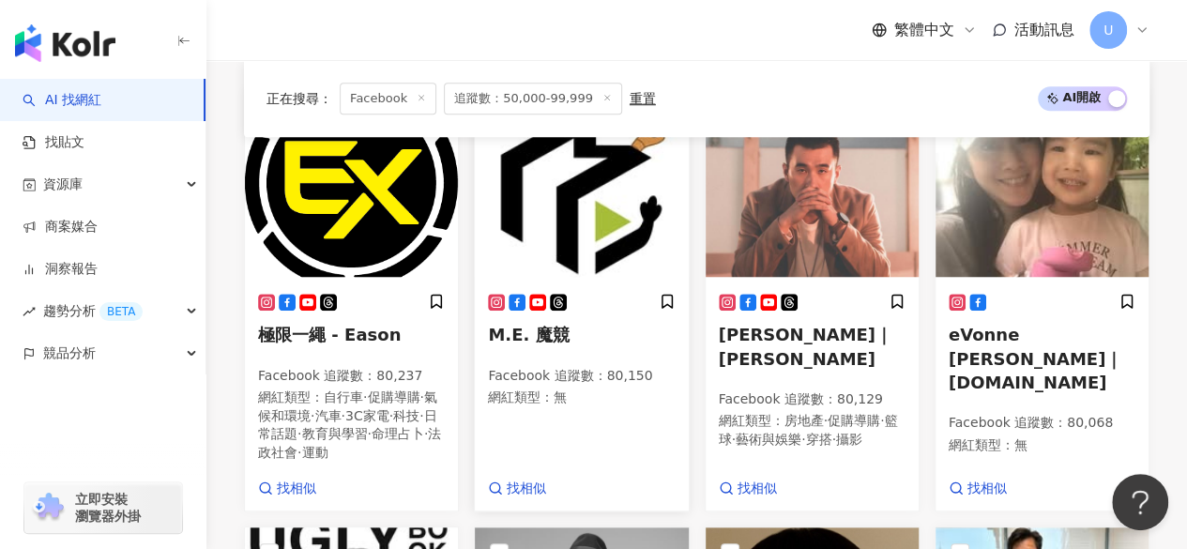
scroll to position [715, 0]
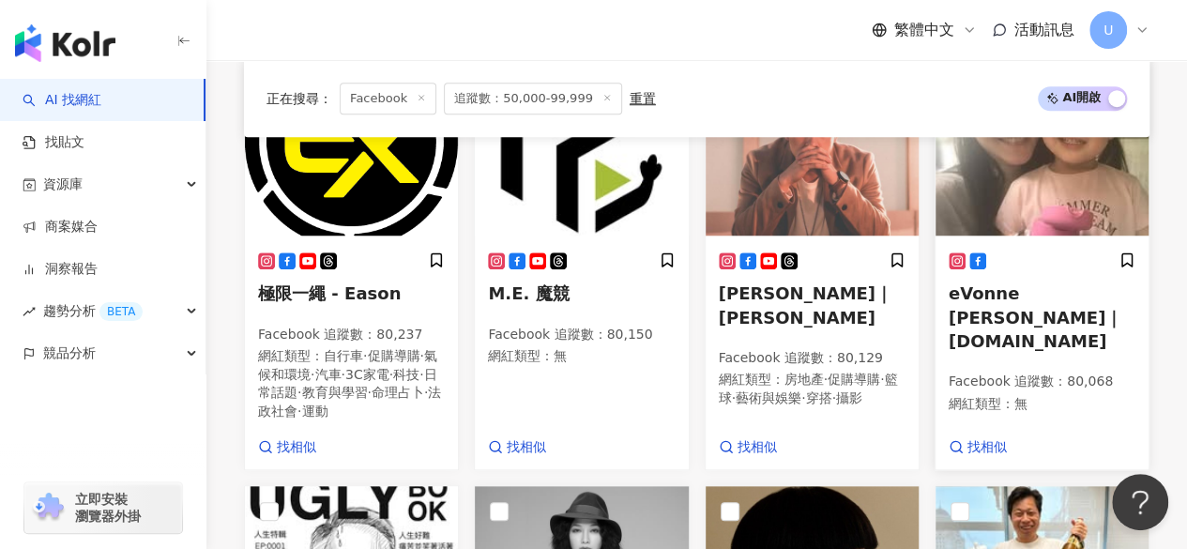
click at [961, 162] on img at bounding box center [1042, 142] width 213 height 188
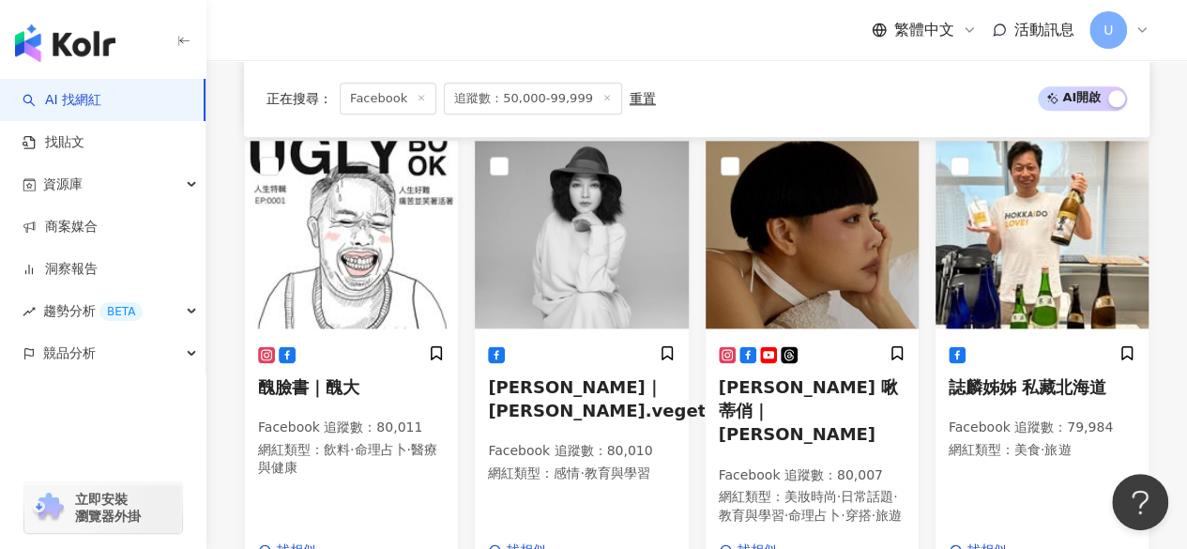
scroll to position [1091, 0]
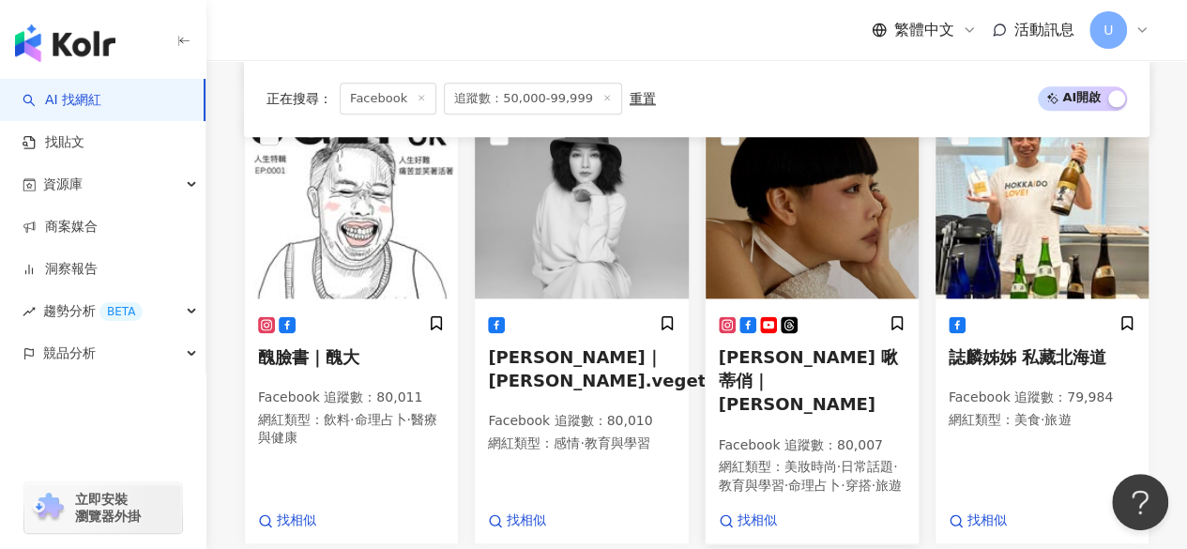
click at [807, 206] on img at bounding box center [812, 205] width 213 height 188
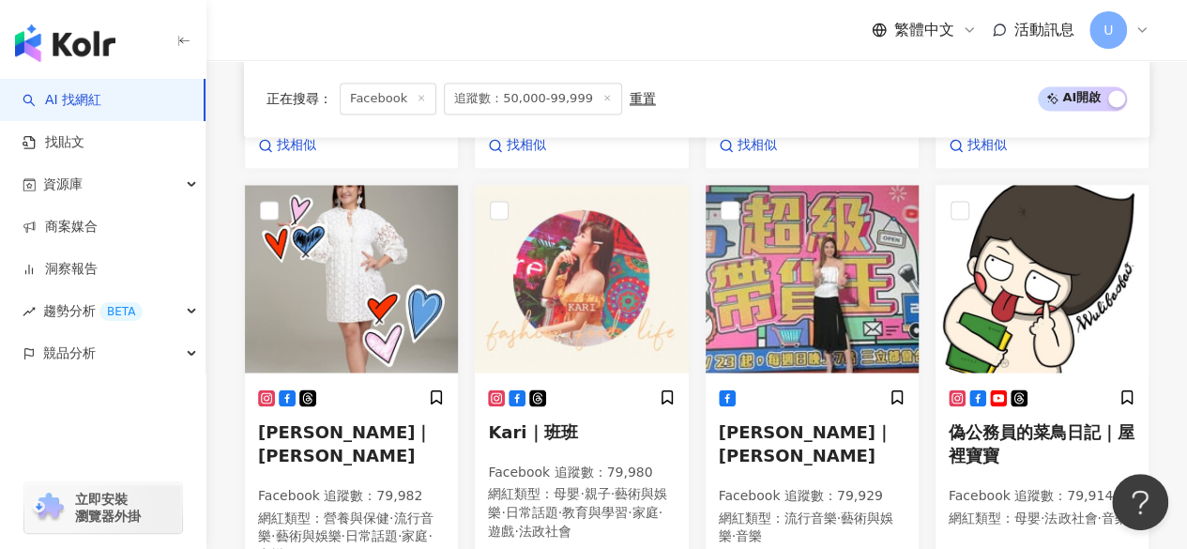
scroll to position [1560, 0]
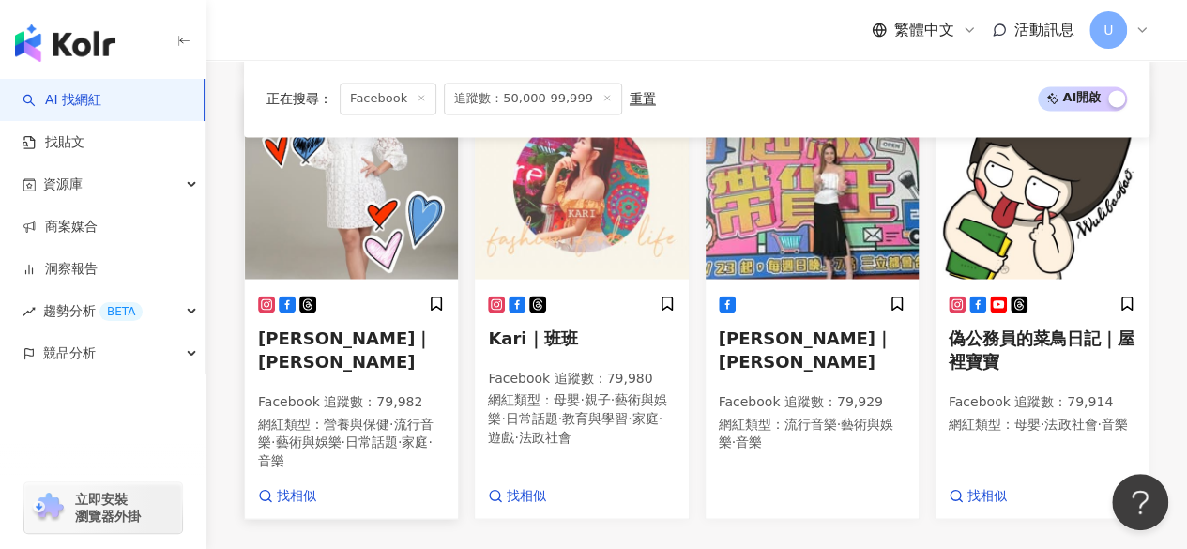
click at [422, 187] on img at bounding box center [351, 185] width 213 height 188
click at [565, 243] on img at bounding box center [581, 185] width 213 height 188
click at [784, 202] on img at bounding box center [812, 185] width 213 height 188
click at [988, 215] on img at bounding box center [1042, 185] width 213 height 188
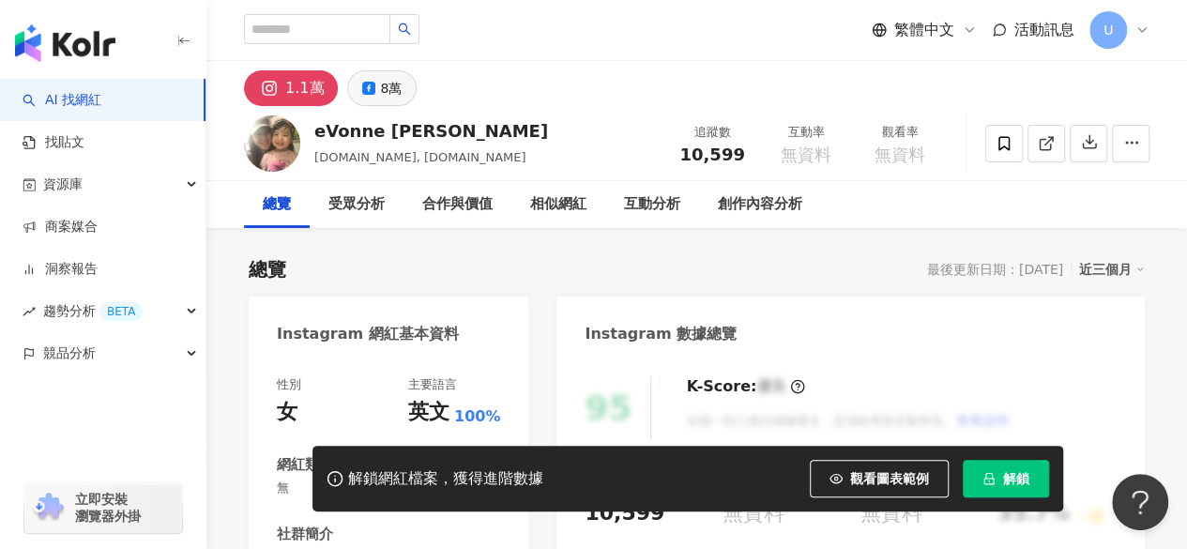
click at [380, 97] on div "8萬" at bounding box center [391, 88] width 22 height 26
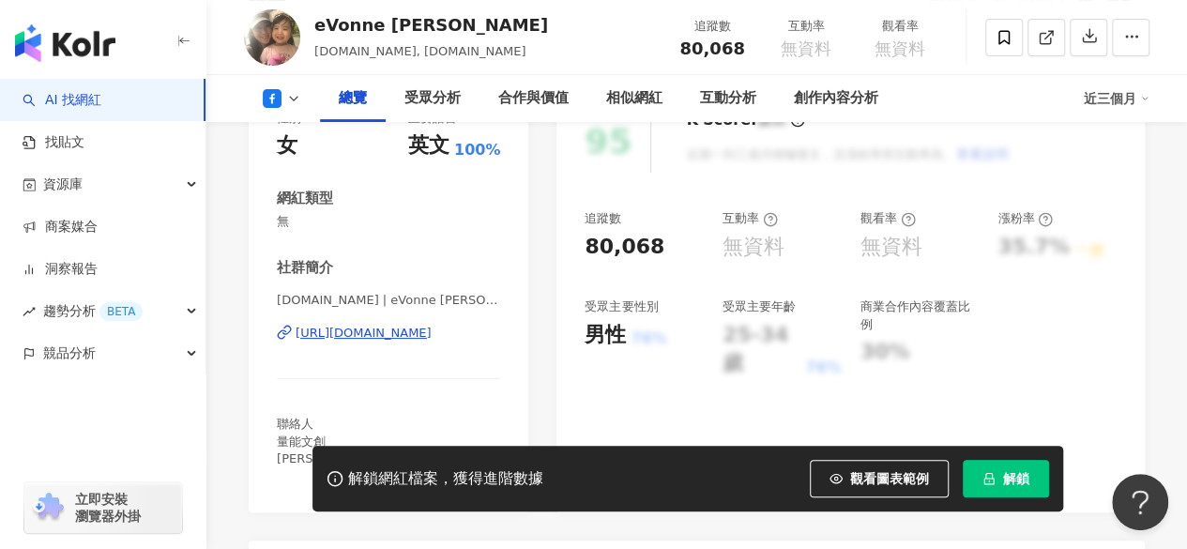
scroll to position [282, 0]
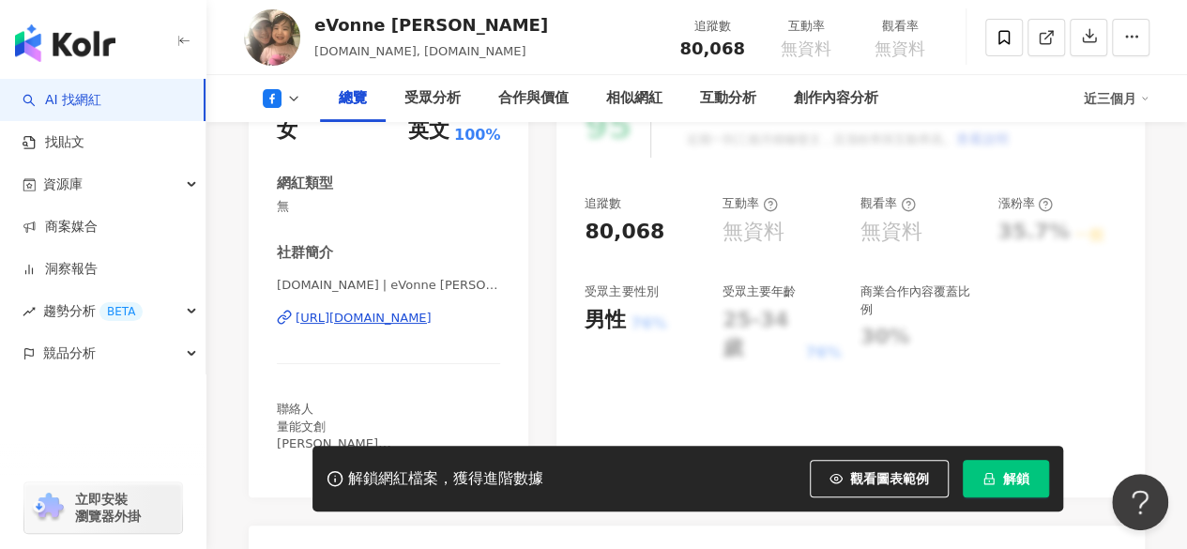
click at [370, 323] on div "https://www.facebook.com/175555360183" at bounding box center [364, 318] width 136 height 17
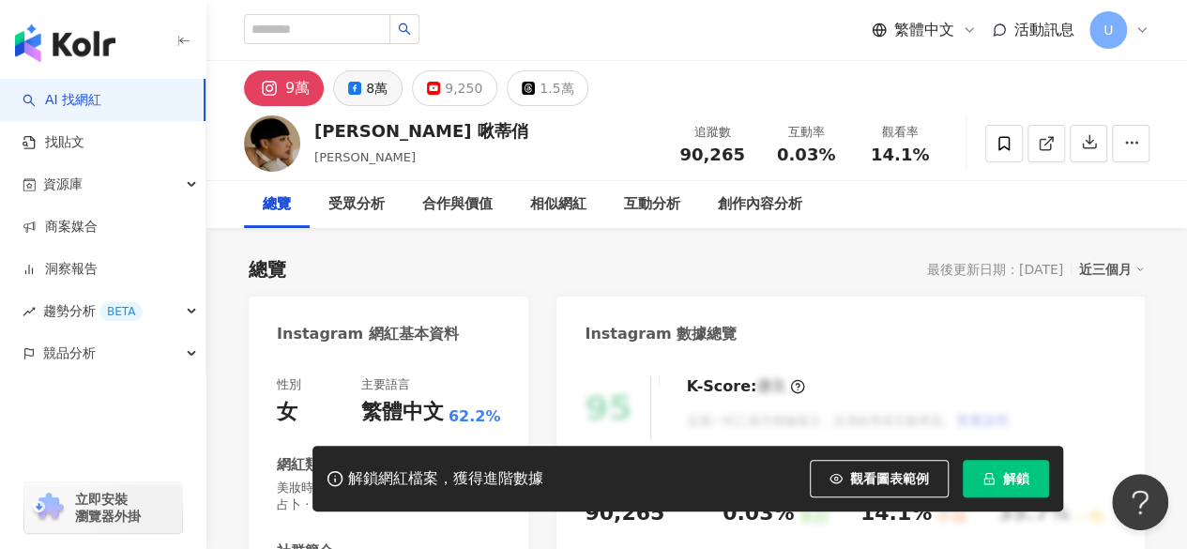
click at [359, 82] on icon at bounding box center [354, 88] width 13 height 13
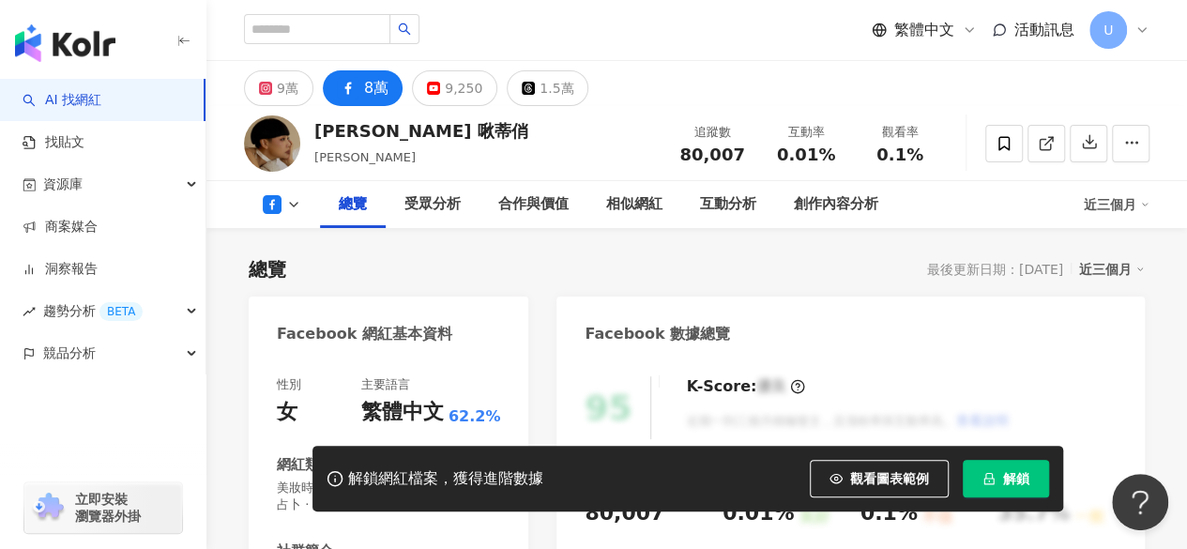
scroll to position [375, 0]
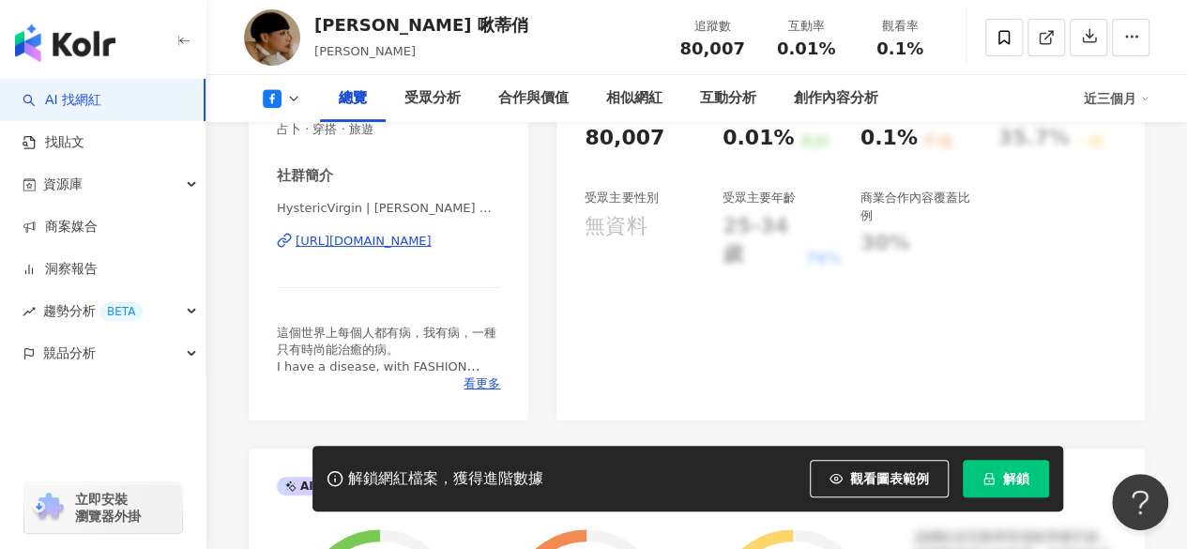
click at [385, 243] on div "https://www.facebook.com/293361444025096" at bounding box center [364, 241] width 136 height 17
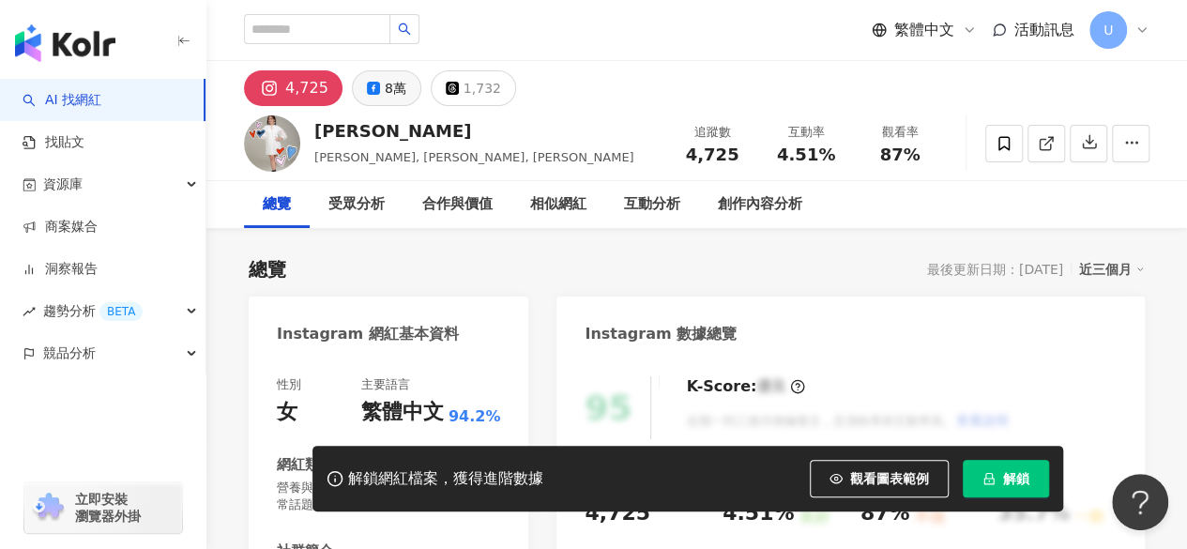
click at [375, 88] on button "8萬" at bounding box center [386, 88] width 69 height 36
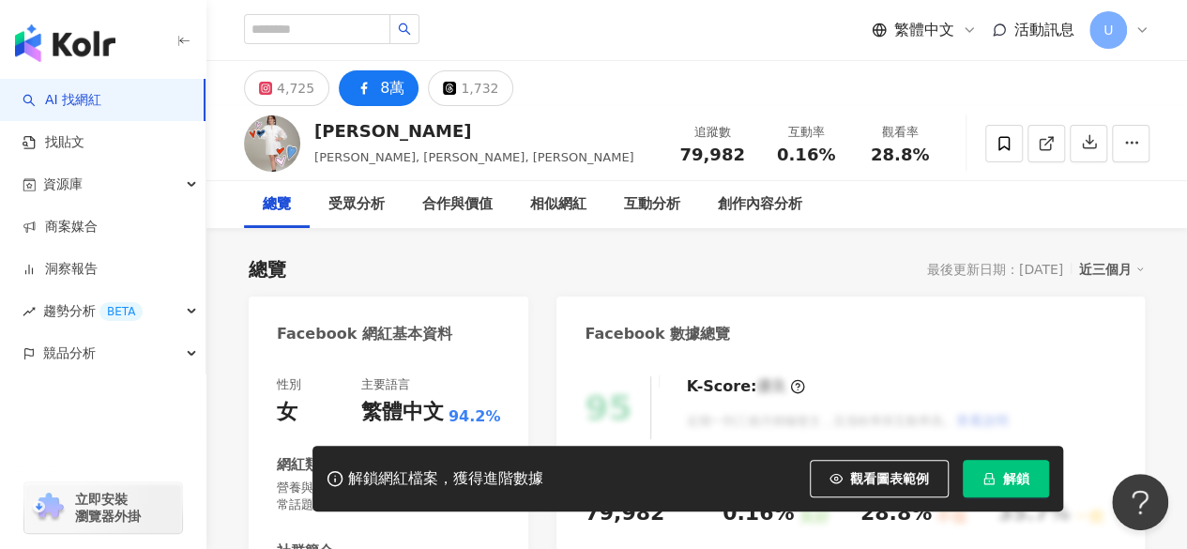
scroll to position [282, 0]
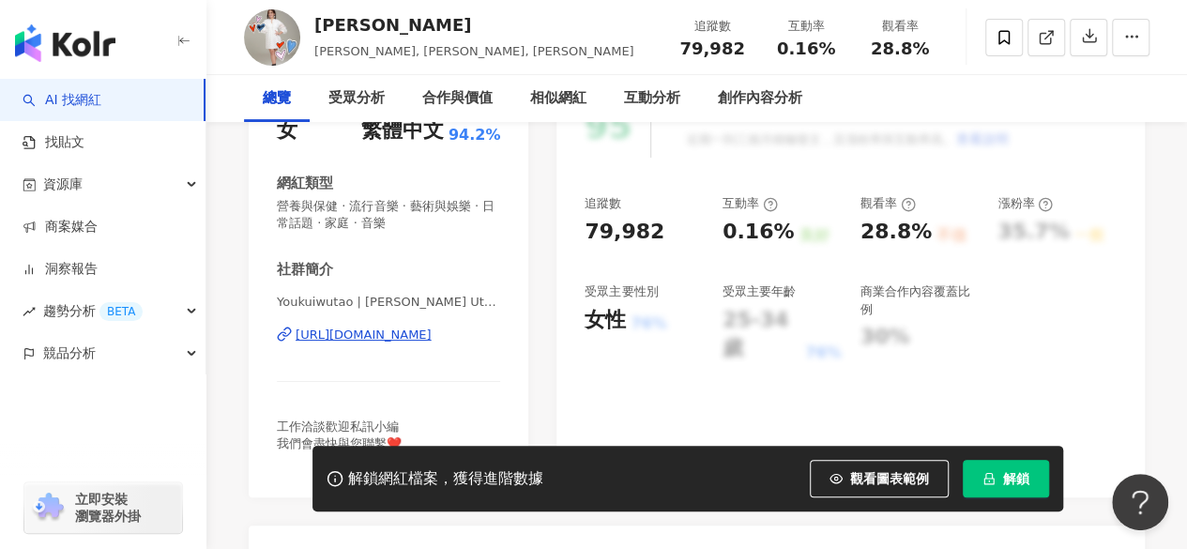
click at [391, 337] on div "https://www.facebook.com/286047368072570" at bounding box center [364, 335] width 136 height 17
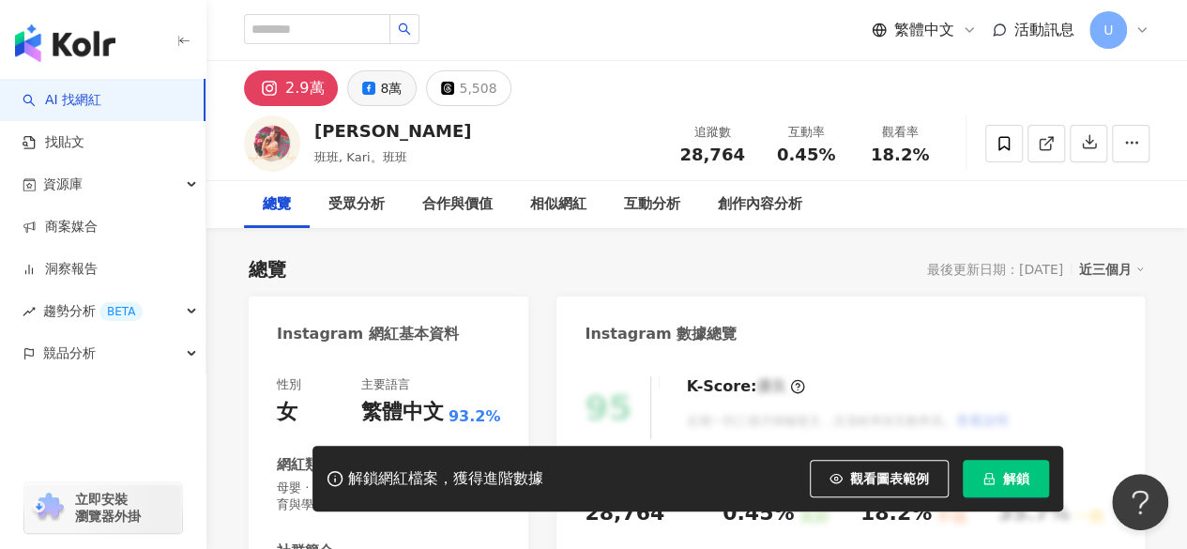
click at [386, 94] on div "8萬" at bounding box center [391, 88] width 22 height 26
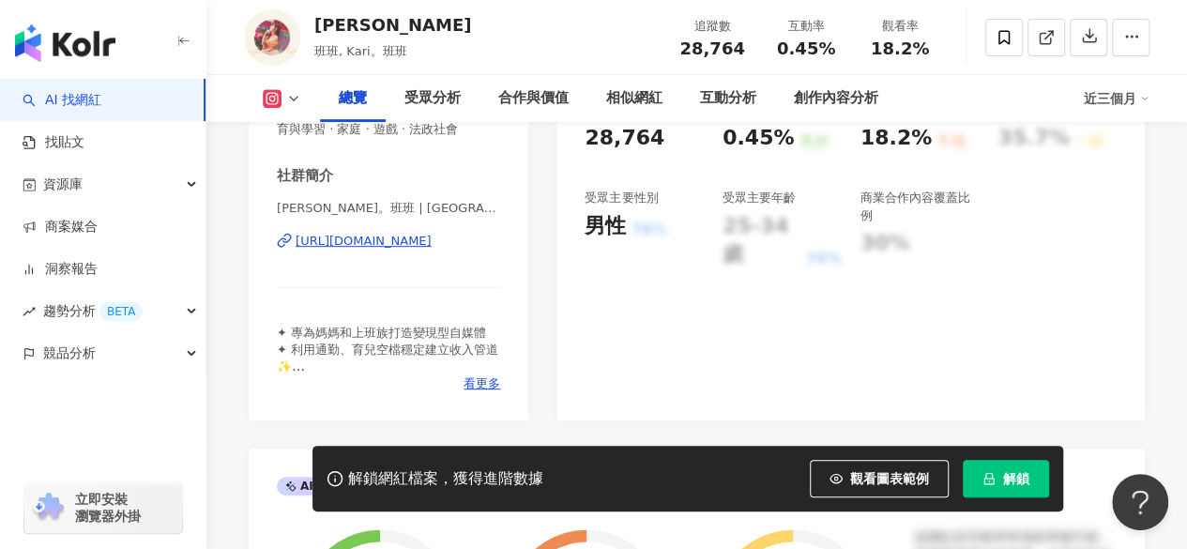
click at [397, 250] on div "https://www.instagram.com/karitsou/" at bounding box center [364, 241] width 136 height 17
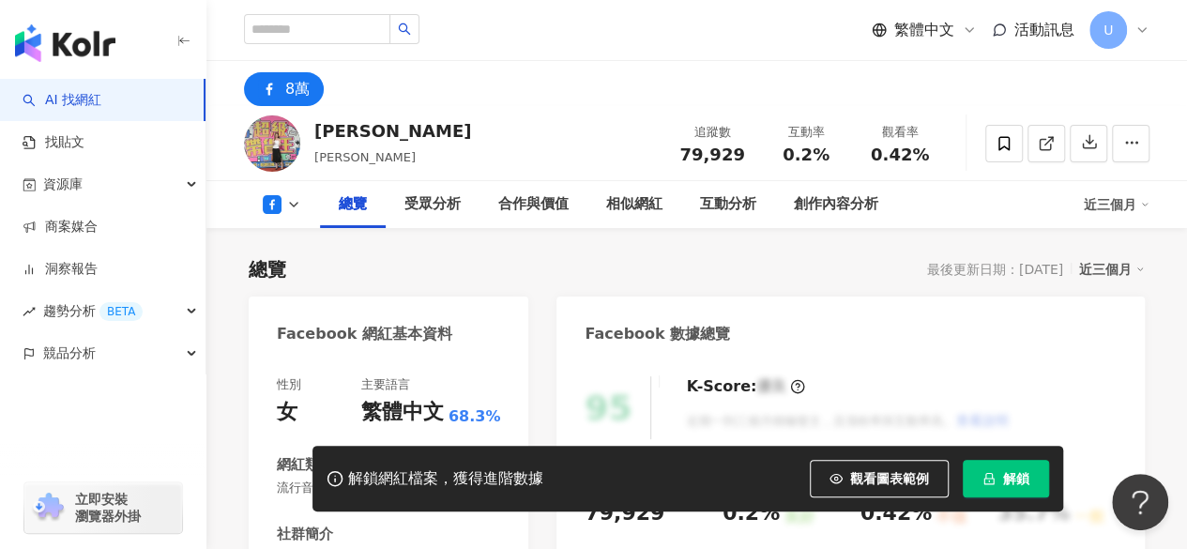
scroll to position [282, 0]
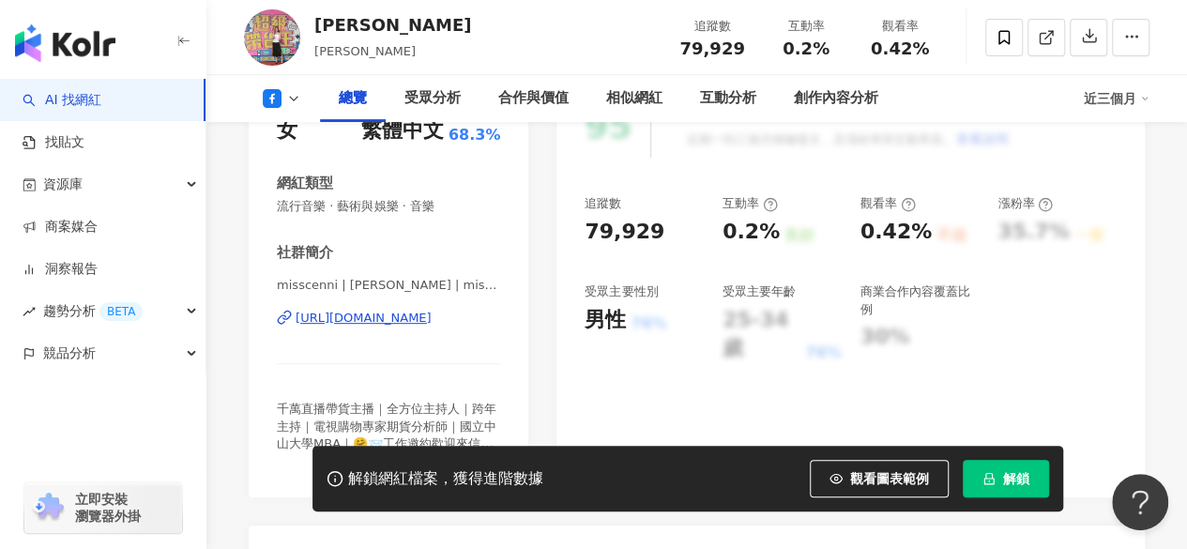
click at [389, 318] on div "https://www.facebook.com/402404420189884" at bounding box center [364, 318] width 136 height 17
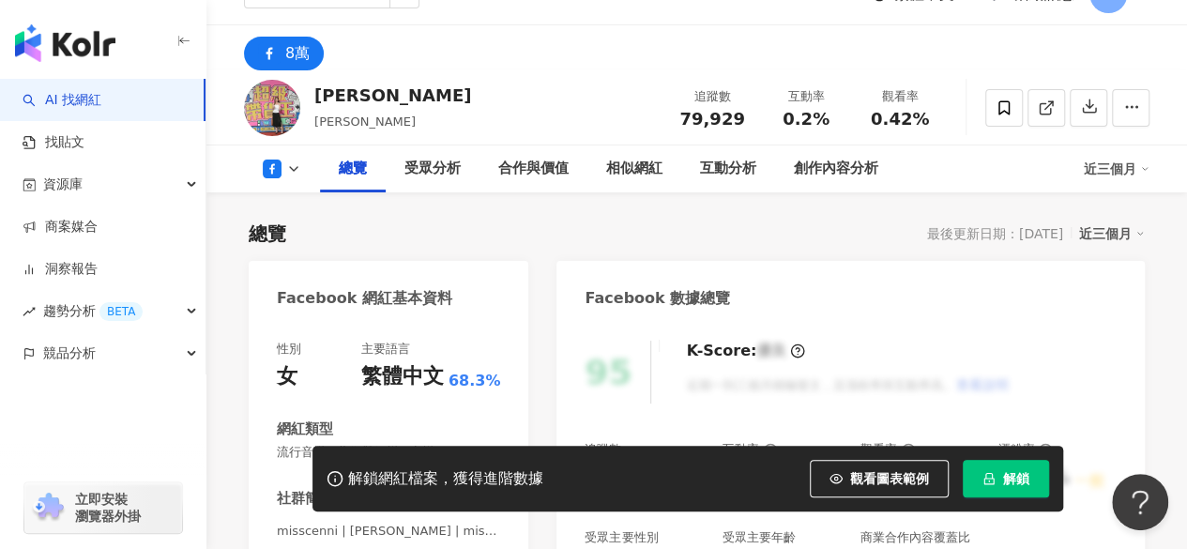
scroll to position [0, 0]
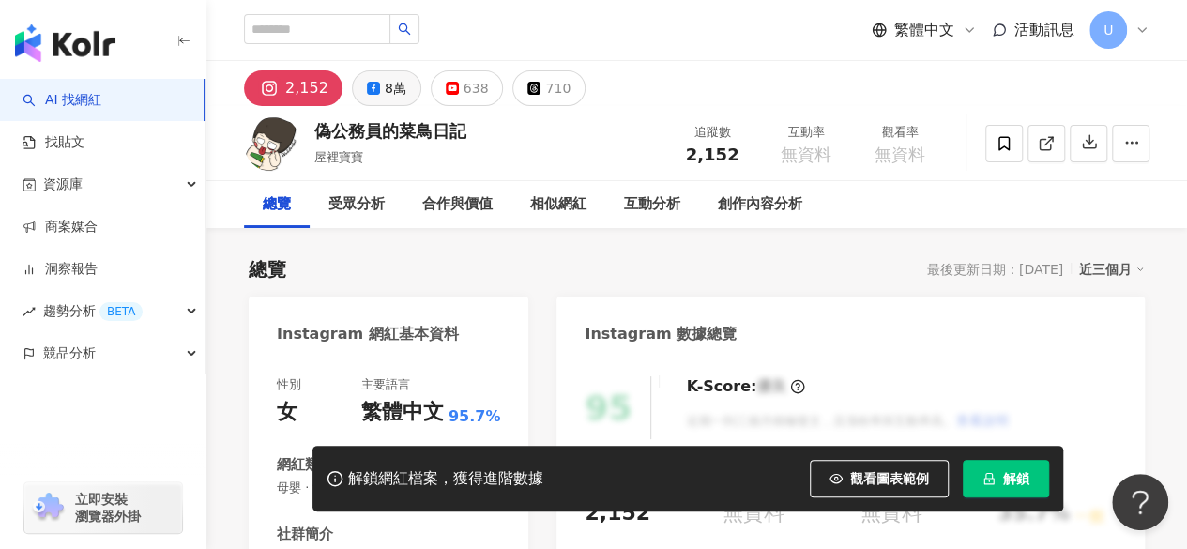
click at [385, 93] on div "8萬" at bounding box center [396, 88] width 22 height 26
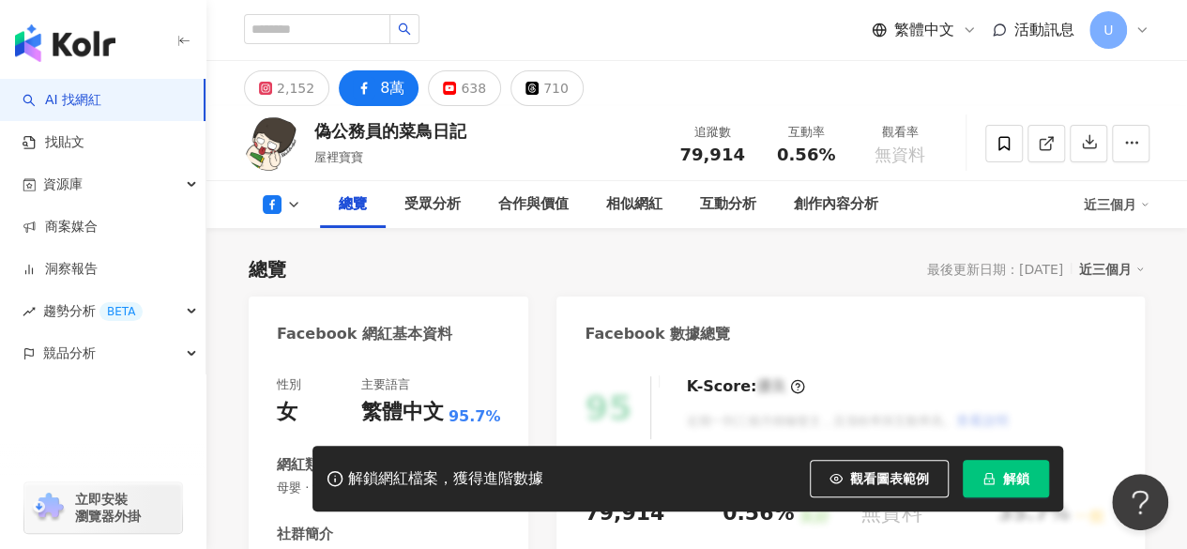
scroll to position [375, 0]
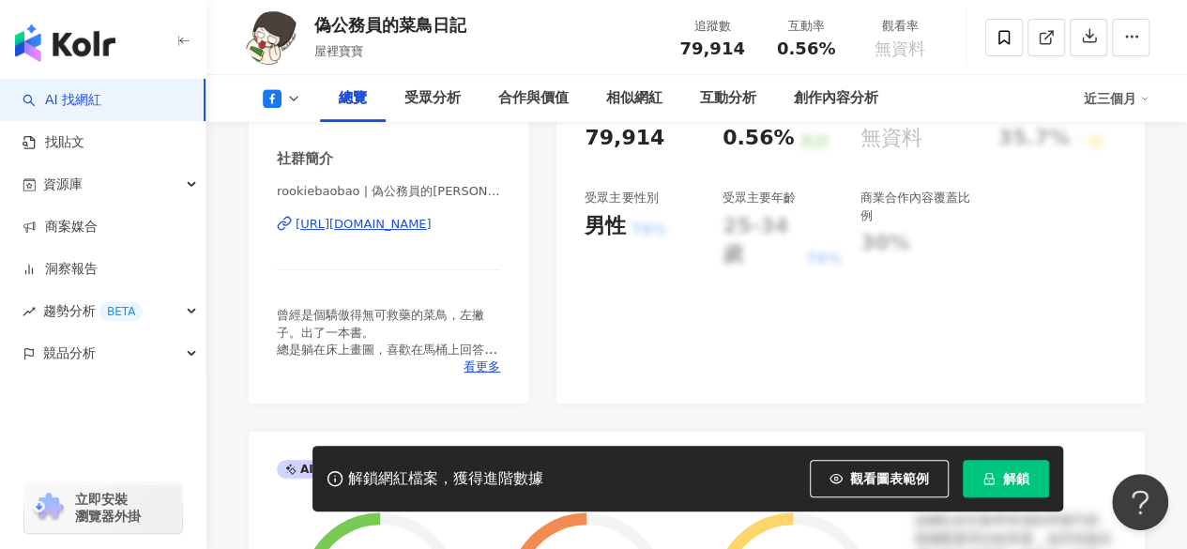
click at [400, 219] on div "[URL][DOMAIN_NAME]" at bounding box center [364, 224] width 136 height 17
